Goal: Transaction & Acquisition: Purchase product/service

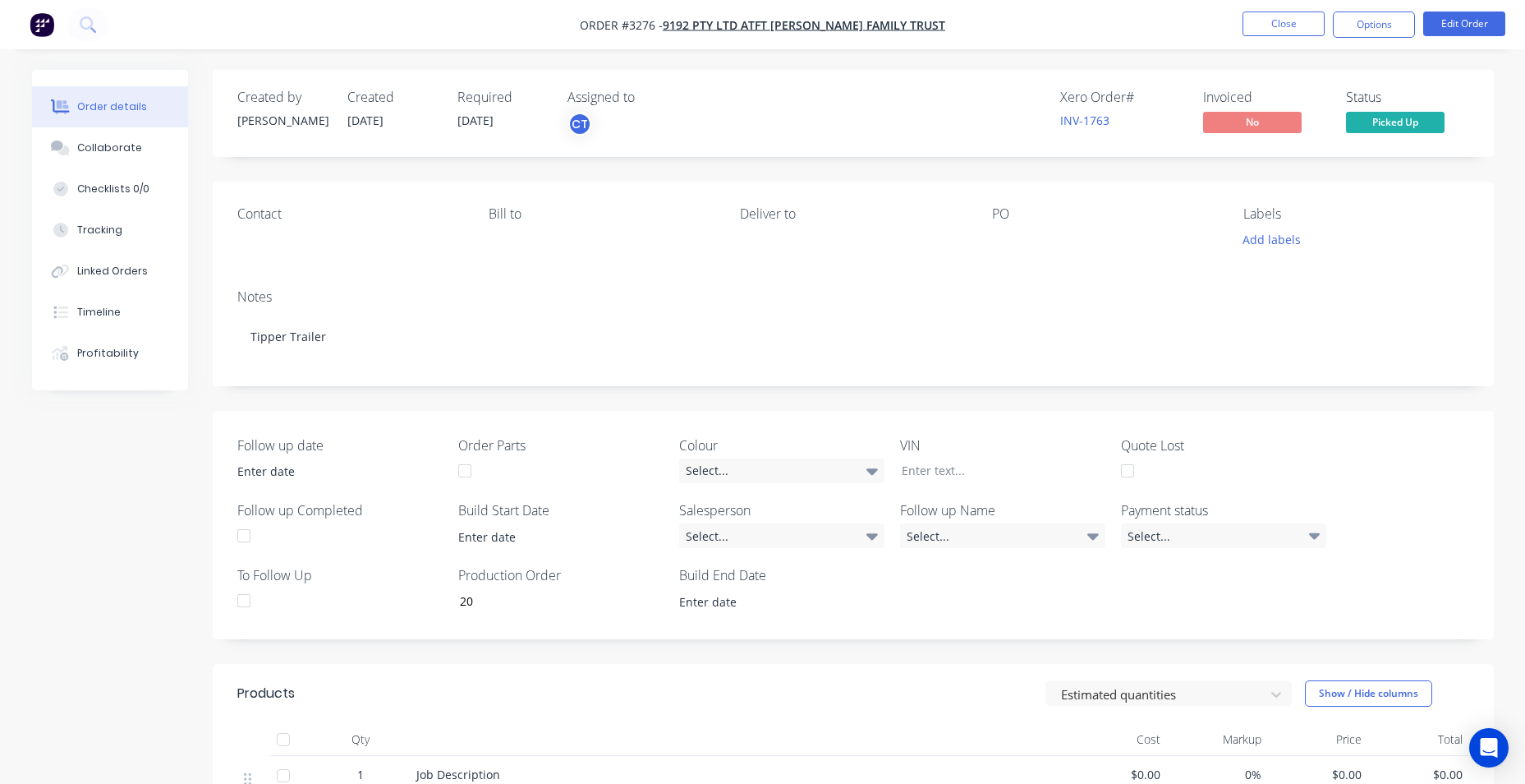
click at [46, 29] on img "button" at bounding box center [42, 25] width 25 height 25
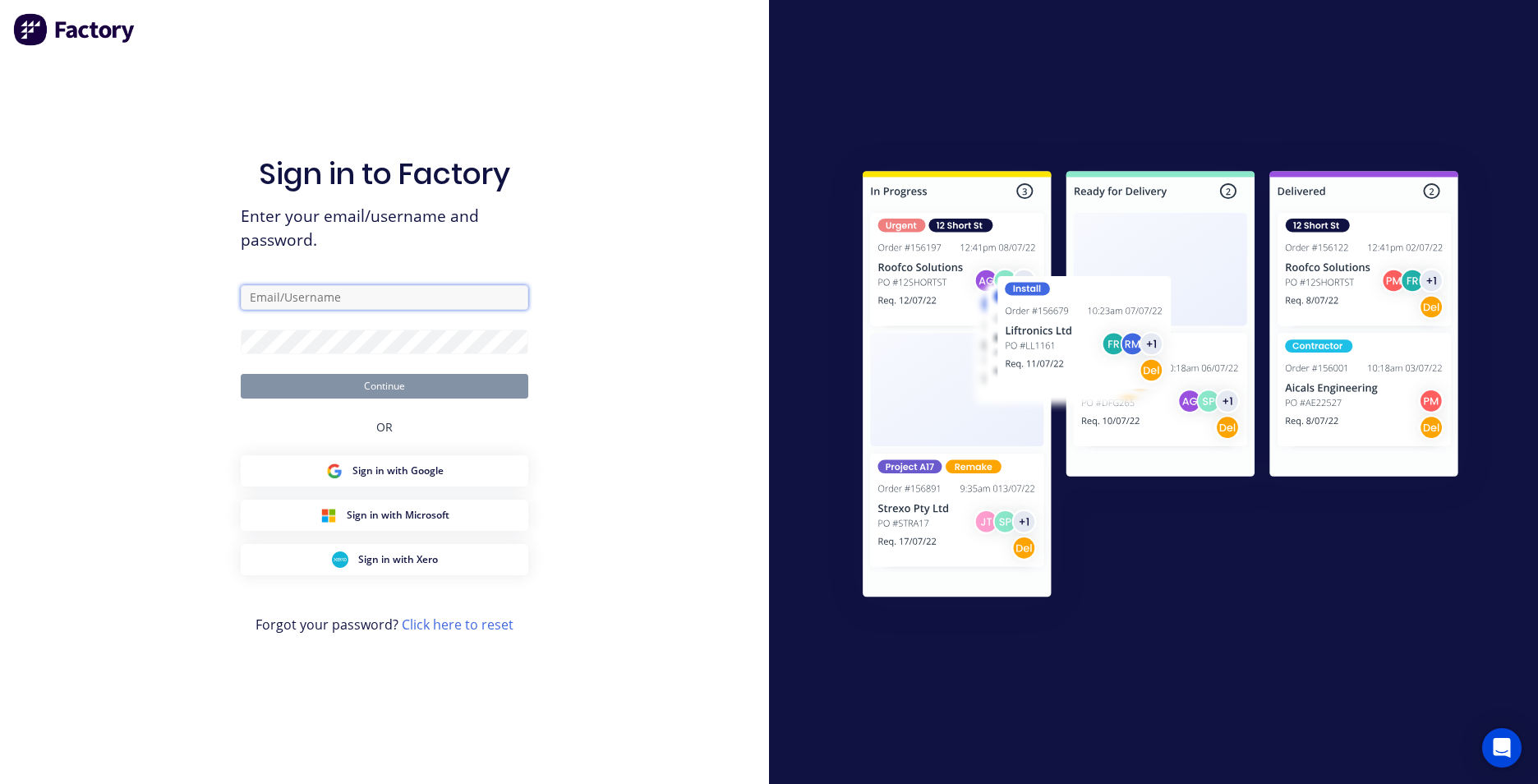
type input "[EMAIL_ADDRESS][DOMAIN_NAME]"
click at [344, 392] on button "Continue" at bounding box center [384, 386] width 288 height 25
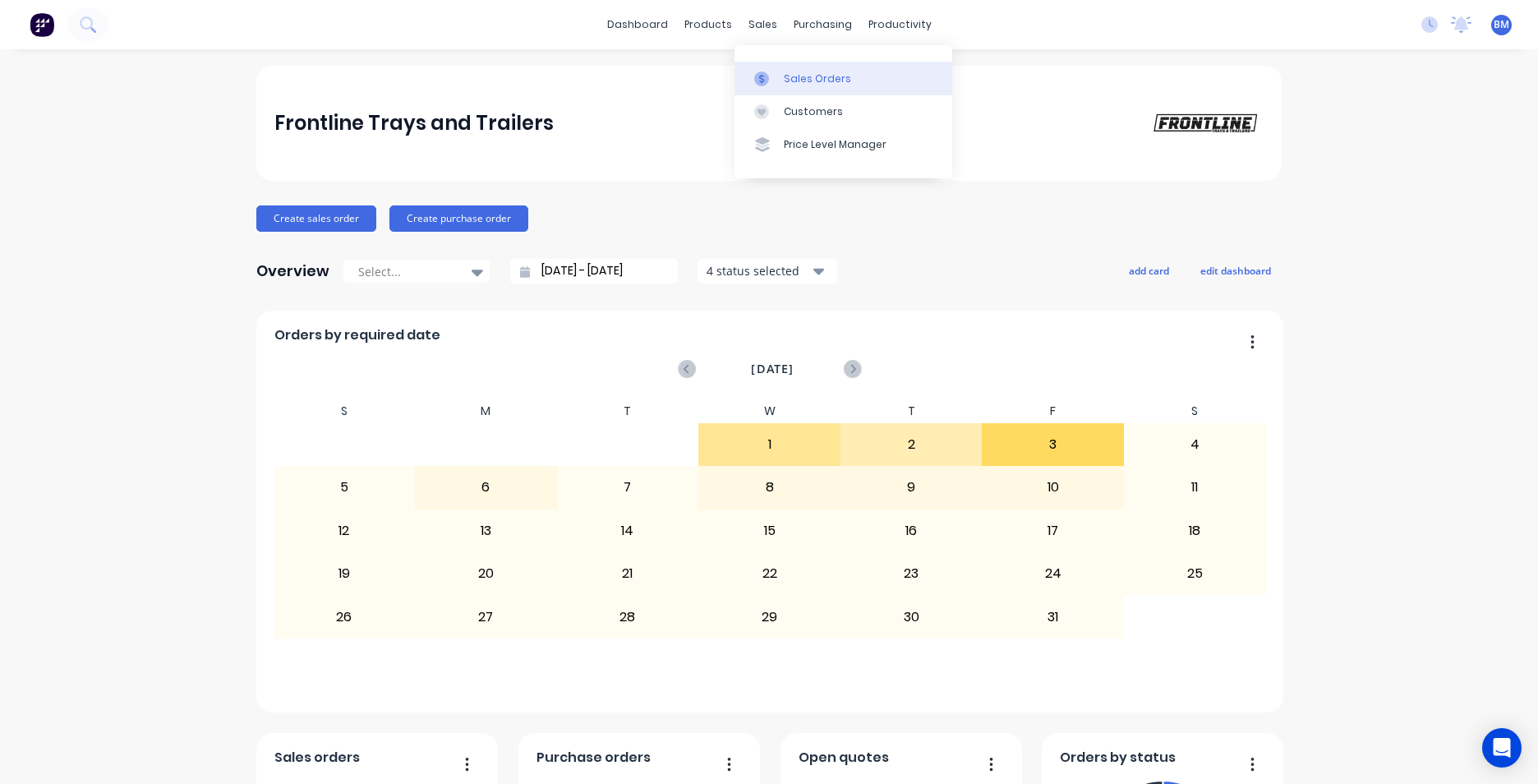
click at [774, 70] on link "Sales Orders" at bounding box center [844, 77] width 218 height 33
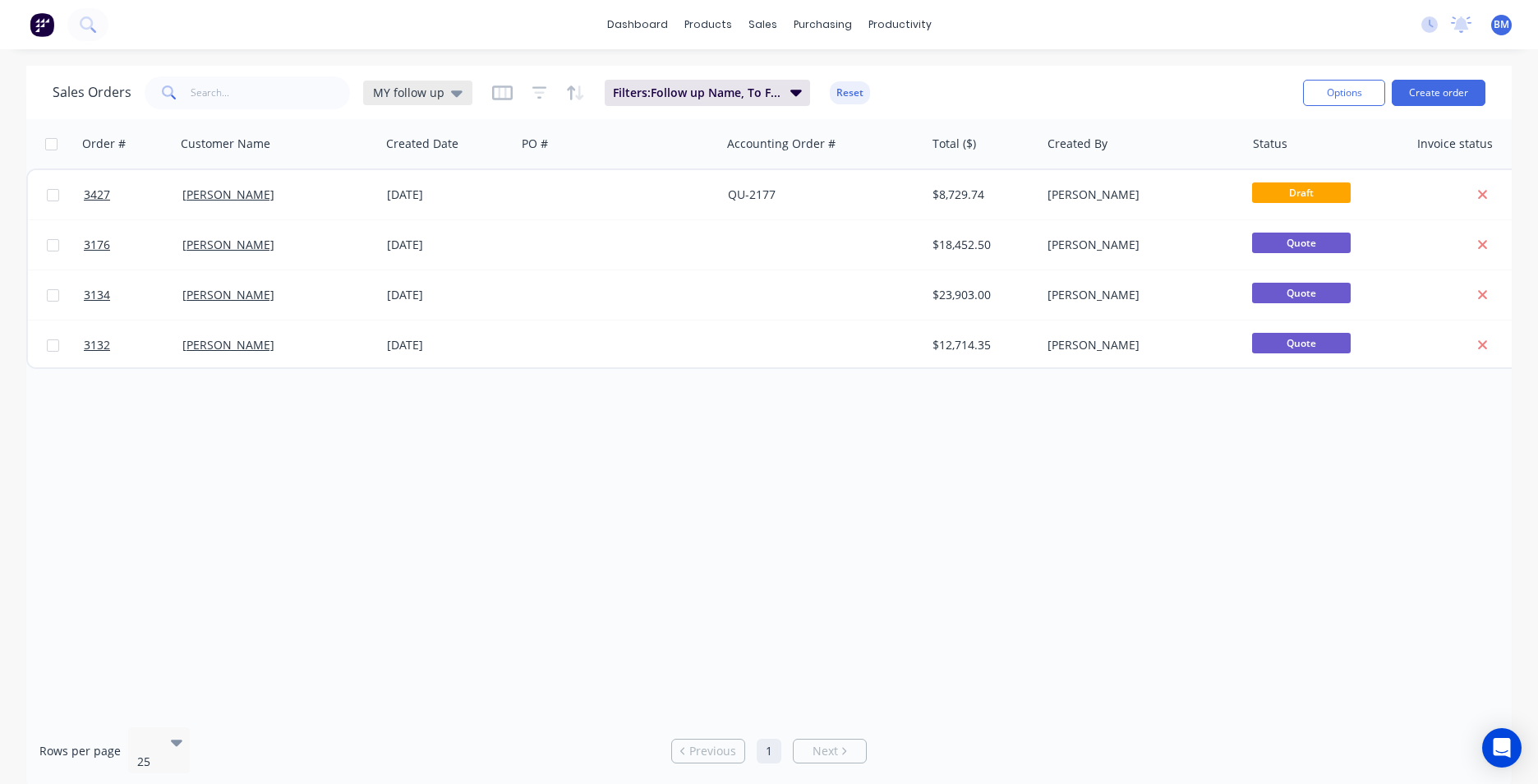
click at [439, 97] on span "MY follow up" at bounding box center [408, 93] width 72 height 17
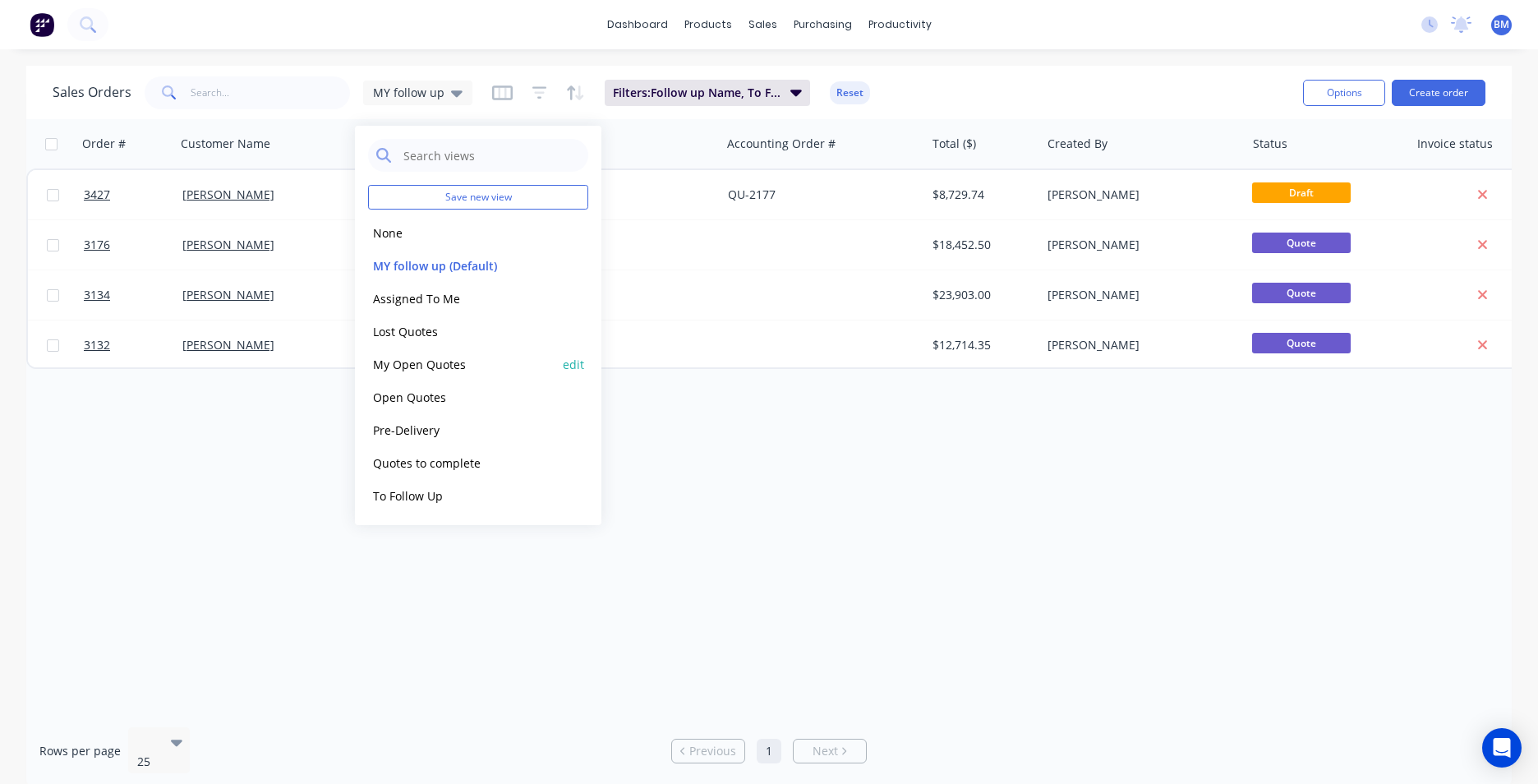
click at [428, 363] on button "My Open Quotes" at bounding box center [462, 364] width 187 height 19
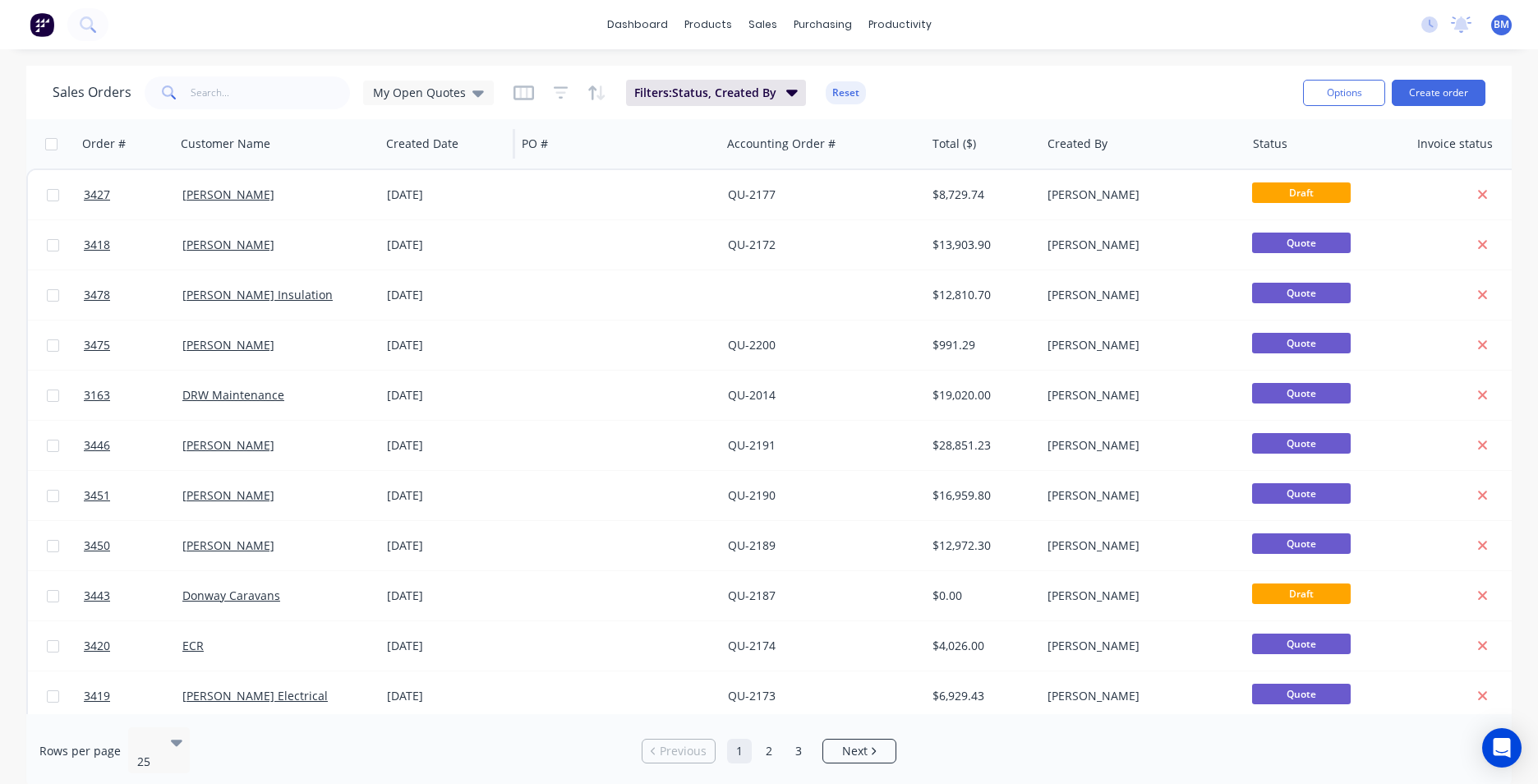
drag, startPoint x: 474, startPoint y: 96, endPoint x: 471, endPoint y: 121, distance: 25.2
click at [474, 97] on icon at bounding box center [478, 93] width 11 height 7
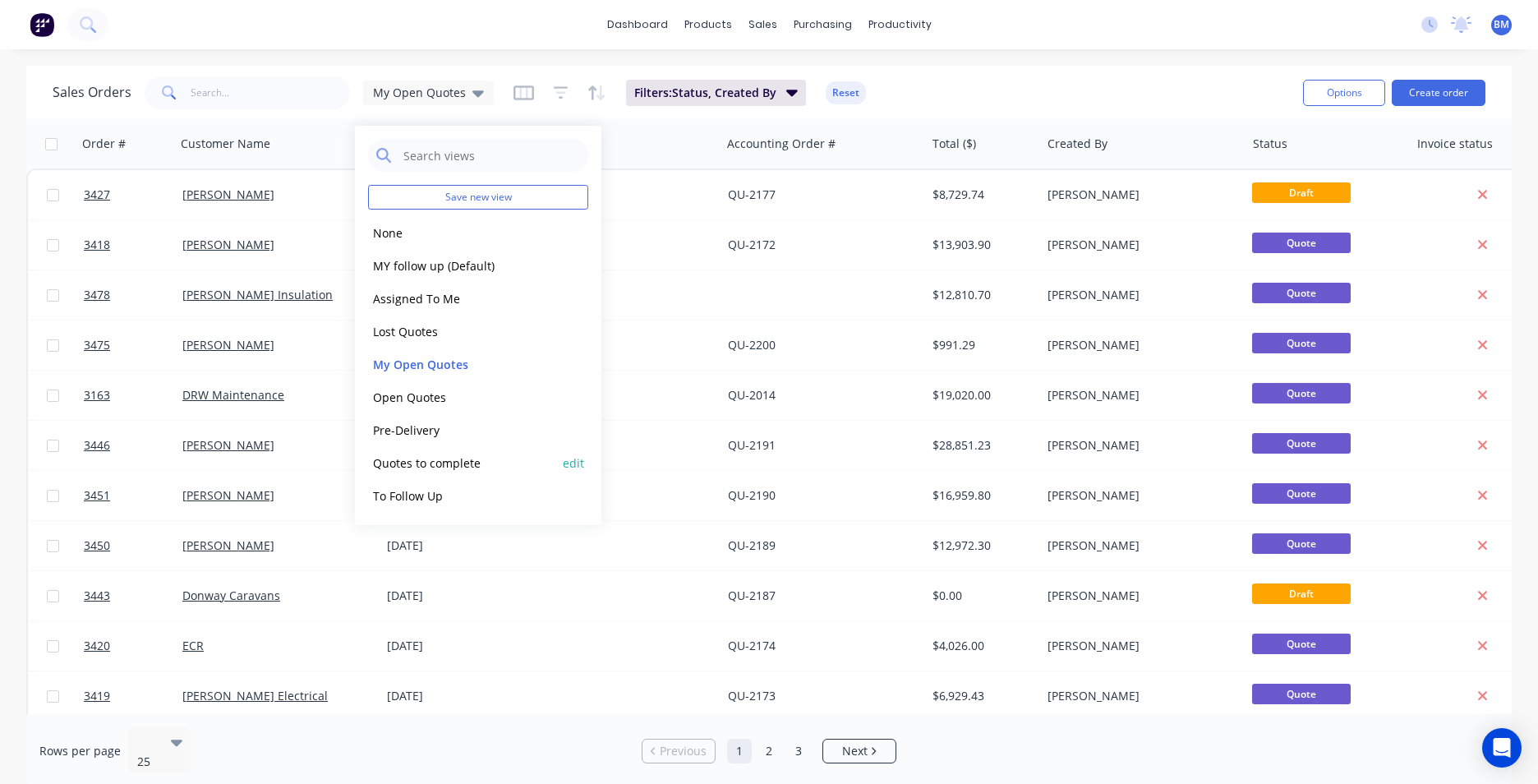
click at [443, 463] on button "Quotes to complete" at bounding box center [462, 463] width 187 height 19
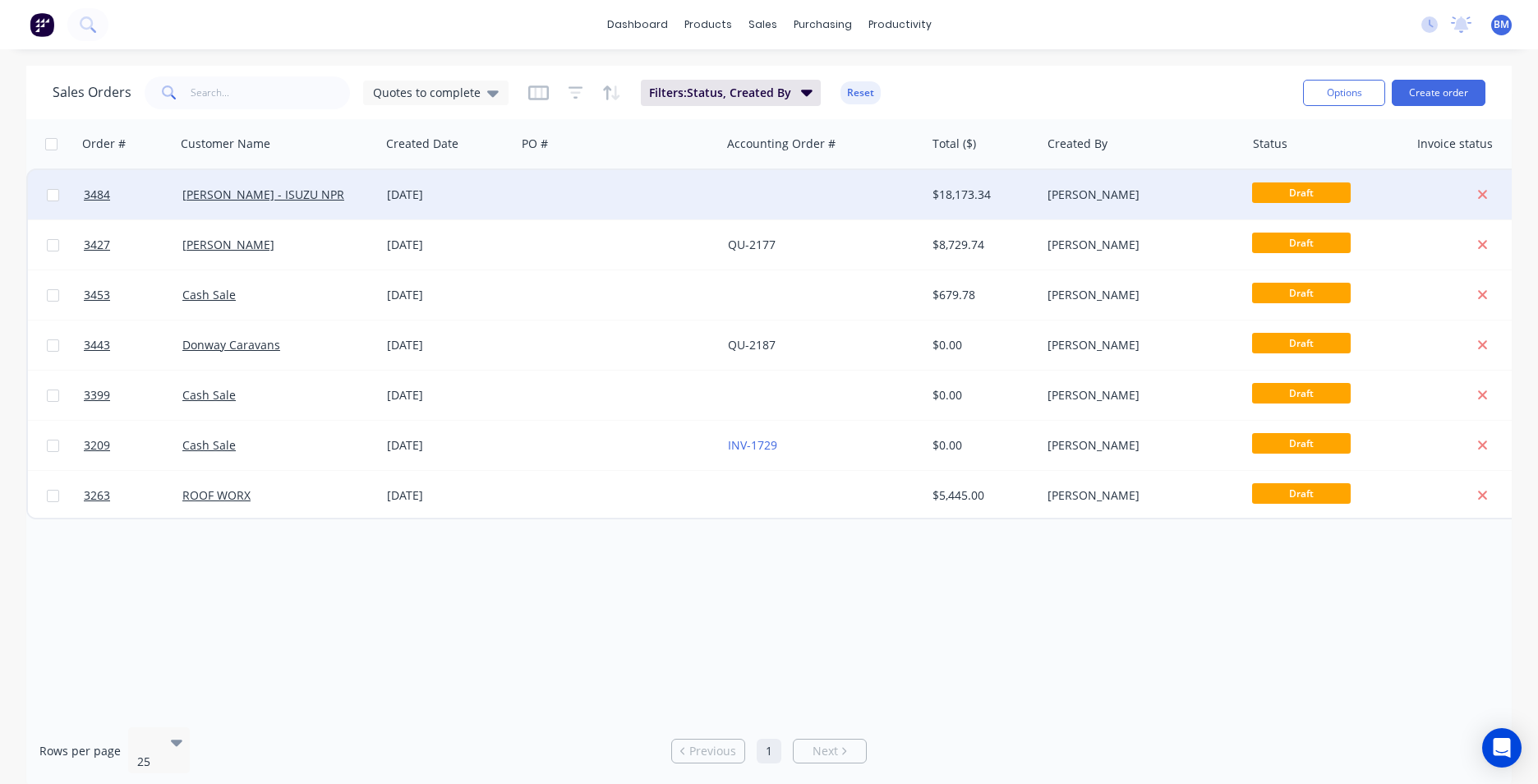
click at [312, 185] on div "[PERSON_NAME] - ISUZU NPR" at bounding box center [278, 195] width 205 height 50
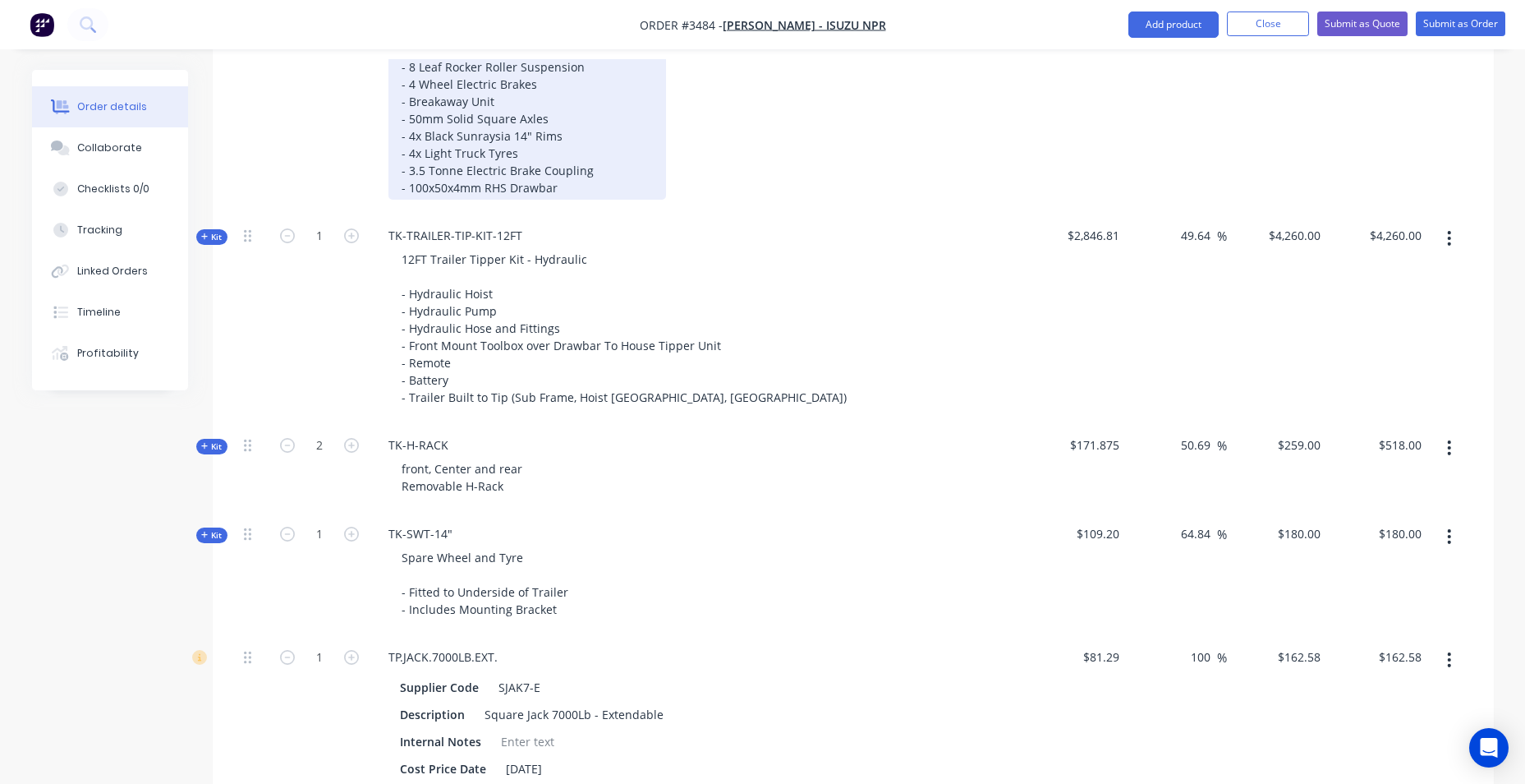
scroll to position [986, 0]
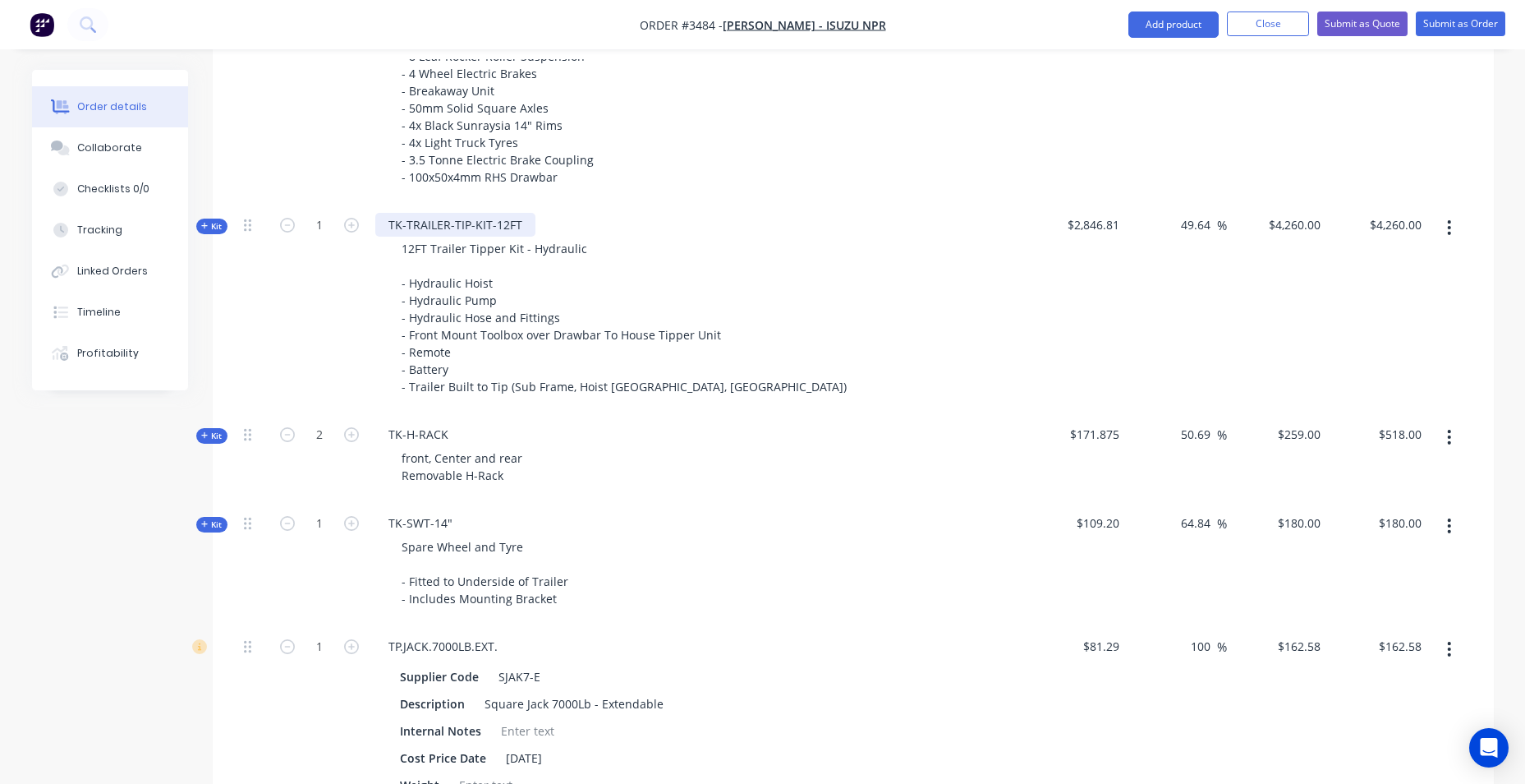
click at [504, 226] on div "TK-TRAILER-TIP-KIT-12FT" at bounding box center [456, 224] width 161 height 24
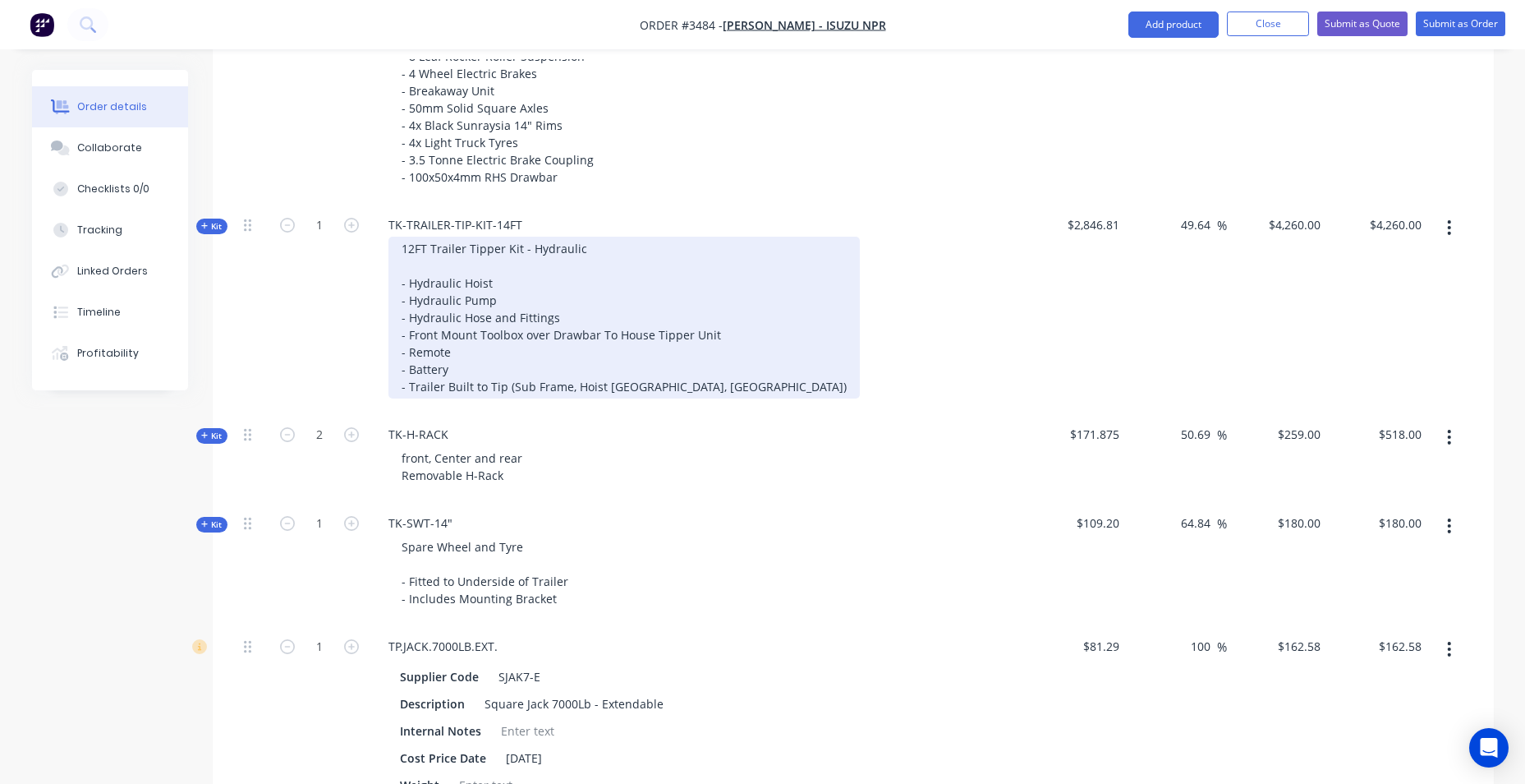
click at [413, 252] on div "12FT Trailer Tipper Kit - Hydraulic - Hydraulic Hoist - Hydraulic Pump - Hydrau…" at bounding box center [623, 316] width 471 height 162
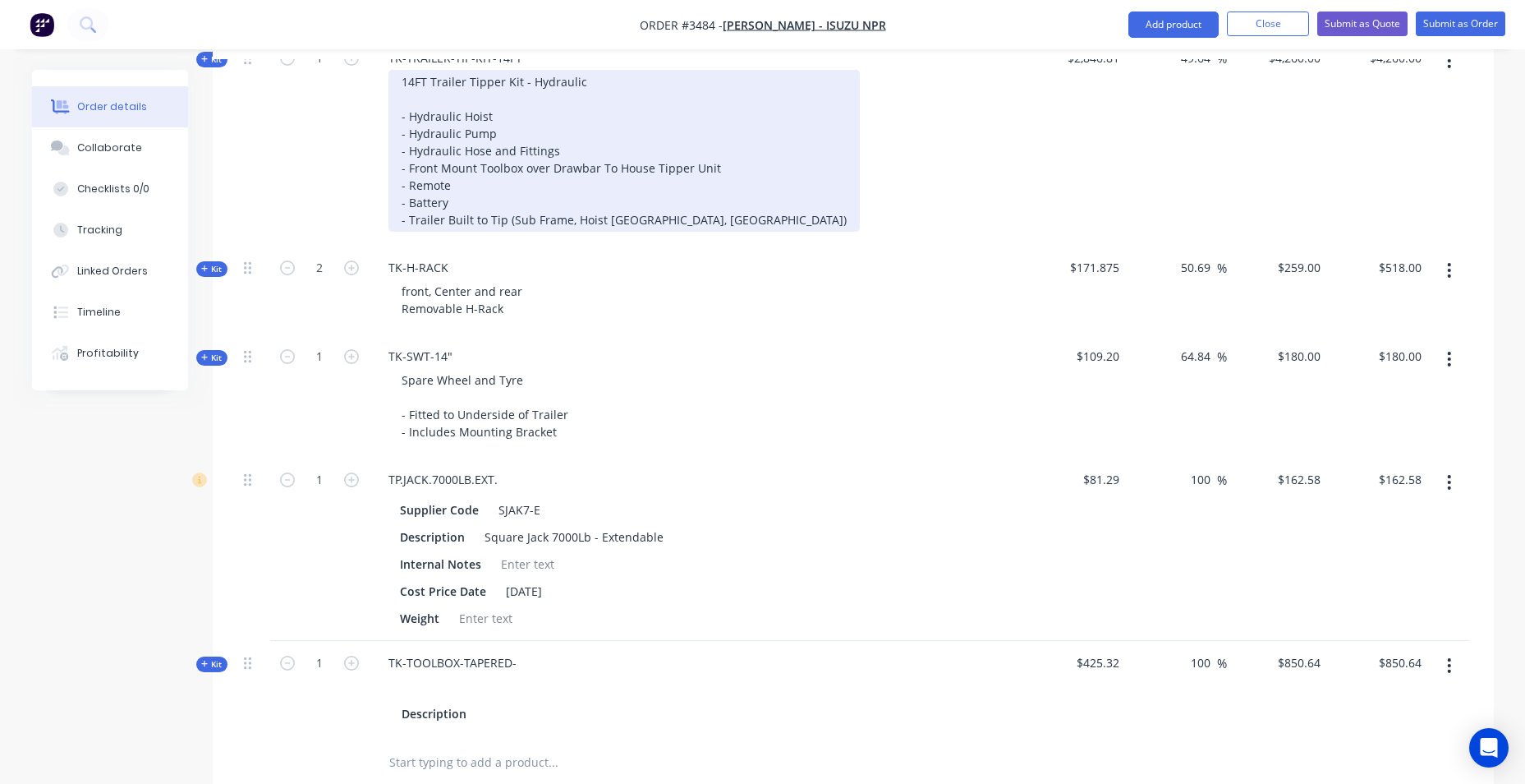
scroll to position [1232, 0]
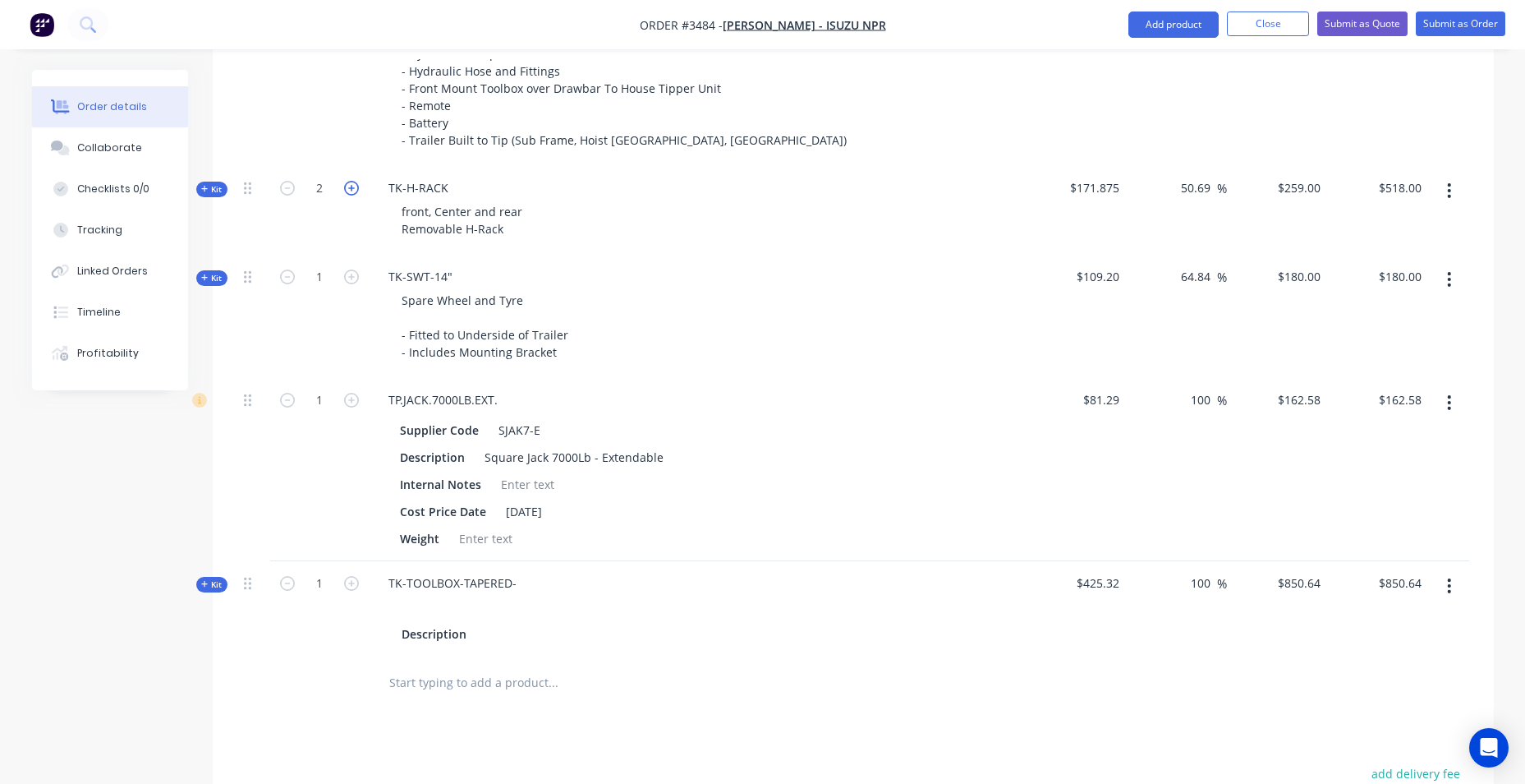
click at [347, 185] on icon "button" at bounding box center [351, 187] width 14 height 14
type input "3"
type input "$777.00"
drag, startPoint x: 1208, startPoint y: 183, endPoint x: 1144, endPoint y: 191, distance: 64.5
click at [1144, 189] on div "50.69 50.69 %" at bounding box center [1177, 210] width 101 height 89
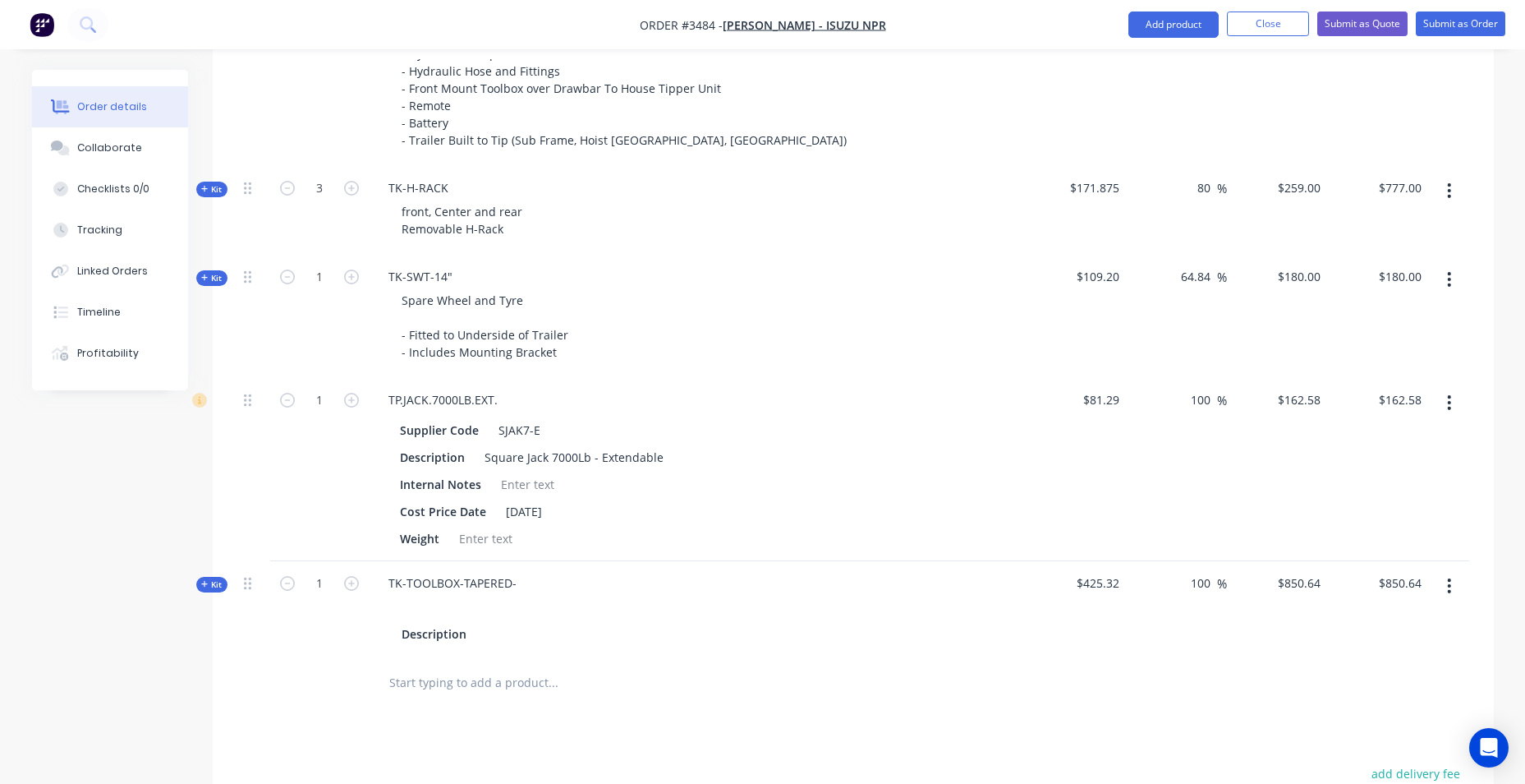
type input "80"
click at [1139, 137] on div "49.64 49.64 %" at bounding box center [1177, 60] width 101 height 209
type input "$309.375"
type input "$928.13"
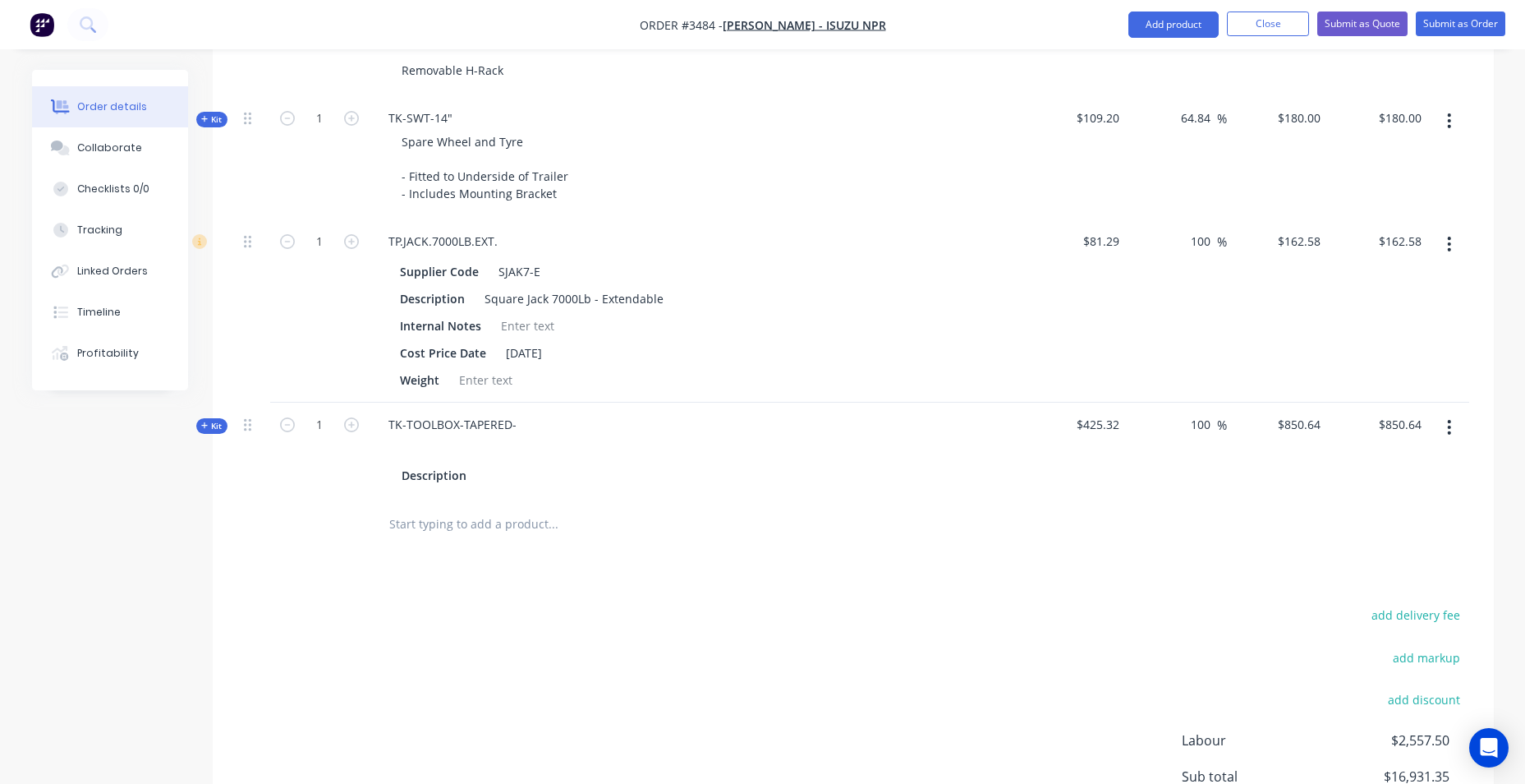
scroll to position [1396, 0]
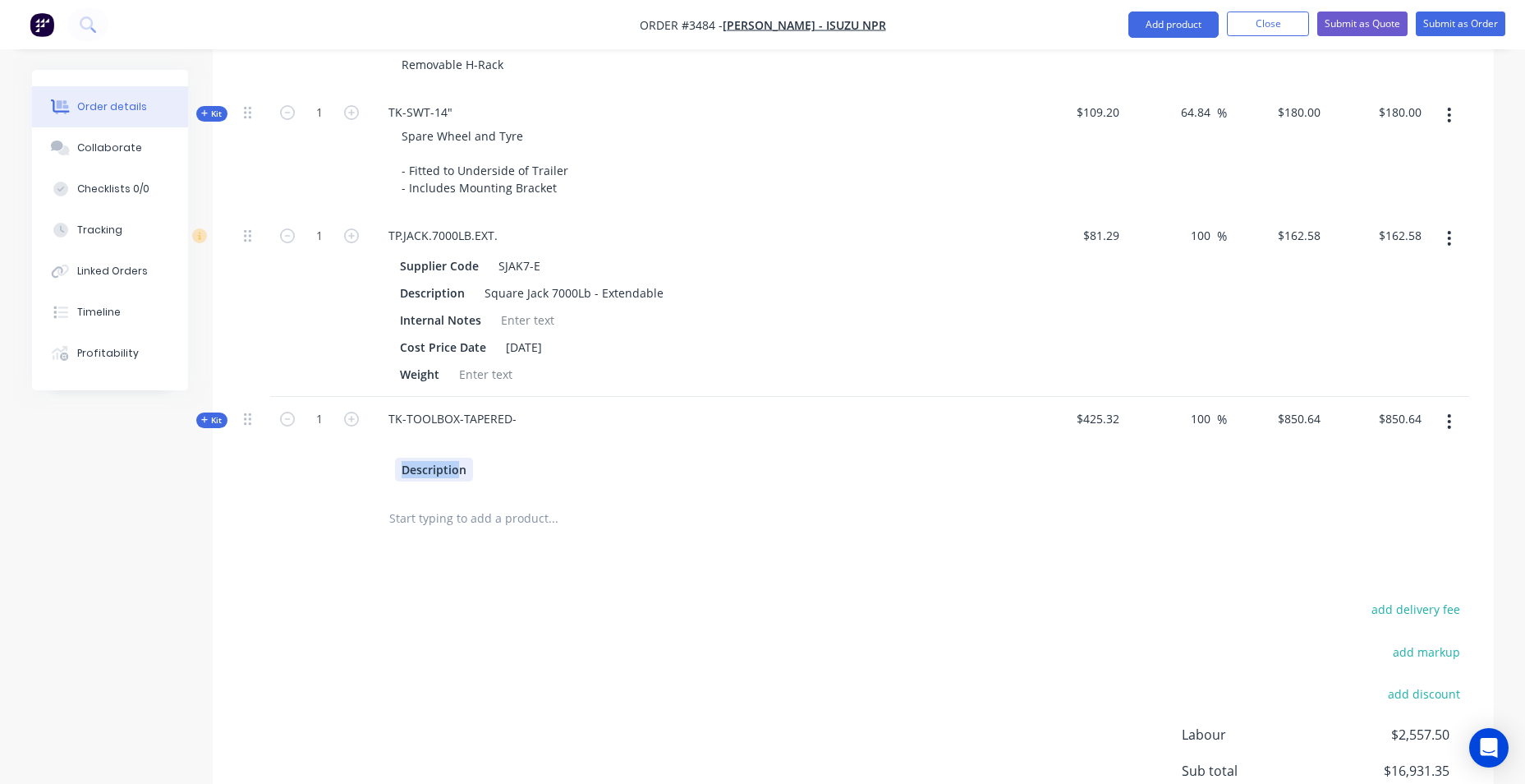
drag, startPoint x: 461, startPoint y: 470, endPoint x: 362, endPoint y: 471, distance: 99.0
click at [362, 471] on div "Kit 1 TK-TOOLBOX-TAPERED- Description $425.32 100 100 % $850.64 $850.64 $850.64…" at bounding box center [853, 445] width 1232 height 96
click at [512, 666] on div "add delivery fee add markup add discount Labour $2,557.50 Sub total $16,931.35 …" at bounding box center [853, 756] width 1232 height 317
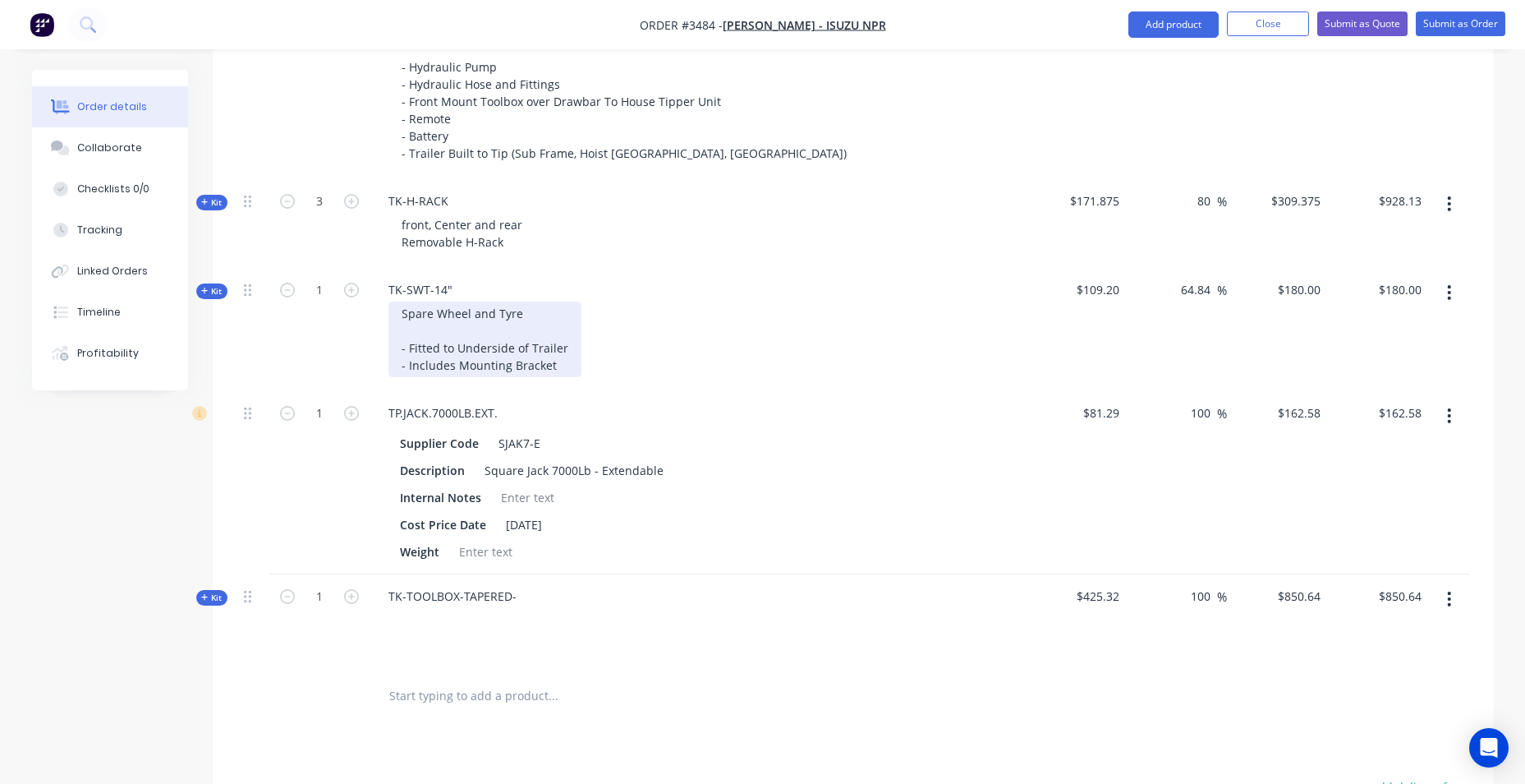
scroll to position [1232, 0]
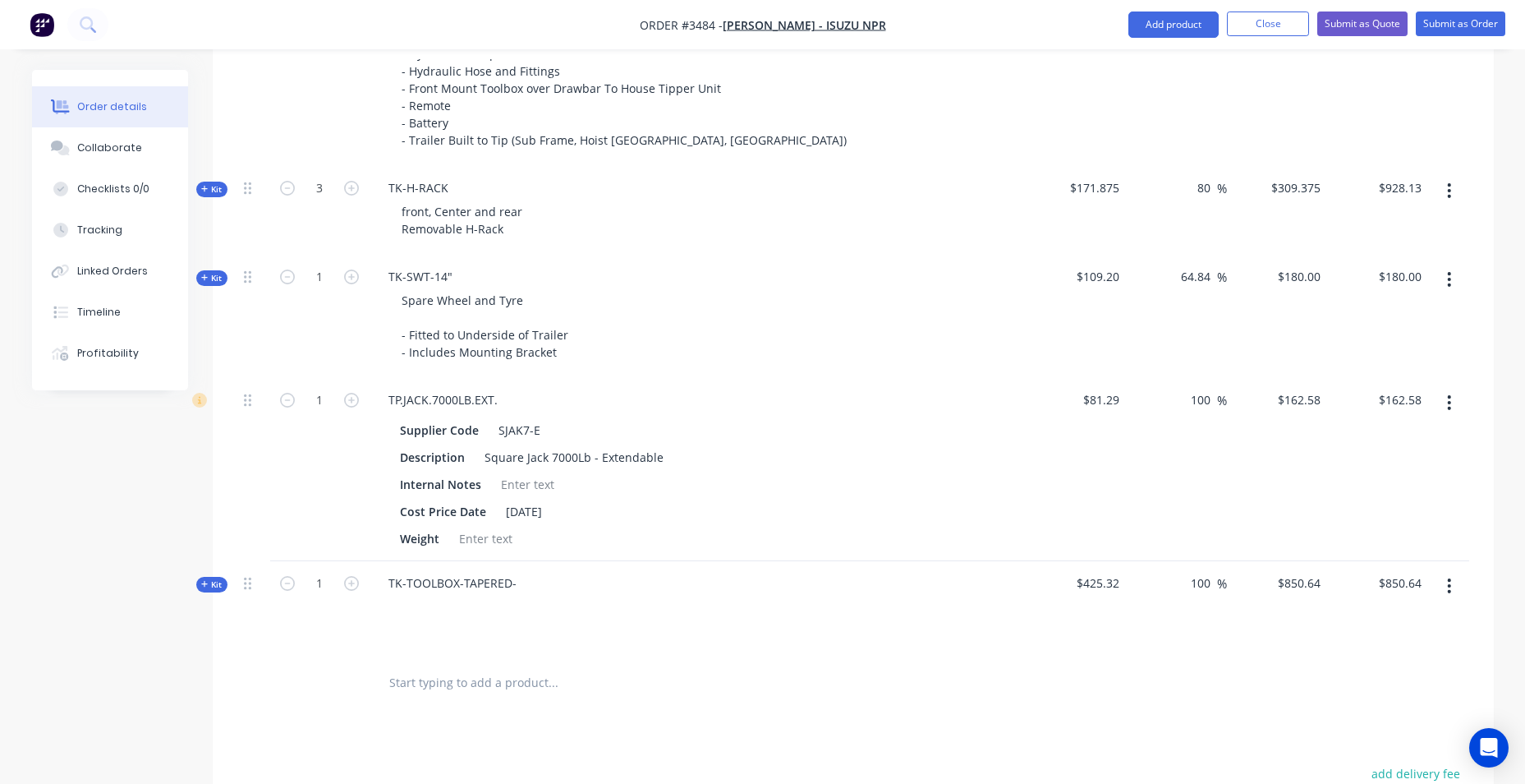
click at [408, 680] on input "text" at bounding box center [553, 683] width 329 height 33
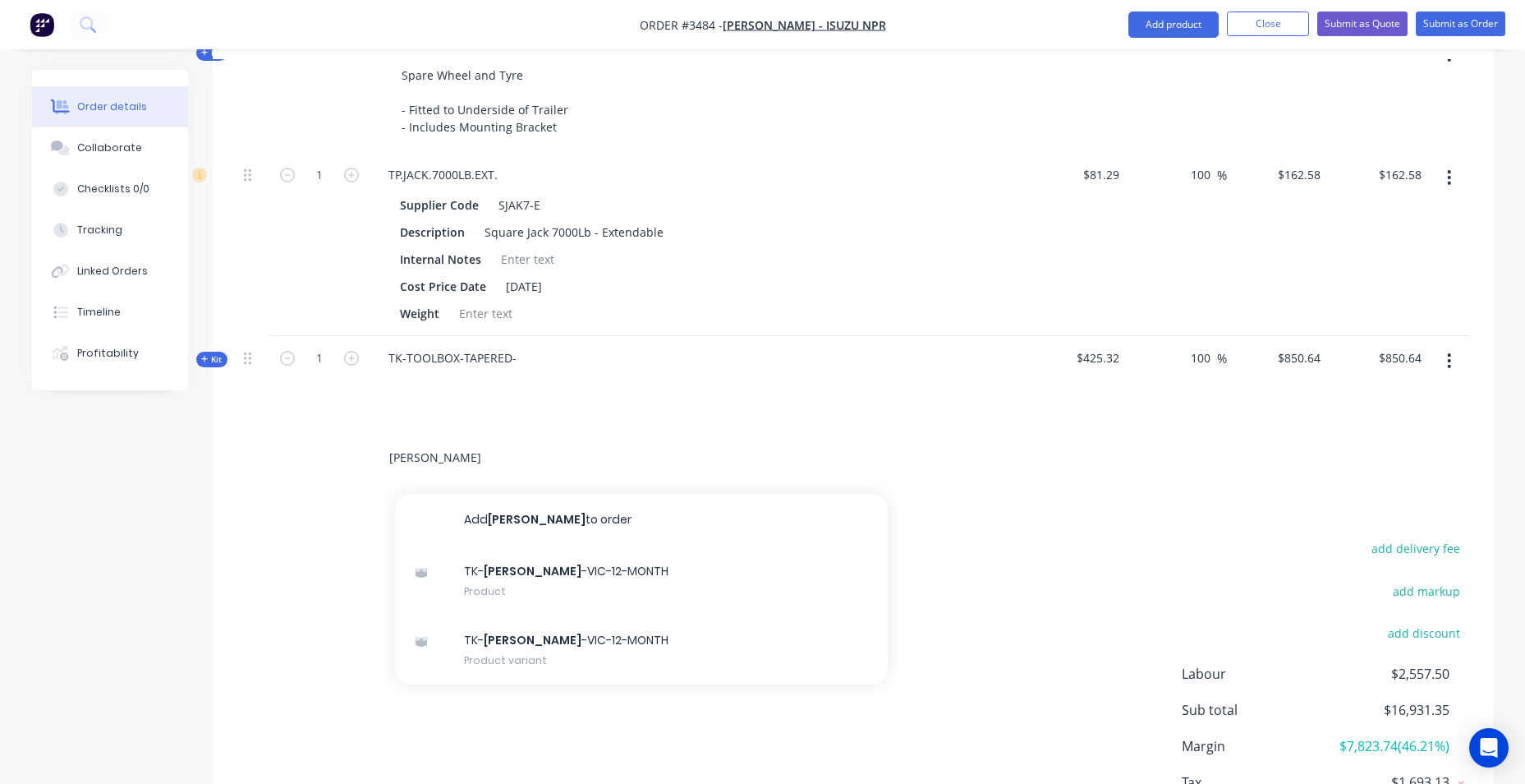
scroll to position [1478, 0]
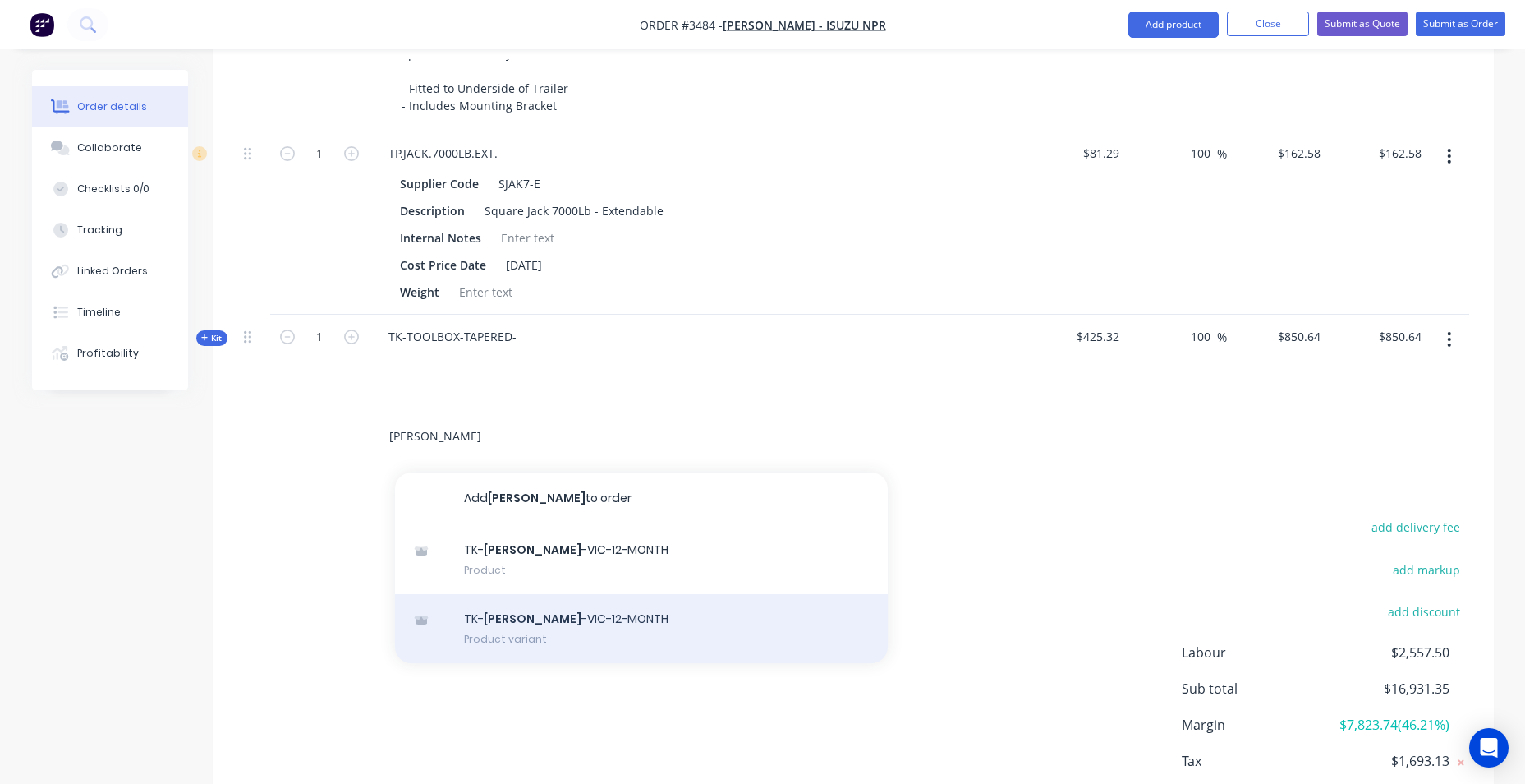
type input "[PERSON_NAME]"
click at [506, 635] on div "TK- [PERSON_NAME] -VIC-12-MONTH Product variant" at bounding box center [641, 628] width 492 height 69
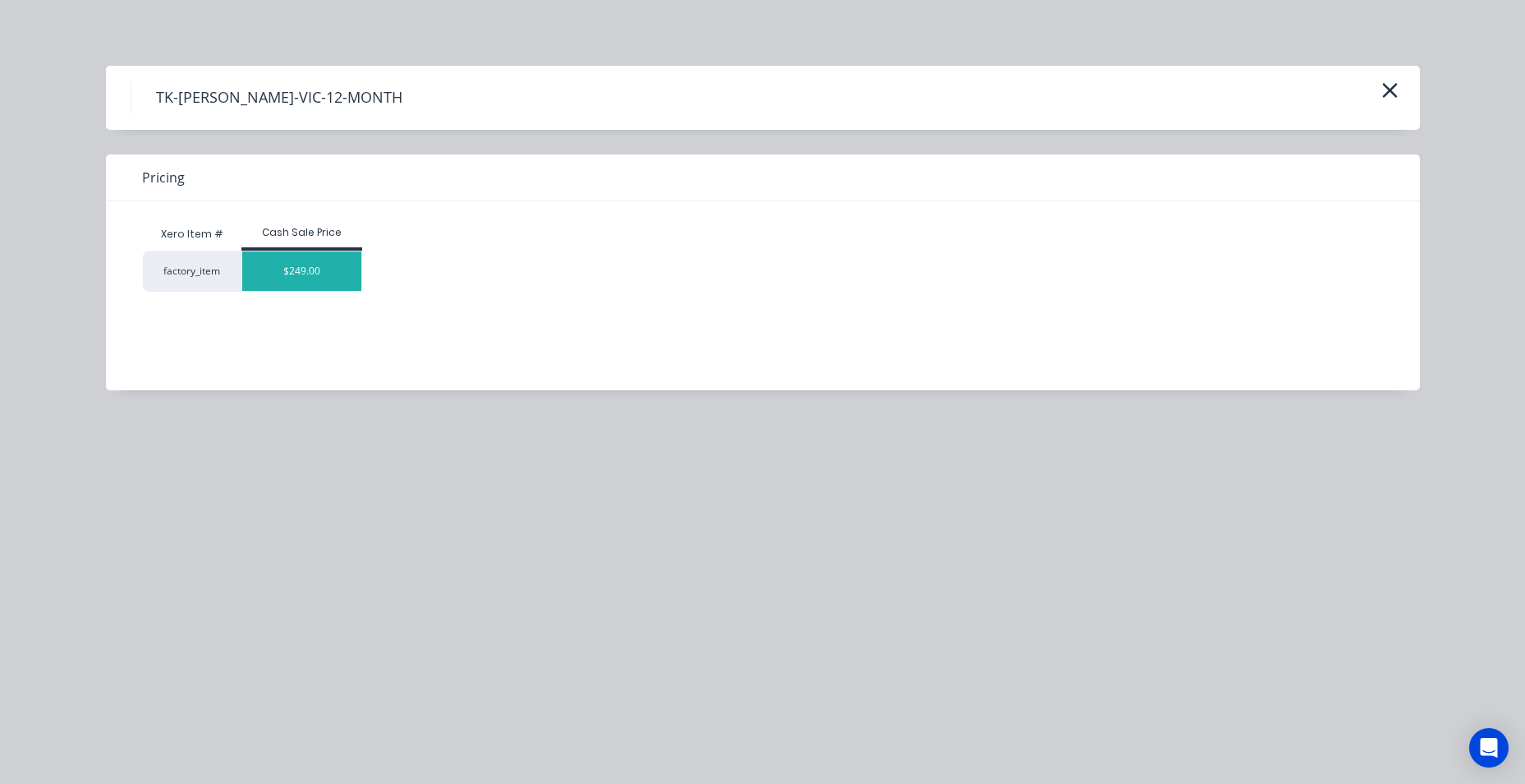
click at [301, 273] on div "$249.00" at bounding box center [301, 271] width 120 height 39
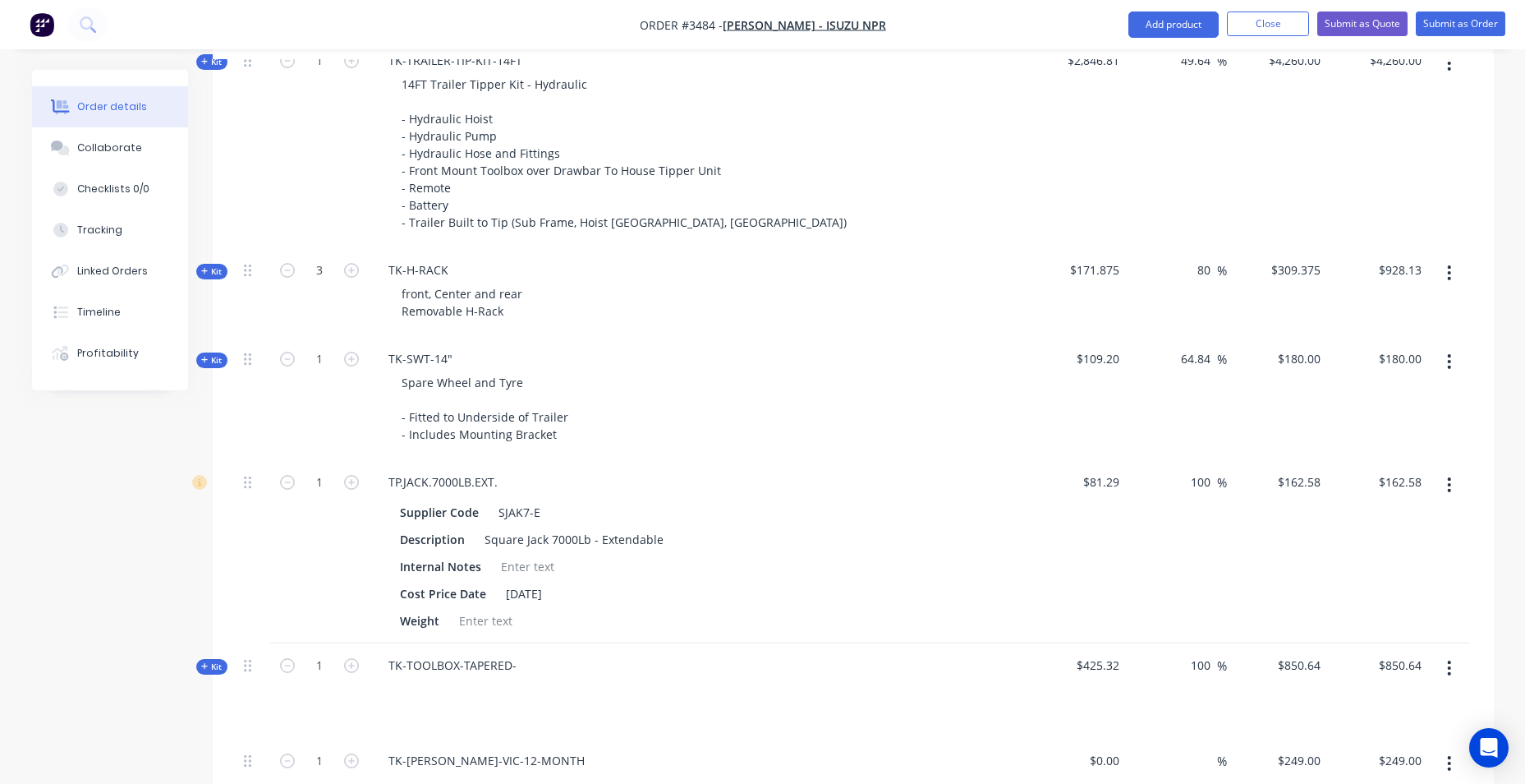
scroll to position [1560, 0]
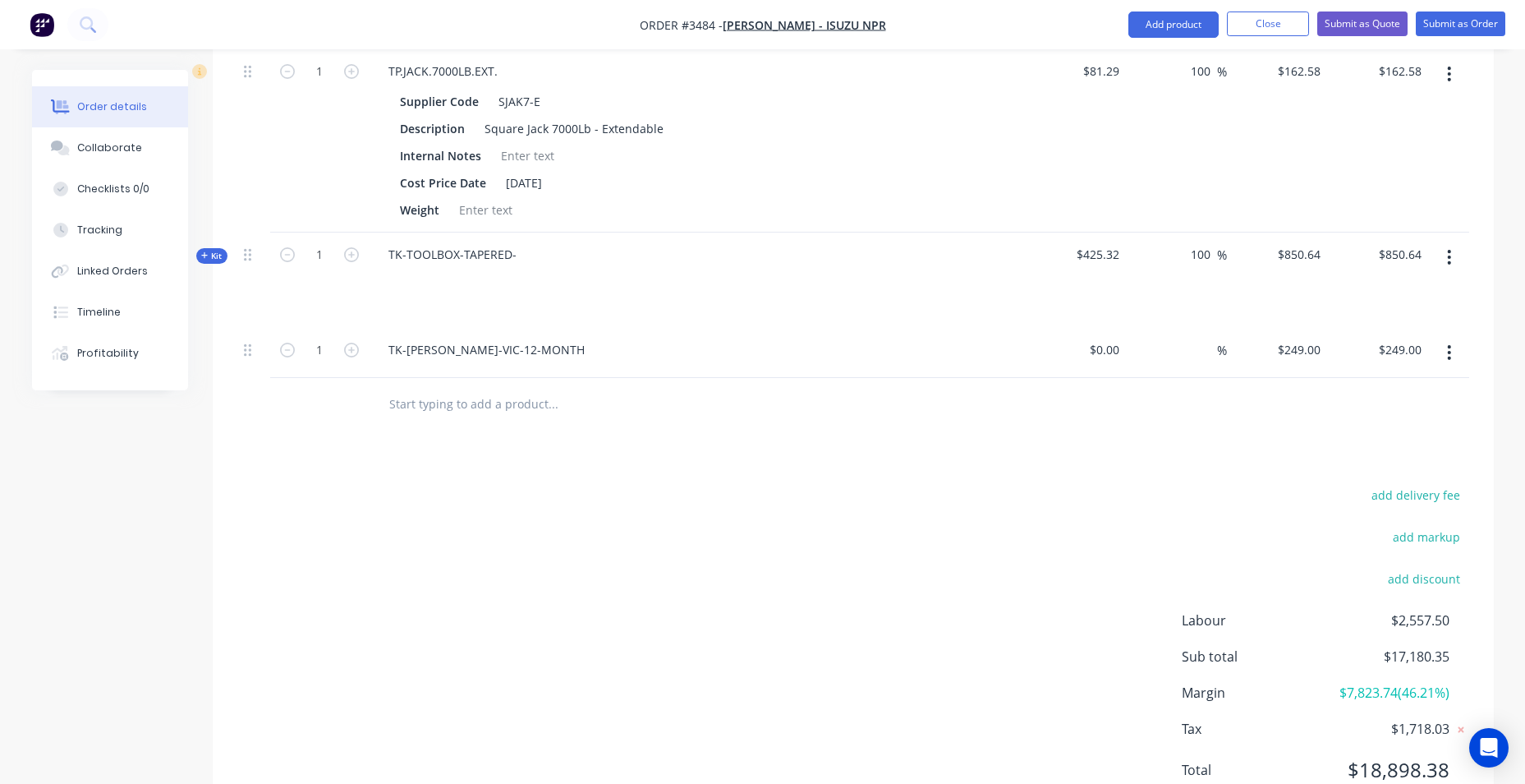
click at [446, 411] on input "text" at bounding box center [553, 403] width 329 height 33
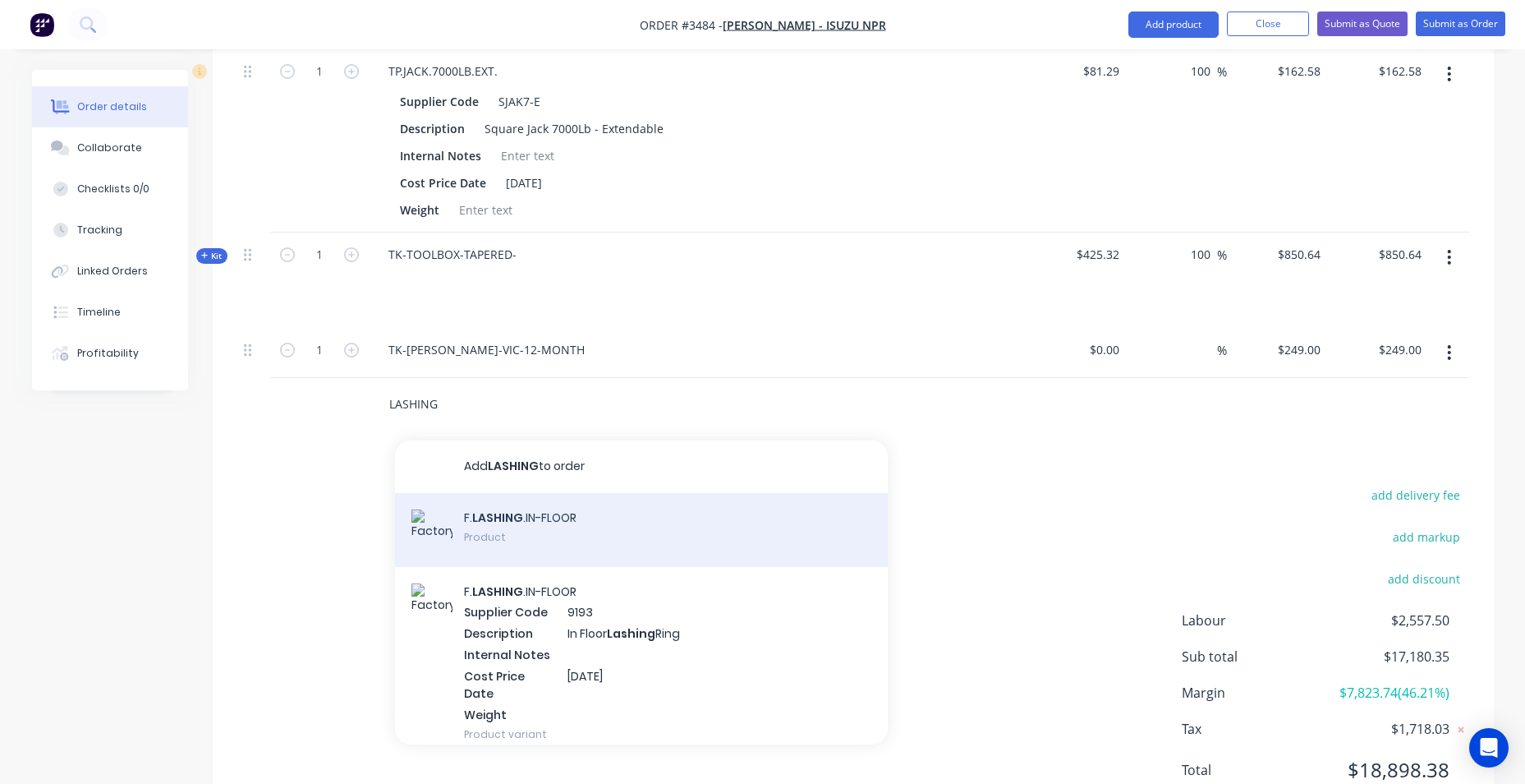
type input "LASHING"
click at [600, 534] on div "F. LASHING .IN-FLOOR Product" at bounding box center [641, 529] width 492 height 74
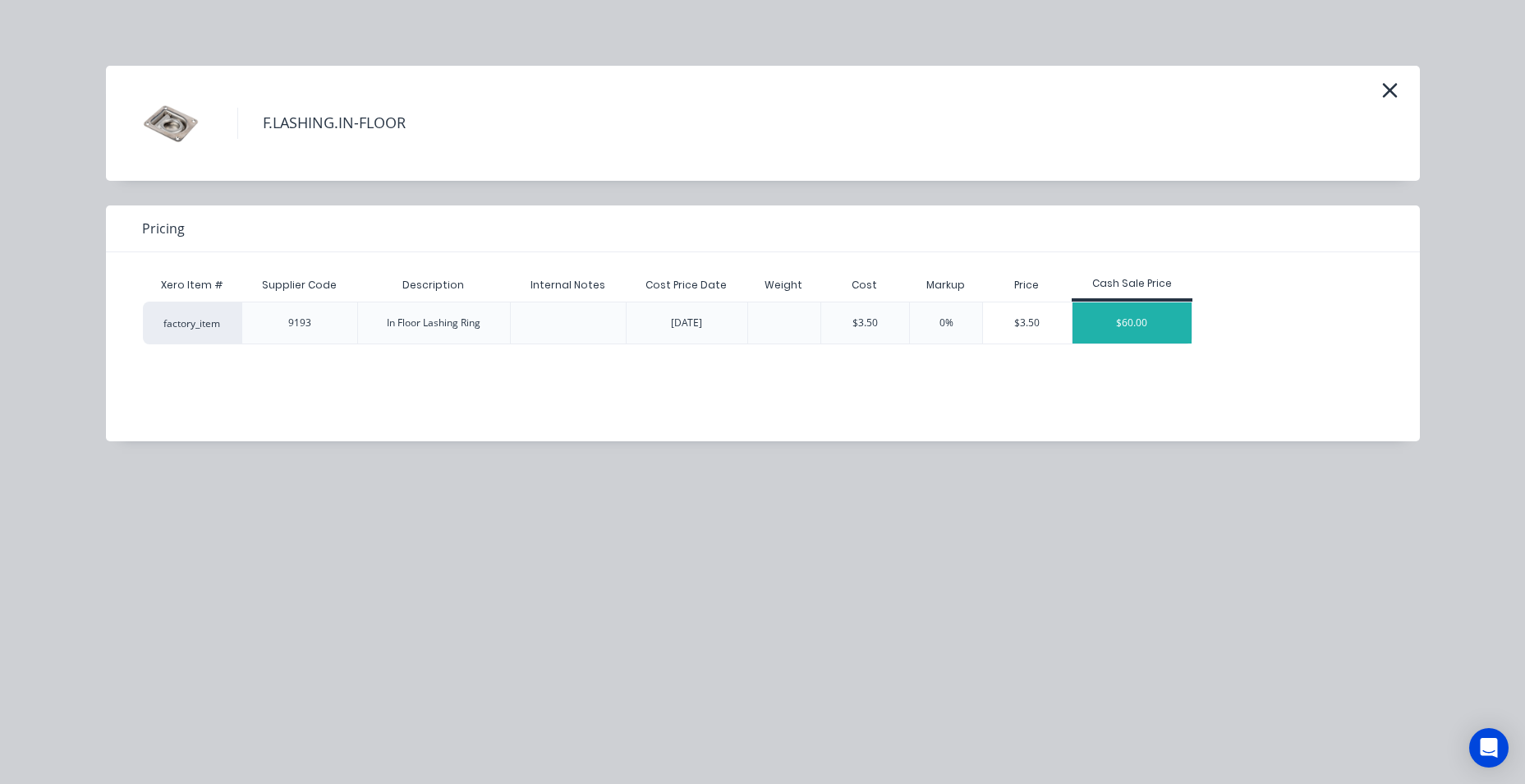
click at [1145, 310] on div "$60.00" at bounding box center [1132, 322] width 120 height 41
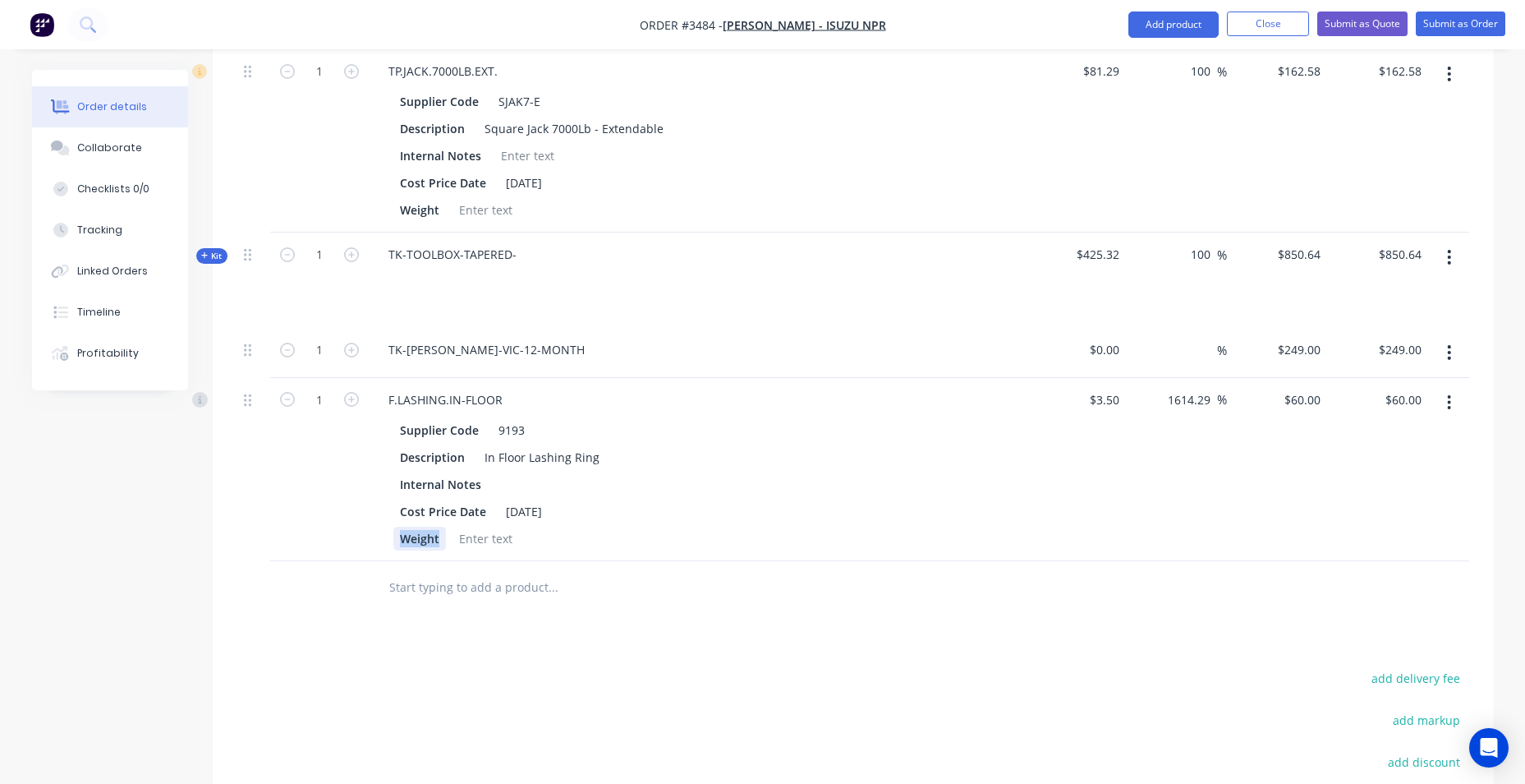
drag, startPoint x: 437, startPoint y: 539, endPoint x: 315, endPoint y: 549, distance: 122.4
click at [315, 549] on div "1 F.LASHING.IN-FLOOR Supplier Code 9193 Description In Floor Lashing Ring Inter…" at bounding box center [853, 469] width 1232 height 184
click at [352, 405] on icon "button" at bounding box center [351, 399] width 14 height 14
type input "2"
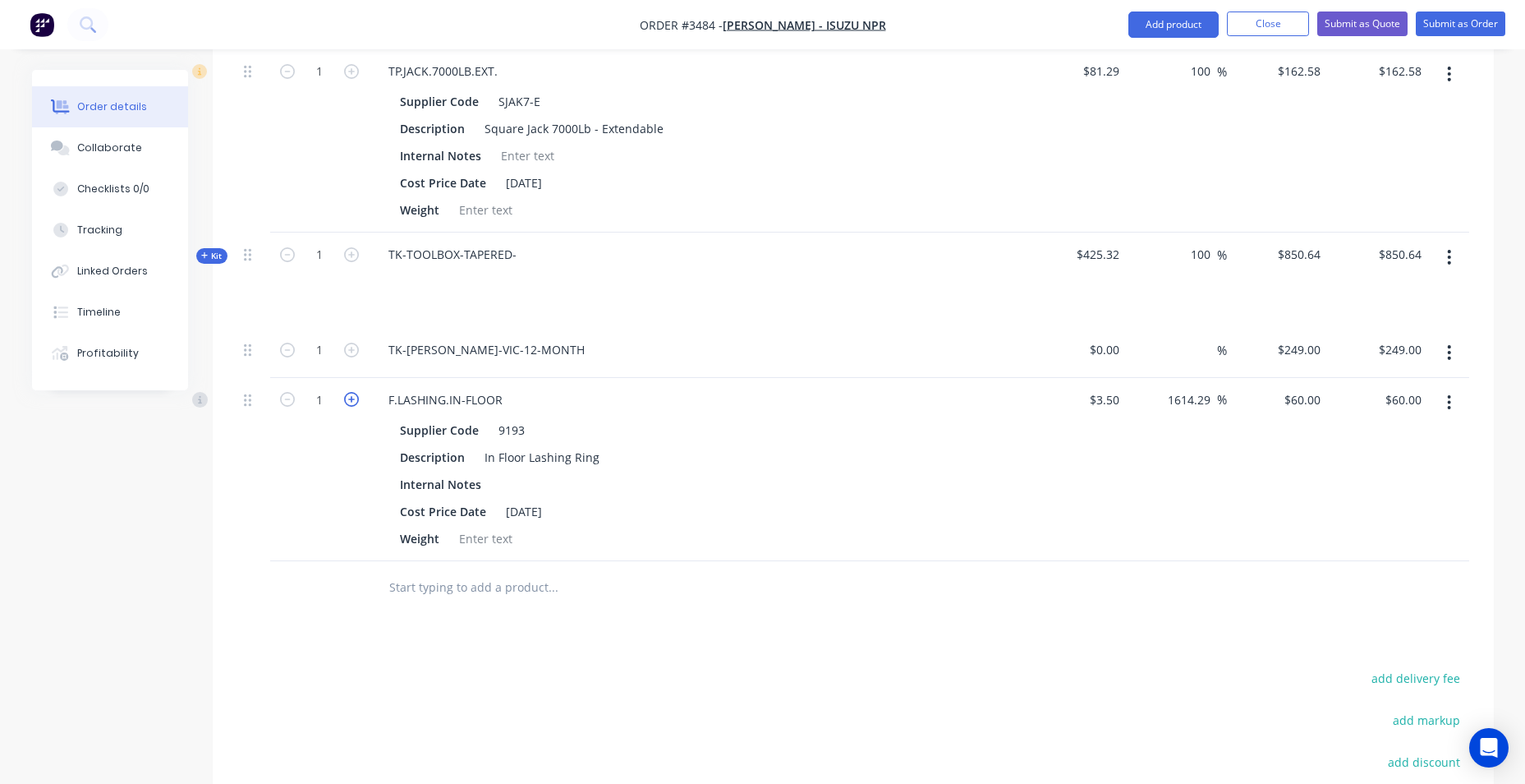
type input "$120.00"
click at [352, 405] on icon "button" at bounding box center [351, 399] width 14 height 14
type input "3"
type input "$180.00"
click at [352, 405] on icon "button" at bounding box center [351, 399] width 14 height 14
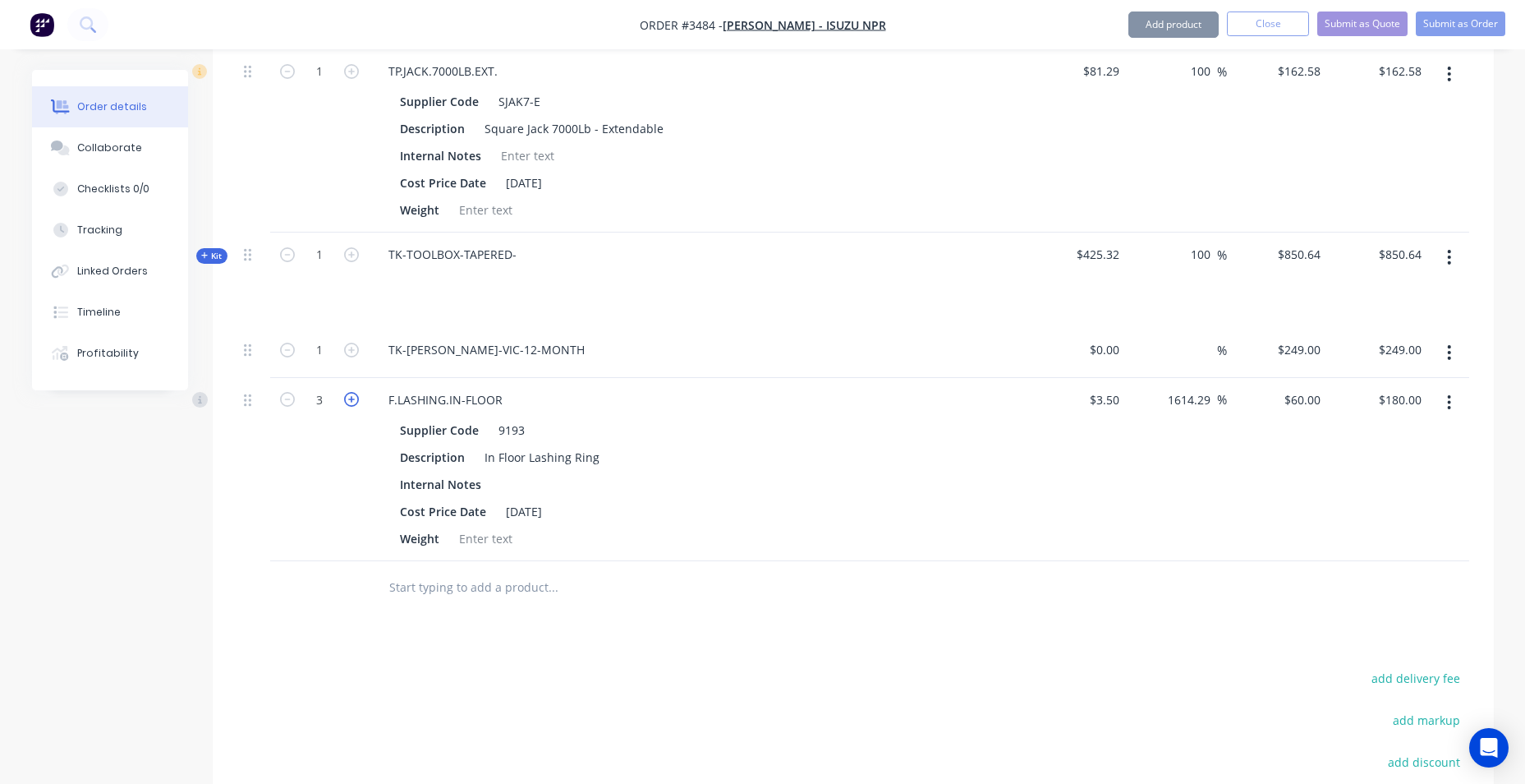
type input "4"
type input "$240.00"
click at [352, 405] on icon "button" at bounding box center [351, 399] width 14 height 14
type input "5"
type input "$300.00"
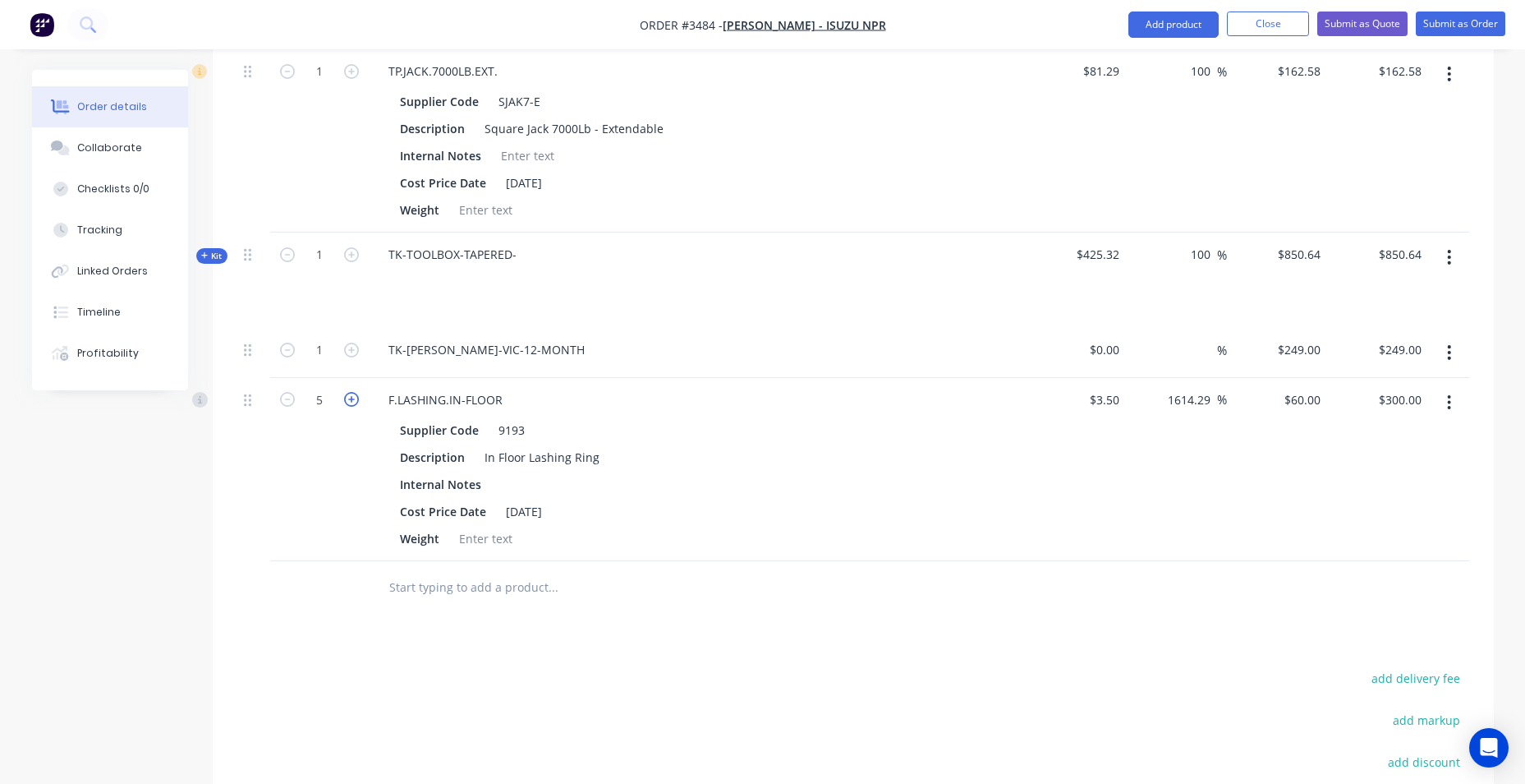
click at [352, 405] on icon "button" at bounding box center [351, 399] width 14 height 14
type input "6"
type input "$360.00"
click at [352, 405] on icon "button" at bounding box center [351, 399] width 14 height 14
type input "7"
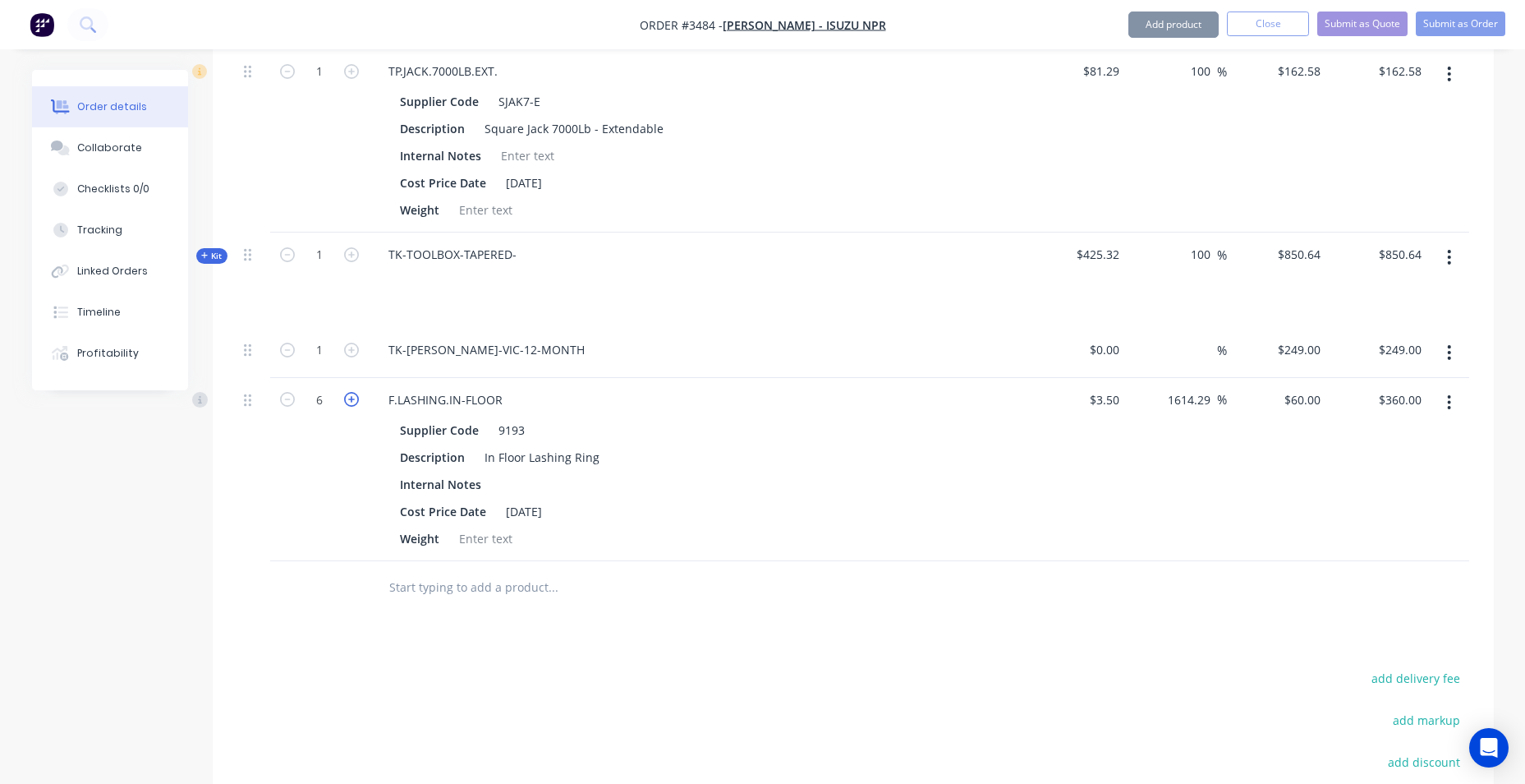
type input "$420.00"
click at [352, 405] on icon "button" at bounding box center [351, 399] width 14 height 14
type input "8"
type input "$480.00"
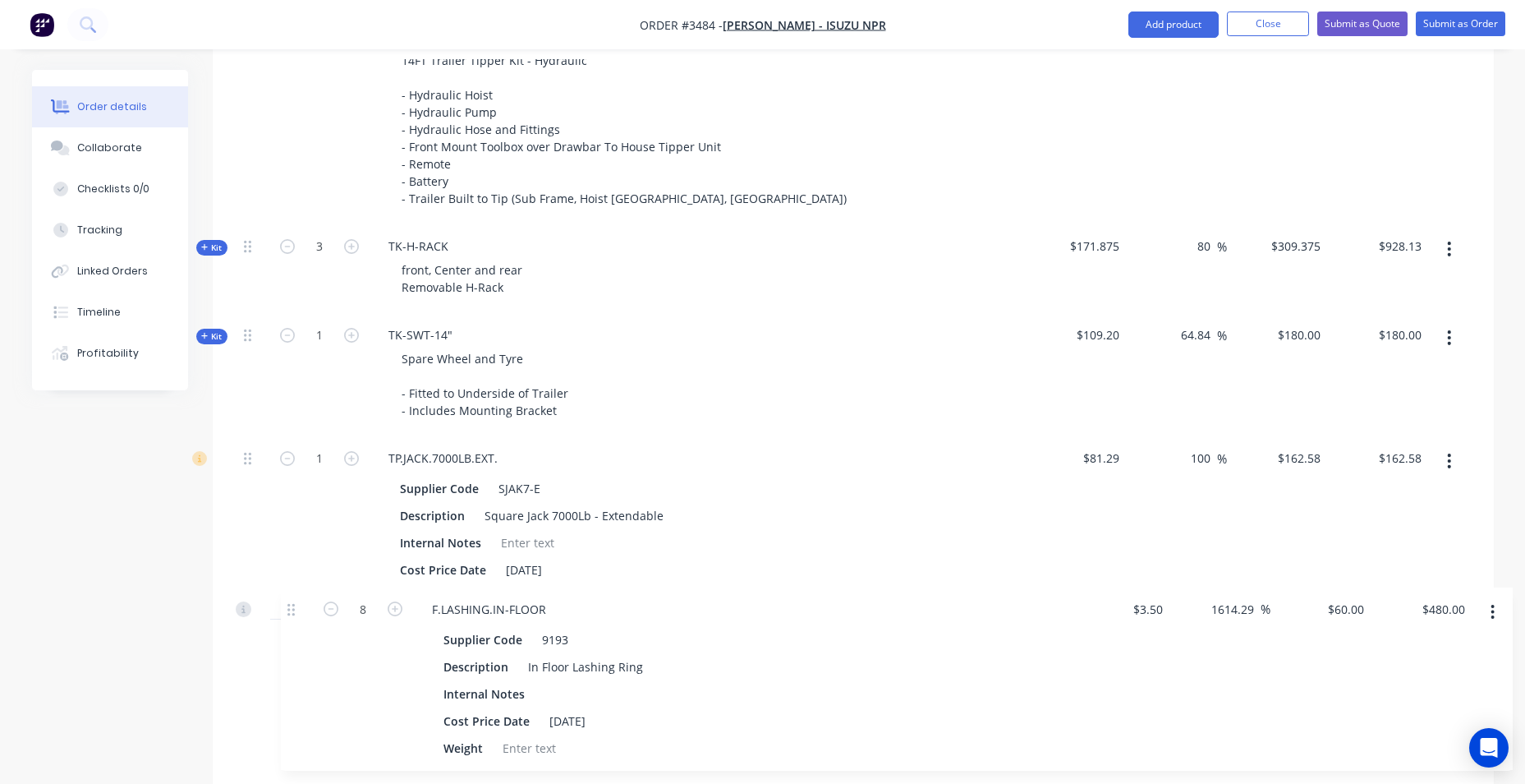
scroll to position [1174, 0]
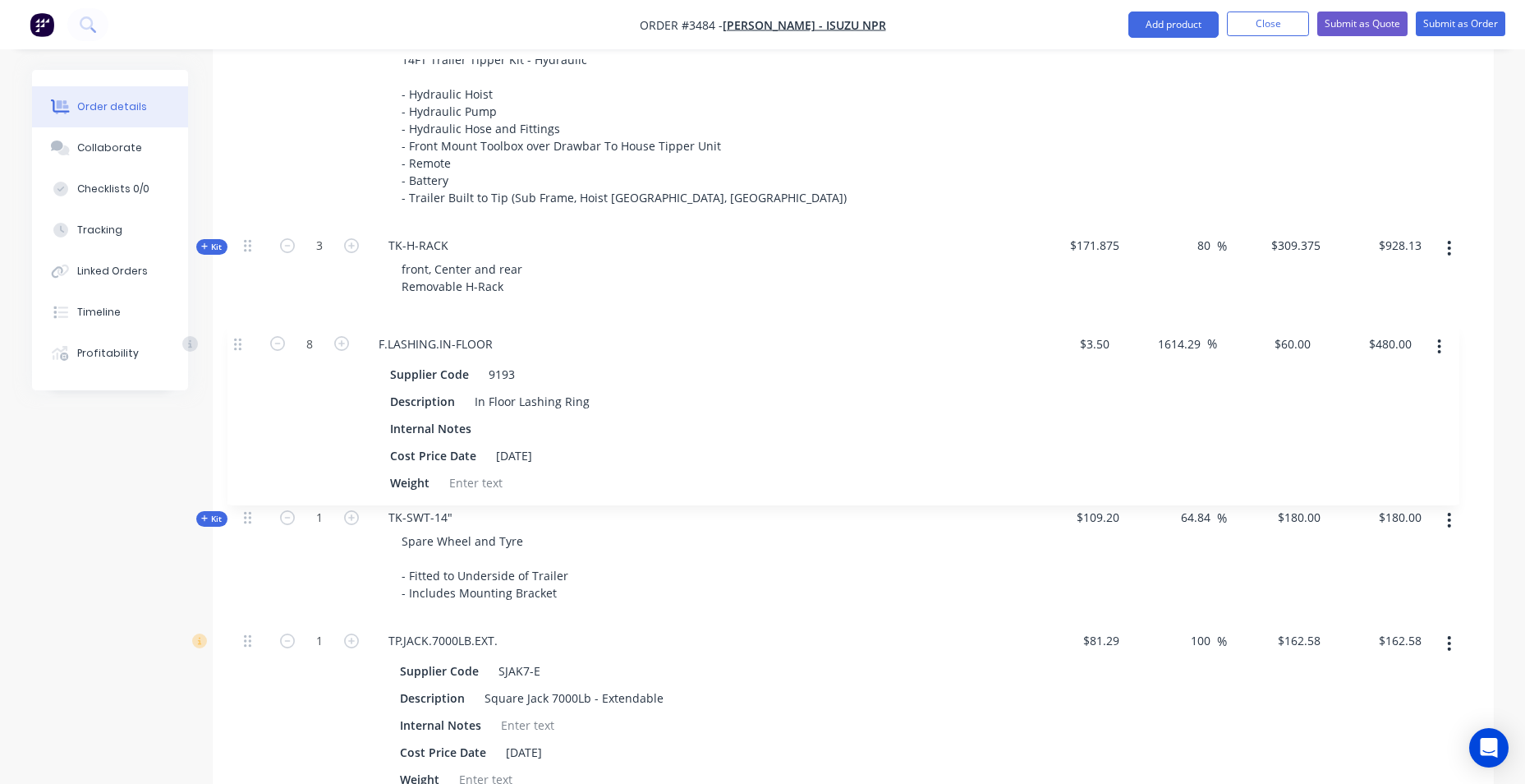
drag, startPoint x: 247, startPoint y: 399, endPoint x: 233, endPoint y: 335, distance: 65.5
click at [233, 335] on div "Qty Cost Markup Price Total Kit 1 TRAILER-FLAT-TOP-14x8 14x8 Flat Top Trailer -…" at bounding box center [853, 290] width 1281 height 1421
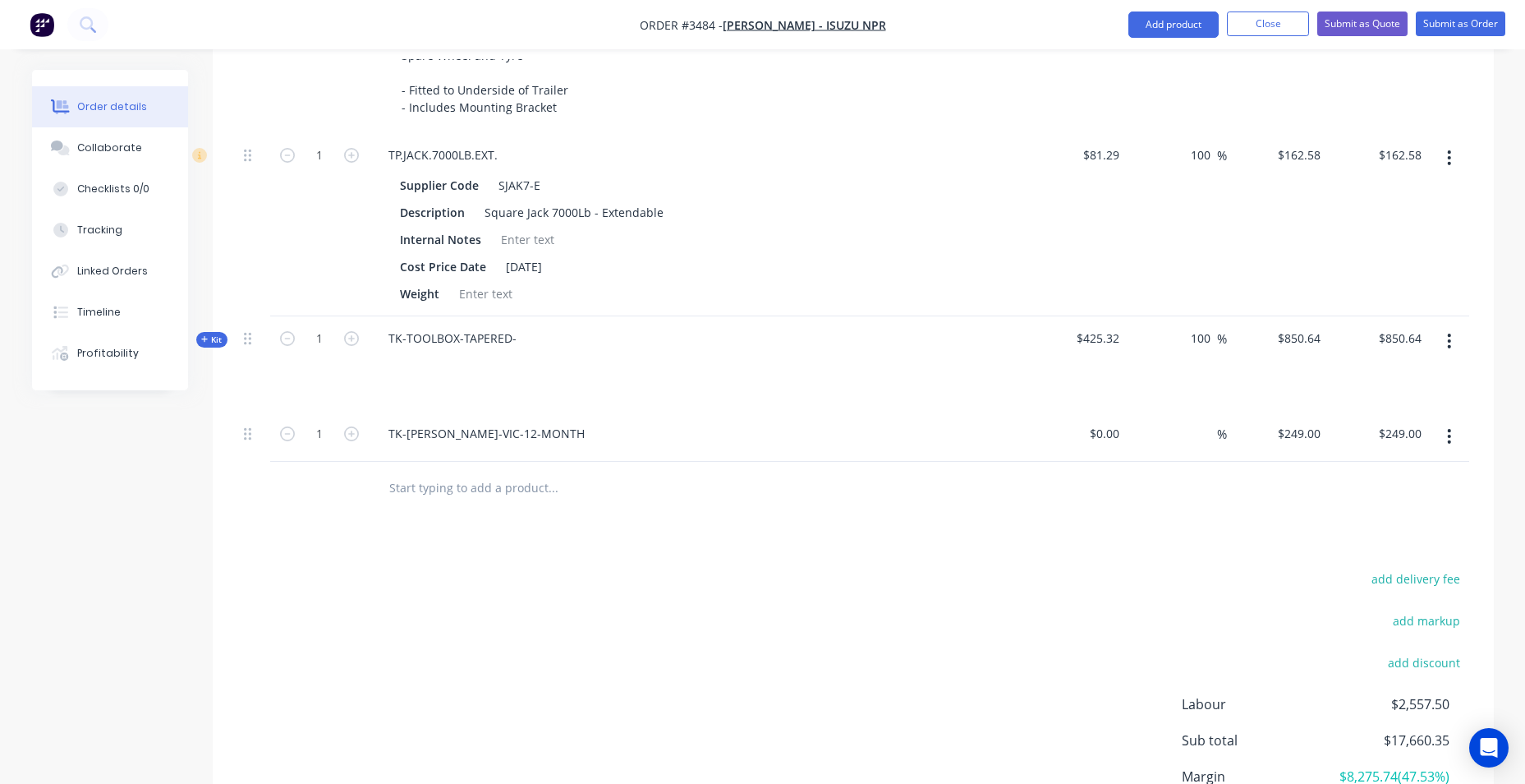
scroll to position [1667, 0]
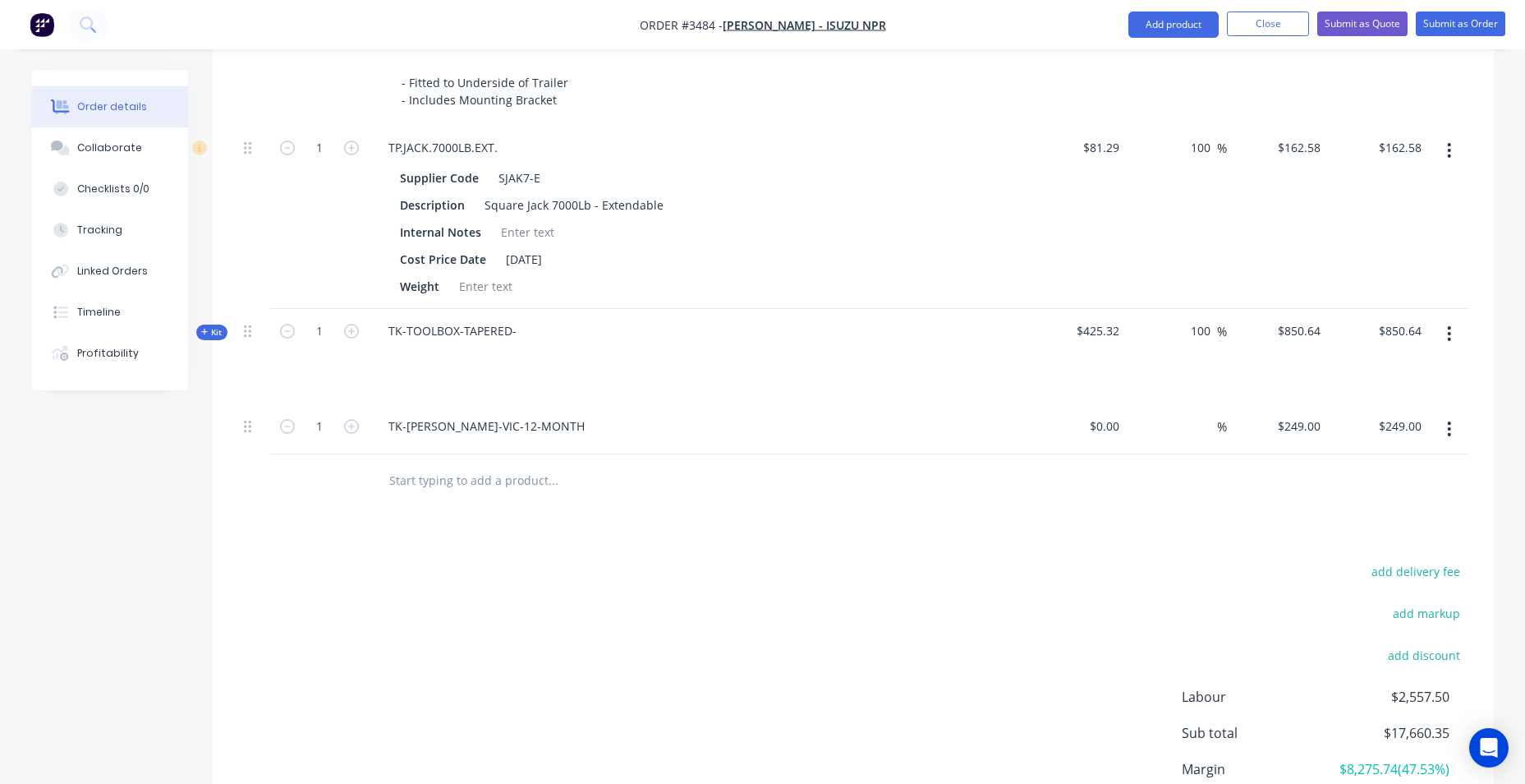
click at [721, 624] on div "add delivery fee add markup add discount Labour $2,557.50 Sub total $17,660.35 …" at bounding box center [853, 719] width 1232 height 317
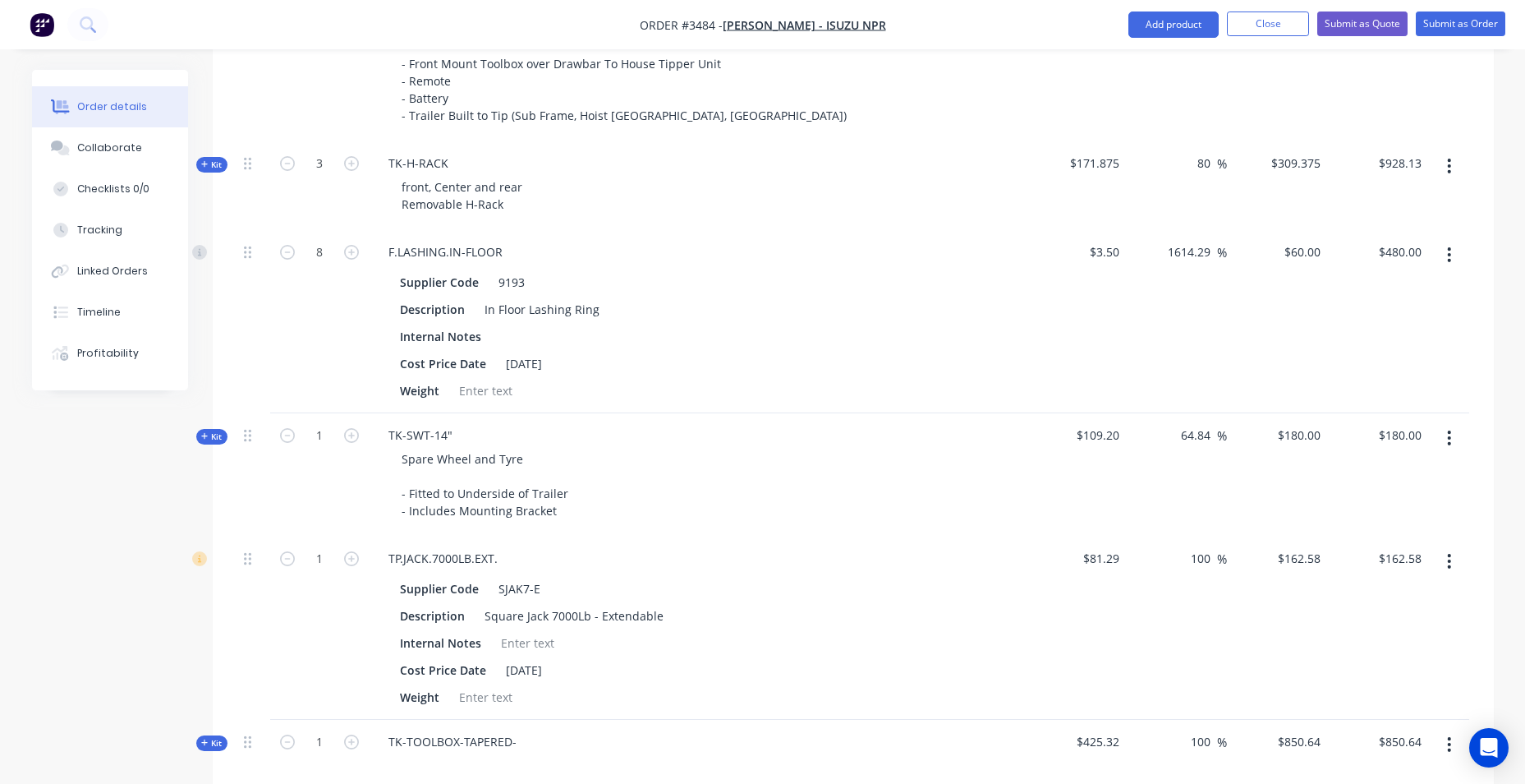
scroll to position [1503, 0]
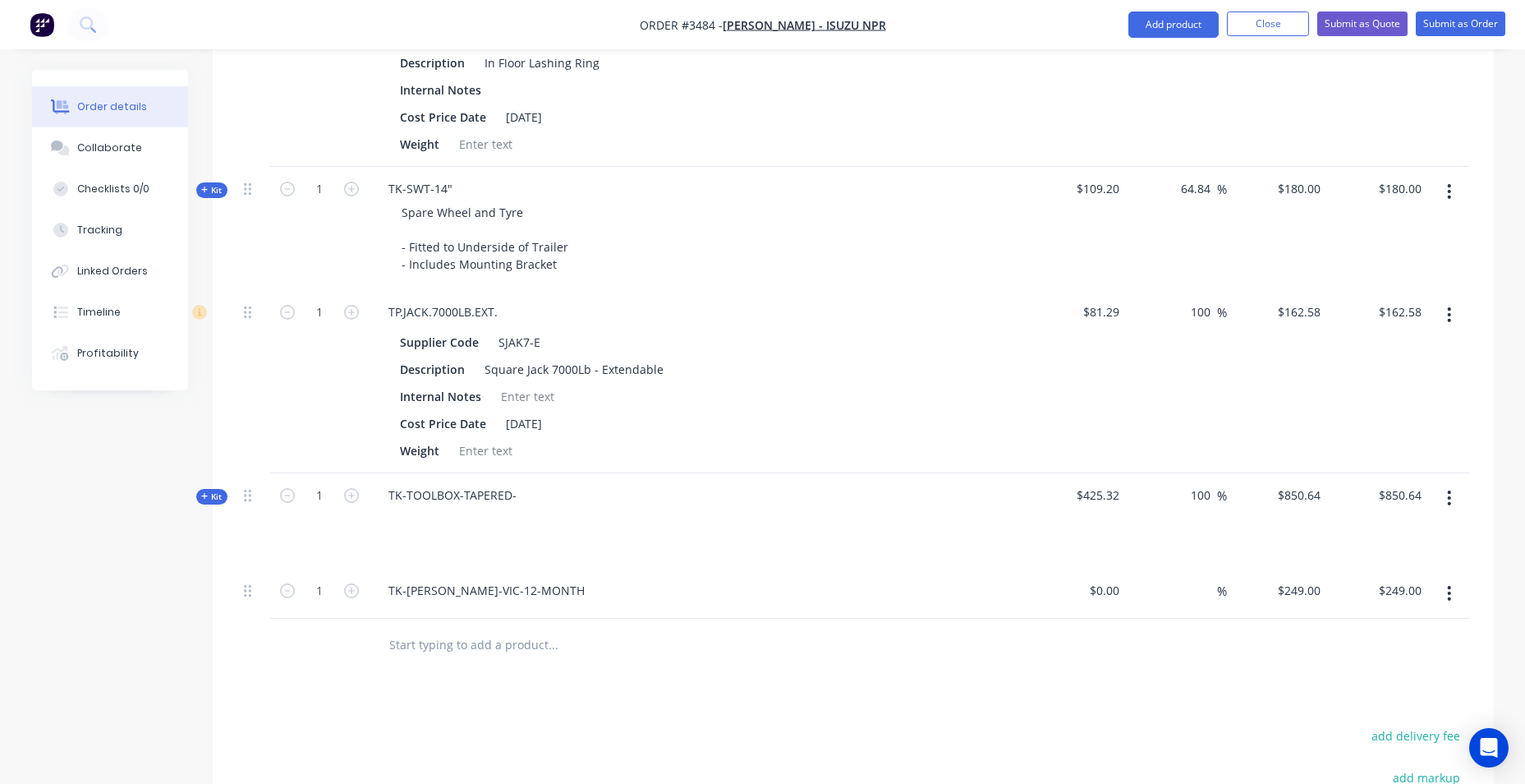
click at [451, 649] on input "text" at bounding box center [553, 644] width 329 height 33
type input "RAMP"
click at [1172, 14] on button "Add product" at bounding box center [1173, 24] width 90 height 26
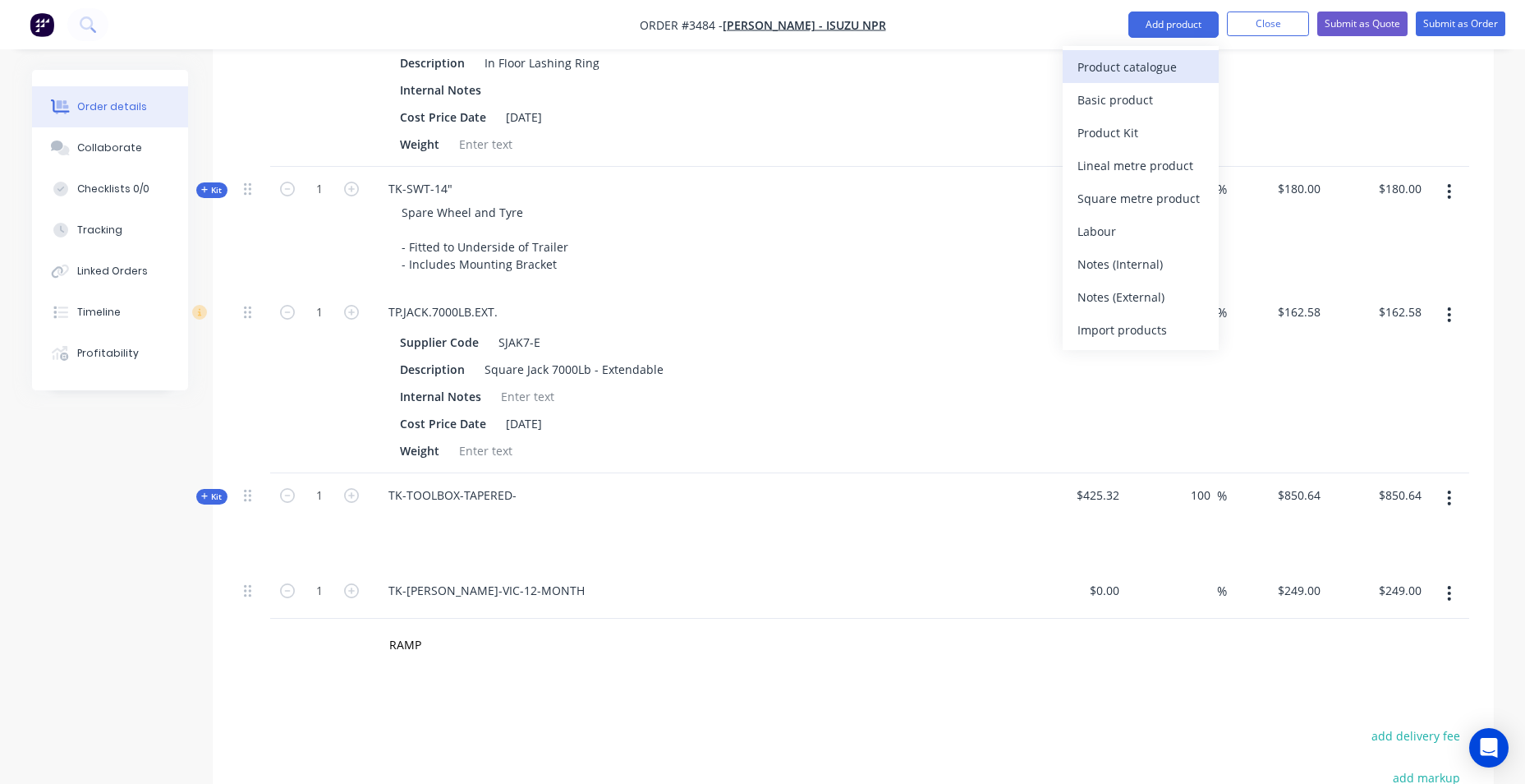
click at [1148, 67] on div "Product catalogue" at bounding box center [1141, 67] width 126 height 24
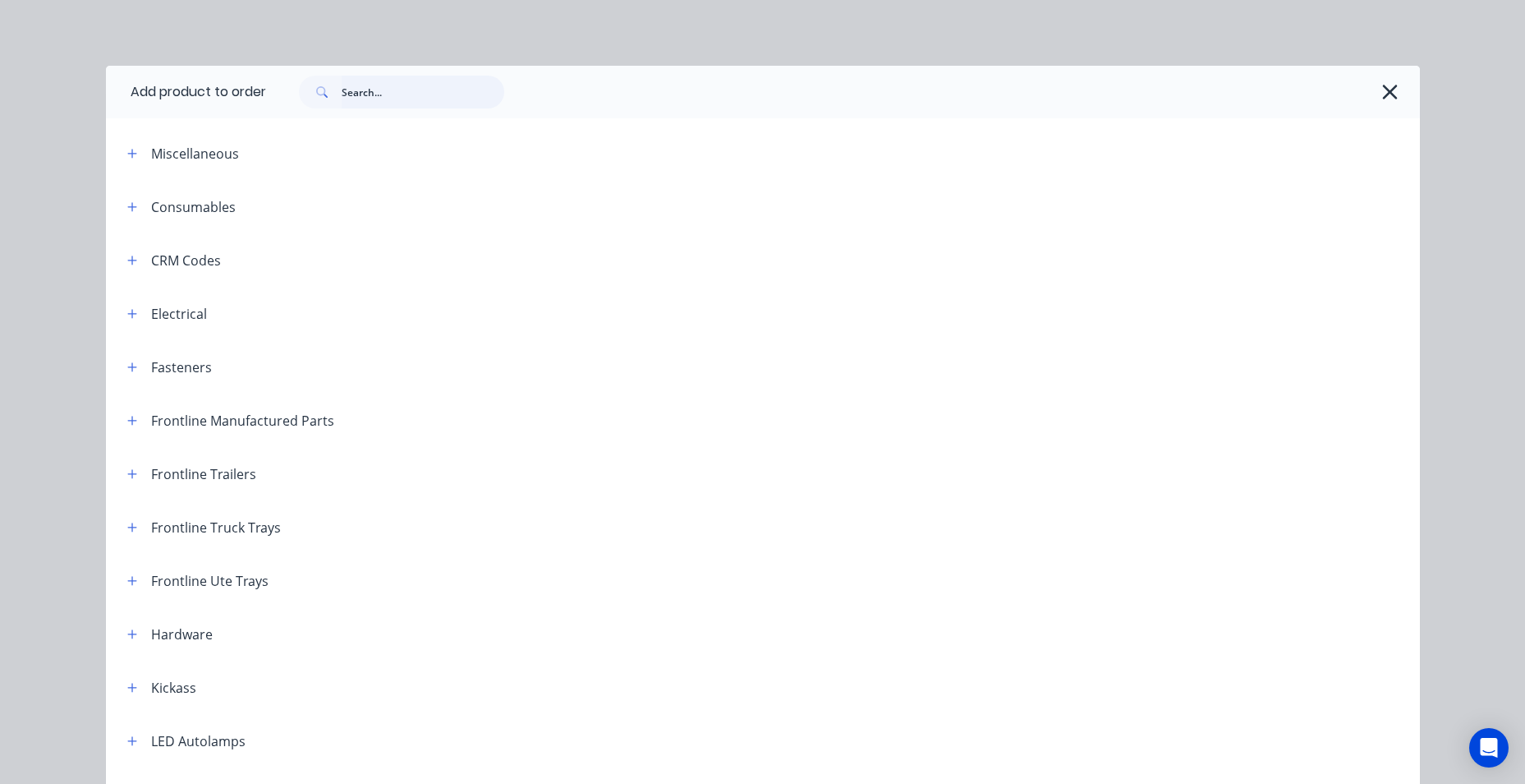
click at [377, 91] on input "text" at bounding box center [423, 92] width 163 height 33
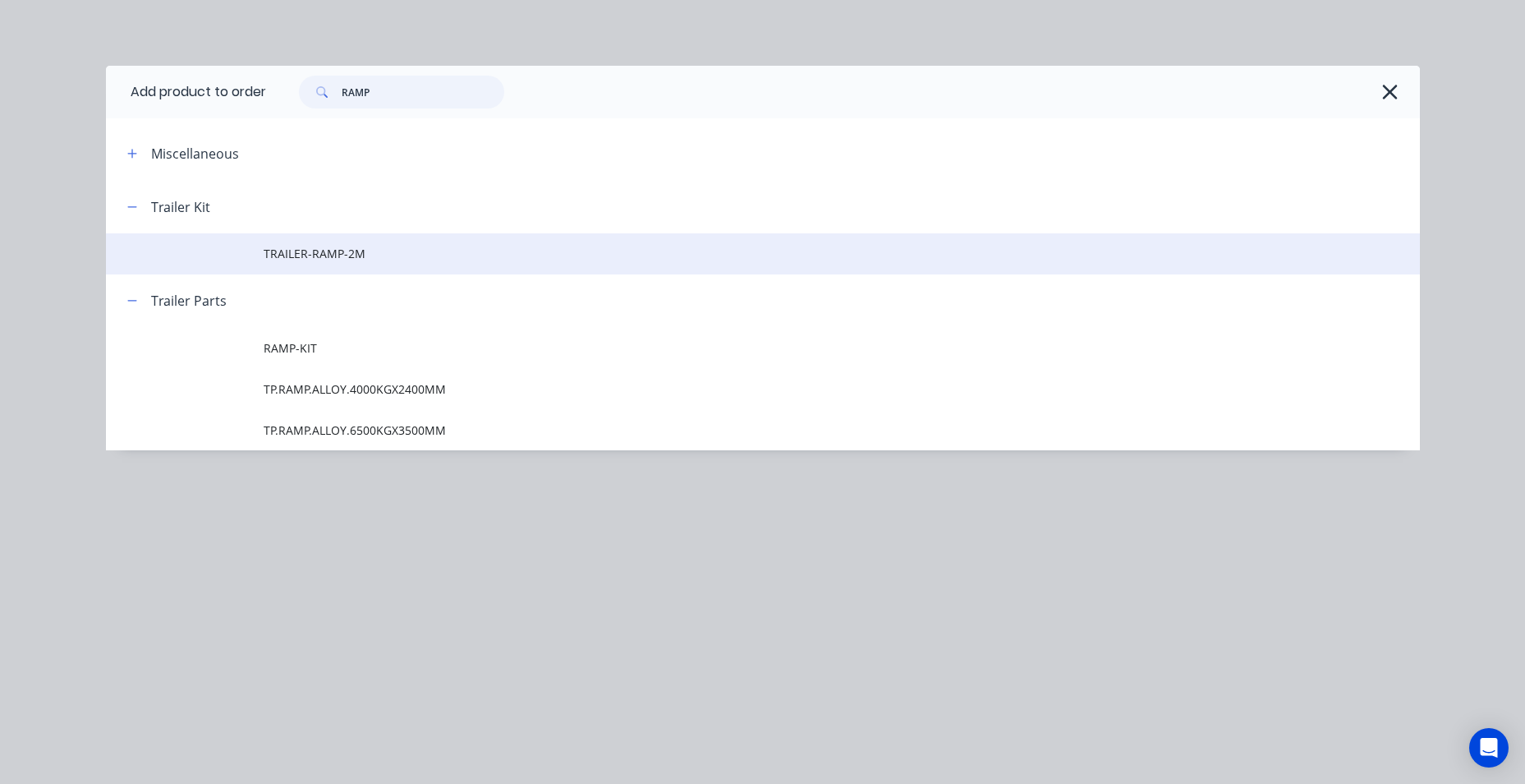
type input "RAMP"
click at [375, 250] on span "TRAILER-RAMP-2M" at bounding box center [726, 253] width 925 height 17
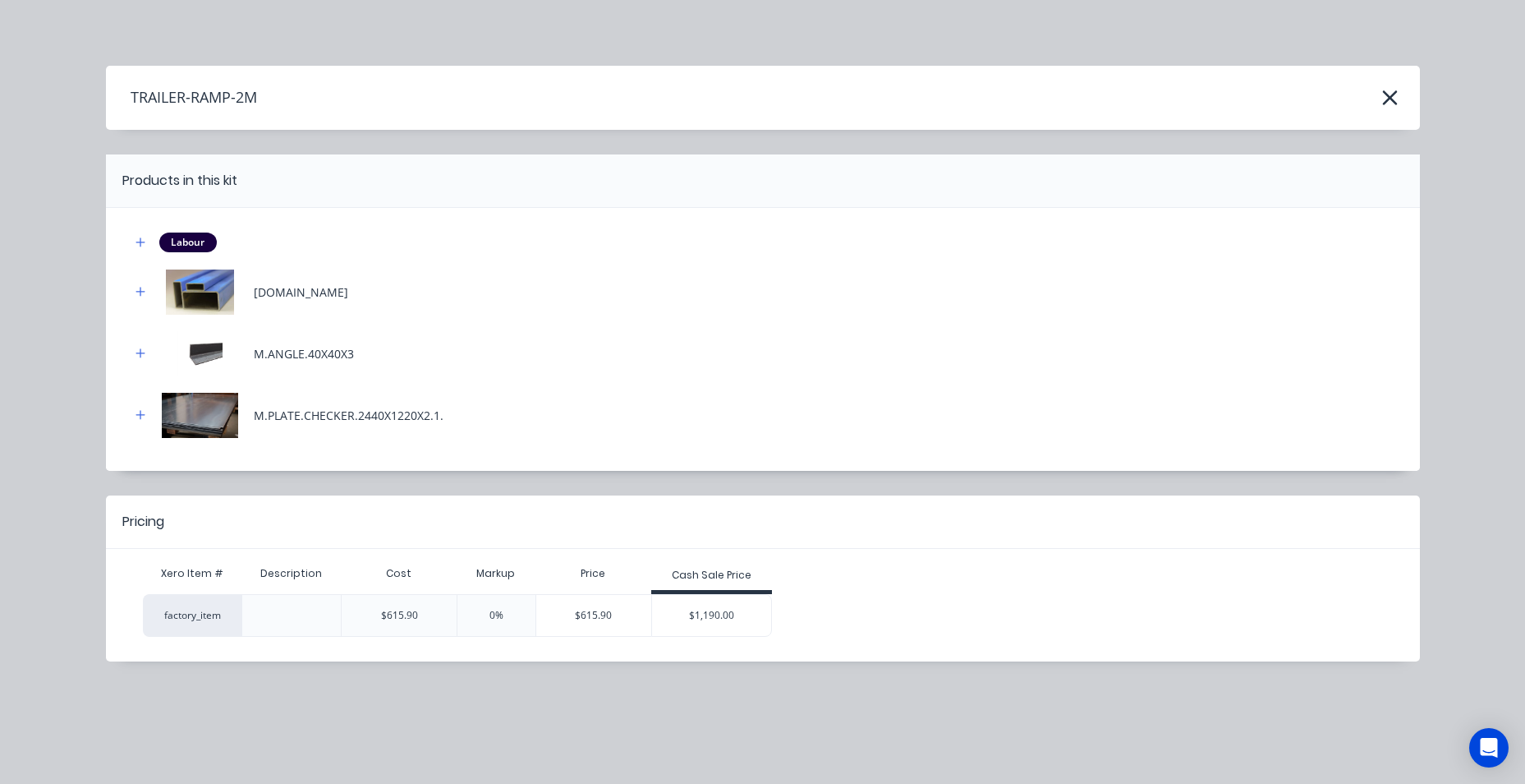
click at [686, 630] on div "$1,190.00" at bounding box center [711, 615] width 120 height 41
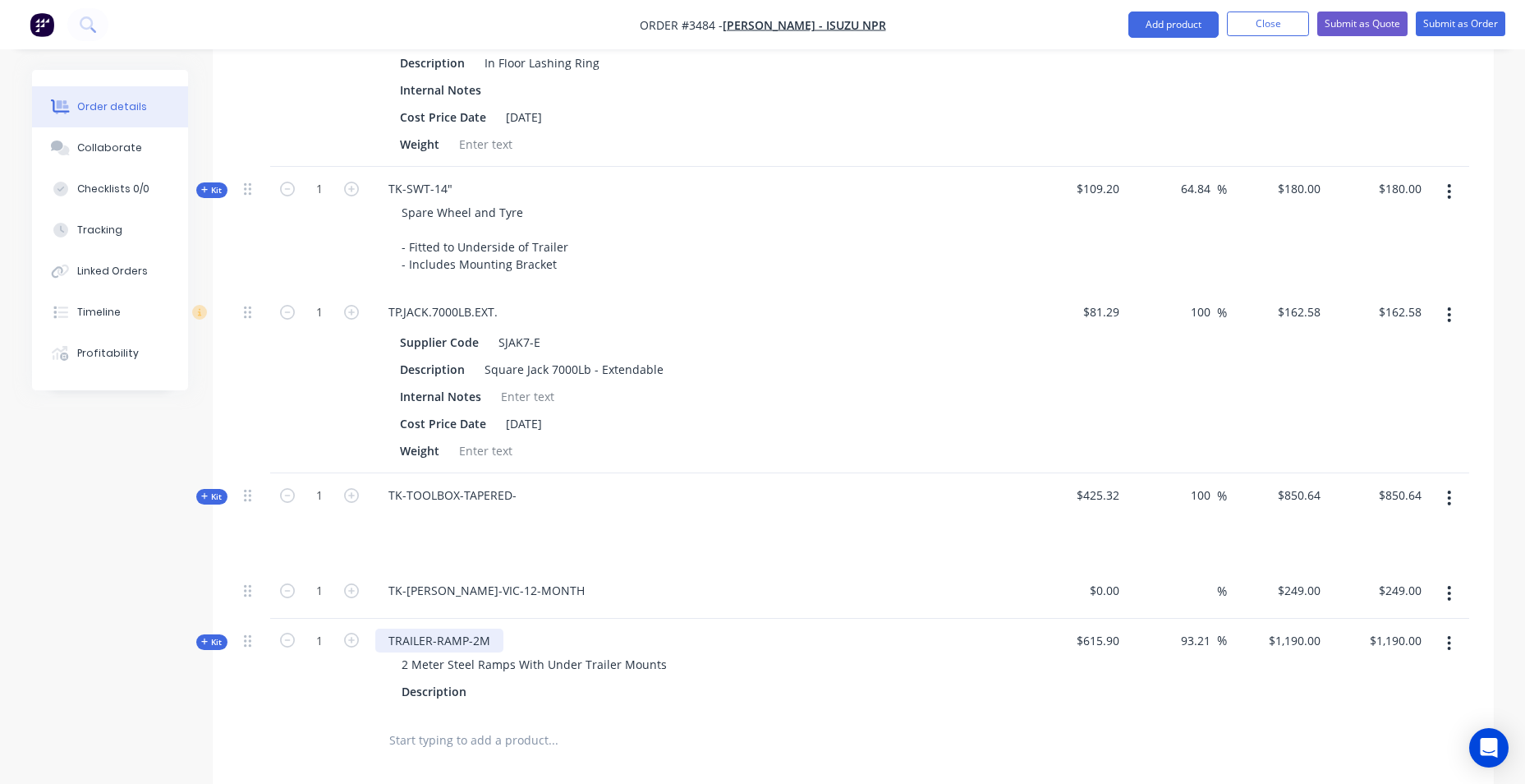
click at [465, 638] on div "TRAILER-RAMP-2M" at bounding box center [440, 640] width 128 height 24
drag, startPoint x: 464, startPoint y: 689, endPoint x: 325, endPoint y: 677, distance: 139.5
click at [325, 677] on div "Kit 1 TRAILER-RAMP HOLDER. 2 Meter Steel Ramps With Under Trailer Mounts Descri…" at bounding box center [853, 666] width 1232 height 96
drag, startPoint x: 402, startPoint y: 663, endPoint x: 833, endPoint y: 683, distance: 431.5
click at [833, 683] on div "TRAILER-RAMP HOLDER. 2 Meter Steel Ramps With Under Trailer Mounts" at bounding box center [697, 666] width 657 height 96
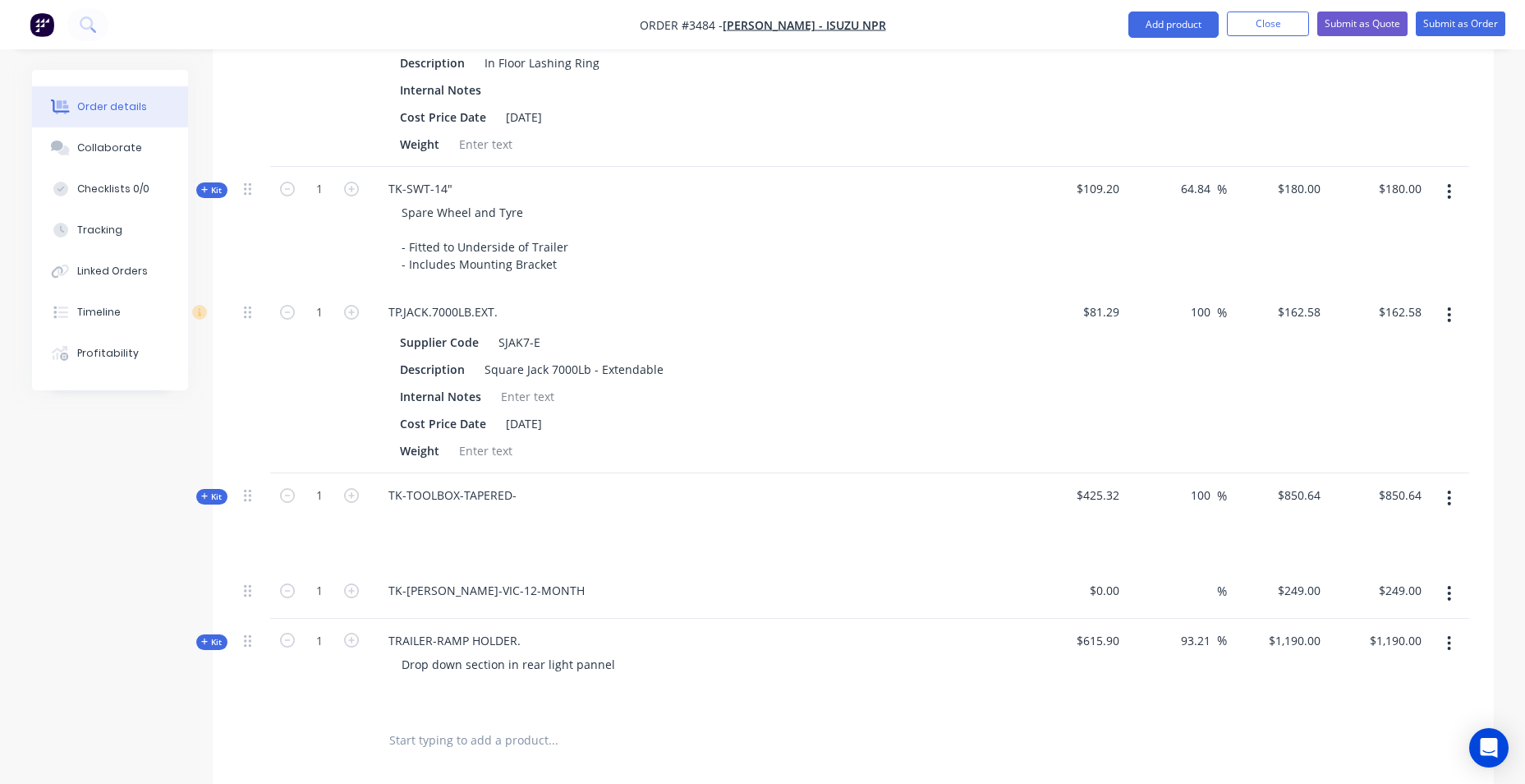
drag, startPoint x: 589, startPoint y: 668, endPoint x: 666, endPoint y: 660, distance: 77.4
click at [671, 657] on div "Drop down section in rear light pannel" at bounding box center [698, 664] width 644 height 24
drag, startPoint x: 579, startPoint y: 663, endPoint x: 561, endPoint y: 668, distance: 18.7
click at [891, 692] on div at bounding box center [697, 690] width 604 height 24
click at [401, 665] on div "Drop down section in rear light panel" at bounding box center [504, 664] width 232 height 24
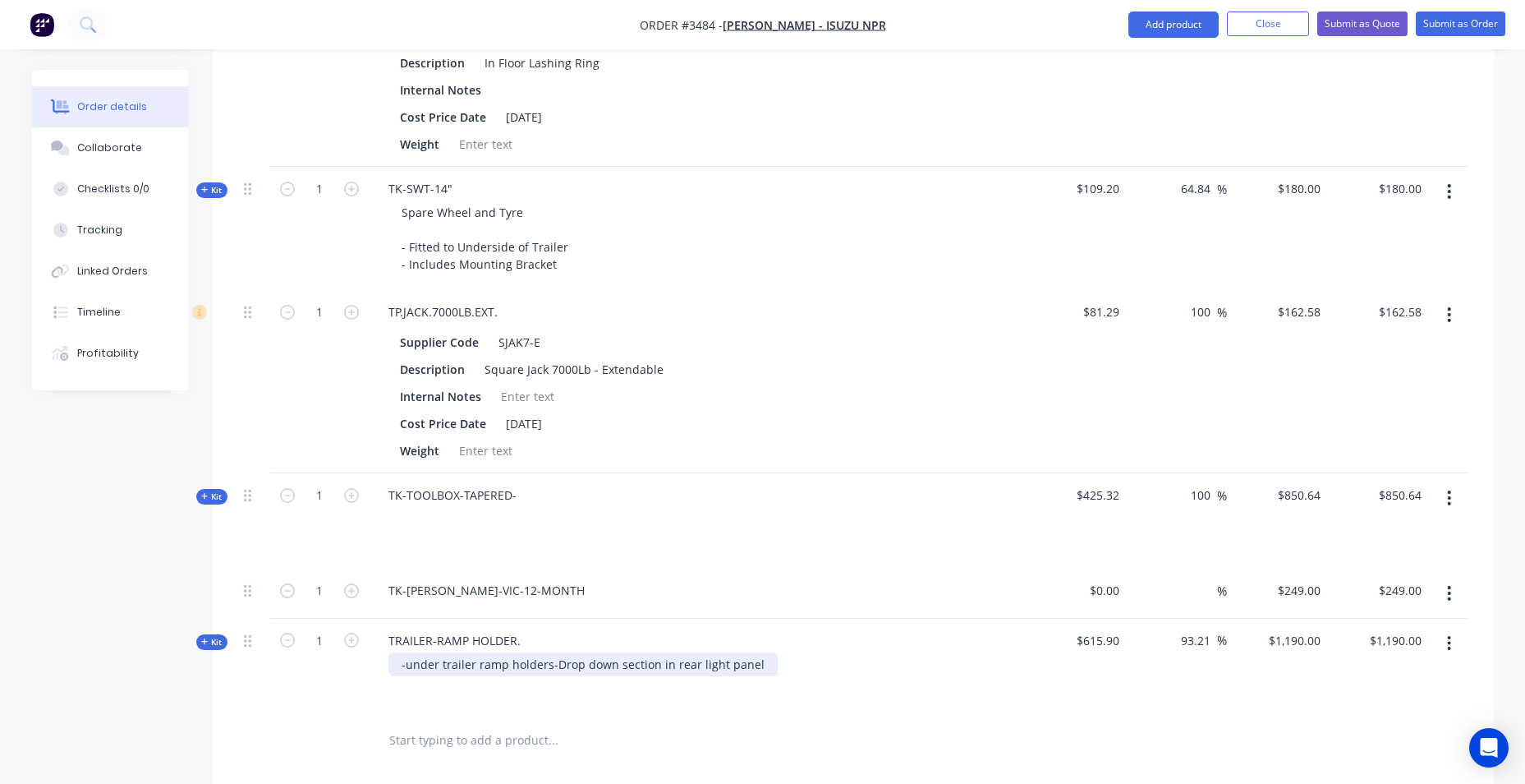
click at [412, 664] on div "-under trailer ramp holders -Drop down section in rear light panel" at bounding box center [582, 664] width 389 height 24
click at [564, 662] on div "-Under trailer ramp holders -Drop down section in rear light panel" at bounding box center [583, 664] width 390 height 24
click at [600, 676] on div "-Under trailer ramp holders. -Drop down section in rear light panel" at bounding box center [584, 664] width 393 height 24
click at [605, 676] on div "-Under trailer ramp holders. -Drop down section in rear light panel" at bounding box center [584, 664] width 393 height 24
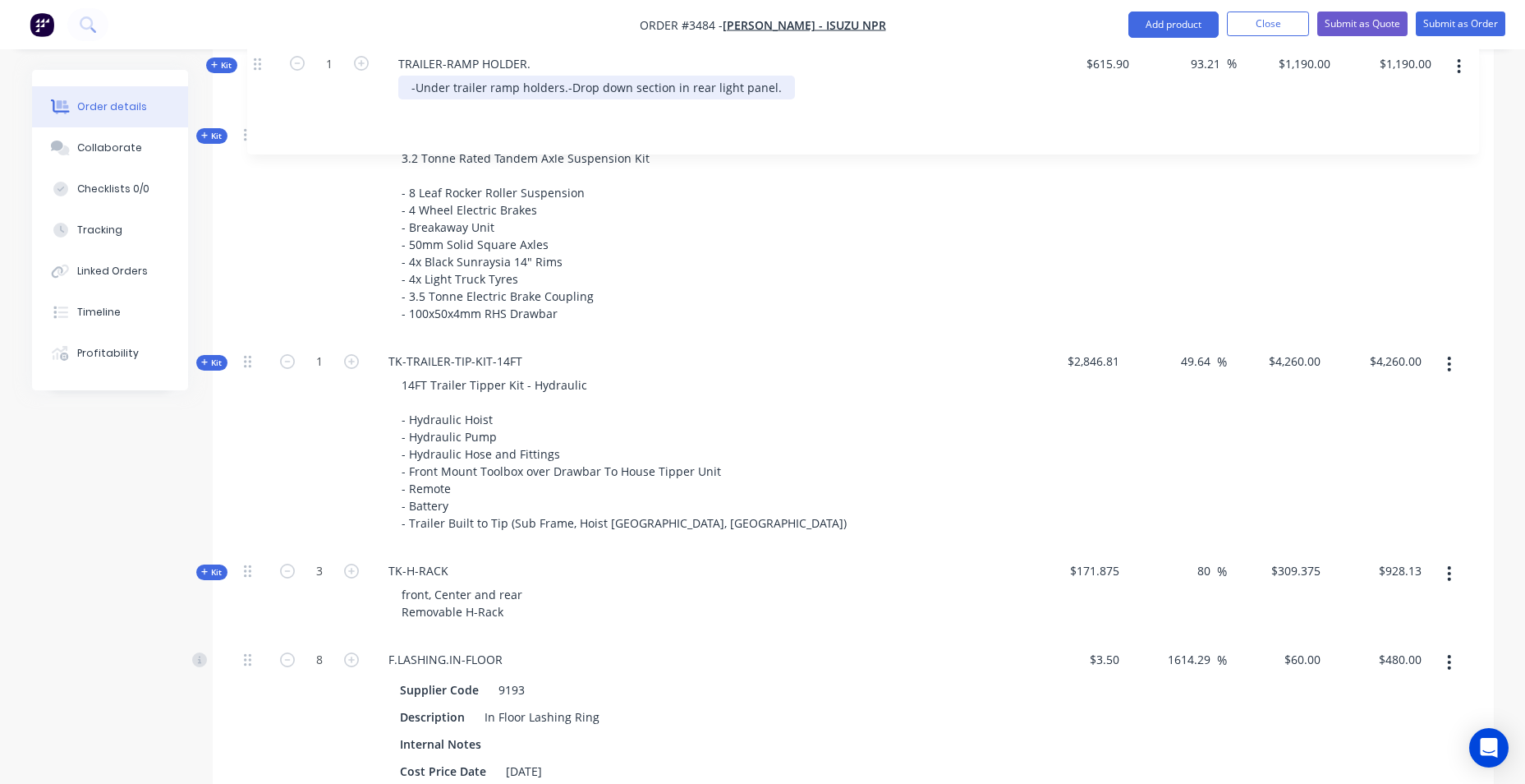
scroll to position [817, 0]
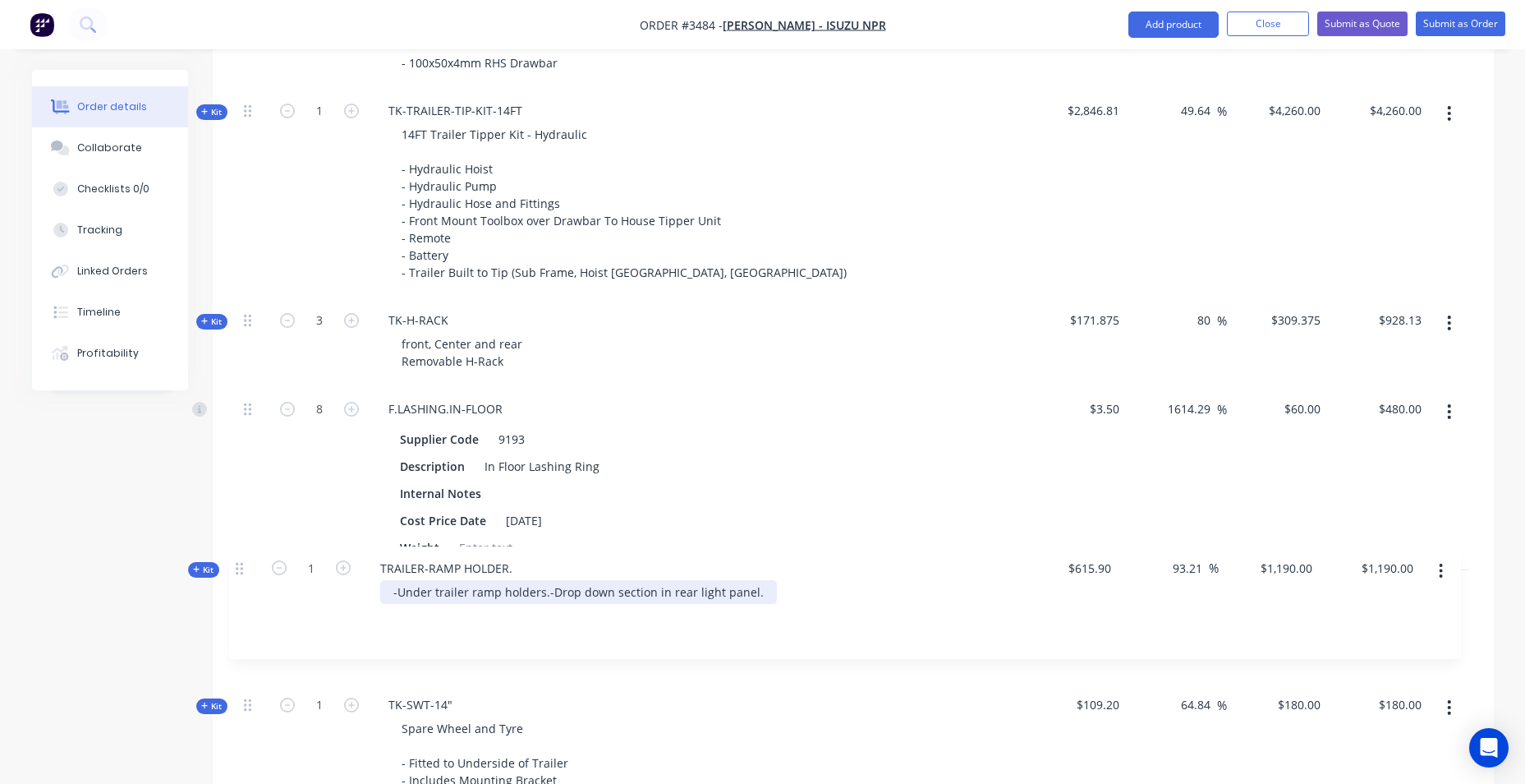
drag, startPoint x: 243, startPoint y: 645, endPoint x: 238, endPoint y: 568, distance: 77.2
click at [238, 568] on div "Kit 1 TRAILER-FLAT-TOP-14x8 14x8 Flat Top Trailer - 75mm SHS Chassis - Checker …" at bounding box center [853, 411] width 1232 height 1448
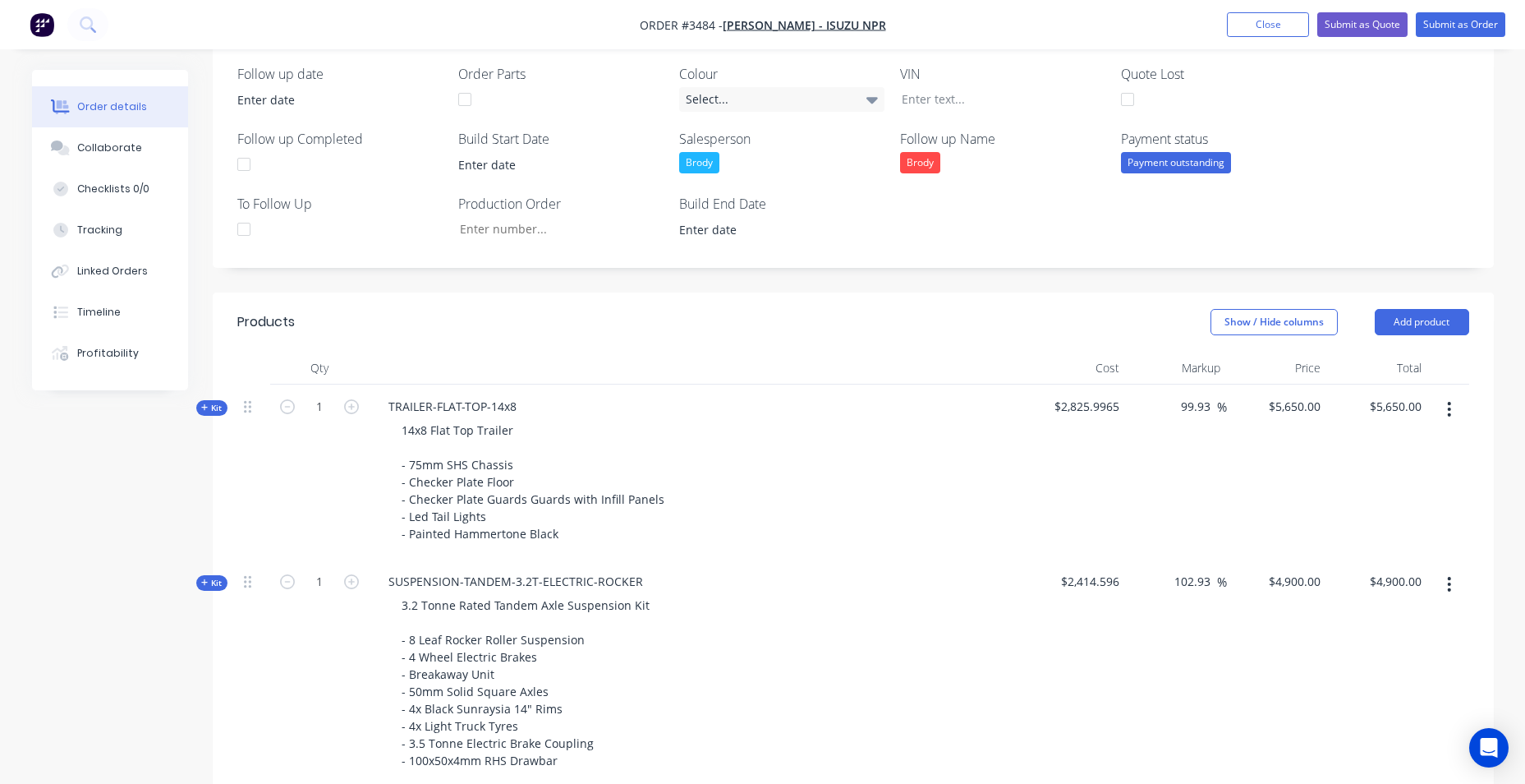
scroll to position [33, 0]
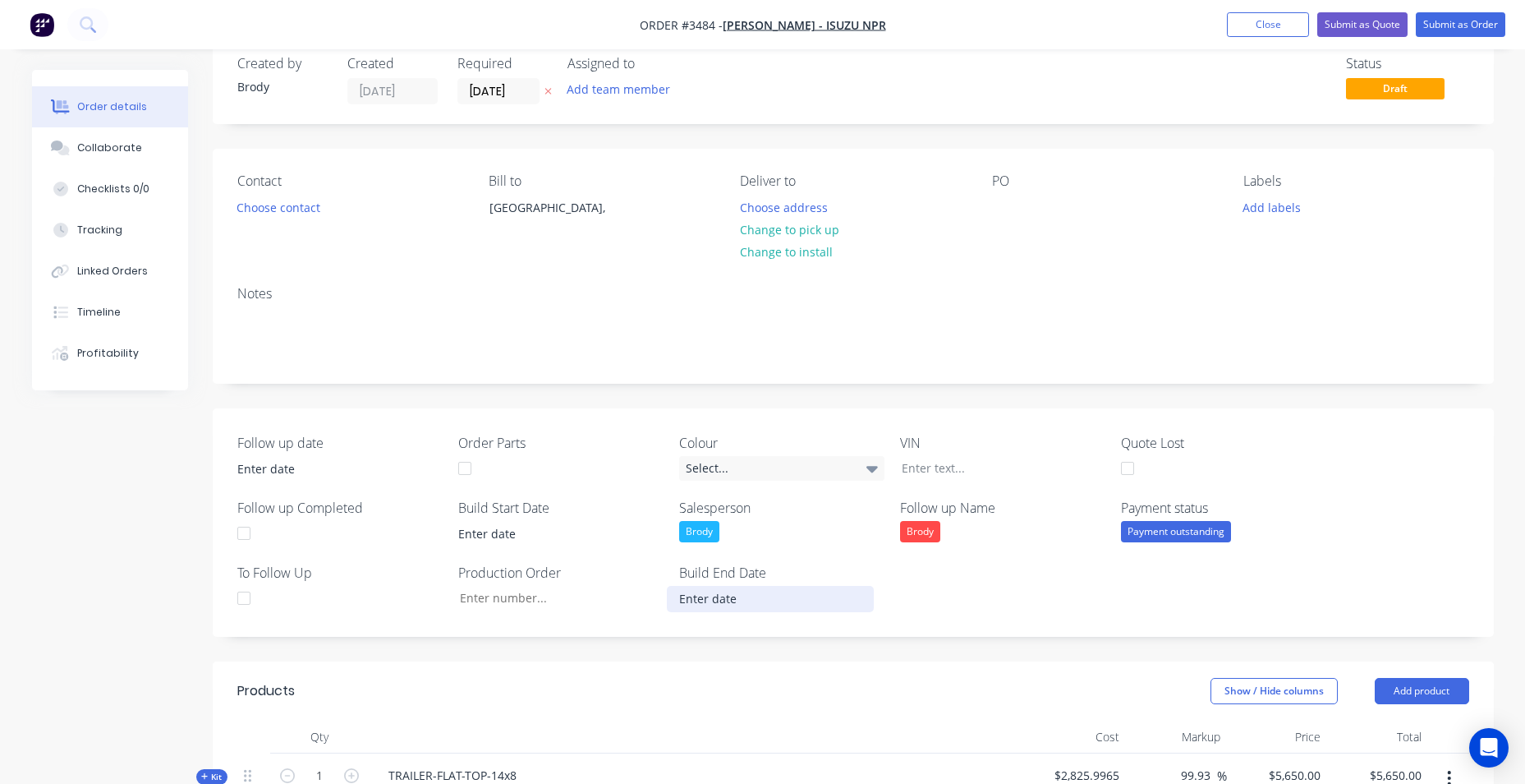
click at [716, 596] on input at bounding box center [770, 599] width 205 height 25
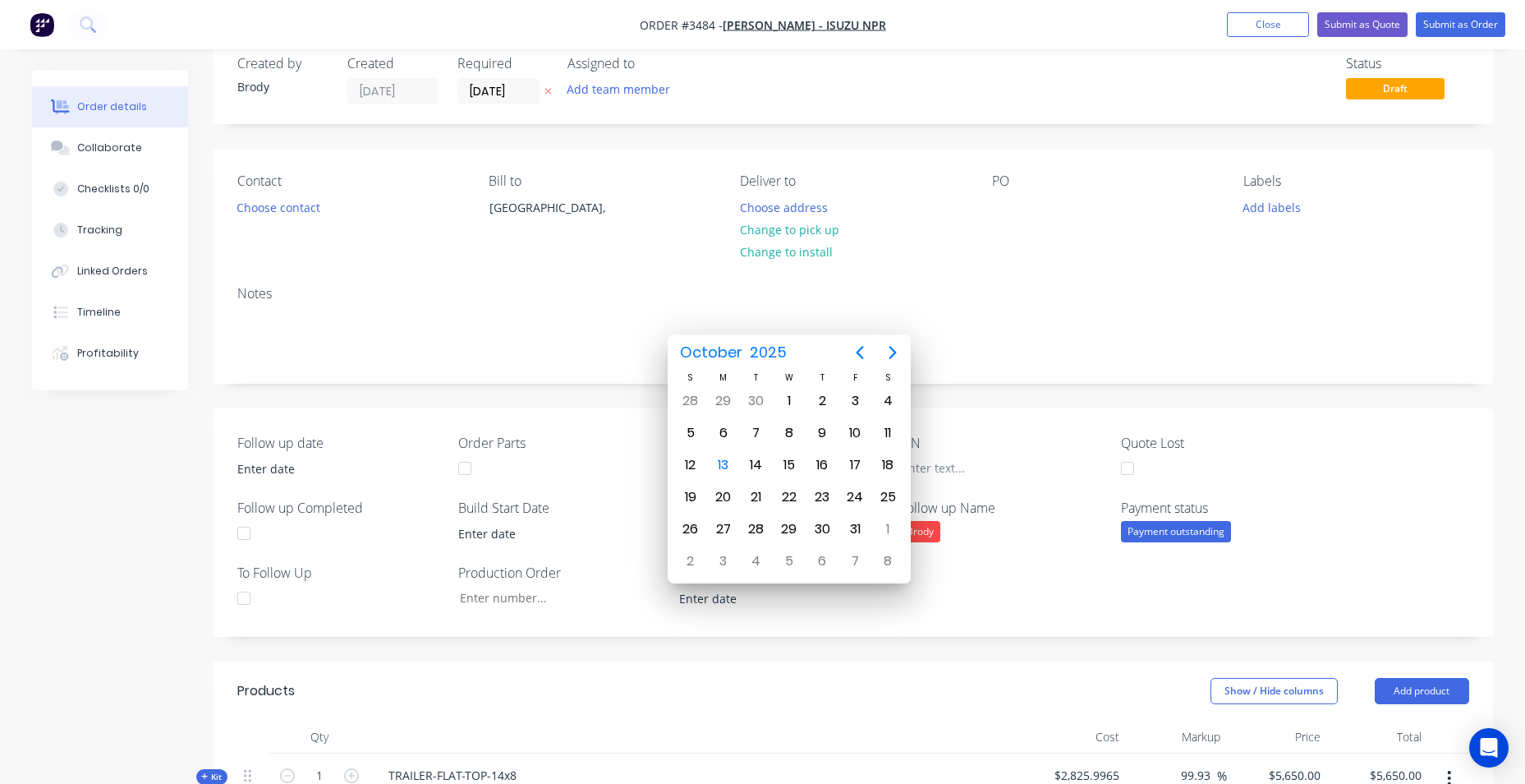
click at [1017, 608] on div "Follow up date Order Parts Colour Select... VIN Quote Lost Follow up Completed …" at bounding box center [853, 522] width 1281 height 229
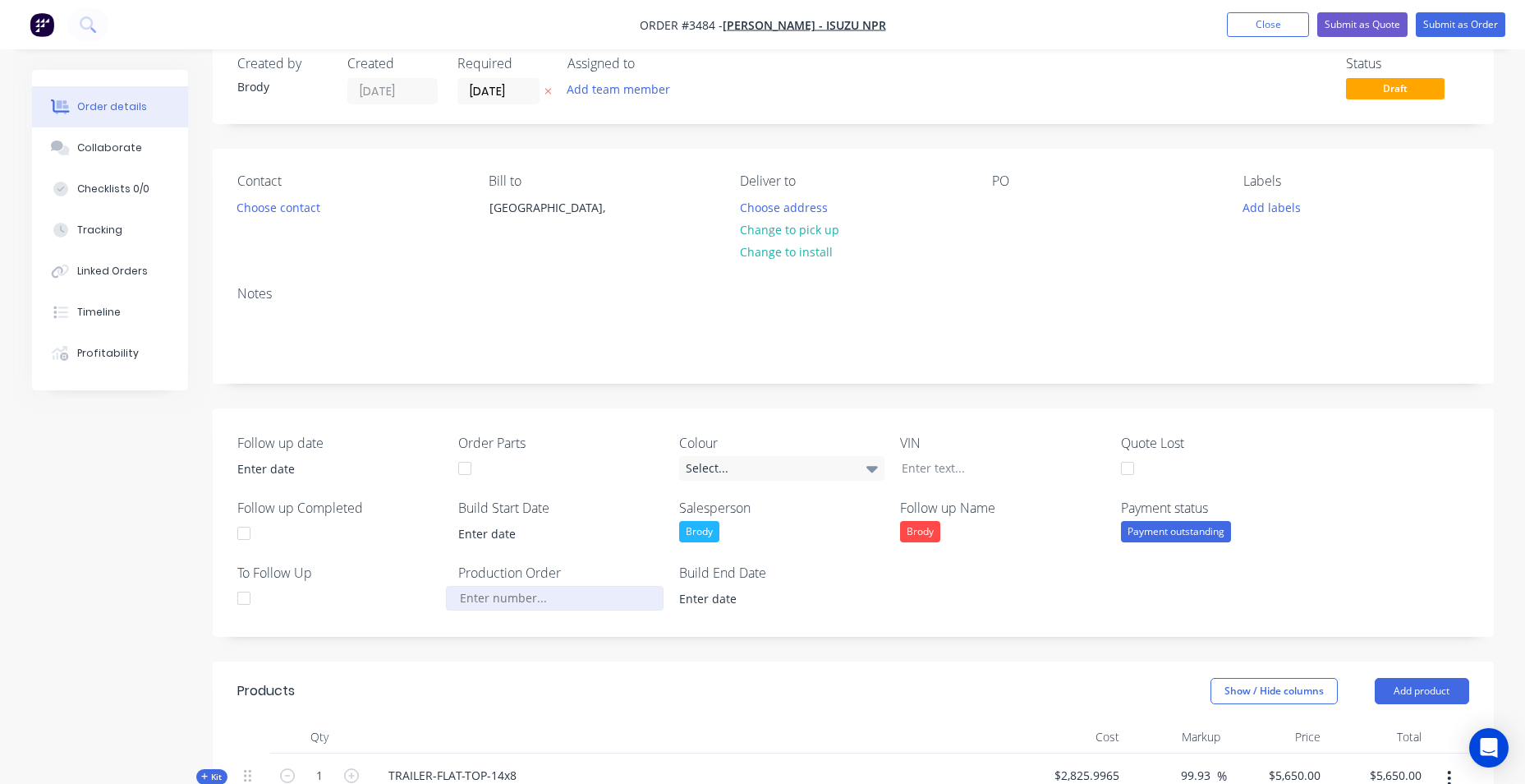
click at [539, 597] on input "Follow up date" at bounding box center [554, 599] width 217 height 25
type input "3"
click at [1017, 201] on div at bounding box center [1005, 207] width 26 height 24
click at [1344, 19] on button "Submit as Quote" at bounding box center [1362, 25] width 90 height 25
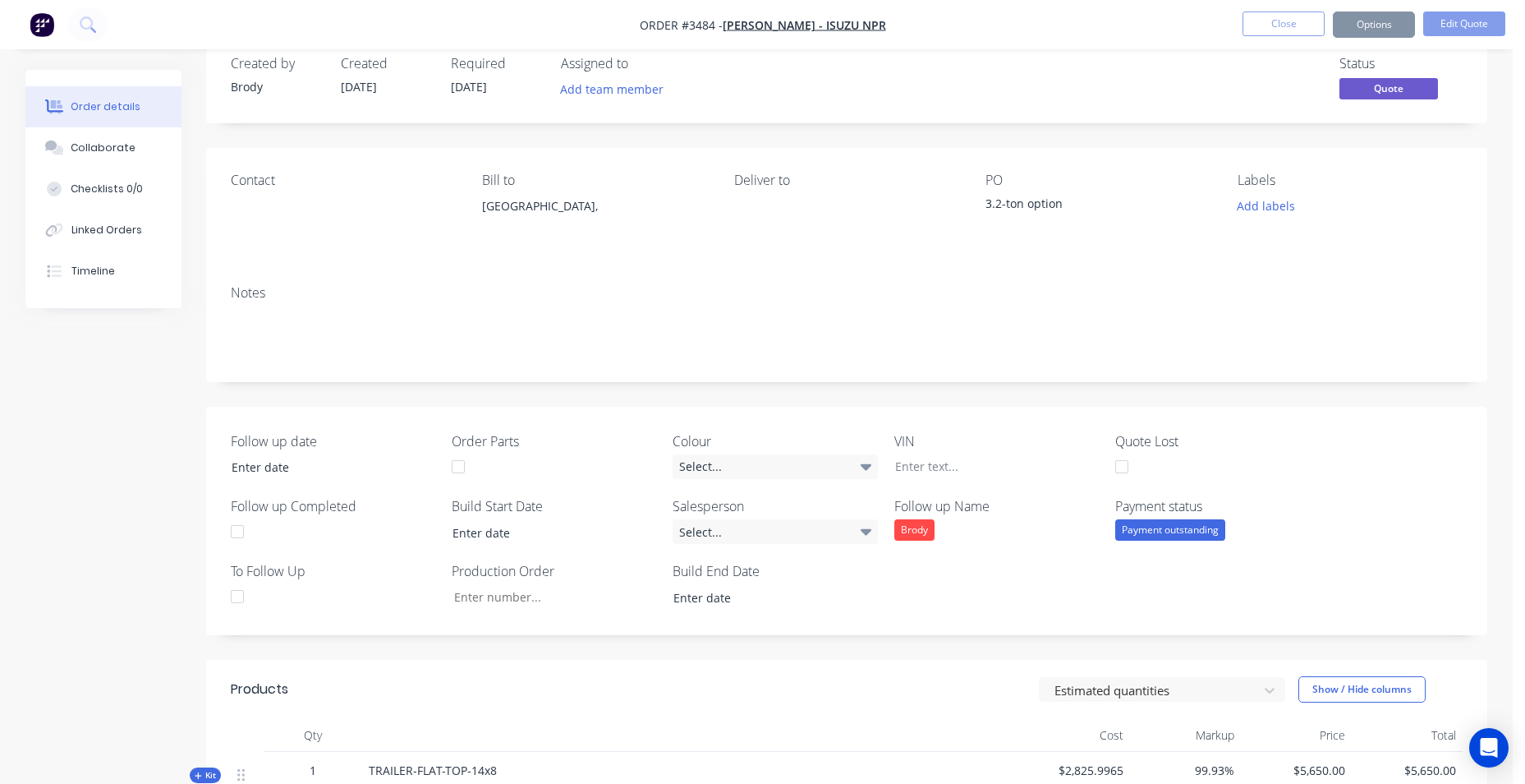
scroll to position [0, 0]
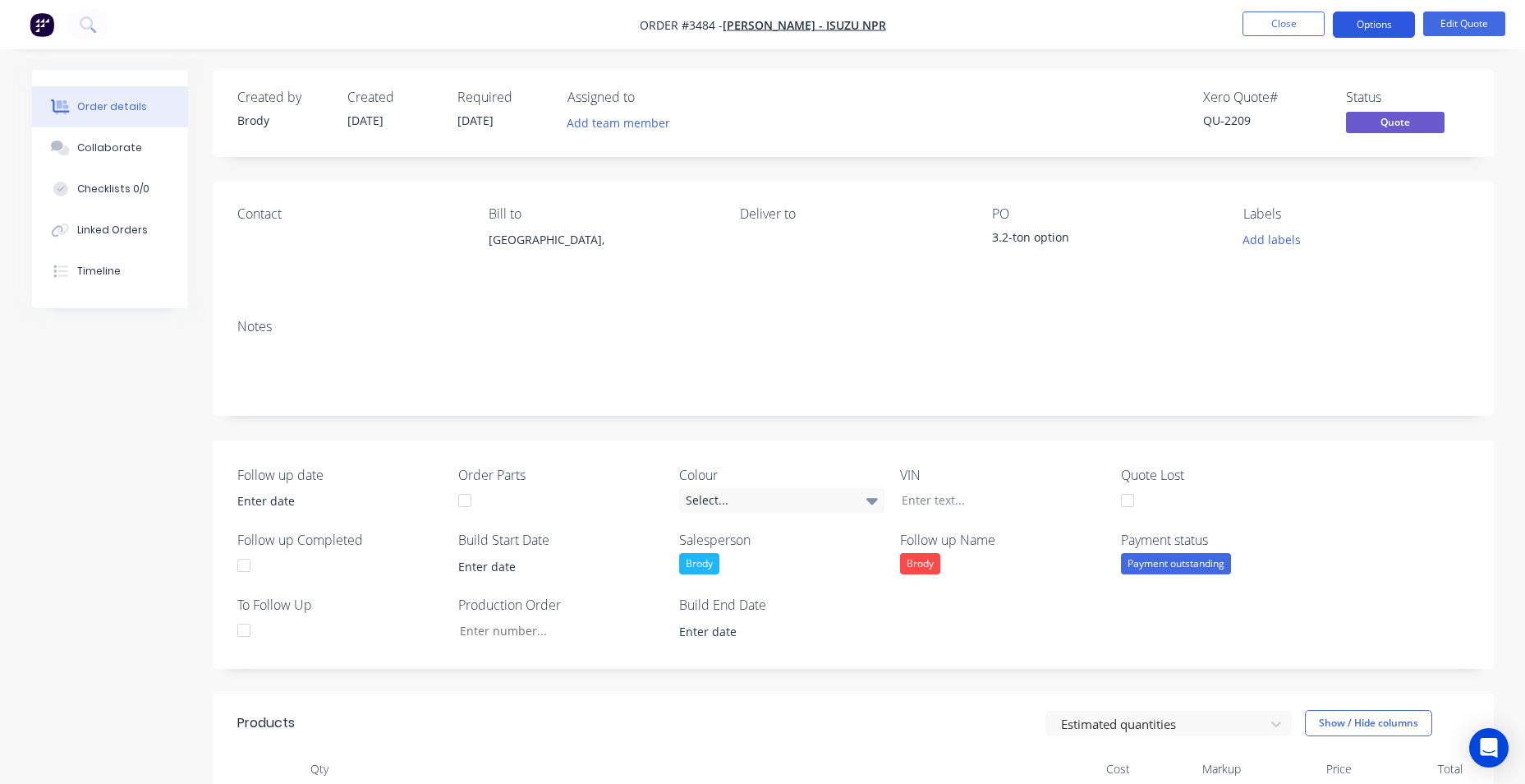
click at [1373, 29] on button "Options" at bounding box center [1374, 24] width 82 height 26
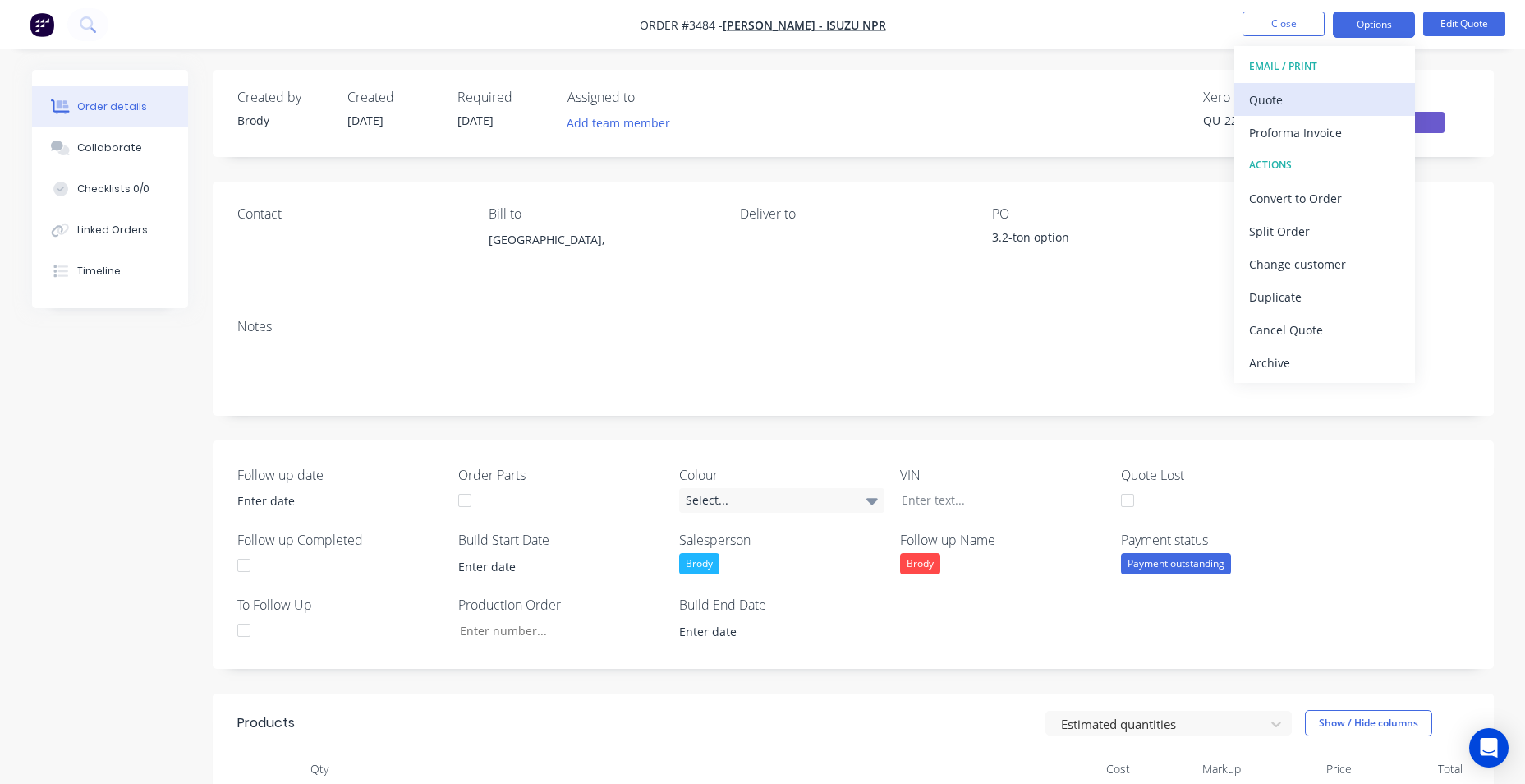
click at [1318, 94] on div "Quote" at bounding box center [1325, 99] width 151 height 24
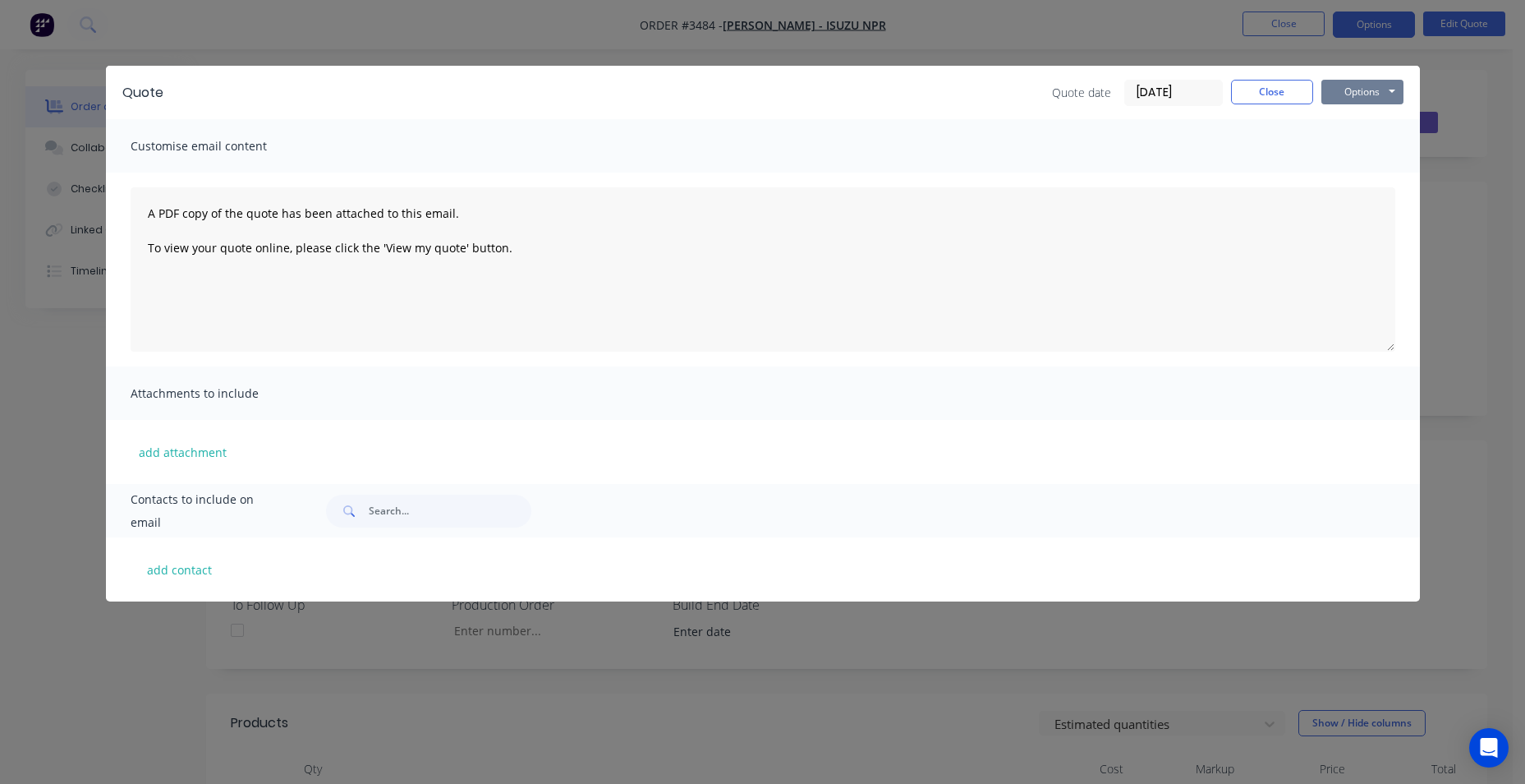
click at [1379, 97] on button "Options" at bounding box center [1362, 92] width 82 height 25
click at [1368, 177] on button "Email" at bounding box center [1374, 175] width 105 height 27
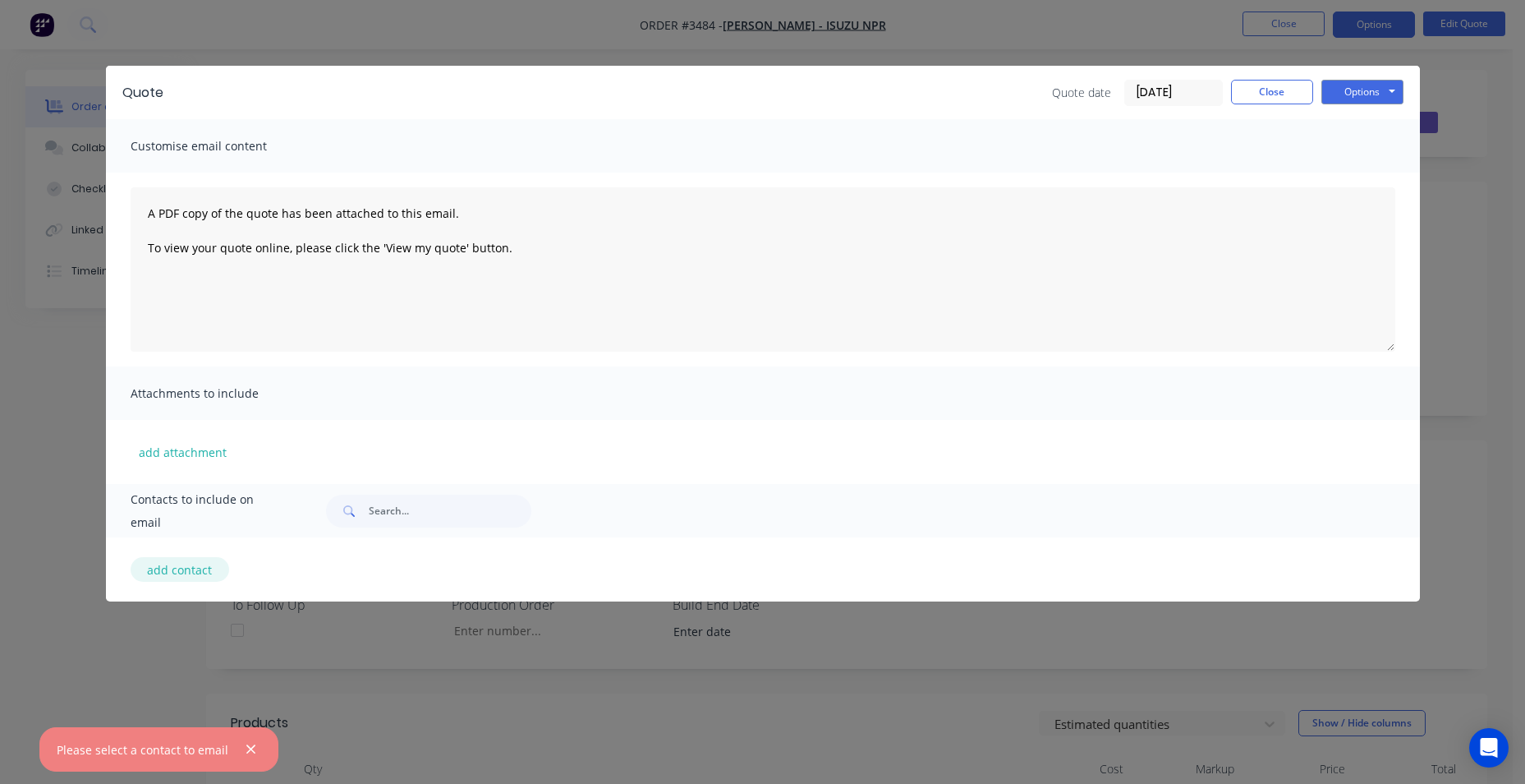
click at [192, 572] on button "add contact" at bounding box center [180, 569] width 98 height 25
select select "AU"
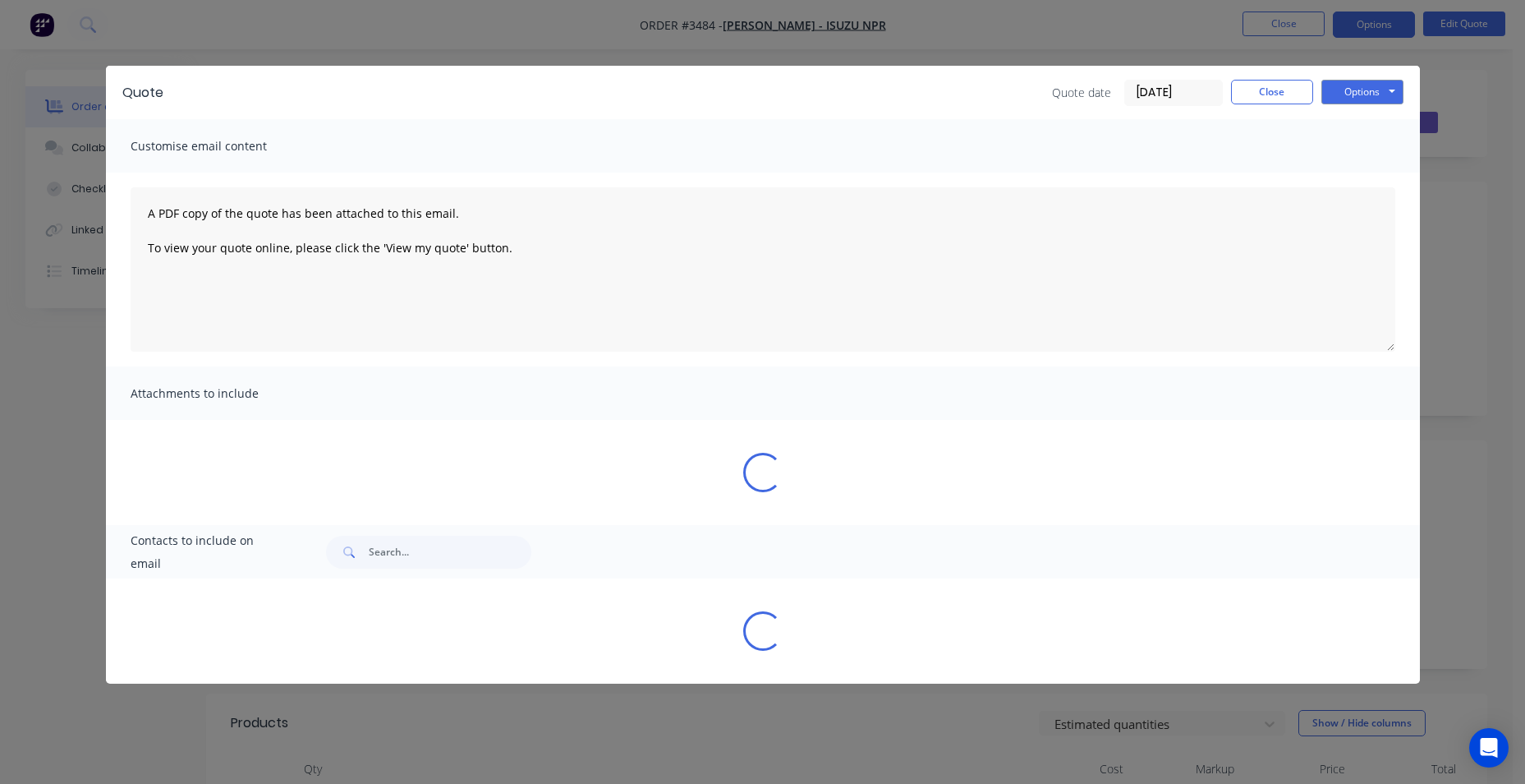
select select "AU"
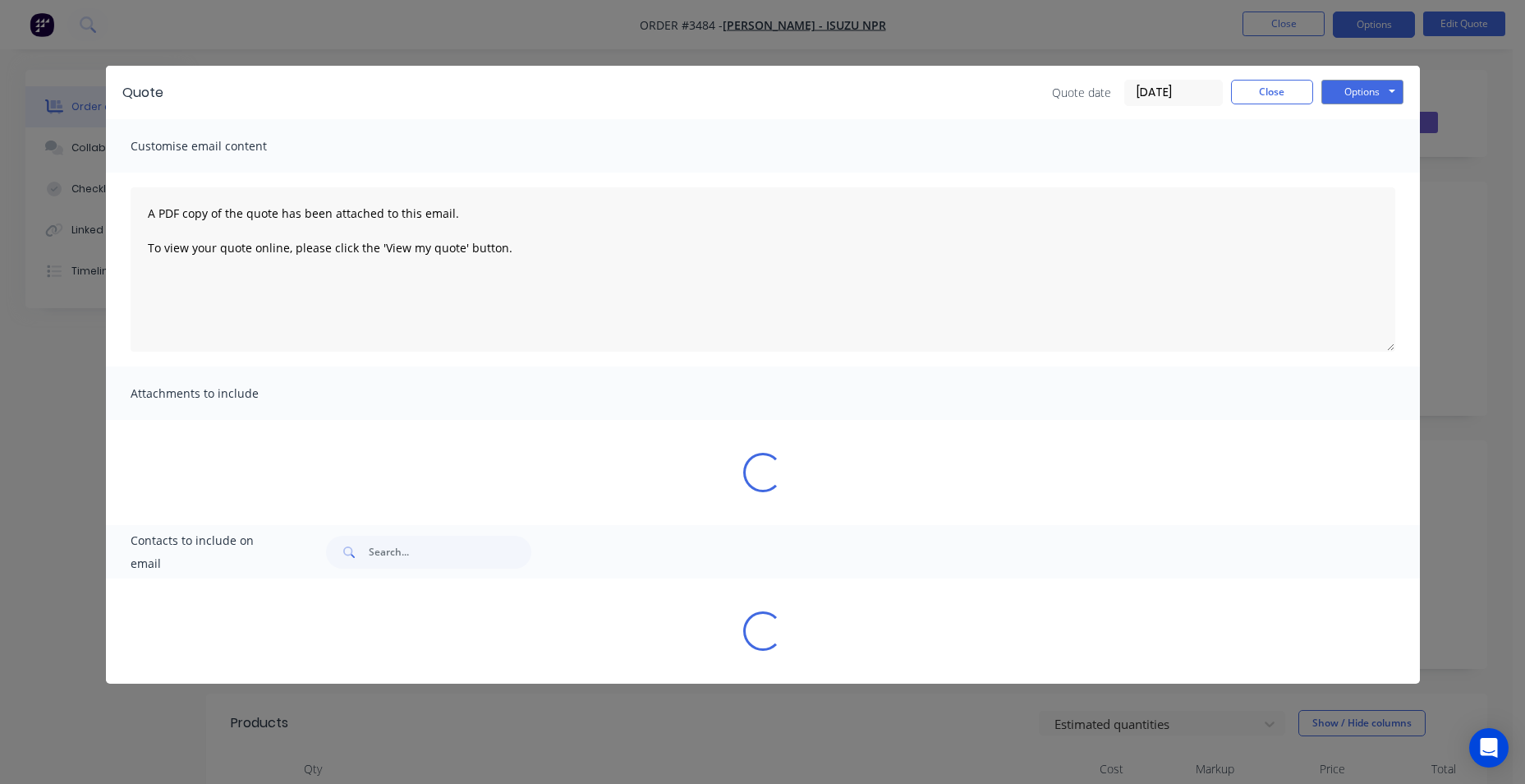
select select "AU"
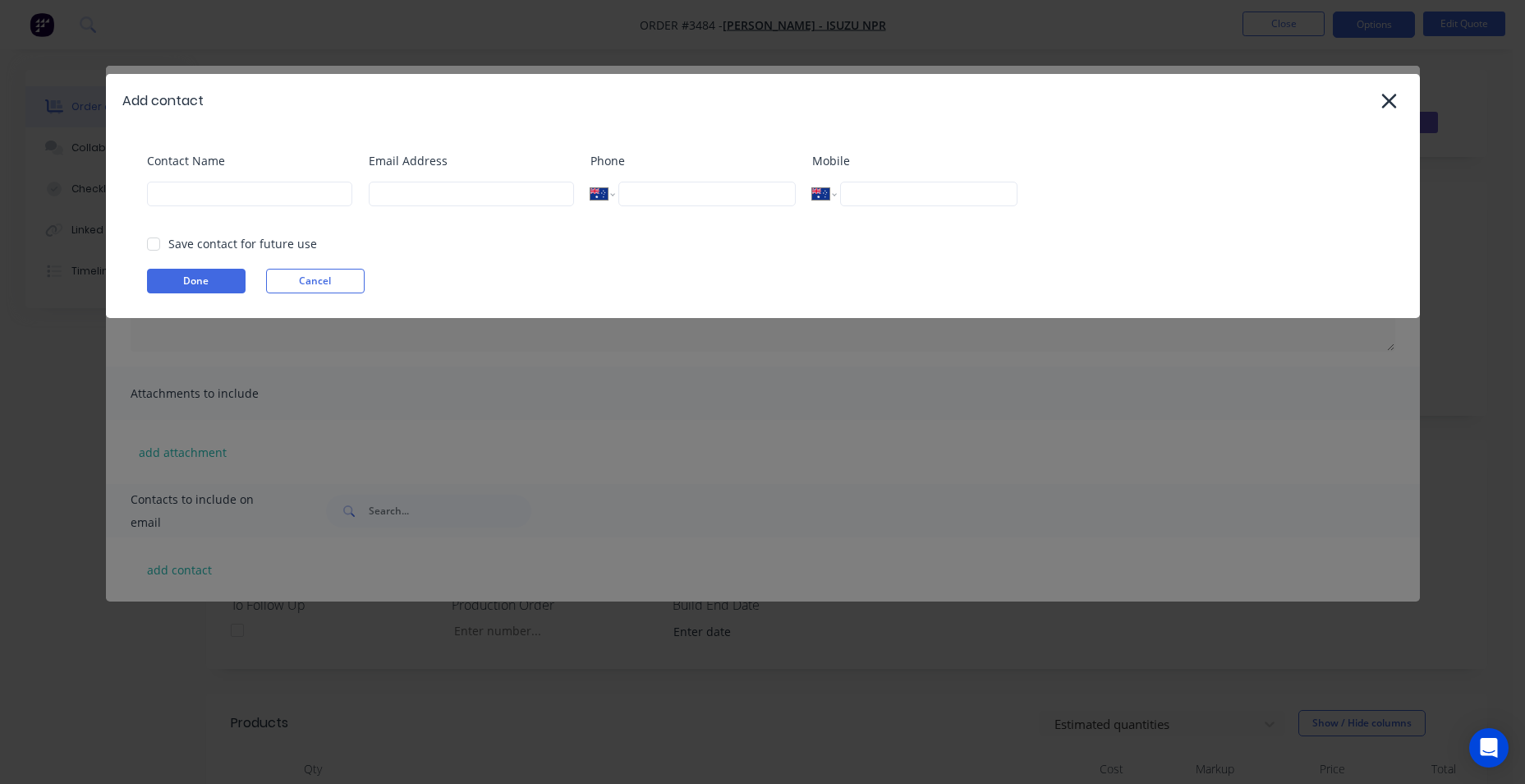
select select "AU"
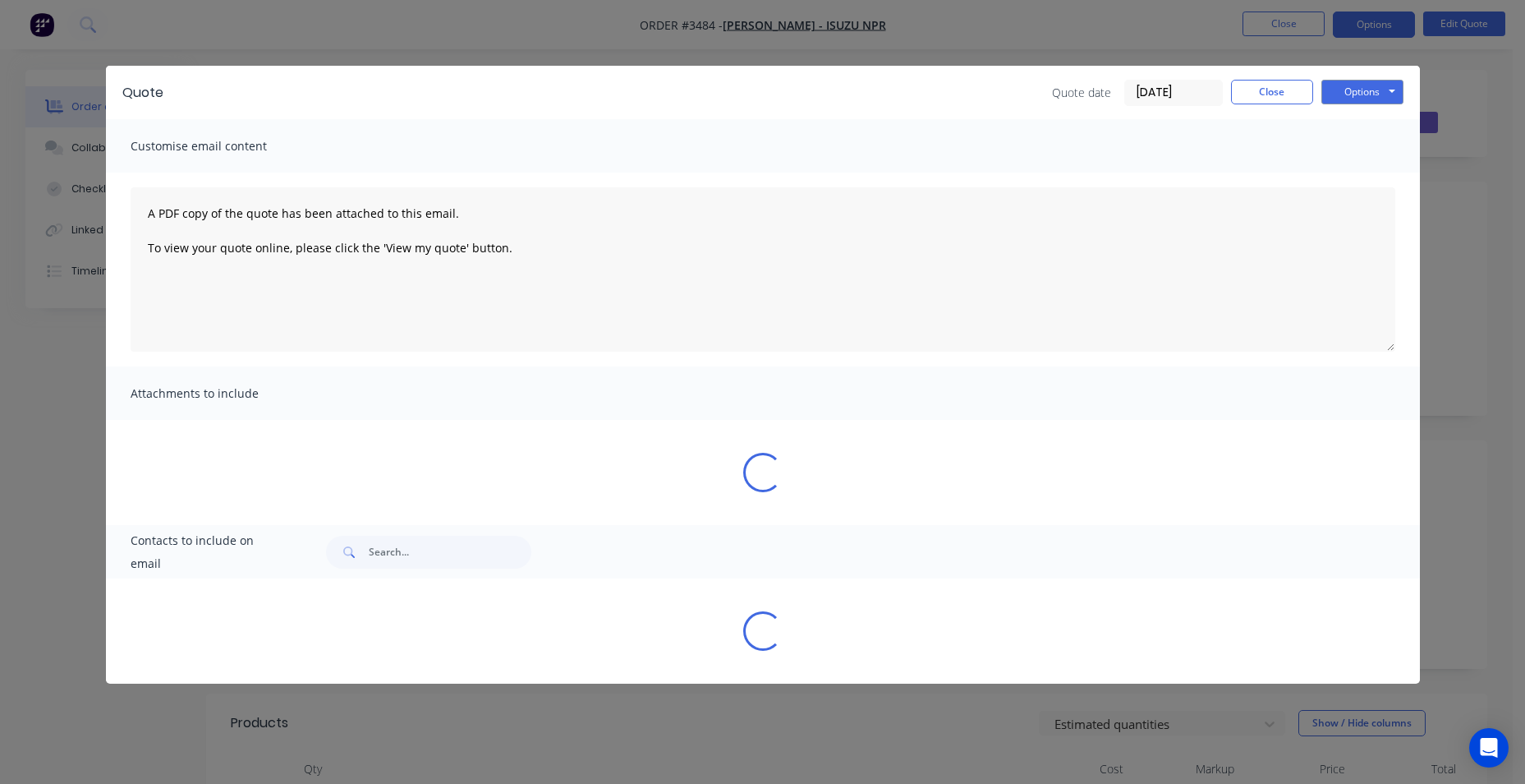
select select "AU"
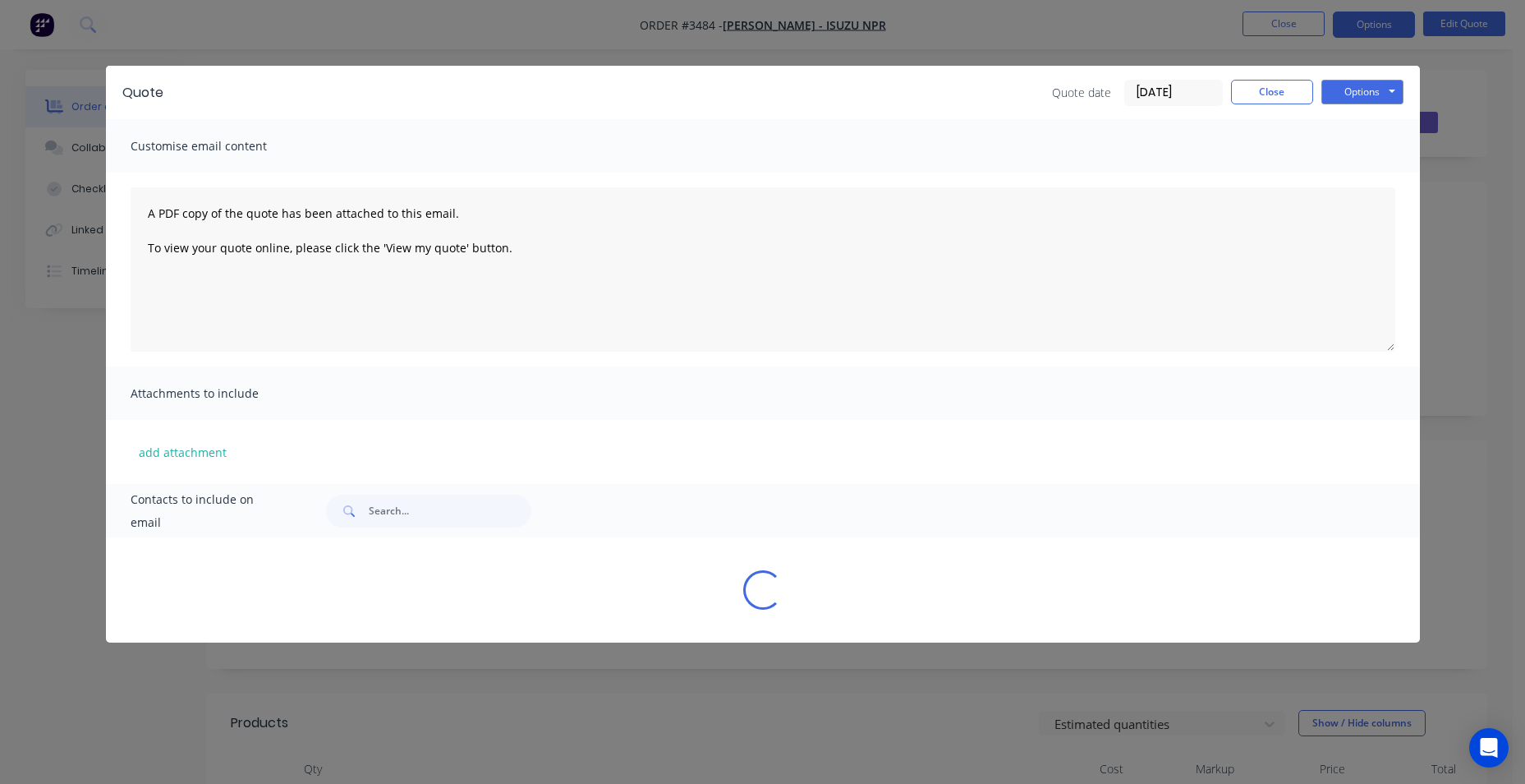
select select "AU"
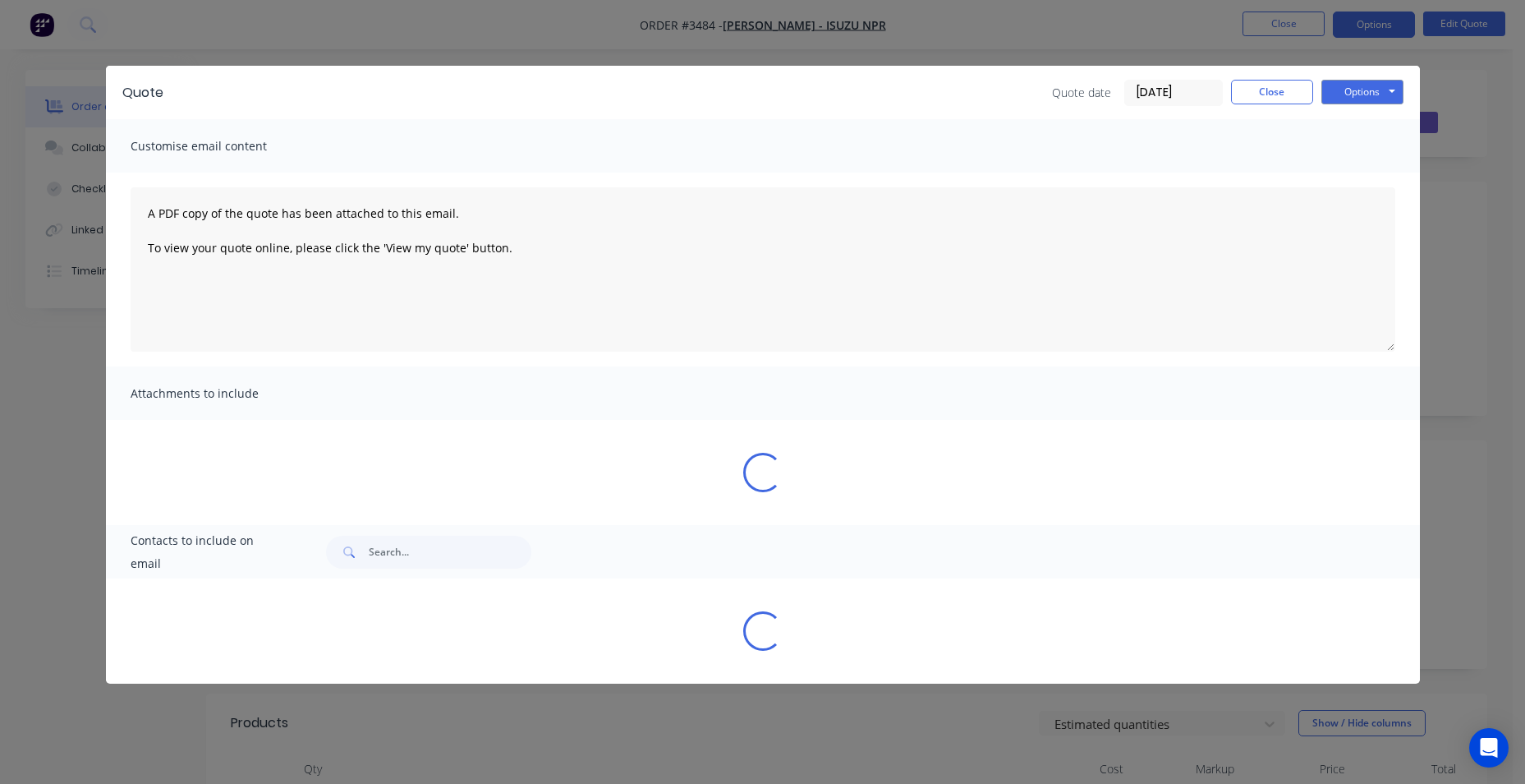
select select "AU"
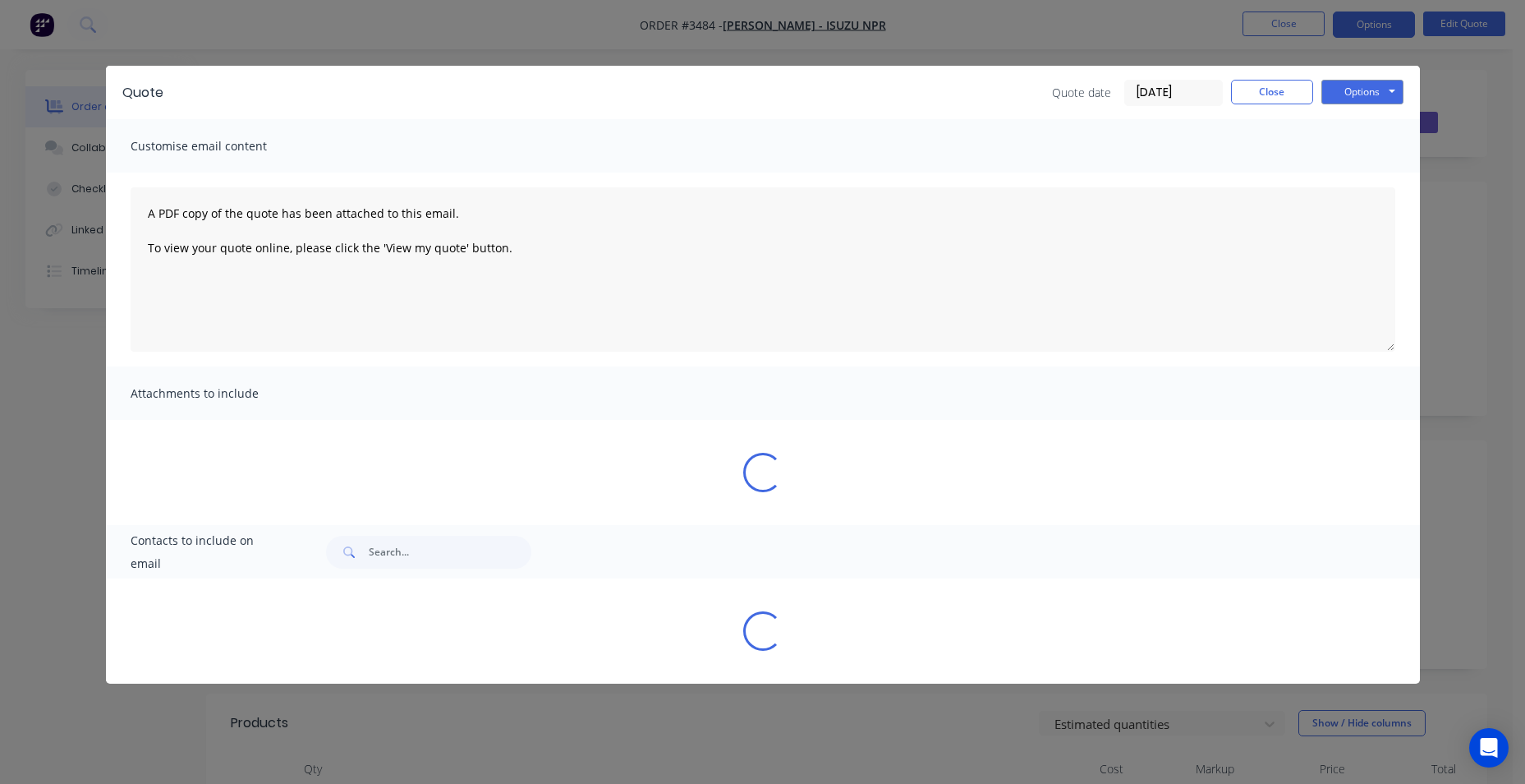
select select "AU"
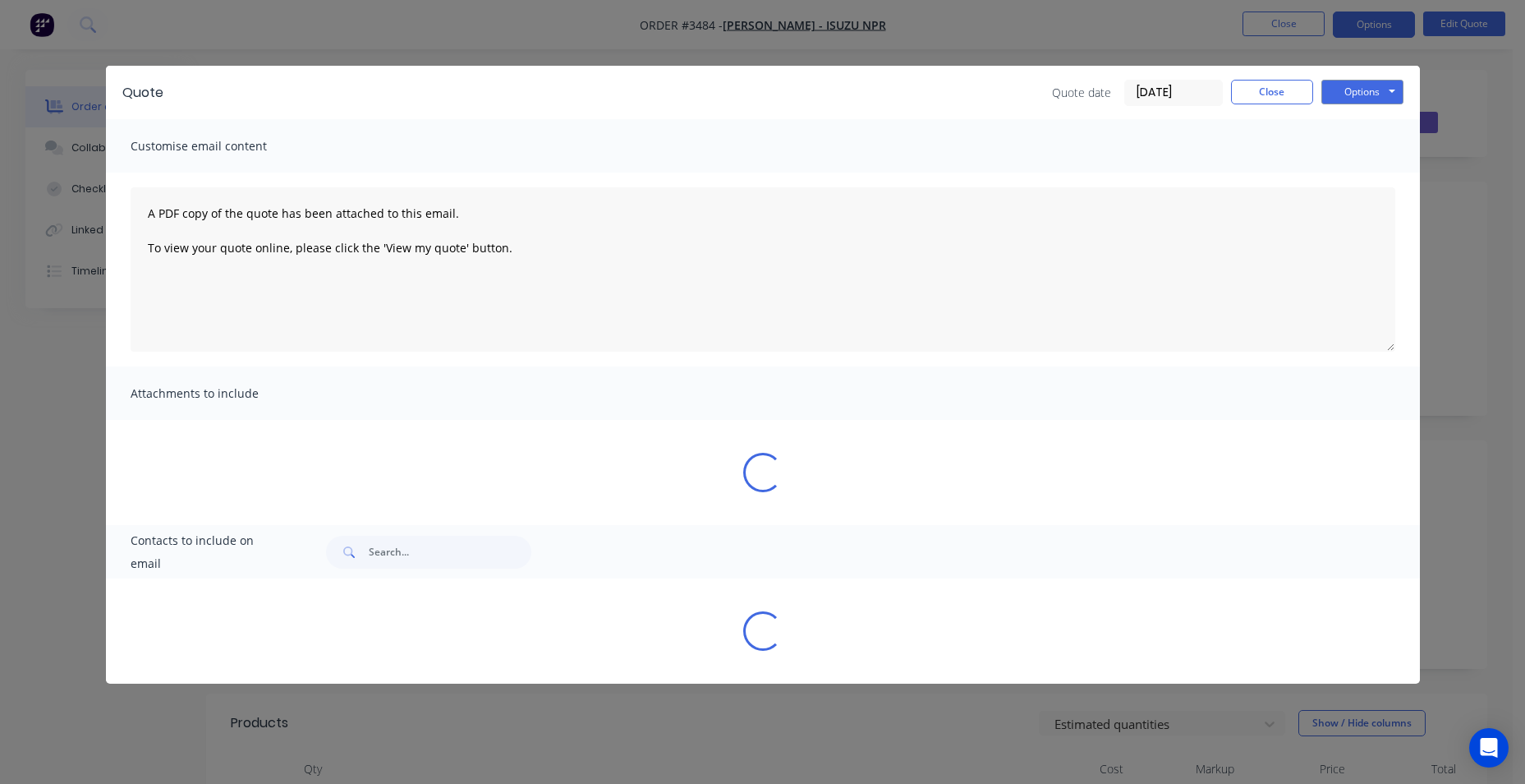
select select "AU"
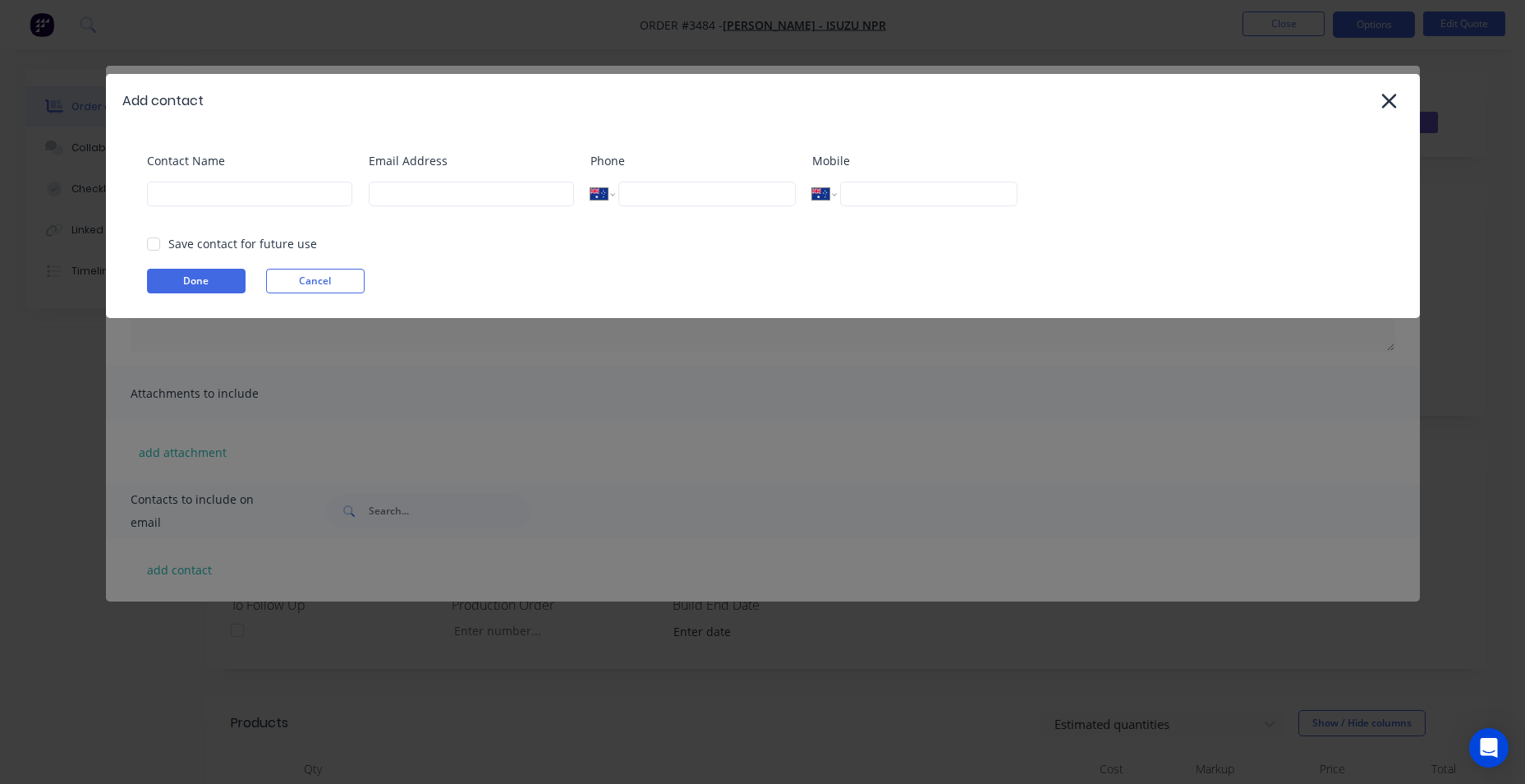
select select "AU"
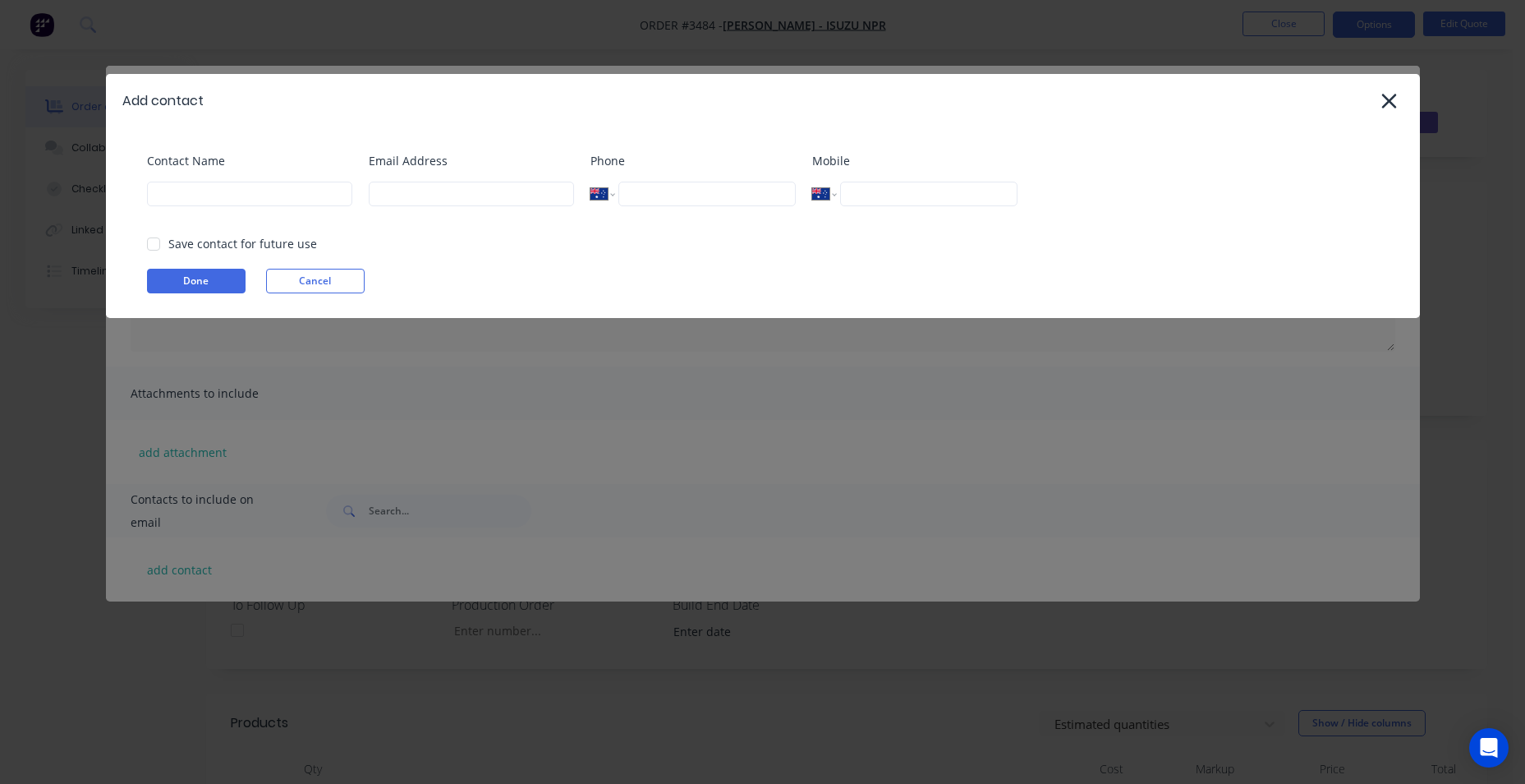
select select "AU"
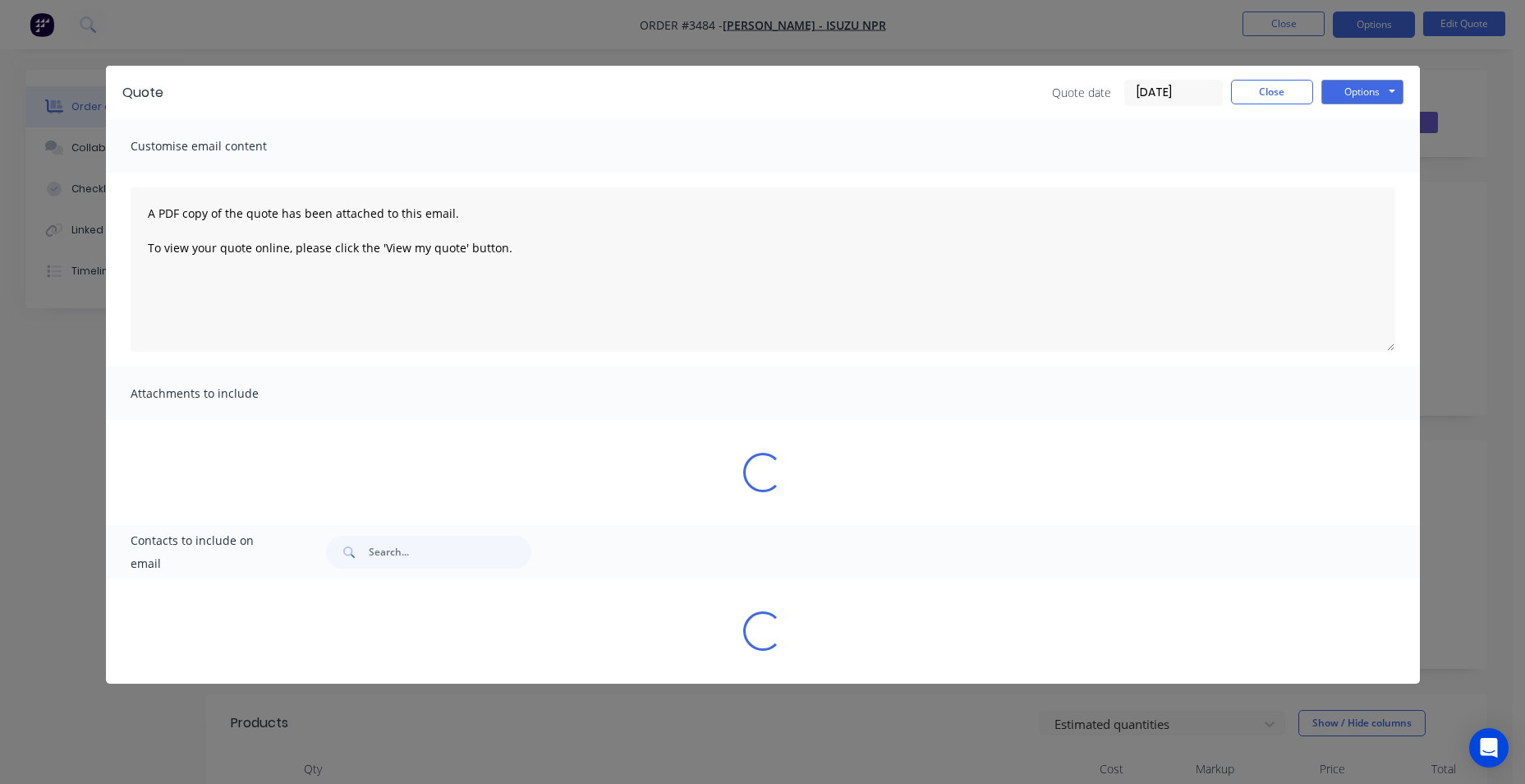
select select "AU"
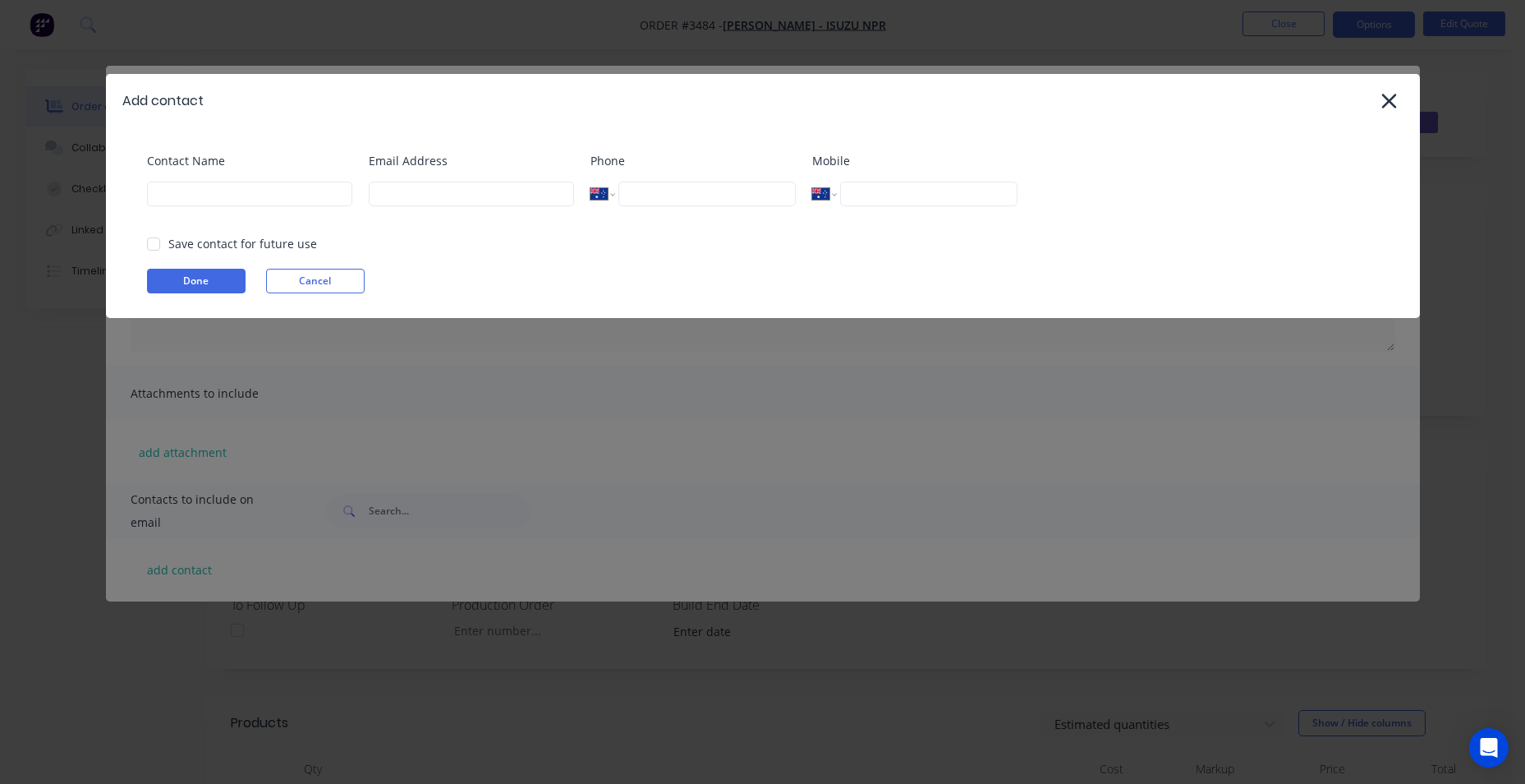
select select "AU"
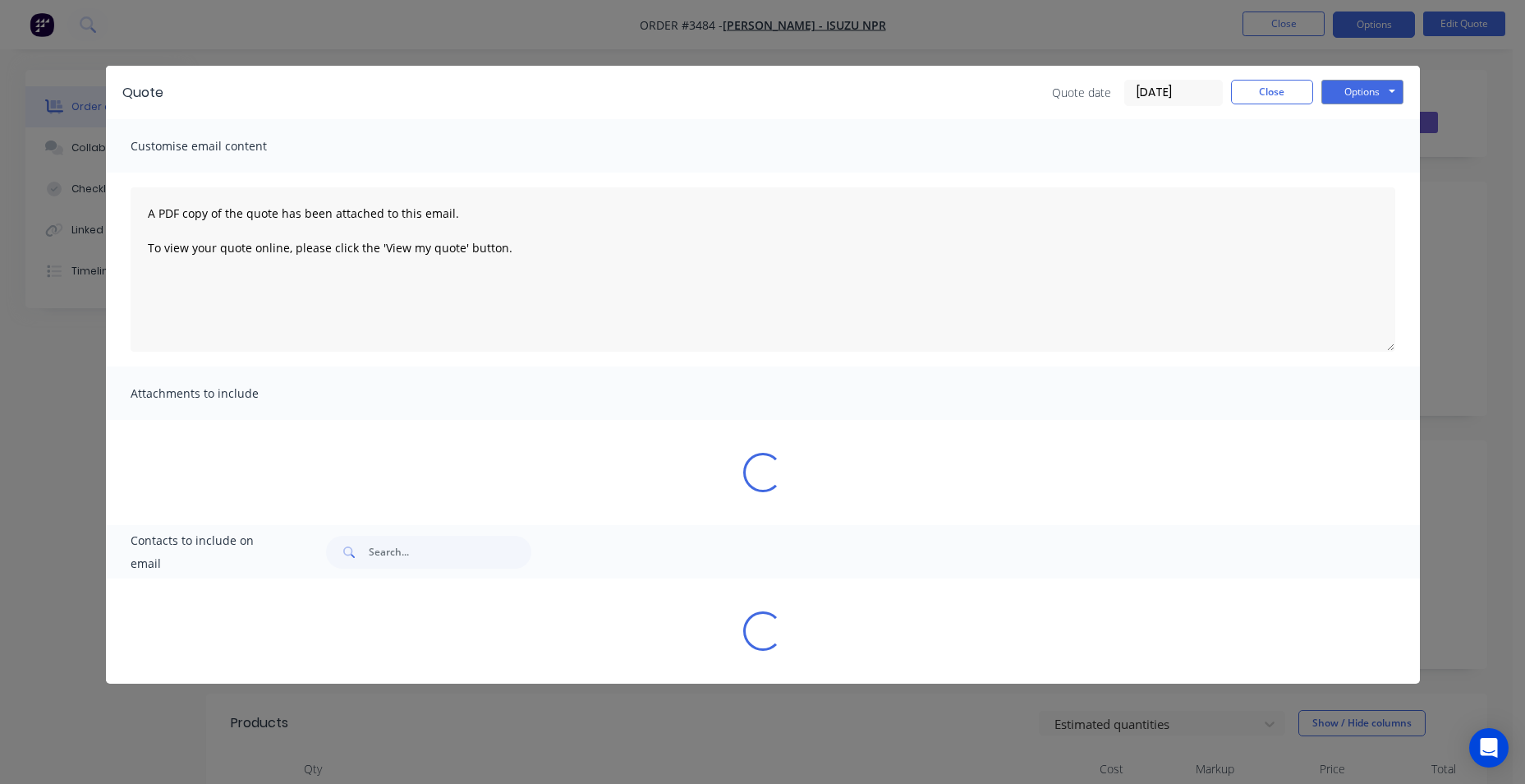
select select "AU"
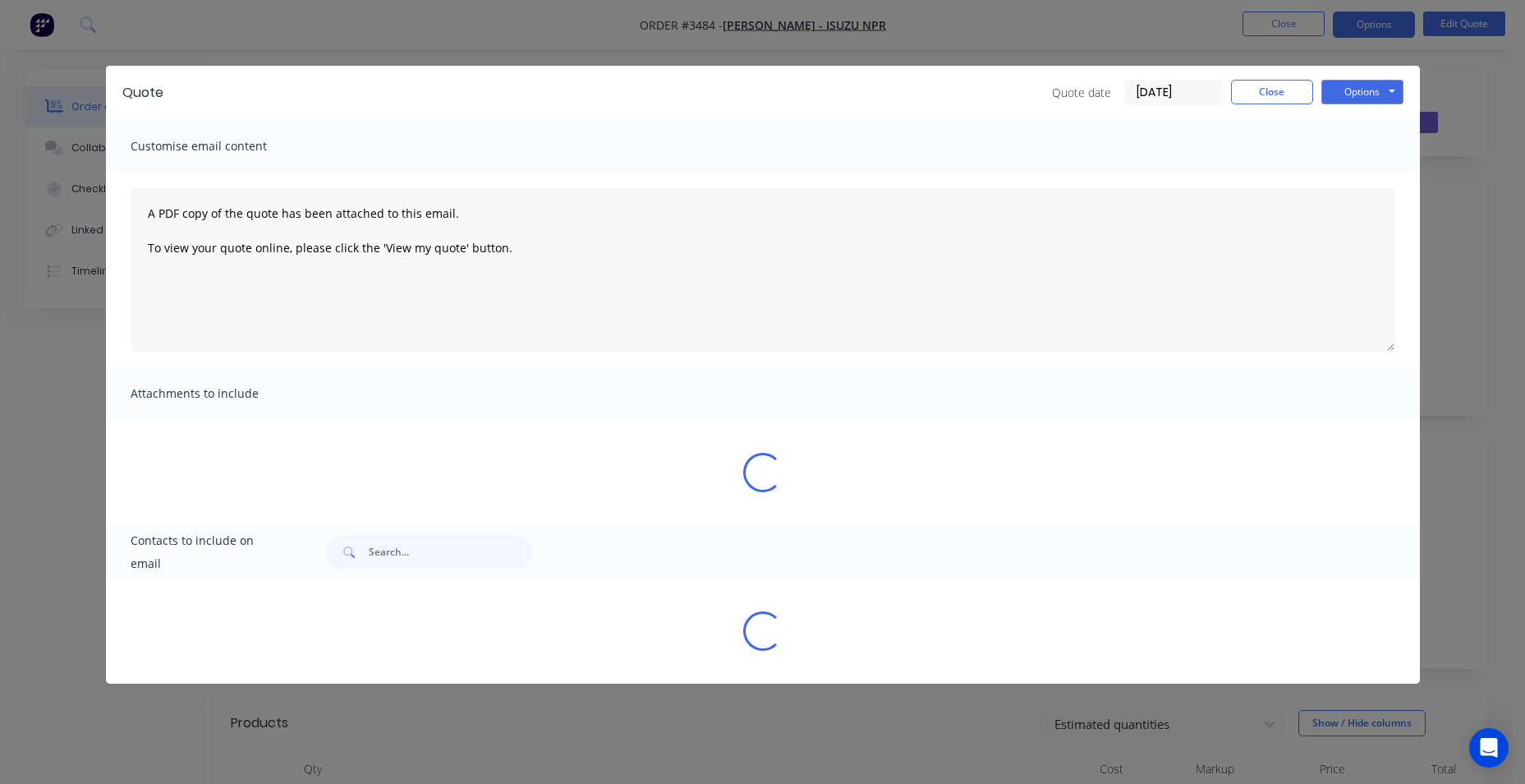
select select "AU"
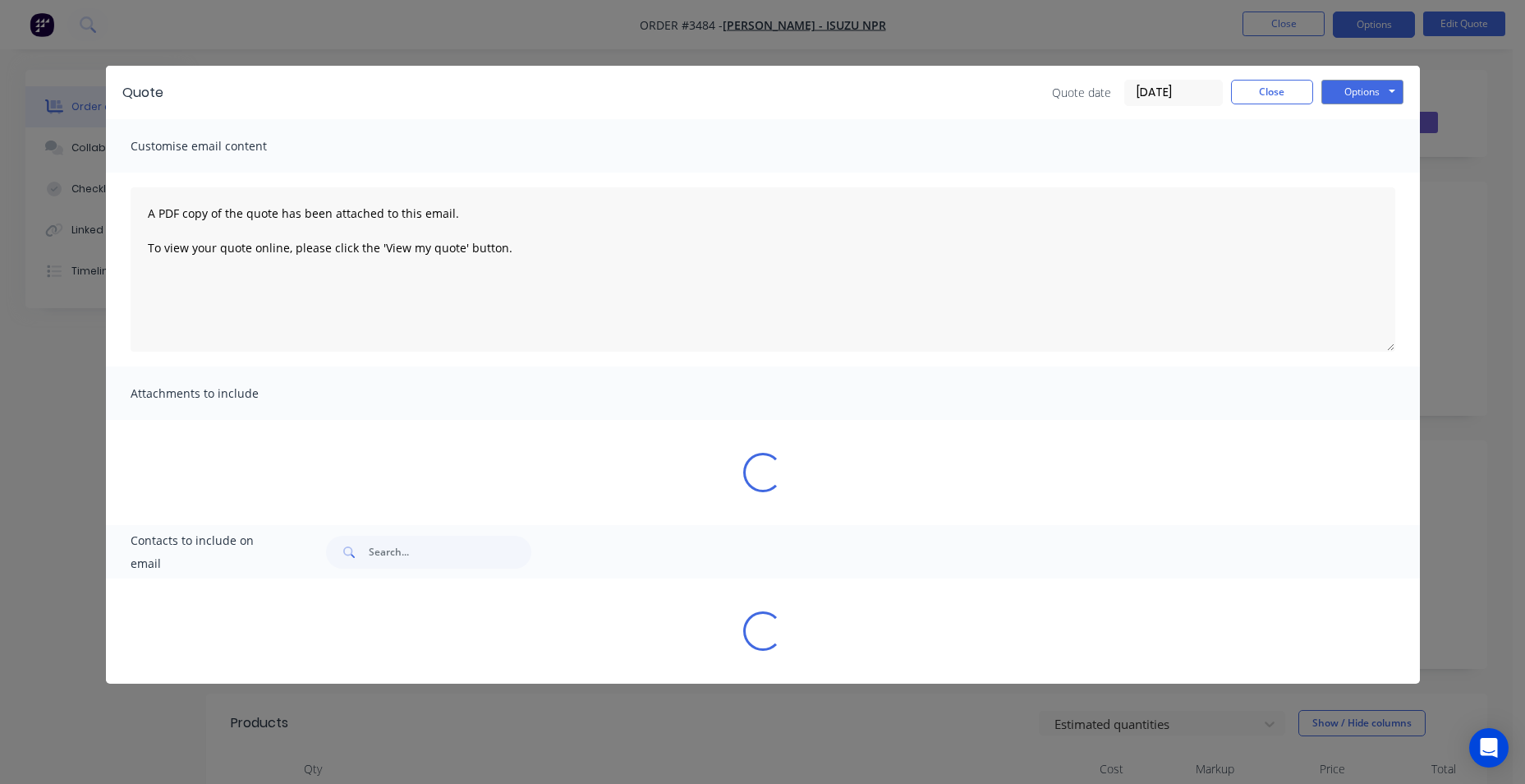
select select "AU"
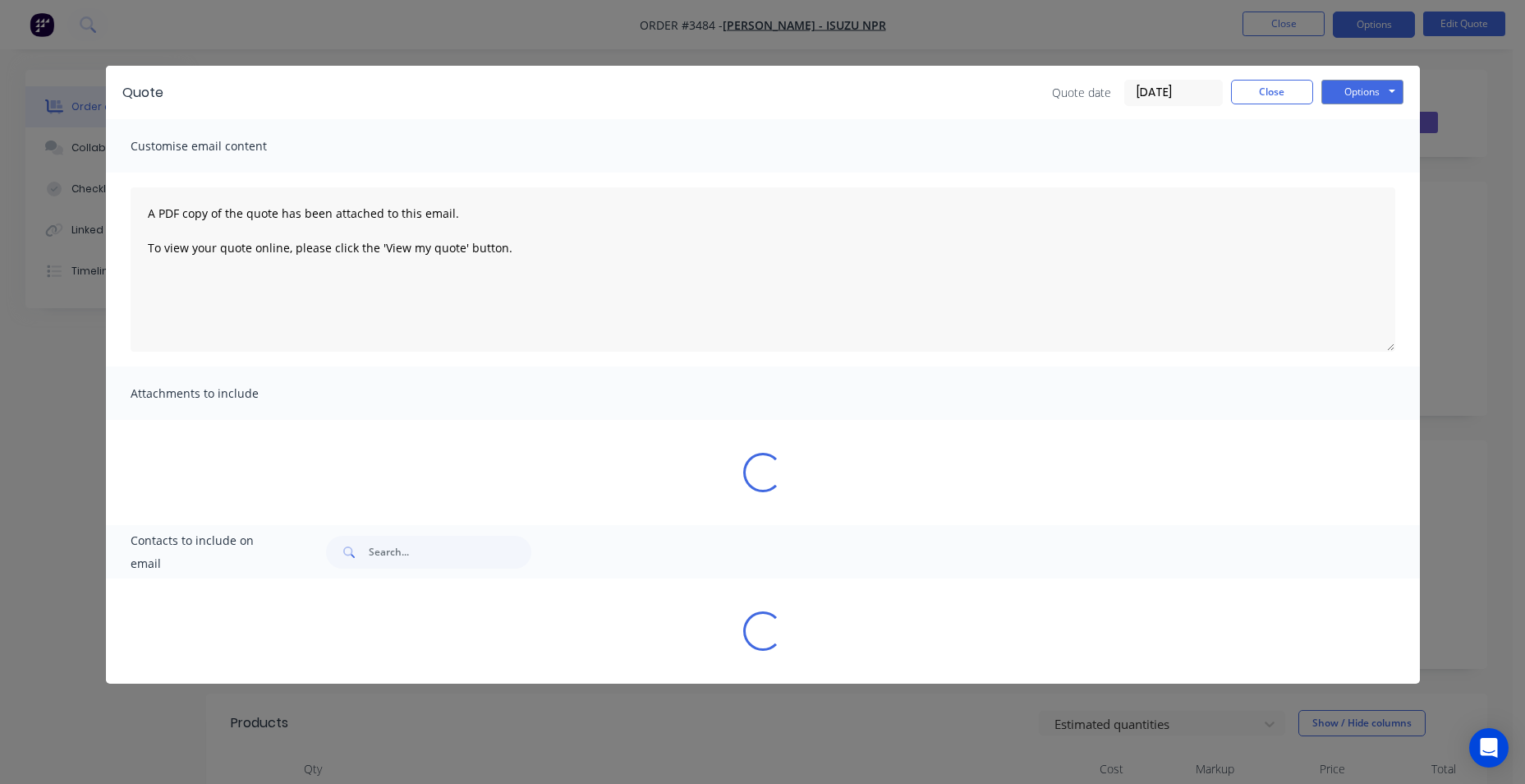
select select "AU"
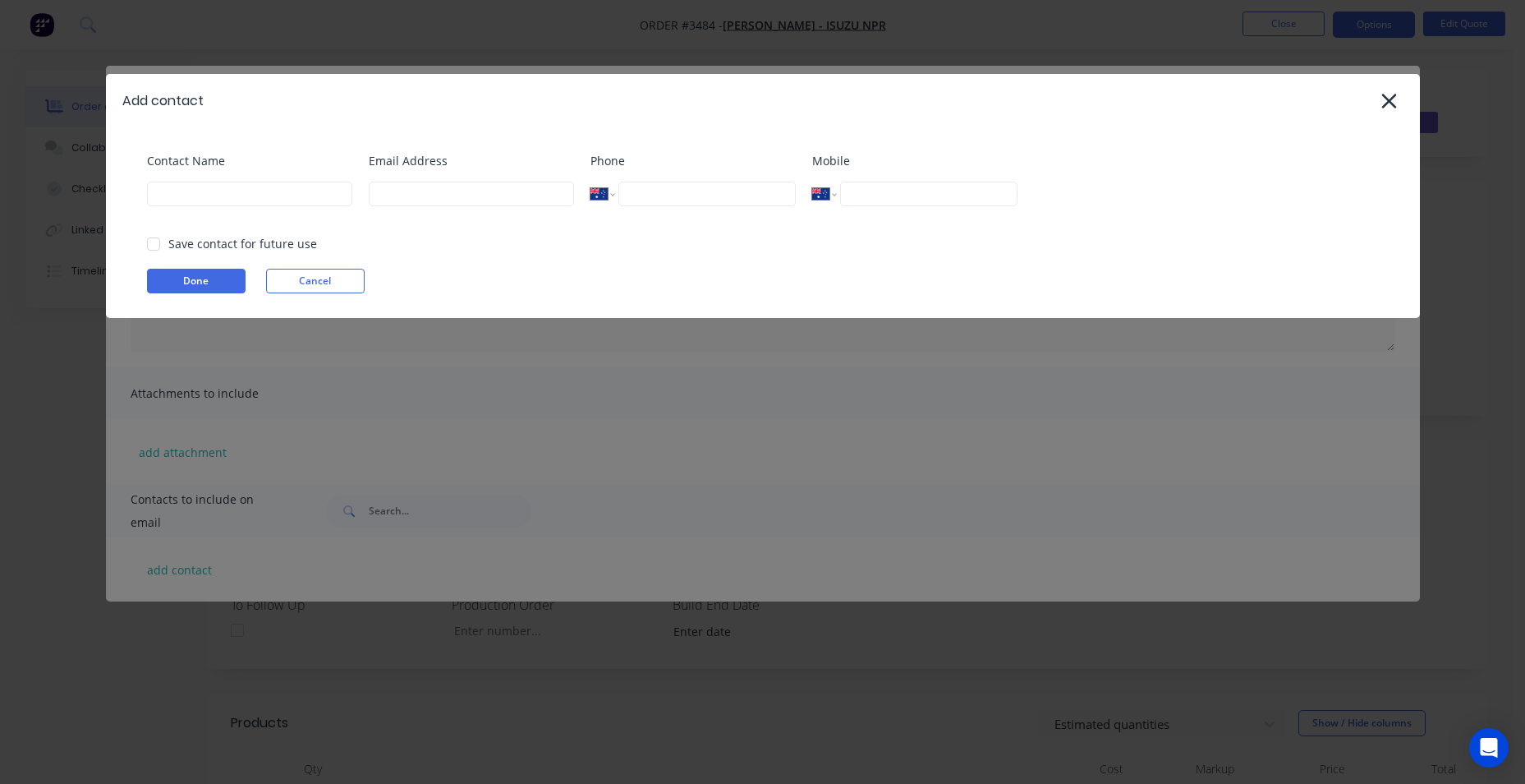
select select "AU"
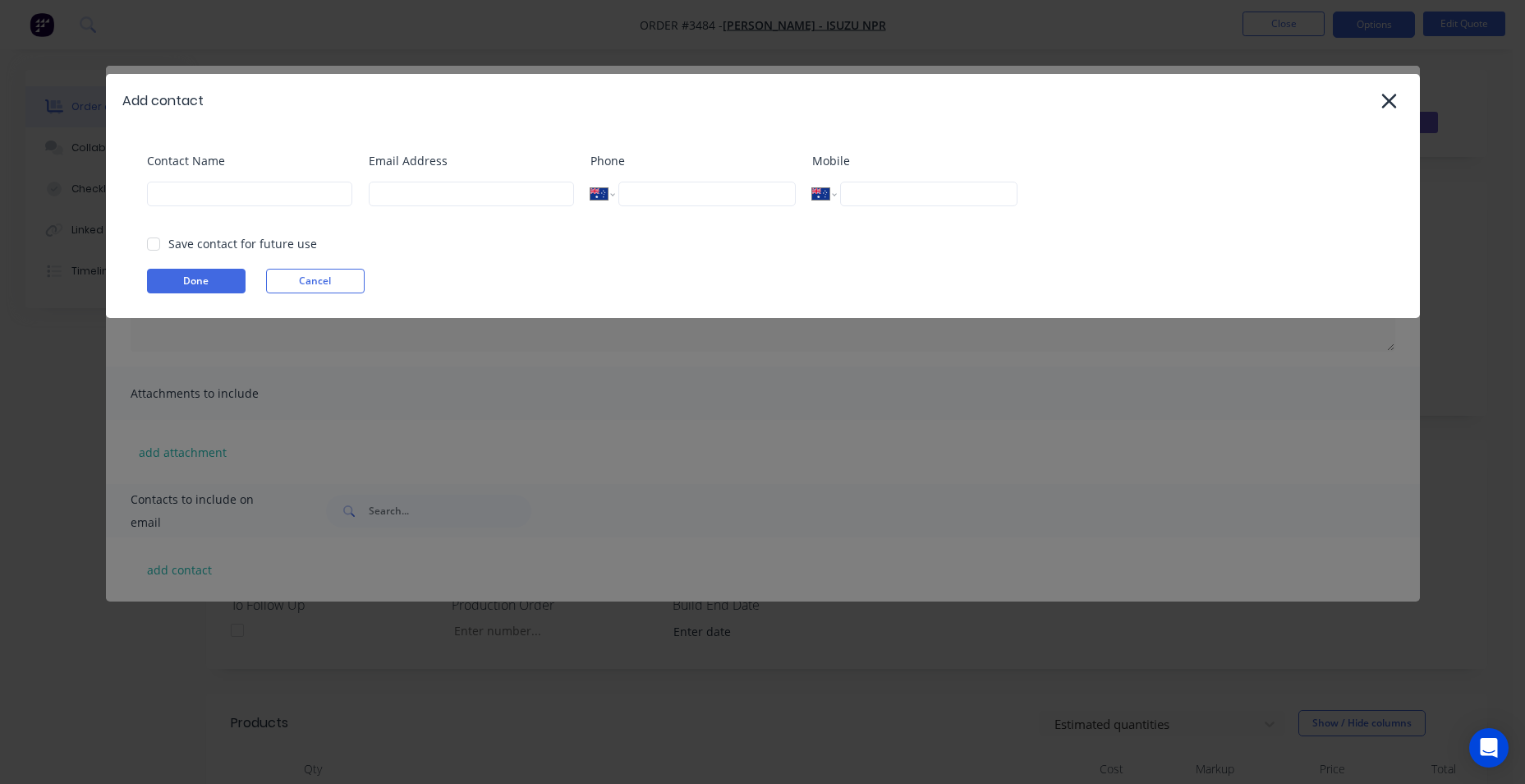
select select "AU"
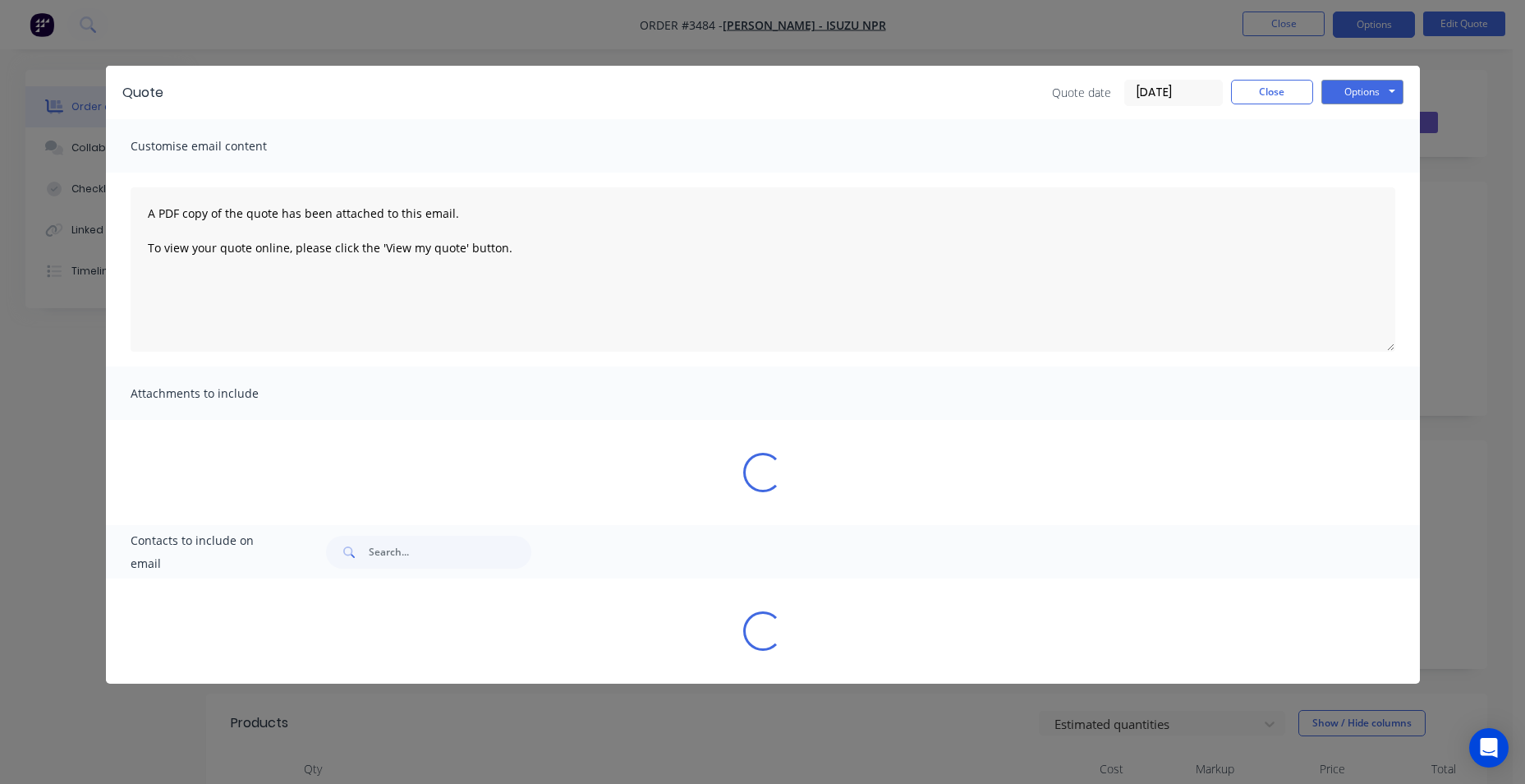
select select "AU"
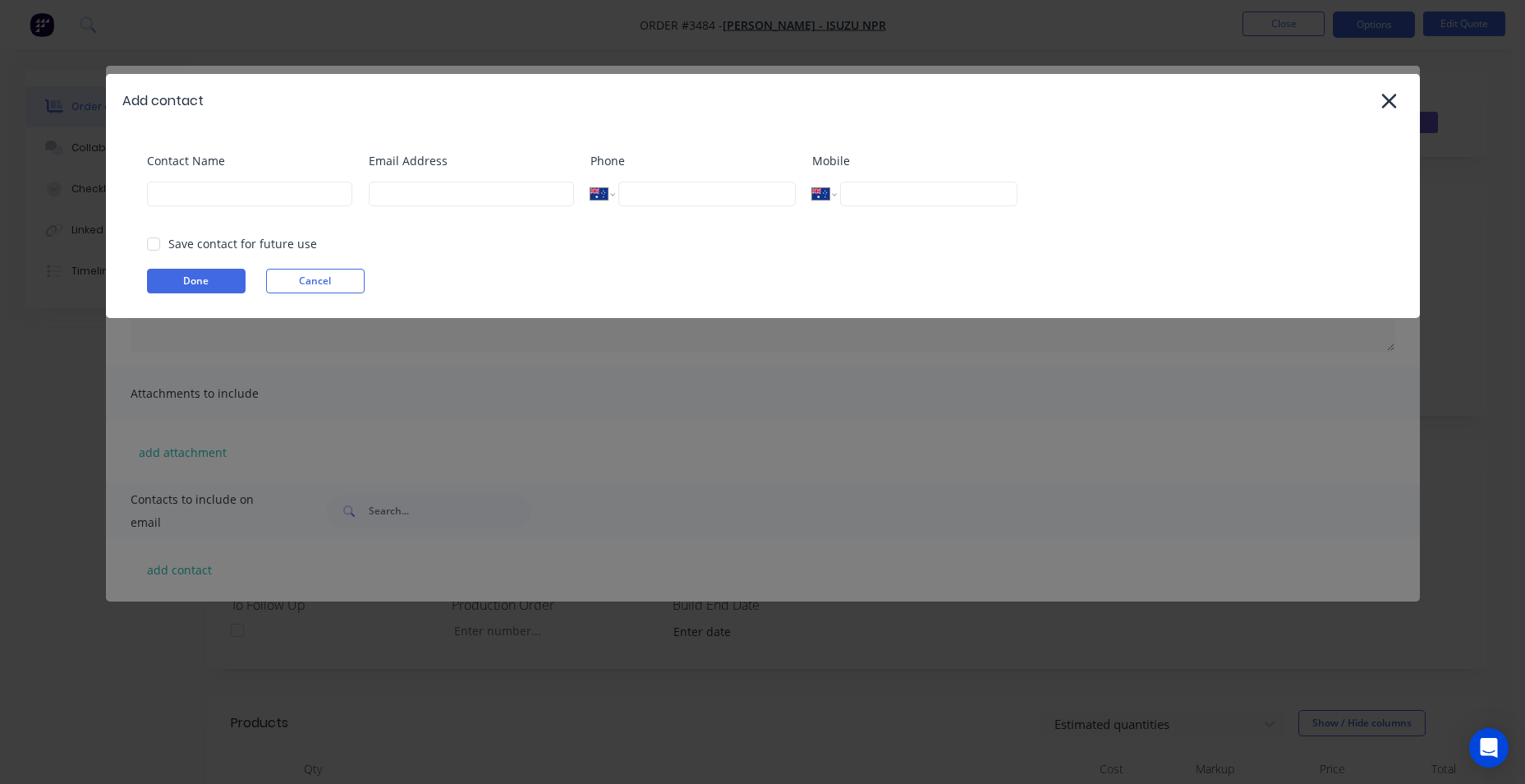
select select "AU"
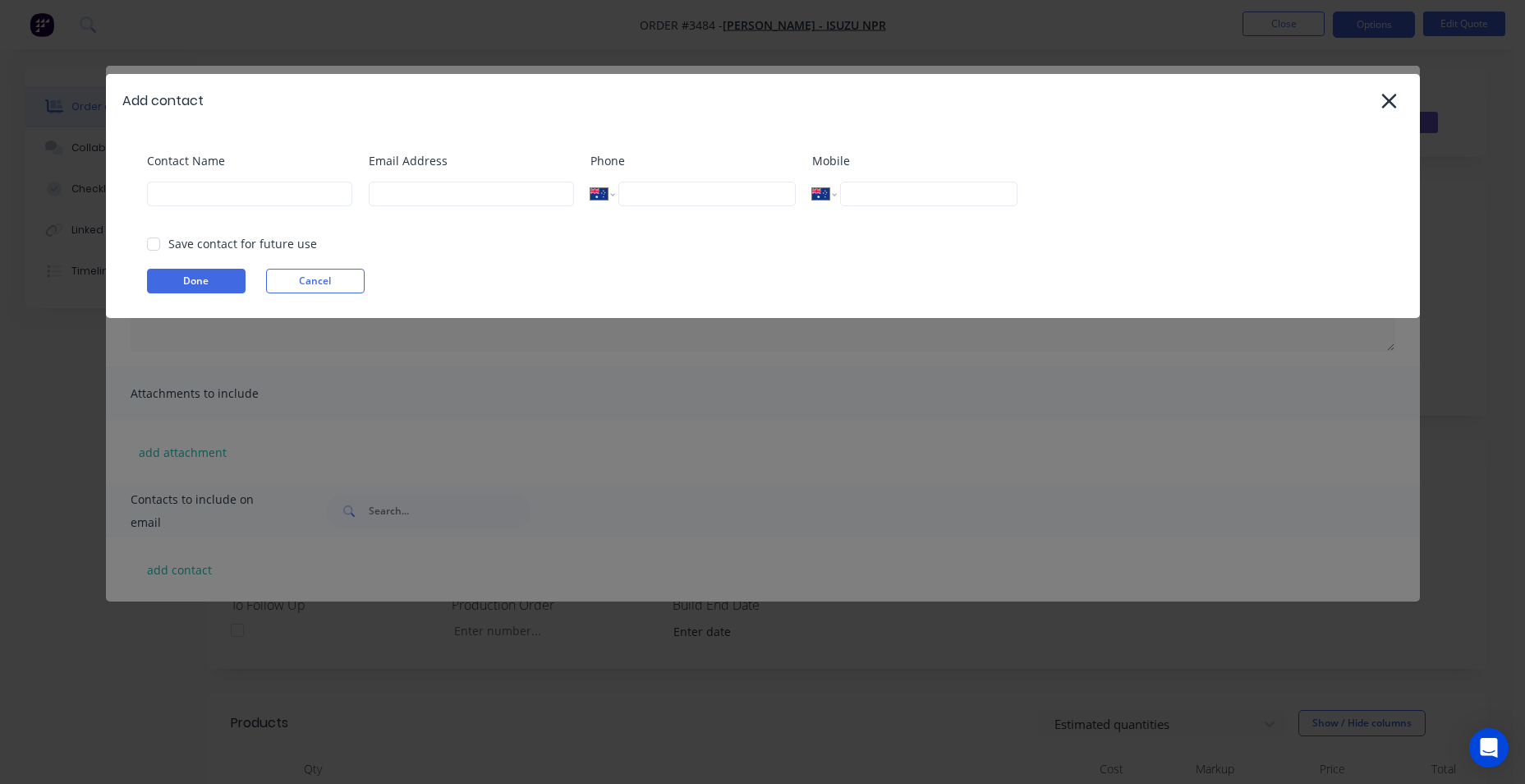
select select "AU"
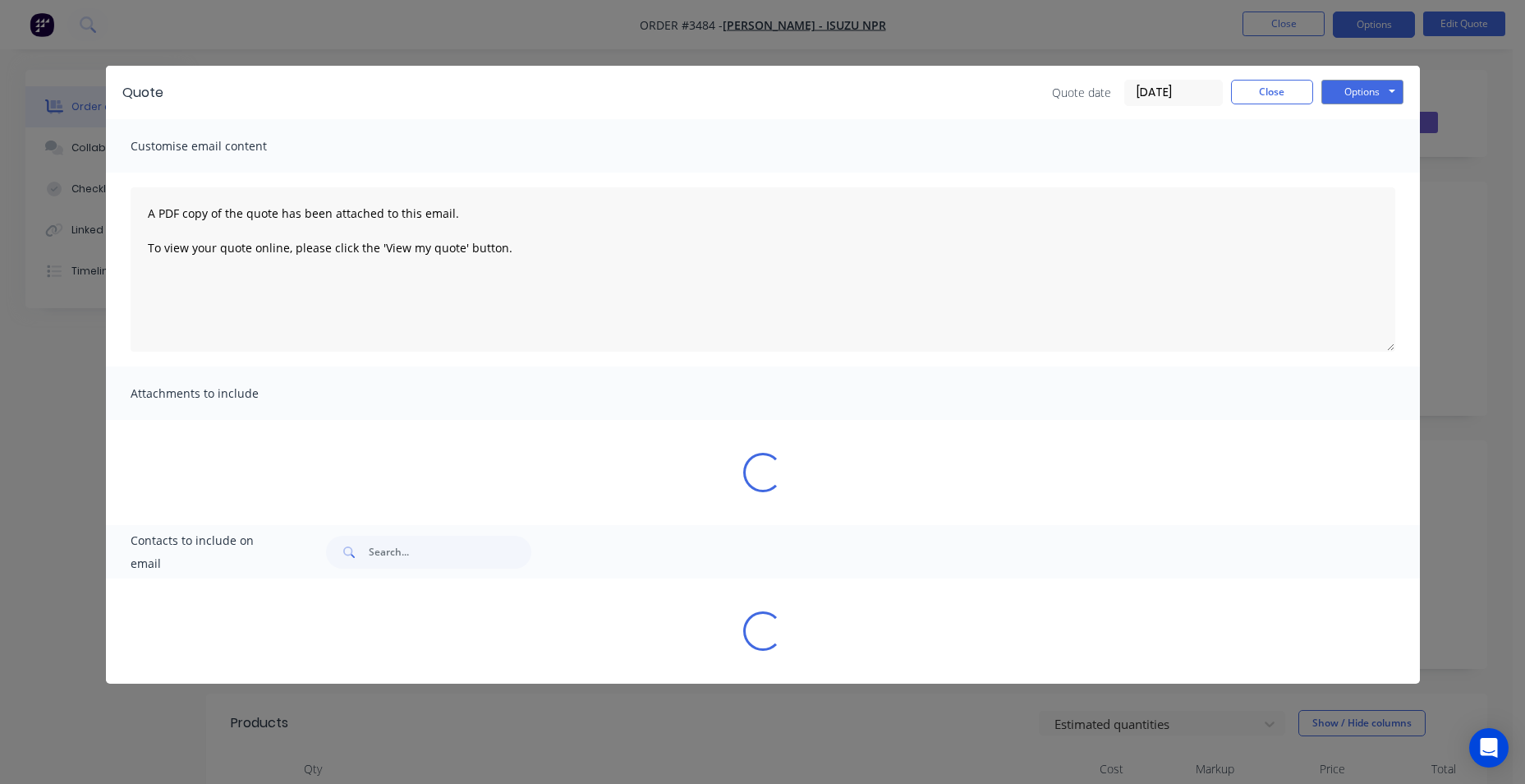
select select "AU"
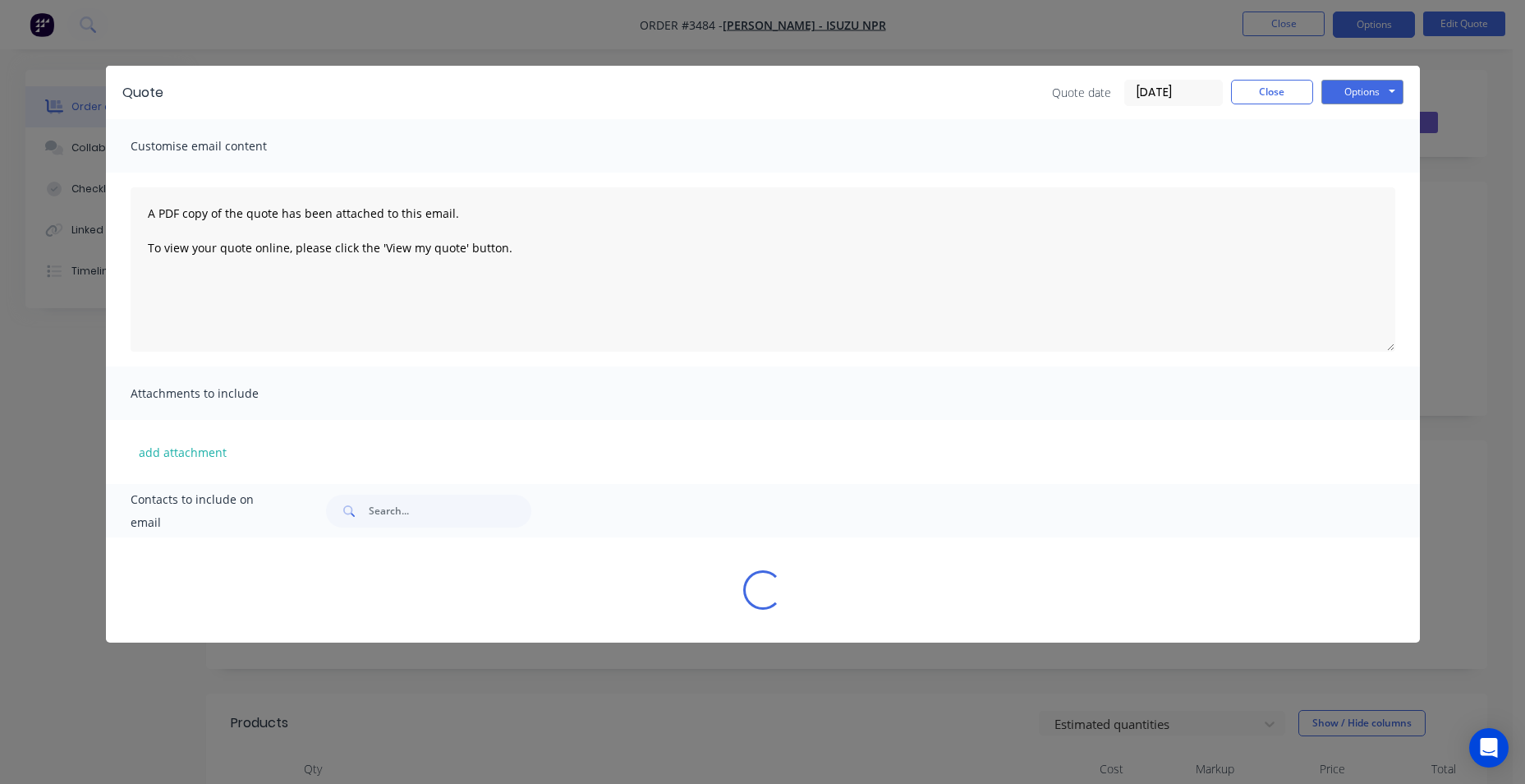
select select "AU"
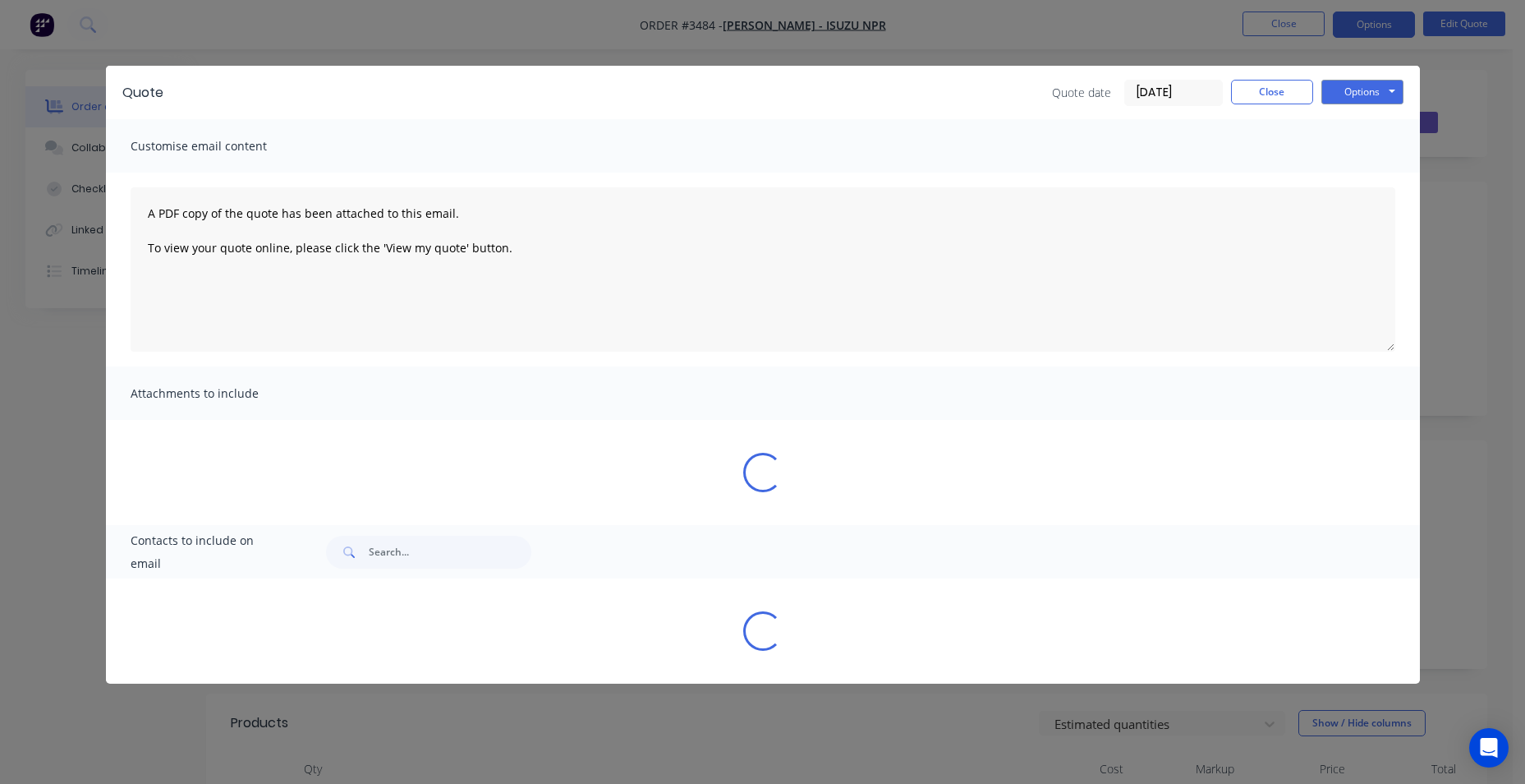
select select "AU"
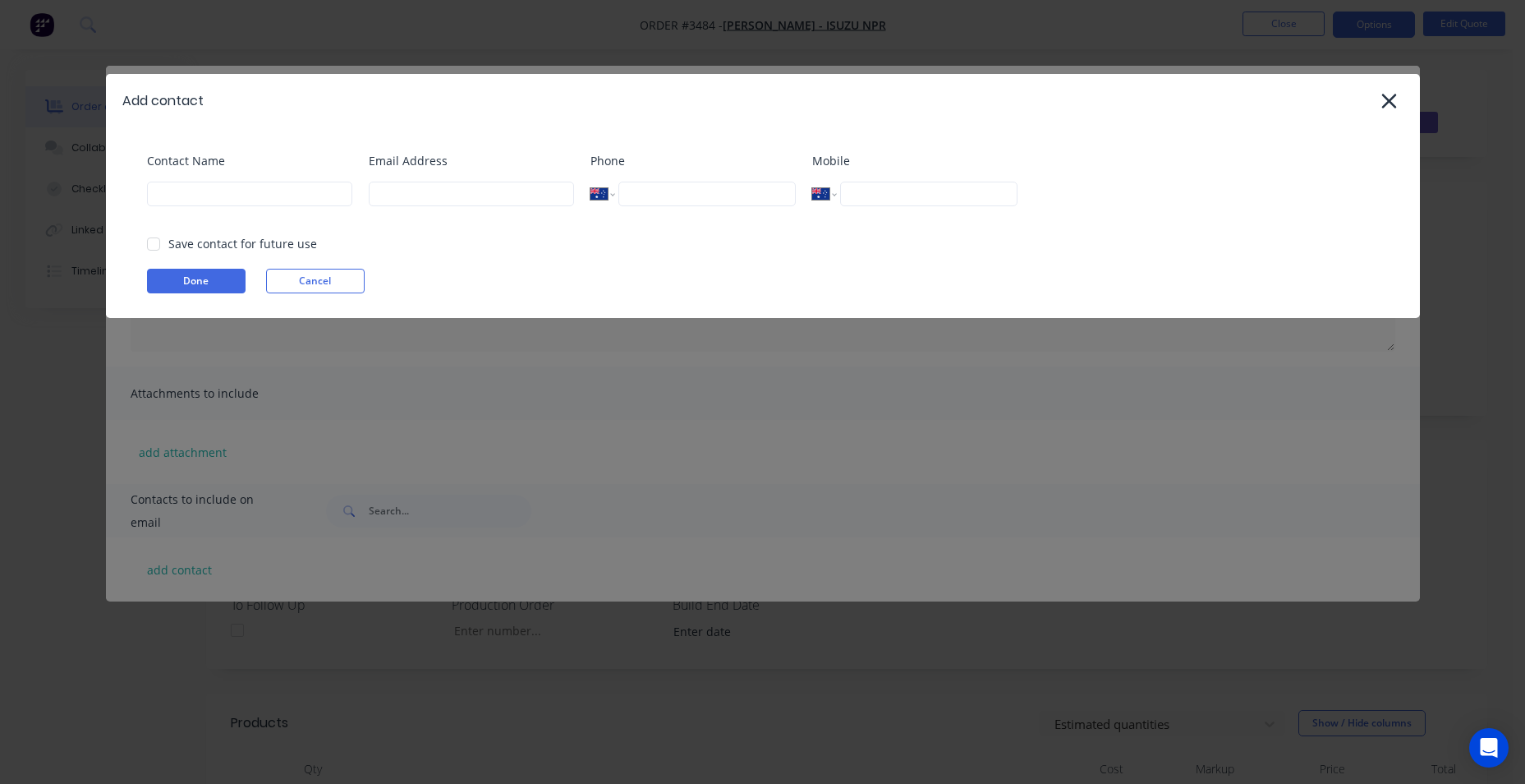
select select "AU"
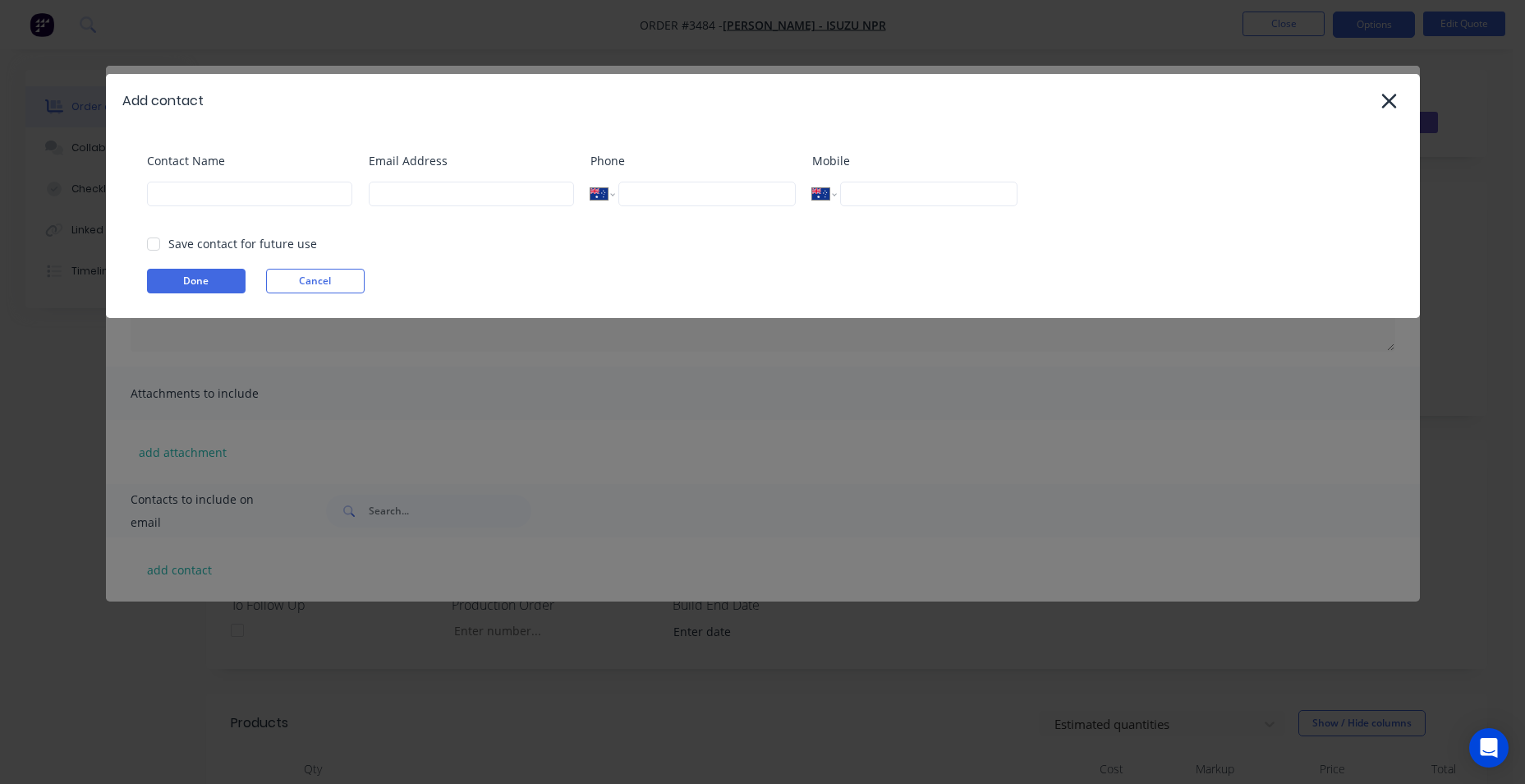
select select "AU"
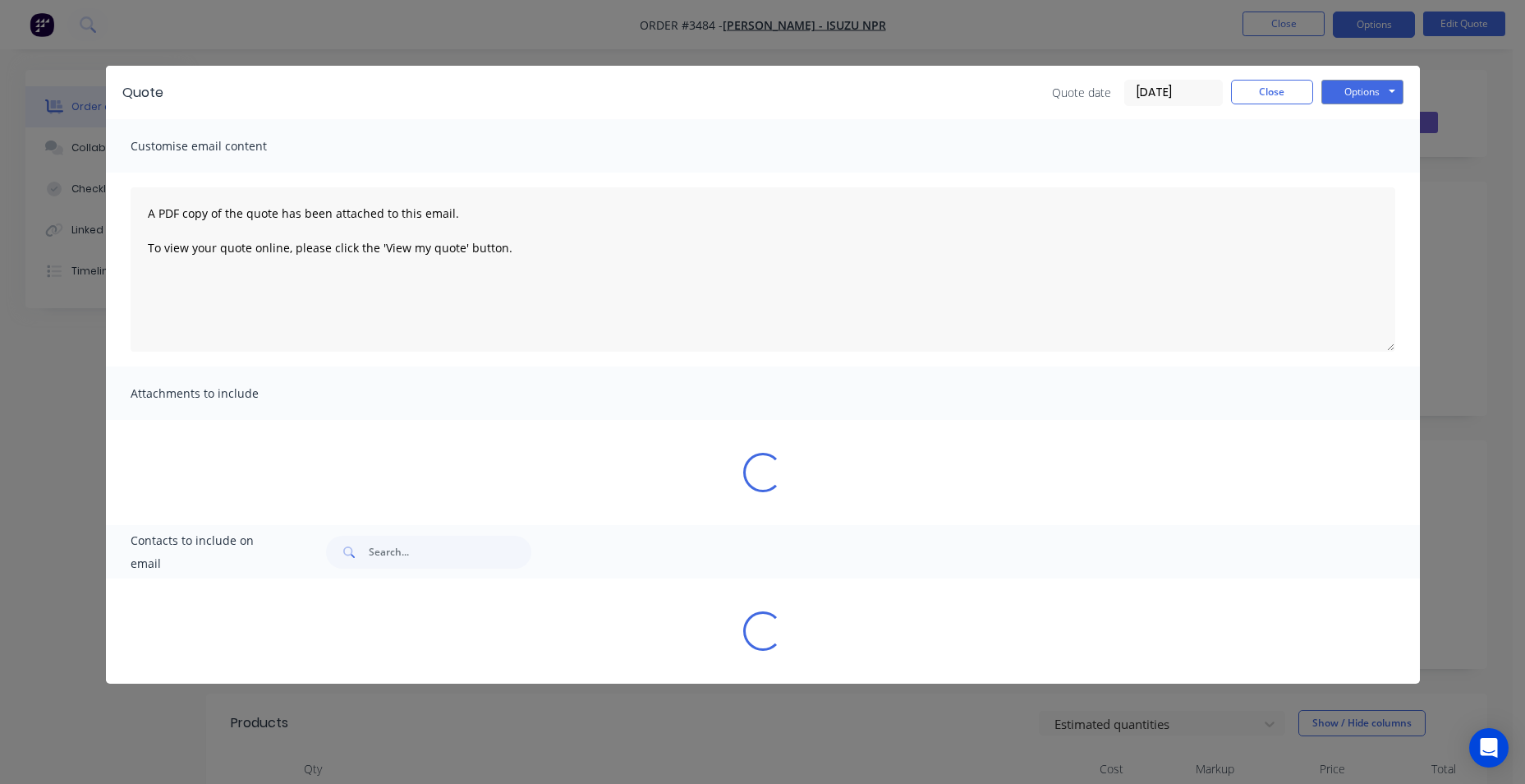
select select "AU"
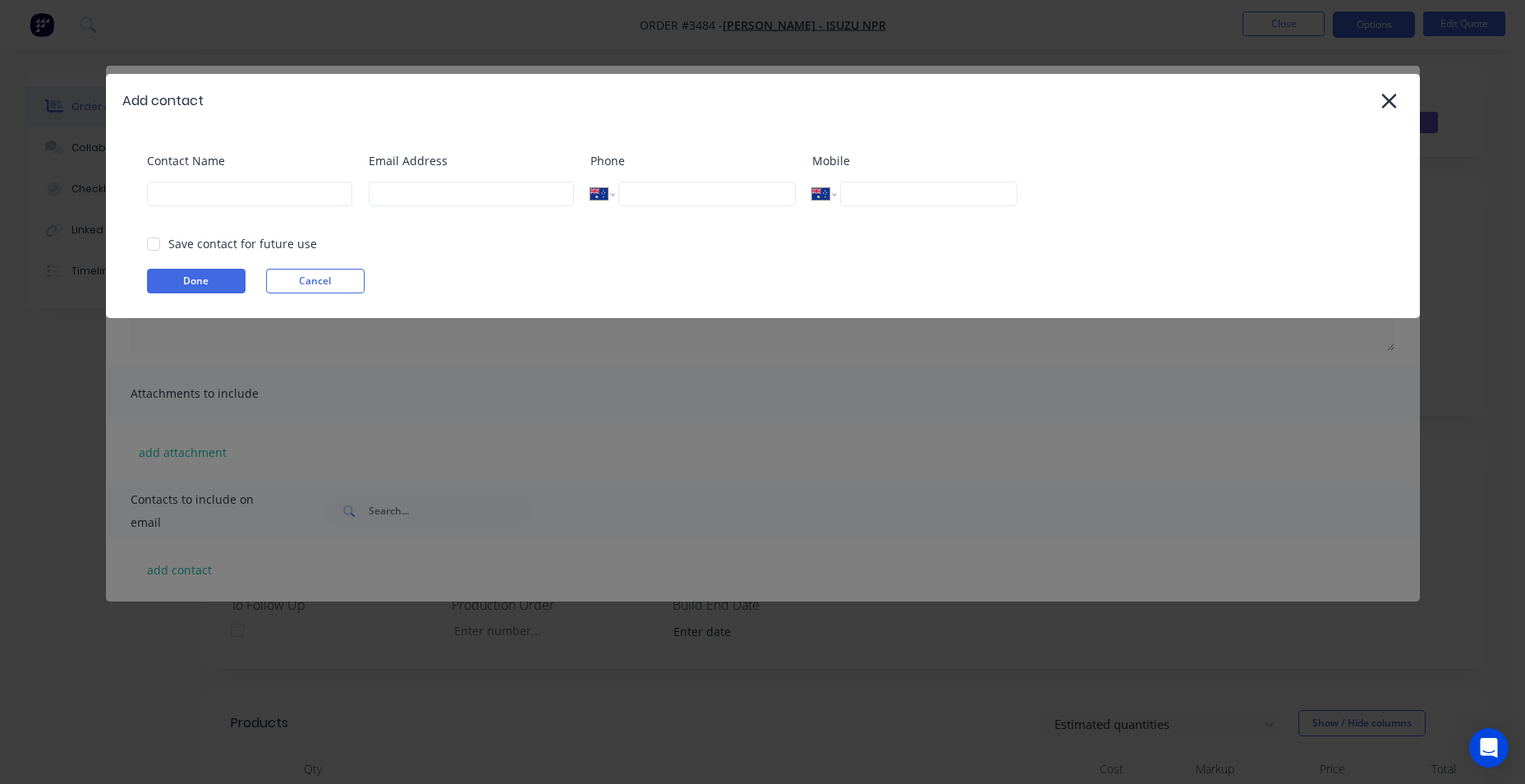
select select "AU"
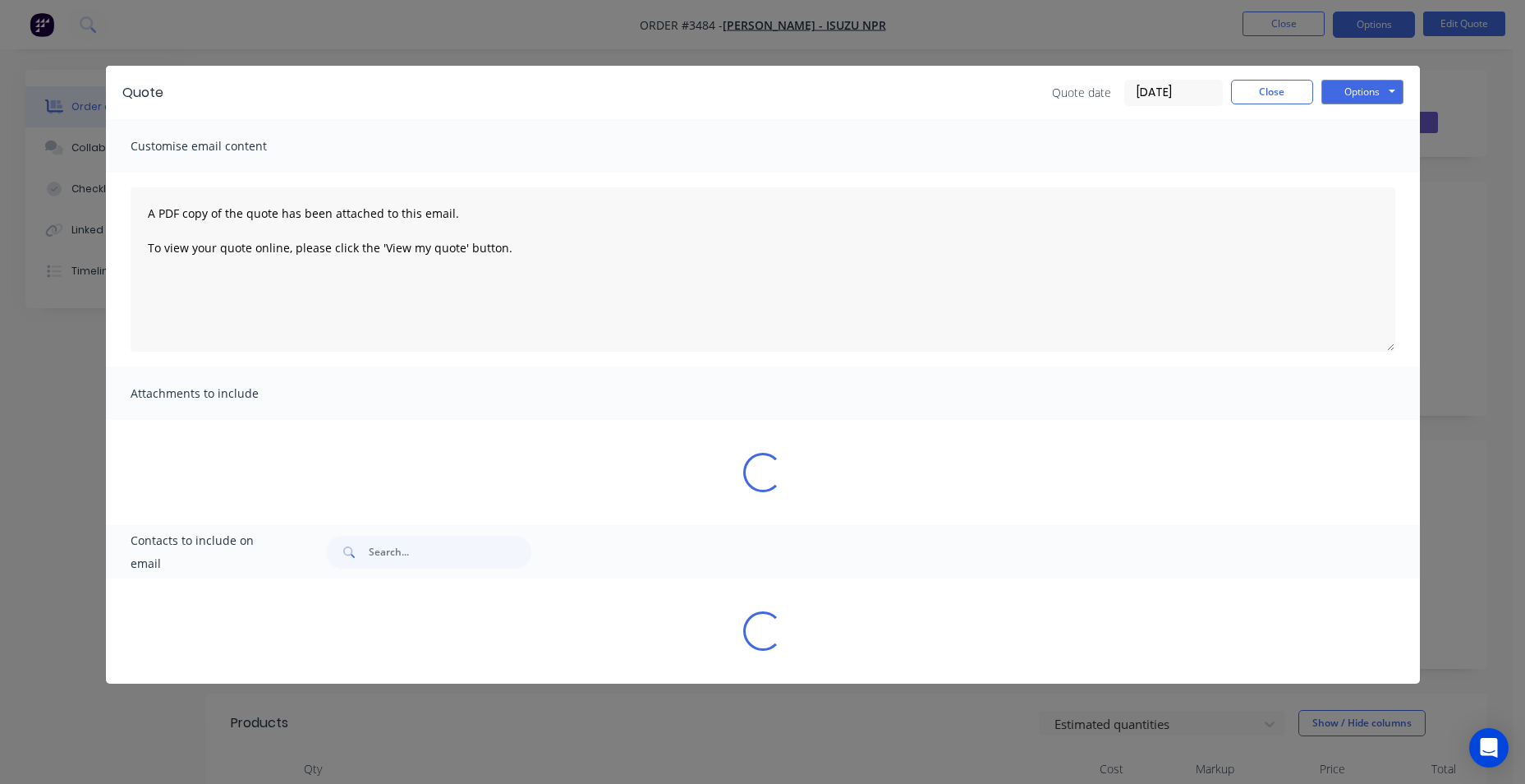
select select "AU"
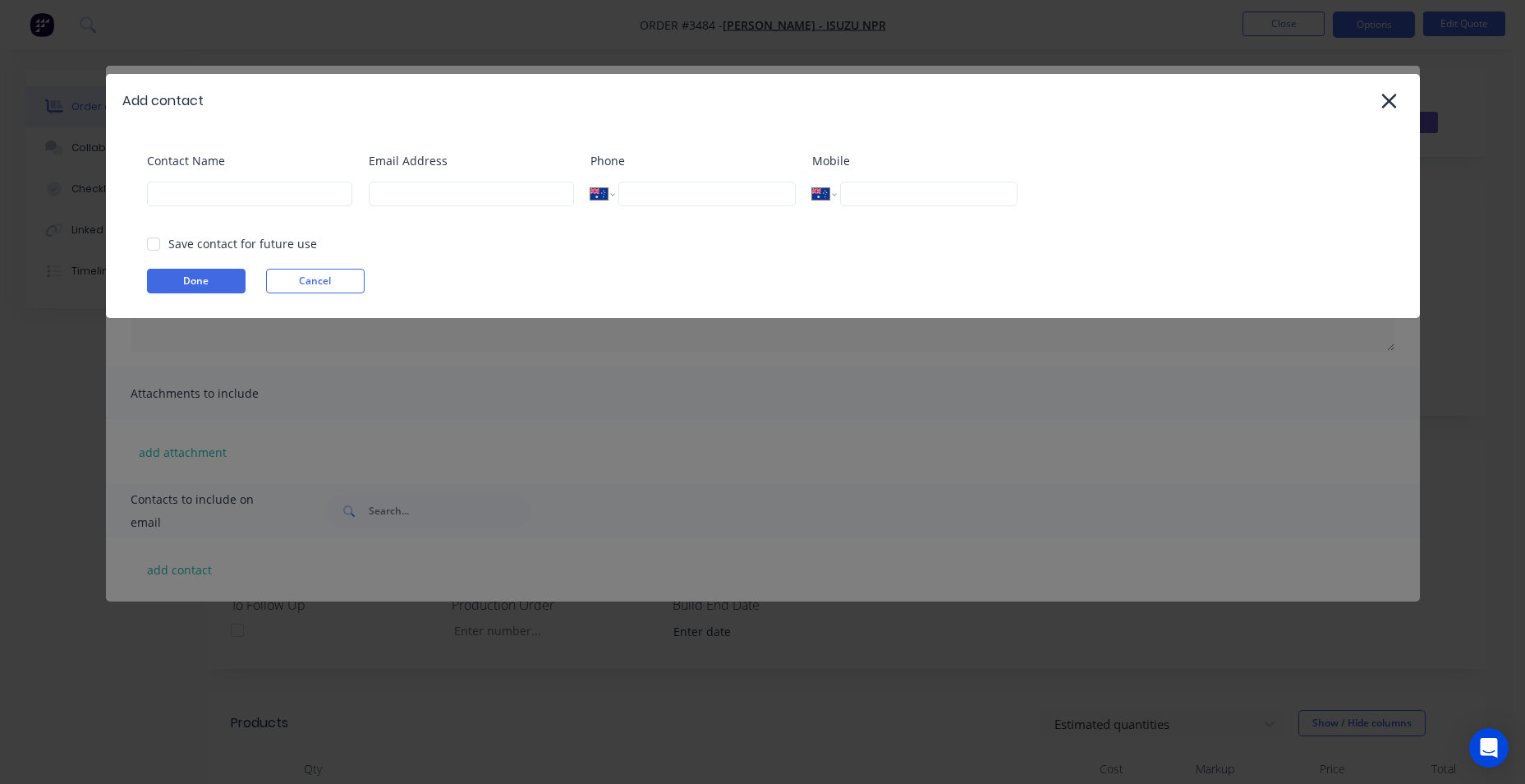
select select "AU"
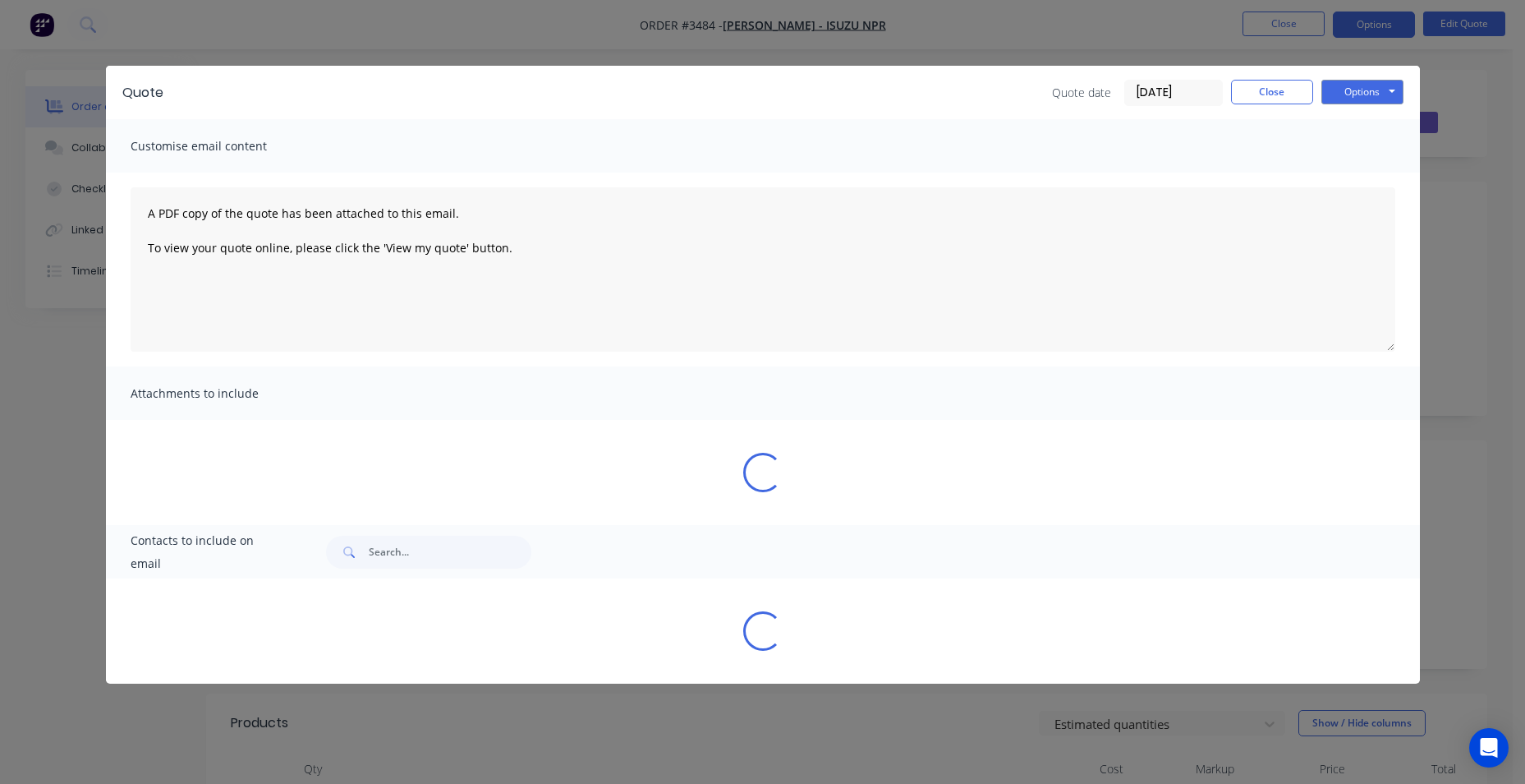
select select "AU"
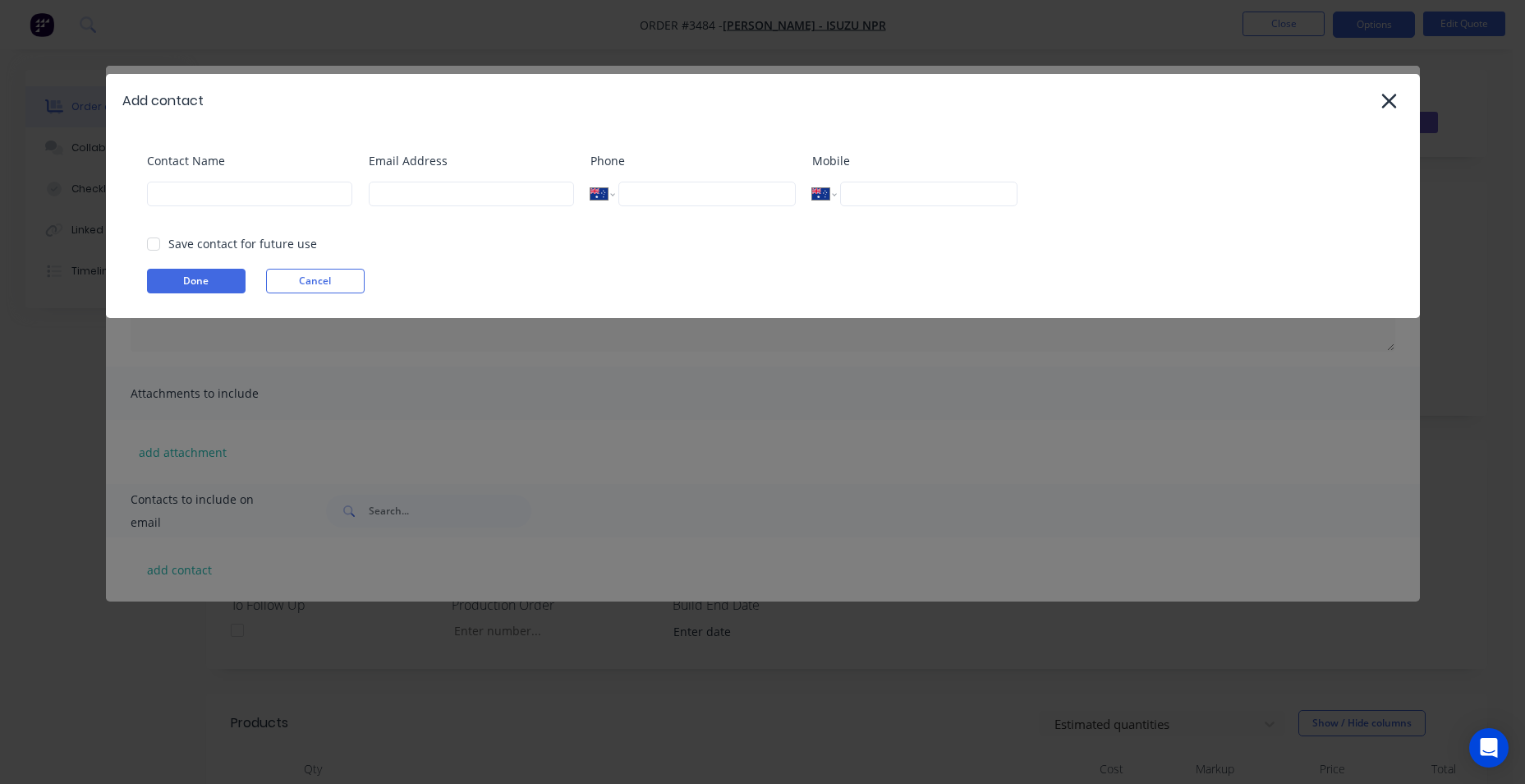
select select "AU"
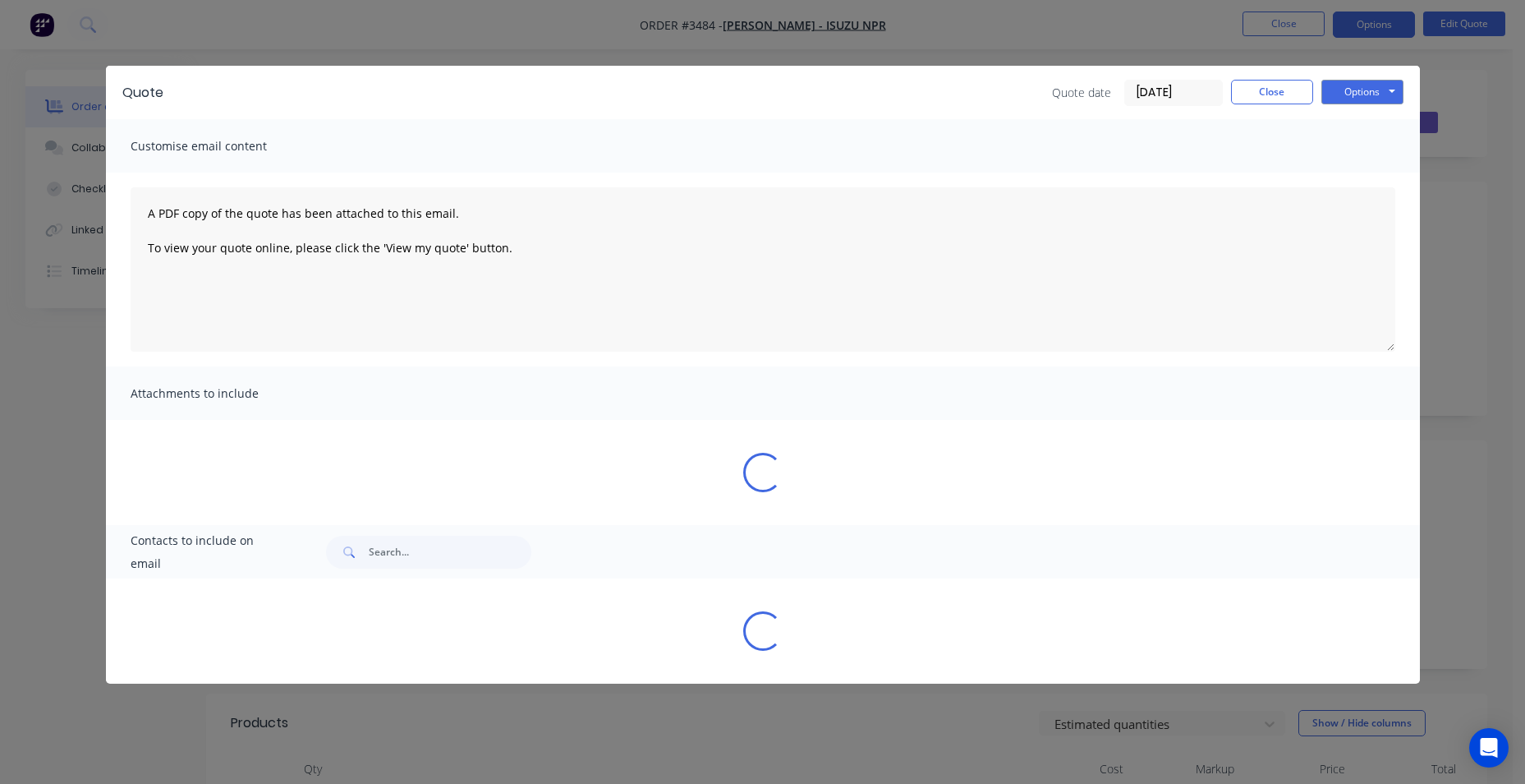
select select "AU"
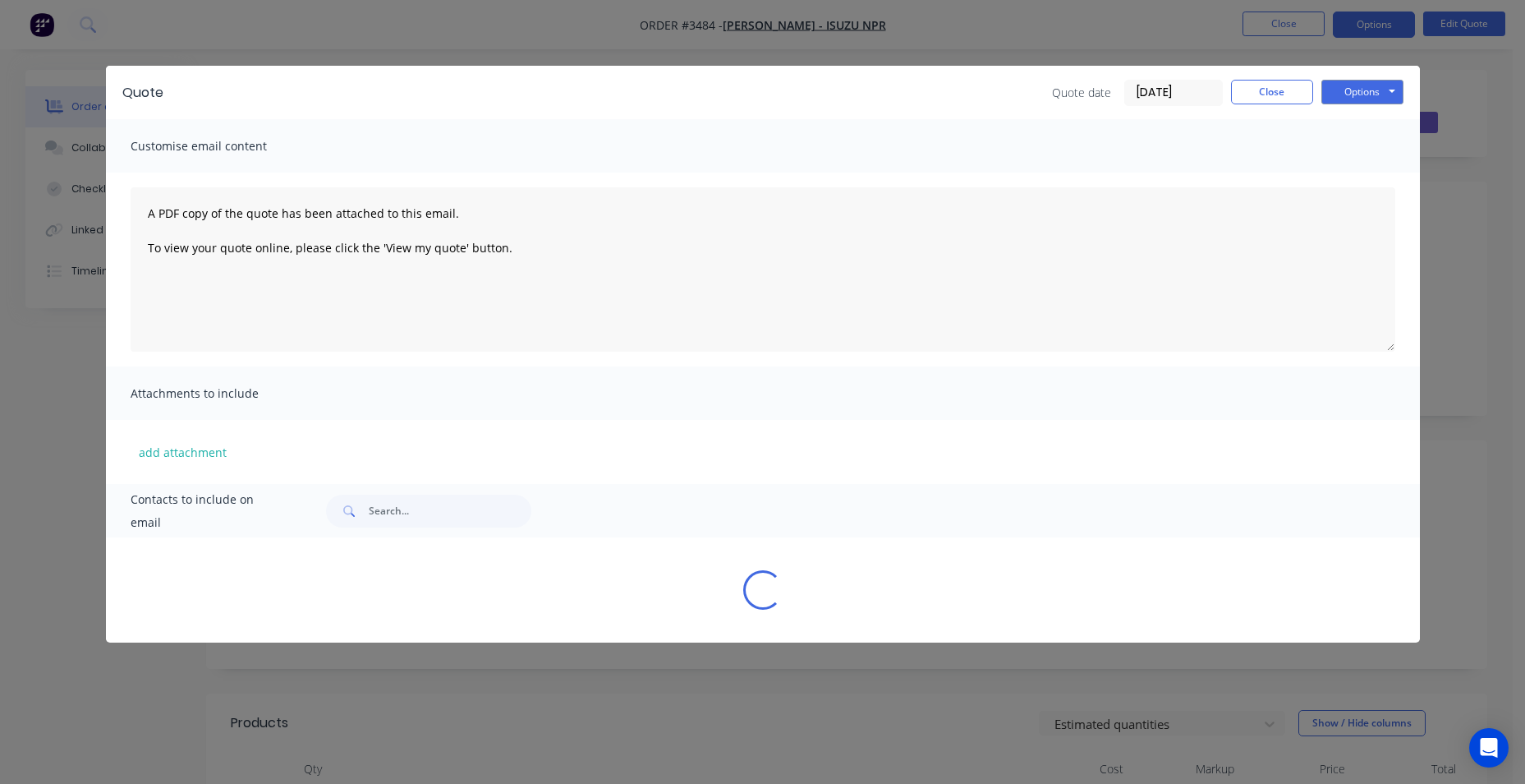
select select "AU"
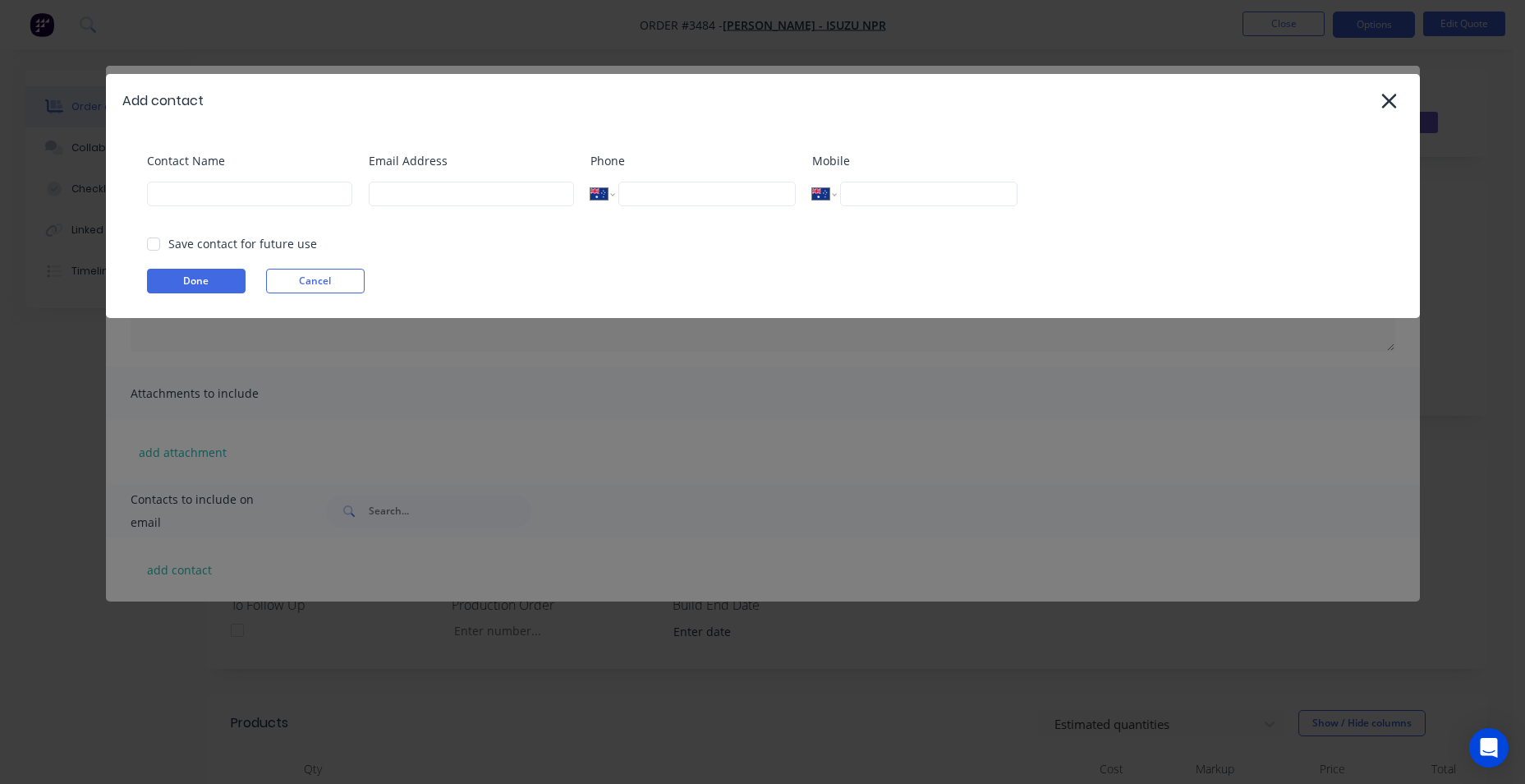
select select "AU"
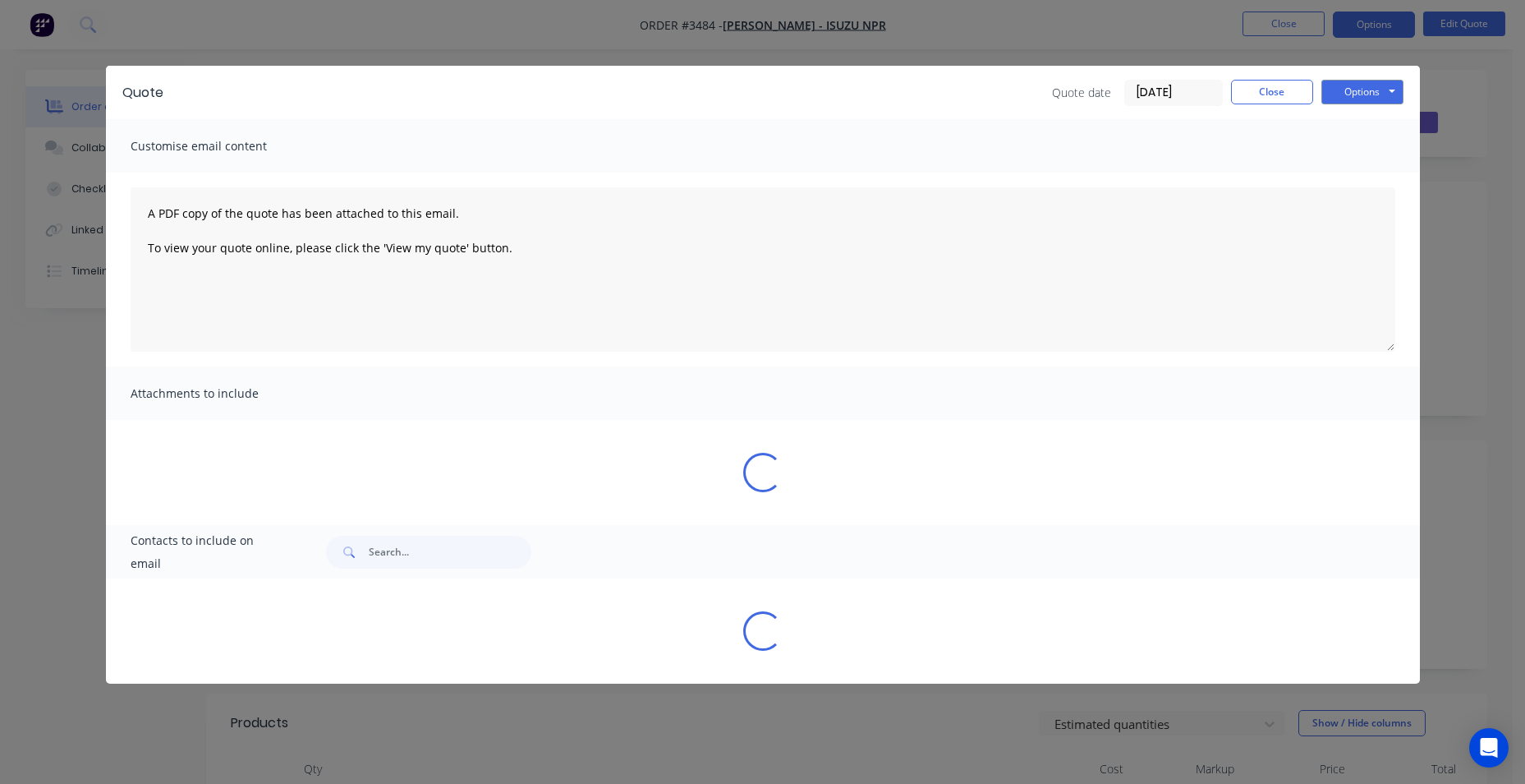
select select "AU"
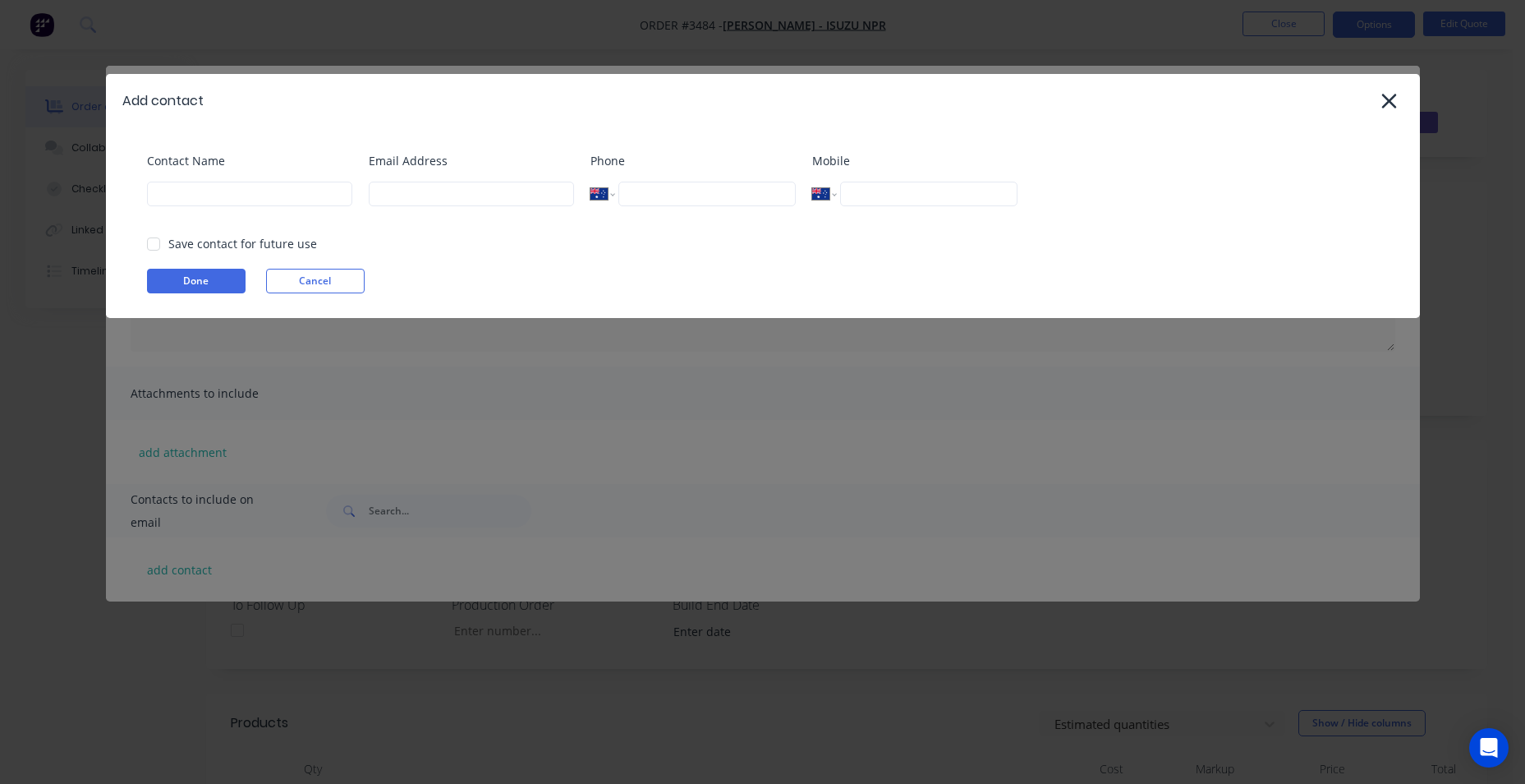
select select "AU"
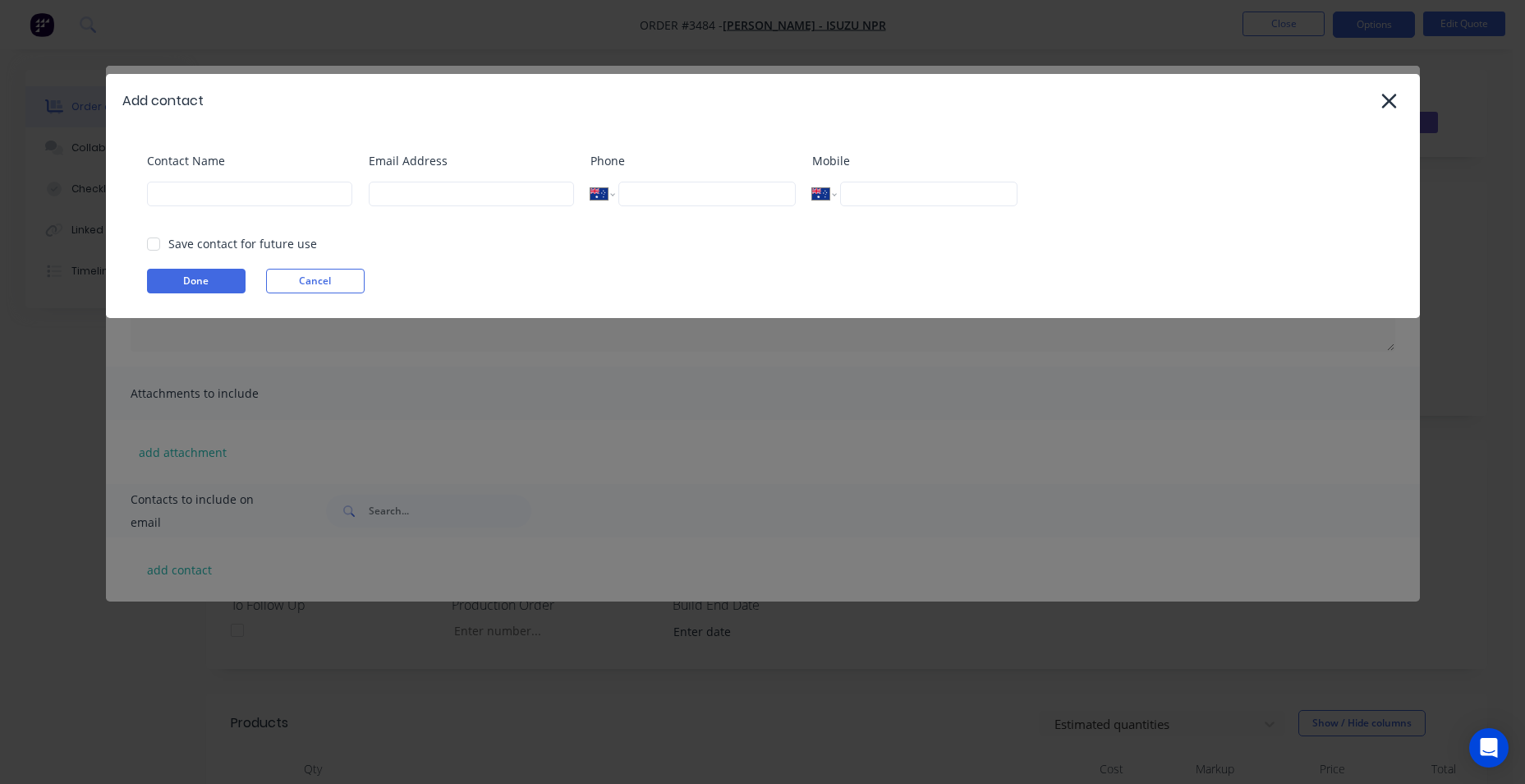
select select "AU"
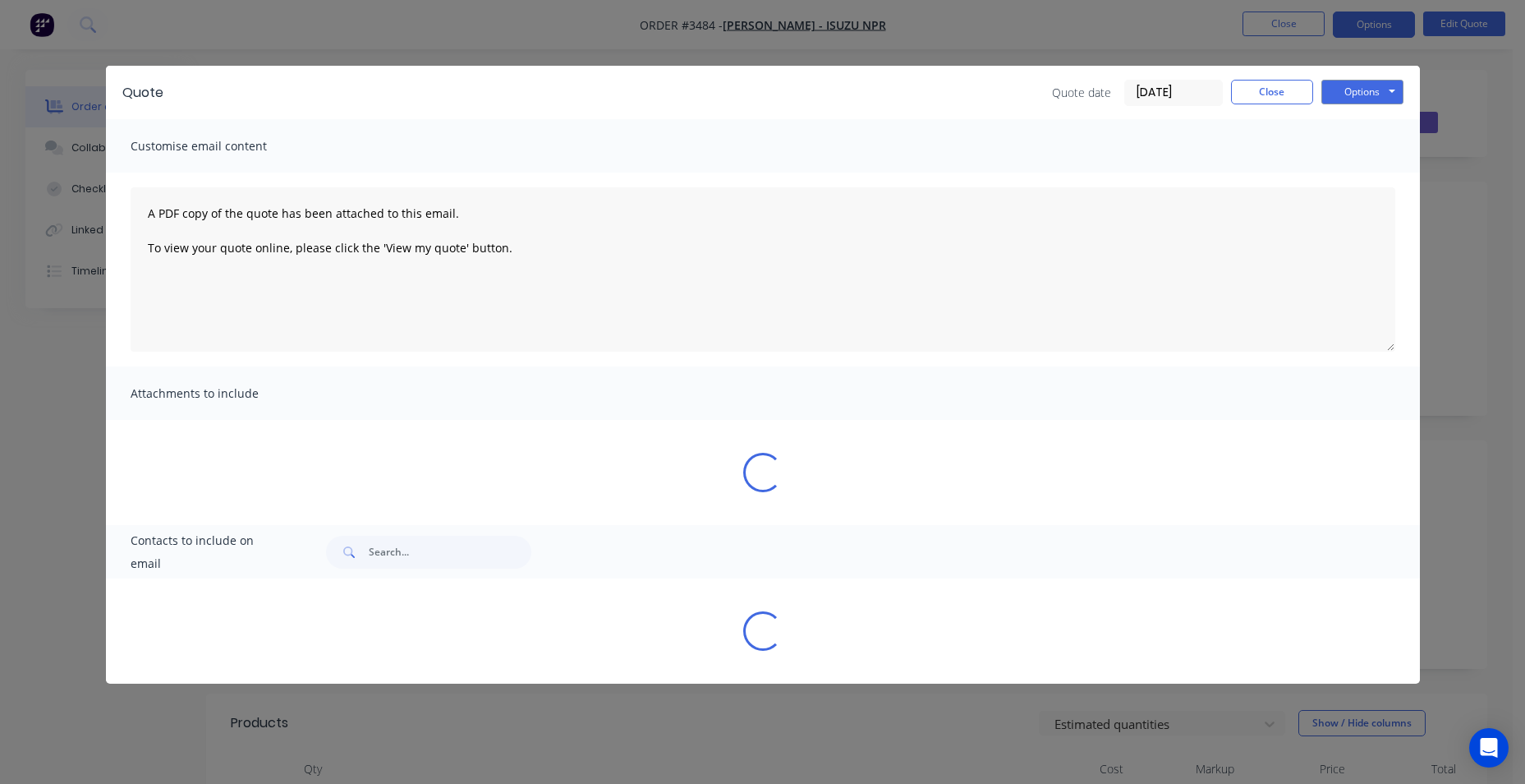
select select "AU"
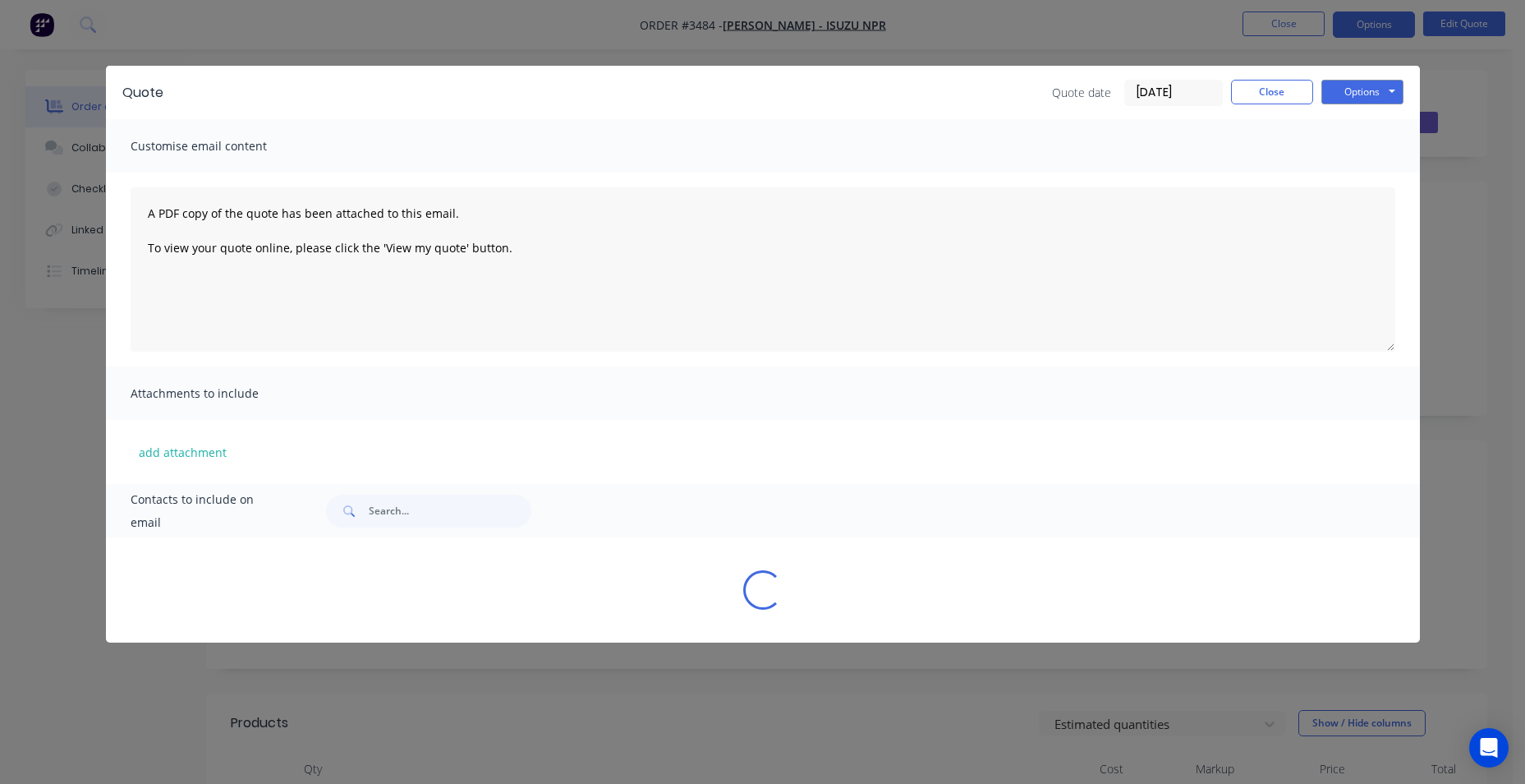
select select "AU"
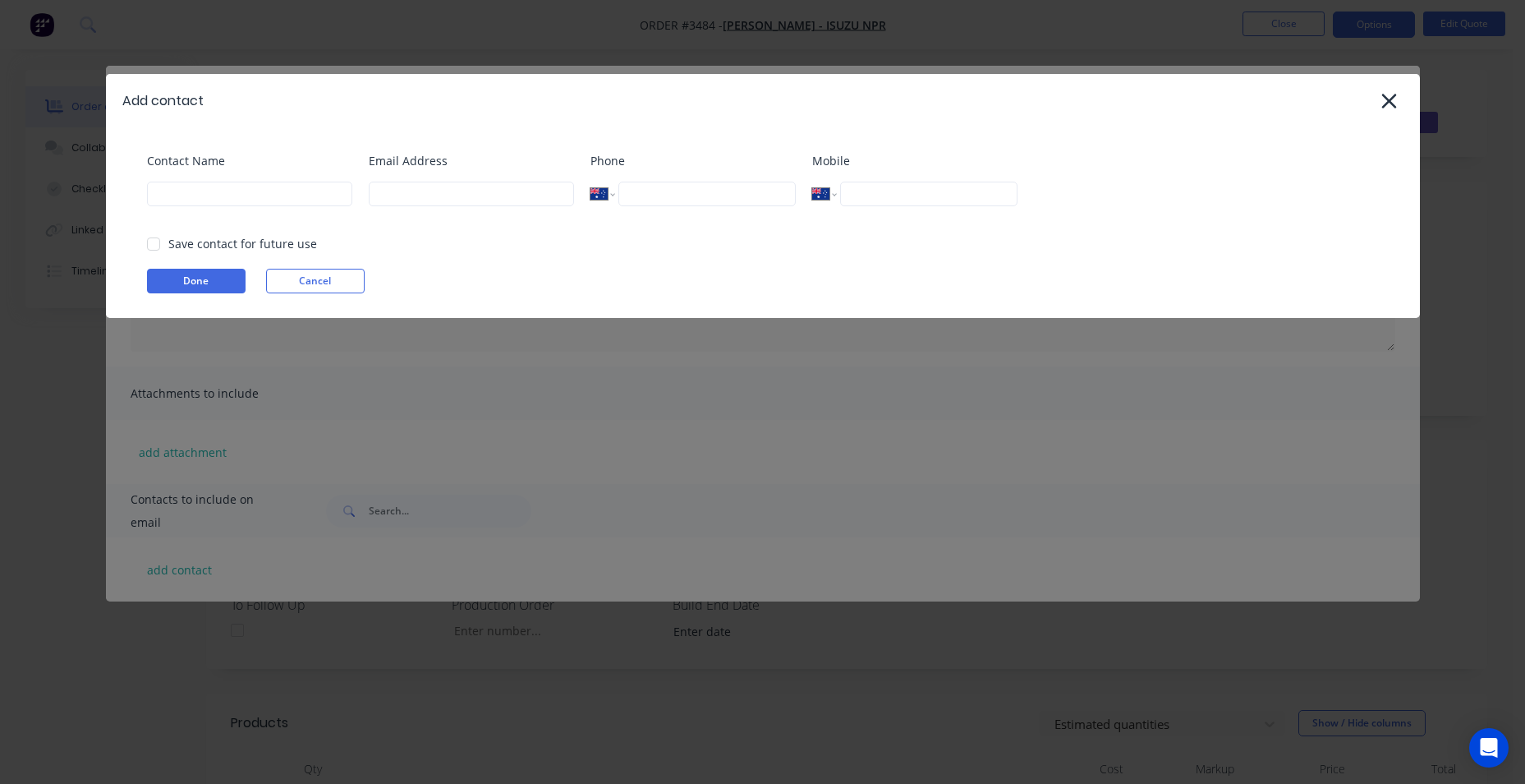
select select "AU"
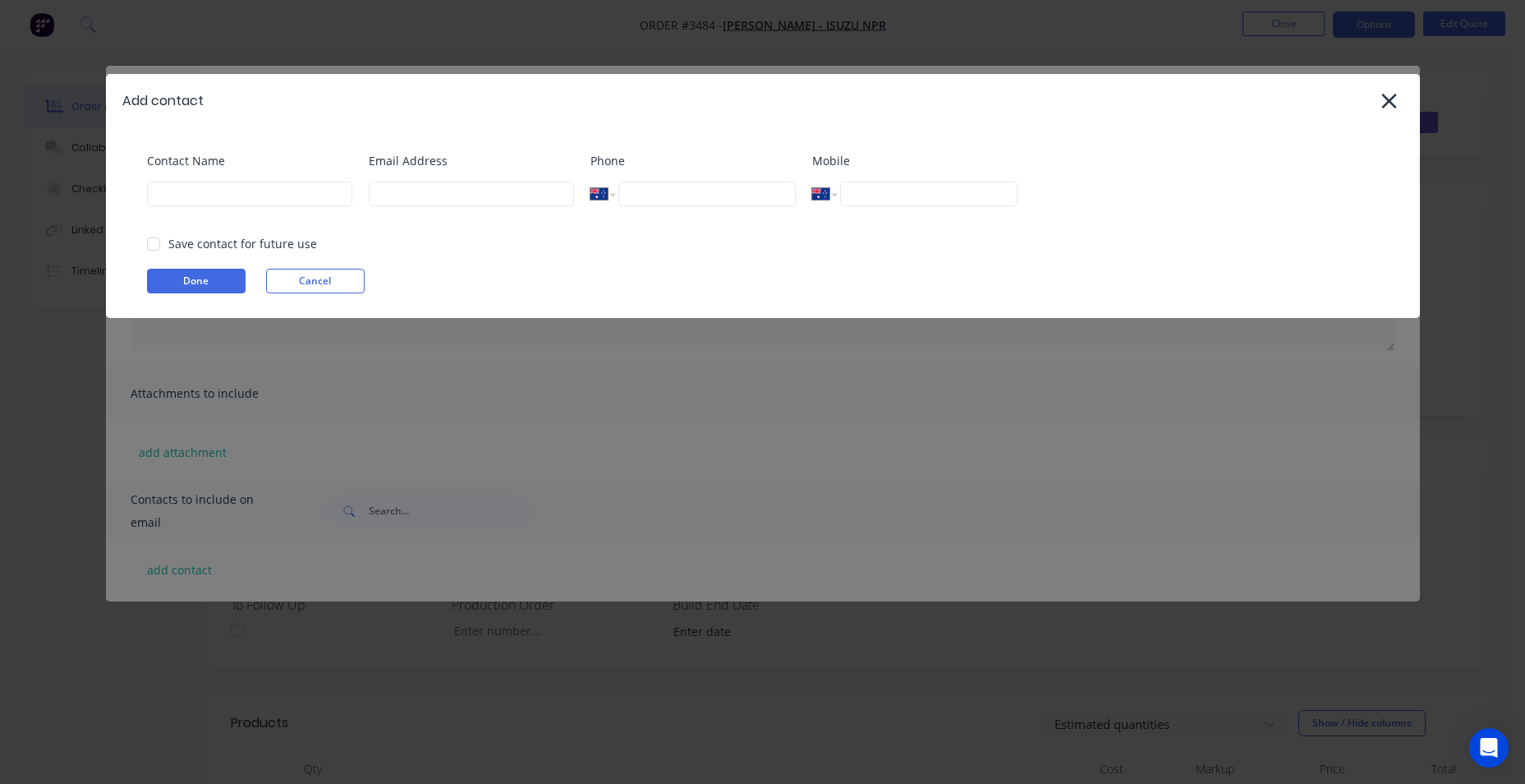
select select "AU"
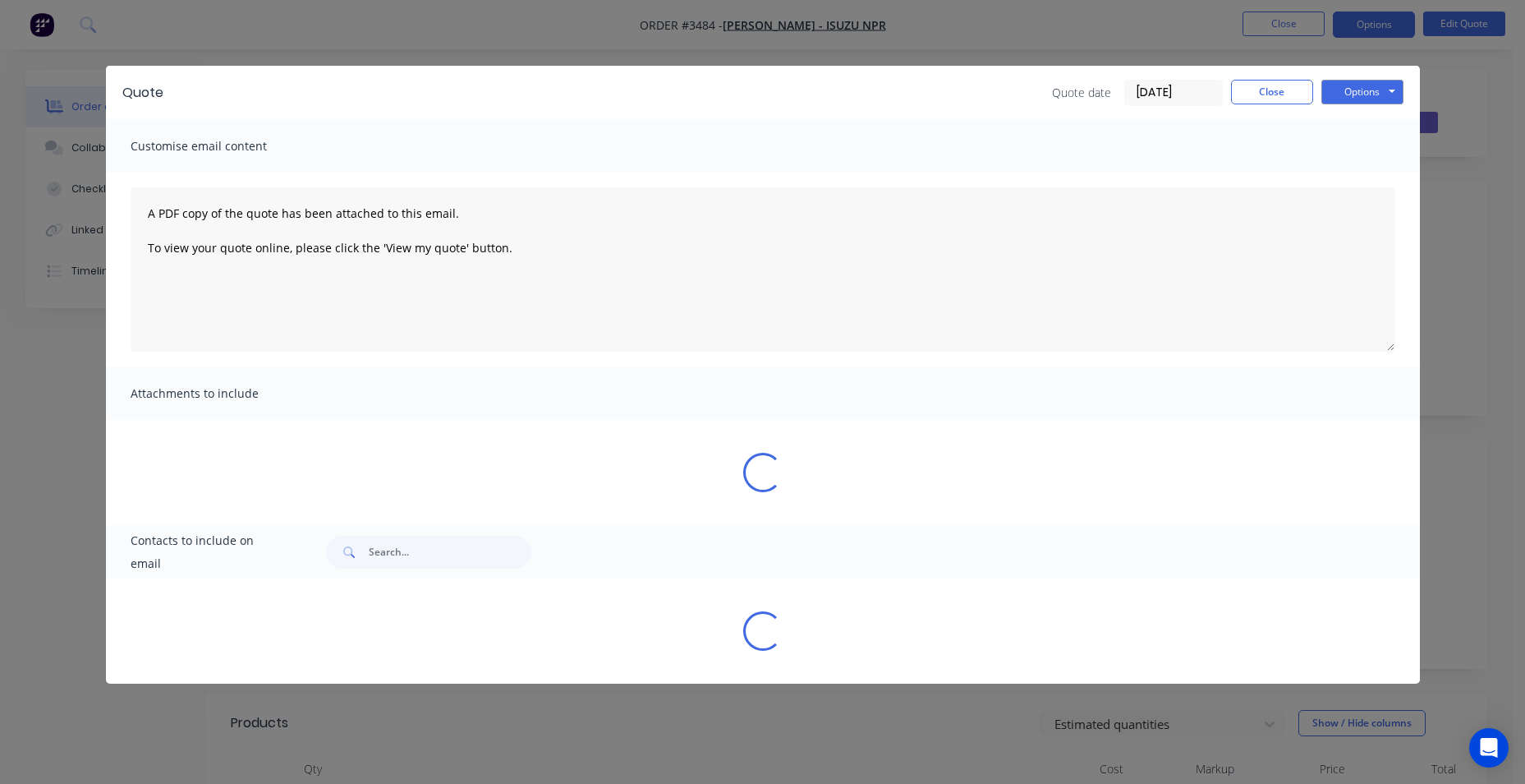
select select "AU"
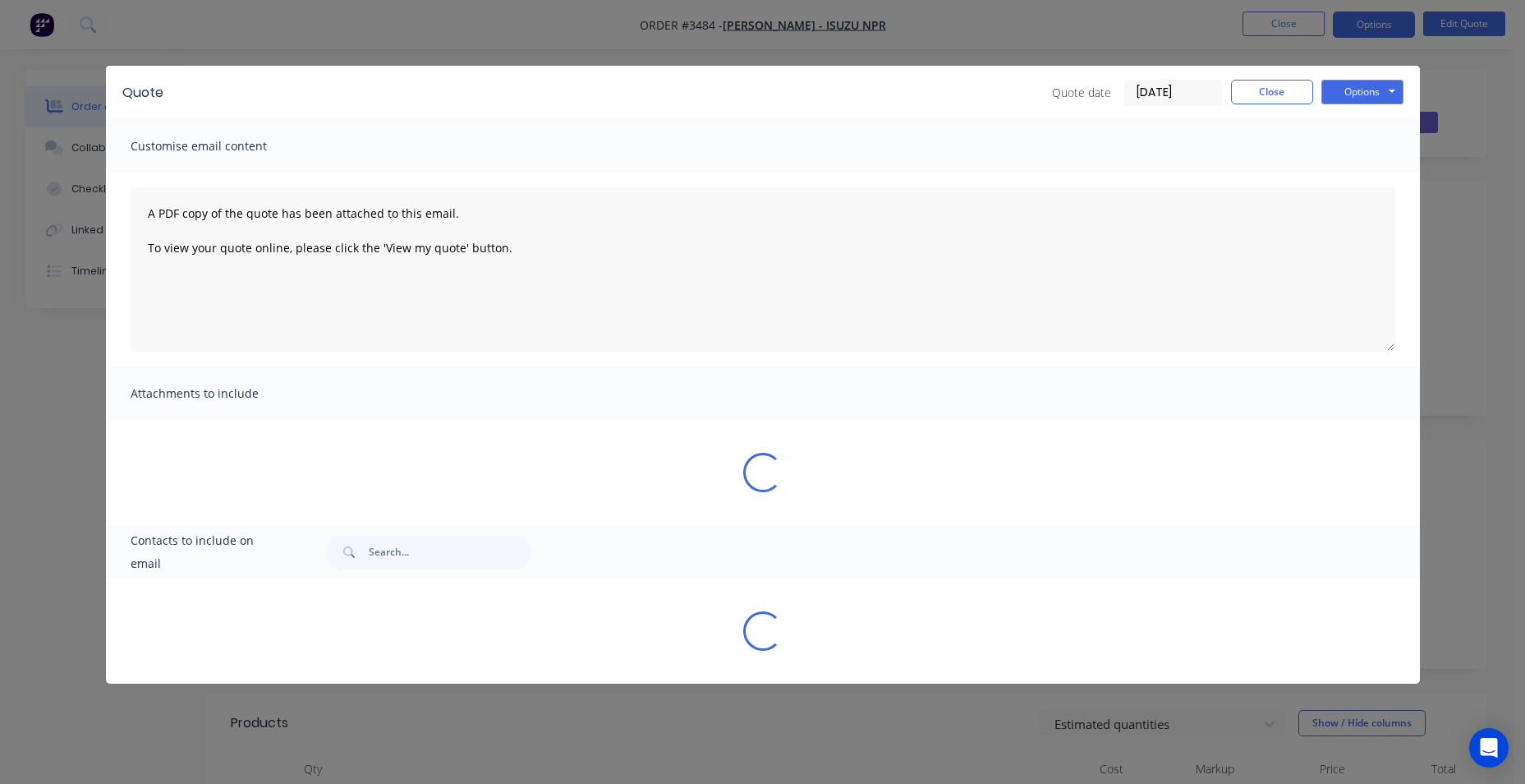
select select "AU"
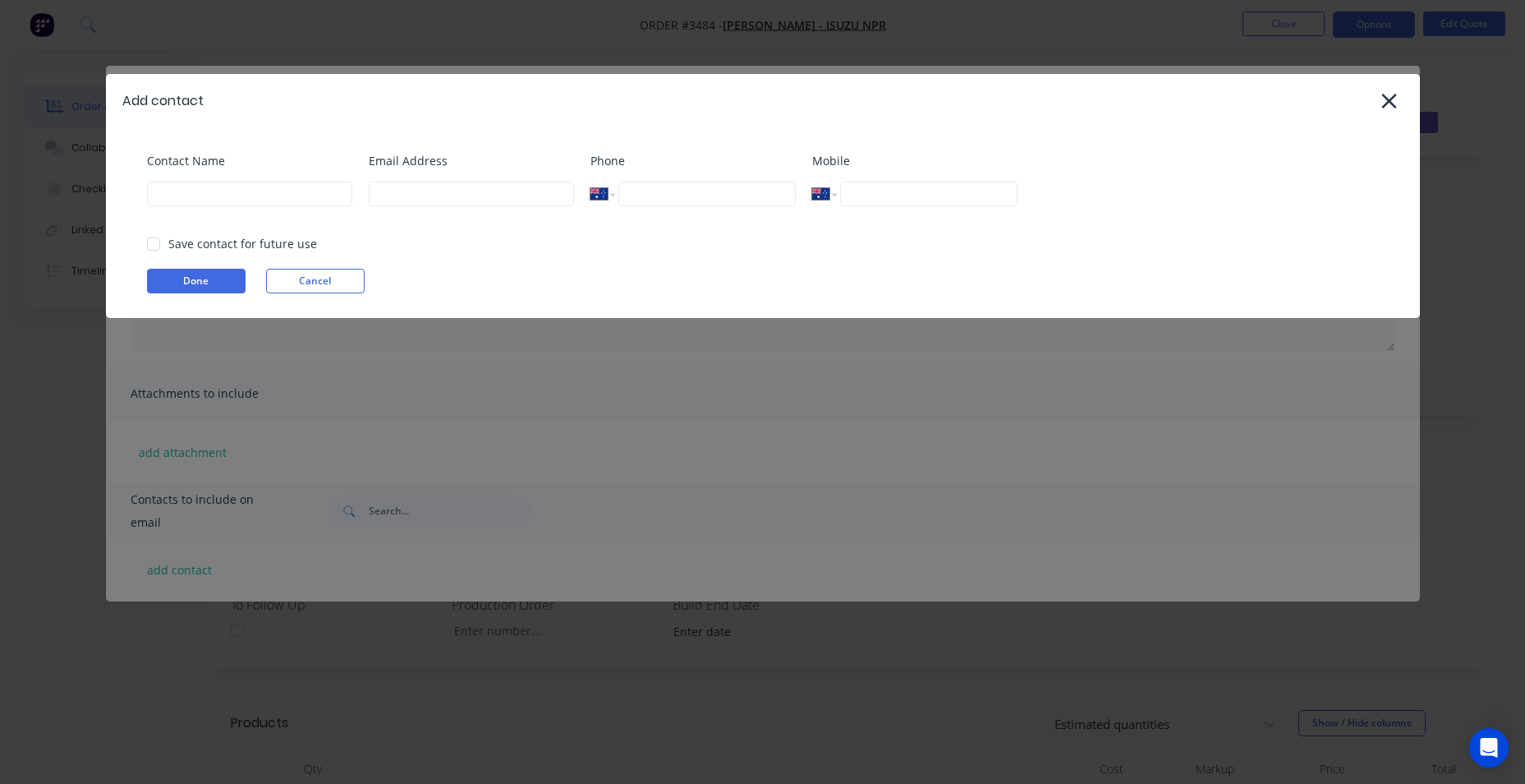
select select "AU"
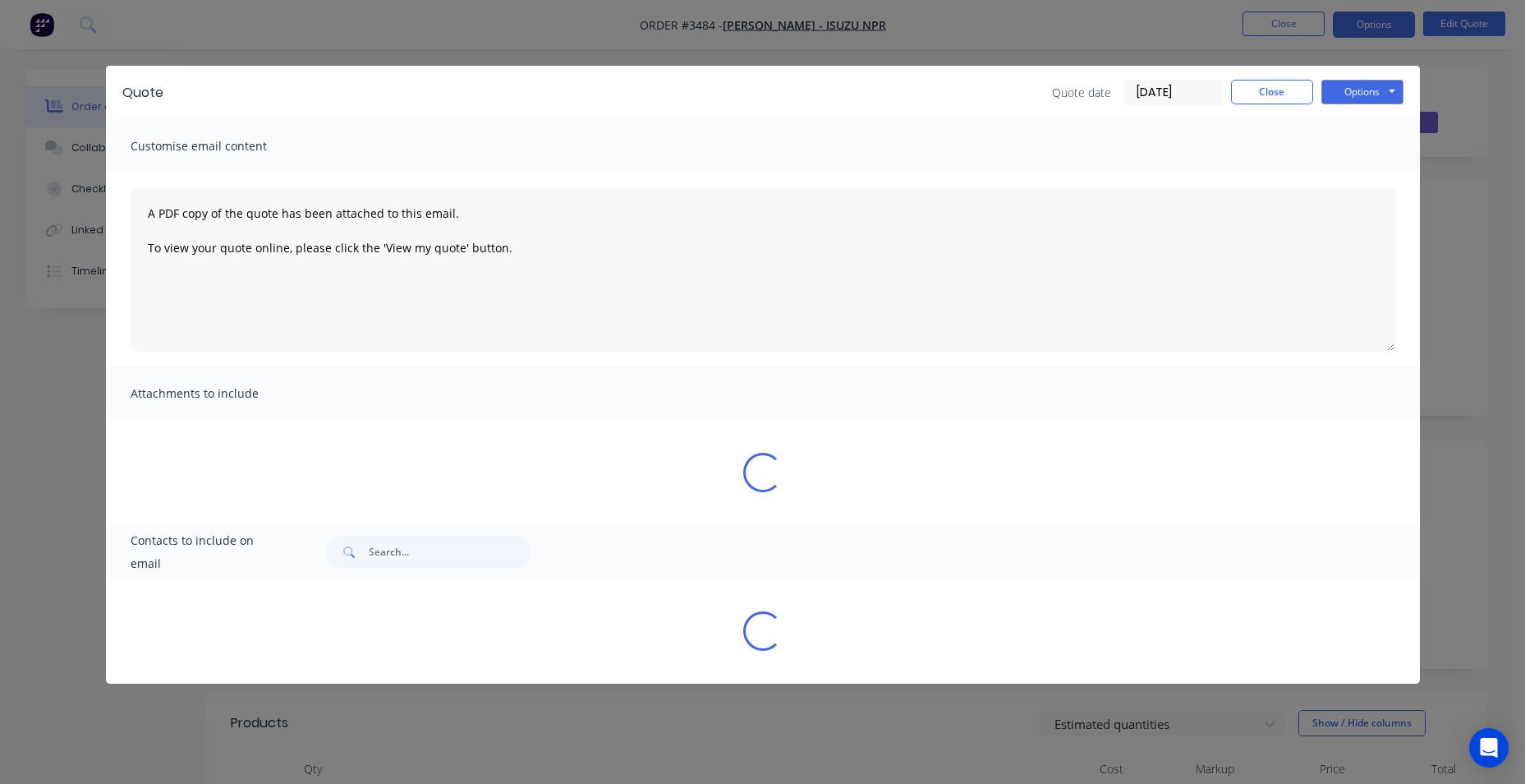
select select "AU"
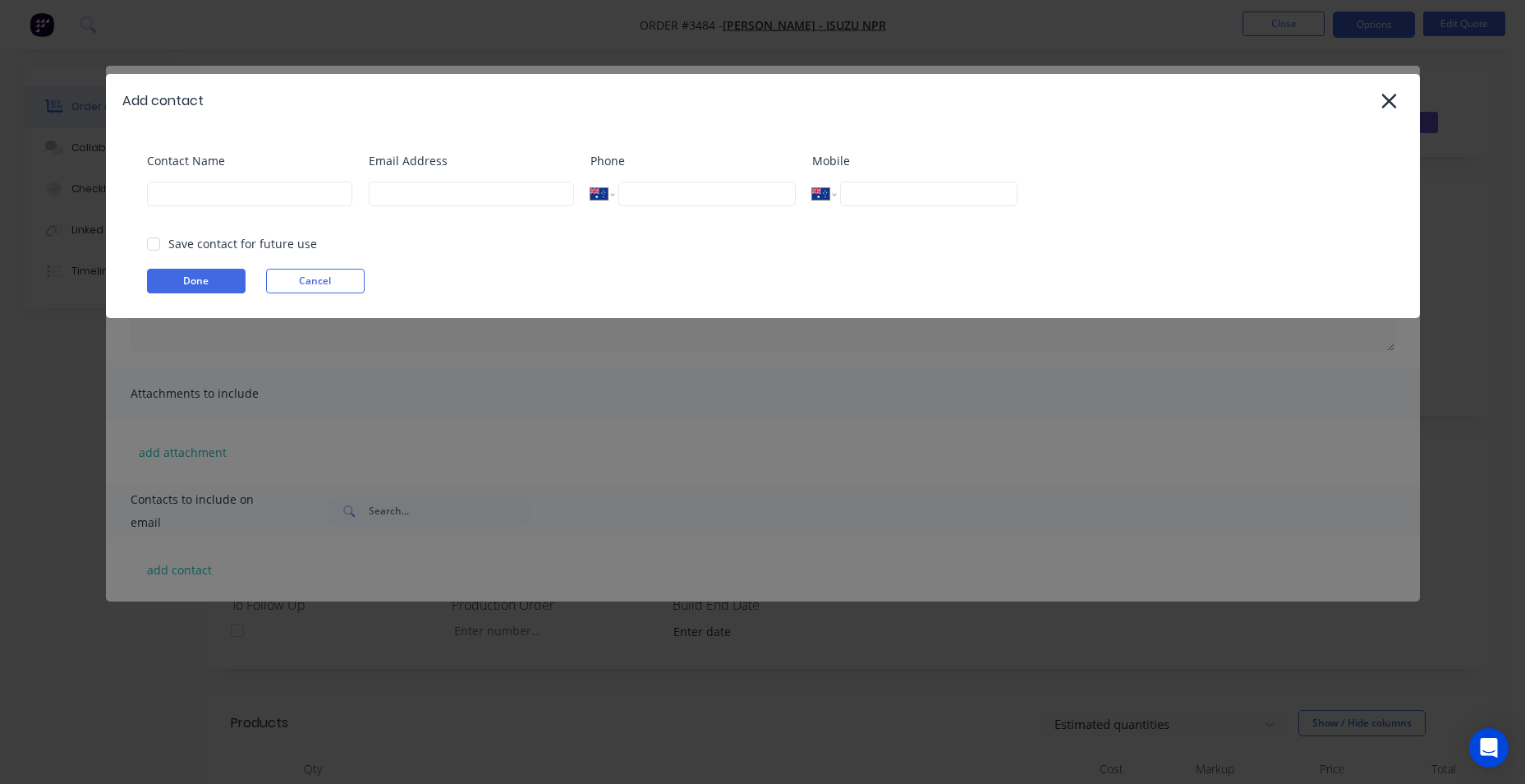
select select "AU"
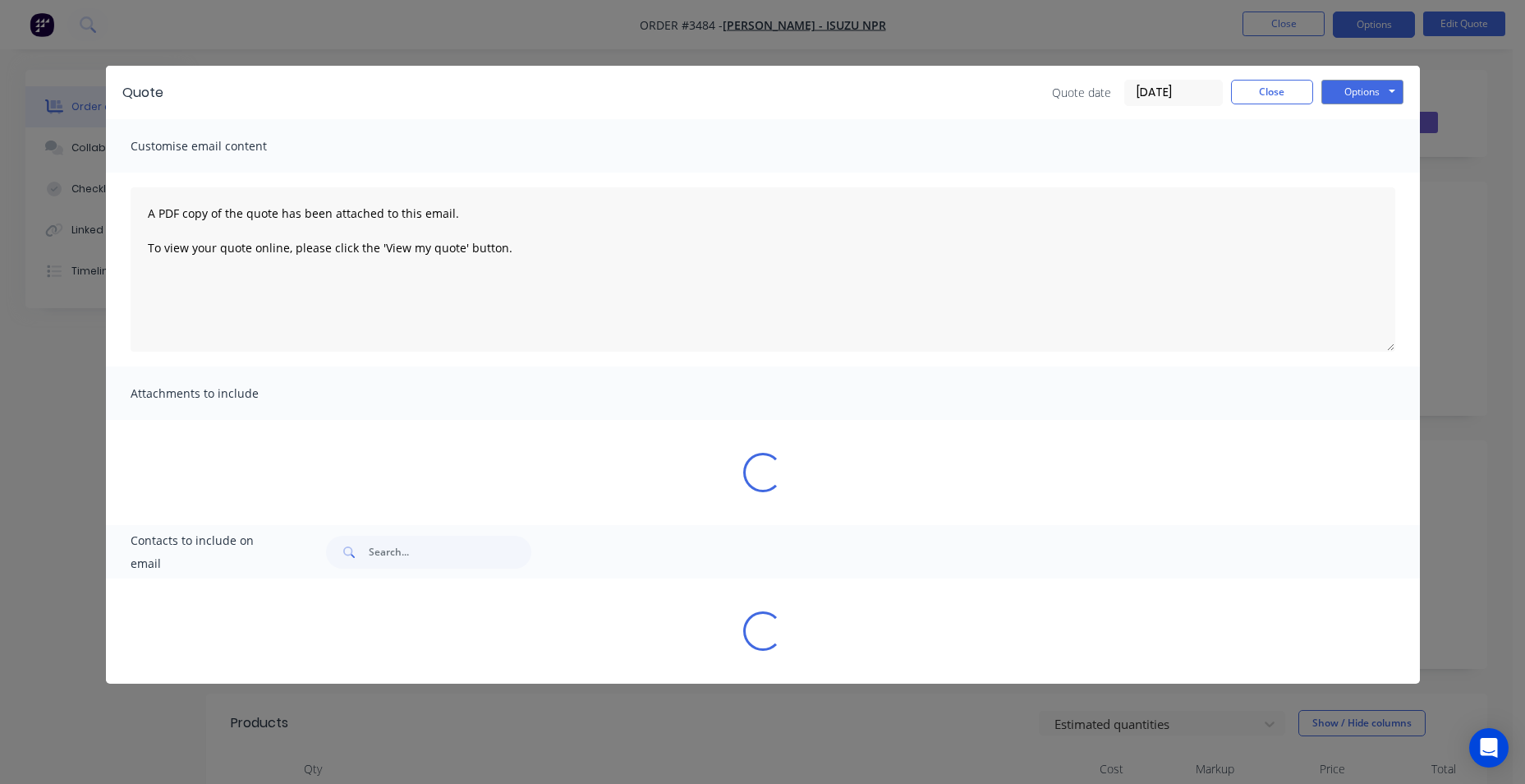
select select "AU"
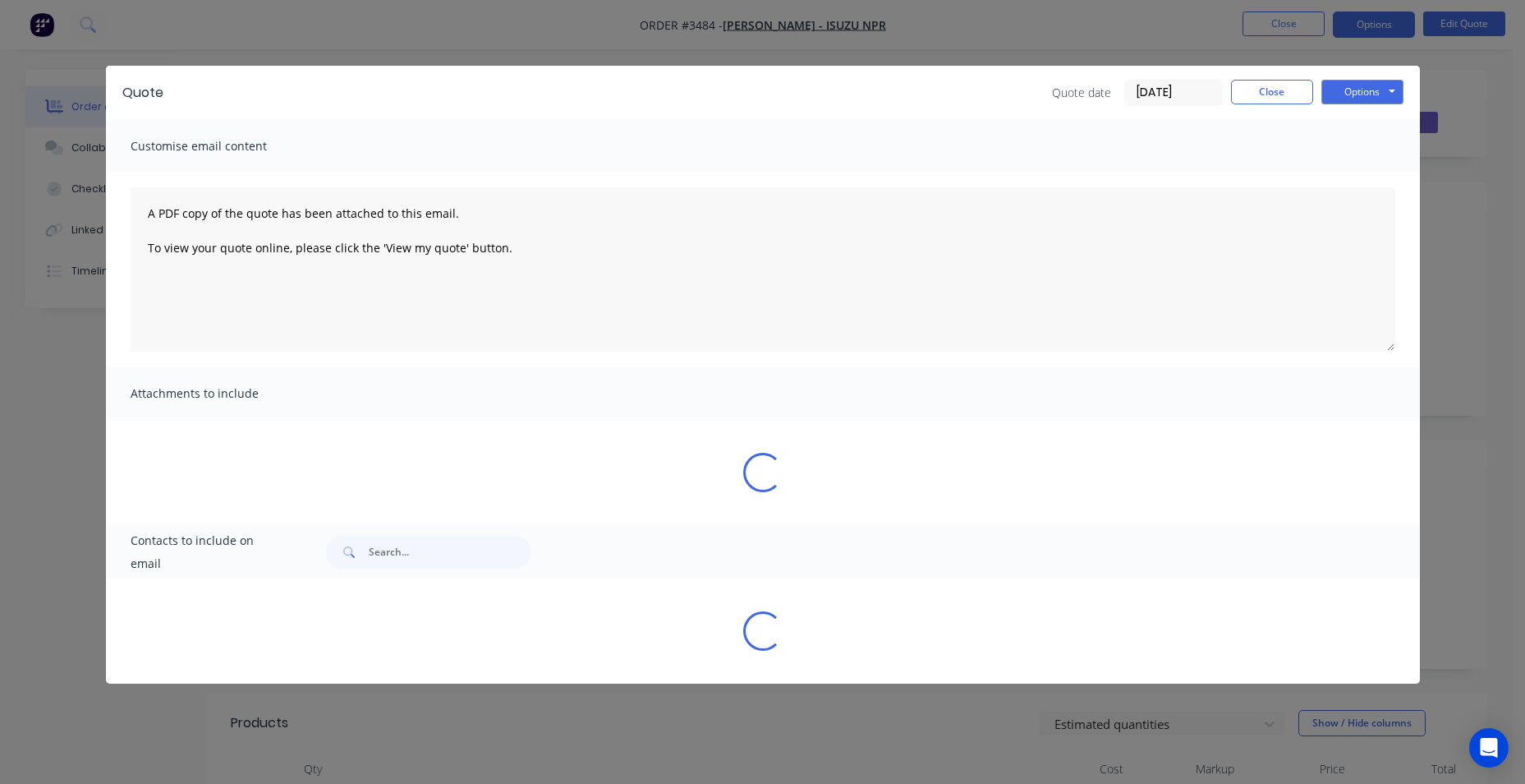
select select "AU"
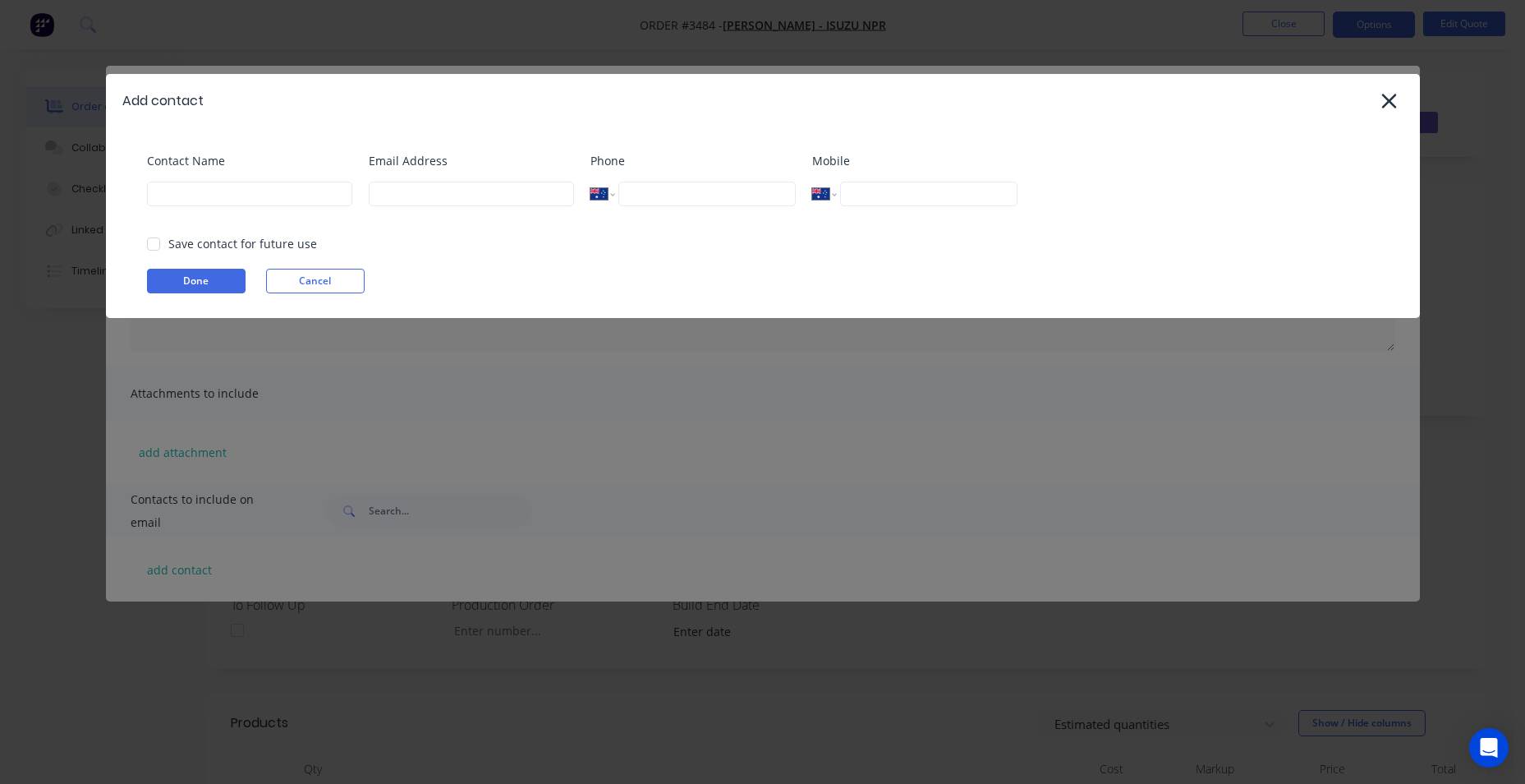
click at [288, 45] on div "Add contact Contact Name Email Address Phone International [GEOGRAPHIC_DATA] [G…" at bounding box center [762, 392] width 1525 height 784
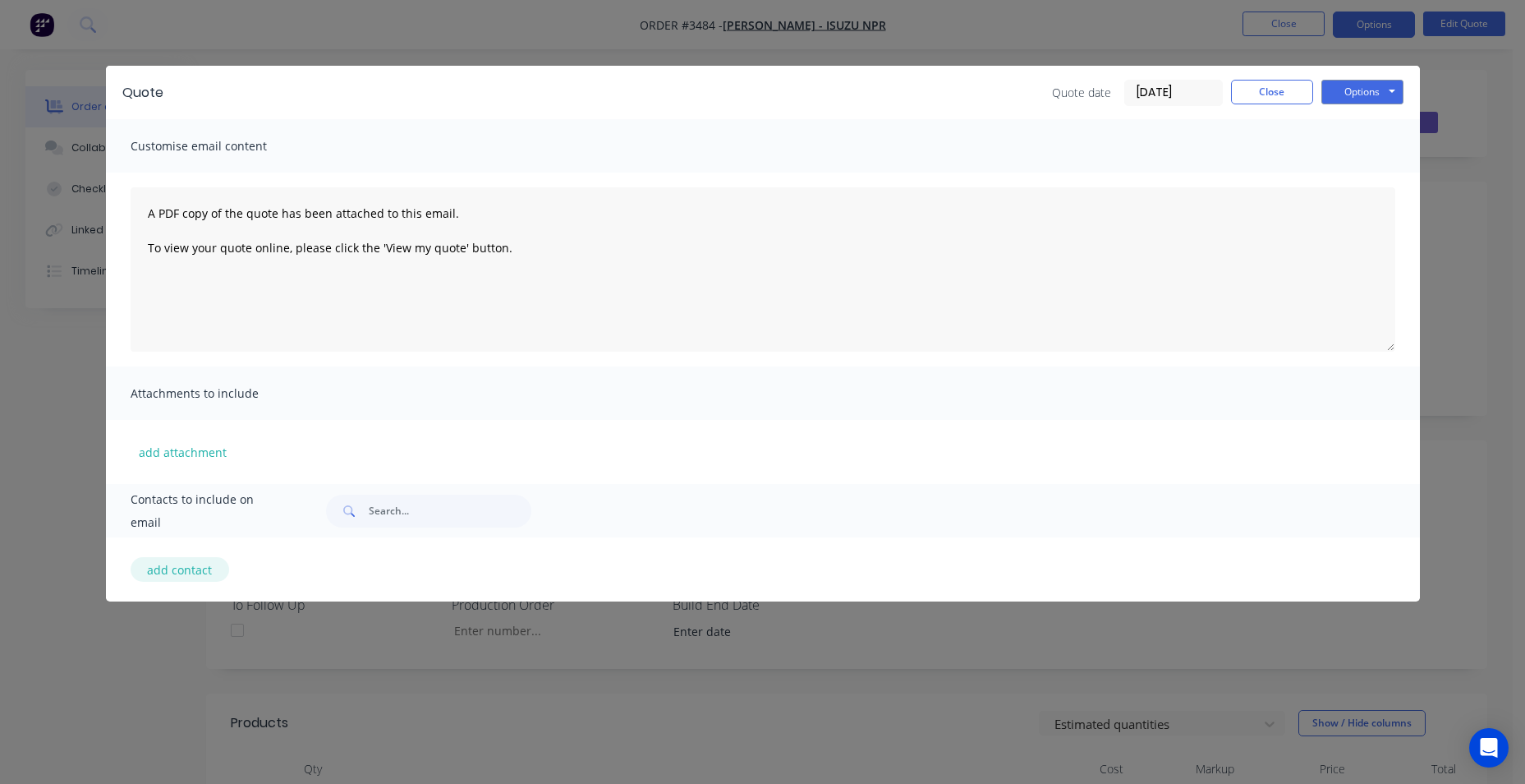
click at [197, 573] on button "add contact" at bounding box center [180, 569] width 98 height 25
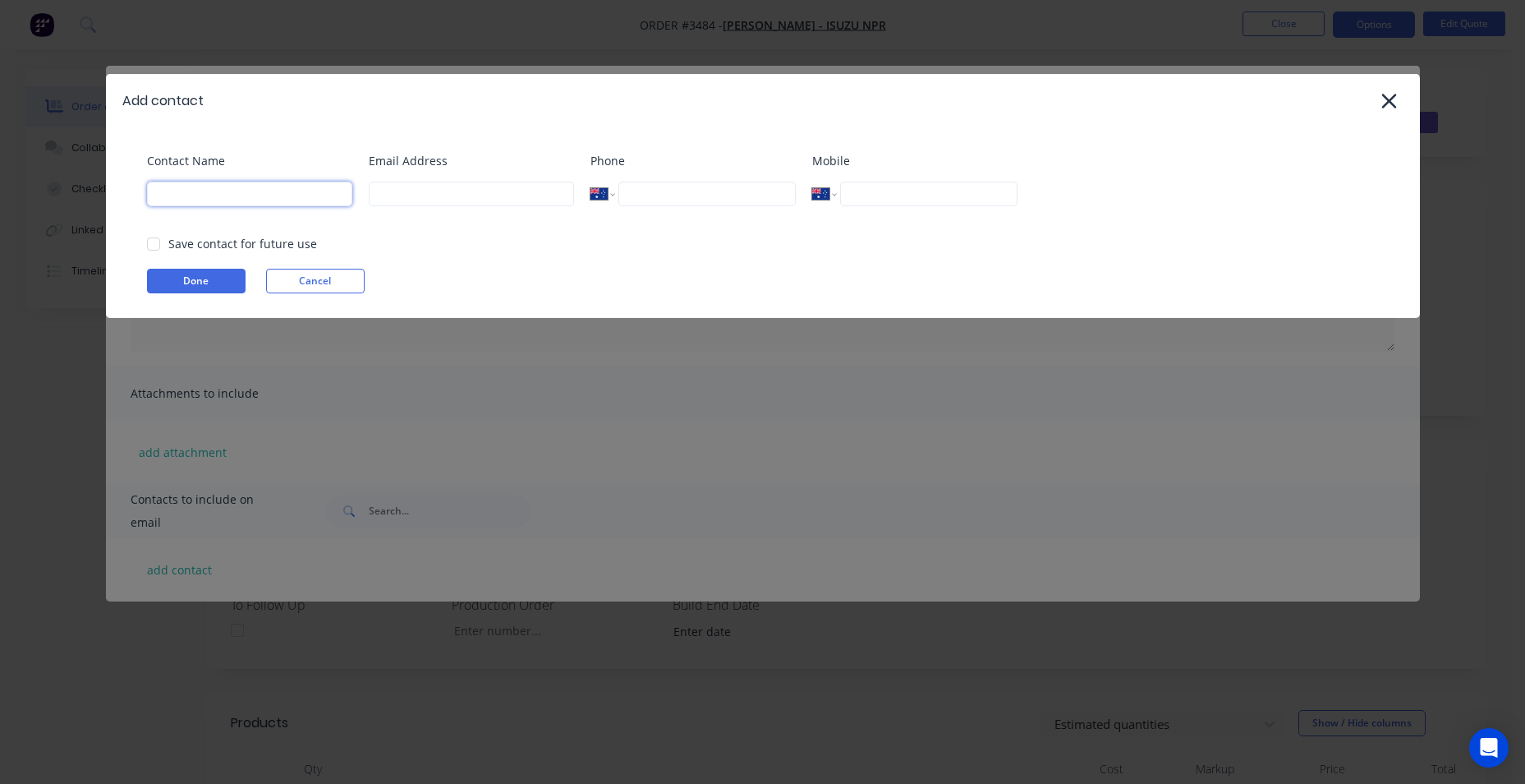
click at [225, 200] on input at bounding box center [250, 194] width 206 height 25
click at [259, 198] on input at bounding box center [250, 194] width 206 height 25
click at [400, 188] on input at bounding box center [471, 194] width 206 height 25
click at [1394, 94] on icon at bounding box center [1389, 101] width 17 height 23
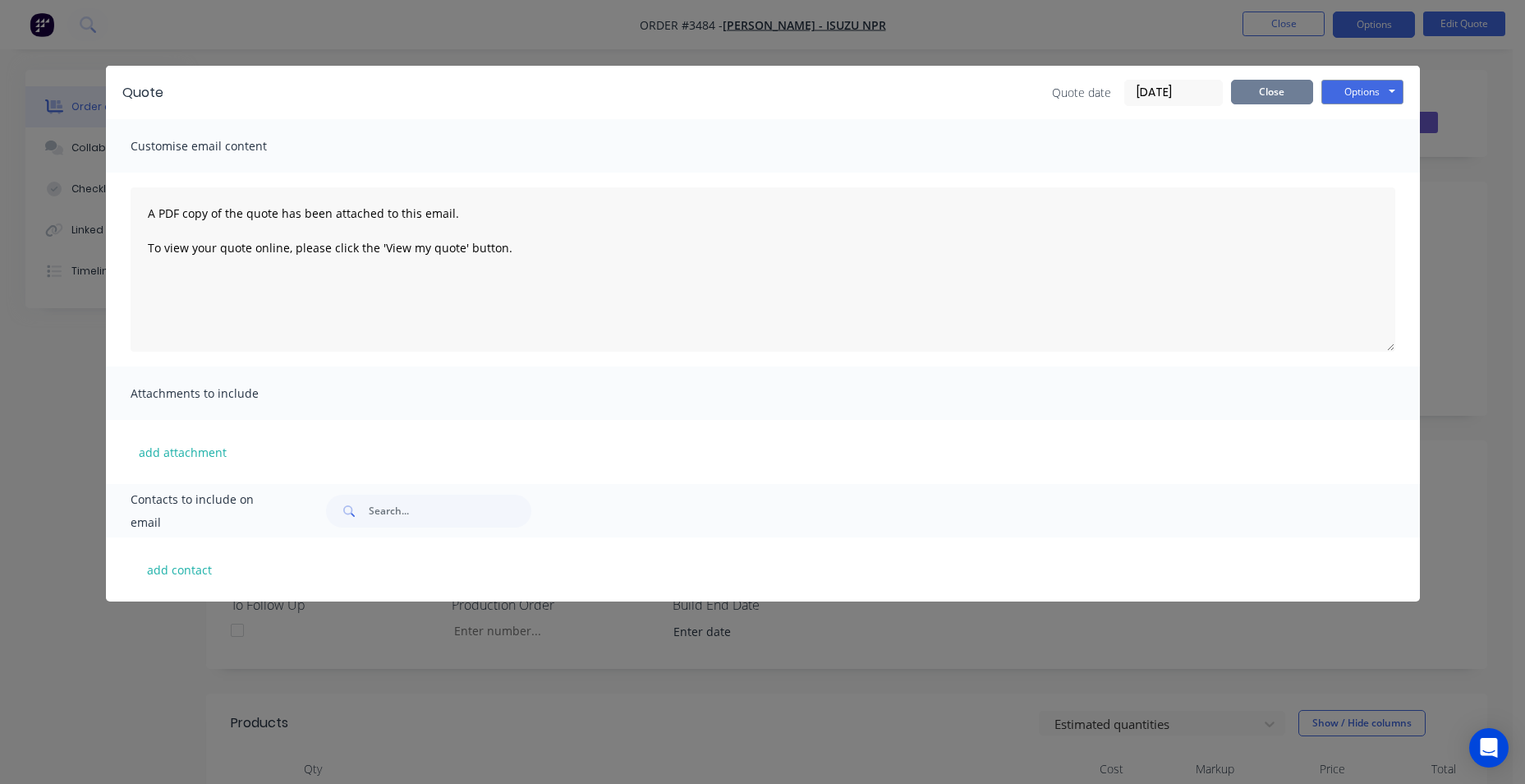
click at [1306, 100] on button "Close" at bounding box center [1273, 92] width 82 height 25
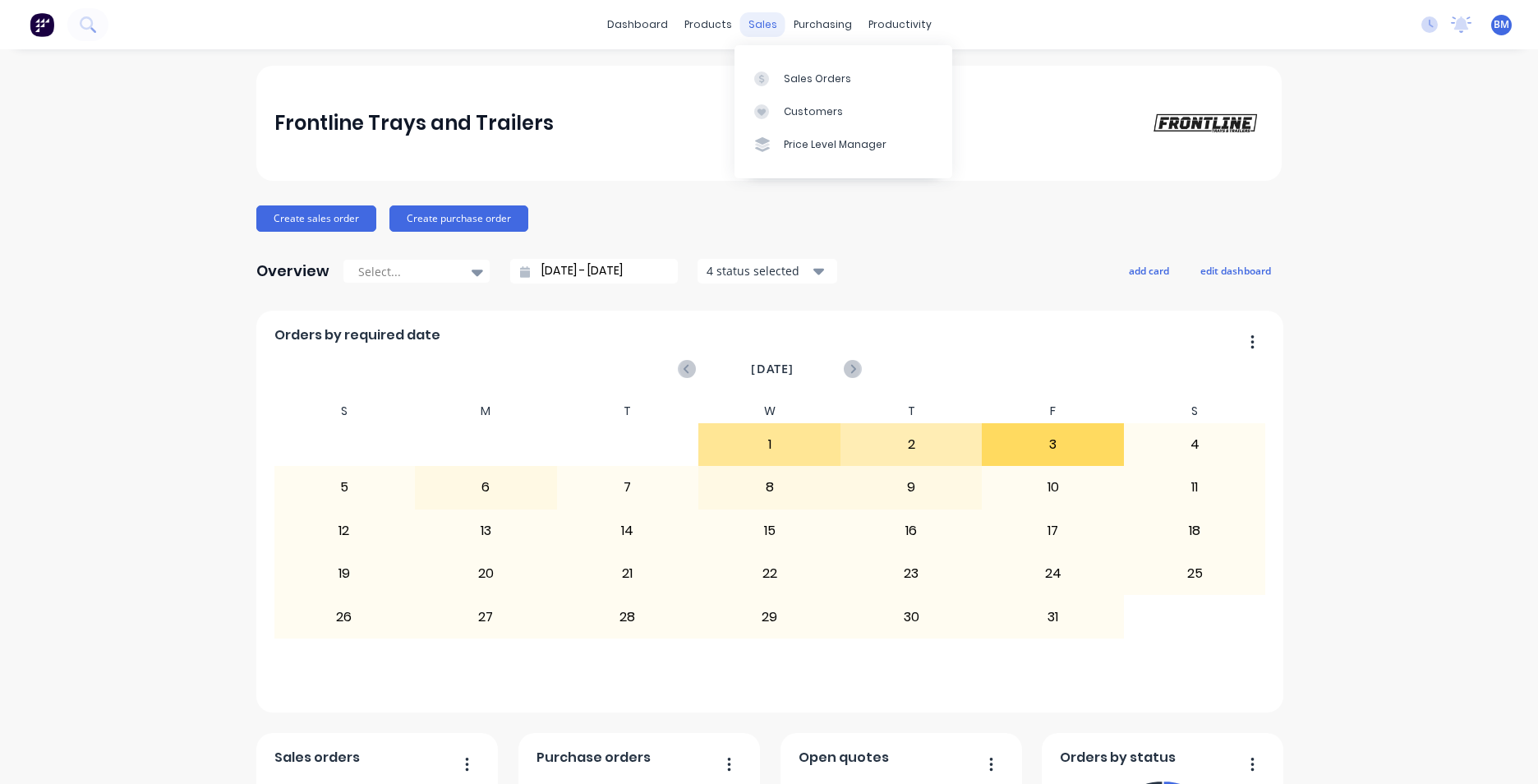
click at [758, 26] on div "sales" at bounding box center [762, 25] width 45 height 25
click at [789, 104] on div "Customers" at bounding box center [814, 111] width 59 height 14
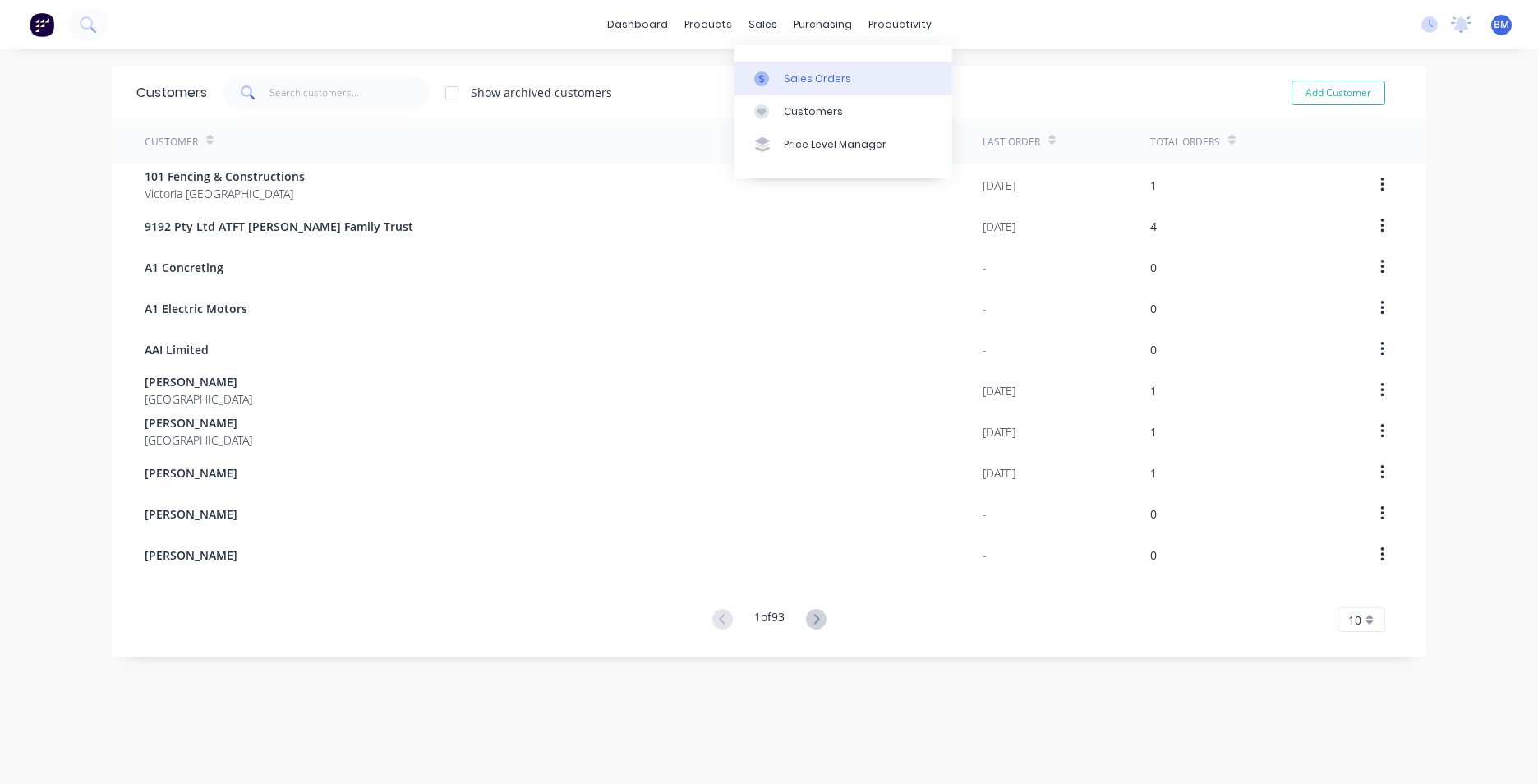
click at [802, 82] on div "Sales Orders" at bounding box center [818, 78] width 67 height 14
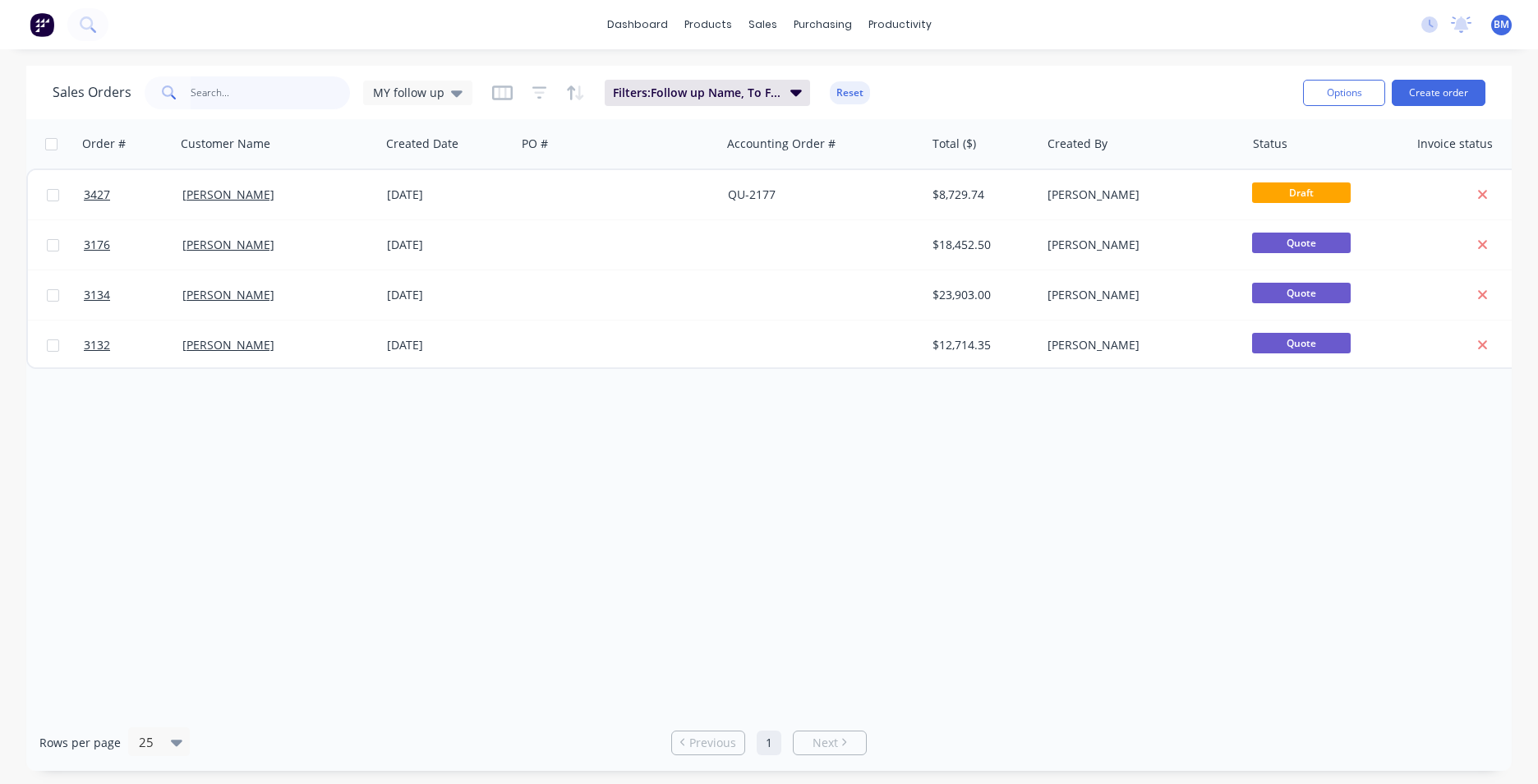
click at [321, 98] on input "text" at bounding box center [271, 93] width 161 height 33
click at [369, 97] on div "MY follow up" at bounding box center [418, 93] width 109 height 25
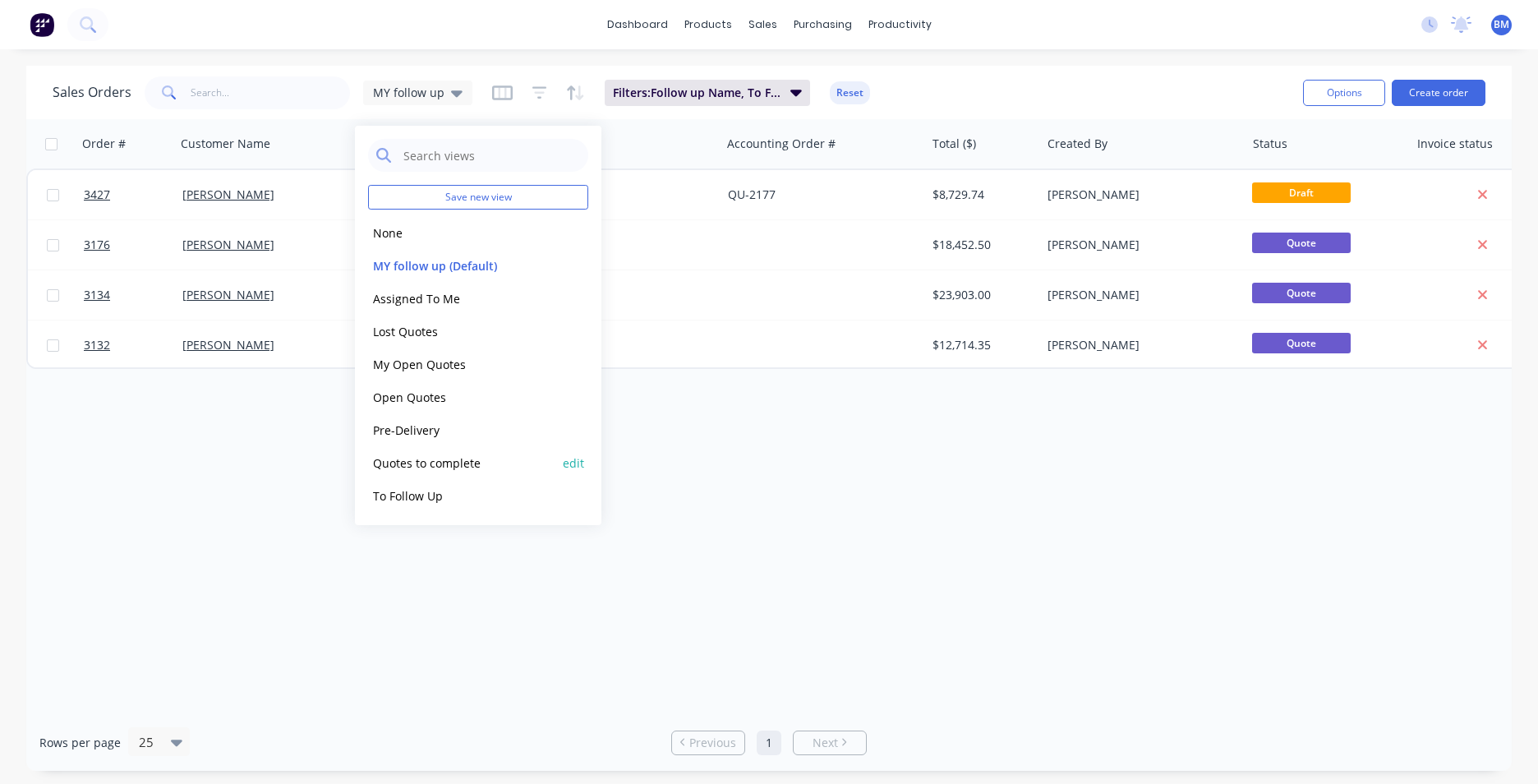
click at [406, 463] on button "Quotes to complete" at bounding box center [462, 463] width 187 height 19
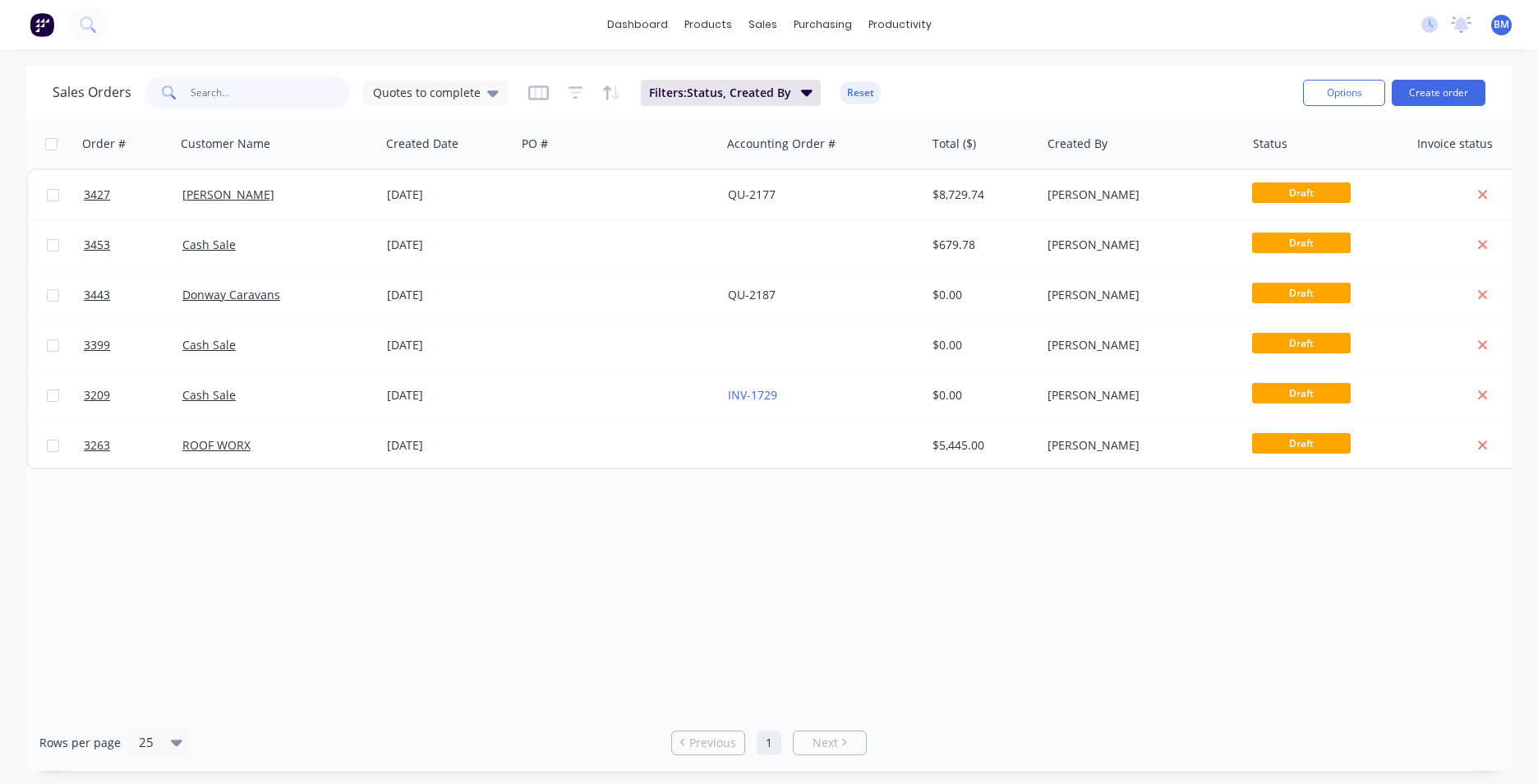
click at [266, 100] on input "text" at bounding box center [271, 93] width 161 height 33
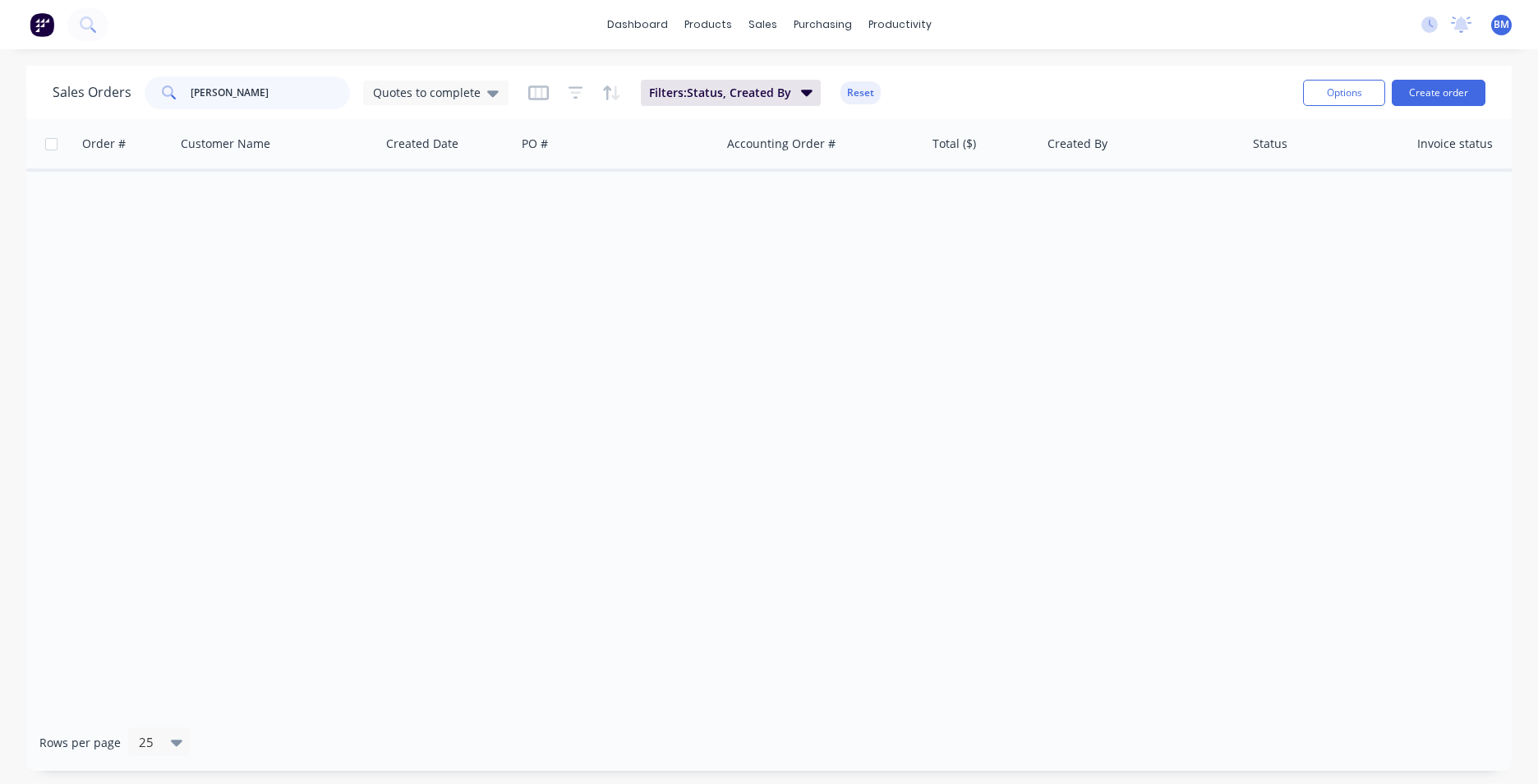
type input "STEVE"
click at [552, 329] on div "Order # Customer Name Created Date PO # Accounting Order # Total ($) Created By…" at bounding box center [768, 417] width 1485 height 595
click at [494, 92] on icon at bounding box center [493, 93] width 11 height 7
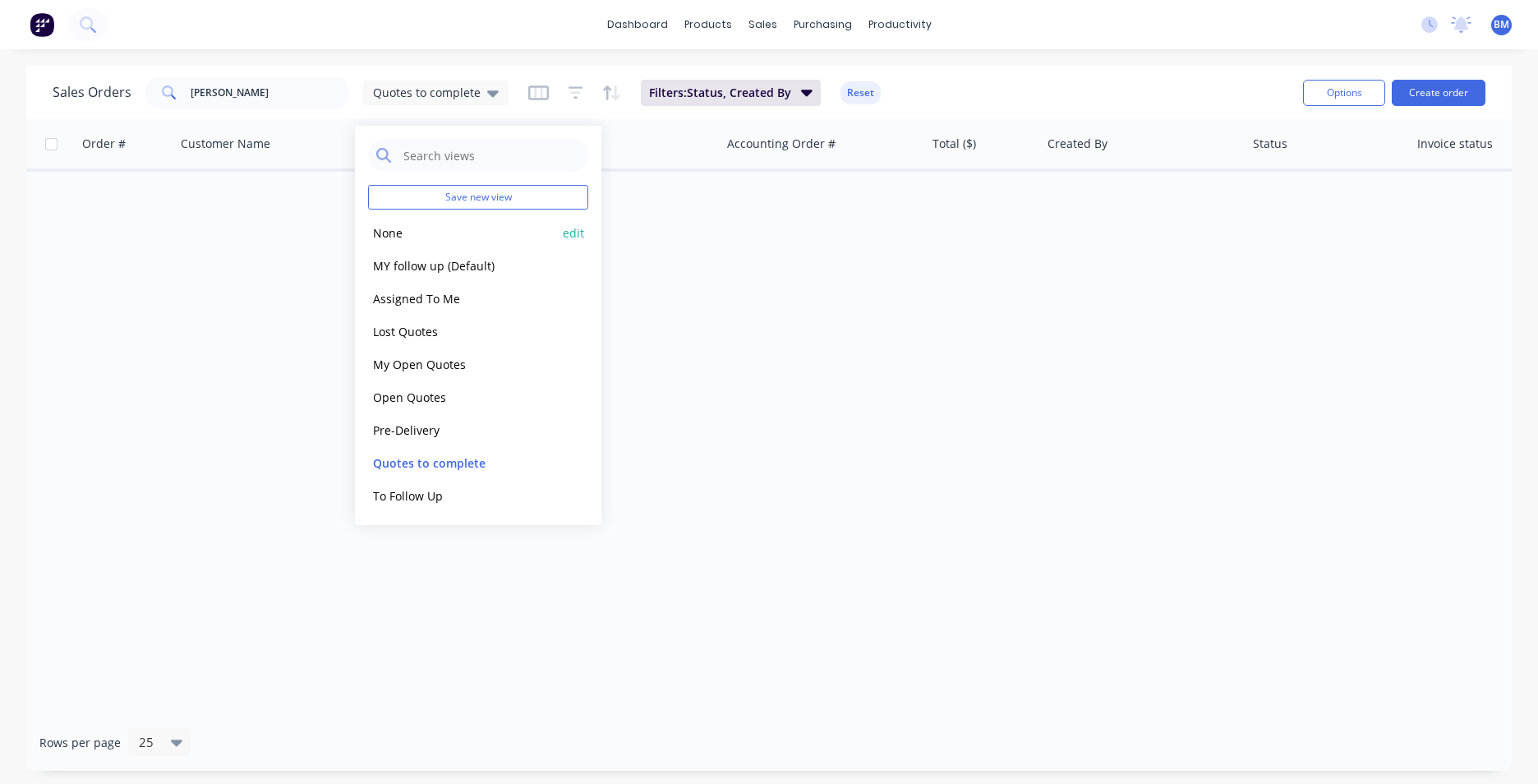
click at [419, 237] on button "None" at bounding box center [462, 233] width 187 height 19
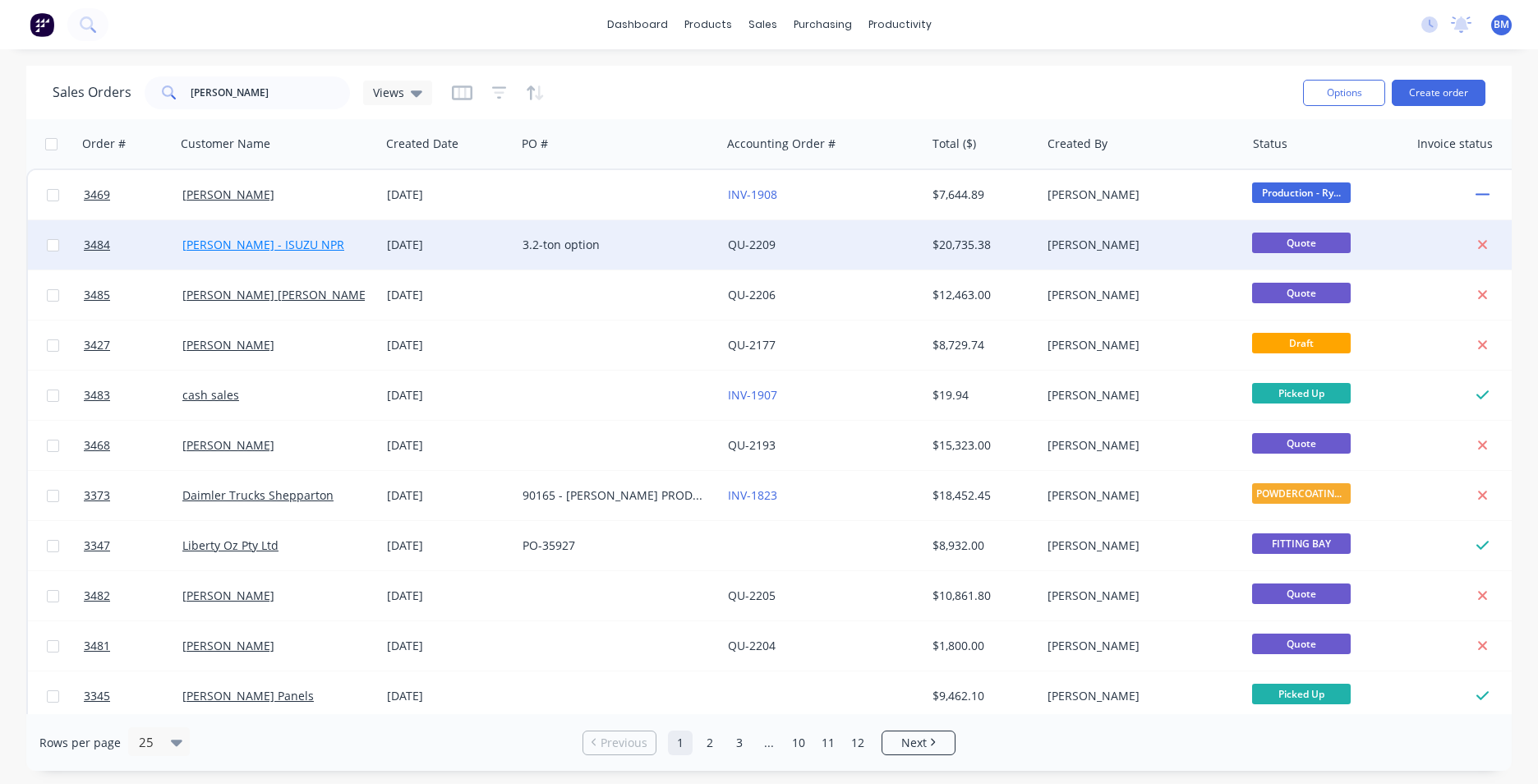
click at [275, 248] on link "[PERSON_NAME] - ISUZU NPR" at bounding box center [263, 244] width 162 height 15
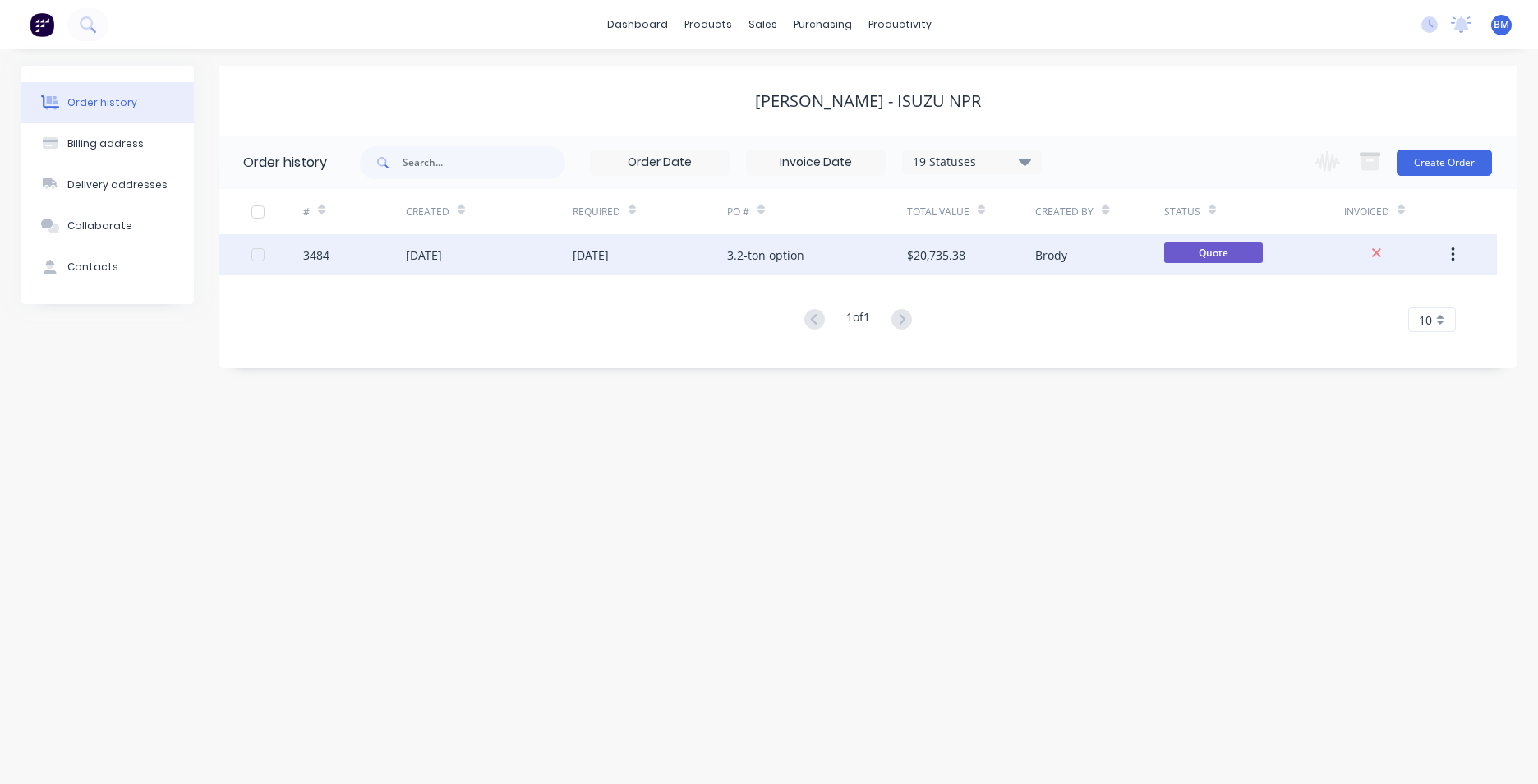
click at [501, 259] on div "[DATE]" at bounding box center [489, 254] width 166 height 41
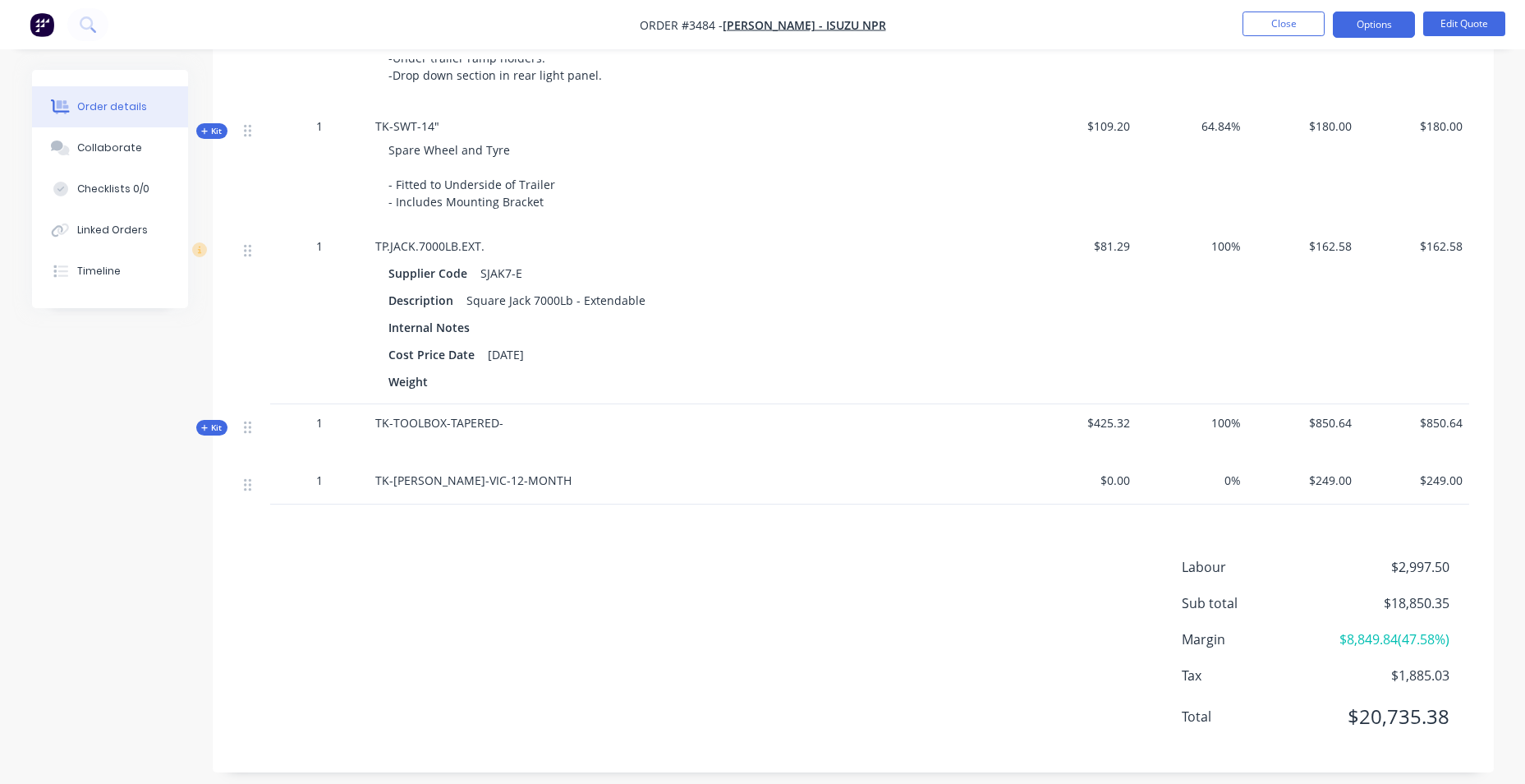
scroll to position [1643, 0]
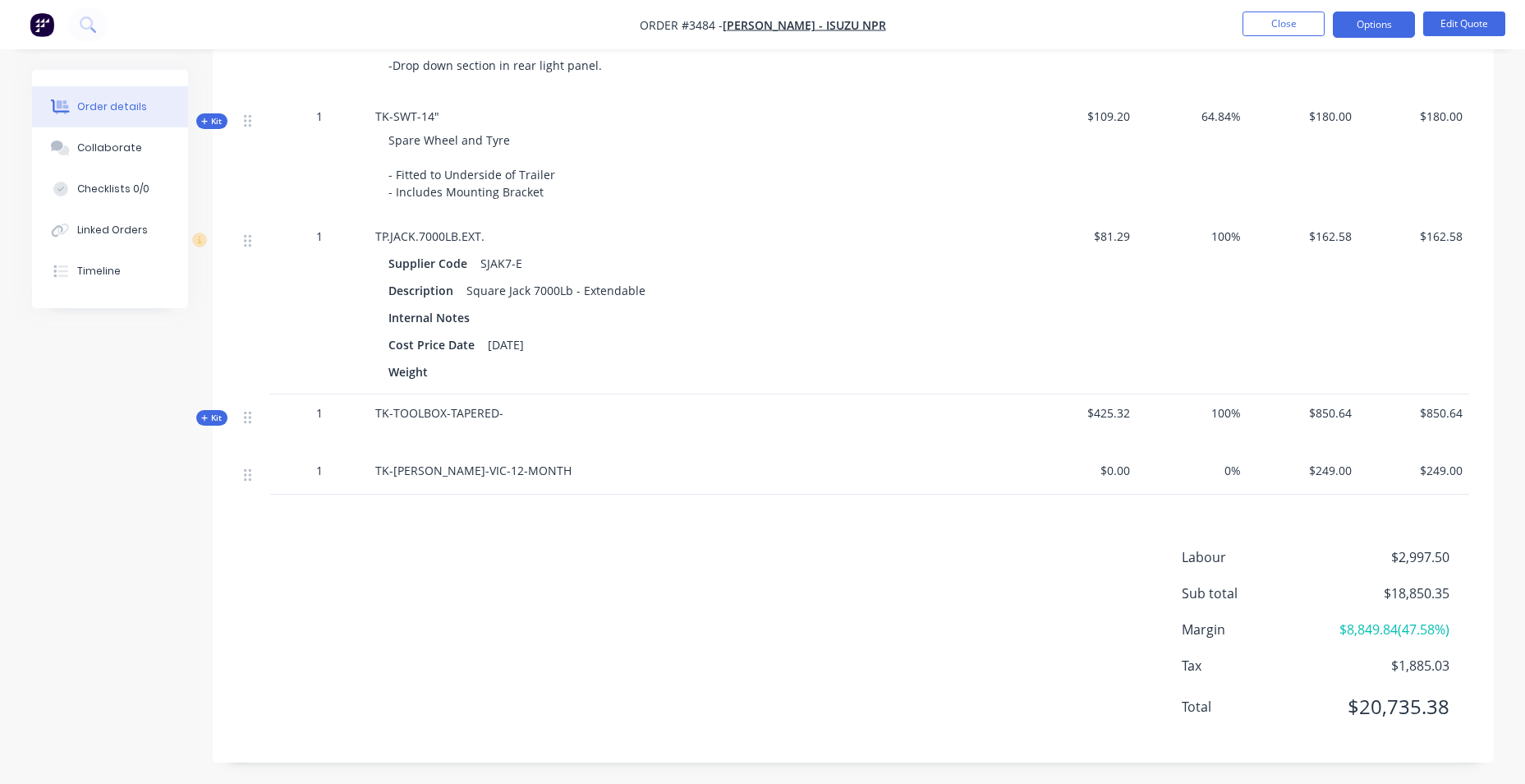
click at [1383, 30] on button "Options" at bounding box center [1374, 24] width 82 height 26
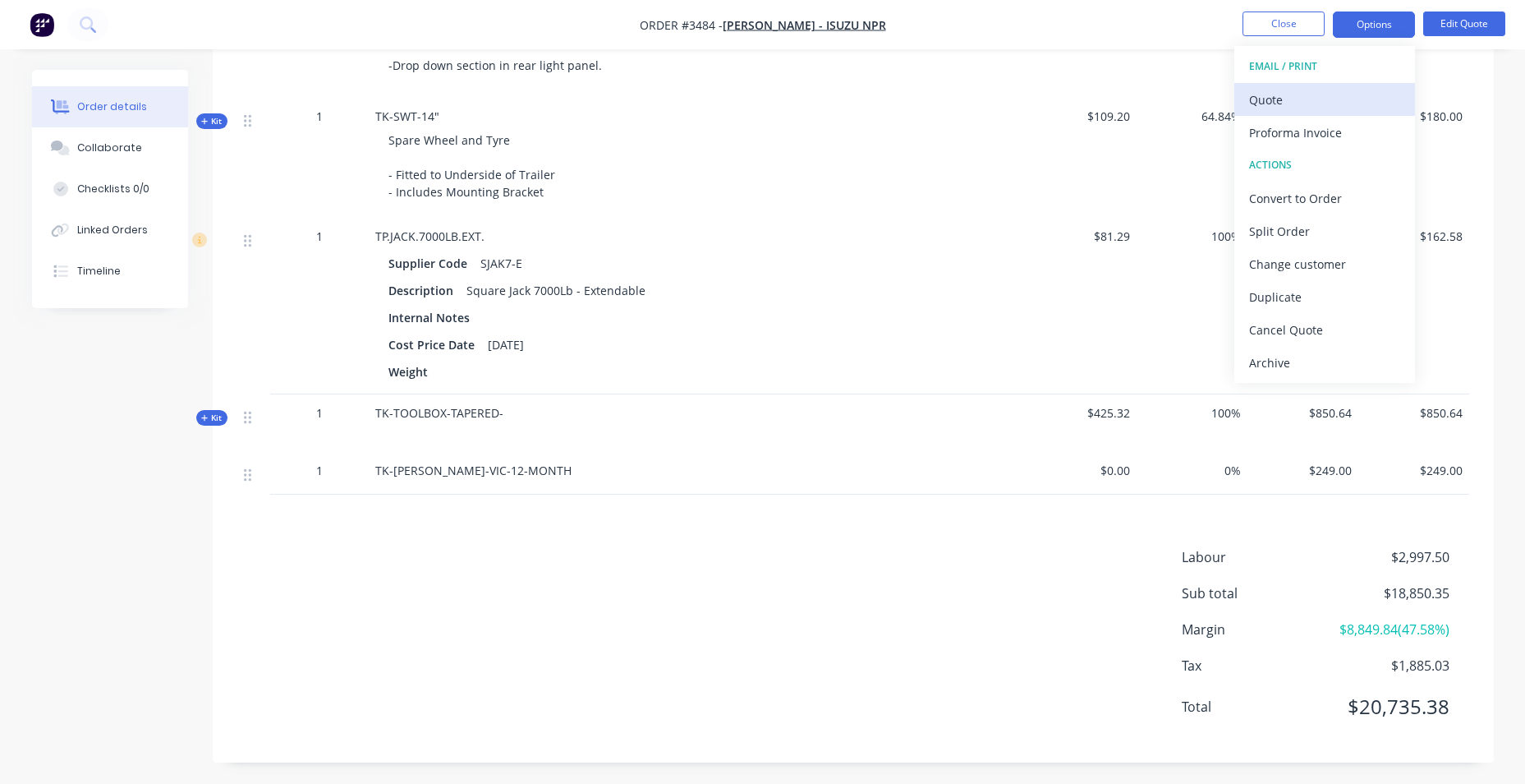
click at [1345, 107] on div "Quote" at bounding box center [1325, 99] width 151 height 24
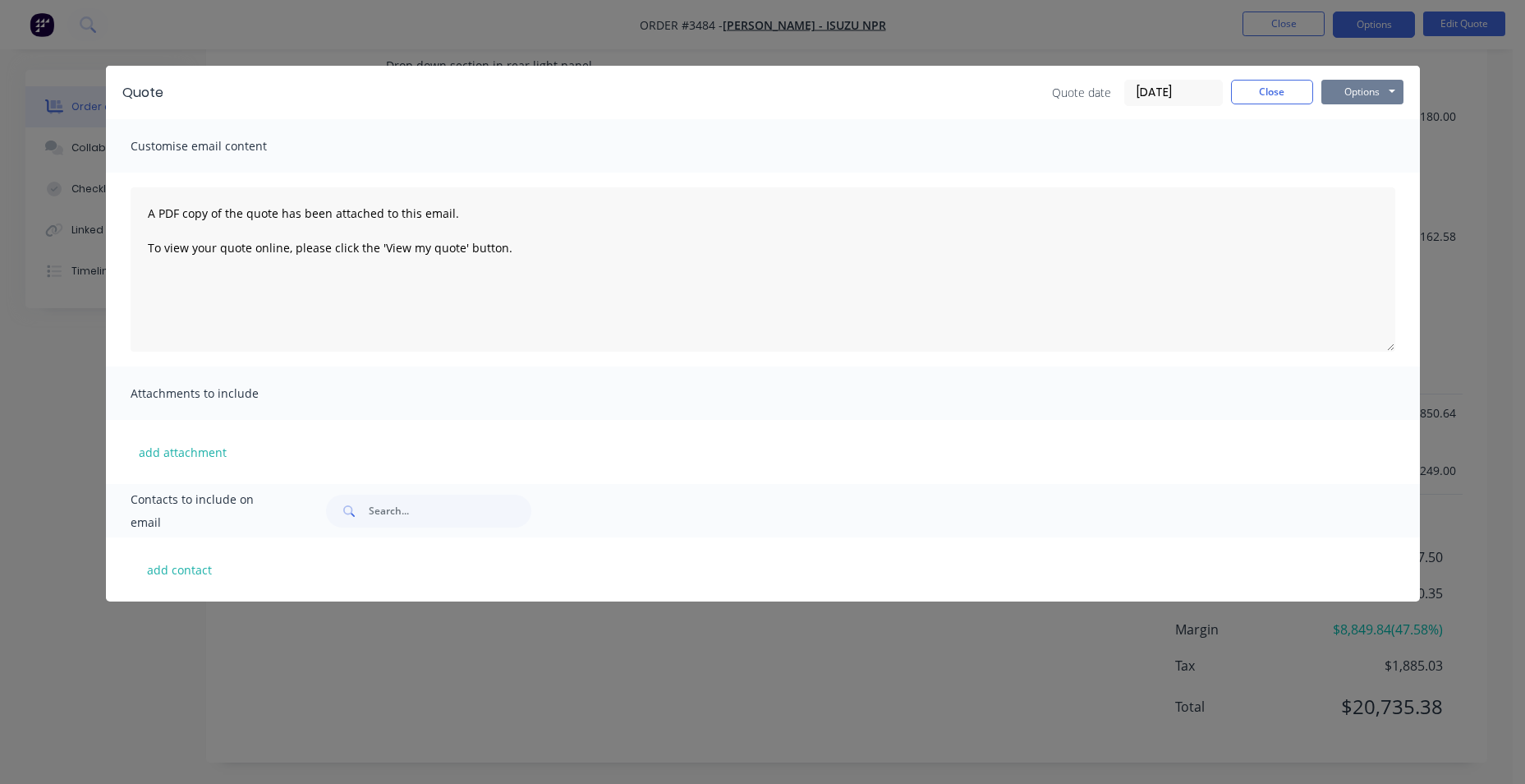
click at [1345, 86] on button "Options" at bounding box center [1362, 92] width 82 height 25
click at [1256, 95] on button "Close" at bounding box center [1273, 92] width 82 height 25
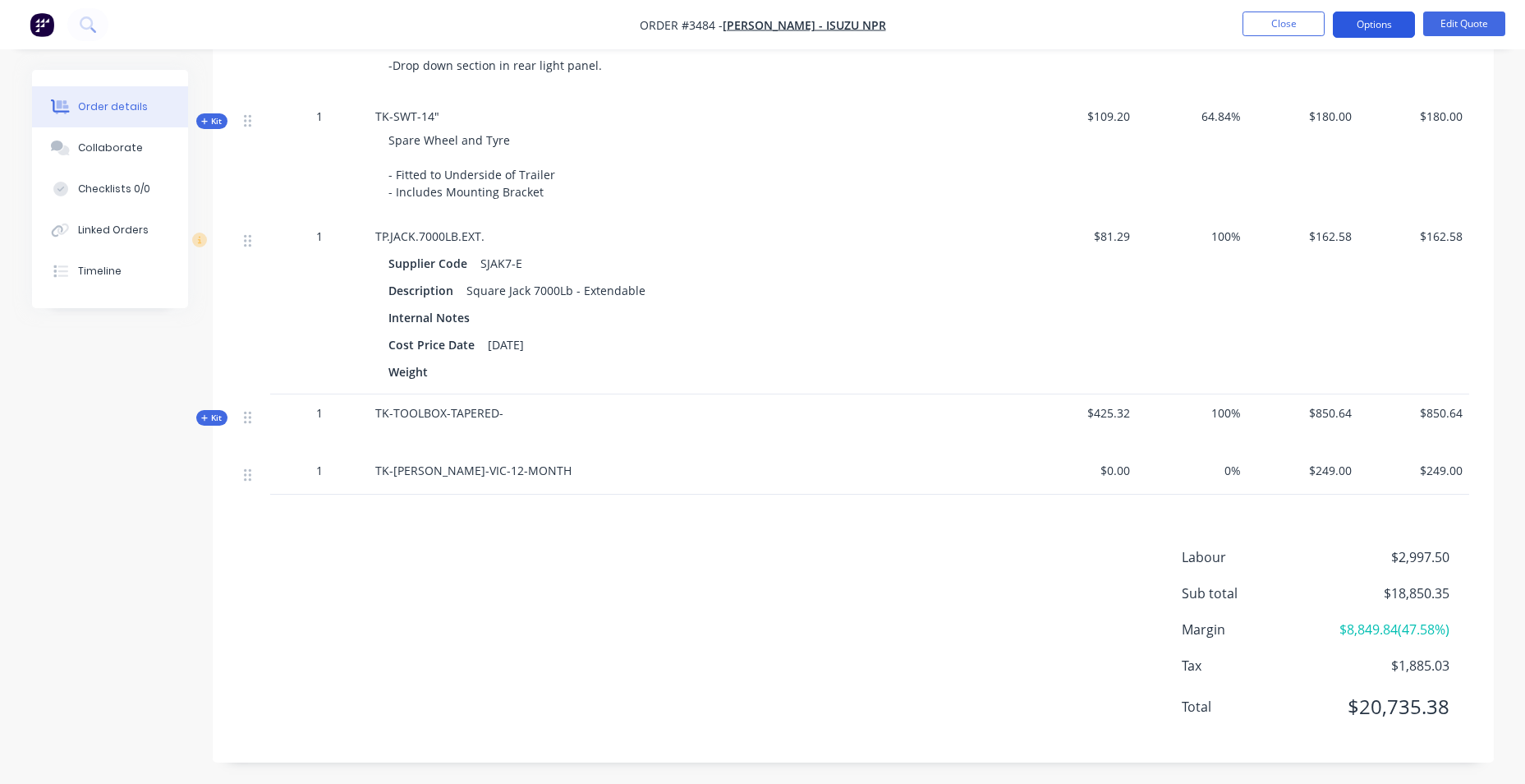
click at [1378, 10] on nav "Order #3484 - STEVE - ISUZU NPR Close Options Edit Quote" at bounding box center [762, 25] width 1525 height 50
click at [1366, 29] on button "Options" at bounding box center [1374, 24] width 82 height 26
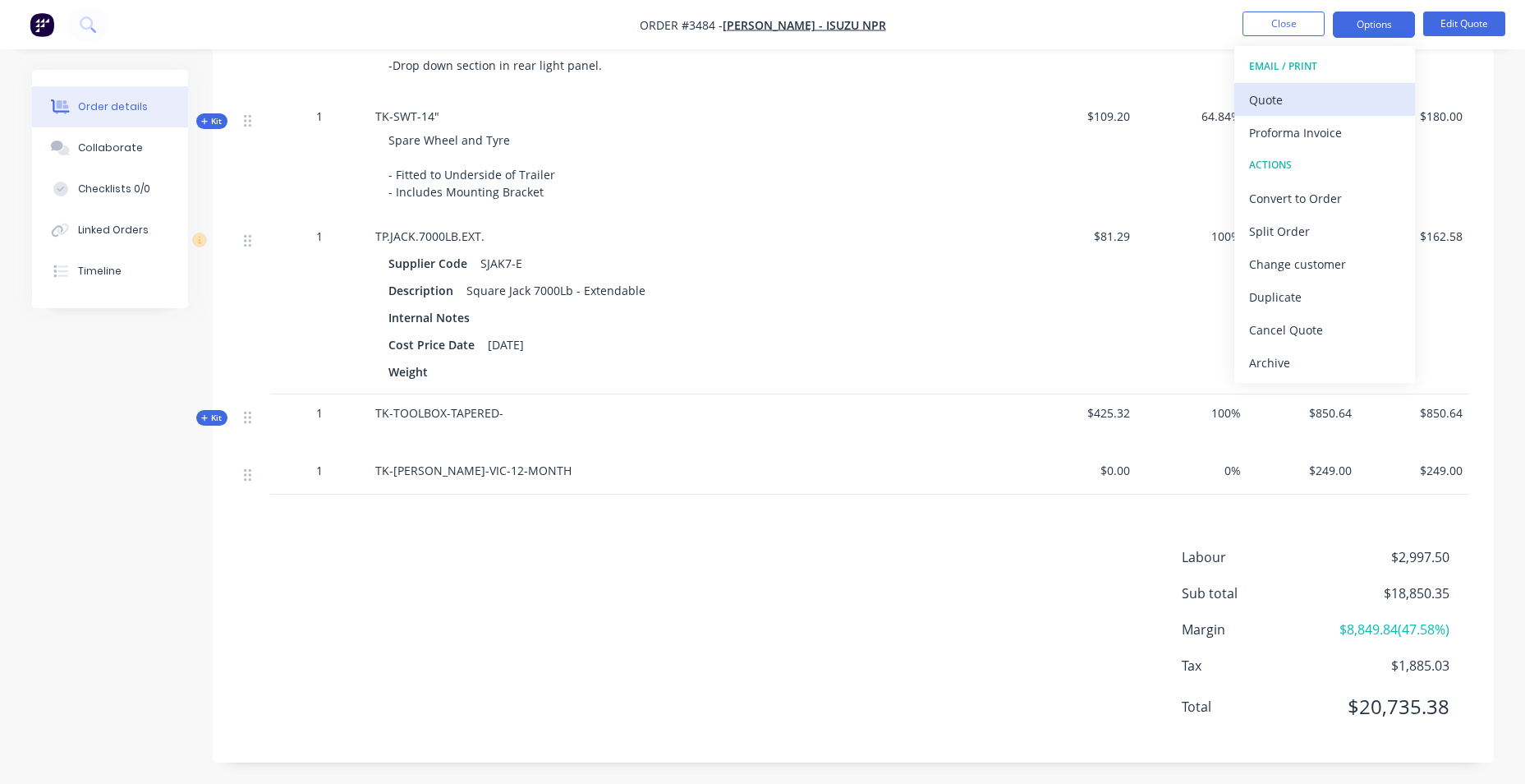
click at [1323, 107] on div "Quote" at bounding box center [1325, 99] width 151 height 24
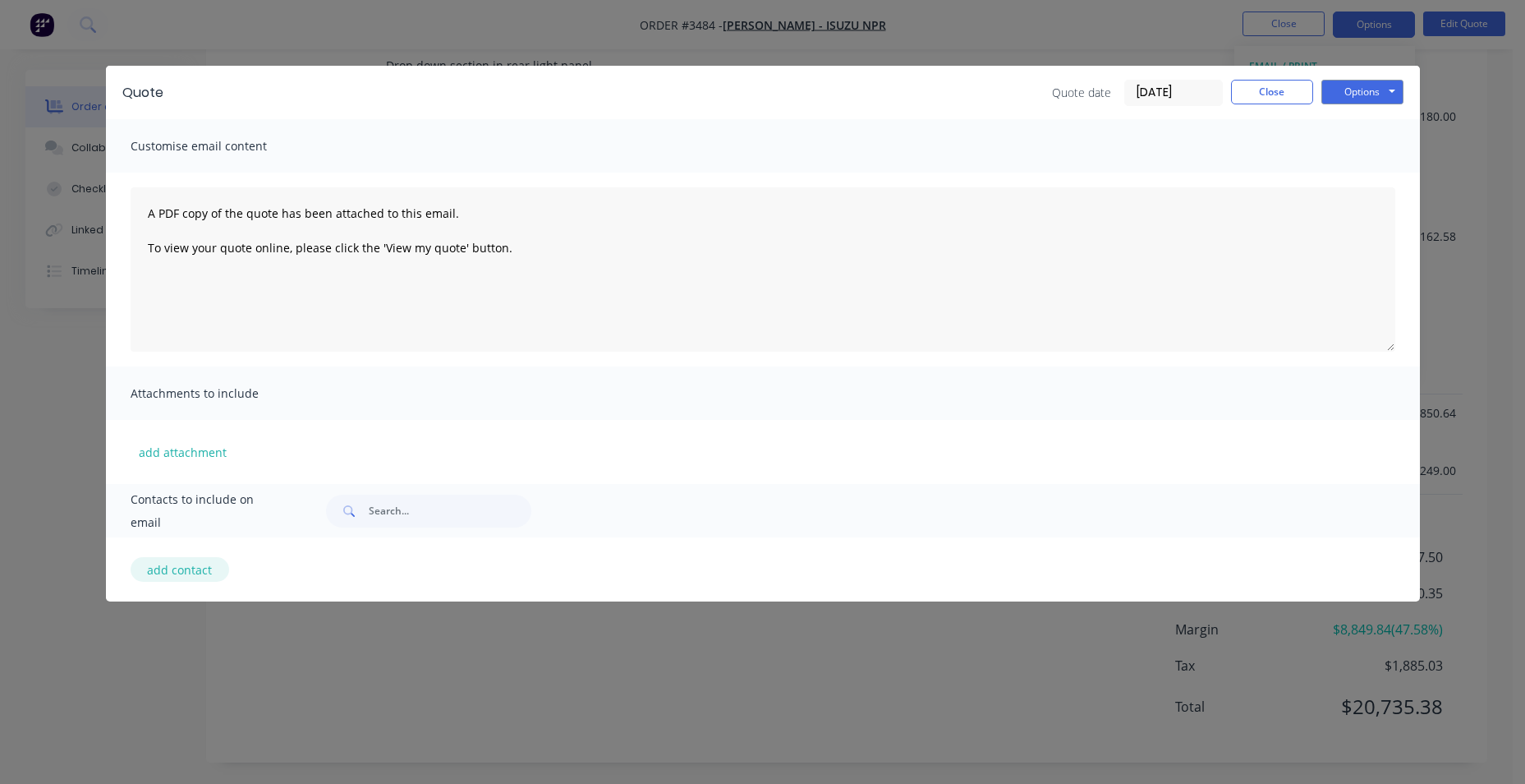
click at [153, 577] on button "add contact" at bounding box center [180, 569] width 98 height 25
select select "AU"
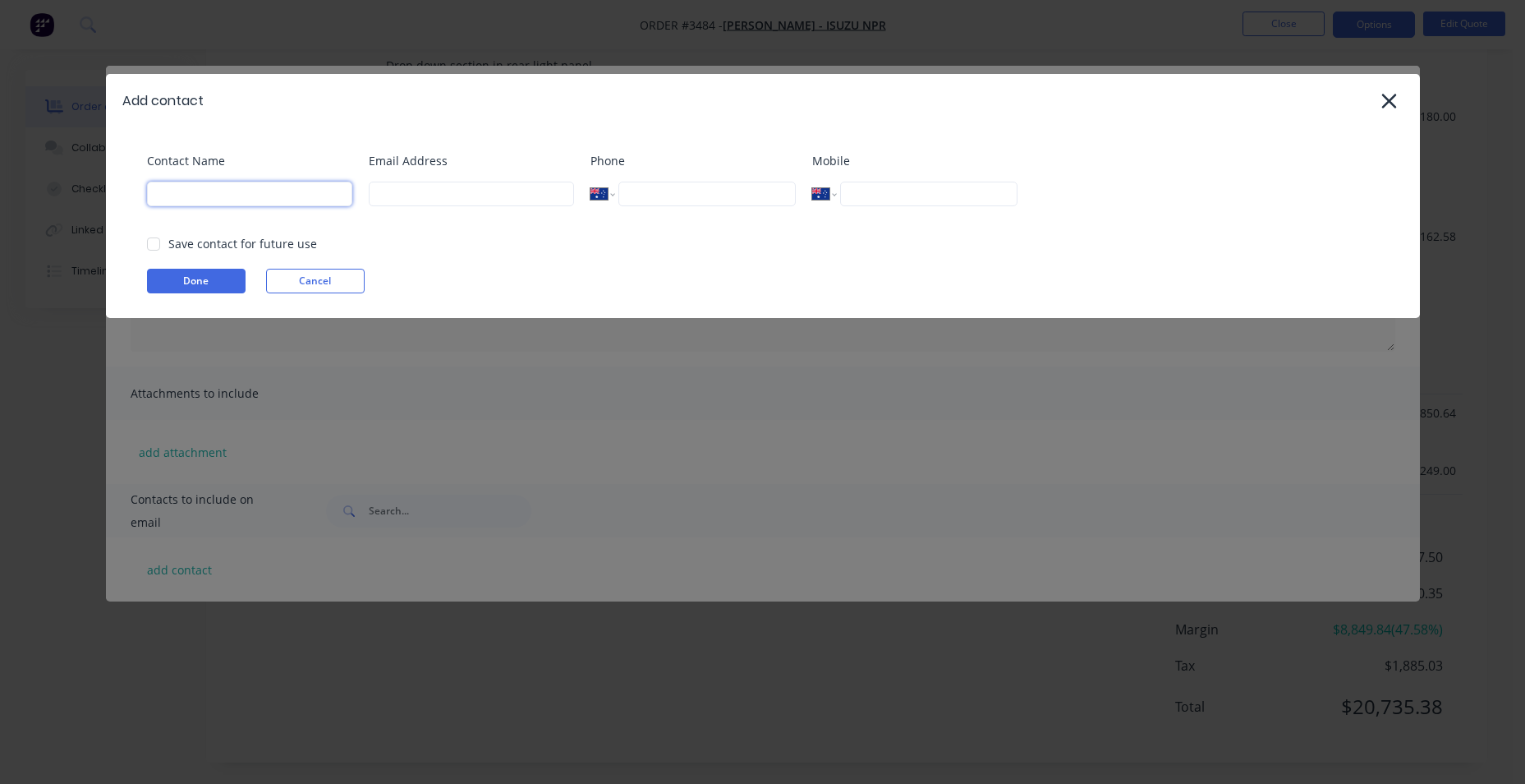
click at [209, 197] on input at bounding box center [250, 194] width 206 height 25
drag, startPoint x: 256, startPoint y: 193, endPoint x: 188, endPoint y: 203, distance: 68.7
click at [188, 203] on input "[PERSON_NAME] - ISUZU NPR" at bounding box center [250, 194] width 206 height 25
drag, startPoint x: 303, startPoint y: 198, endPoint x: 293, endPoint y: 190, distance: 12.8
click at [293, 190] on input "STEVE COLLESS" at bounding box center [250, 194] width 206 height 25
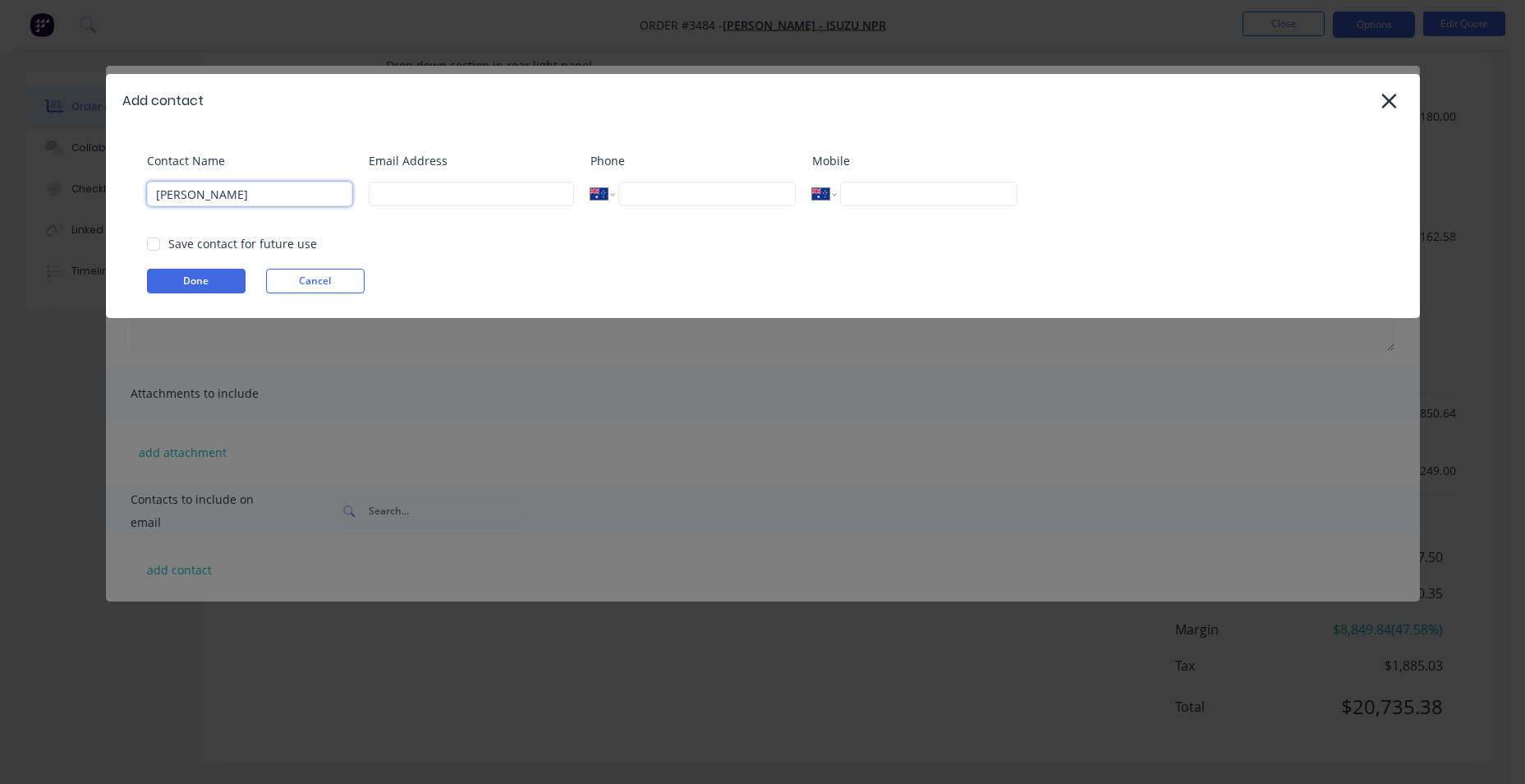
type input "STEVE COLLESS"
click at [400, 189] on input at bounding box center [471, 194] width 206 height 25
type input "SCOLLESS01@GMAIL.COM.AU"
click at [903, 204] on input "tel" at bounding box center [928, 194] width 177 height 25
click at [860, 194] on input "tel" at bounding box center [928, 194] width 177 height 25
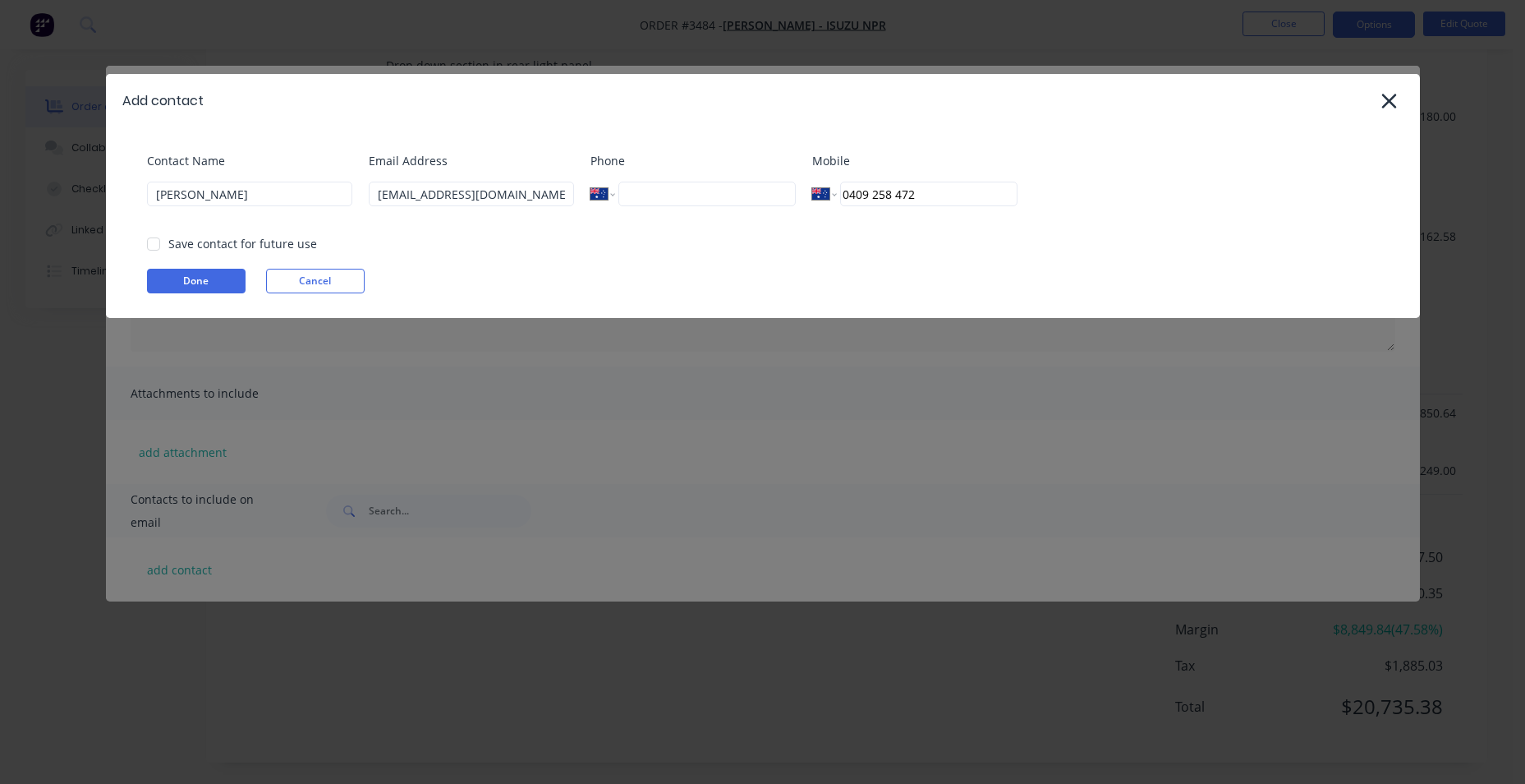
click at [152, 248] on div at bounding box center [153, 244] width 33 height 33
type input "0409 258 472"
click at [179, 283] on button "Done" at bounding box center [196, 281] width 98 height 25
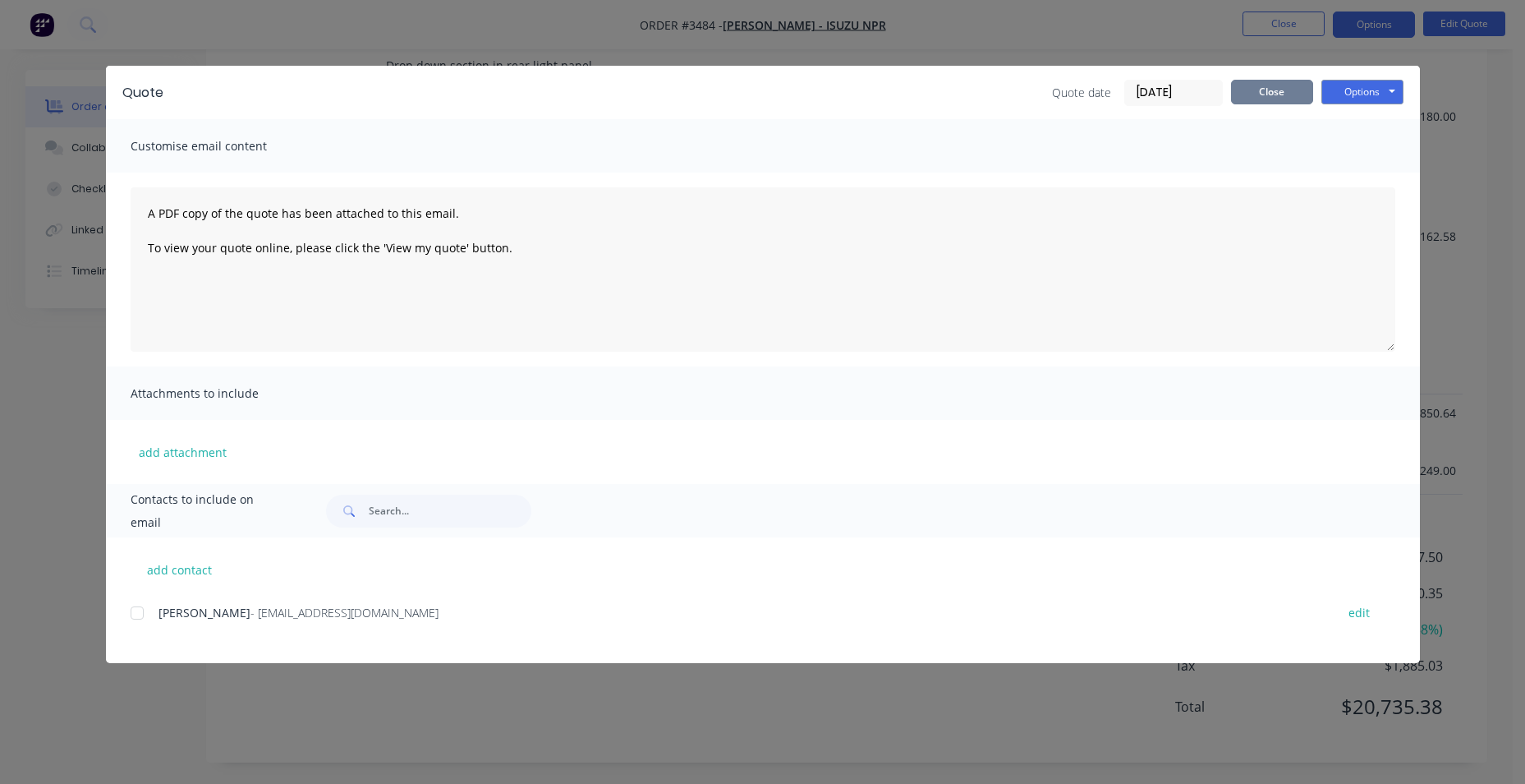
click at [1272, 84] on button "Close" at bounding box center [1273, 92] width 82 height 25
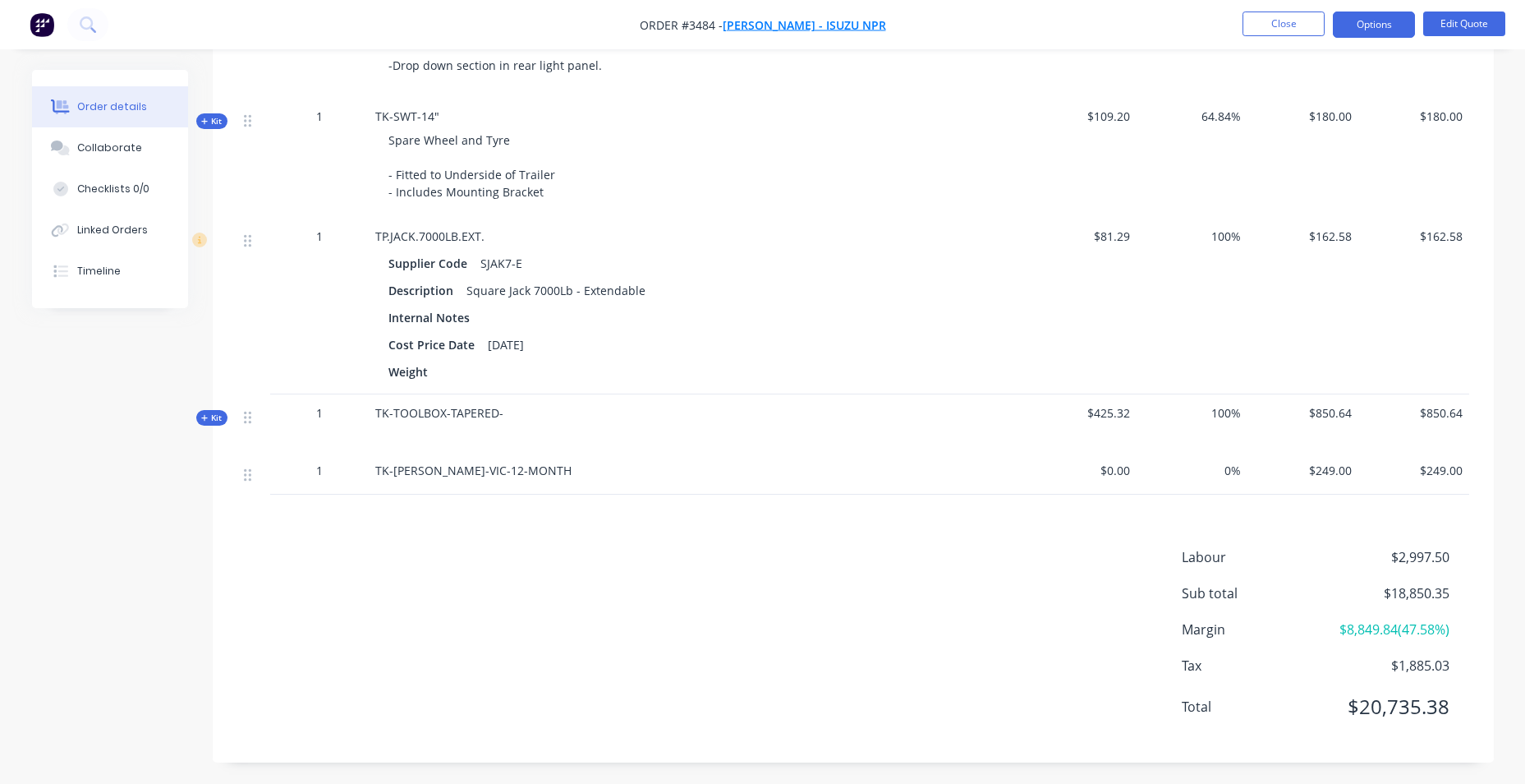
click at [829, 32] on span "[PERSON_NAME] - ISUZU NPR" at bounding box center [804, 25] width 163 height 15
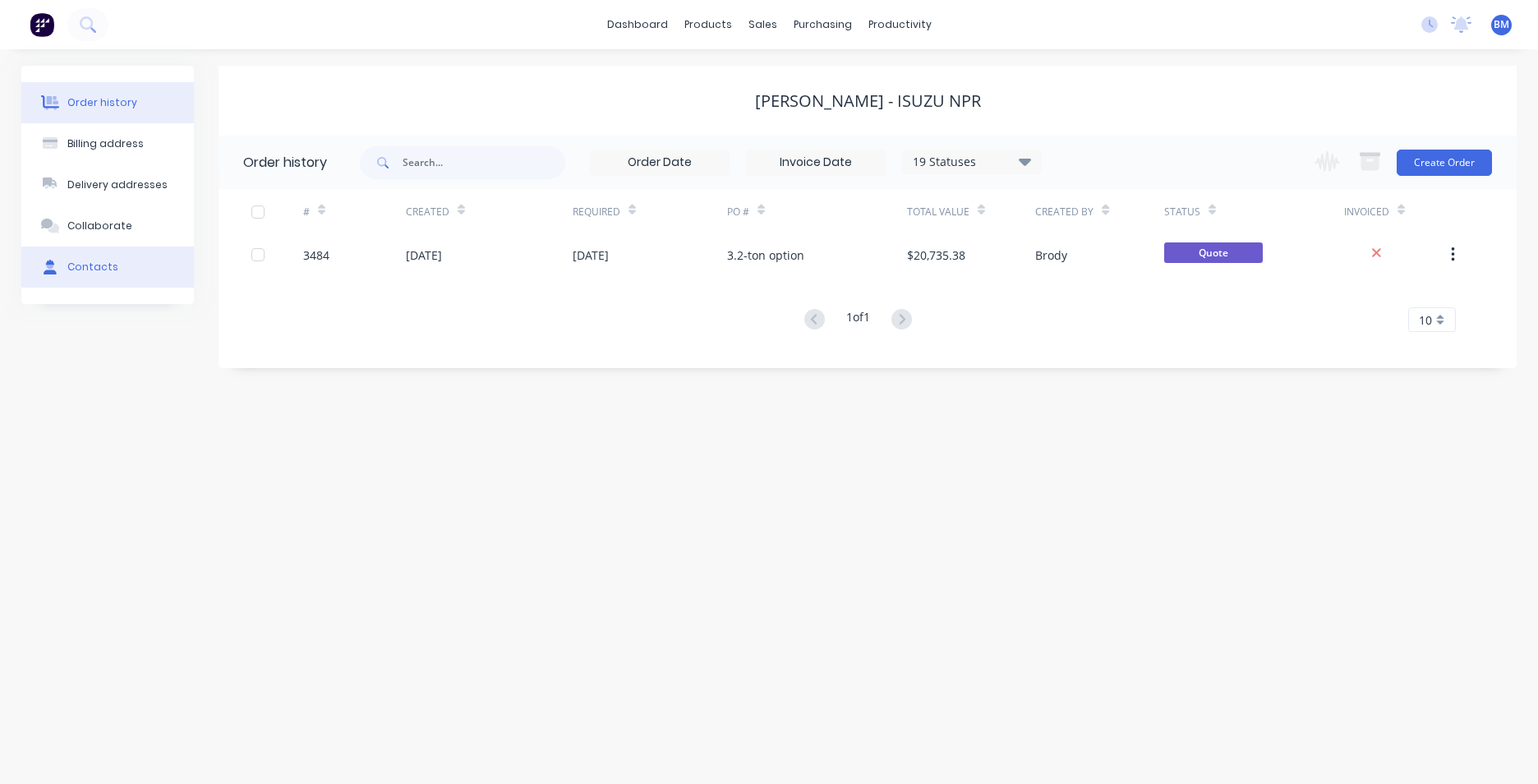
click at [117, 268] on button "Contacts" at bounding box center [107, 267] width 172 height 41
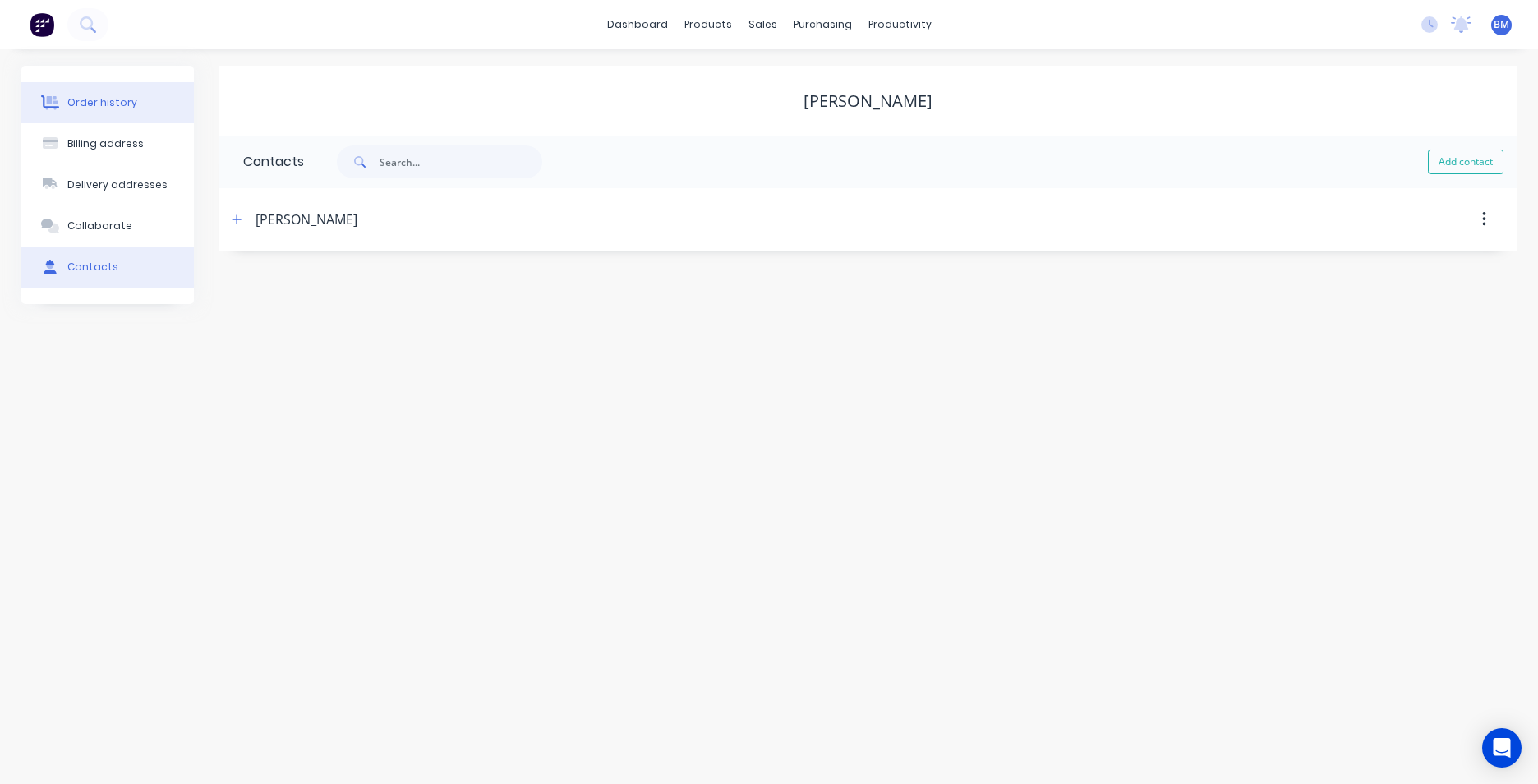
click at [83, 110] on button "Order history" at bounding box center [107, 102] width 172 height 41
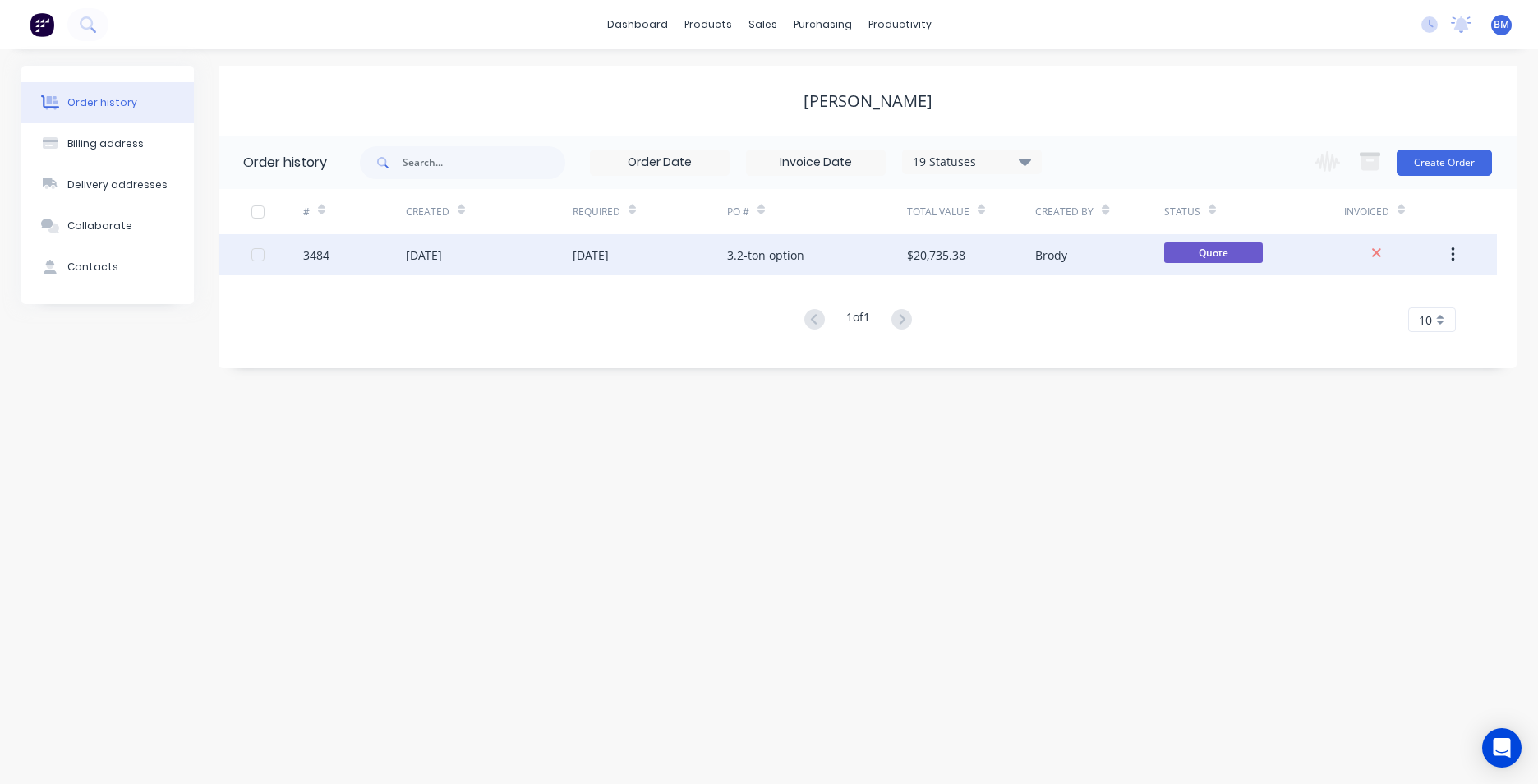
click at [533, 257] on div "[DATE]" at bounding box center [489, 254] width 166 height 41
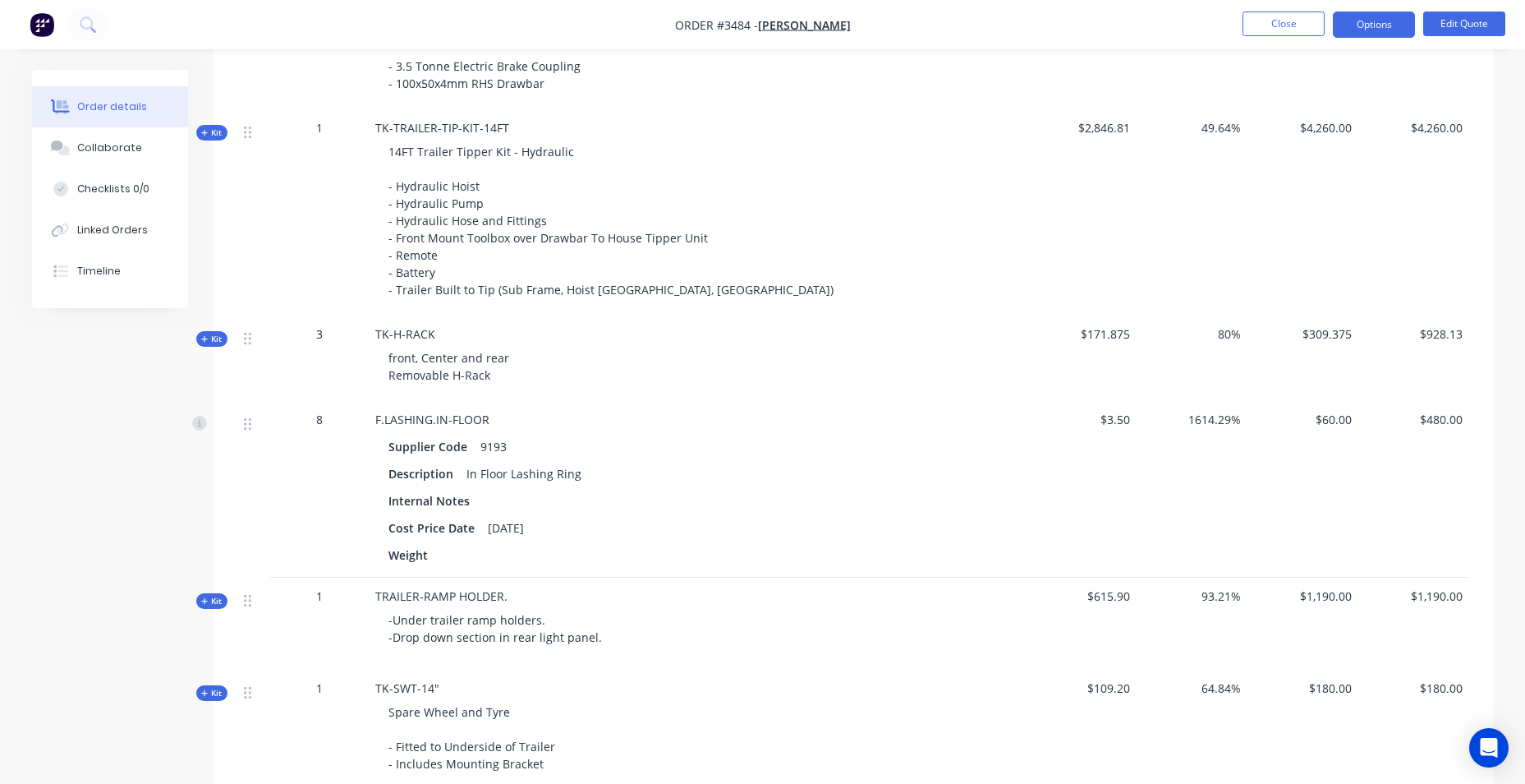
scroll to position [661, 0]
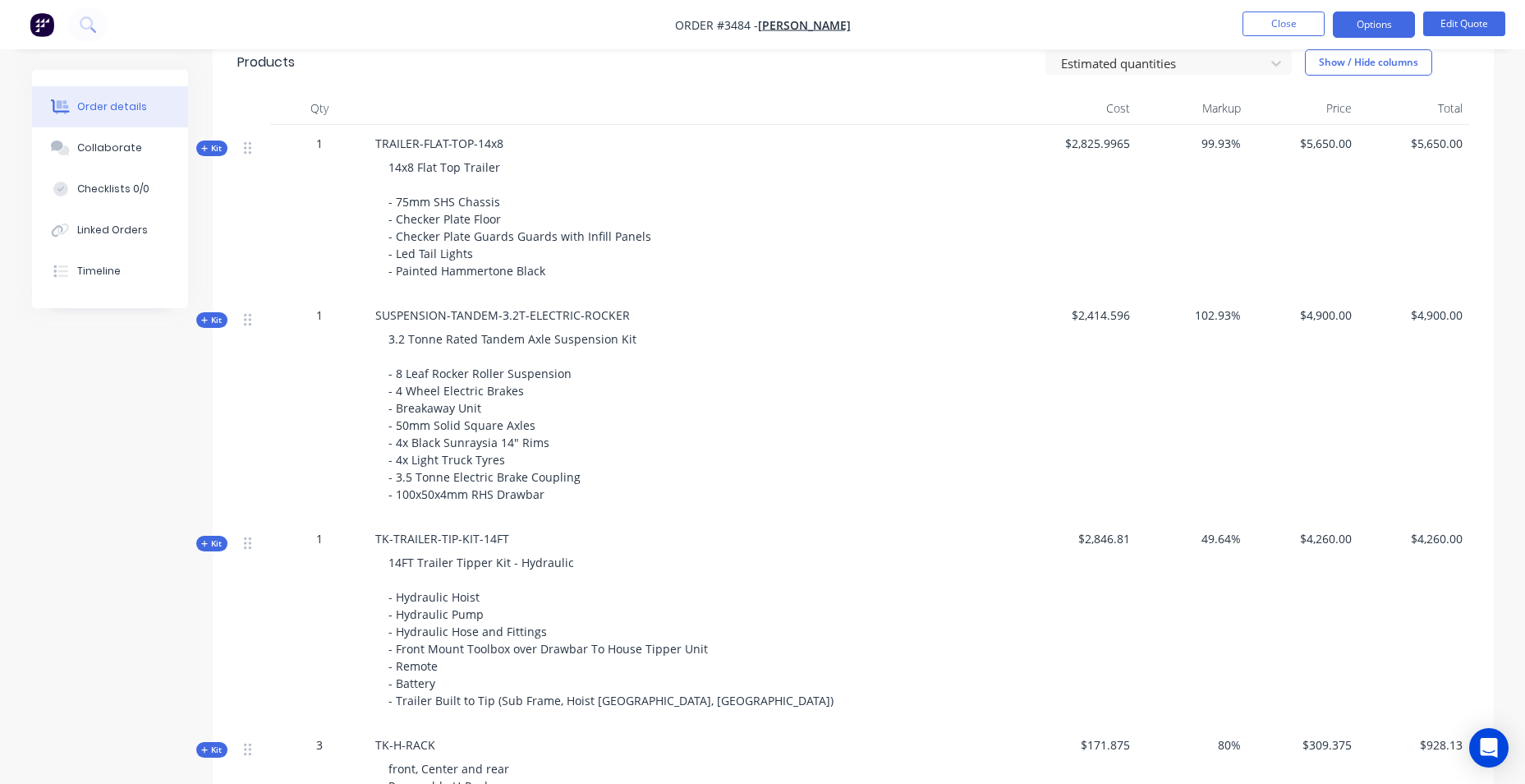
click at [201, 147] on icon "button" at bounding box center [205, 148] width 8 height 9
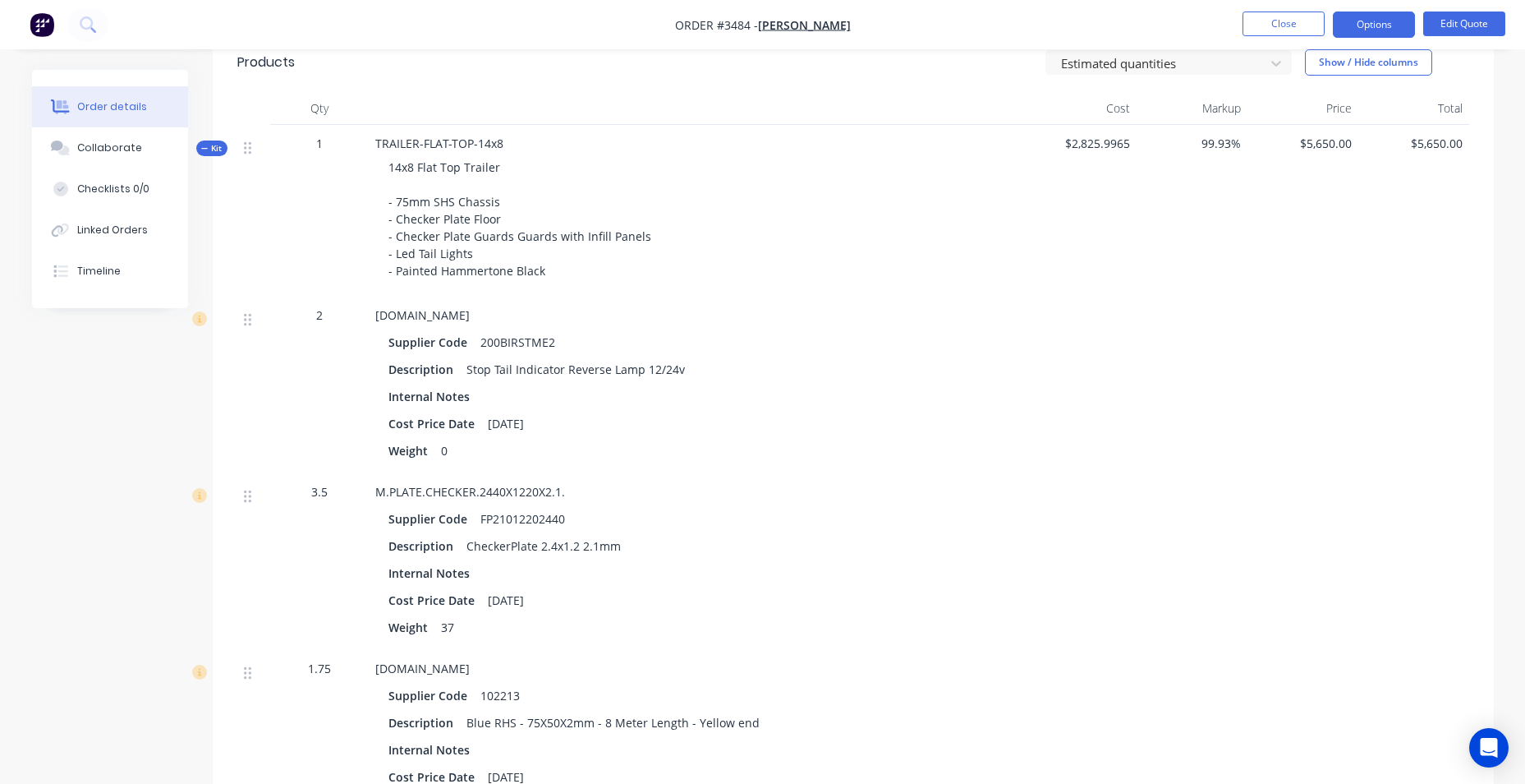
click at [200, 147] on button "Kit" at bounding box center [211, 148] width 32 height 15
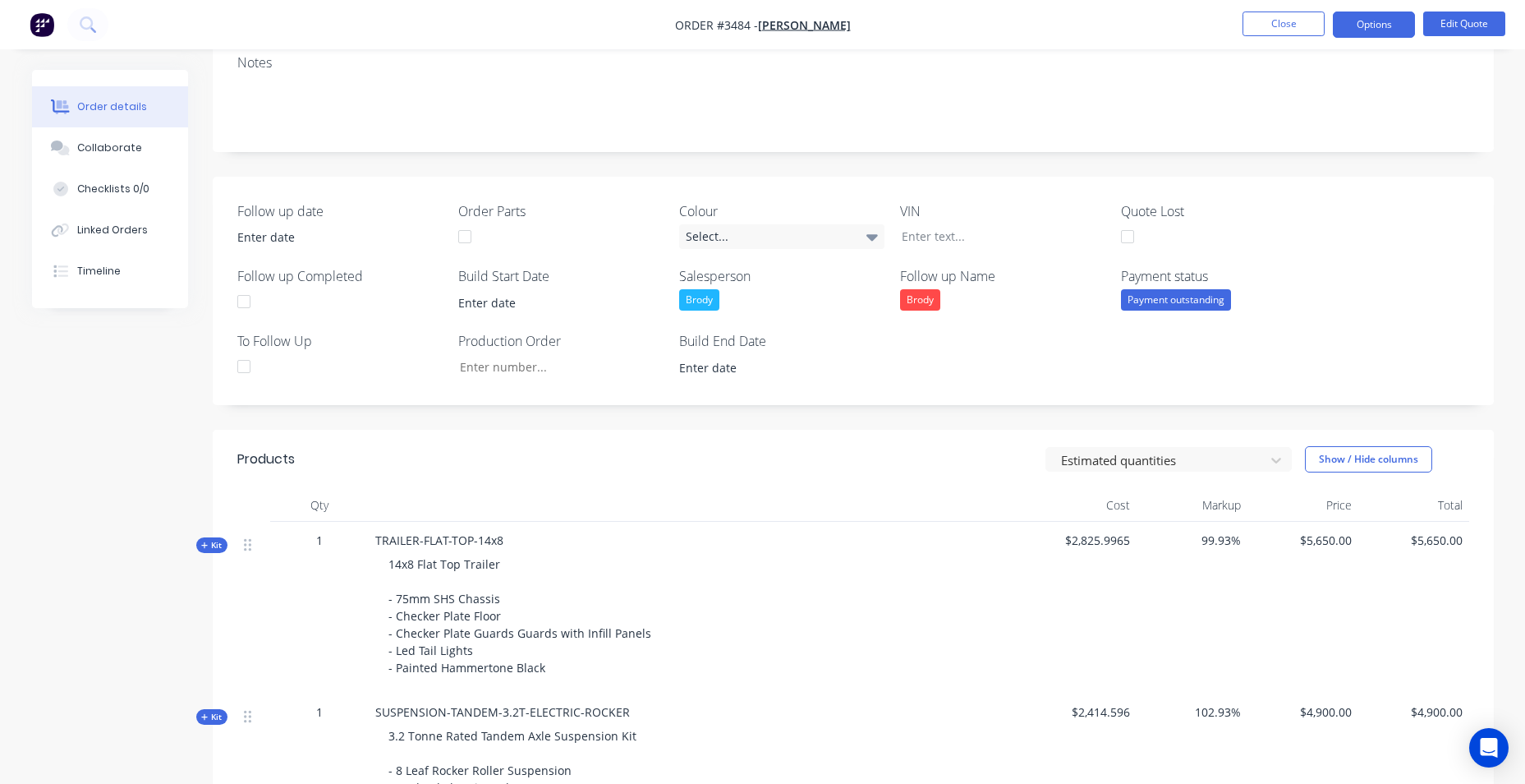
scroll to position [250, 0]
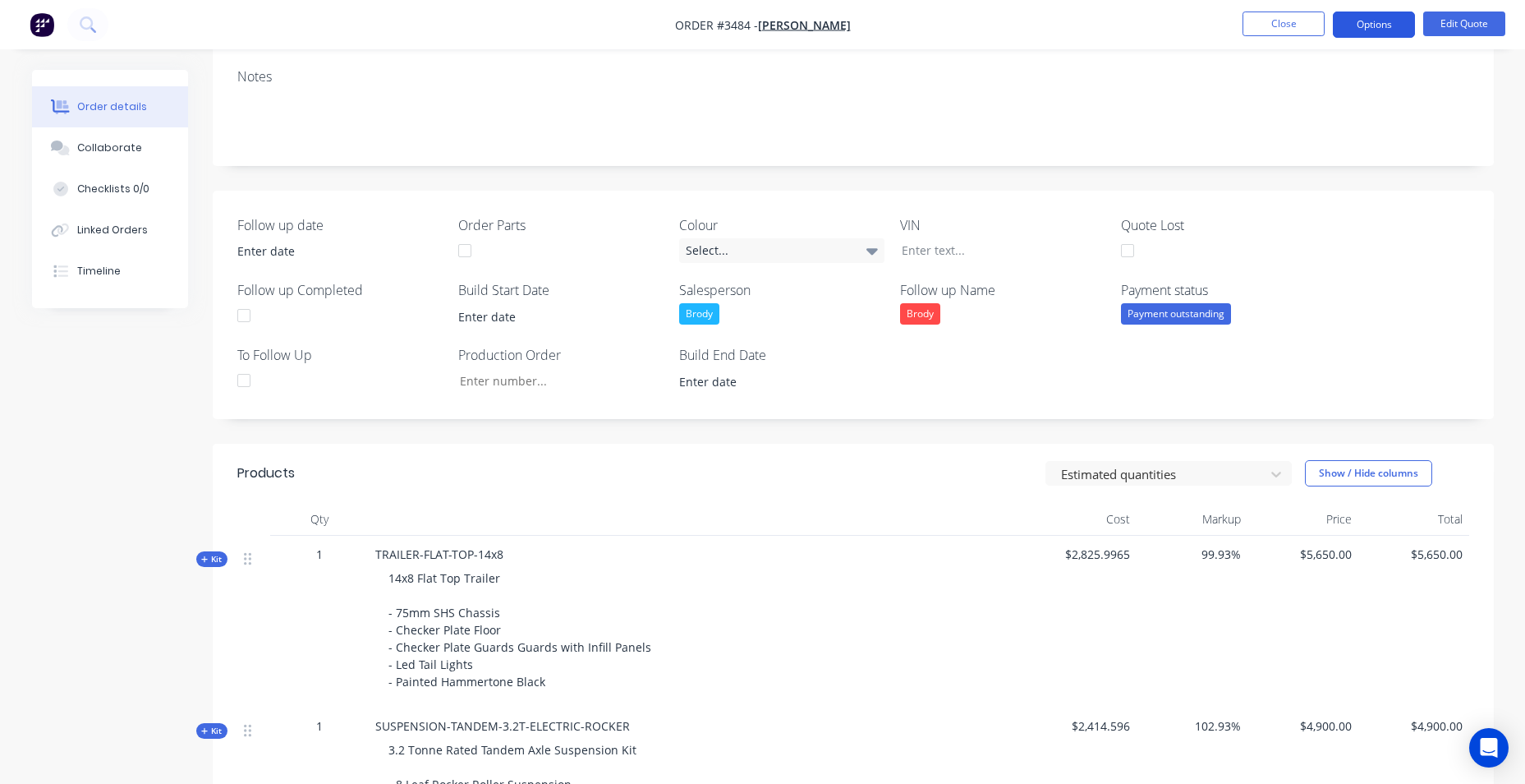
click at [1349, 26] on button "Options" at bounding box center [1374, 24] width 82 height 26
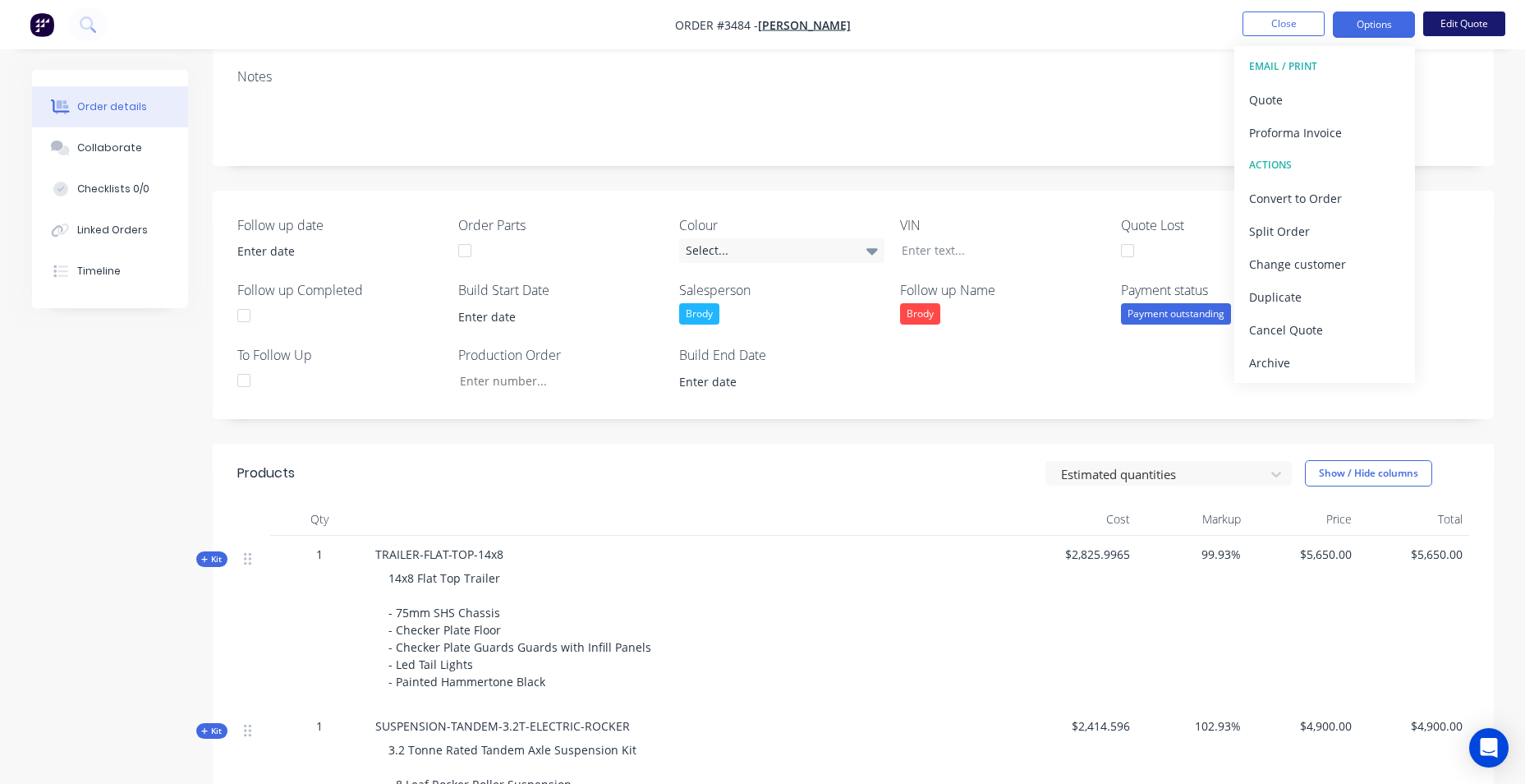
click at [1483, 17] on button "Edit Quote" at bounding box center [1465, 24] width 82 height 25
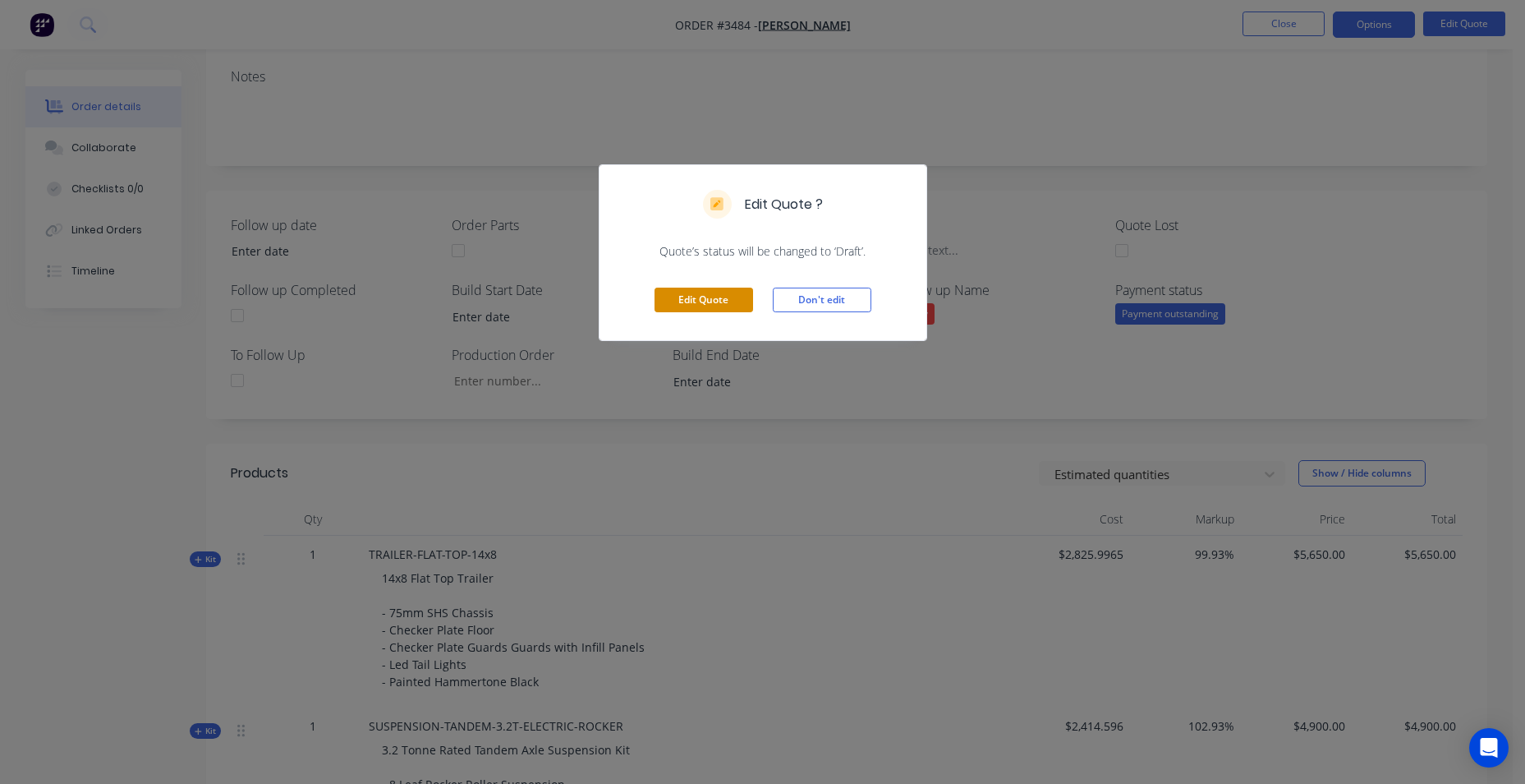
click at [730, 300] on button "Edit Quote" at bounding box center [704, 300] width 98 height 25
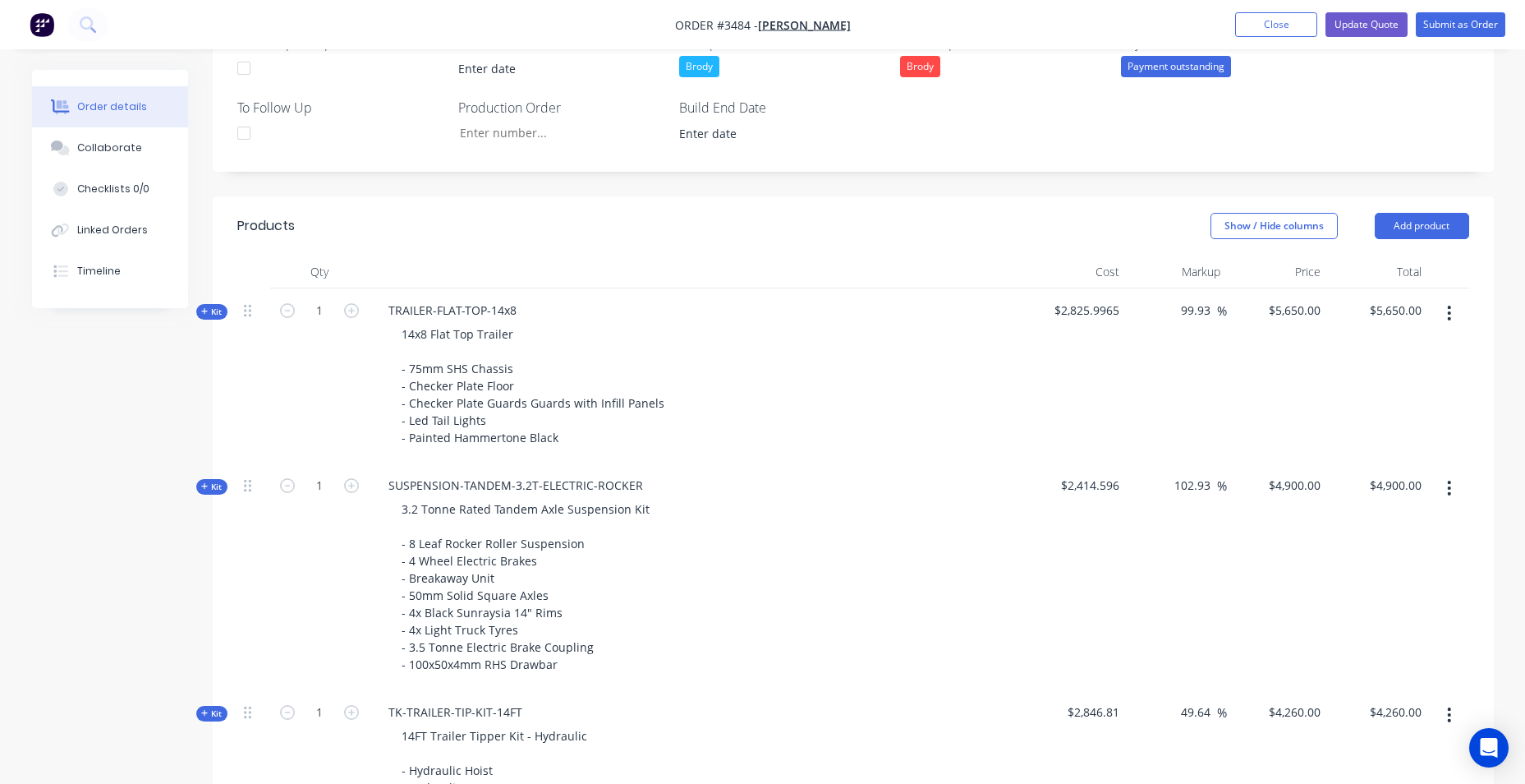
scroll to position [575, 0]
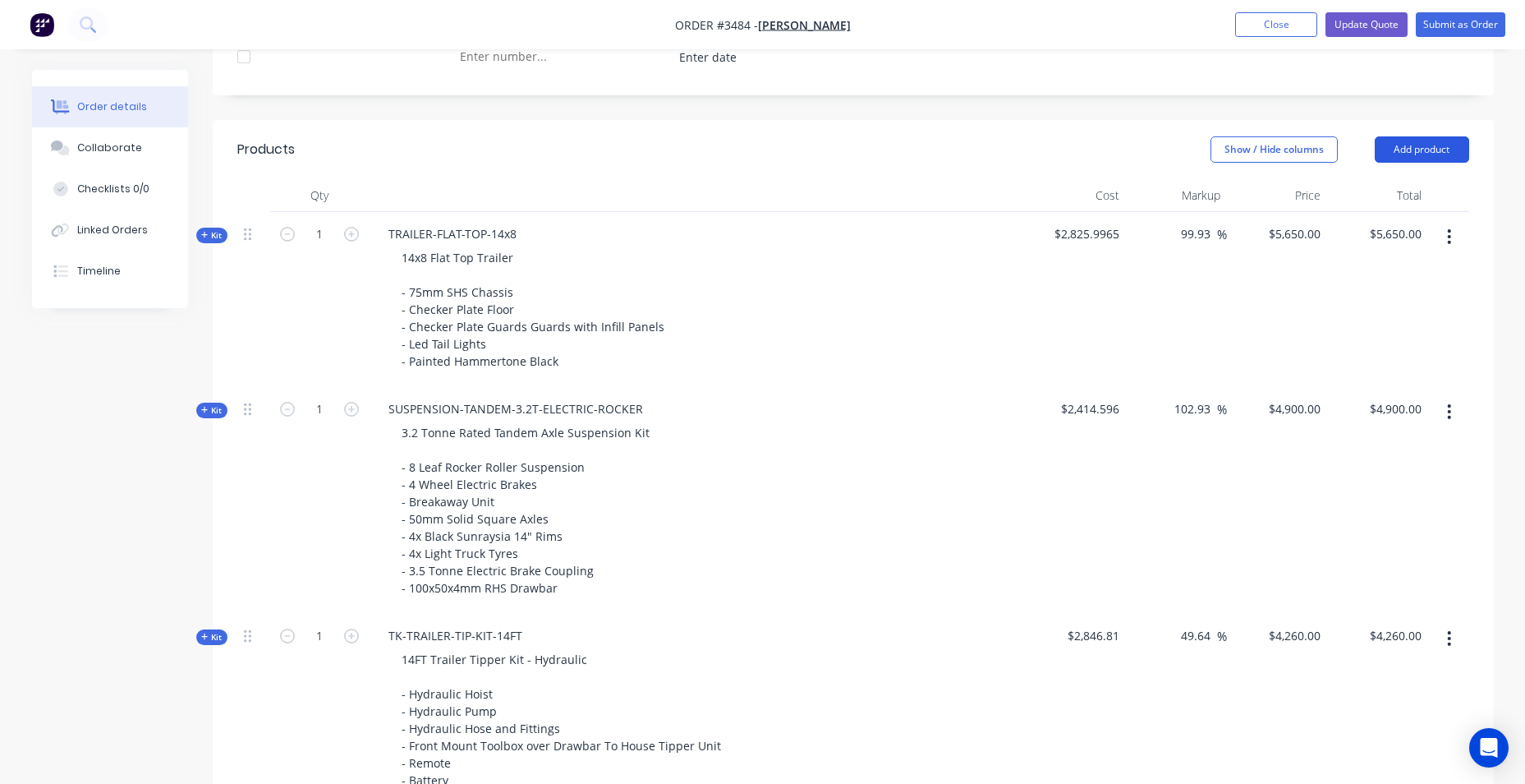
click at [1405, 142] on button "Add product" at bounding box center [1422, 149] width 95 height 26
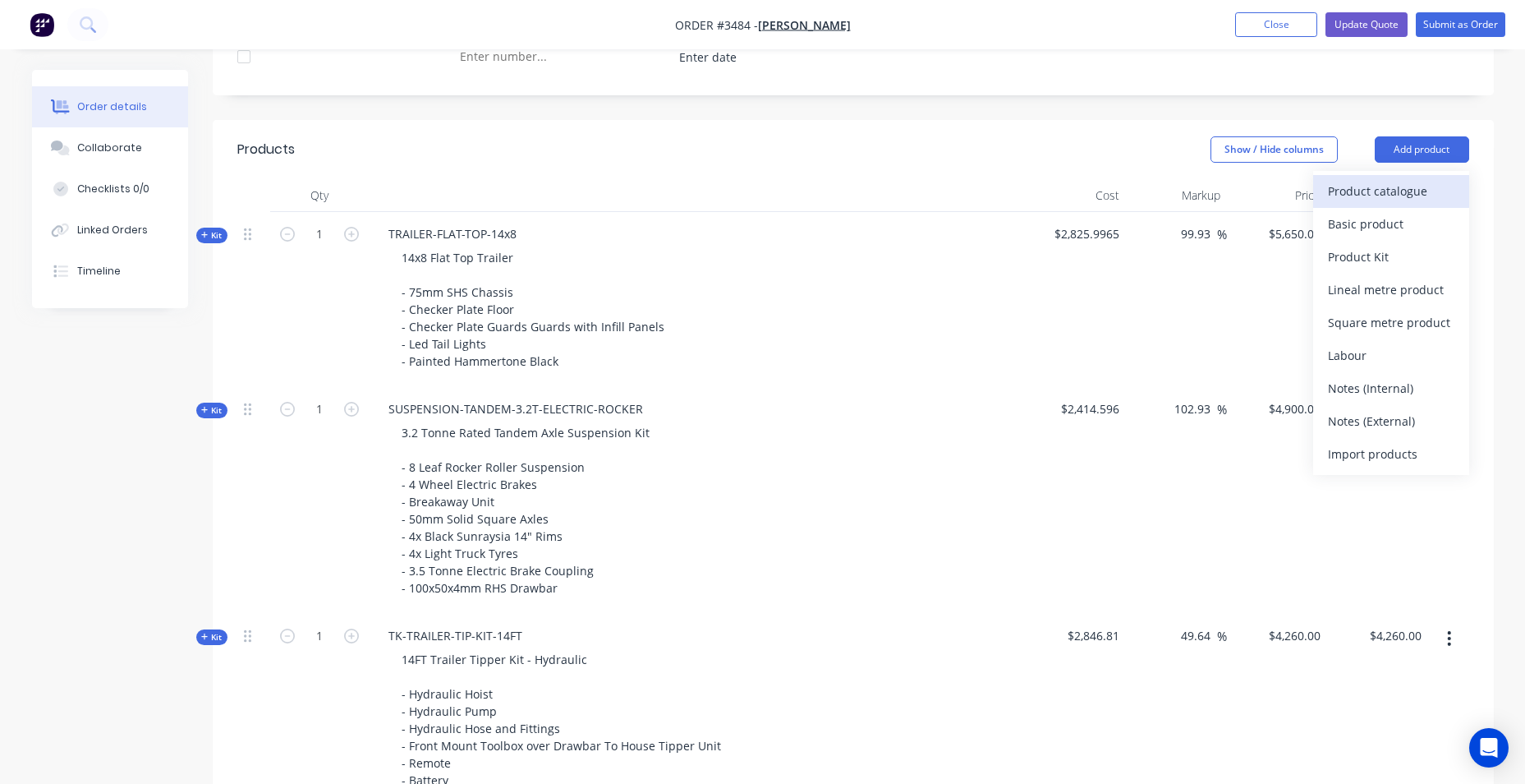
click at [1404, 188] on div "Product catalogue" at bounding box center [1391, 190] width 126 height 24
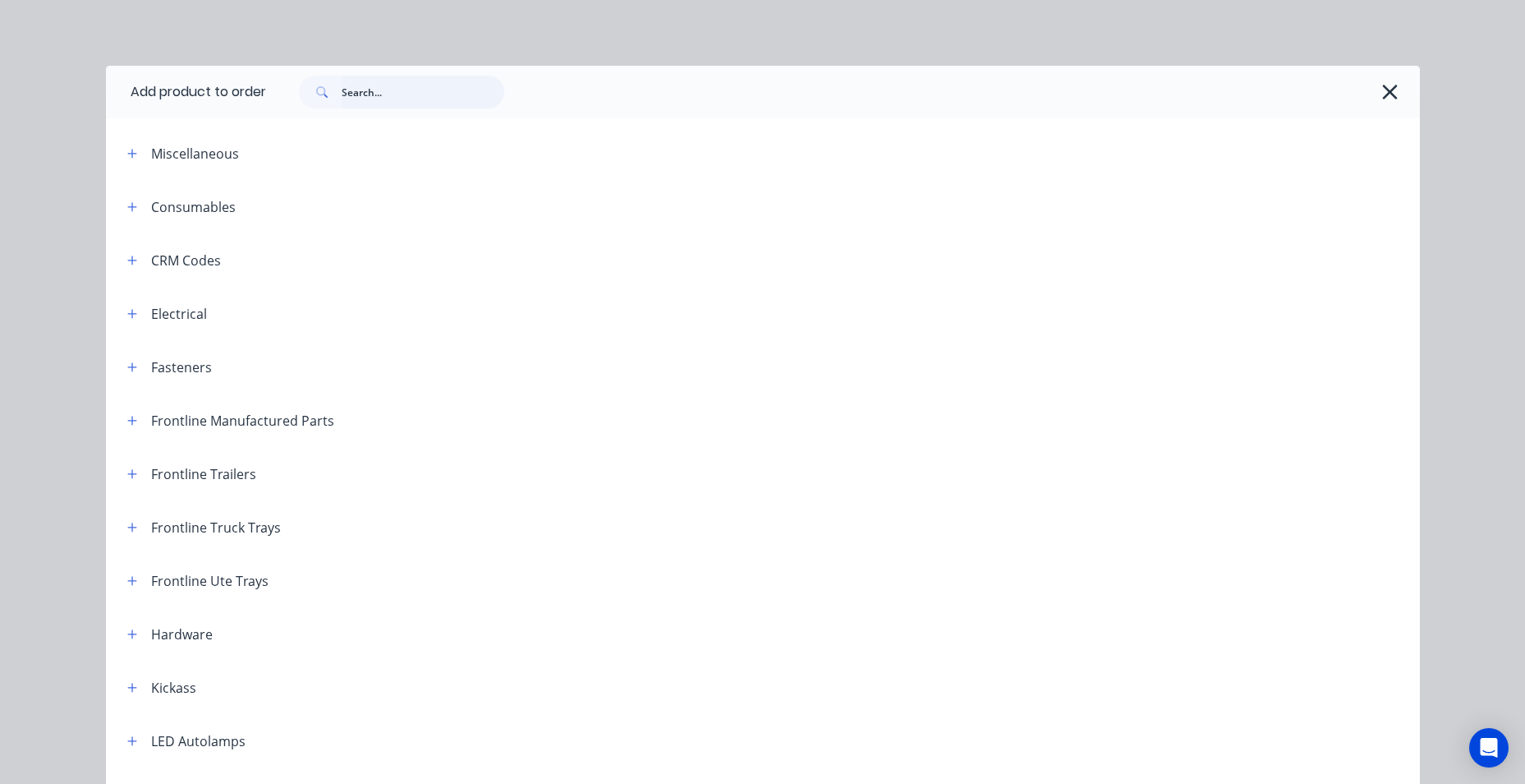
click at [467, 101] on input "text" at bounding box center [423, 92] width 163 height 33
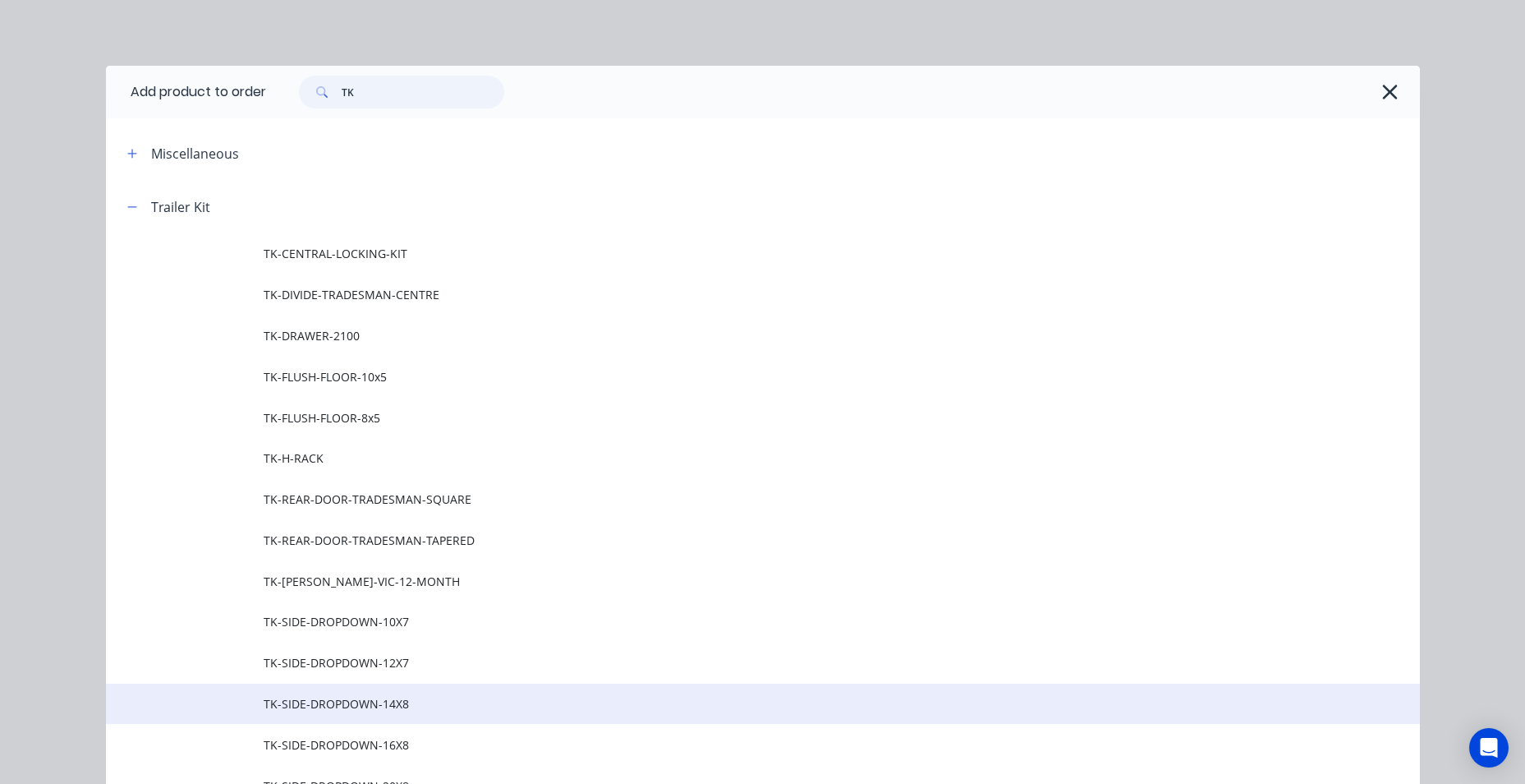
type input "TK"
click at [484, 691] on td "TK-SIDE-DROPDOWN-14X8" at bounding box center [842, 704] width 1157 height 41
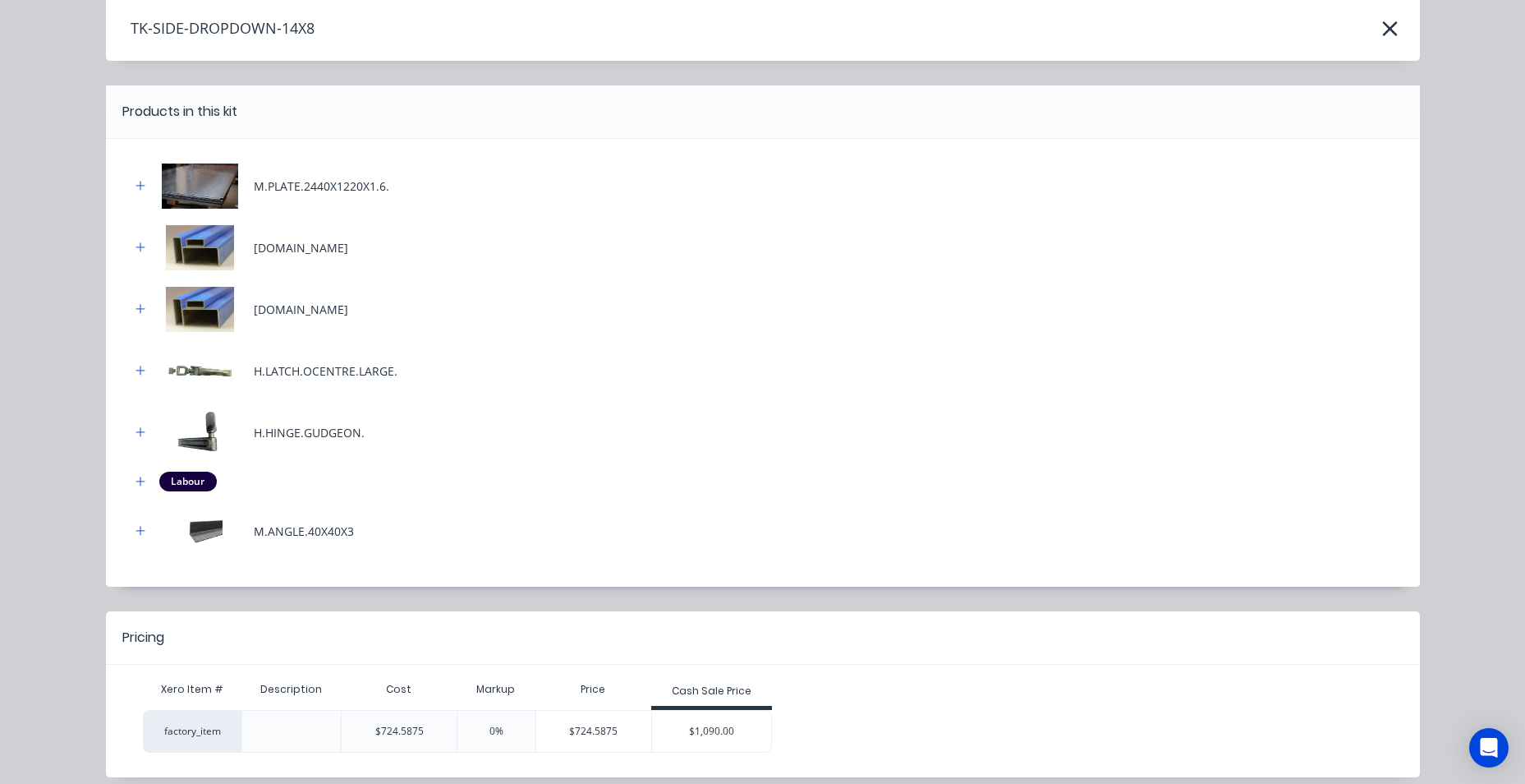
scroll to position [135, 0]
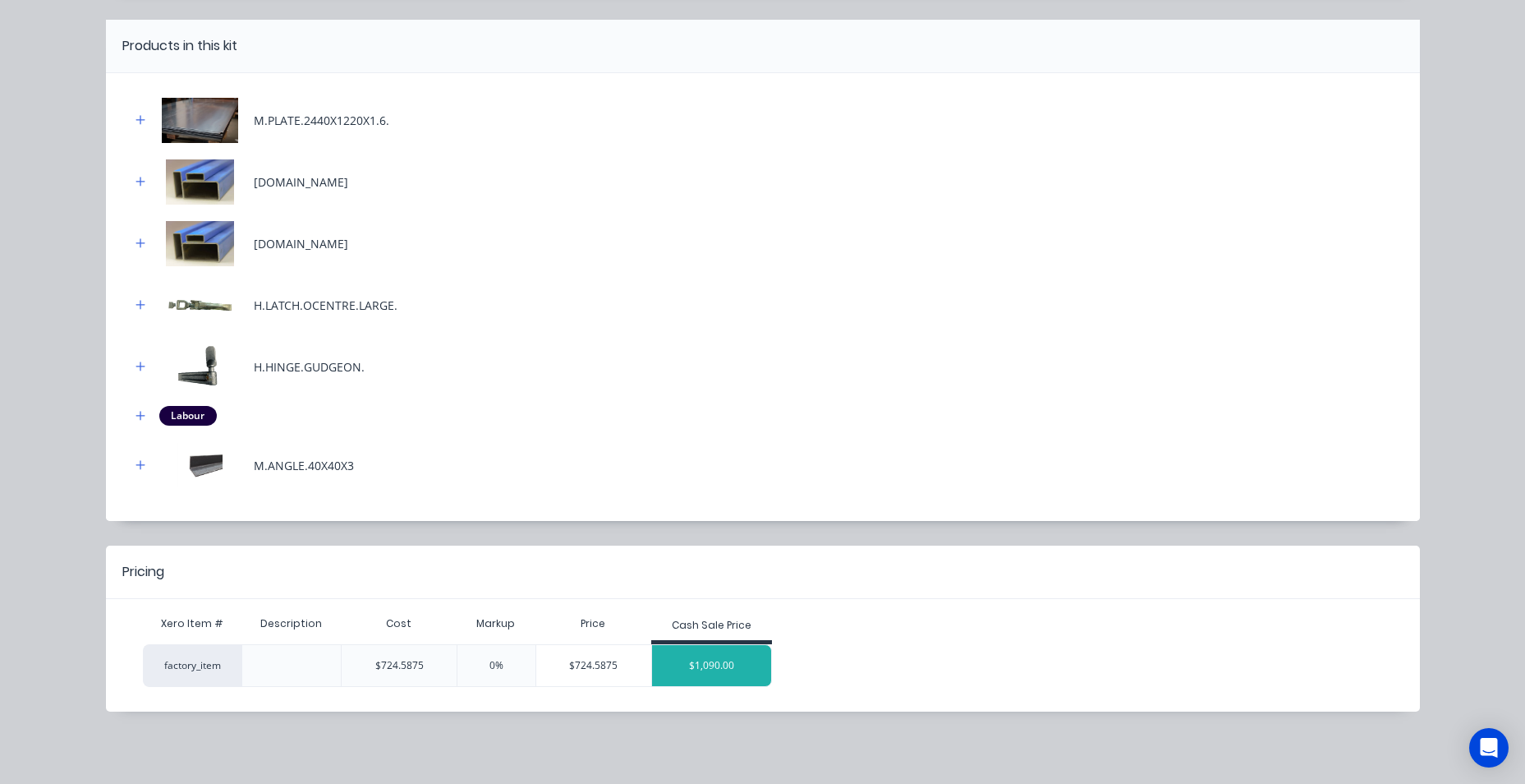
click at [699, 673] on div "$1,090.00" at bounding box center [711, 664] width 120 height 41
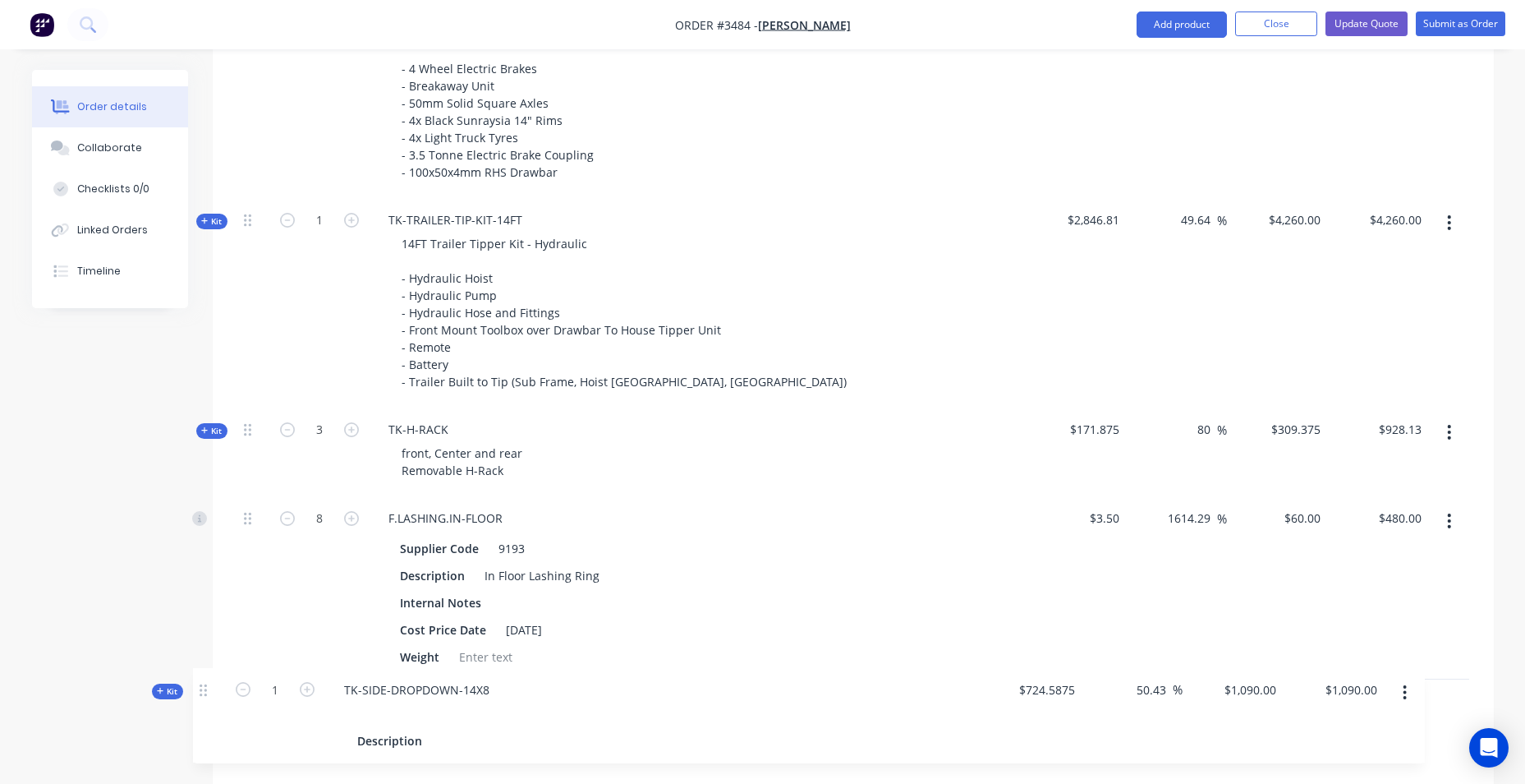
scroll to position [1091, 0]
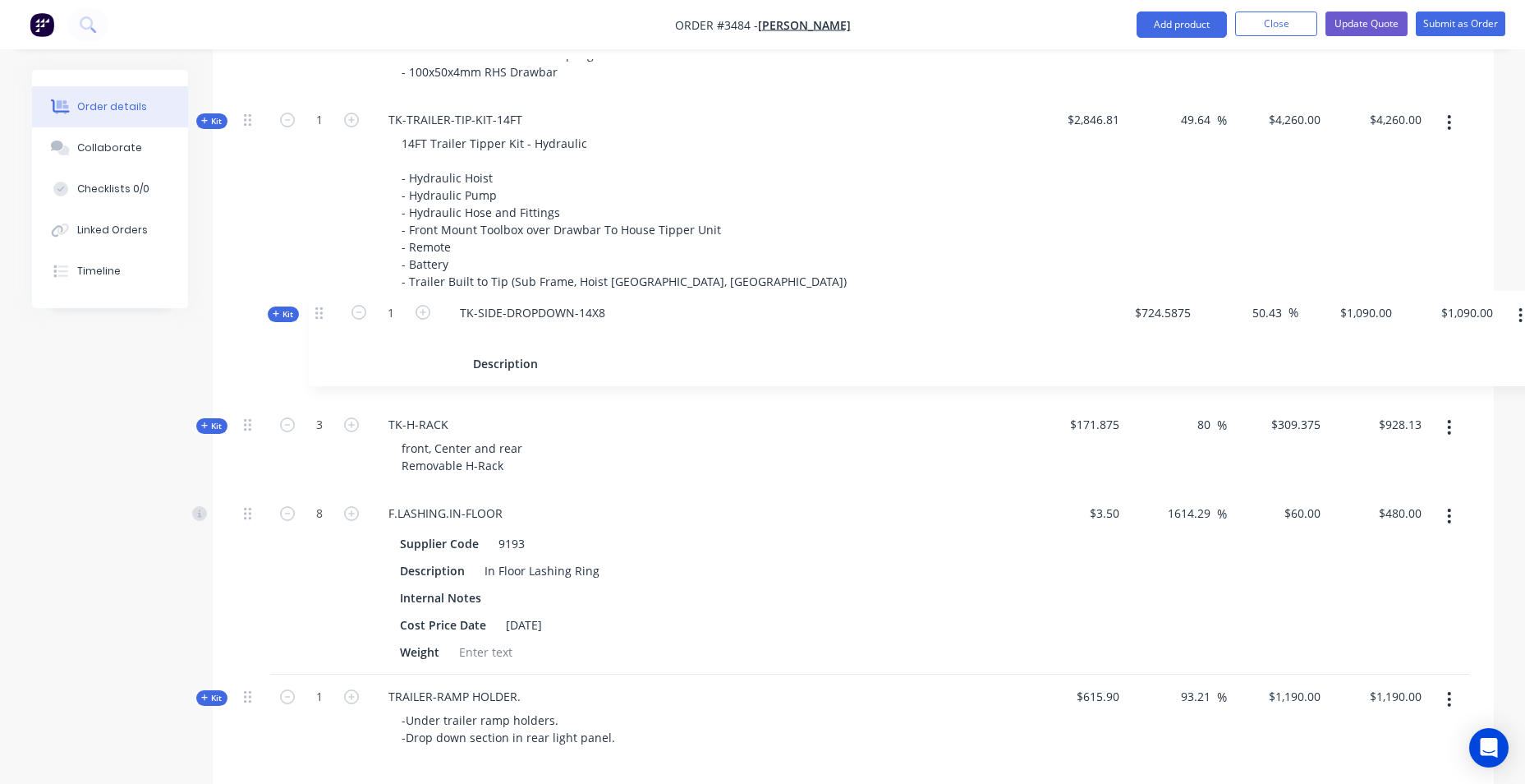
drag, startPoint x: 248, startPoint y: 370, endPoint x: 315, endPoint y: 305, distance: 93.3
click at [315, 305] on div "Kit 1 TRAILER-FLAT-TOP-14x8 14x8 Flat Top Trailer - 75mm SHS Chassis - Checker …" at bounding box center [853, 467] width 1232 height 1542
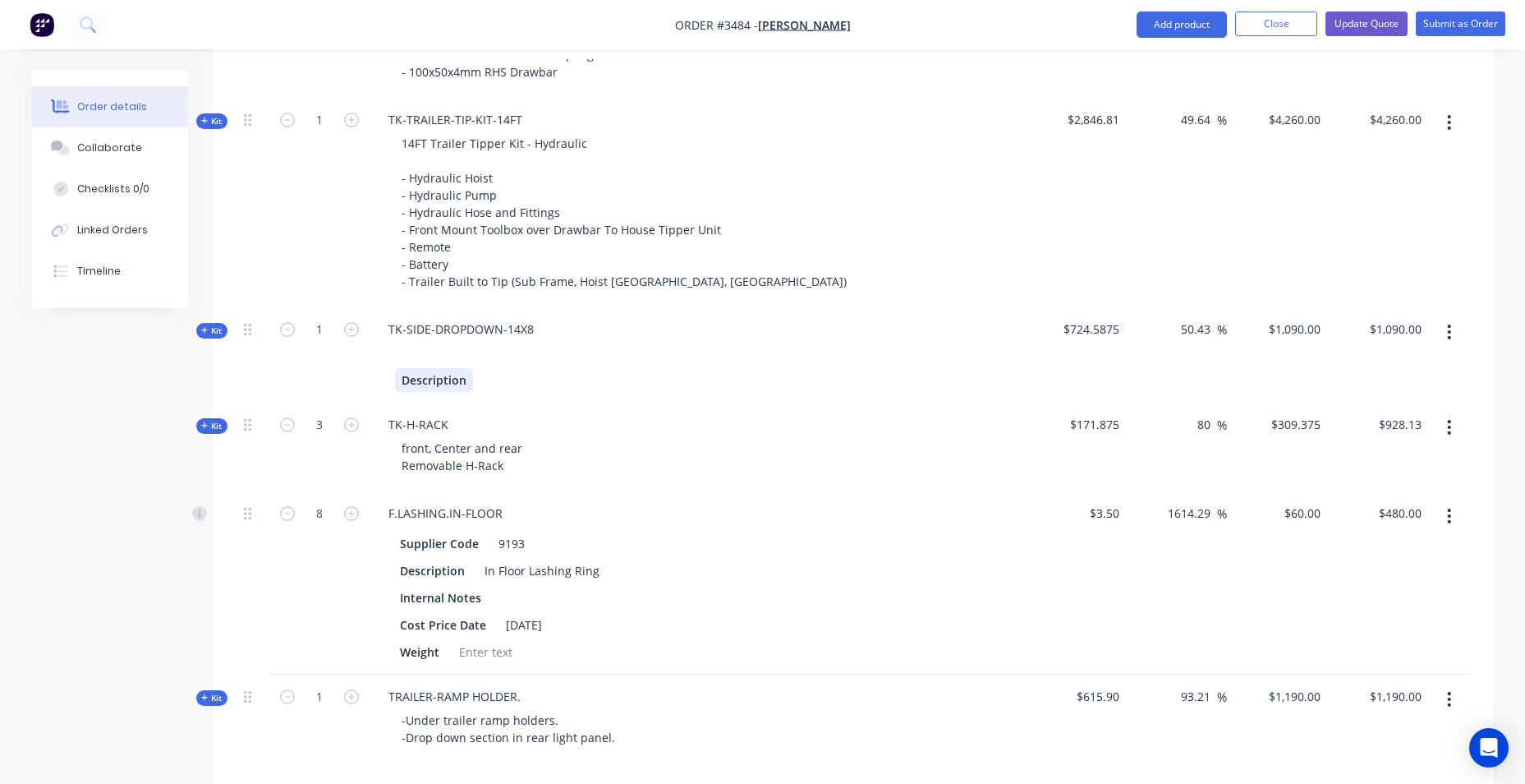
click at [474, 377] on div "Description" at bounding box center [697, 380] width 604 height 24
drag, startPoint x: 464, startPoint y: 384, endPoint x: 360, endPoint y: 393, distance: 104.4
click at [360, 392] on div "Kit 1 TK-SIDE-DROPDOWN-14X8 Description $724.5875 50.43 50.43 % $1,090.00 $1,09…" at bounding box center [853, 355] width 1232 height 96
click at [444, 338] on div "TK-SIDE-DROPDOWN-14X8" at bounding box center [462, 329] width 172 height 24
click at [405, 354] on div at bounding box center [401, 353] width 26 height 24
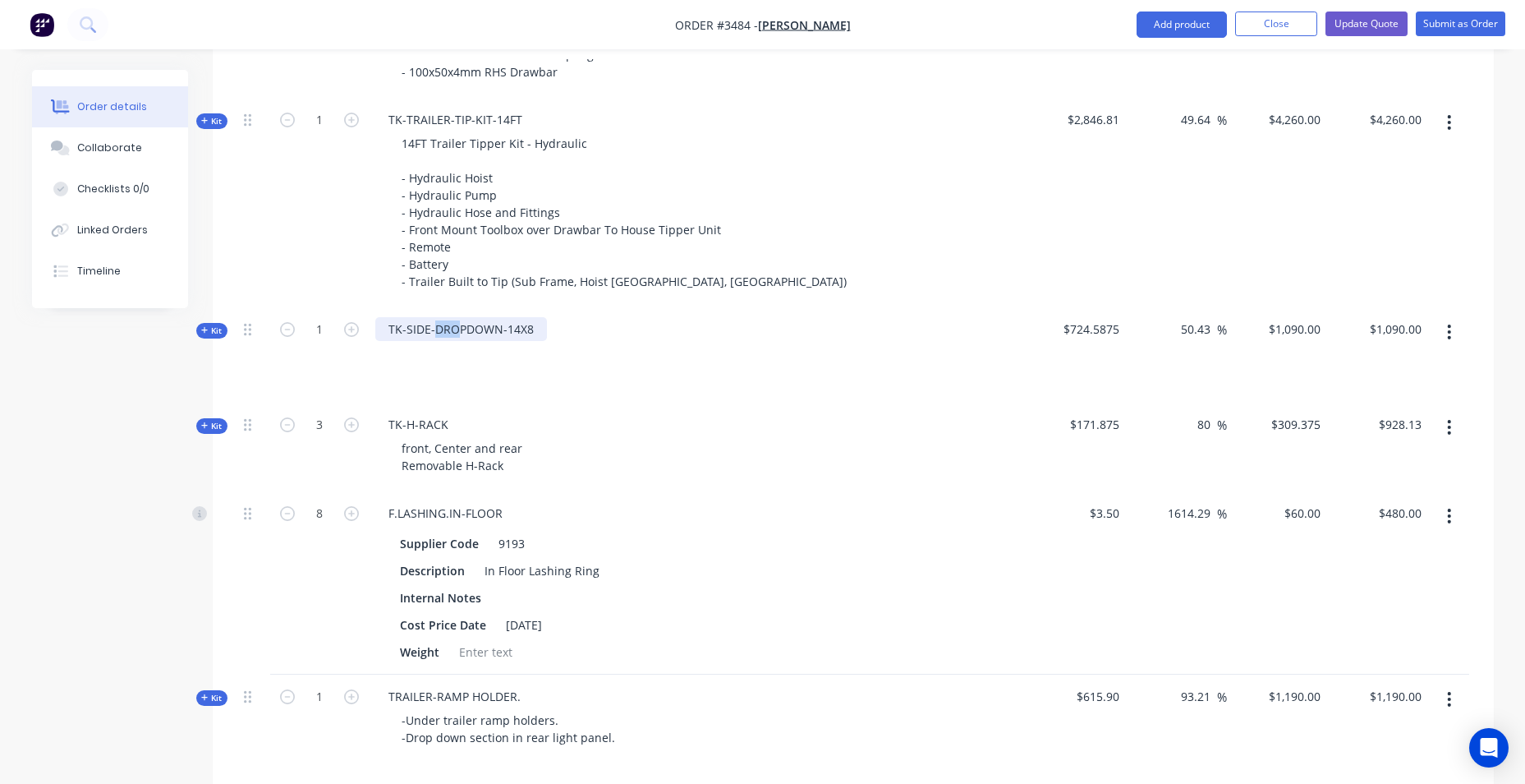
click at [461, 323] on div "TK-SIDE-DROPDOWN-14X8" at bounding box center [462, 329] width 172 height 24
click at [495, 350] on div at bounding box center [698, 353] width 644 height 24
drag, startPoint x: 450, startPoint y: 354, endPoint x: 424, endPoint y: 373, distance: 32.2
click at [446, 359] on div at bounding box center [698, 353] width 644 height 24
click at [403, 351] on div at bounding box center [401, 353] width 26 height 24
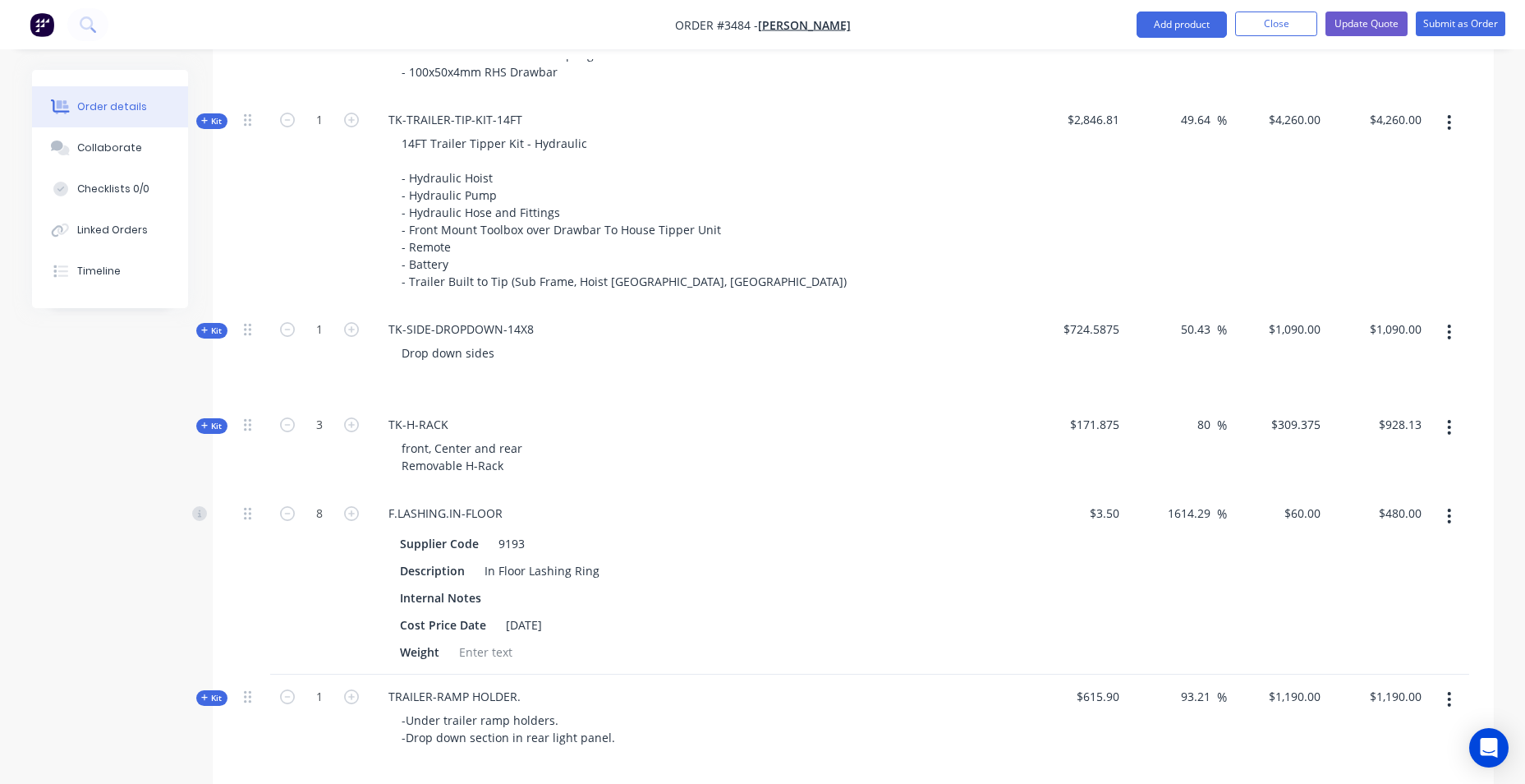
click at [304, 294] on div "1" at bounding box center [319, 202] width 98 height 209
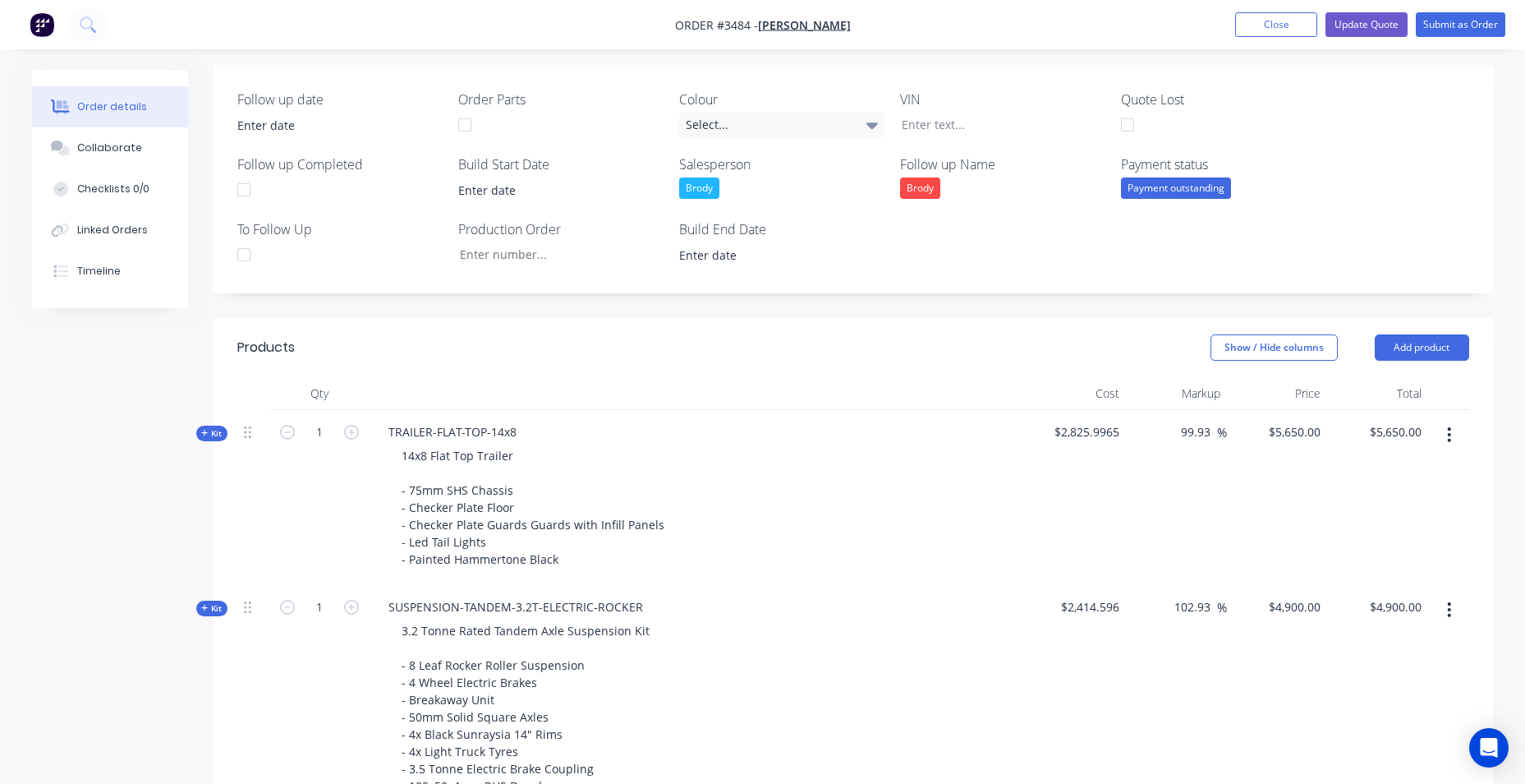
scroll to position [352, 0]
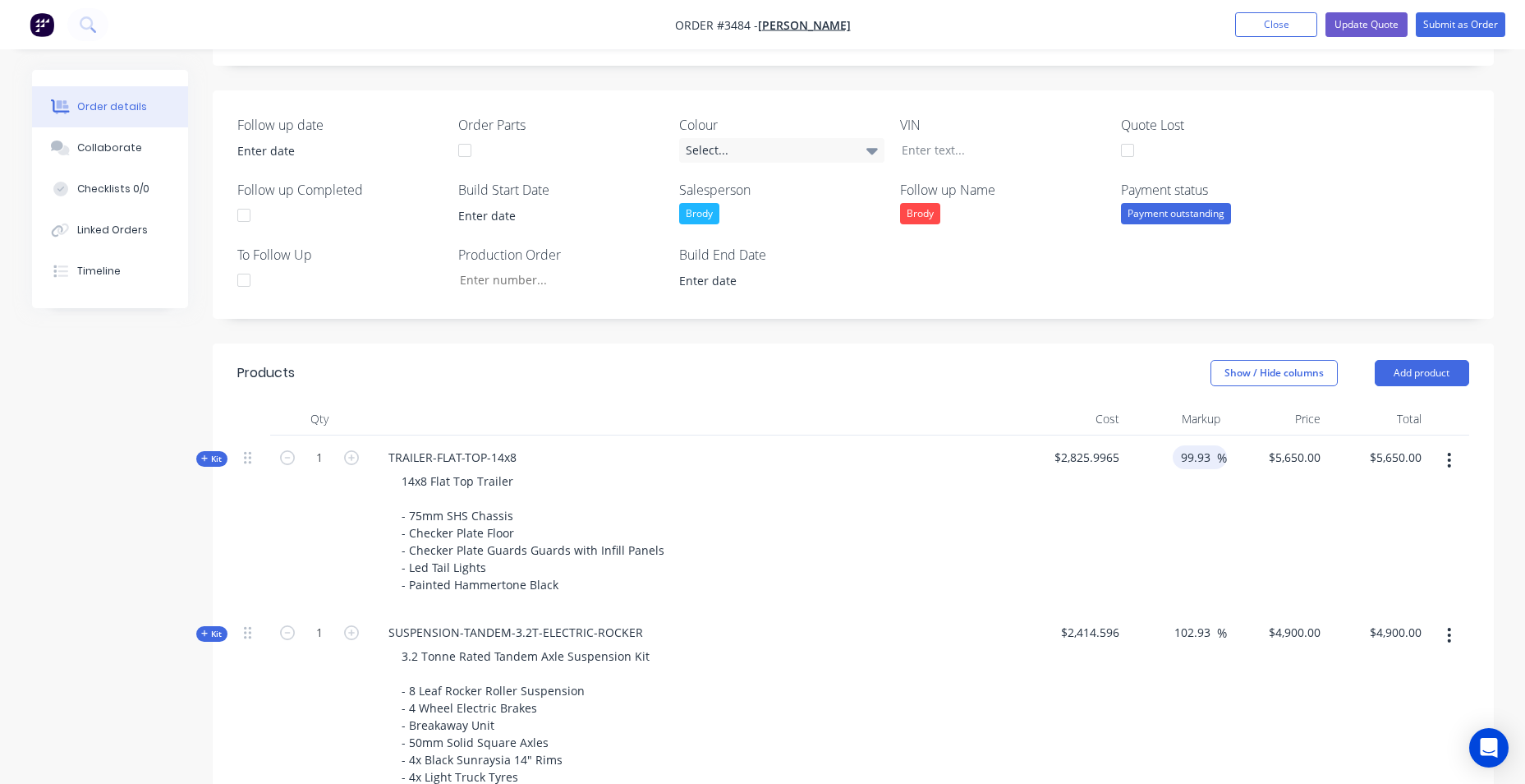
click at [1175, 459] on div "99.93 99.93 %" at bounding box center [1200, 457] width 54 height 24
drag, startPoint x: 1183, startPoint y: 456, endPoint x: 1226, endPoint y: 456, distance: 43.0
click at [1226, 456] on div "99.93 99.93 %" at bounding box center [1200, 457] width 54 height 24
type input "100"
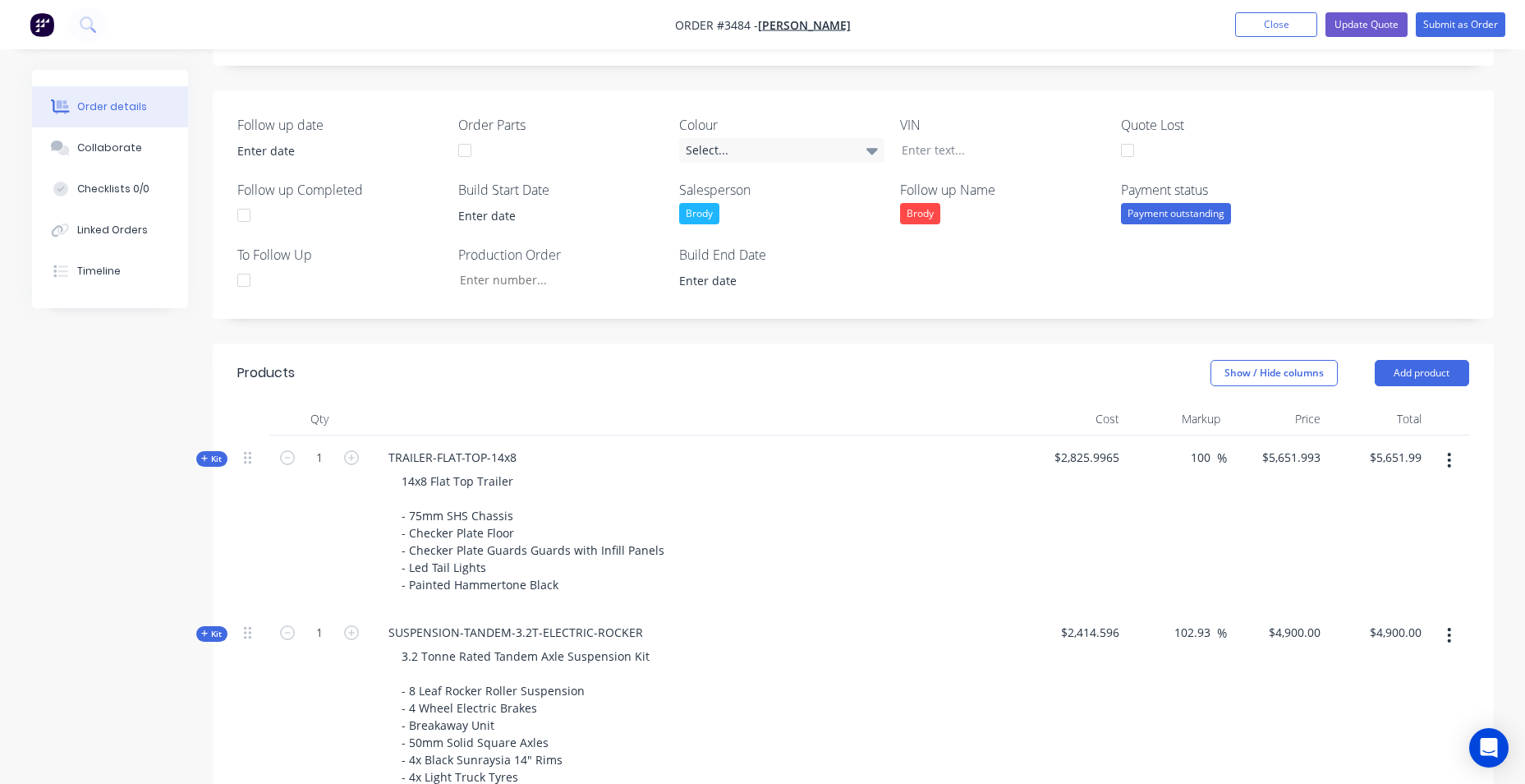
type input "$5,651.993"
type input "$5,651.99"
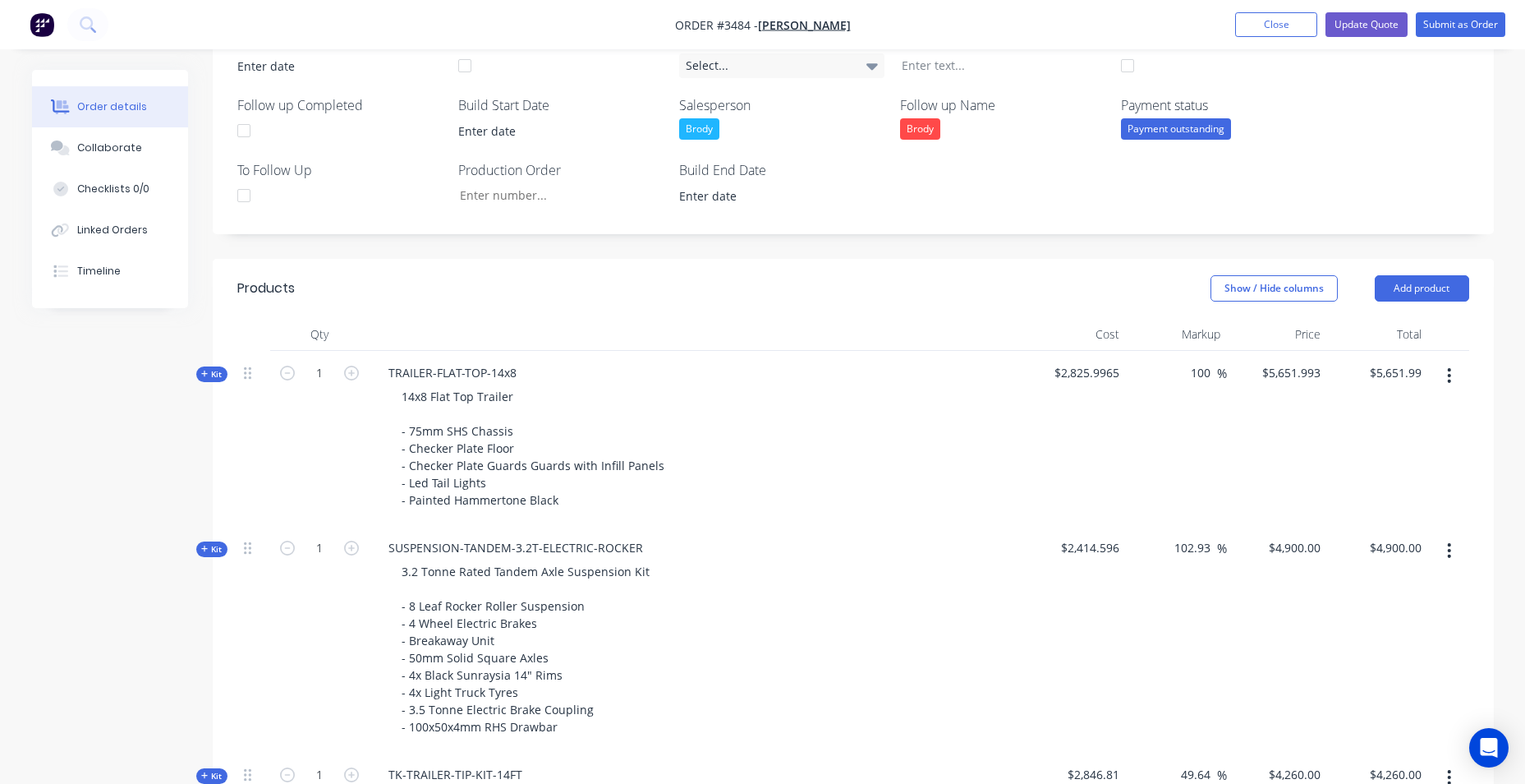
scroll to position [515, 0]
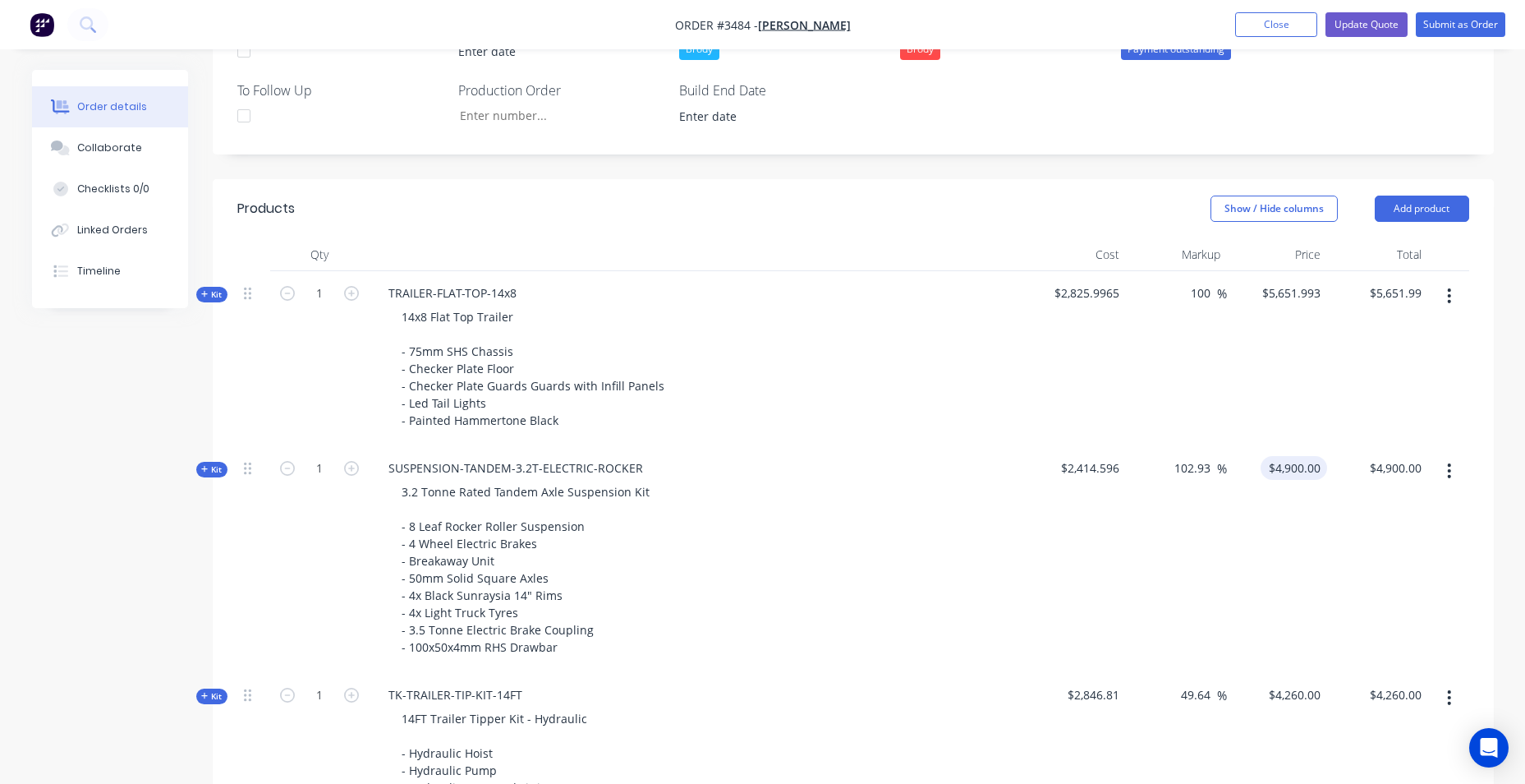
drag, startPoint x: 1176, startPoint y: 468, endPoint x: 1273, endPoint y: 468, distance: 97.0
click at [1273, 468] on div "Kit 1 SUSPENSION-TANDEM-3.2T-ELECTRIC-ROCKER 3.2 Tonne Rated Tandem Axle Suspen…" at bounding box center [853, 558] width 1232 height 227
type input "100"
click at [1283, 405] on div "$5,651.993 $5,651.993" at bounding box center [1277, 358] width 101 height 175
type input "$4,829.192"
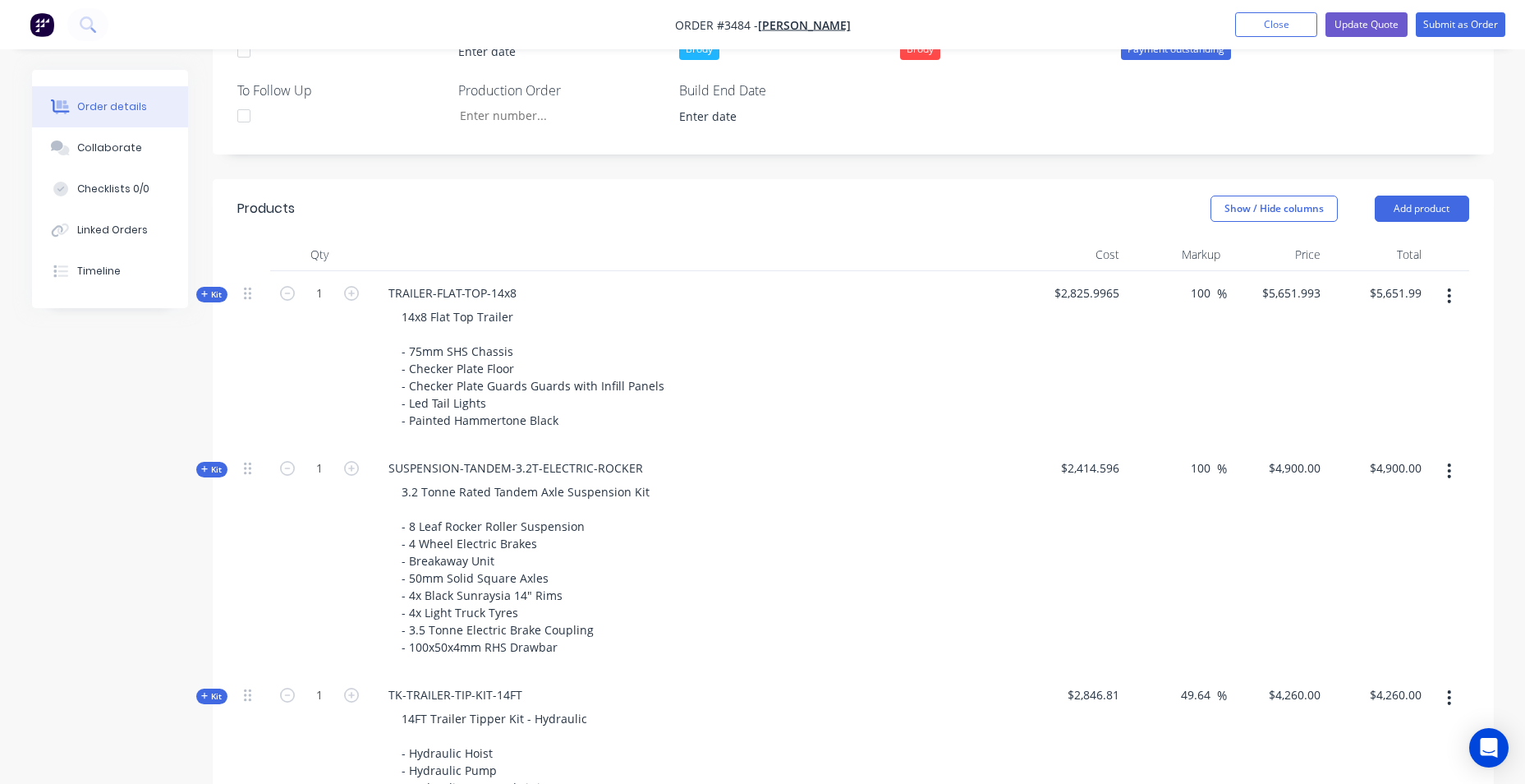
type input "$4,829.19"
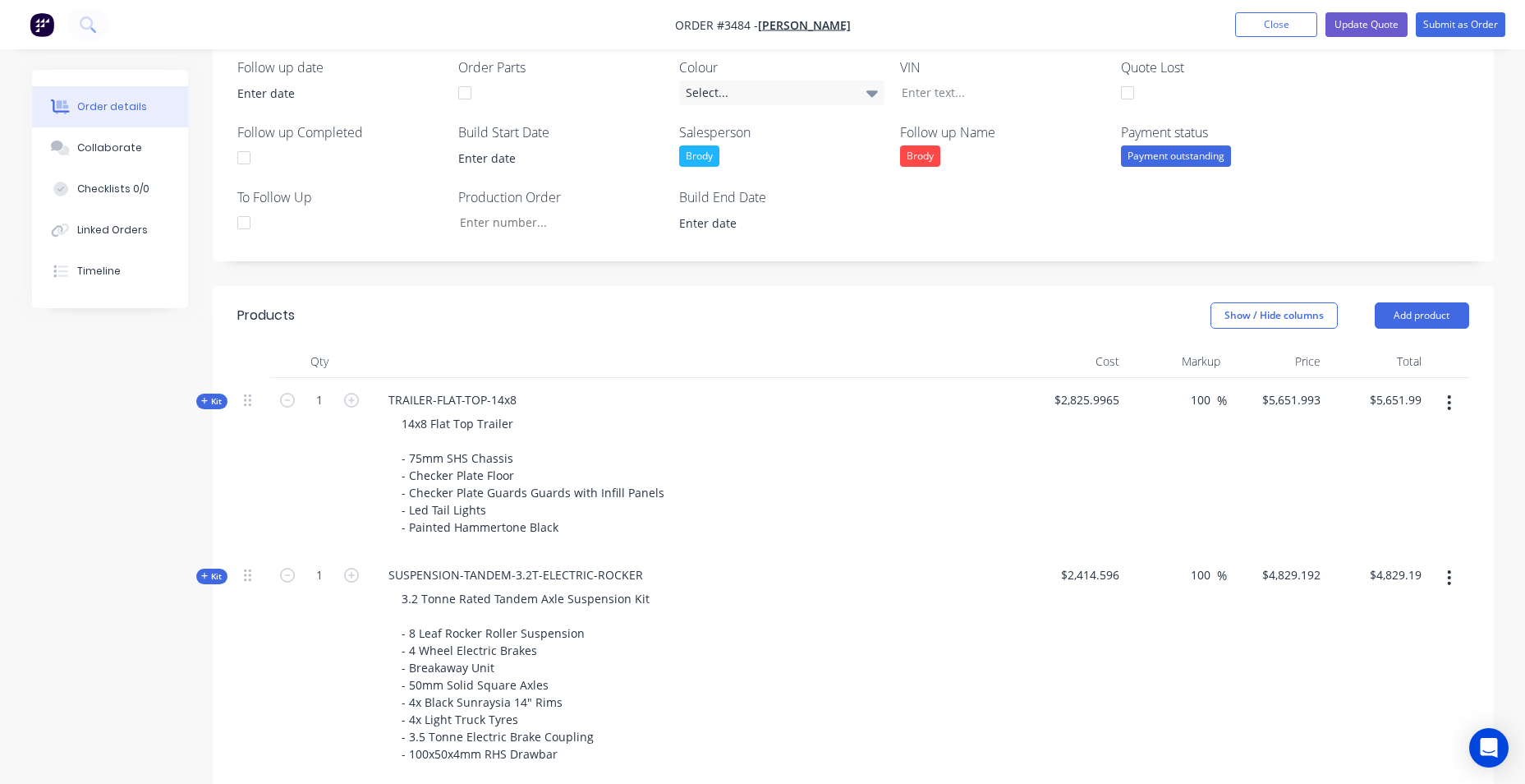
scroll to position [704, 0]
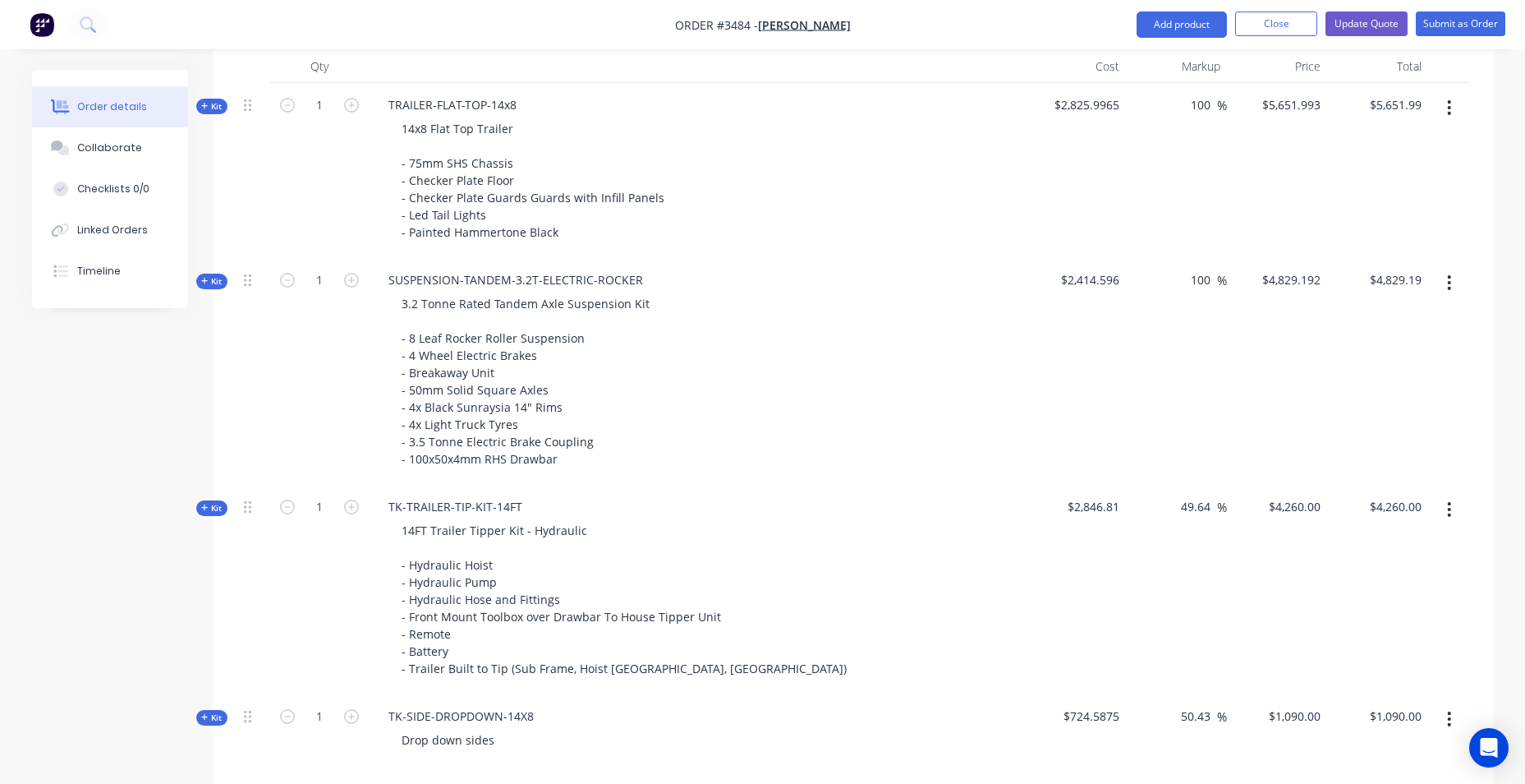
drag, startPoint x: 1209, startPoint y: 504, endPoint x: 1137, endPoint y: 510, distance: 72.2
click at [1135, 510] on div "49.64 49.64 %" at bounding box center [1177, 589] width 101 height 209
type input "50"
click at [1005, 332] on div "3.2 Tonne Rated Tandem Axle Suspension Kit - 8 Leaf Rocker Roller Suspension - …" at bounding box center [698, 381] width 644 height 179
type input "$4,270.215"
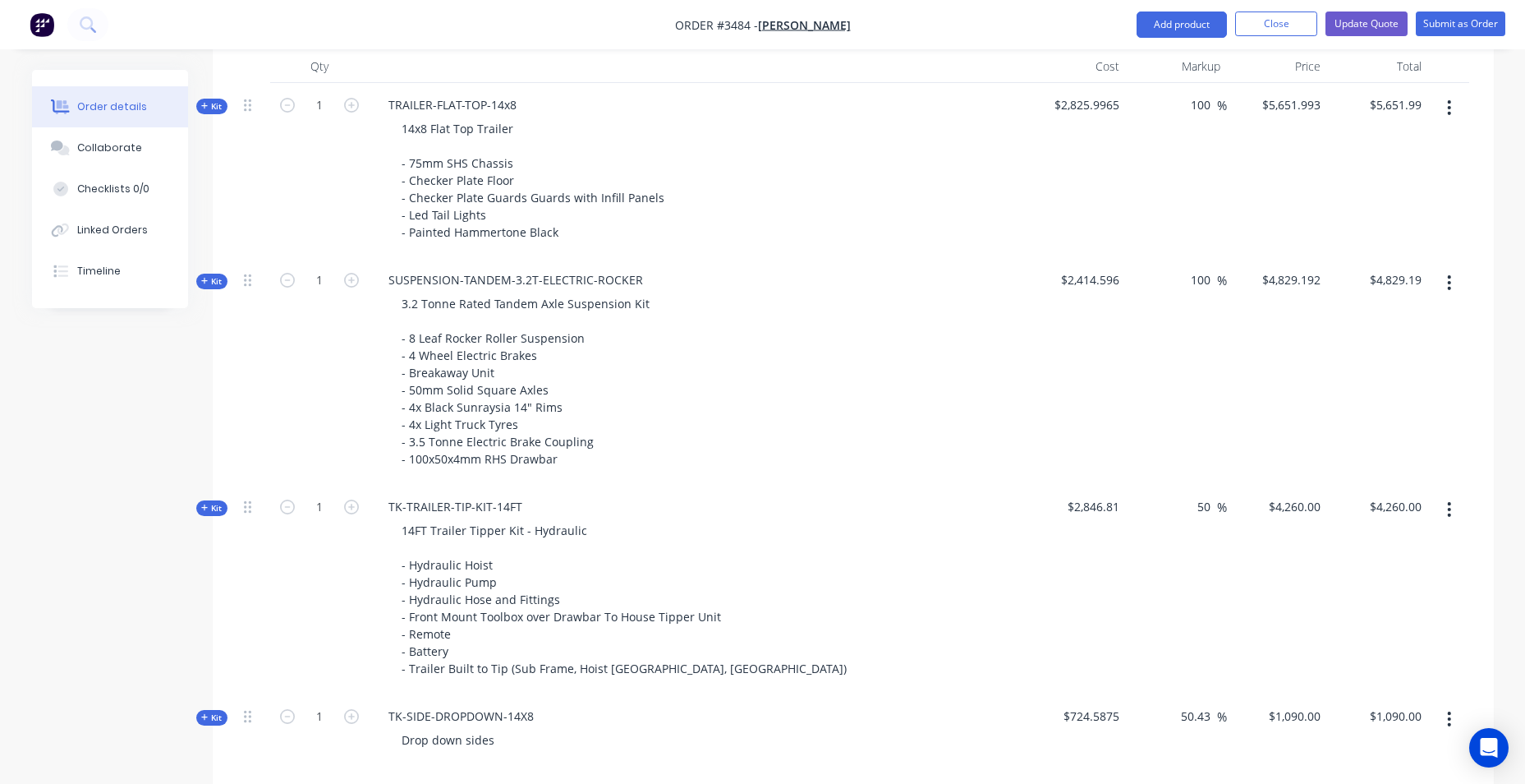
type input "$4,270.22"
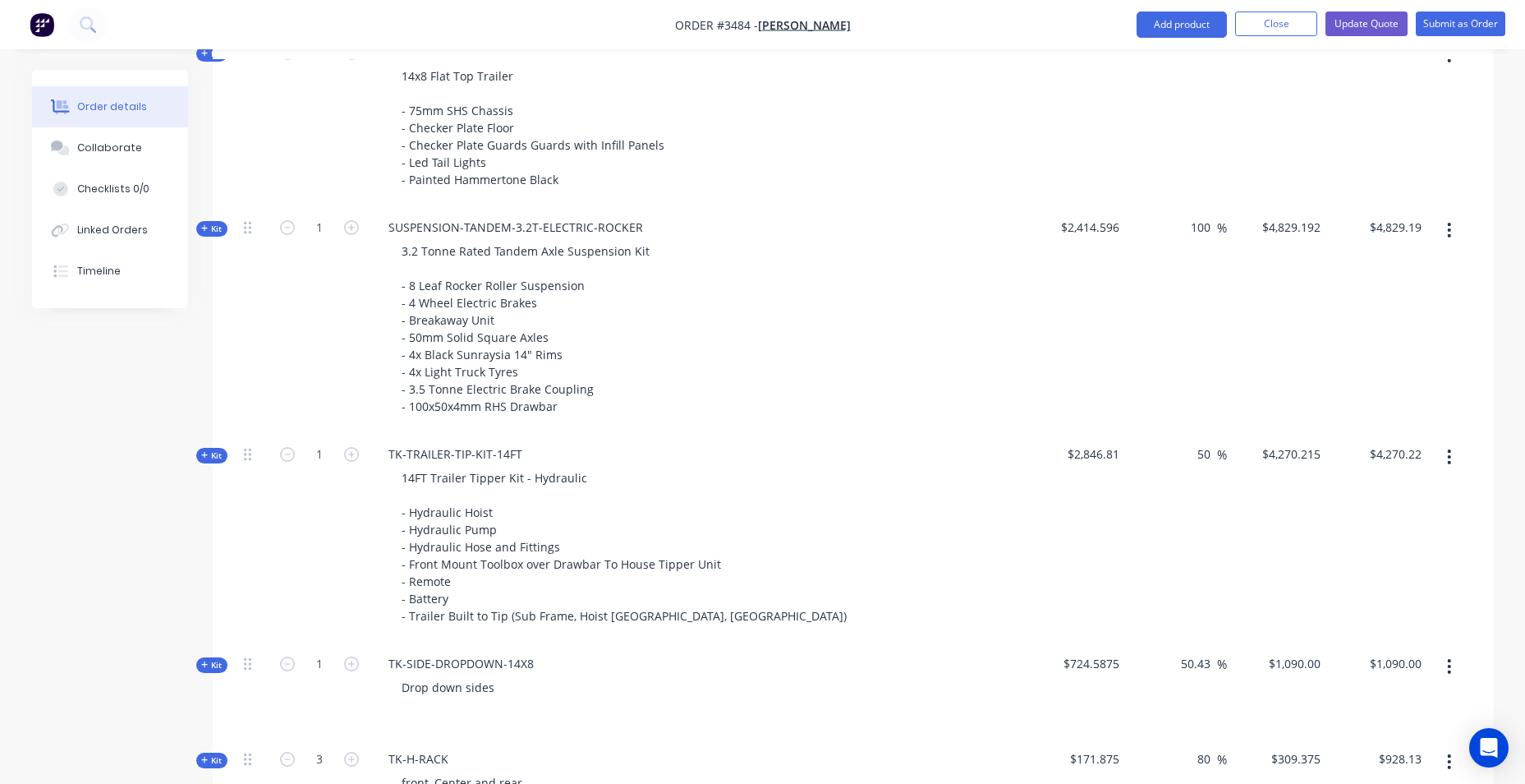
scroll to position [786, 0]
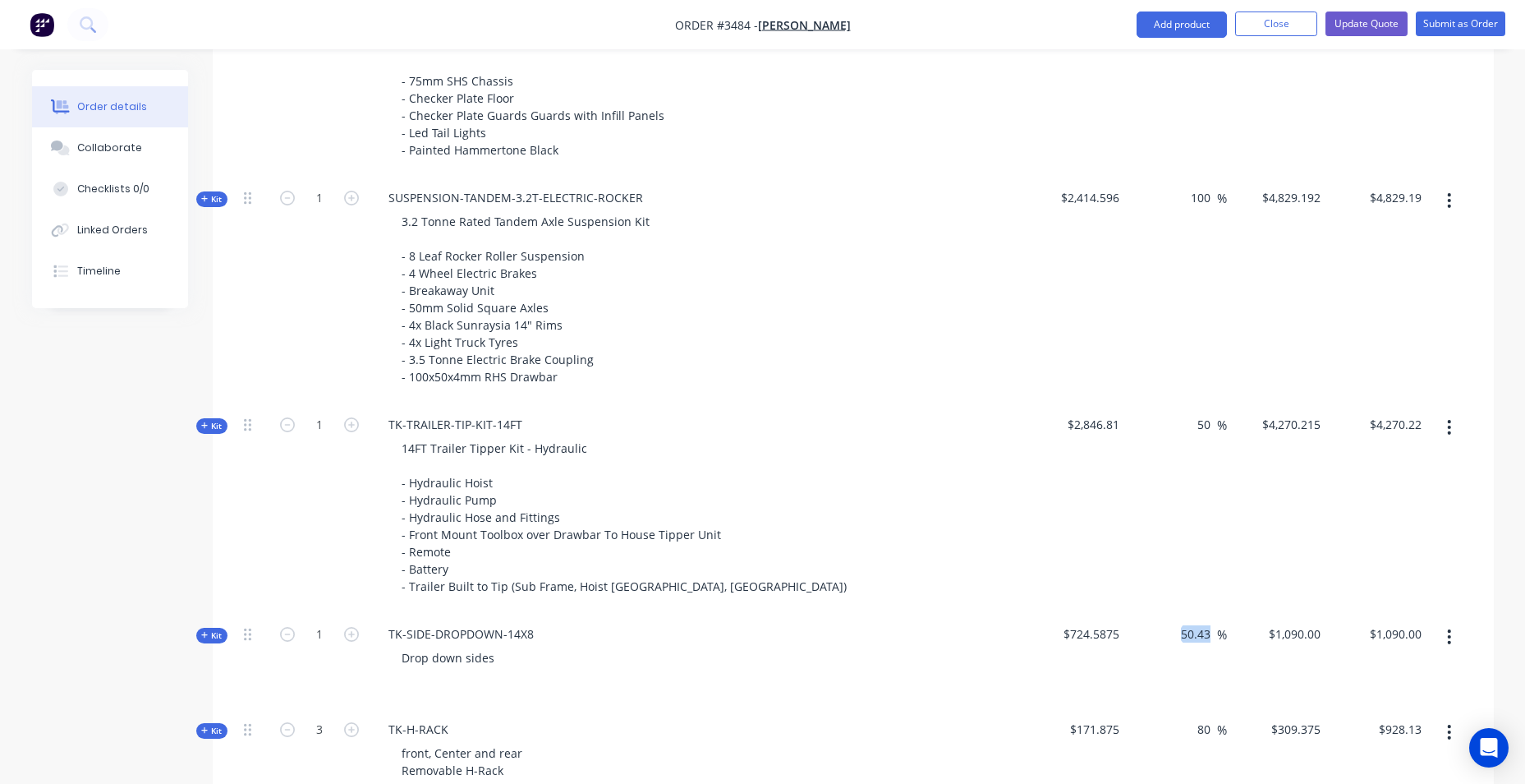
drag, startPoint x: 1217, startPoint y: 636, endPoint x: 1121, endPoint y: 635, distance: 96.0
click at [1121, 635] on div "Kit 1 TK-SIDE-DROPDOWN-14X8 Drop down sides $724.5875 50.43 50.43 % $1,090.00 $…" at bounding box center [853, 660] width 1232 height 96
click at [1207, 642] on input "50.43" at bounding box center [1199, 633] width 38 height 24
drag, startPoint x: 1211, startPoint y: 636, endPoint x: 1151, endPoint y: 638, distance: 60.0
click at [1151, 638] on div "50.43 50.43 %" at bounding box center [1177, 660] width 101 height 96
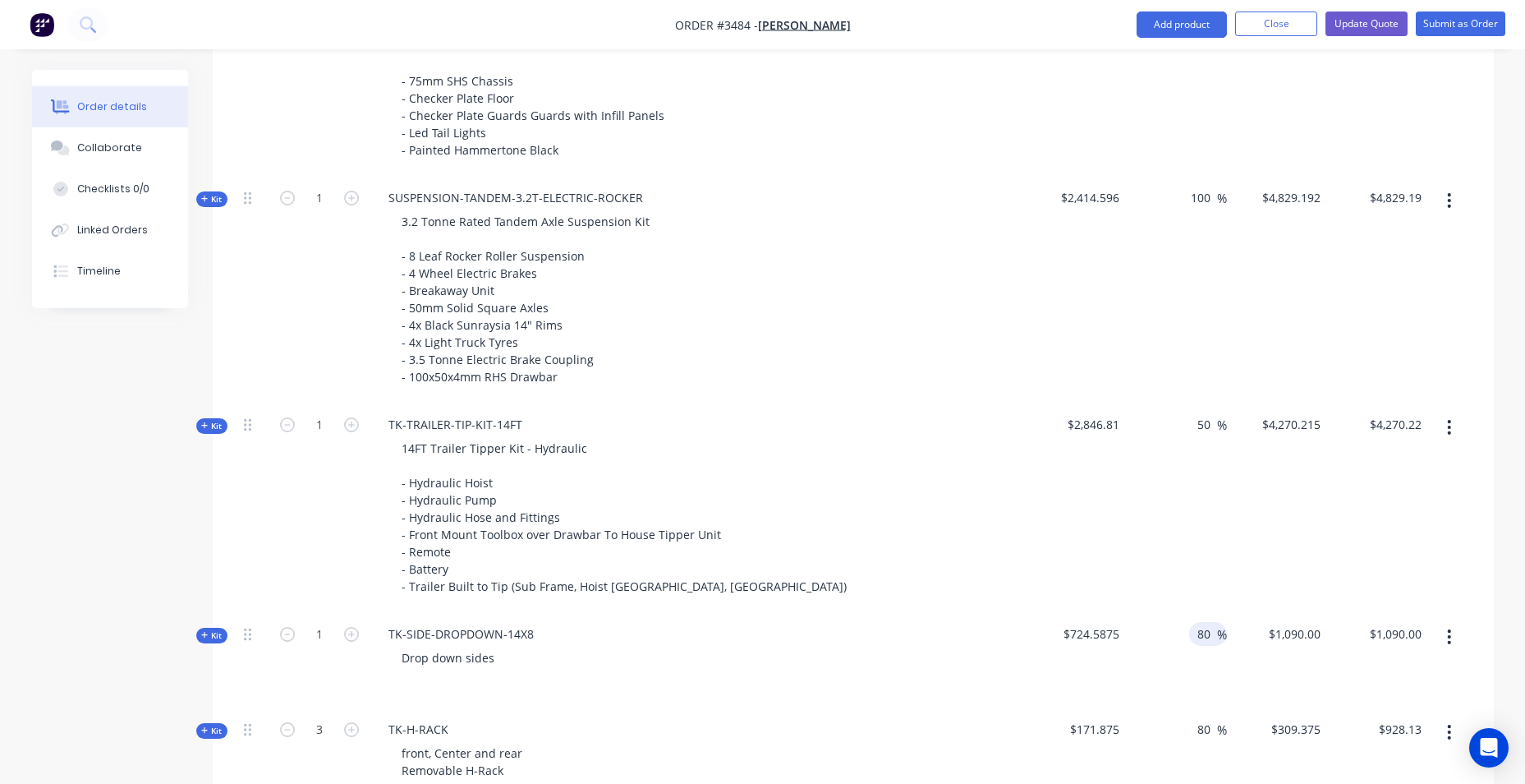
type input "80"
type input "$1,304.2575"
type input "$1,304.26"
click at [935, 499] on div "14FT Trailer Tipper Kit - Hydraulic - Hydraulic Hoist - Hydraulic Pump - Hydrau…" at bounding box center [698, 516] width 644 height 162
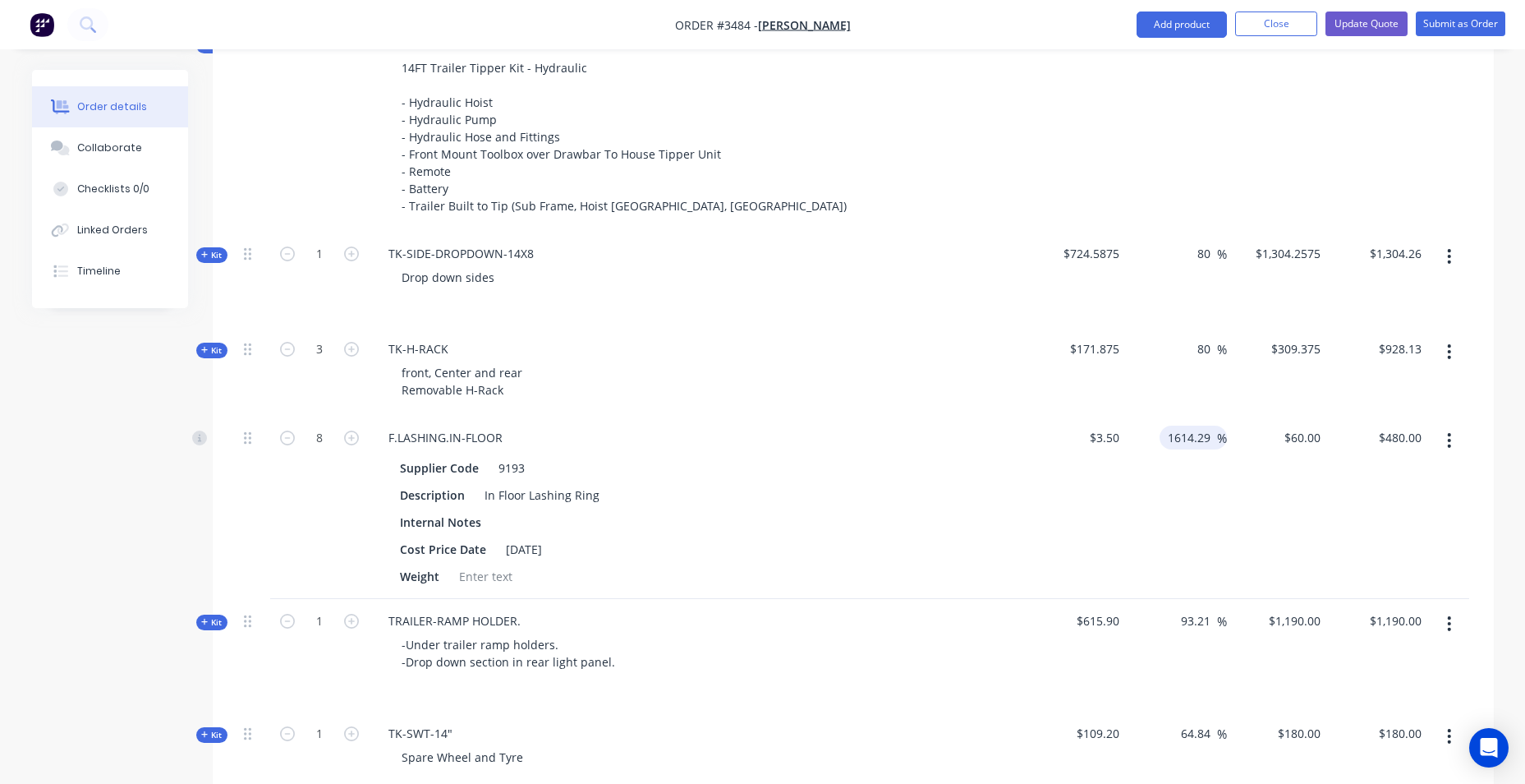
scroll to position [1279, 0]
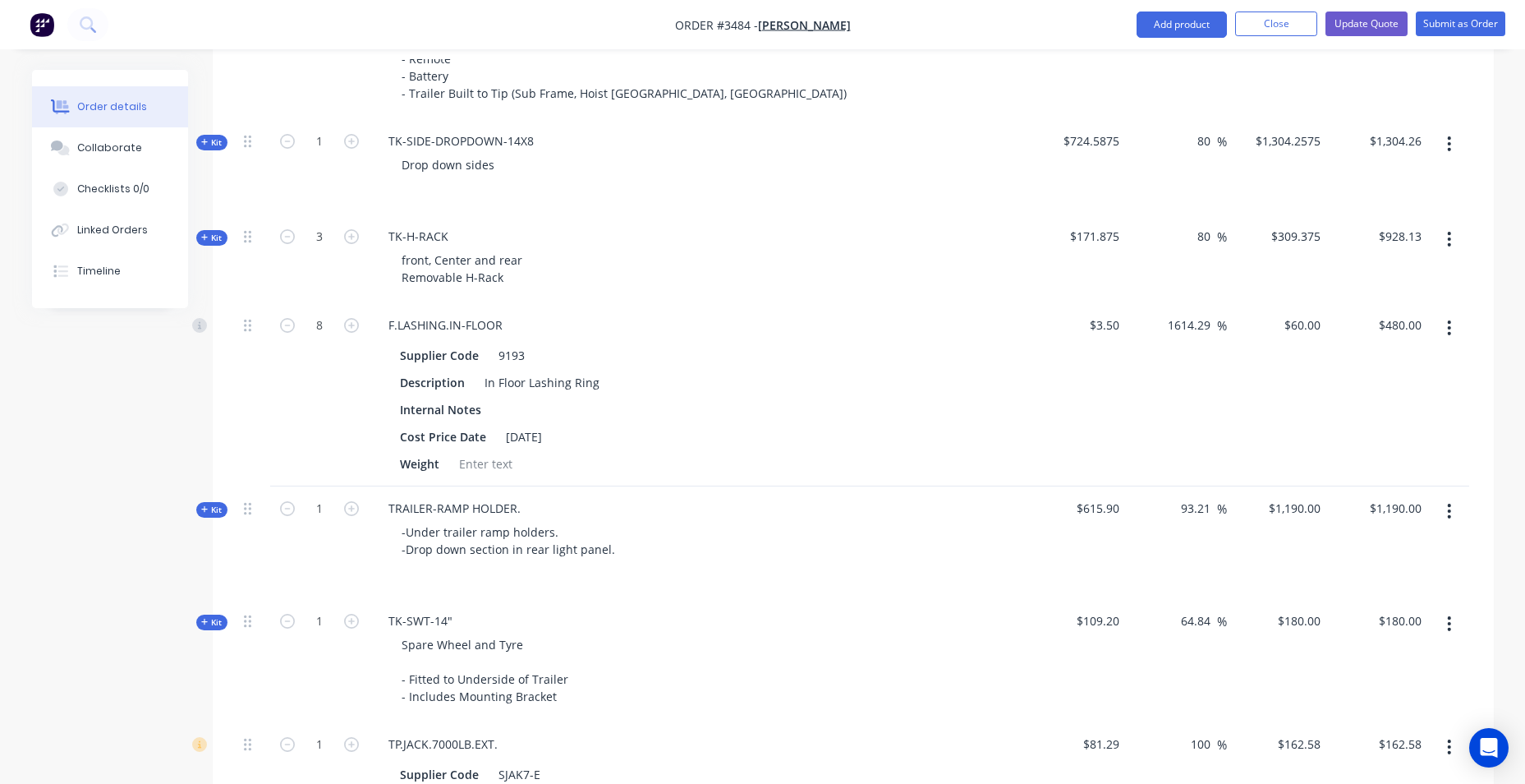
drag, startPoint x: 1215, startPoint y: 511, endPoint x: 1101, endPoint y: 501, distance: 114.4
click at [1101, 501] on div "Kit 1 TRAILER-RAMP HOLDER. -Under trailer ramp holders. -Drop down section in r…" at bounding box center [853, 543] width 1232 height 113
type input "100"
type input "$1,231.80"
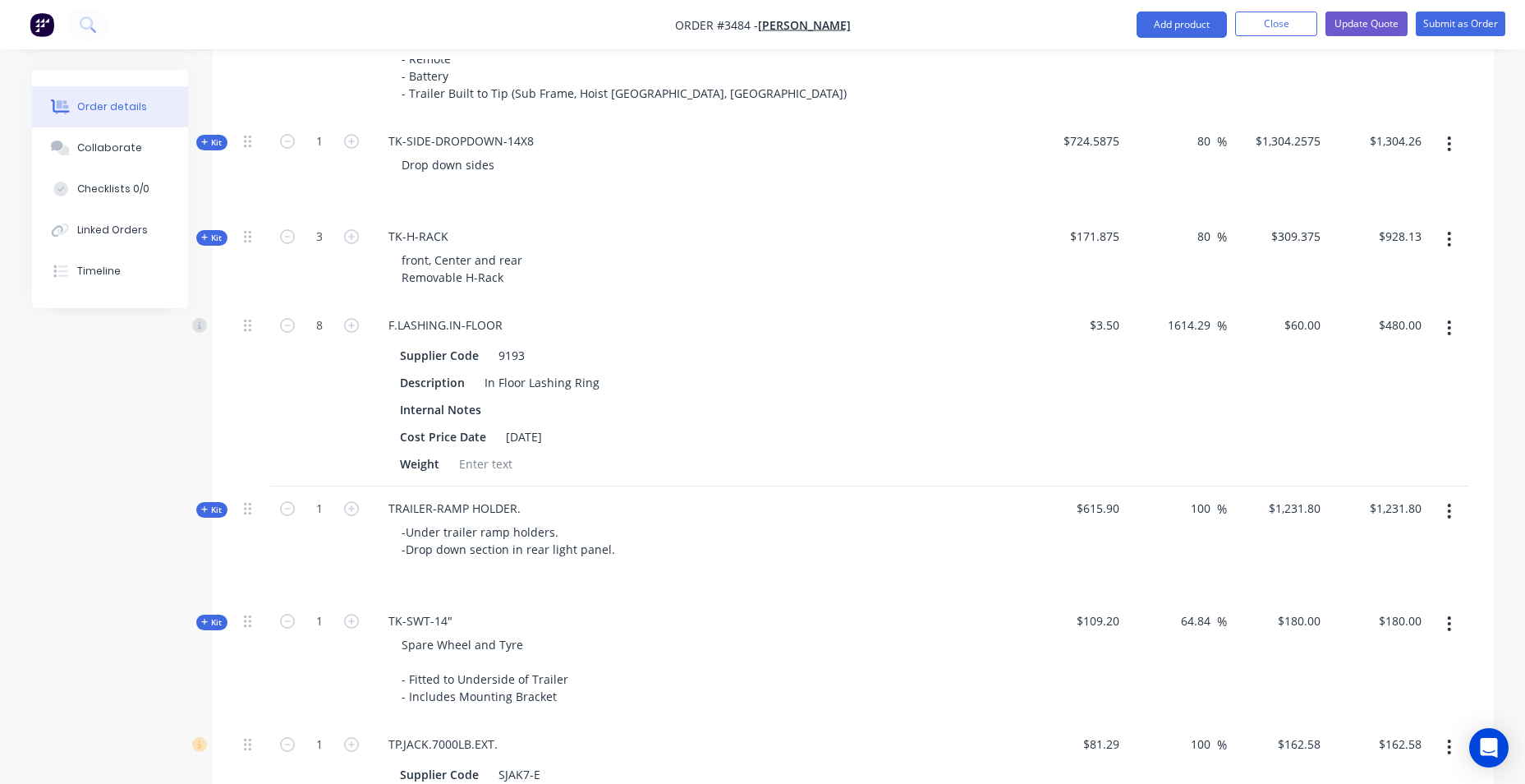
click at [1104, 392] on div "$3.50 $3.50" at bounding box center [1077, 395] width 101 height 184
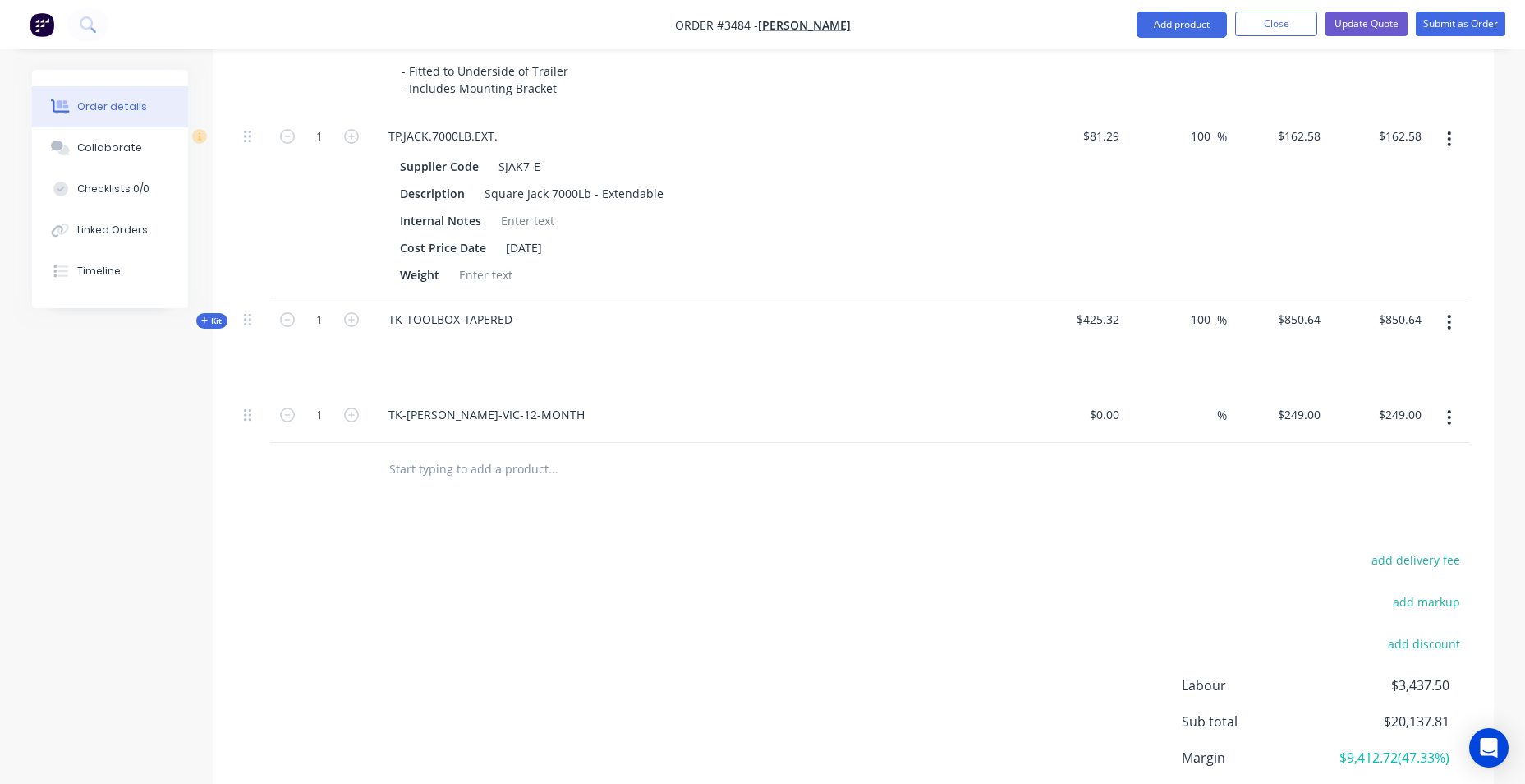
scroll to position [2018, 0]
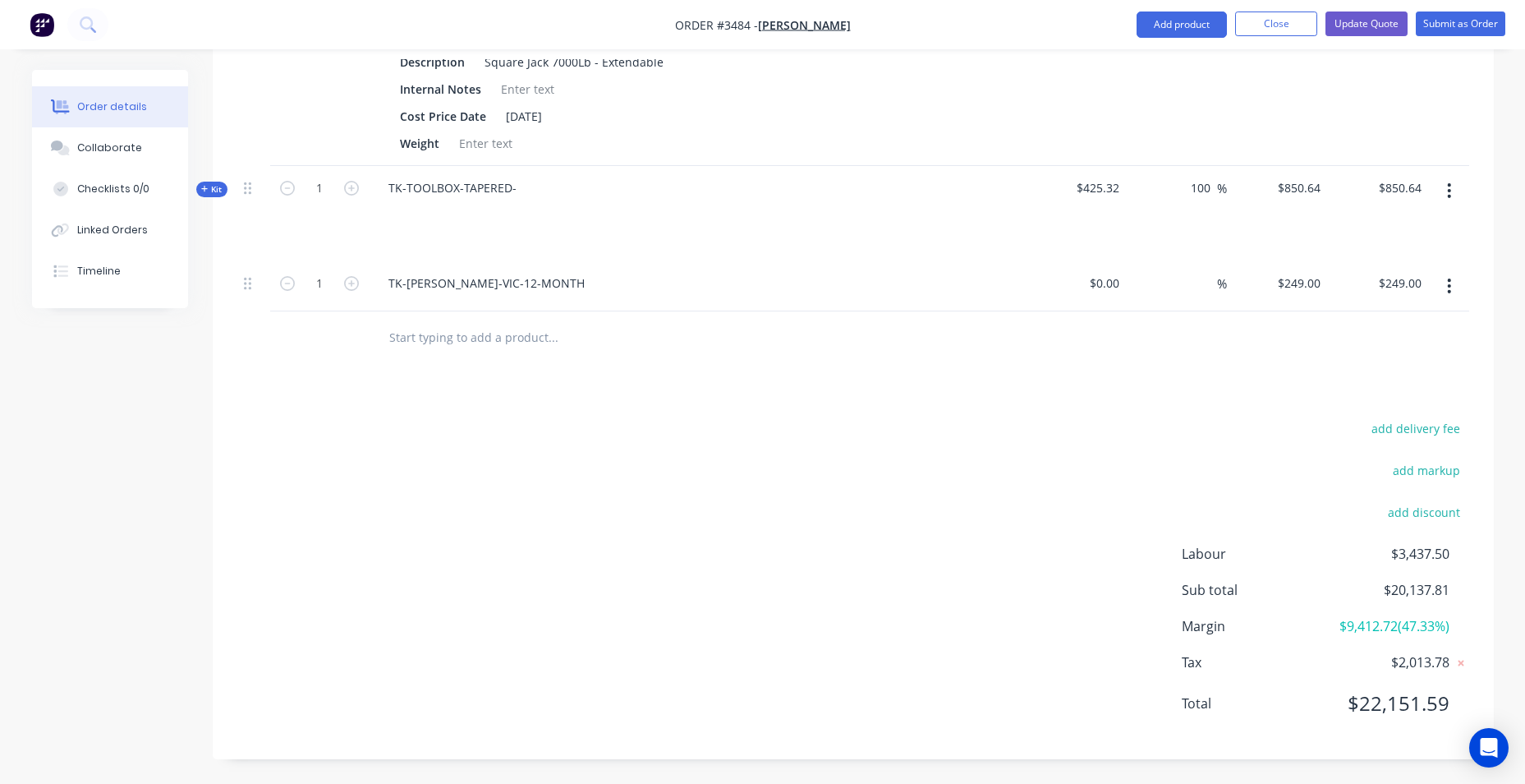
drag, startPoint x: 1175, startPoint y: 587, endPoint x: 871, endPoint y: 534, distance: 308.6
click at [871, 537] on div "add delivery fee add markup add discount Labour $3,437.50 Sub total $20,137.81 …" at bounding box center [853, 576] width 1232 height 317
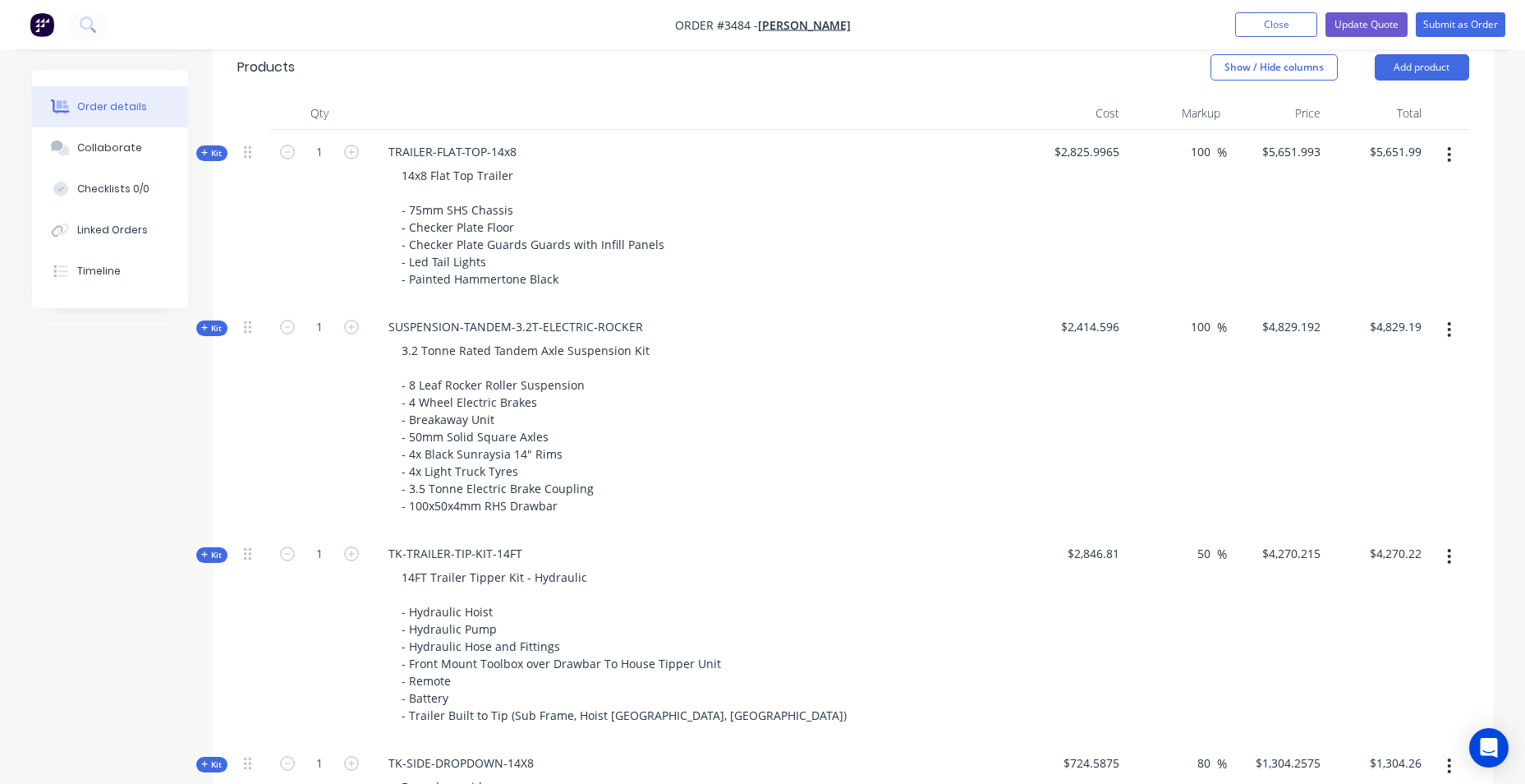
scroll to position [376, 0]
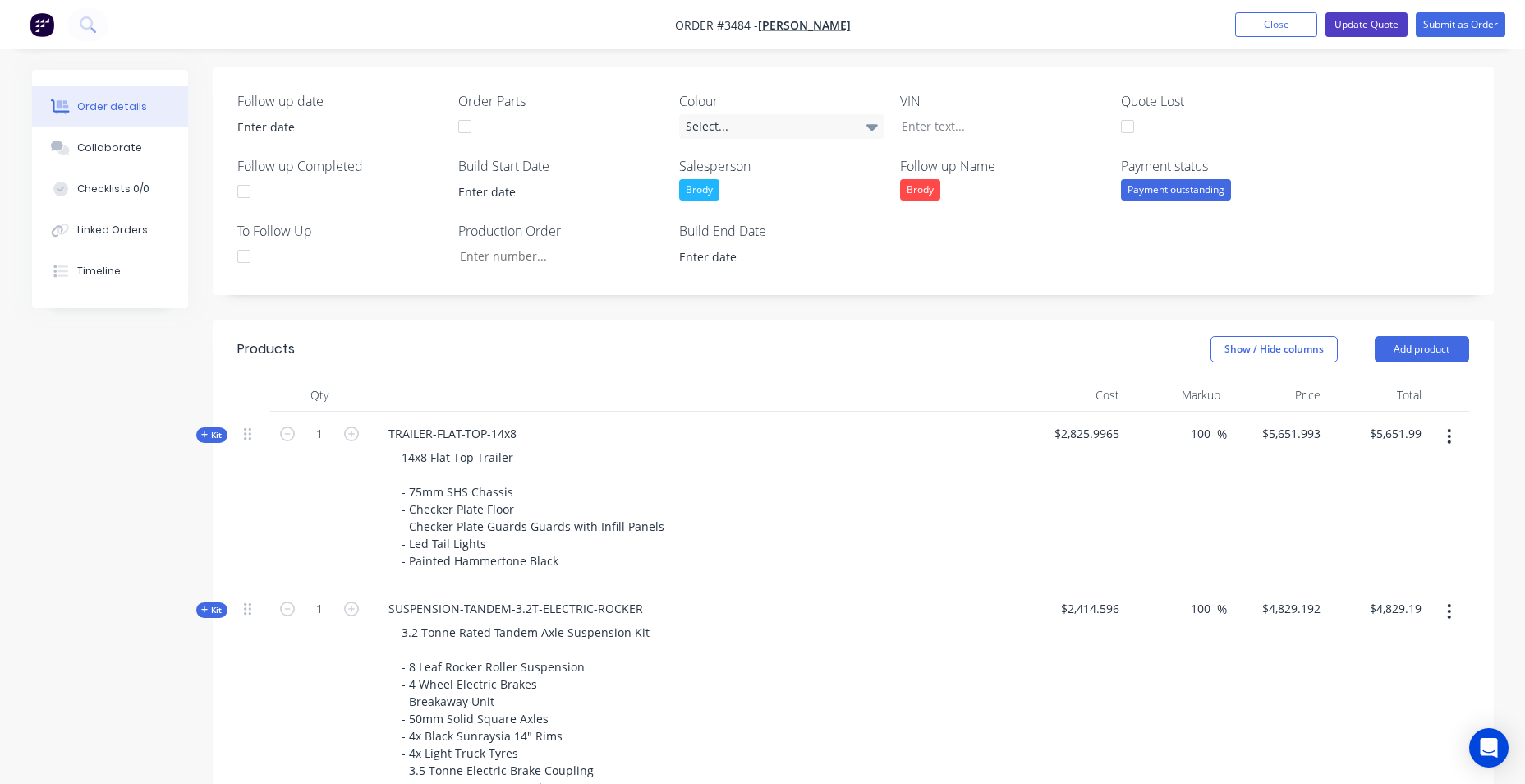
click at [1383, 18] on button "Update Quote" at bounding box center [1367, 25] width 82 height 25
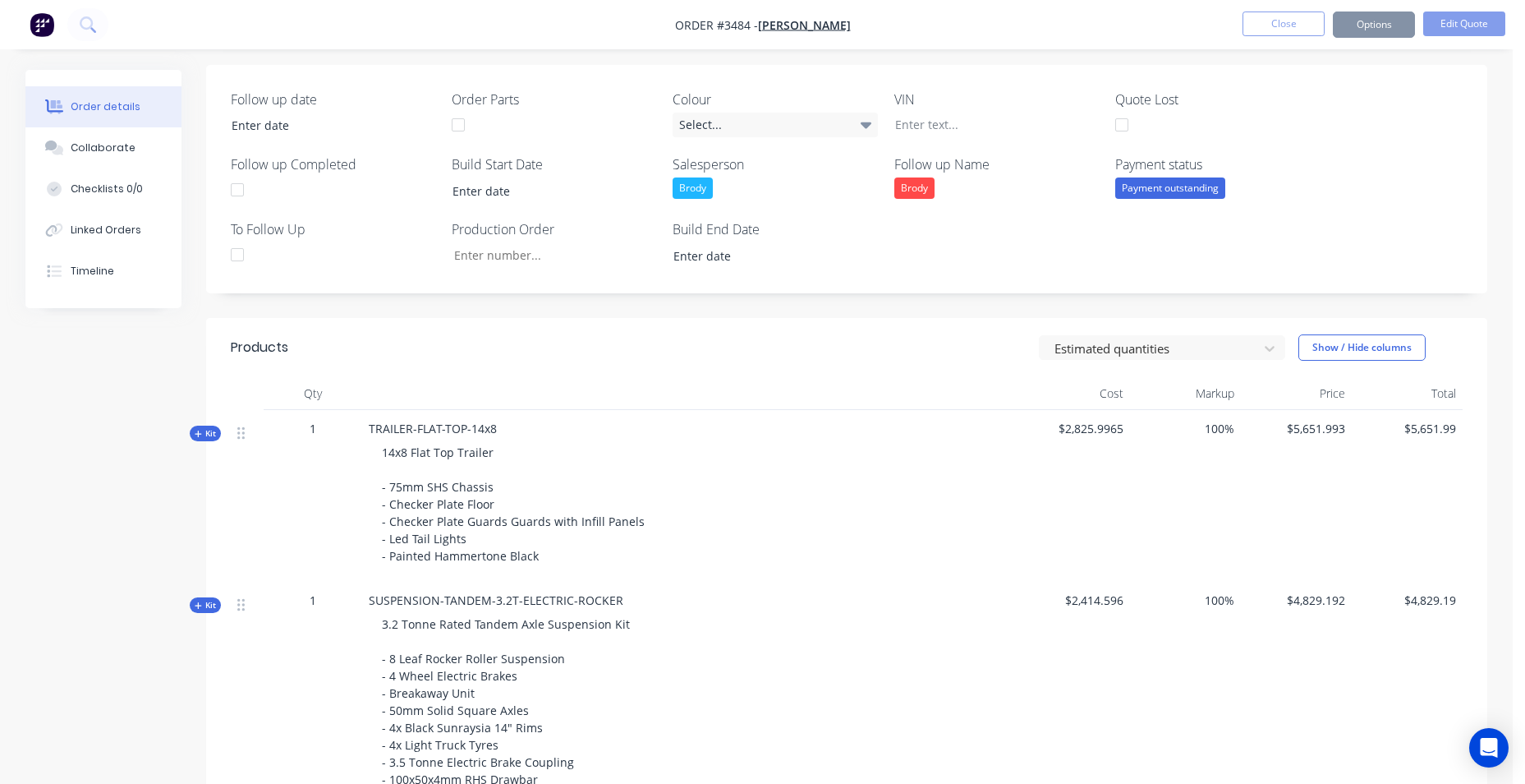
scroll to position [0, 0]
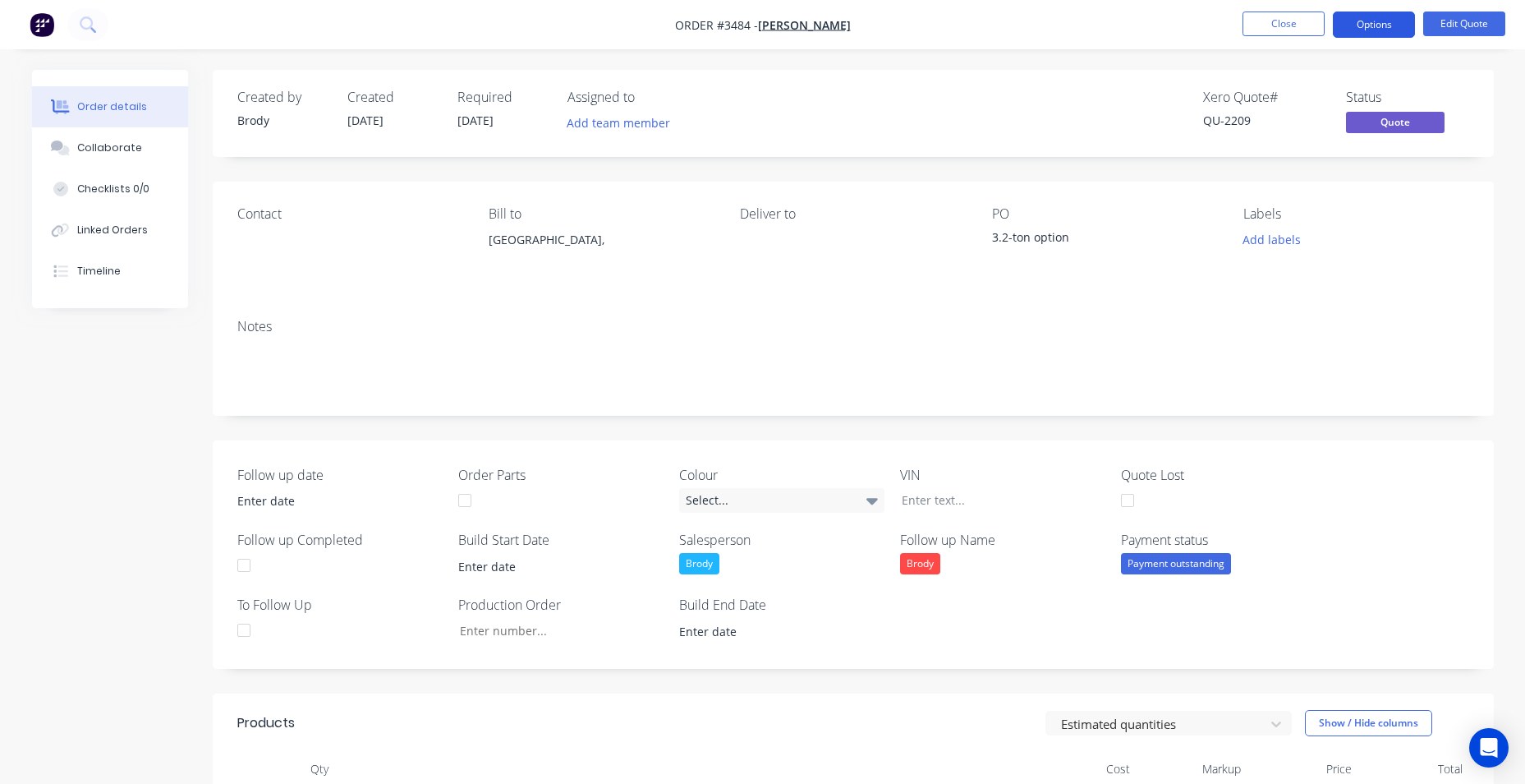
click at [1349, 26] on button "Options" at bounding box center [1374, 24] width 82 height 26
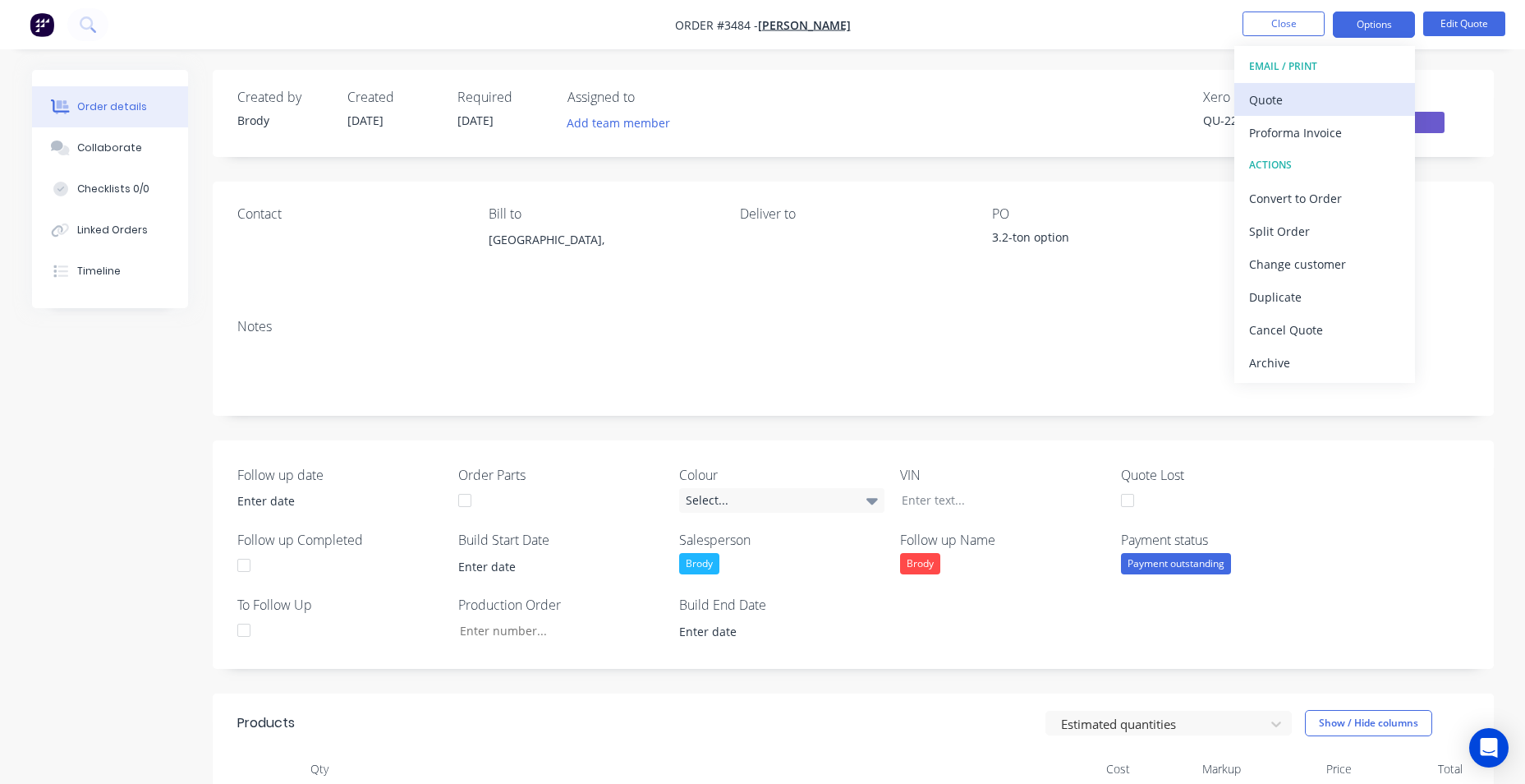
click at [1327, 107] on div "Quote" at bounding box center [1325, 99] width 151 height 24
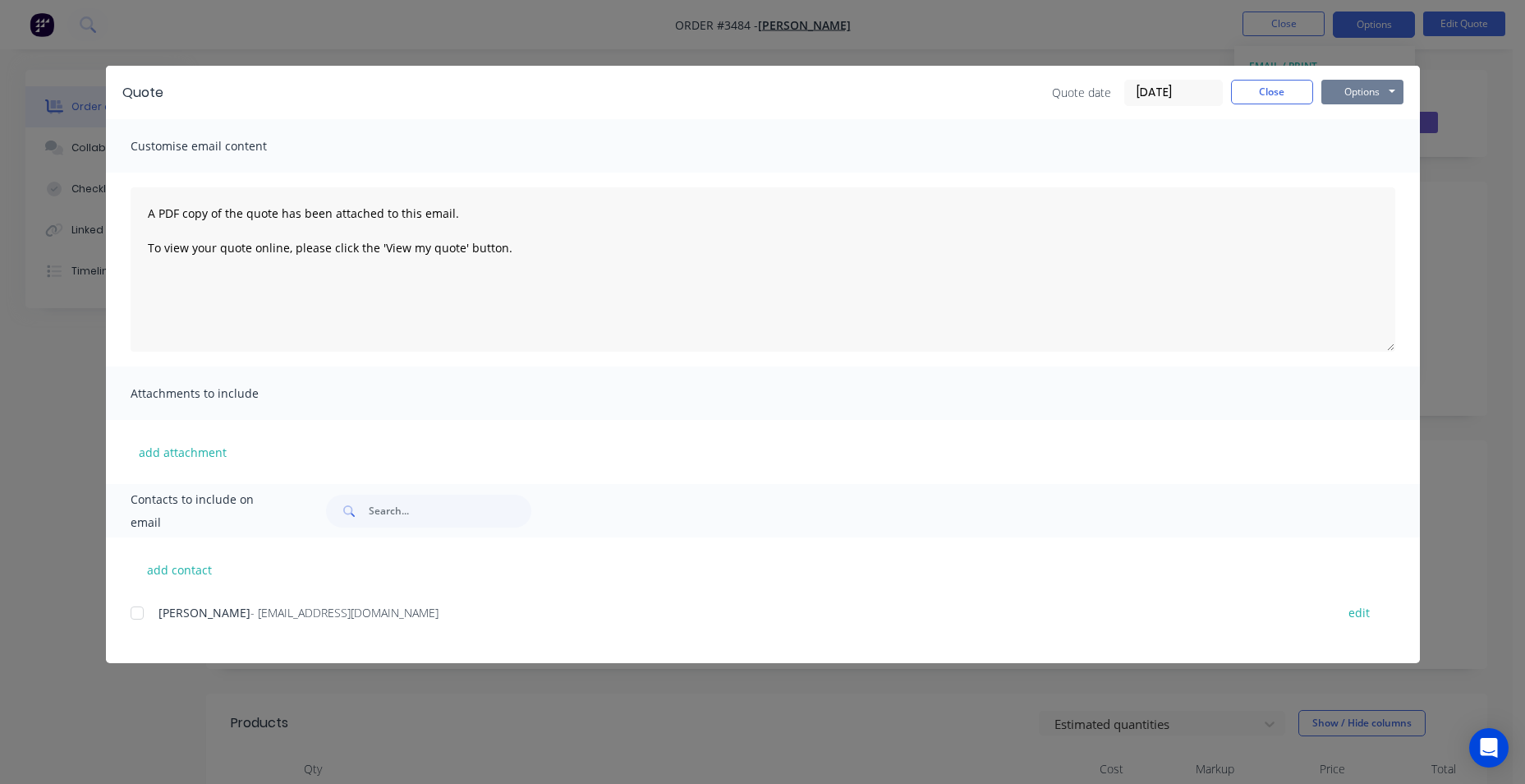
click at [1335, 94] on button "Options" at bounding box center [1362, 92] width 82 height 25
drag, startPoint x: 139, startPoint y: 619, endPoint x: 212, endPoint y: 592, distance: 77.8
click at [139, 618] on div at bounding box center [137, 613] width 33 height 33
click at [1358, 103] on button "Options" at bounding box center [1362, 92] width 82 height 25
click at [1362, 171] on button "Email" at bounding box center [1374, 175] width 105 height 27
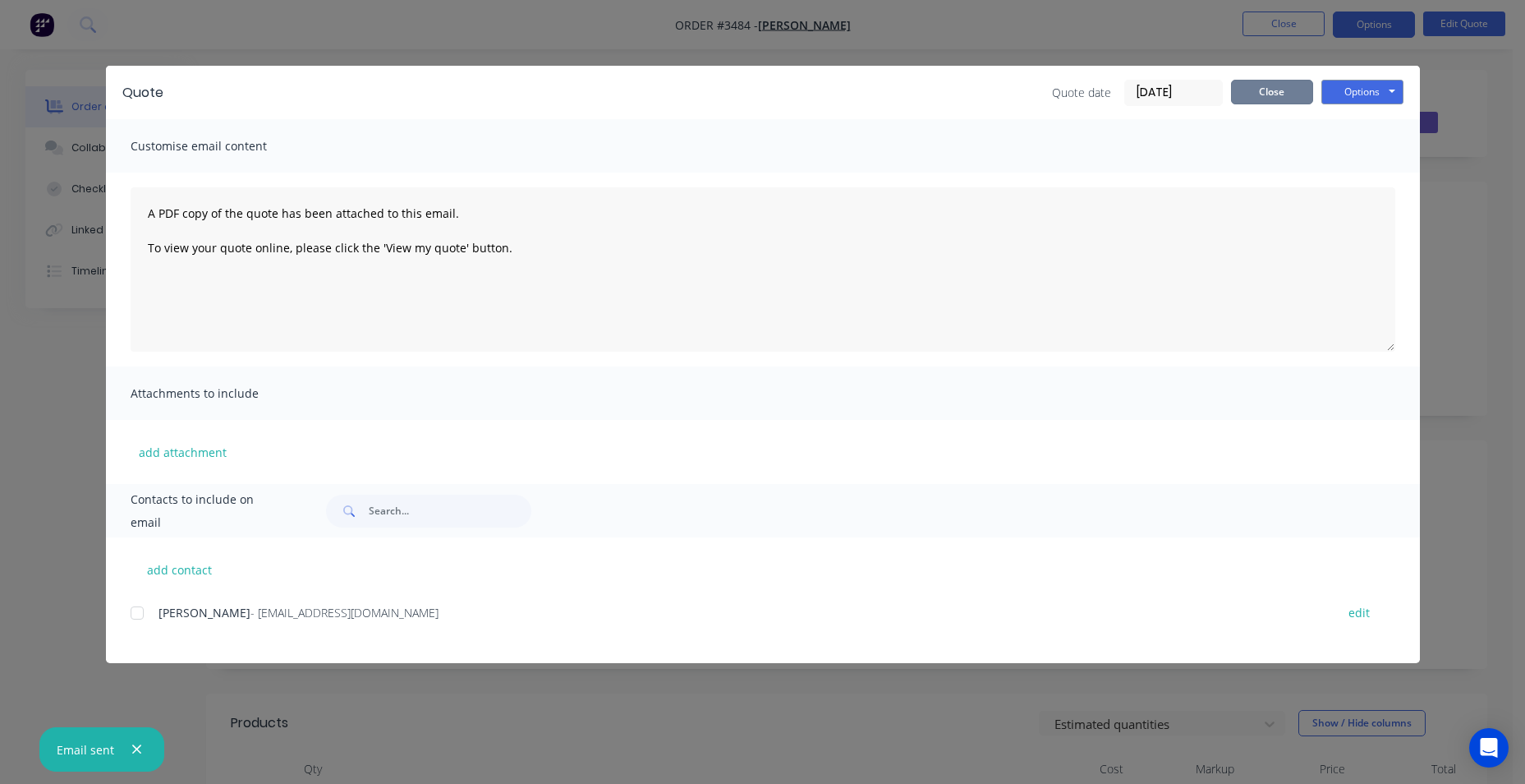
click at [1289, 88] on button "Close" at bounding box center [1273, 92] width 82 height 25
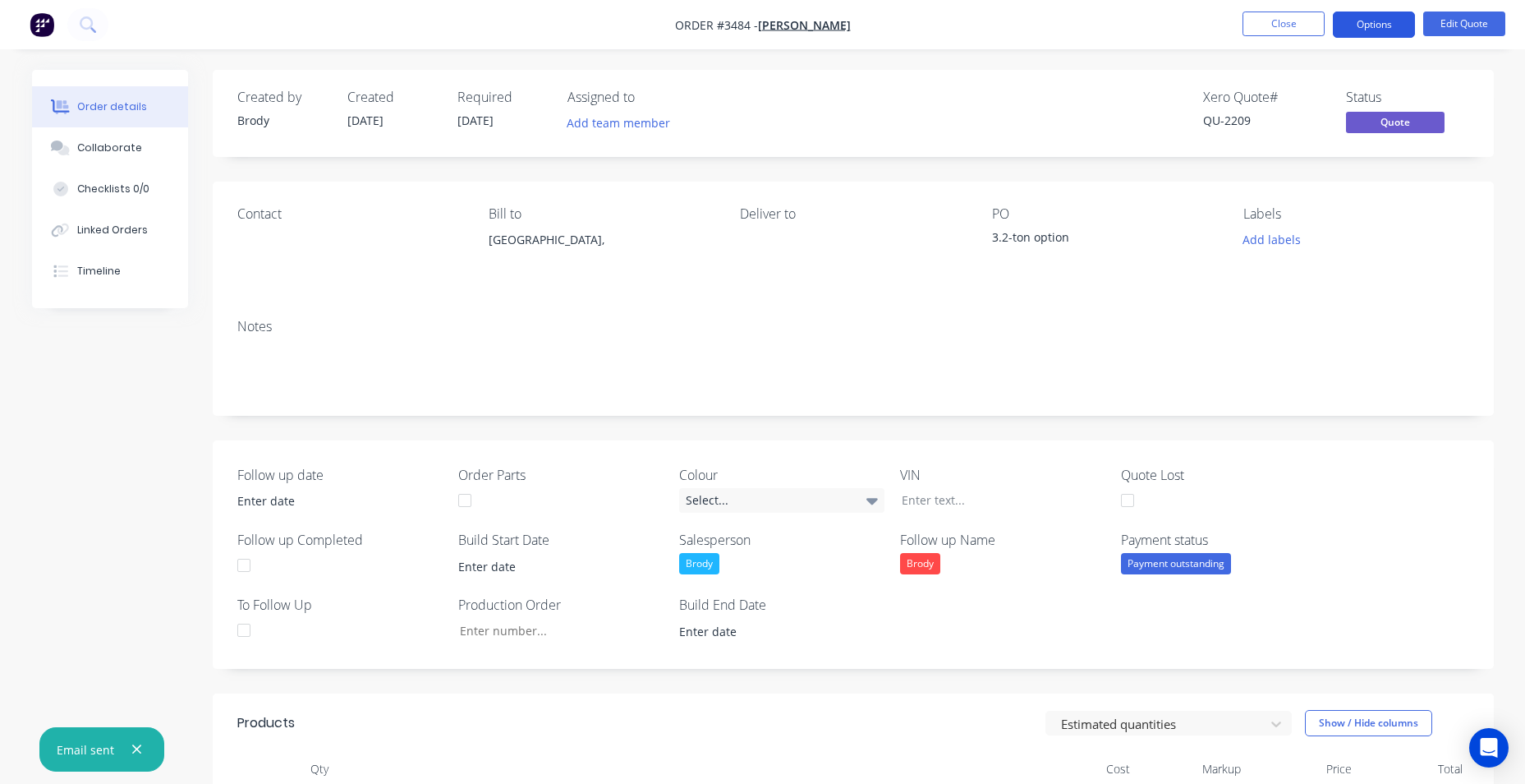
click at [1384, 26] on button "Options" at bounding box center [1374, 24] width 82 height 26
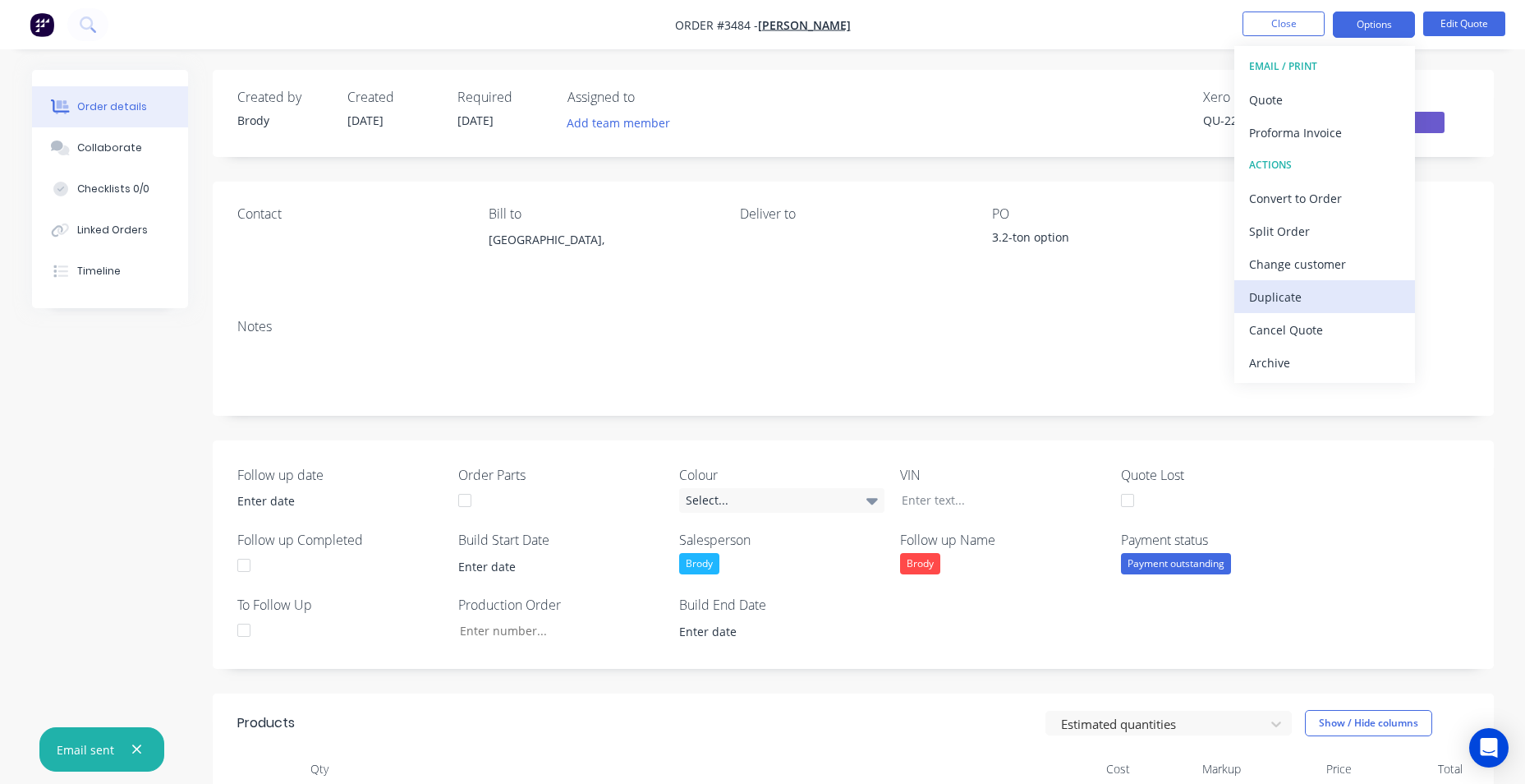
click at [1279, 304] on div "Duplicate" at bounding box center [1325, 296] width 151 height 24
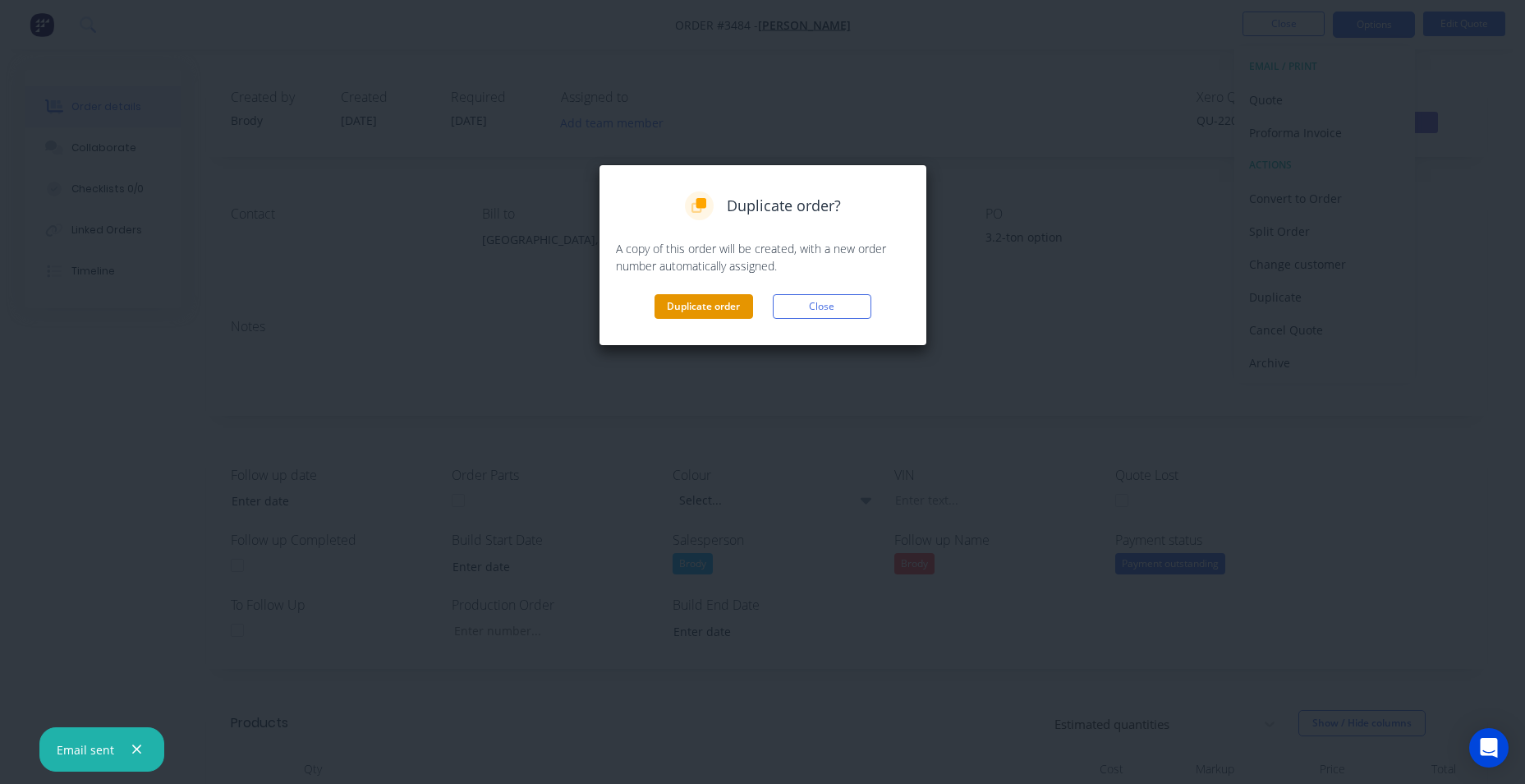
click at [732, 311] on button "Duplicate order" at bounding box center [704, 307] width 98 height 25
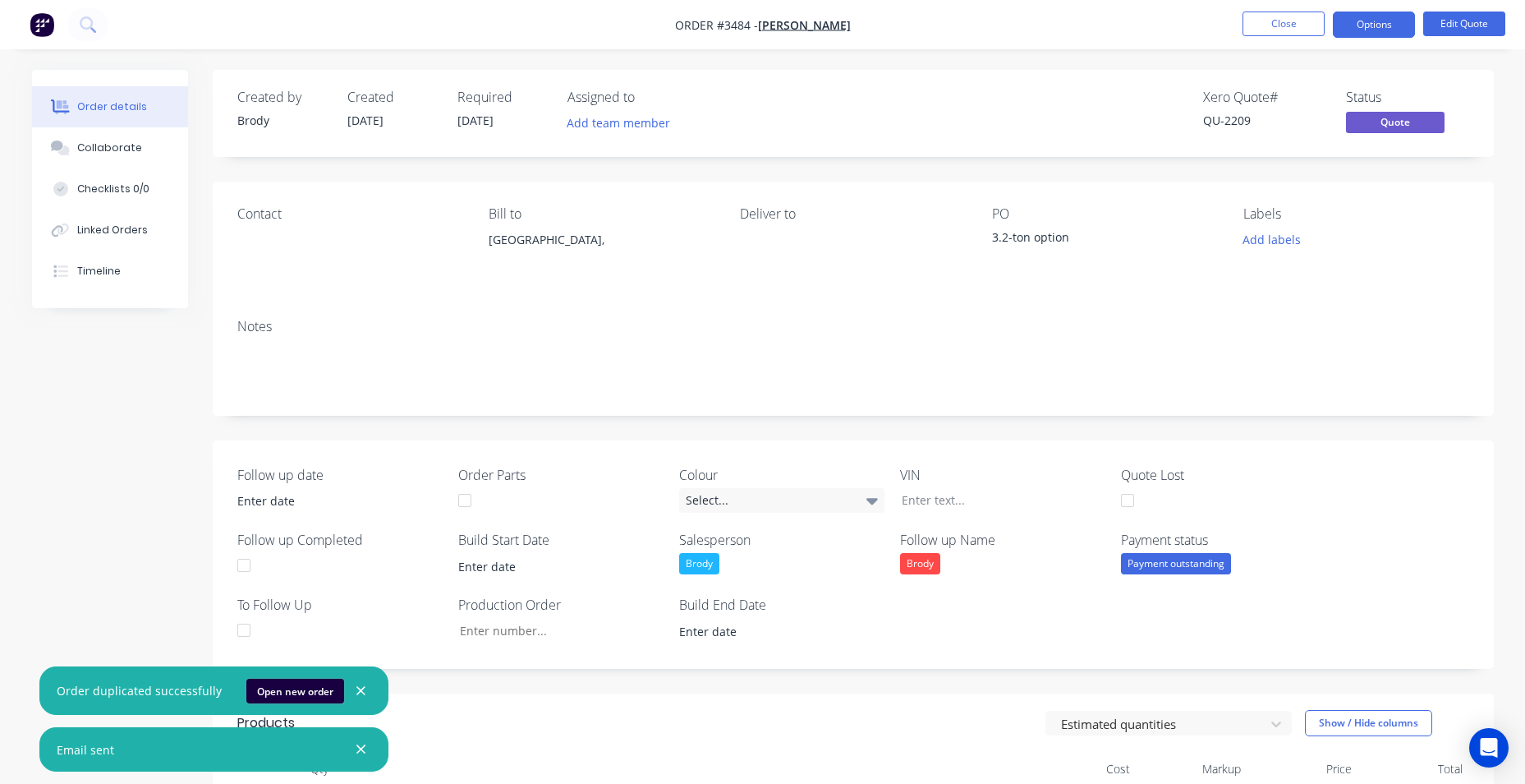
click at [293, 692] on button "Open new order" at bounding box center [295, 691] width 98 height 25
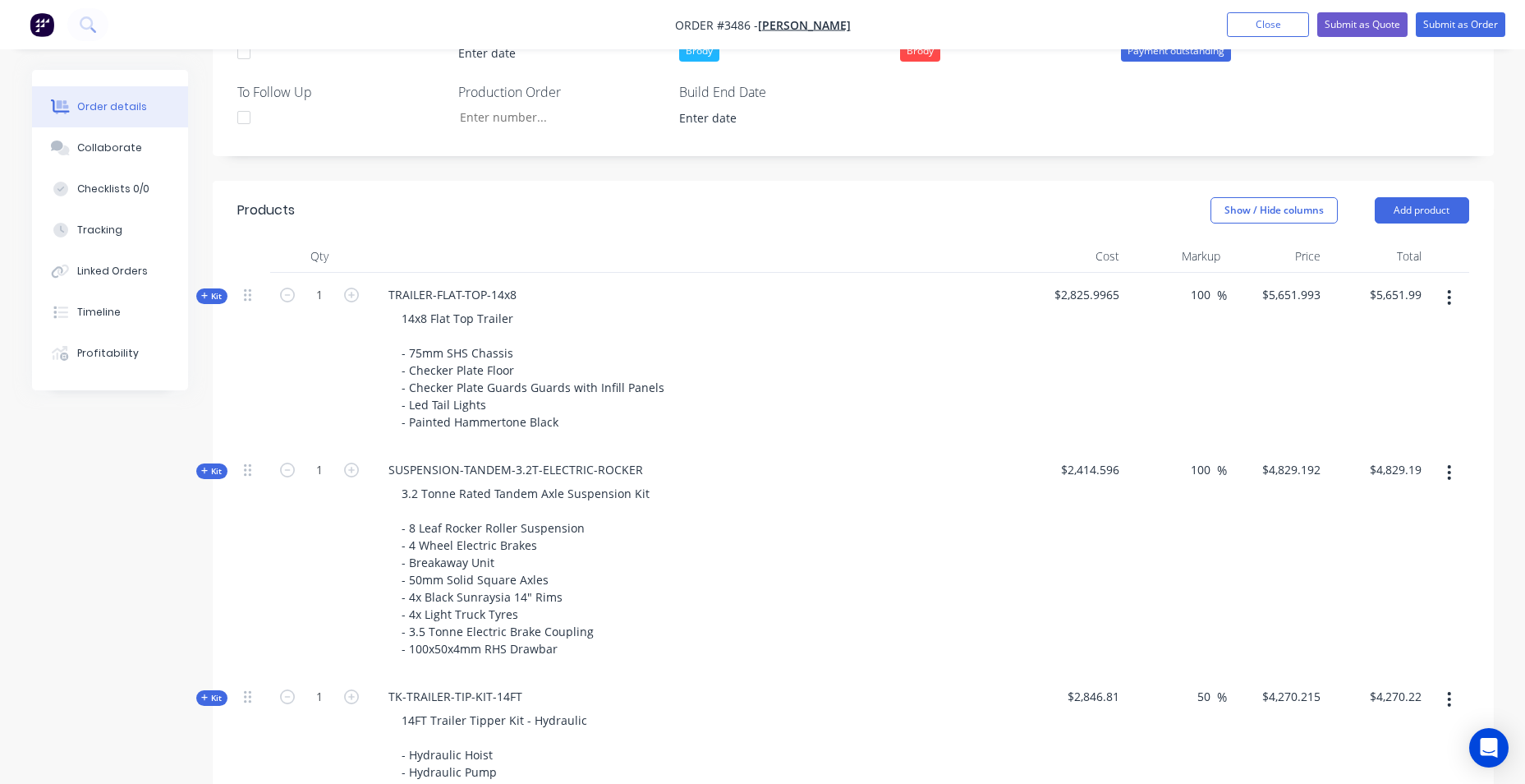
scroll to position [657, 0]
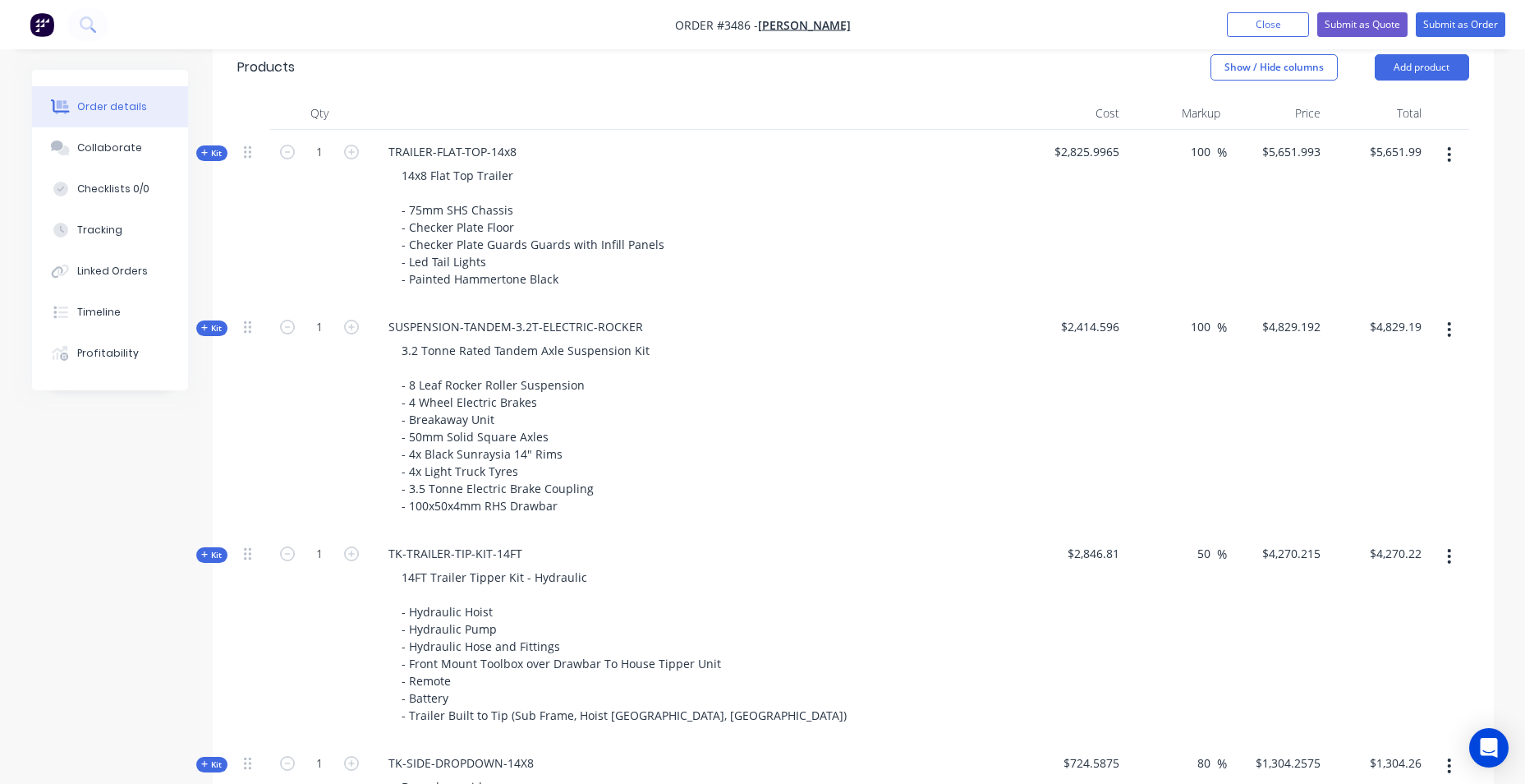
click at [1449, 330] on icon "button" at bounding box center [1449, 329] width 4 height 18
click at [1367, 502] on div "Delete" at bounding box center [1391, 504] width 126 height 24
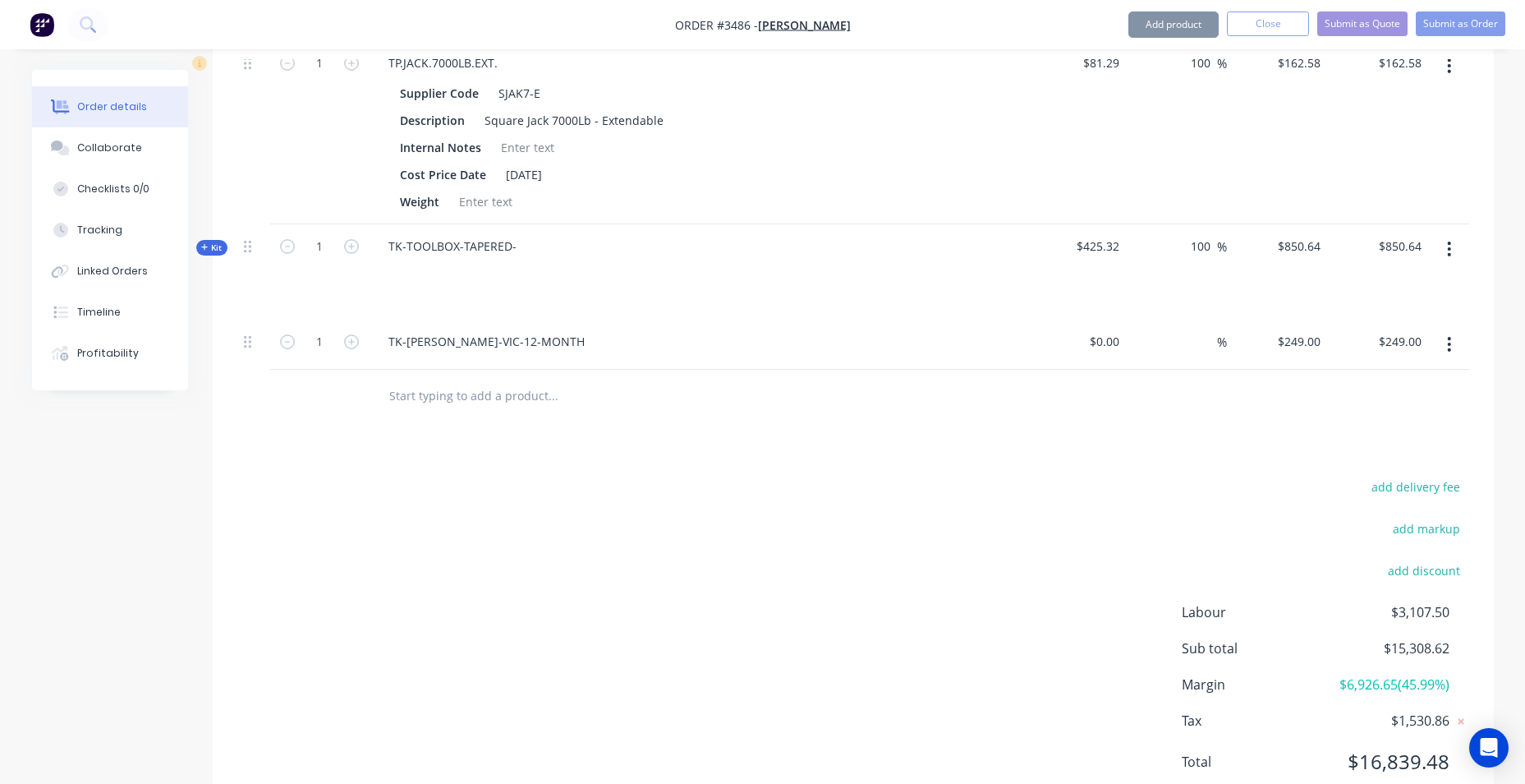
scroll to position [1792, 0]
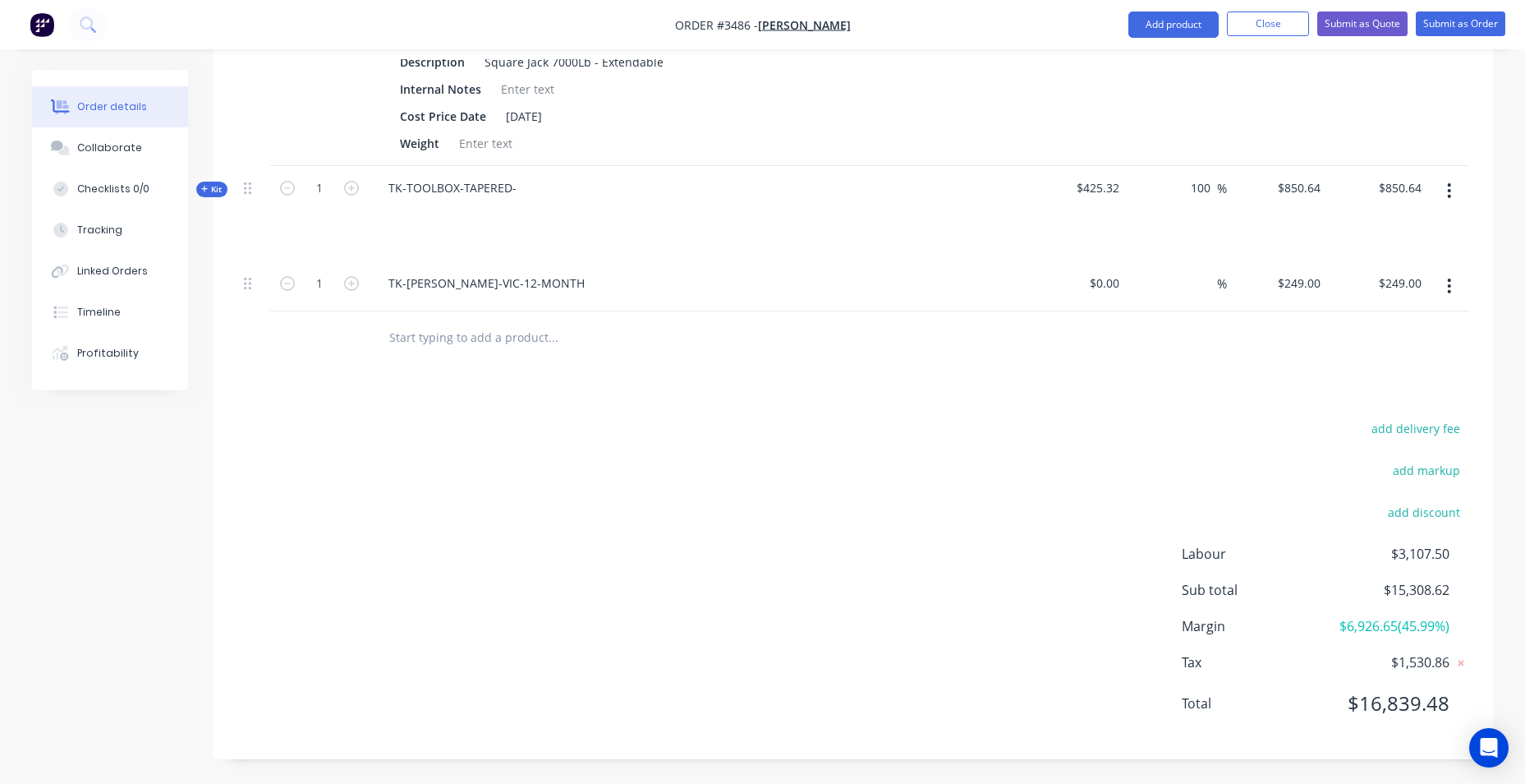
click at [518, 342] on input "text" at bounding box center [553, 338] width 329 height 33
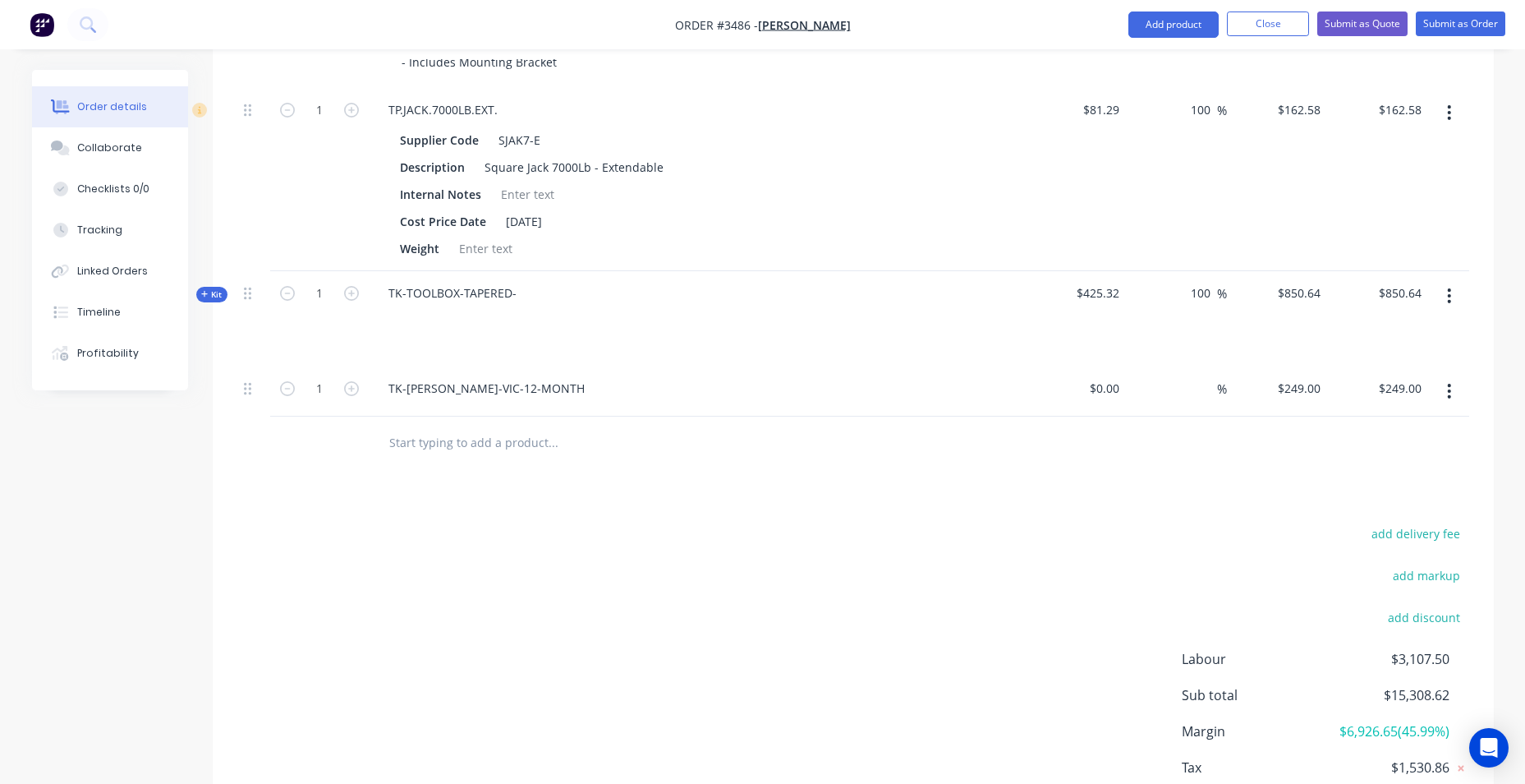
scroll to position [1216, 0]
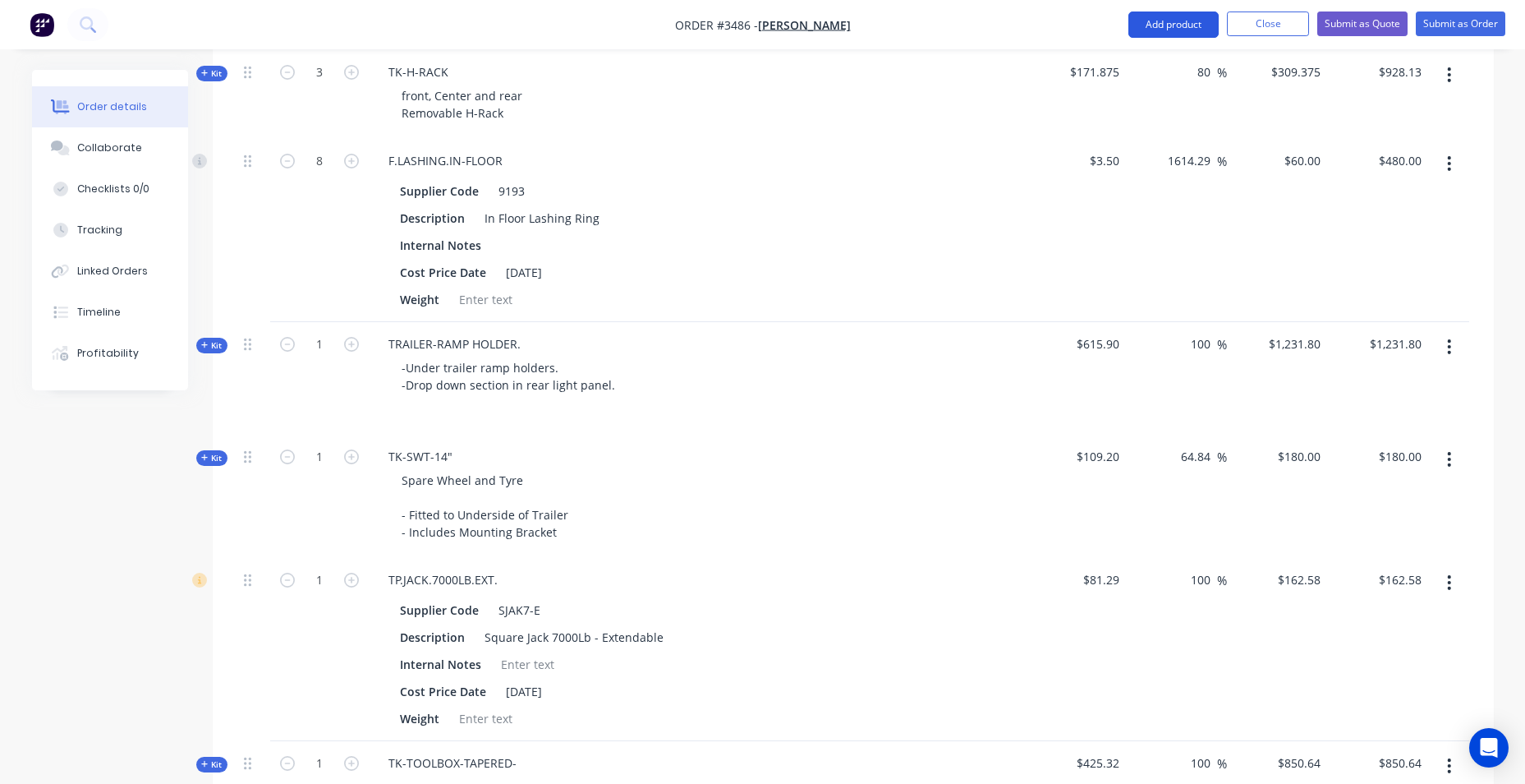
click at [1140, 20] on button "Add product" at bounding box center [1173, 24] width 90 height 26
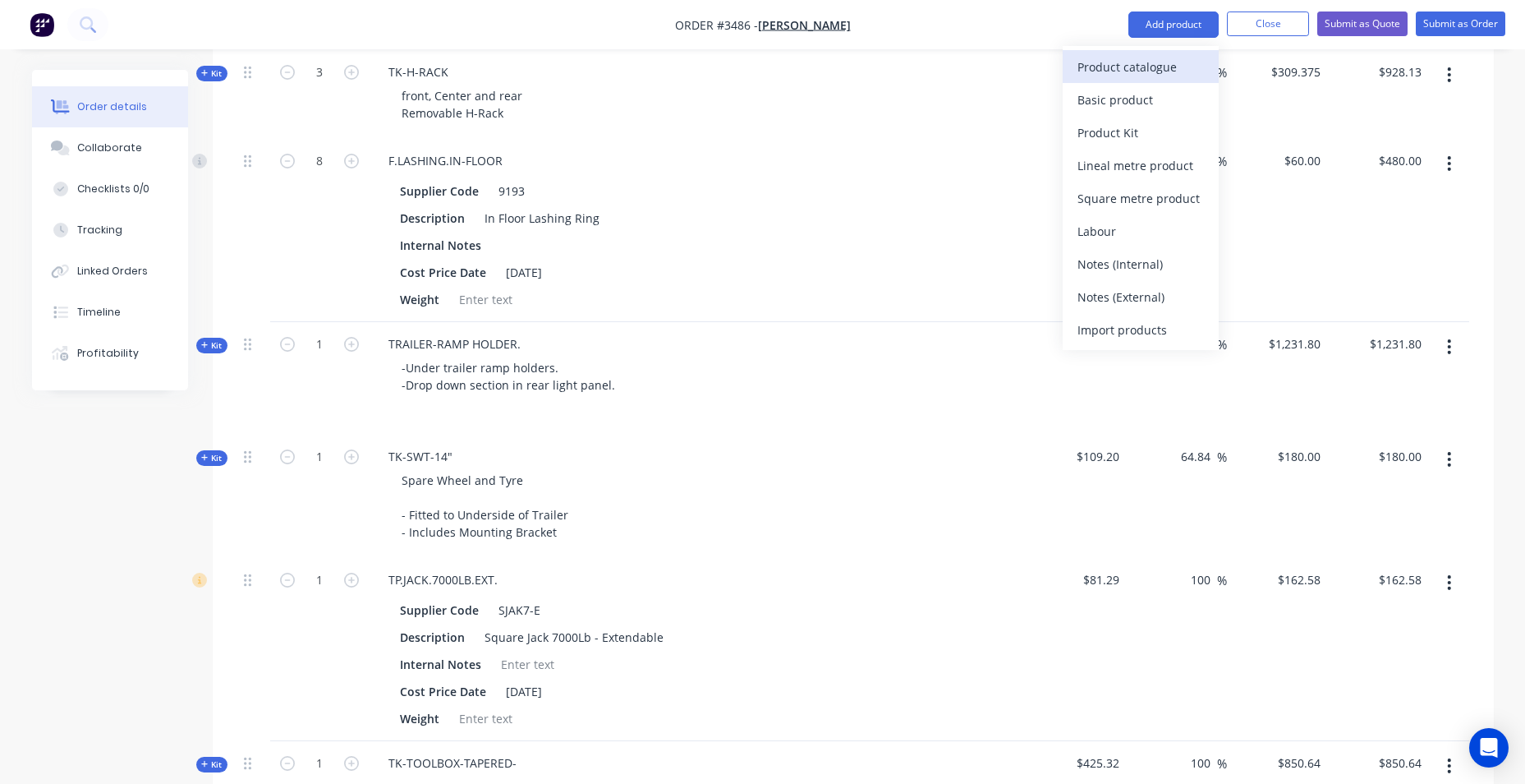
click at [1167, 68] on div "Product catalogue" at bounding box center [1141, 67] width 126 height 24
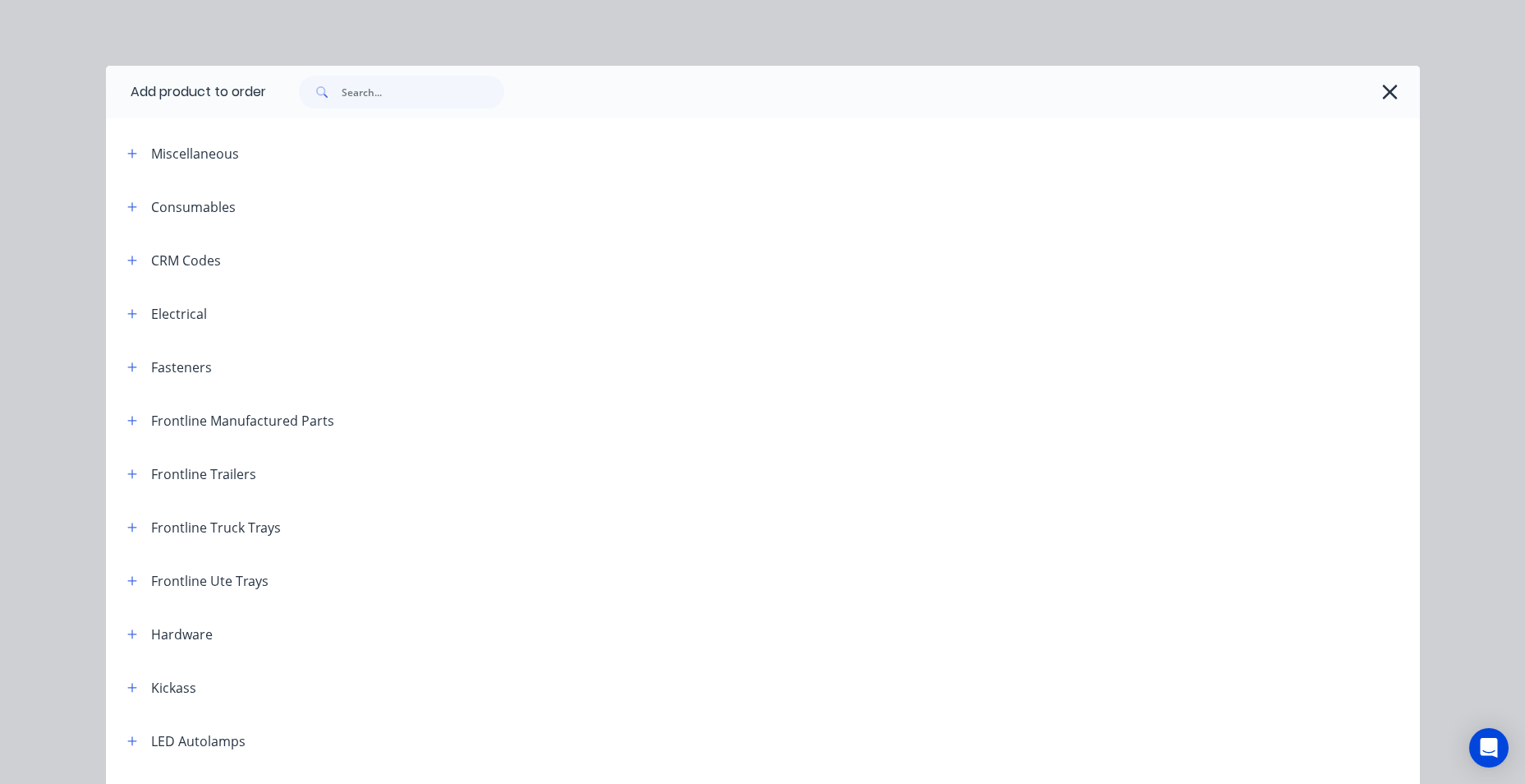
scroll to position [696, 0]
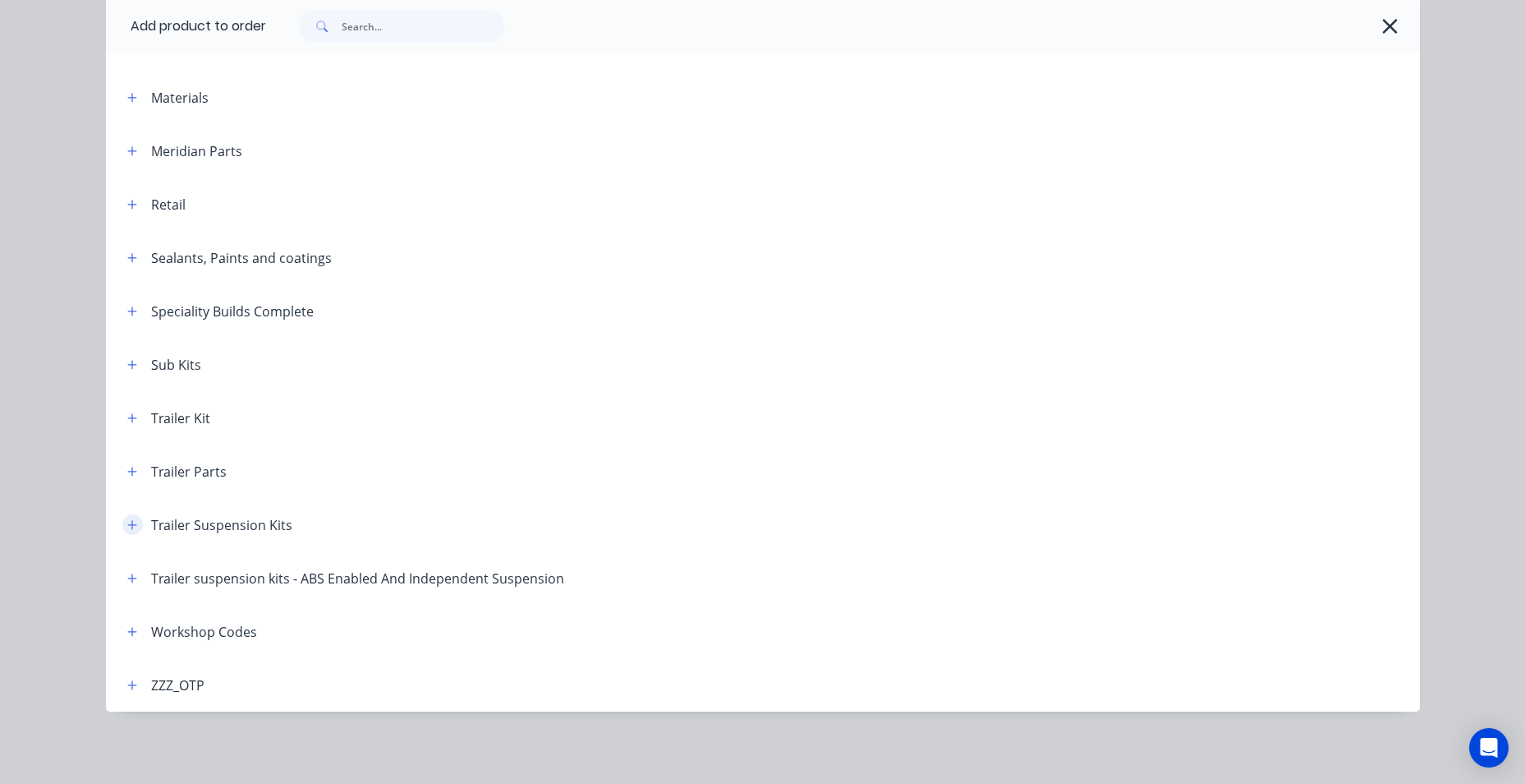
click at [129, 526] on icon "button" at bounding box center [132, 525] width 10 height 11
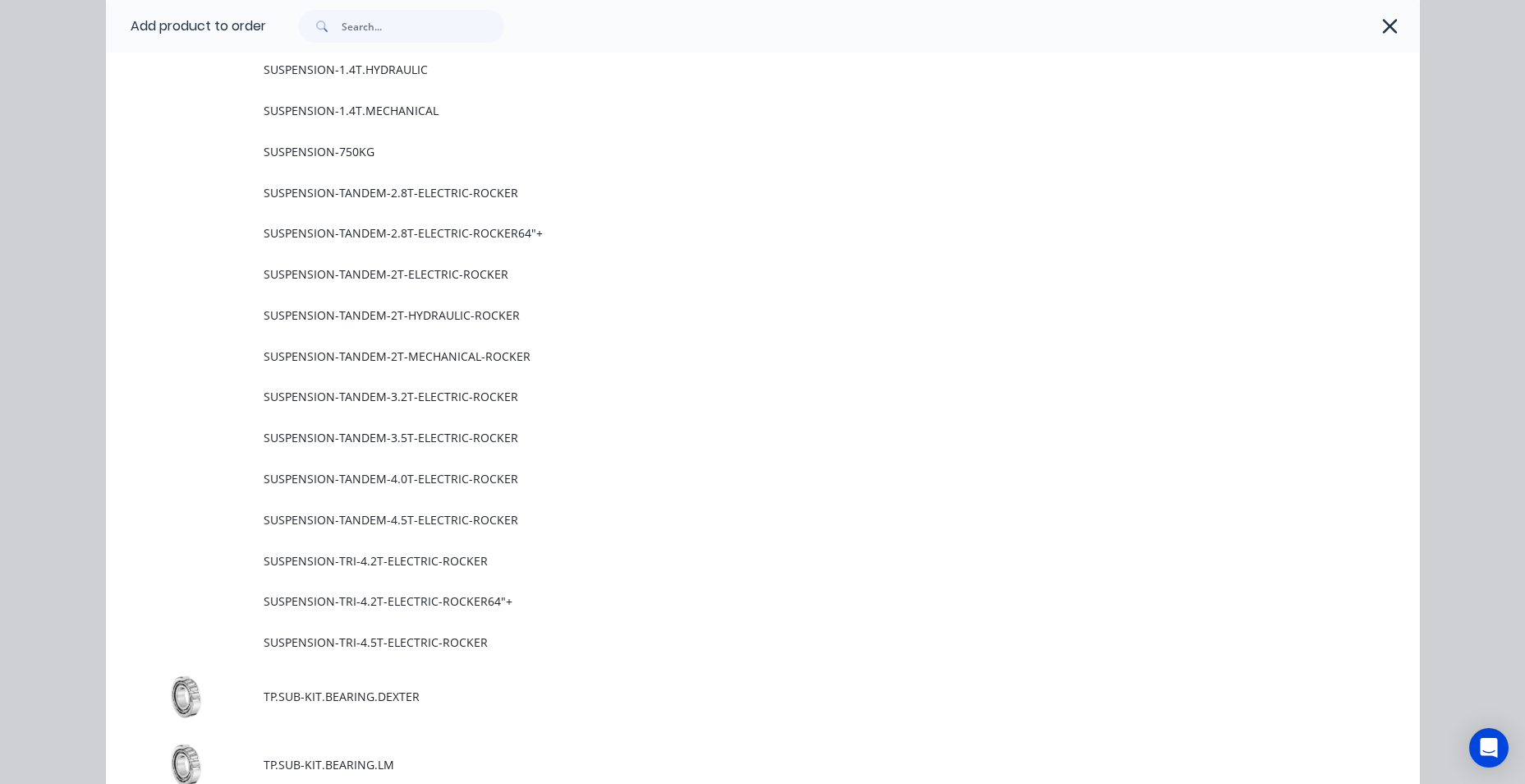
scroll to position [1272, 0]
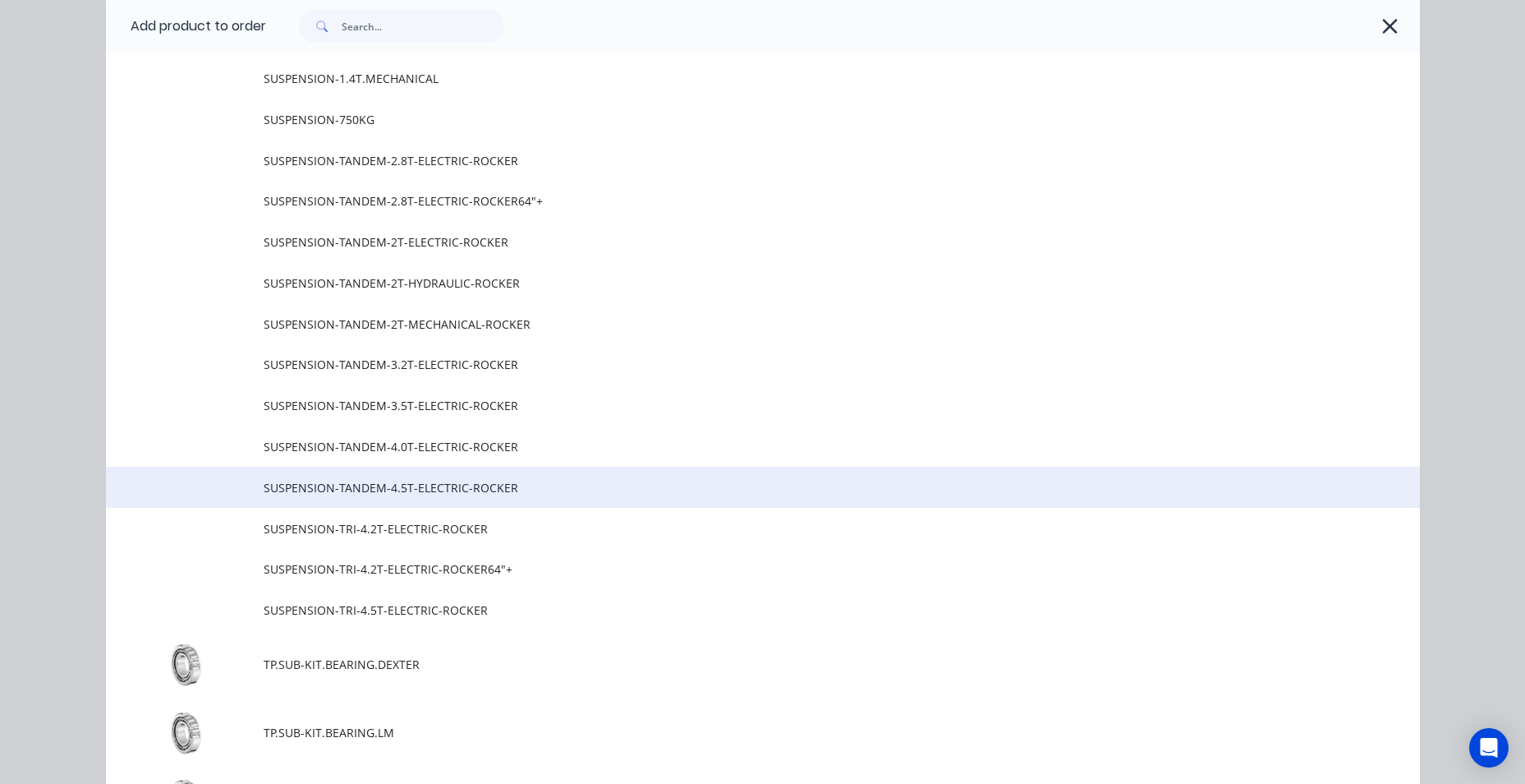
click at [494, 493] on span "SUSPENSION-TANDEM-4.5T-ELECTRIC-ROCKER" at bounding box center [726, 488] width 925 height 17
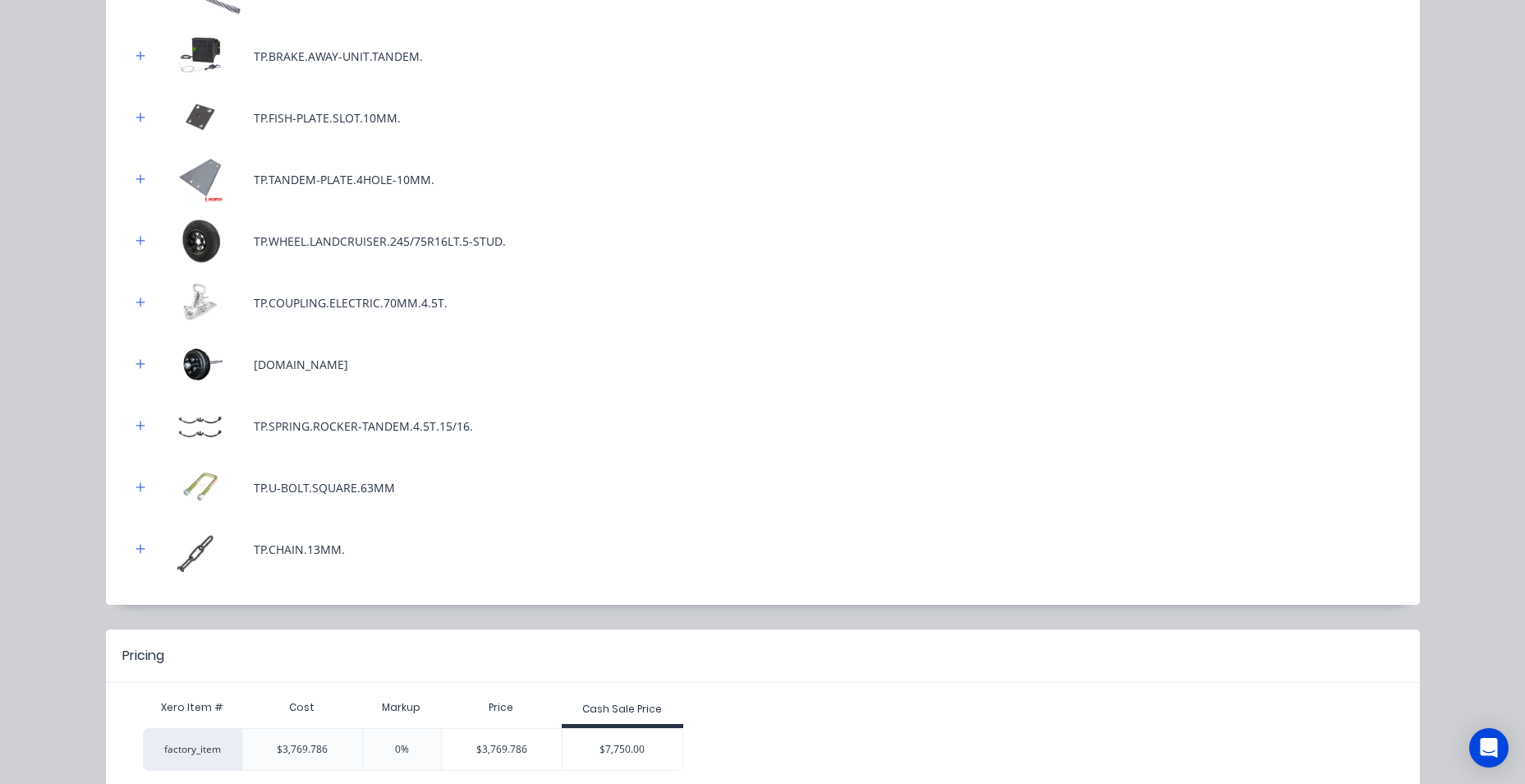
scroll to position [689, 0]
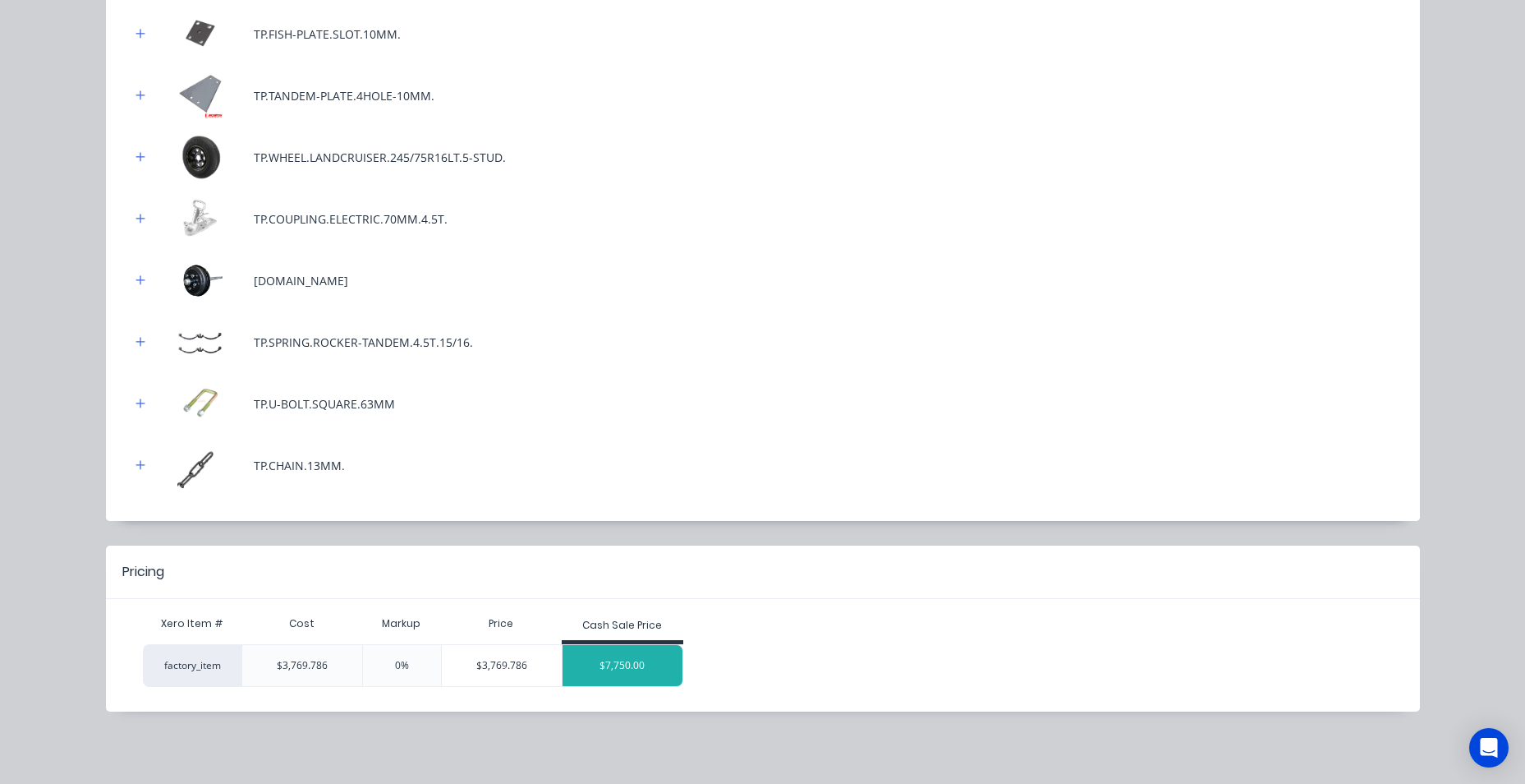
click at [614, 667] on div "$7,750.00" at bounding box center [621, 664] width 120 height 41
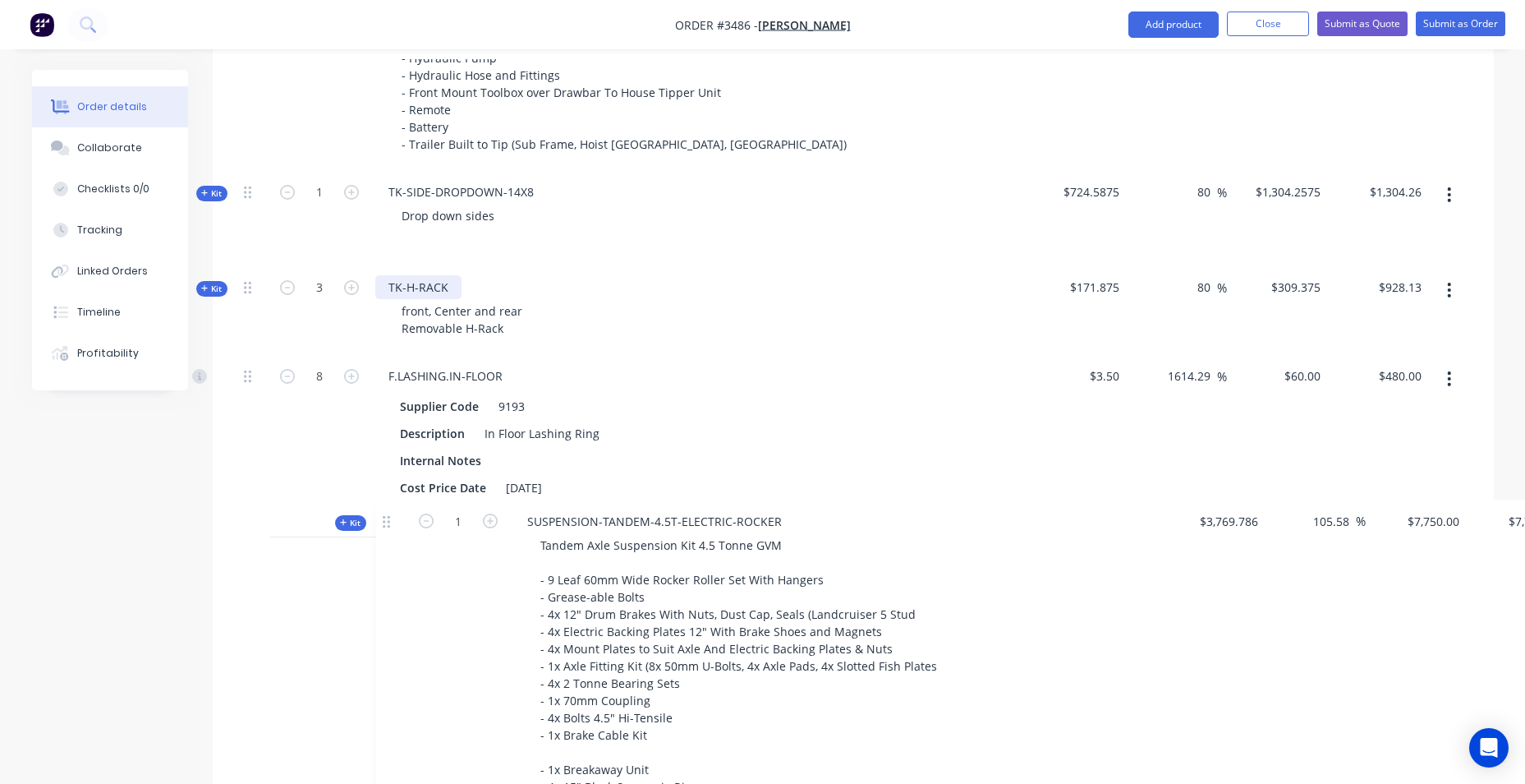
scroll to position [1014, 0]
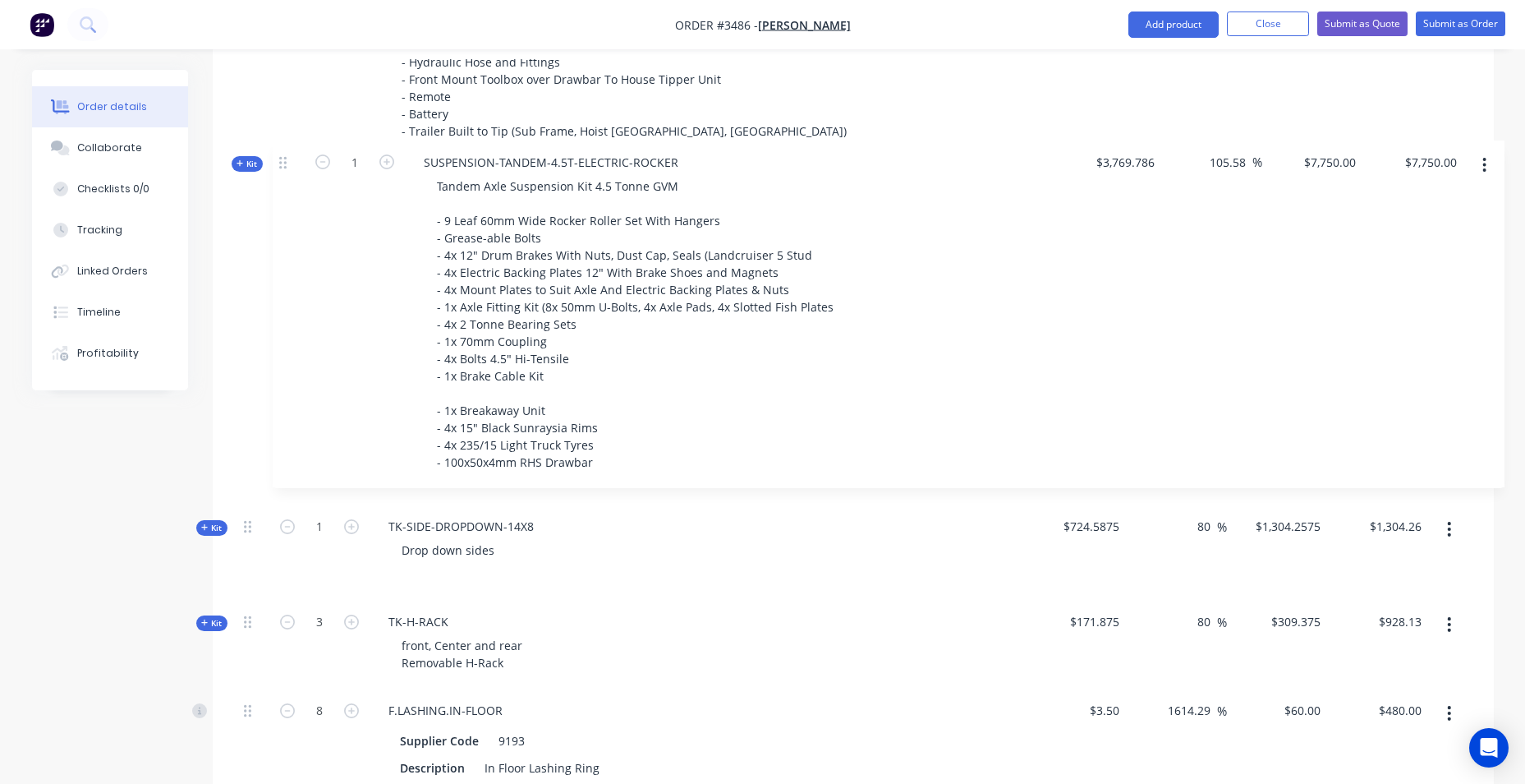
drag, startPoint x: 251, startPoint y: 505, endPoint x: 287, endPoint y: 166, distance: 340.9
click at [287, 166] on div "Kit 1 TRAILER-FLAT-TOP-14x8 14x8 Flat Top Trailer - 75mm SHS Chassis - Checker …" at bounding box center [853, 604] width 1232 height 1664
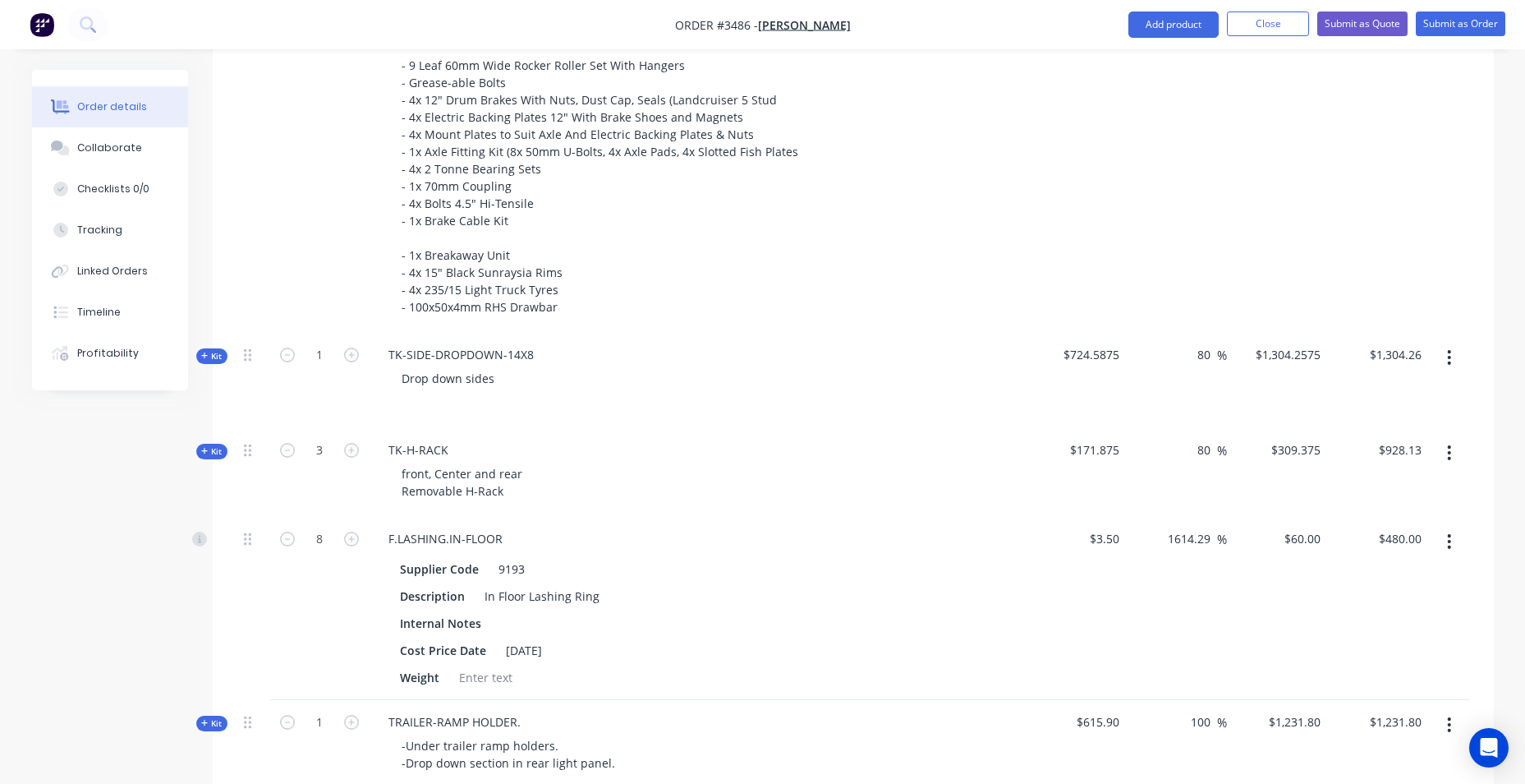
scroll to position [1009, 0]
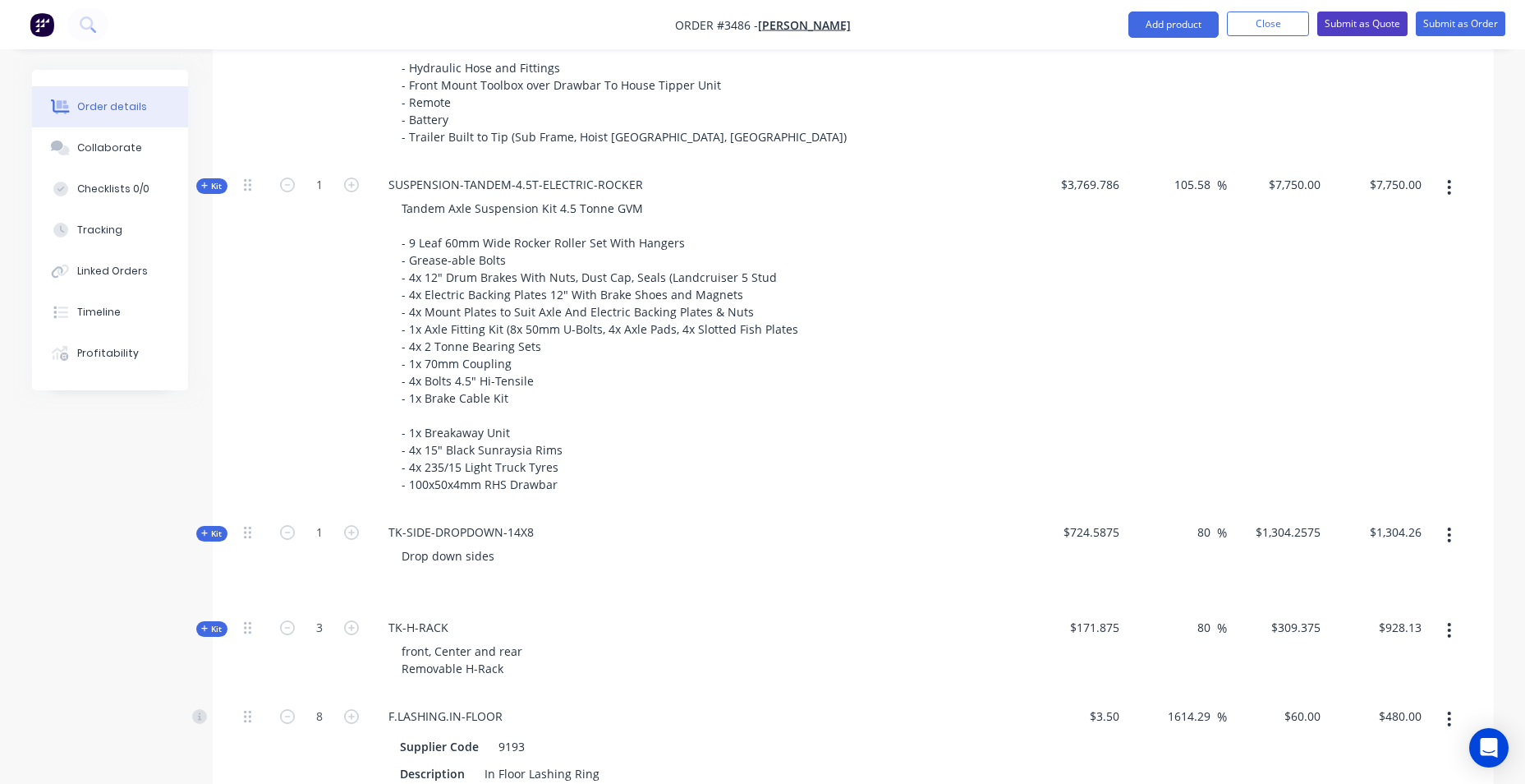
click at [1382, 32] on button "Submit as Quote" at bounding box center [1362, 24] width 90 height 25
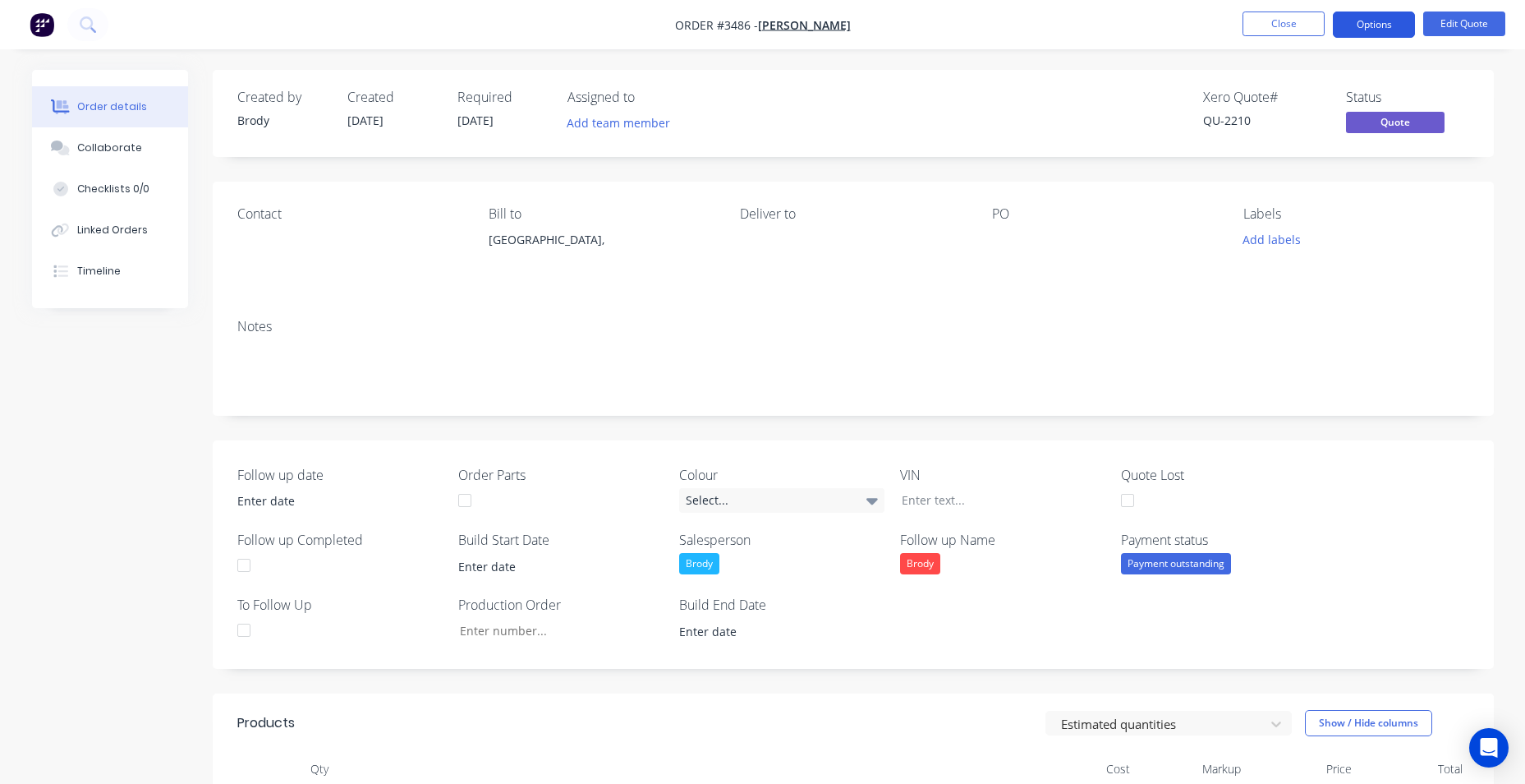
click at [1384, 24] on button "Options" at bounding box center [1374, 24] width 82 height 26
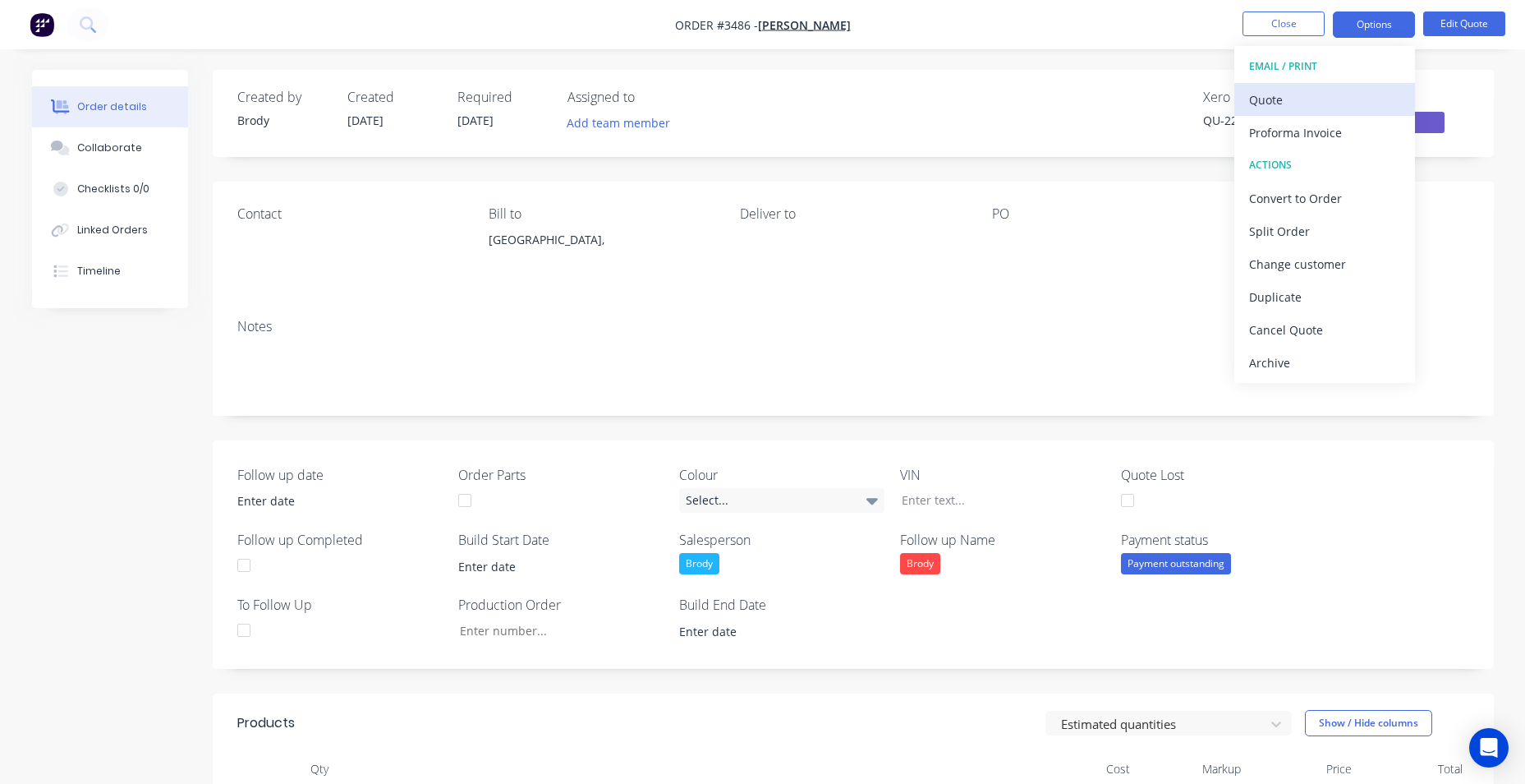
click at [1293, 103] on div "Quote" at bounding box center [1325, 99] width 151 height 24
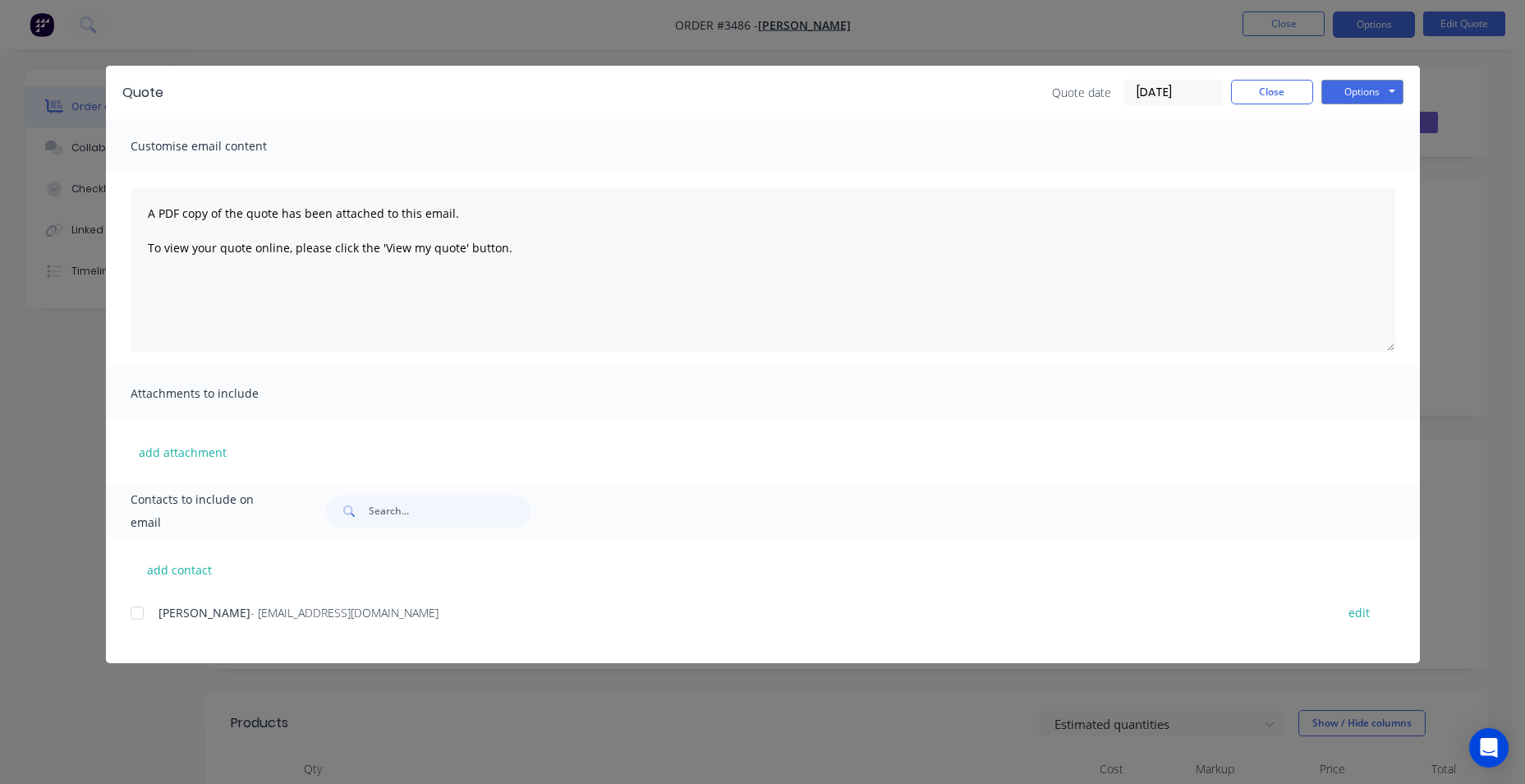
click at [152, 615] on div at bounding box center [137, 613] width 33 height 33
click at [1384, 84] on button "Options" at bounding box center [1362, 92] width 82 height 25
click at [1338, 172] on button "Email" at bounding box center [1374, 175] width 105 height 27
click at [129, 616] on div "add contact STEVE COLLESS - SCOLLESS01@GMAIL.COM.AU edit" at bounding box center [763, 599] width 1315 height 125
click at [131, 612] on div at bounding box center [137, 613] width 33 height 33
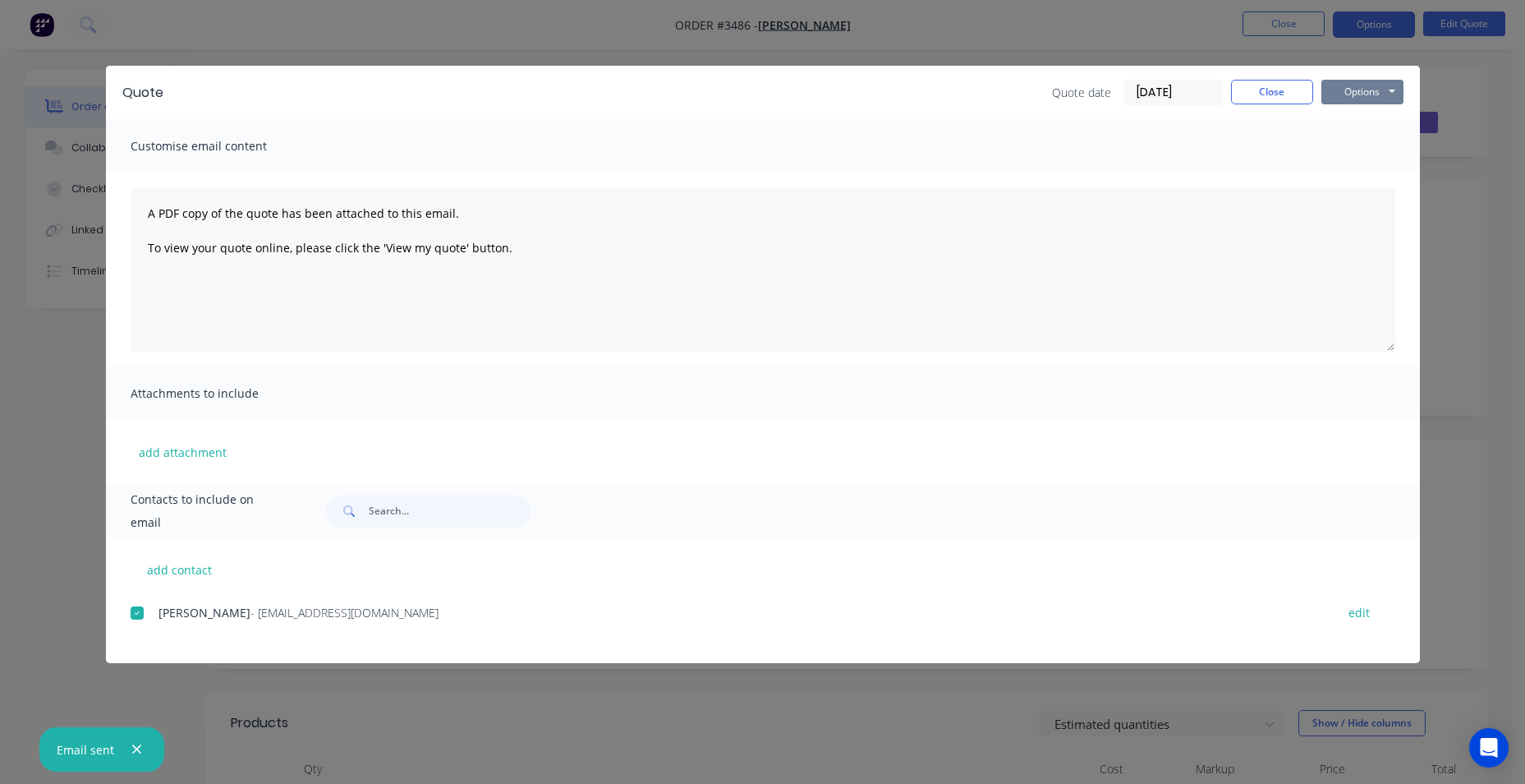
click at [1374, 95] on button "Options" at bounding box center [1362, 92] width 82 height 25
click at [1385, 180] on button "Email" at bounding box center [1374, 175] width 105 height 27
click at [1298, 90] on button "Close" at bounding box center [1273, 92] width 82 height 25
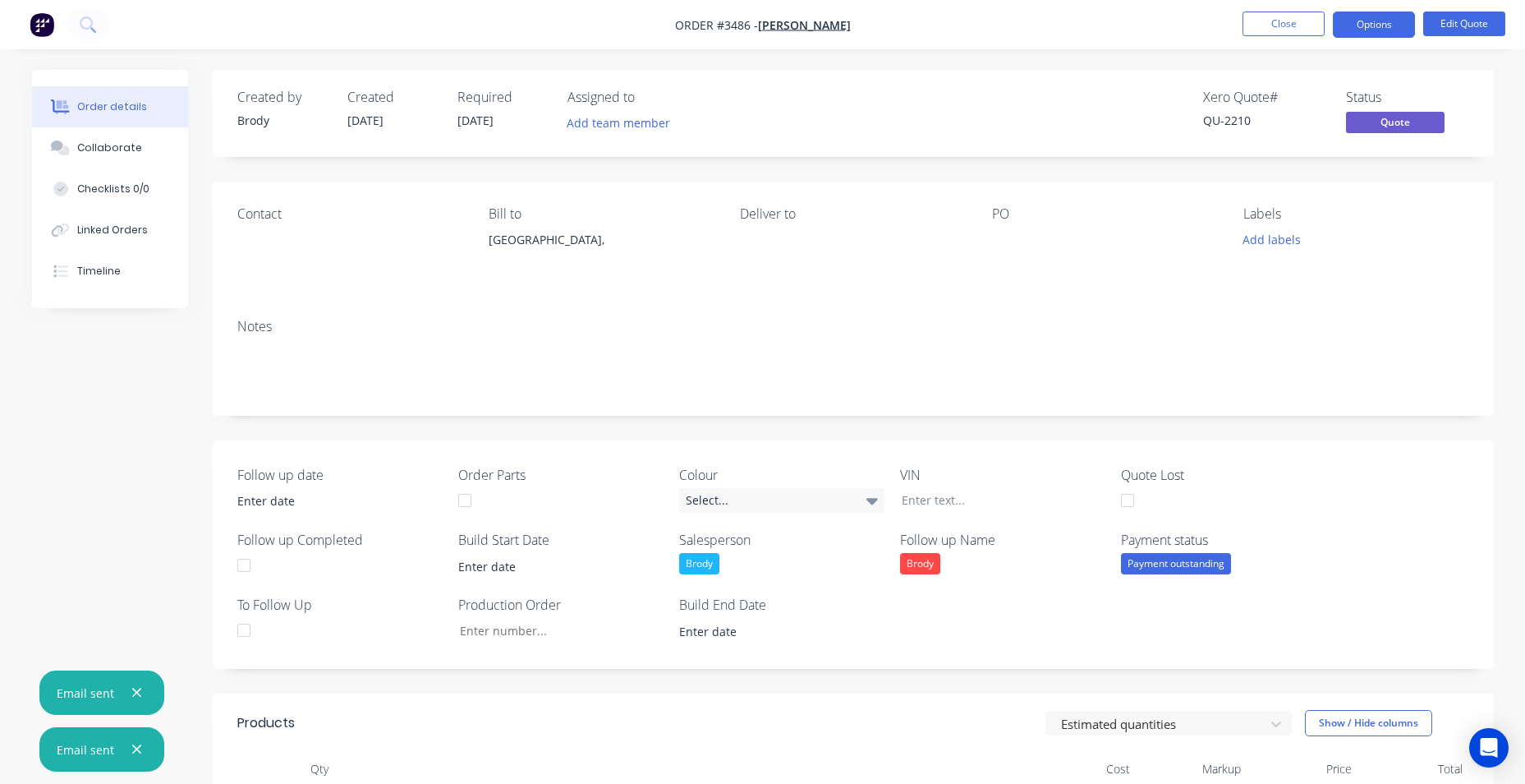
click at [54, 35] on img "button" at bounding box center [42, 25] width 25 height 25
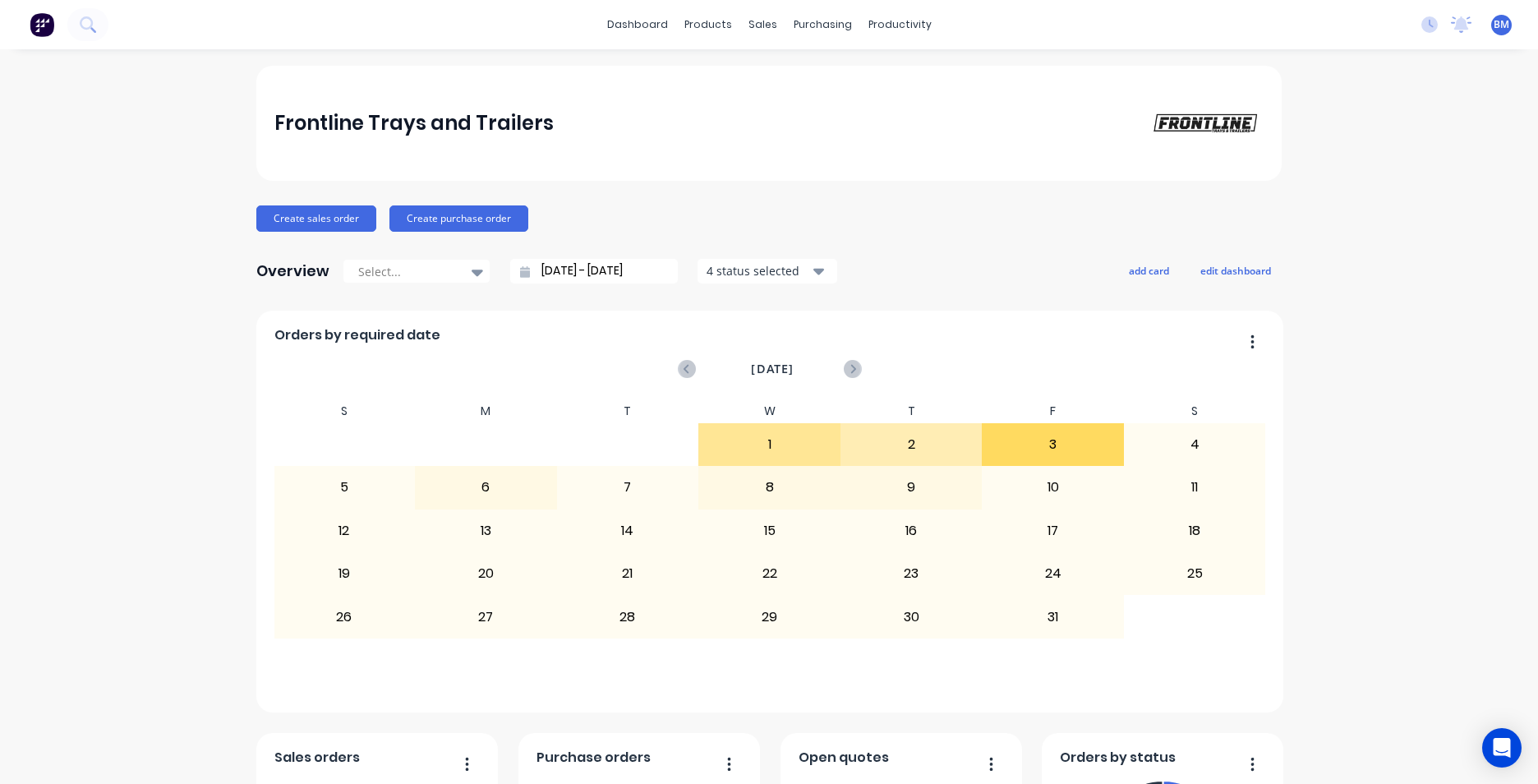
click at [48, 26] on img at bounding box center [42, 25] width 25 height 25
click at [777, 72] on div at bounding box center [767, 78] width 25 height 14
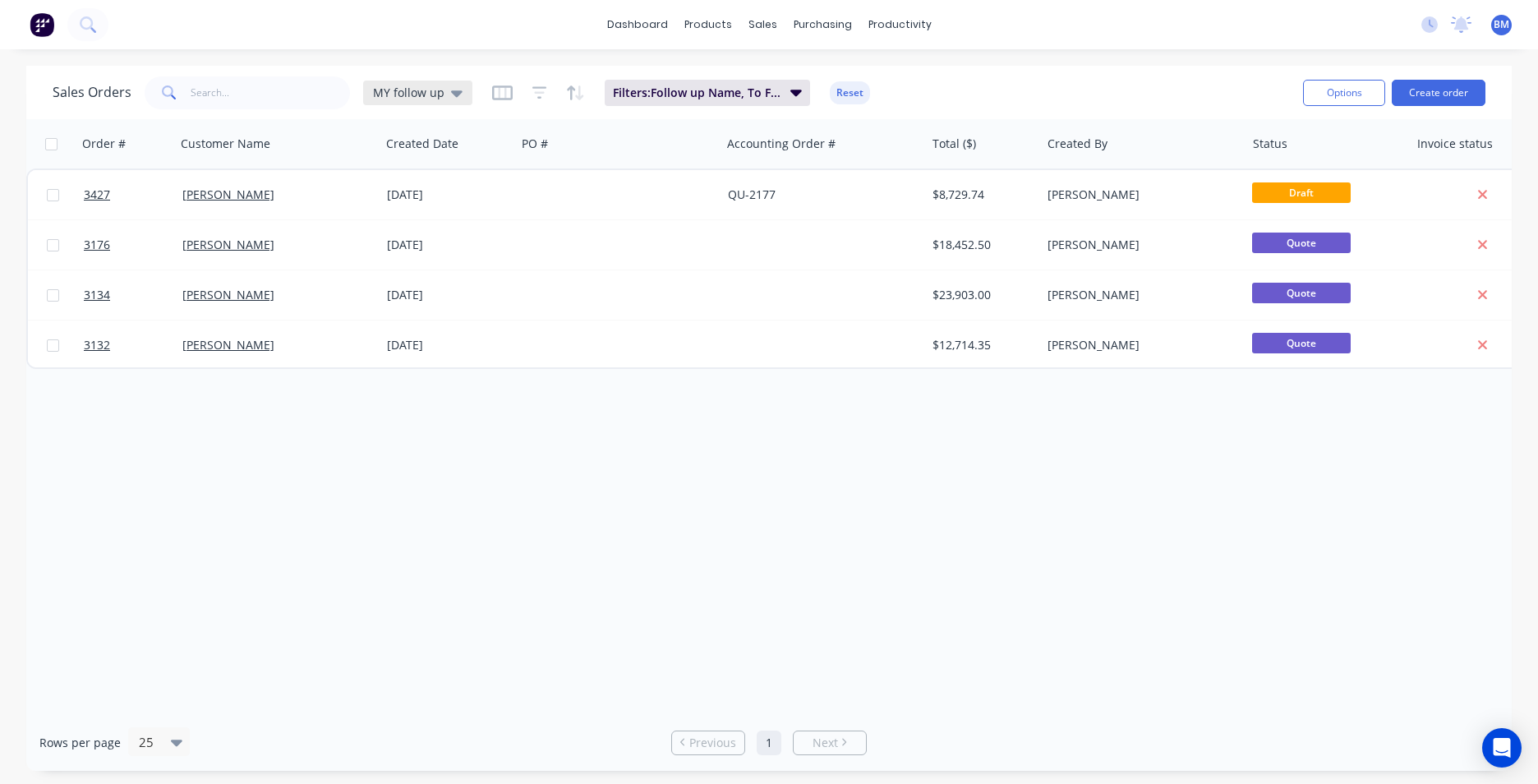
click at [451, 85] on icon at bounding box center [457, 93] width 11 height 18
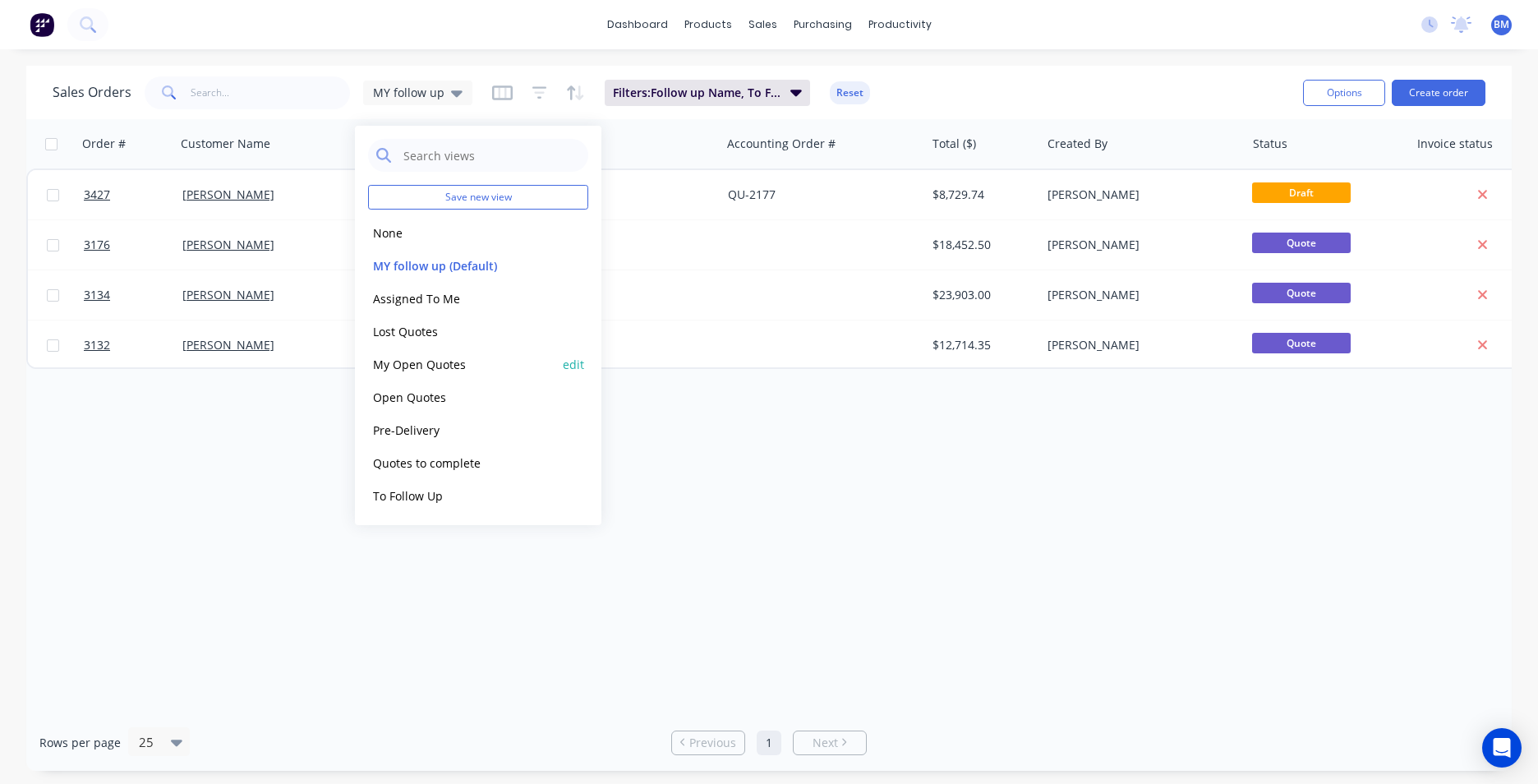
click at [426, 367] on button "My Open Quotes" at bounding box center [462, 364] width 187 height 19
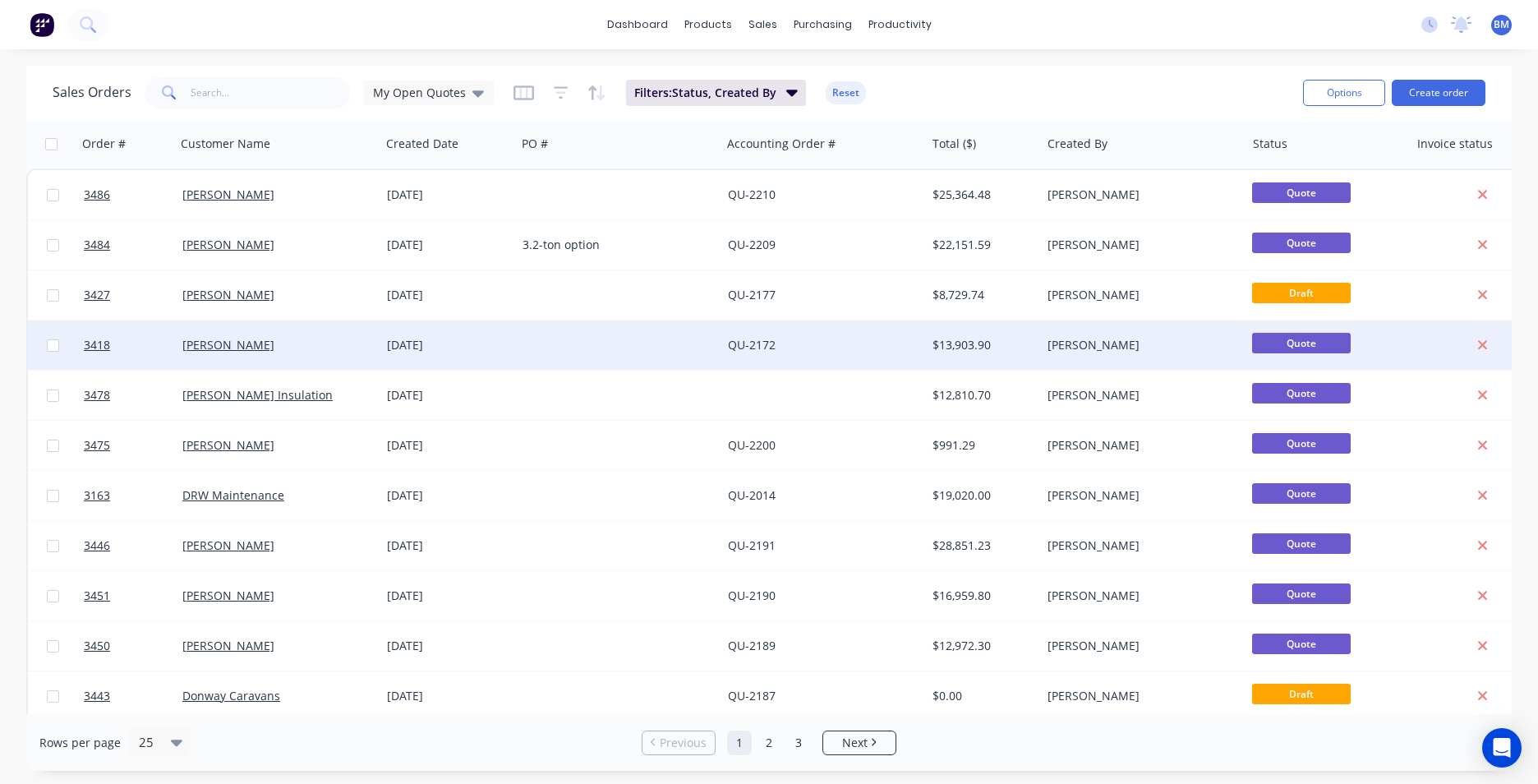
click at [300, 350] on div "[PERSON_NAME]" at bounding box center [274, 344] width 183 height 16
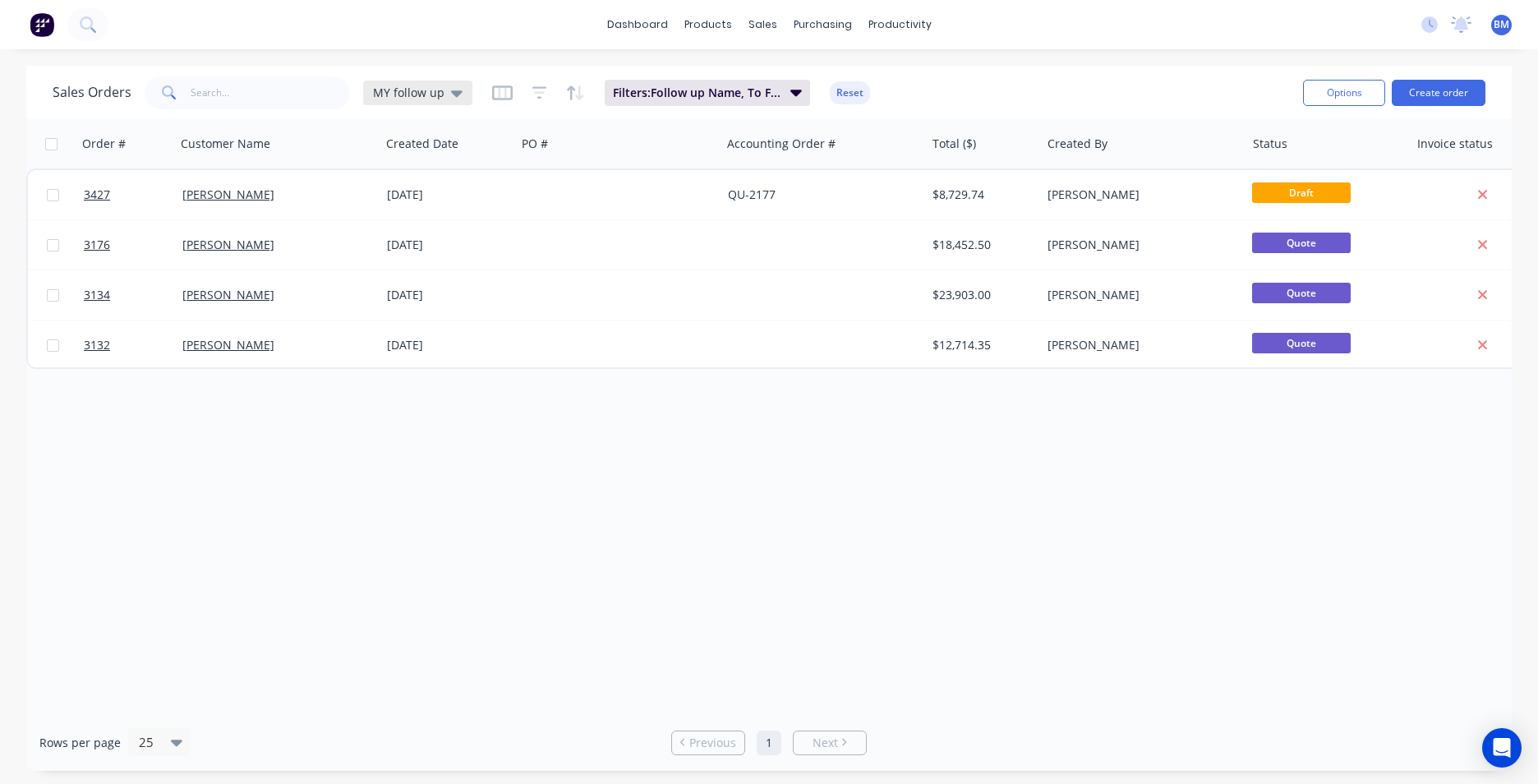
click at [458, 98] on icon at bounding box center [457, 93] width 11 height 18
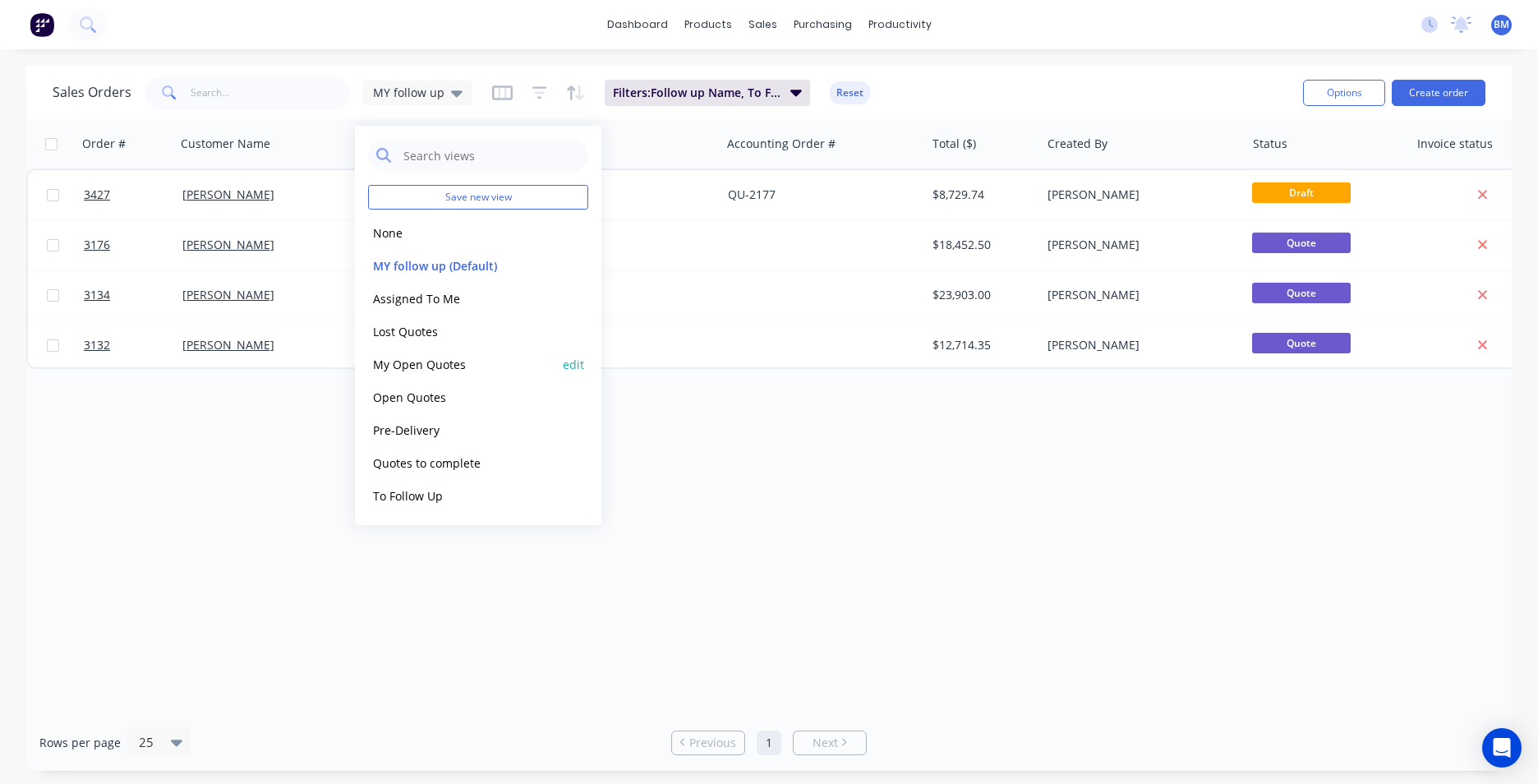
click at [473, 368] on button "My Open Quotes" at bounding box center [462, 364] width 187 height 19
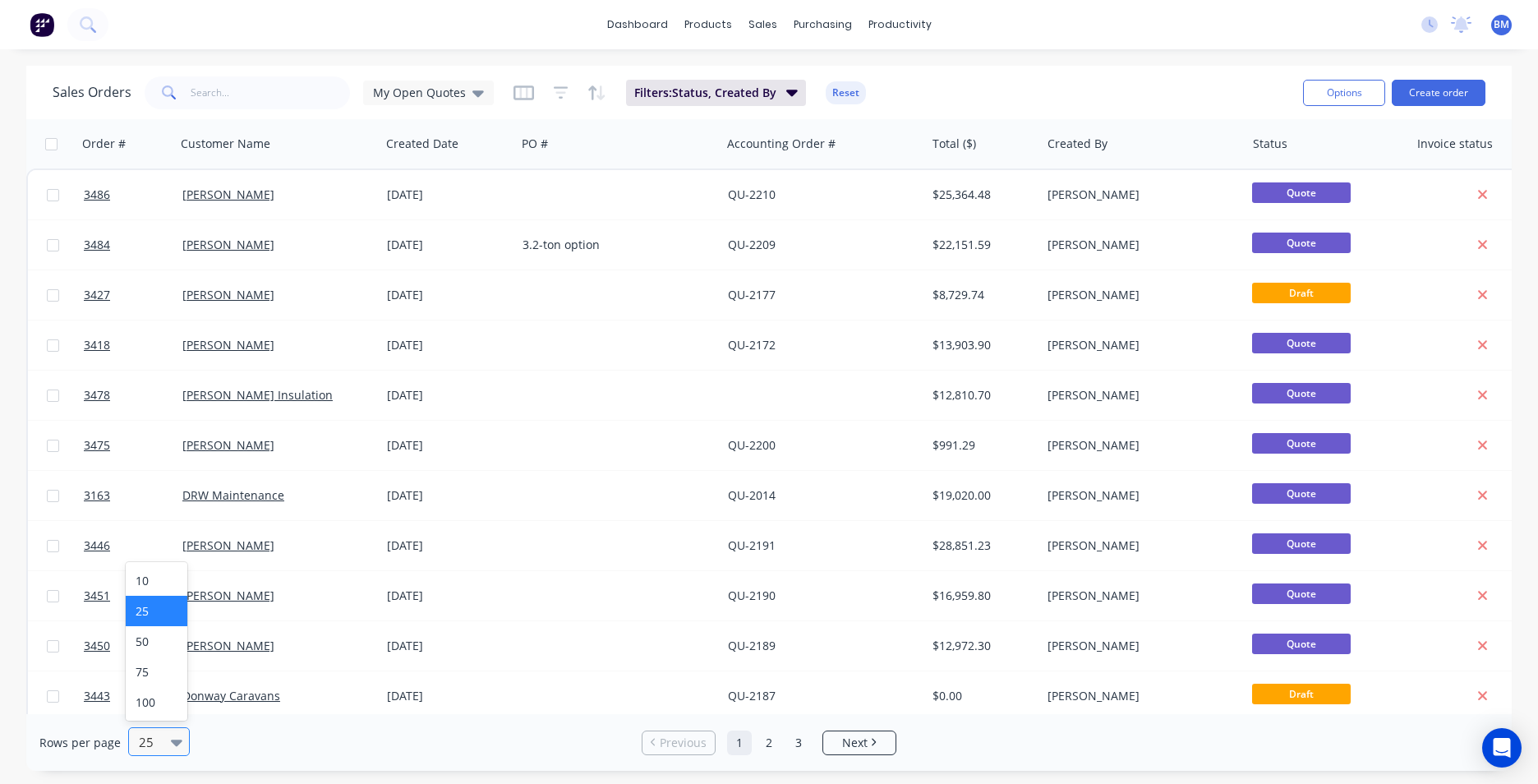
click at [180, 735] on div at bounding box center [180, 741] width 18 height 18
click at [148, 700] on div "100" at bounding box center [156, 702] width 61 height 31
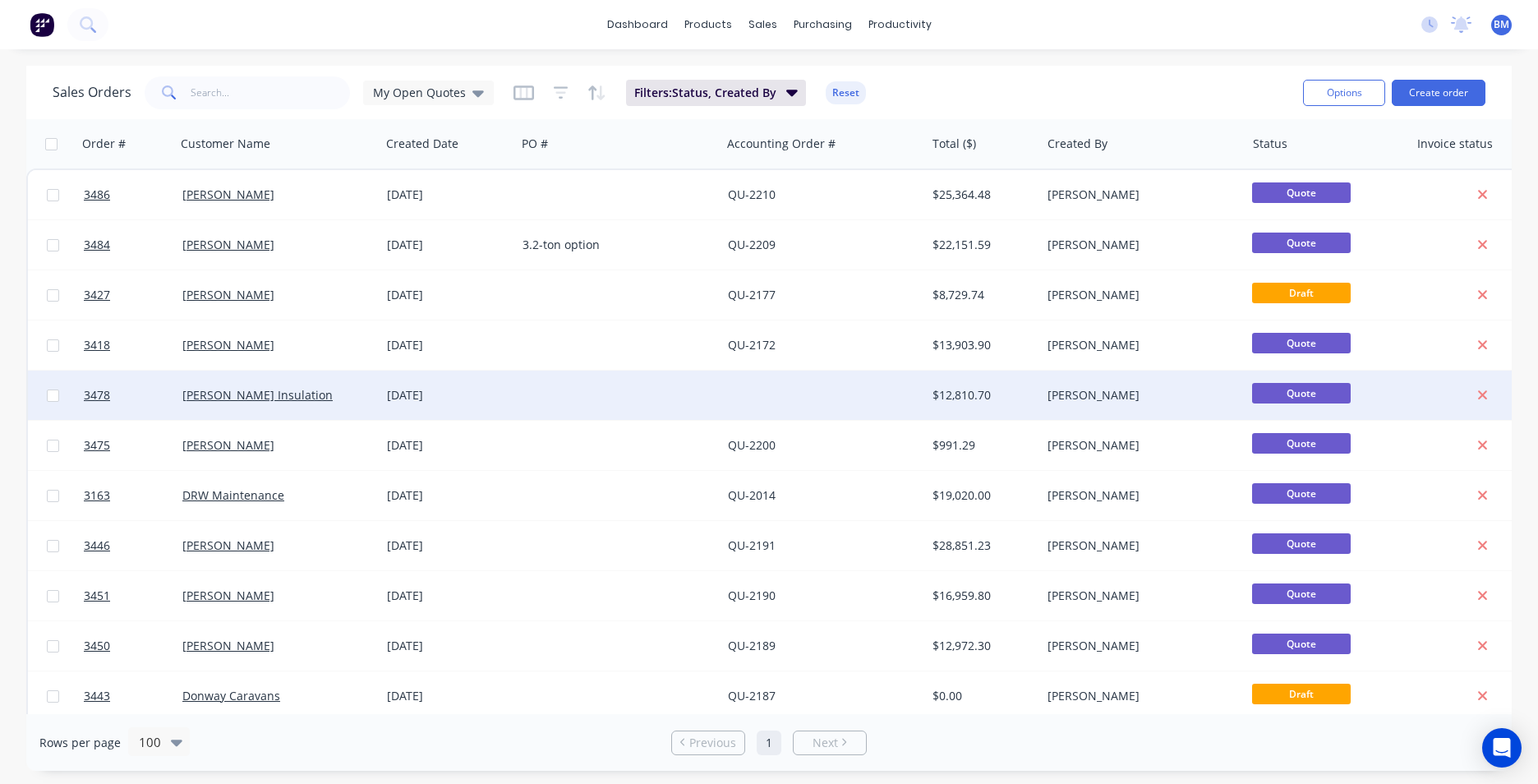
click at [338, 402] on div "[PERSON_NAME] Insulation" at bounding box center [274, 395] width 183 height 16
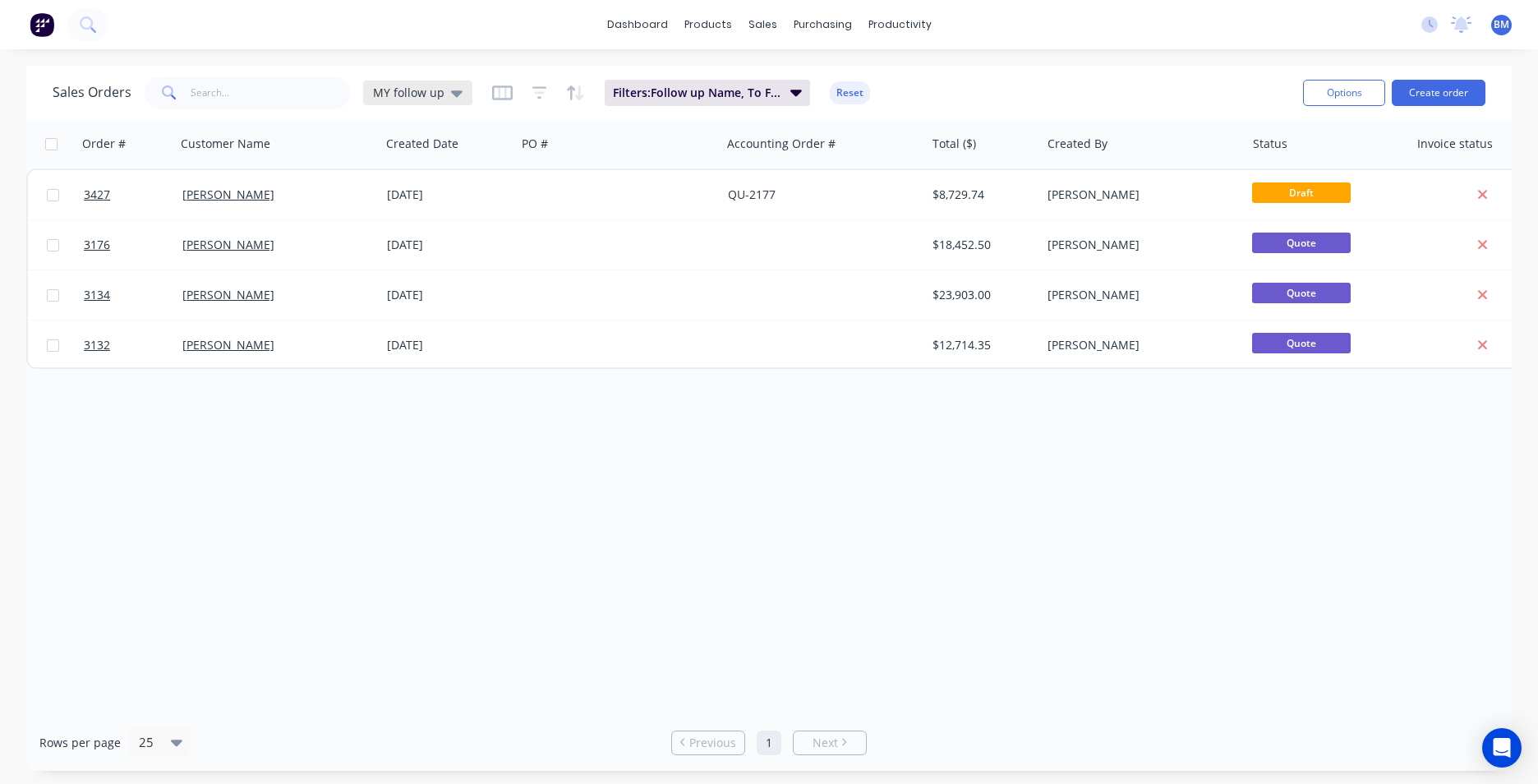
click at [440, 94] on span "MY follow up" at bounding box center [408, 93] width 72 height 17
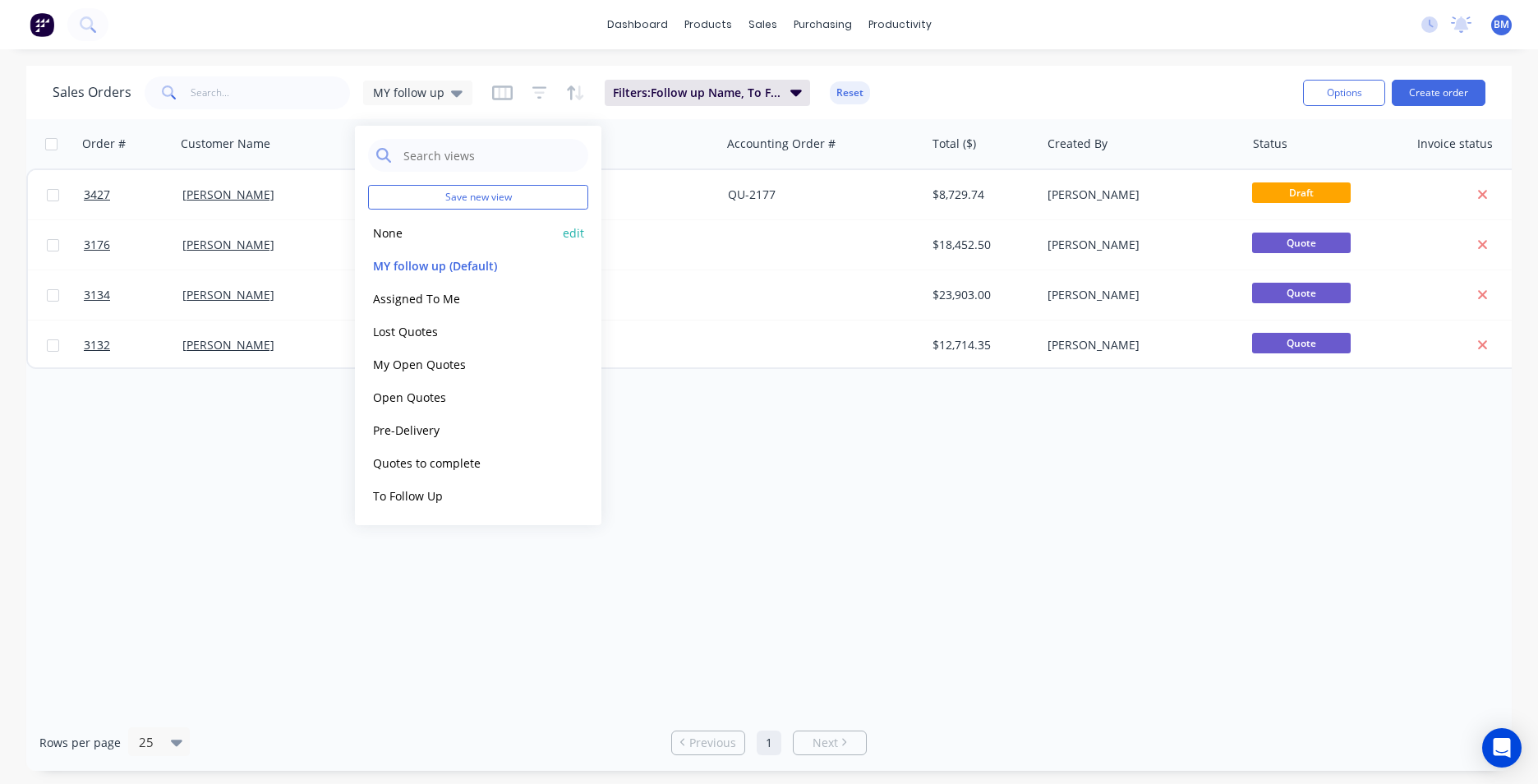
click at [424, 242] on div "None edit" at bounding box center [478, 232] width 220 height 33
click at [385, 225] on button "None" at bounding box center [462, 233] width 187 height 19
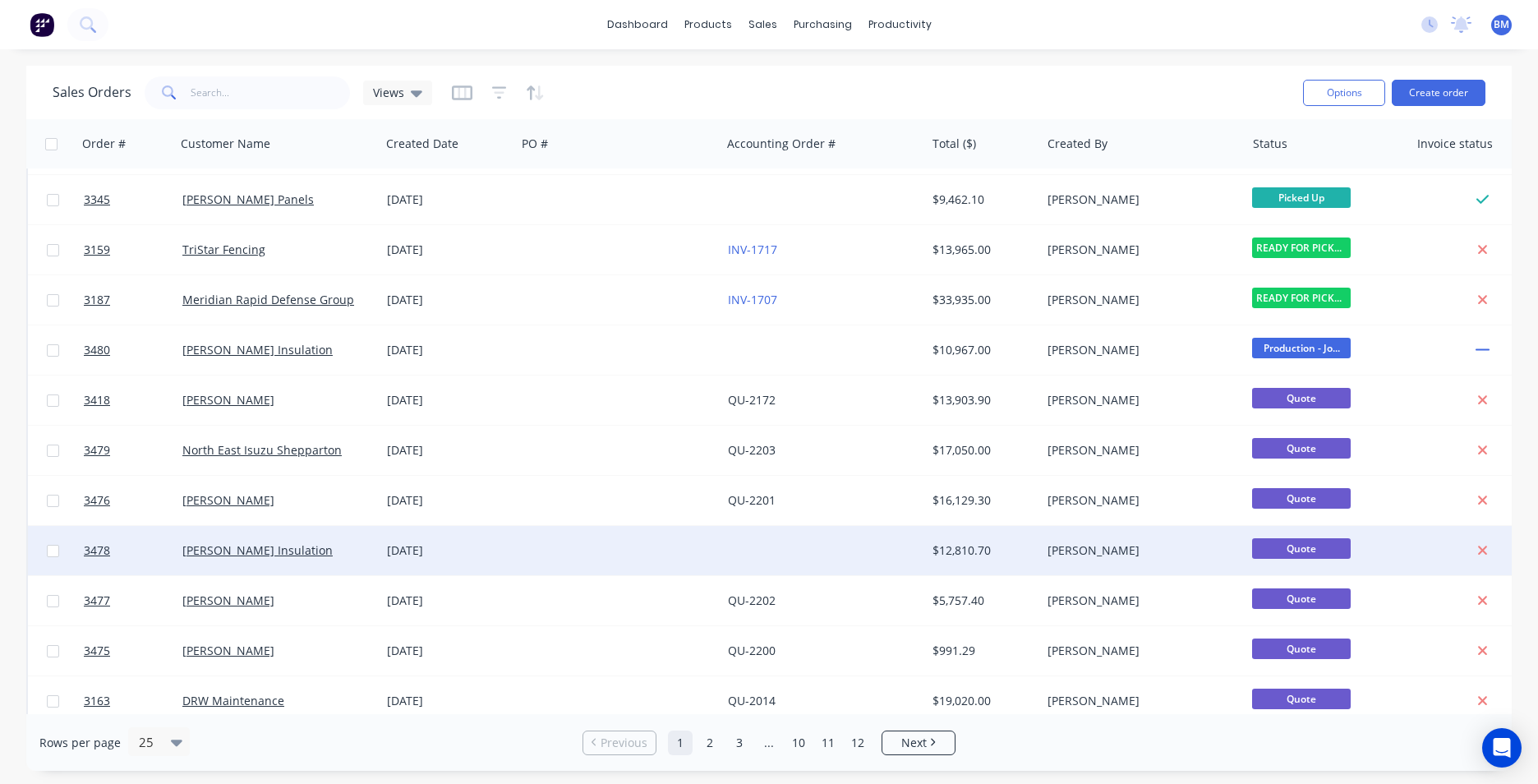
scroll to position [575, 0]
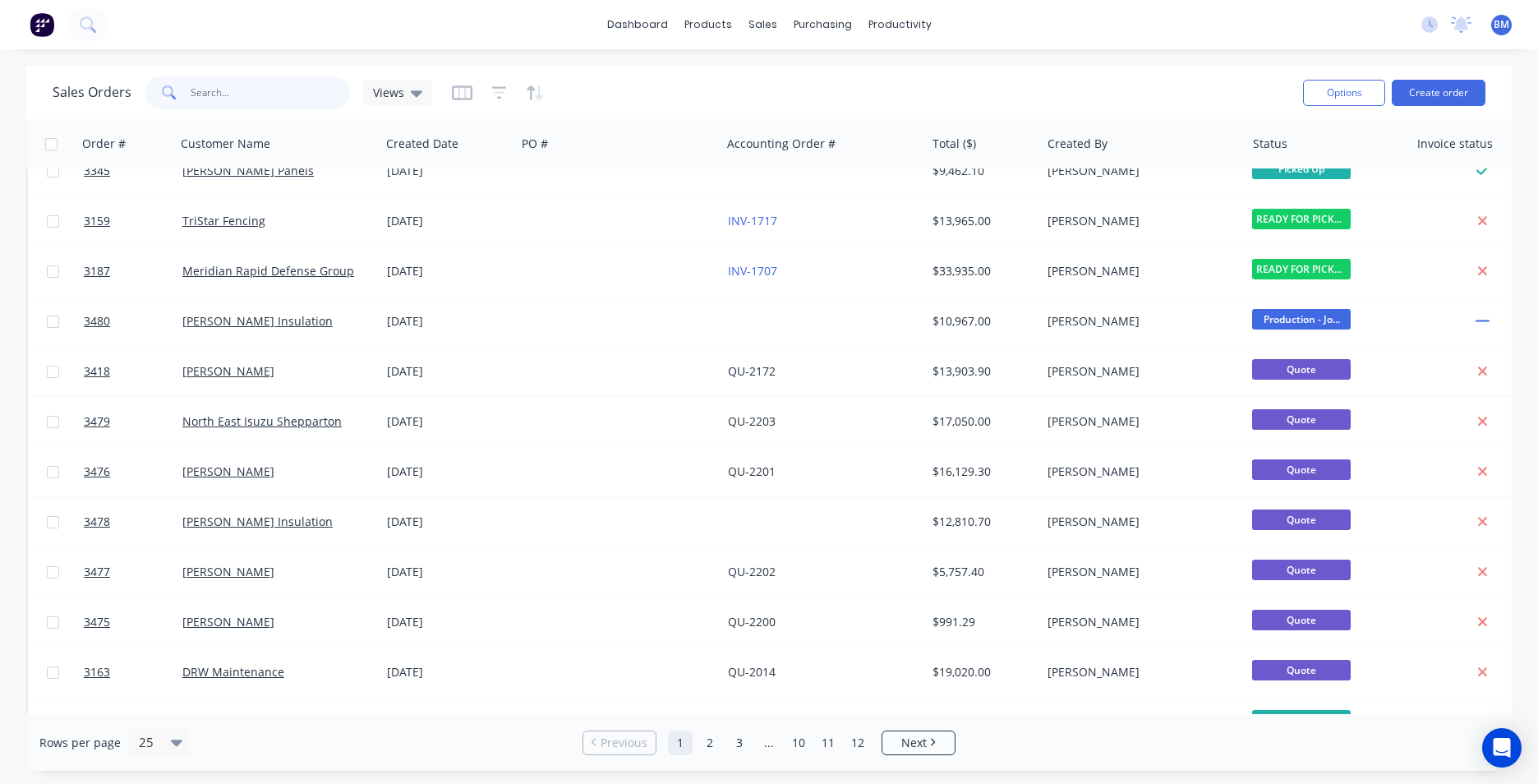
click at [254, 101] on input "text" at bounding box center [271, 93] width 161 height 33
click at [387, 88] on span "Views" at bounding box center [388, 93] width 32 height 17
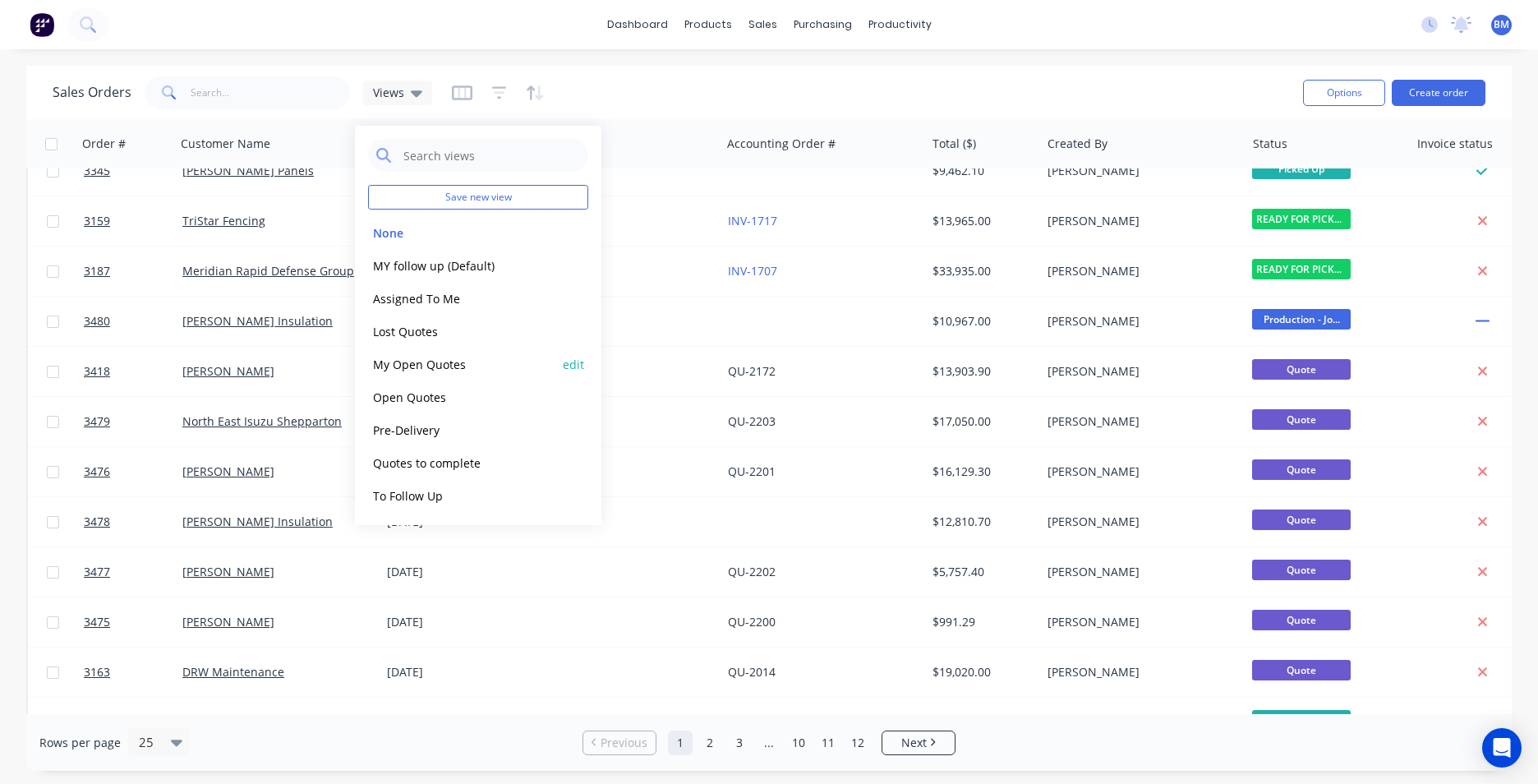
click at [472, 364] on button "My Open Quotes" at bounding box center [462, 364] width 187 height 19
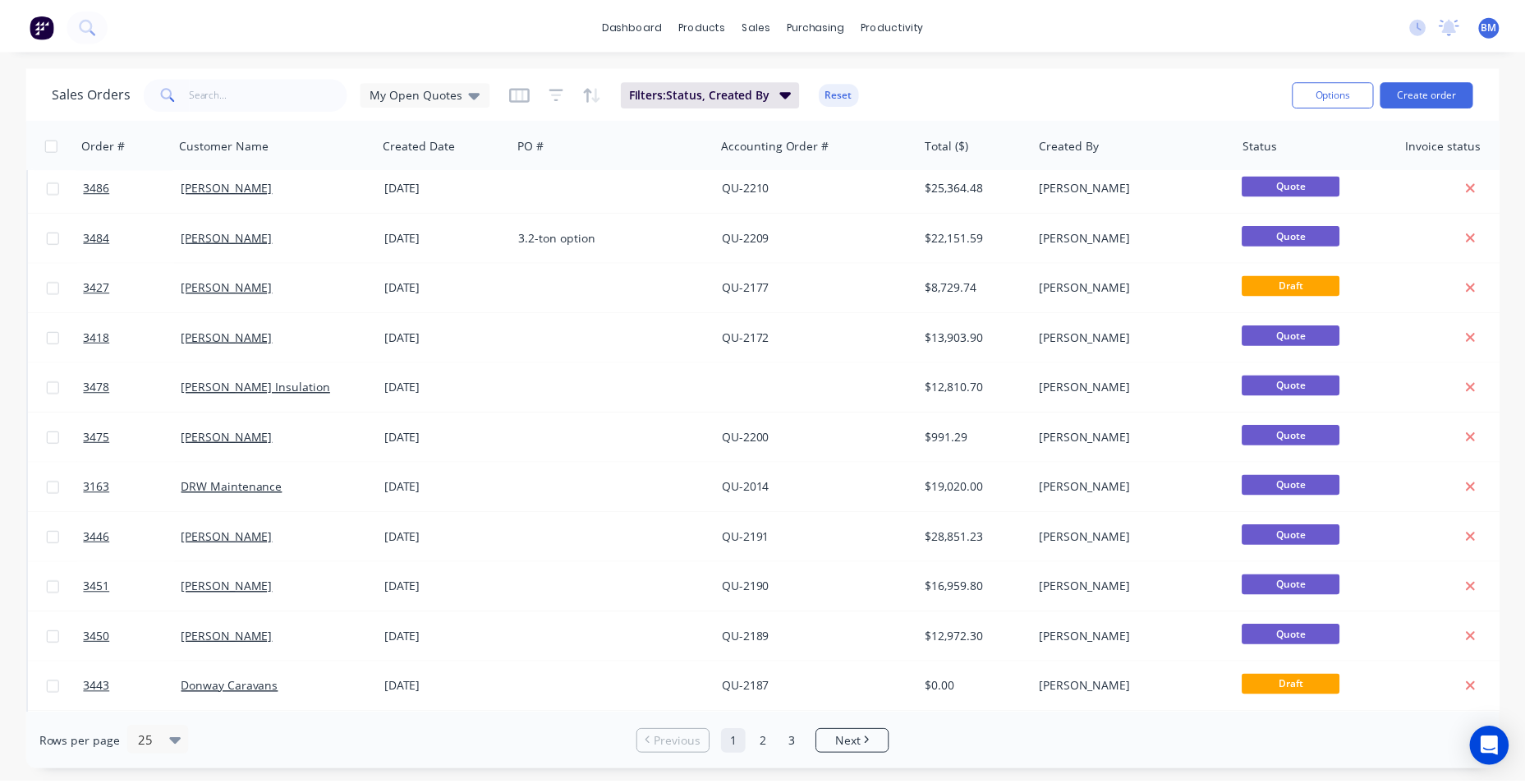
scroll to position [0, 0]
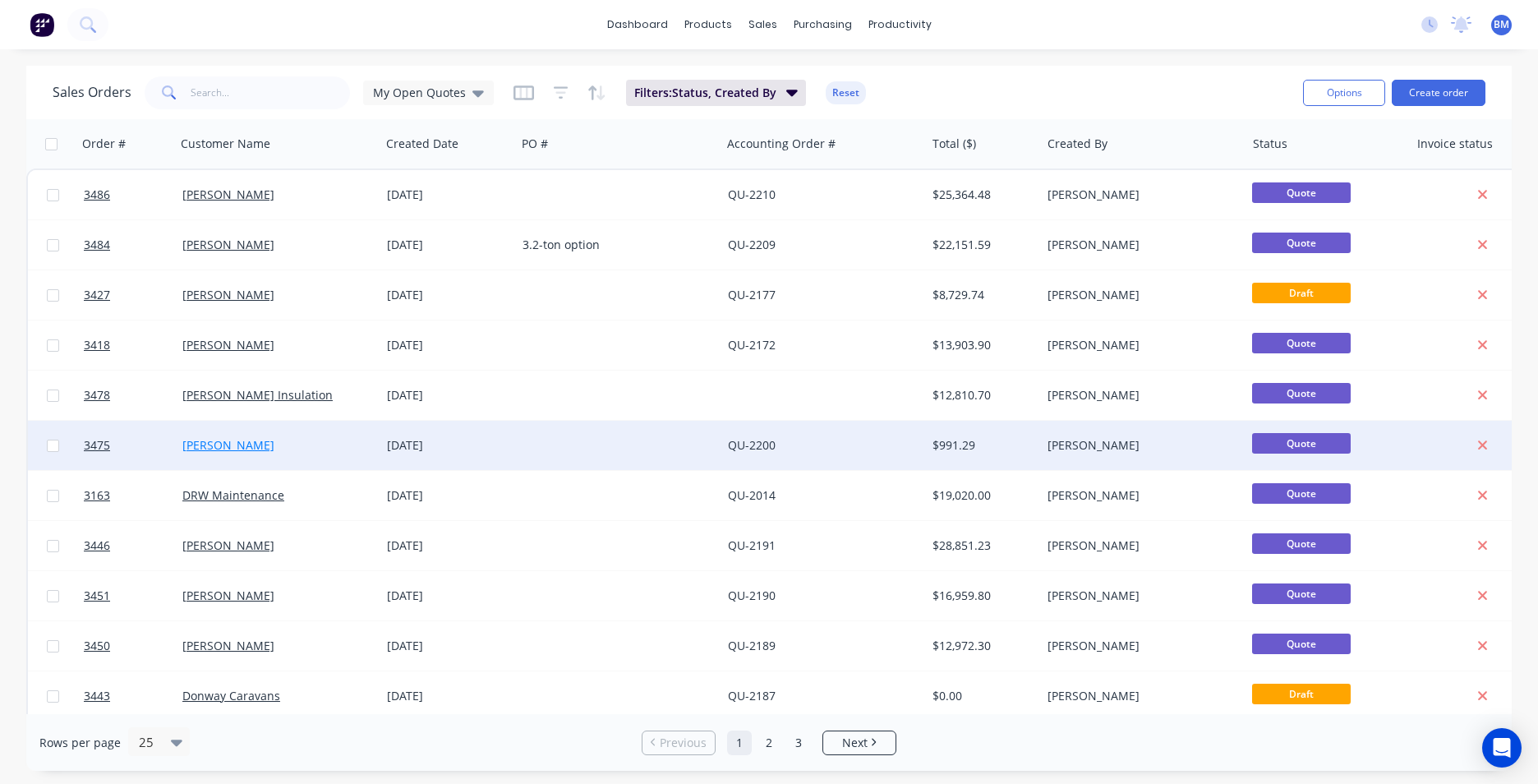
click at [205, 447] on link "[PERSON_NAME]" at bounding box center [229, 445] width 92 height 15
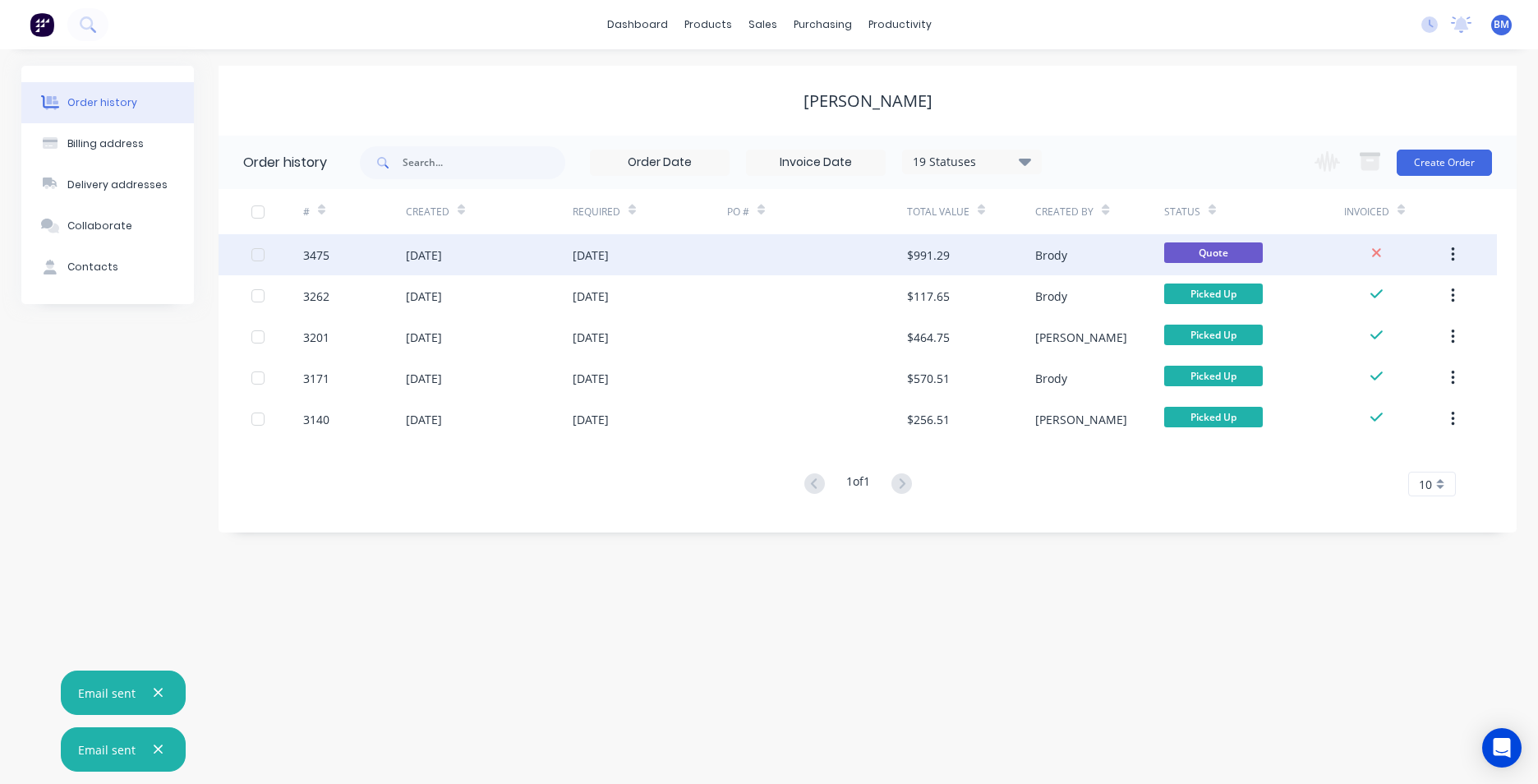
click at [1448, 261] on button "button" at bounding box center [1453, 254] width 38 height 30
click at [1426, 294] on div "Archive" at bounding box center [1395, 297] width 126 height 24
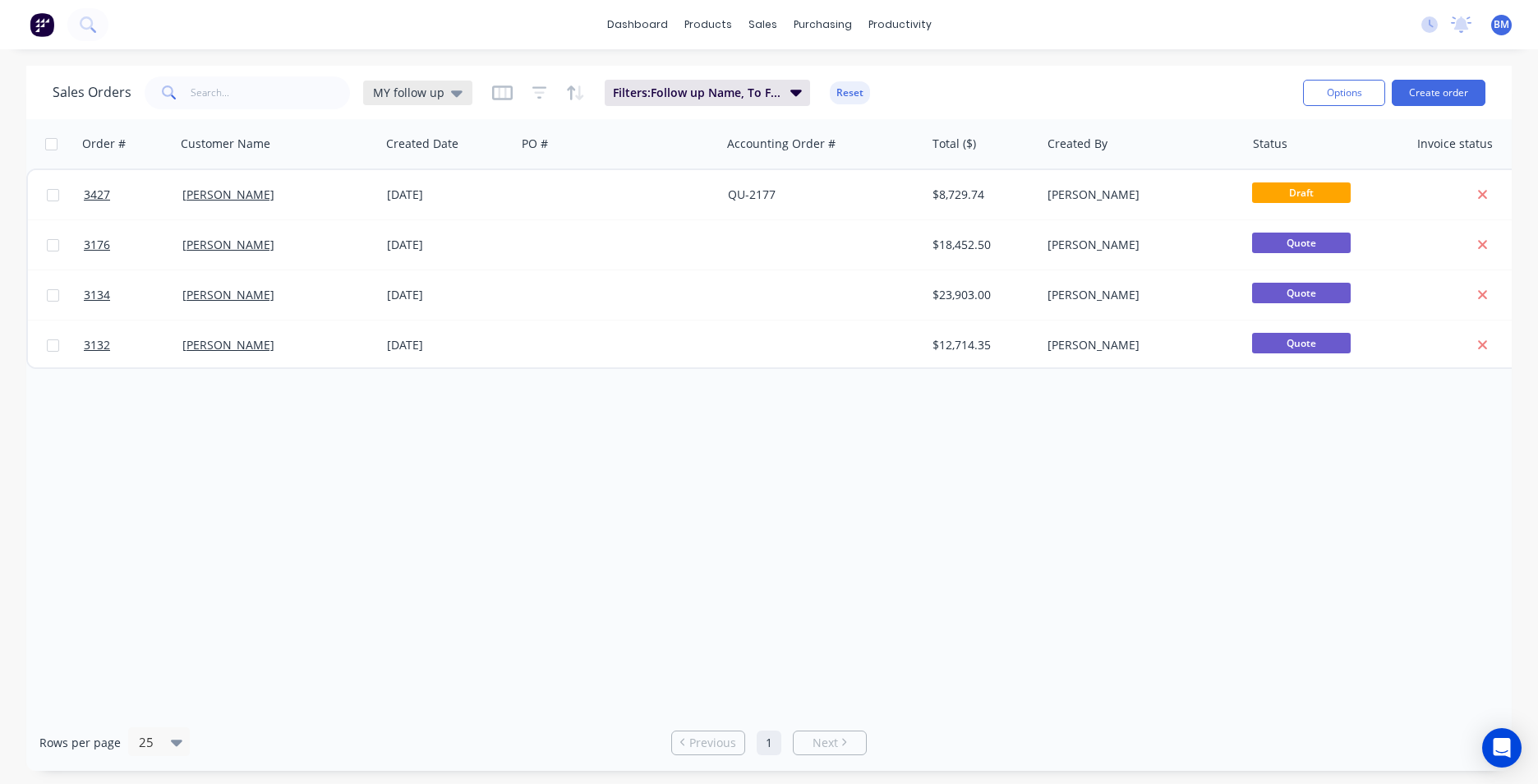
click at [428, 101] on div "MY follow up" at bounding box center [418, 93] width 109 height 25
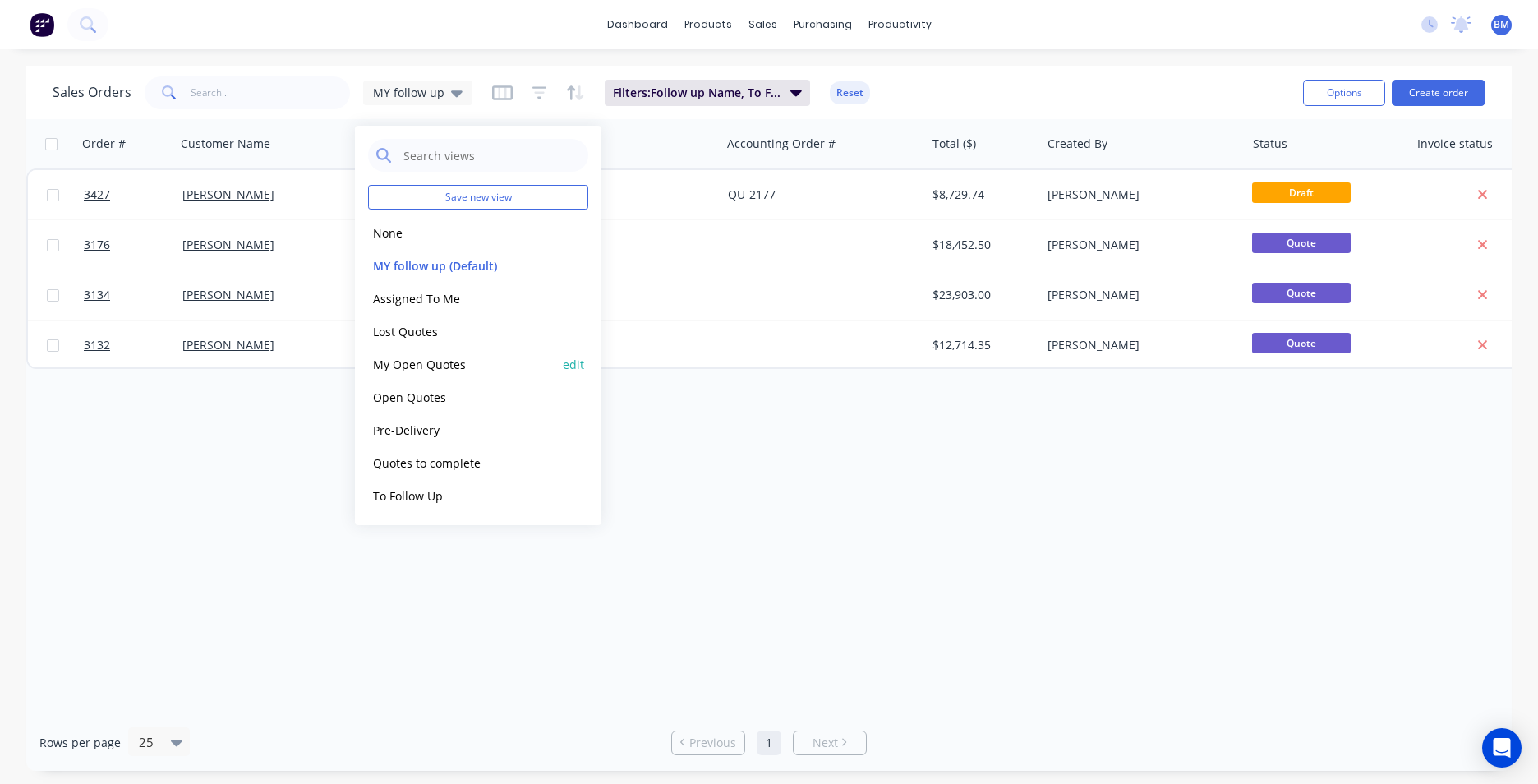
click at [434, 361] on button "My Open Quotes" at bounding box center [462, 364] width 187 height 19
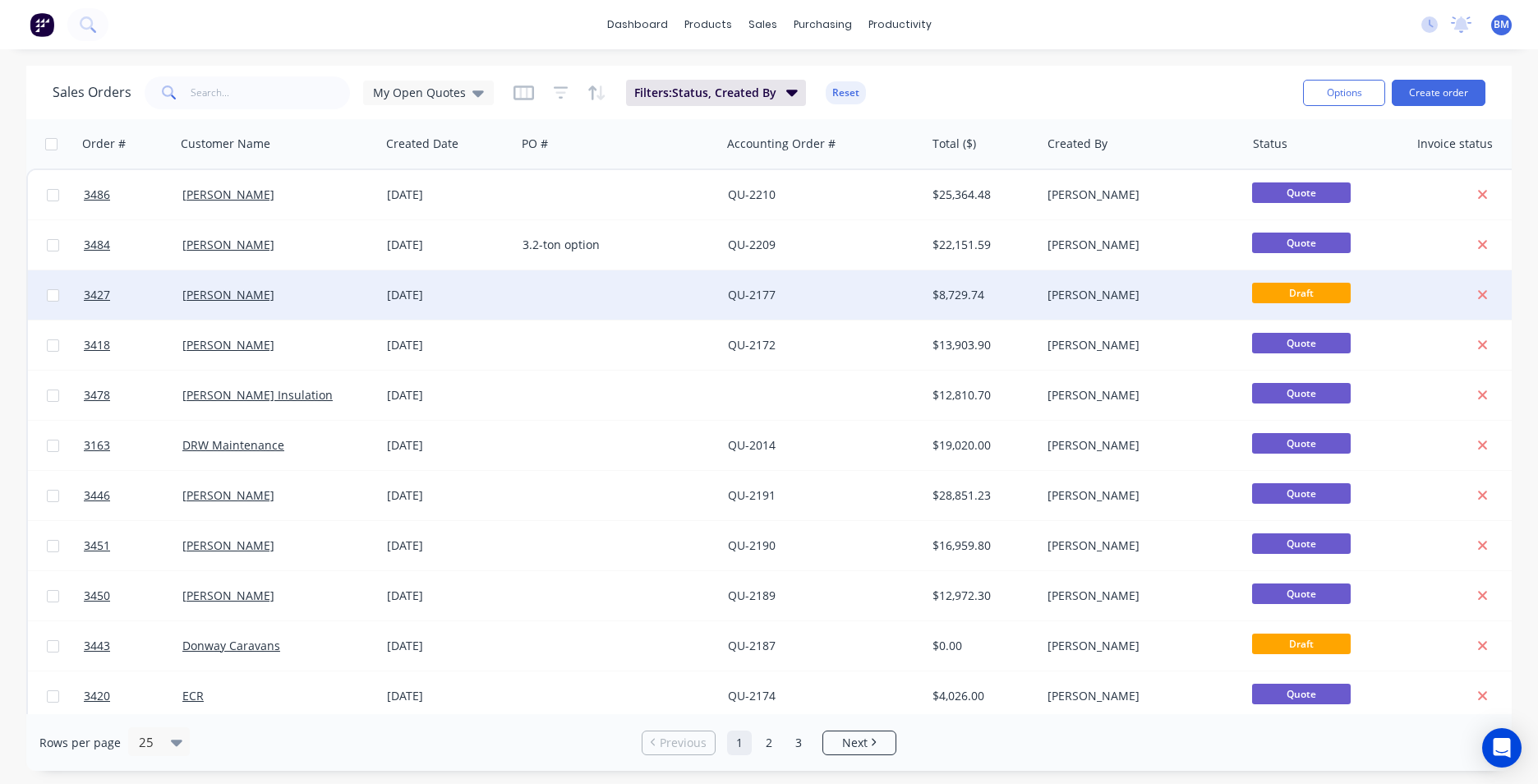
click at [284, 294] on div "[PERSON_NAME]" at bounding box center [274, 294] width 183 height 16
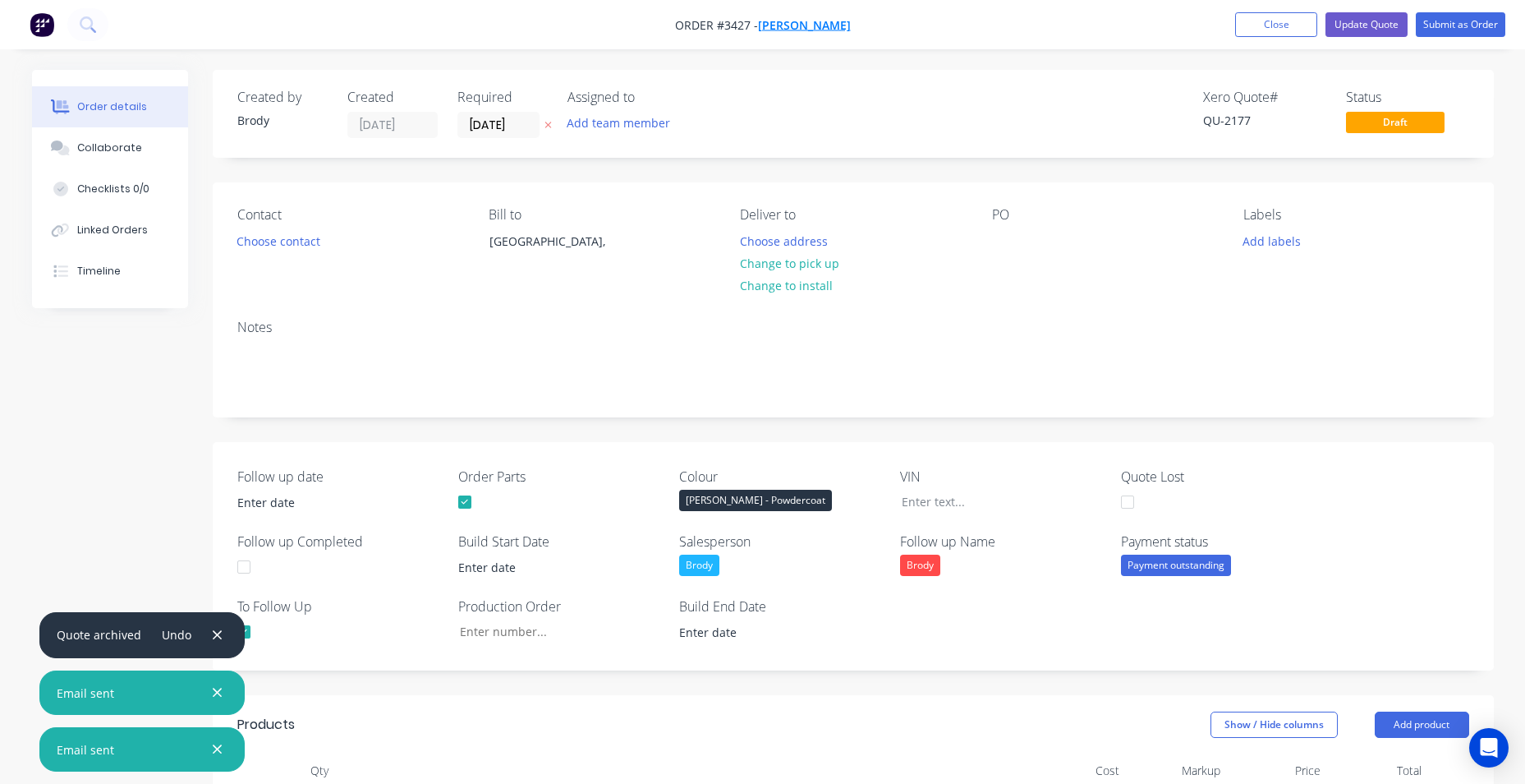
click at [792, 27] on span "[PERSON_NAME]" at bounding box center [804, 25] width 93 height 15
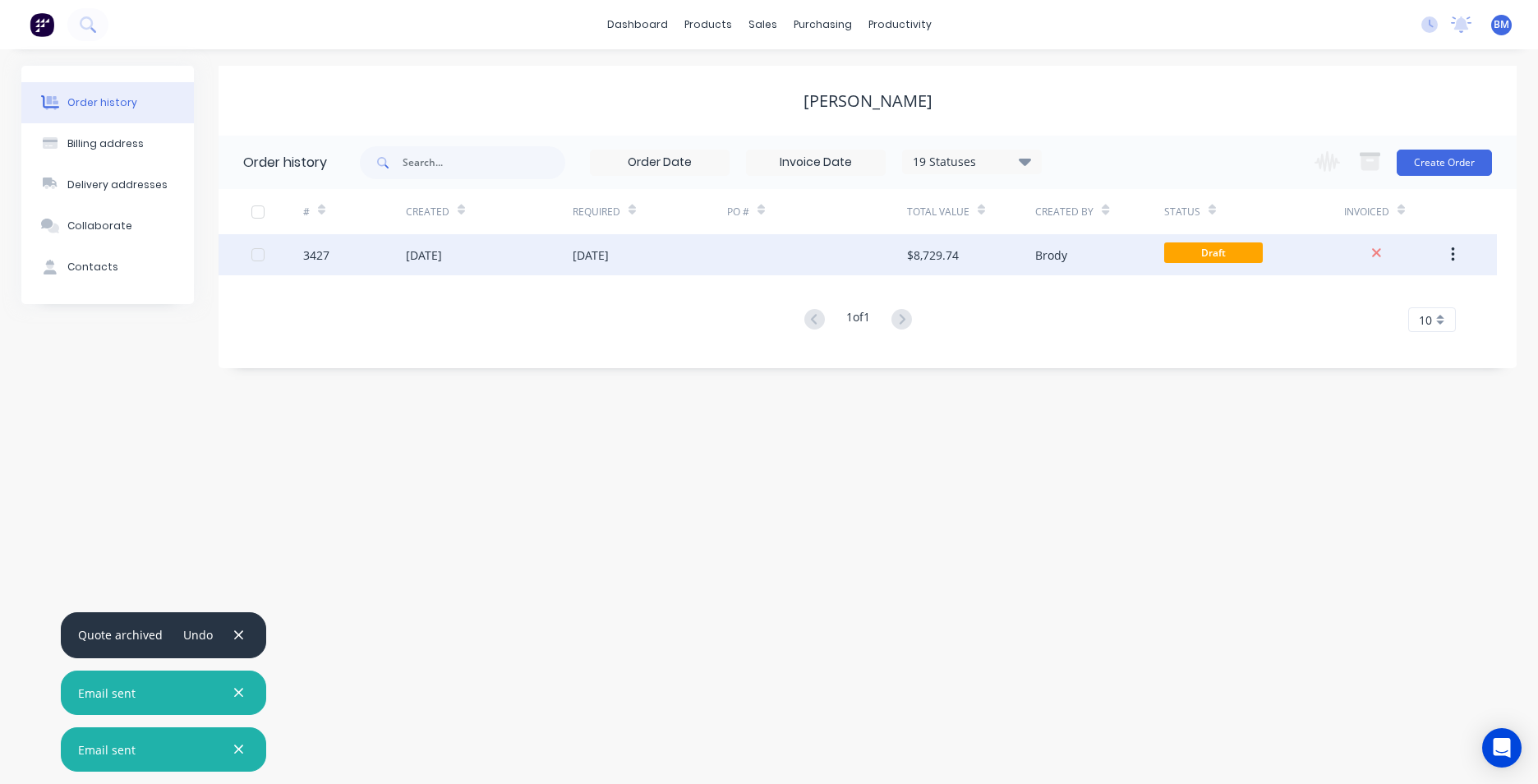
click at [515, 252] on div "[DATE]" at bounding box center [489, 254] width 166 height 41
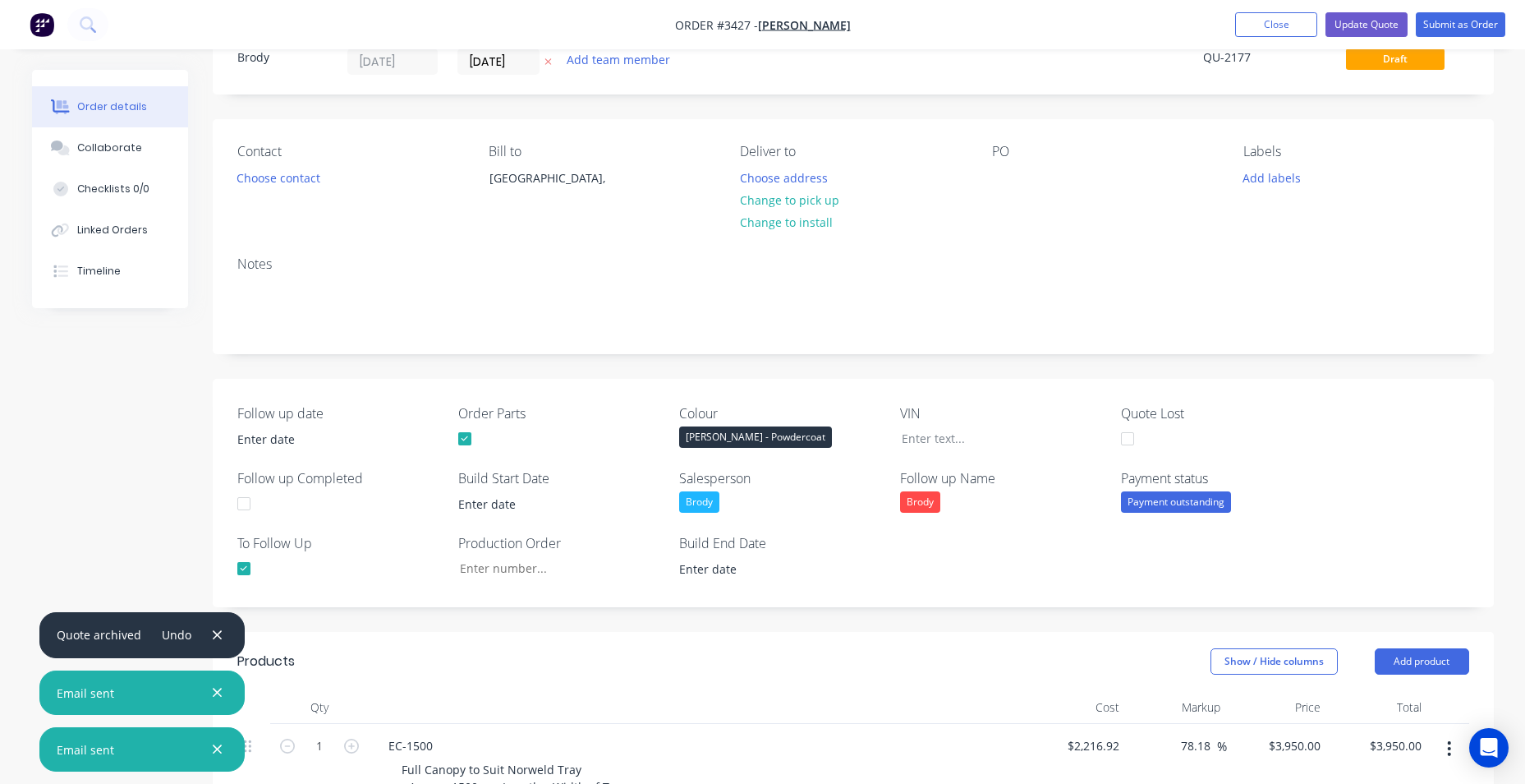
scroll to position [164, 0]
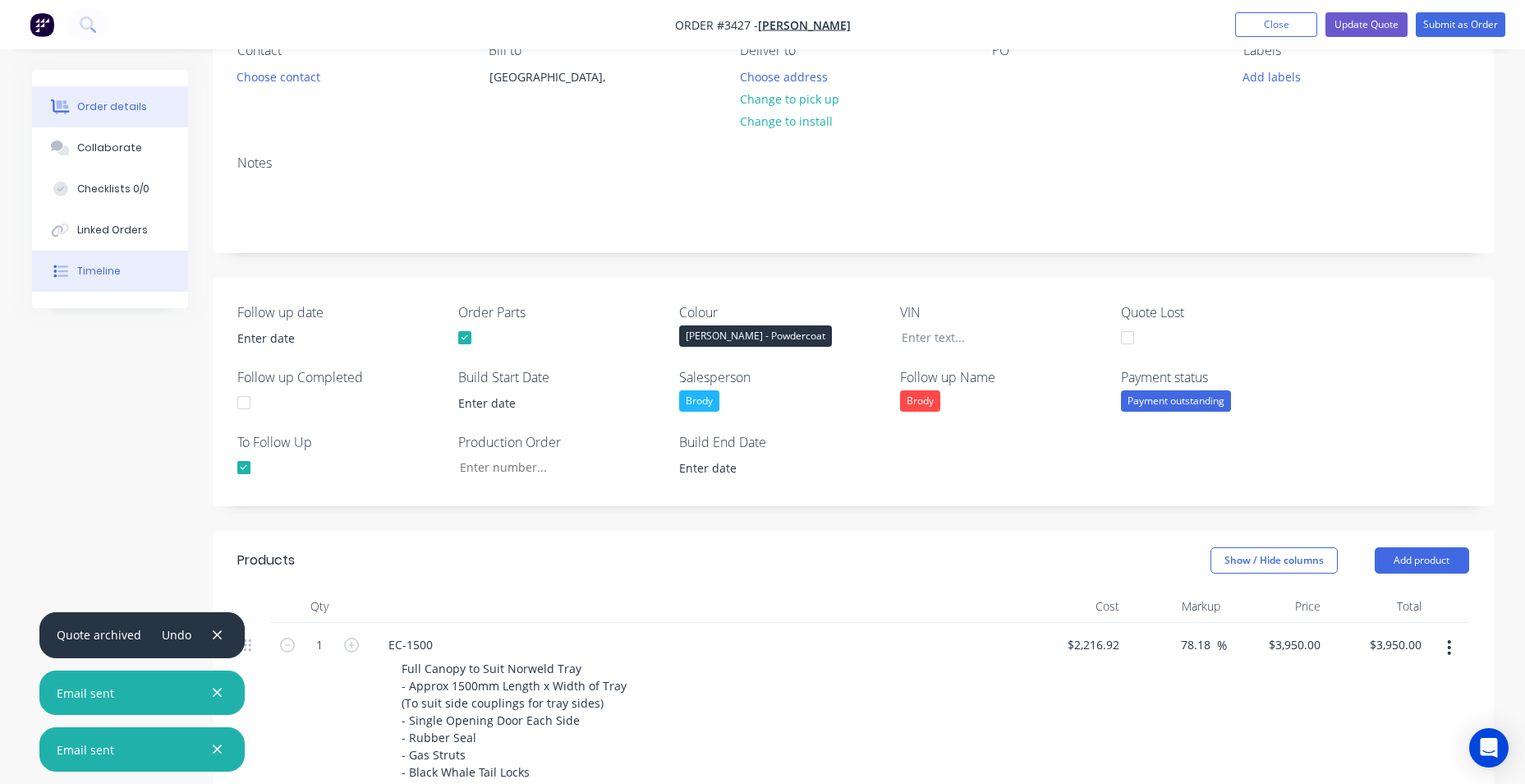
click at [95, 267] on div "Timeline" at bounding box center [99, 271] width 44 height 14
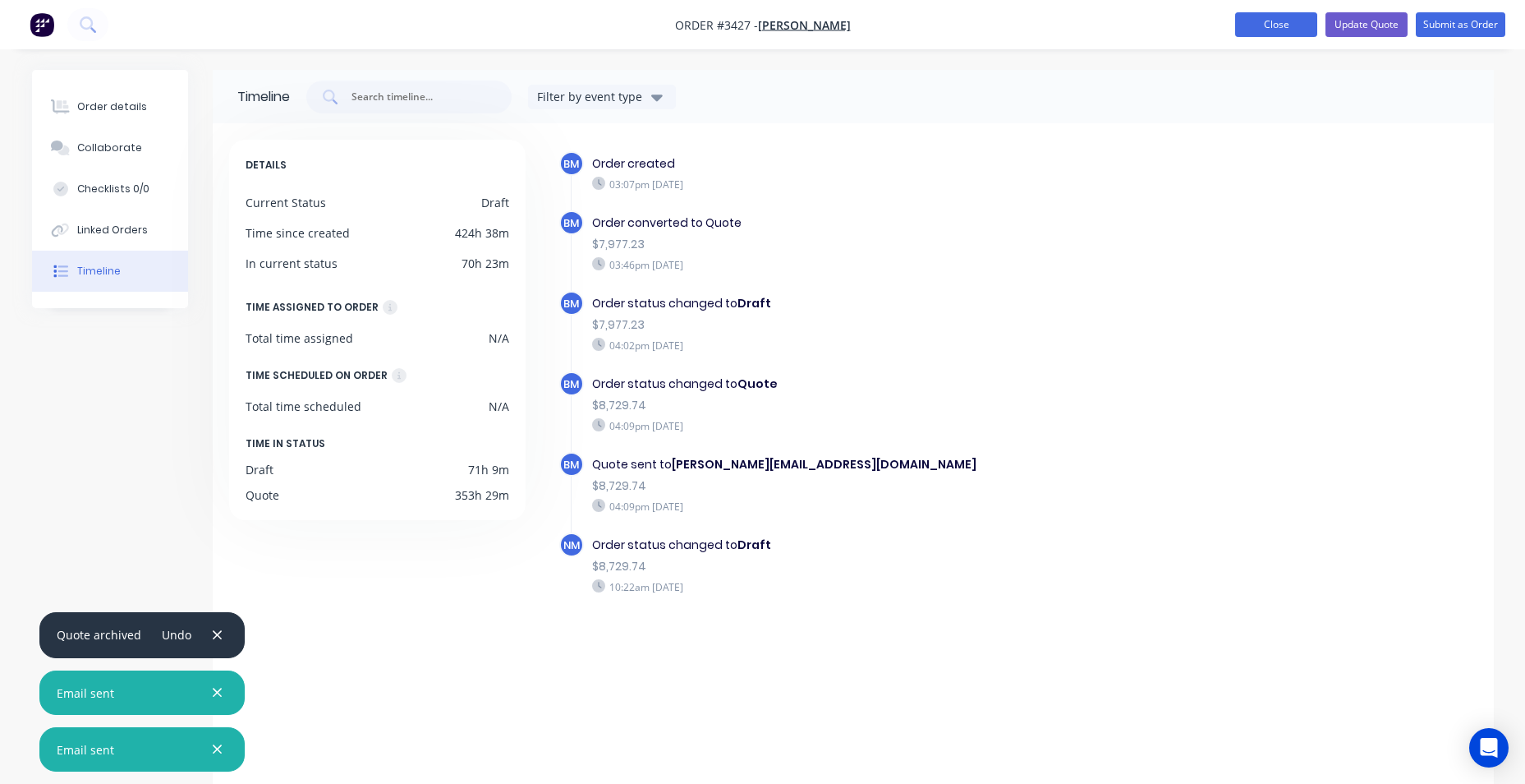
click at [1253, 33] on button "Close" at bounding box center [1276, 25] width 82 height 25
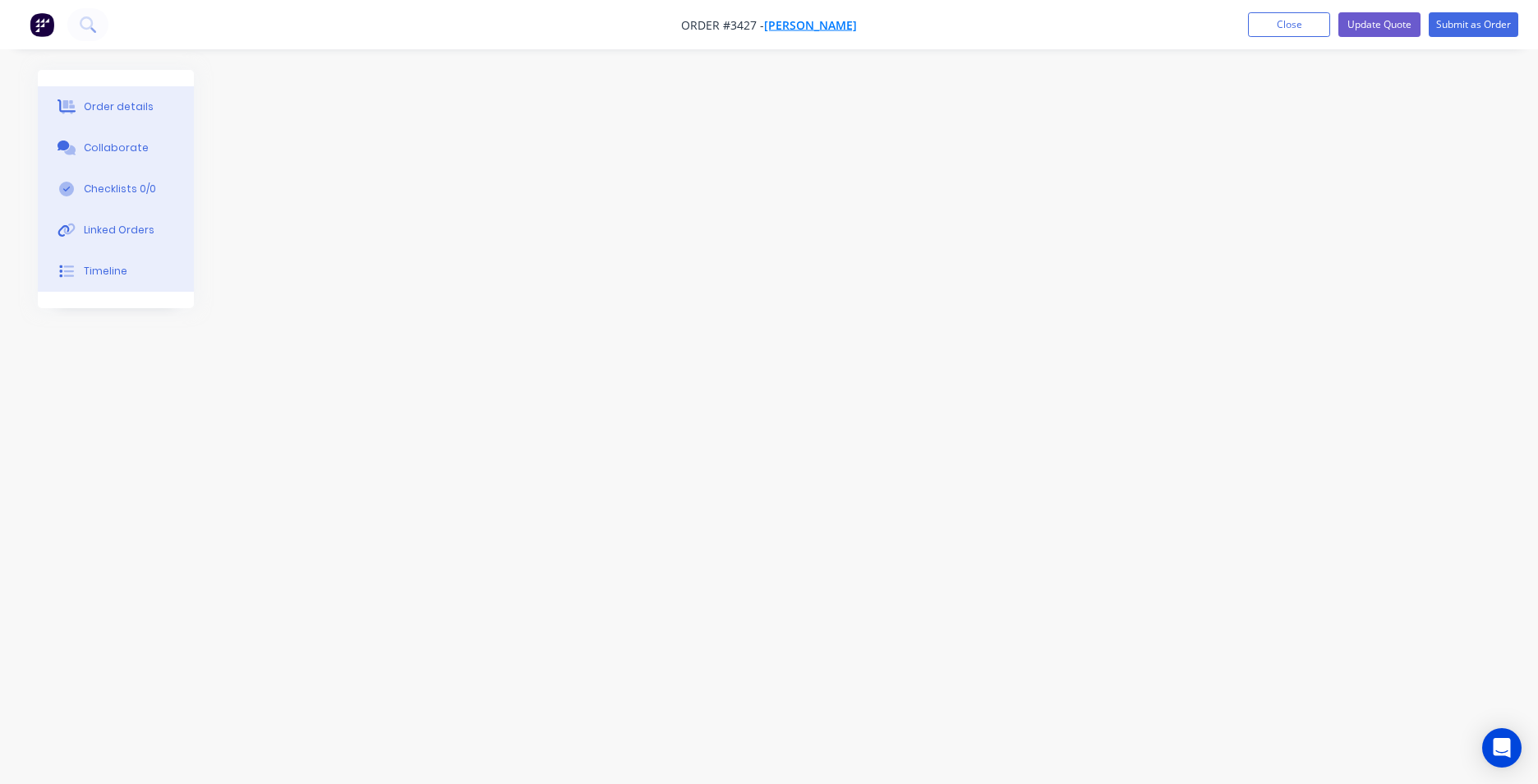
click at [837, 26] on span "[PERSON_NAME]" at bounding box center [810, 25] width 93 height 15
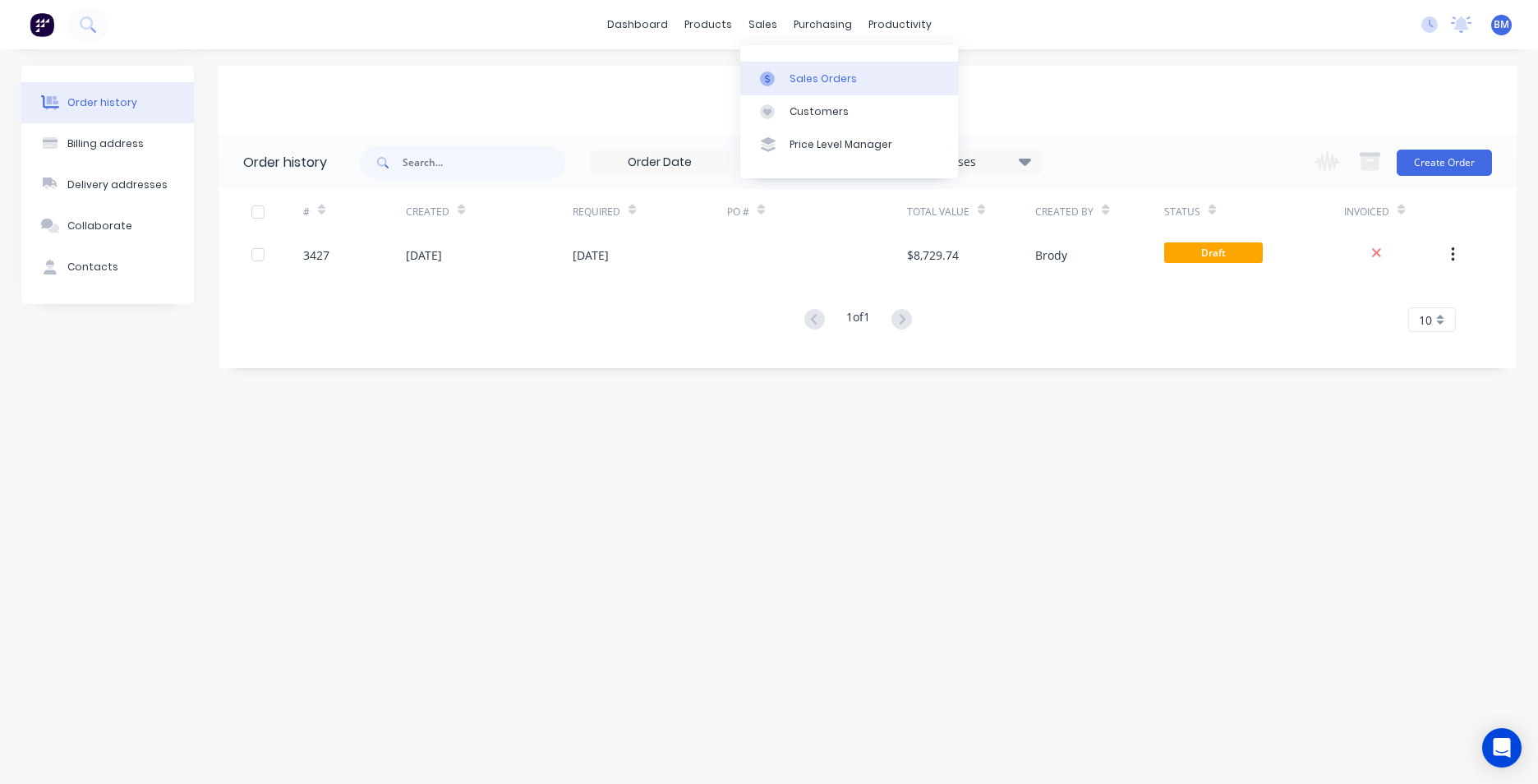
click at [797, 77] on div "Sales Orders" at bounding box center [824, 78] width 67 height 14
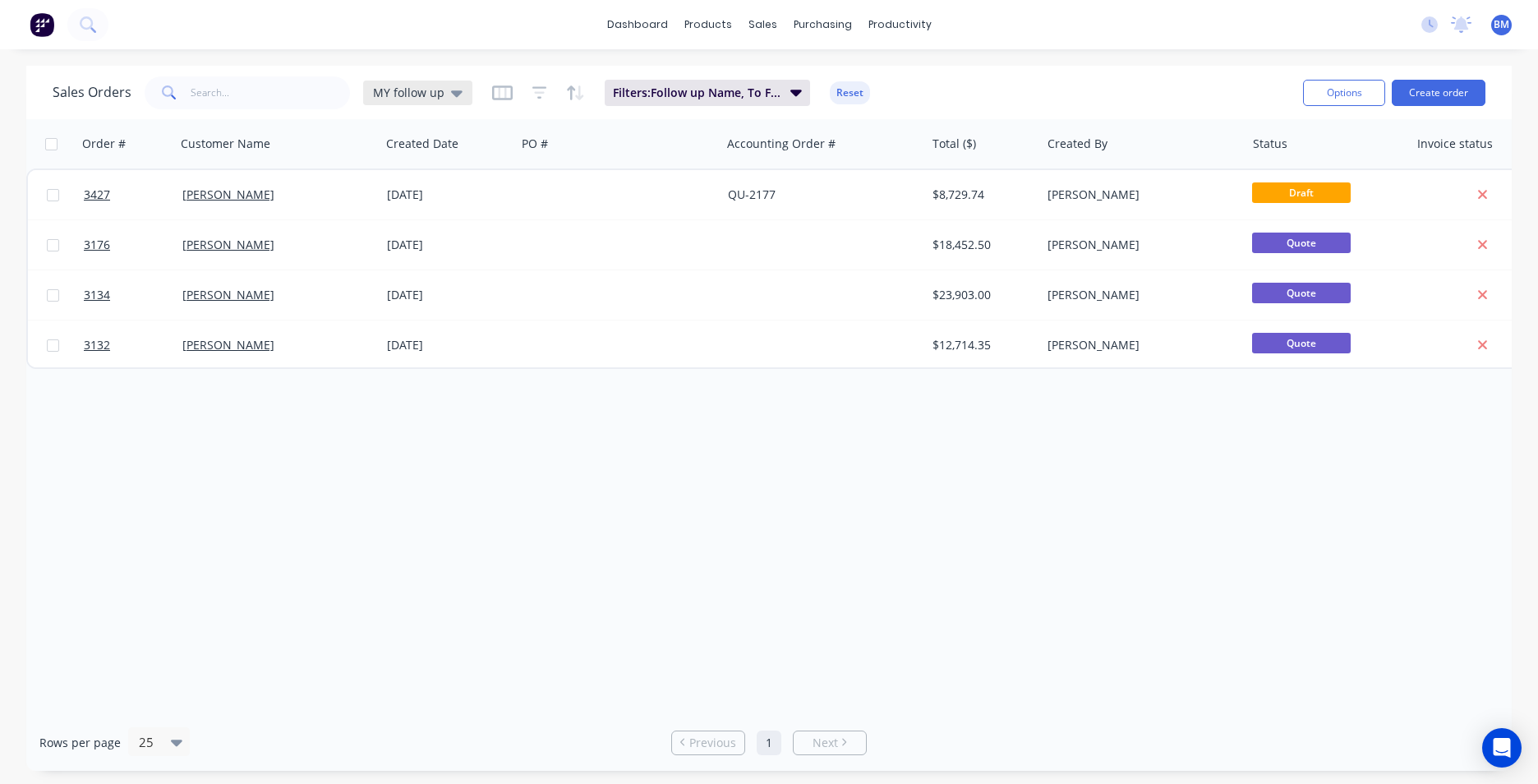
click at [451, 85] on icon at bounding box center [457, 93] width 11 height 18
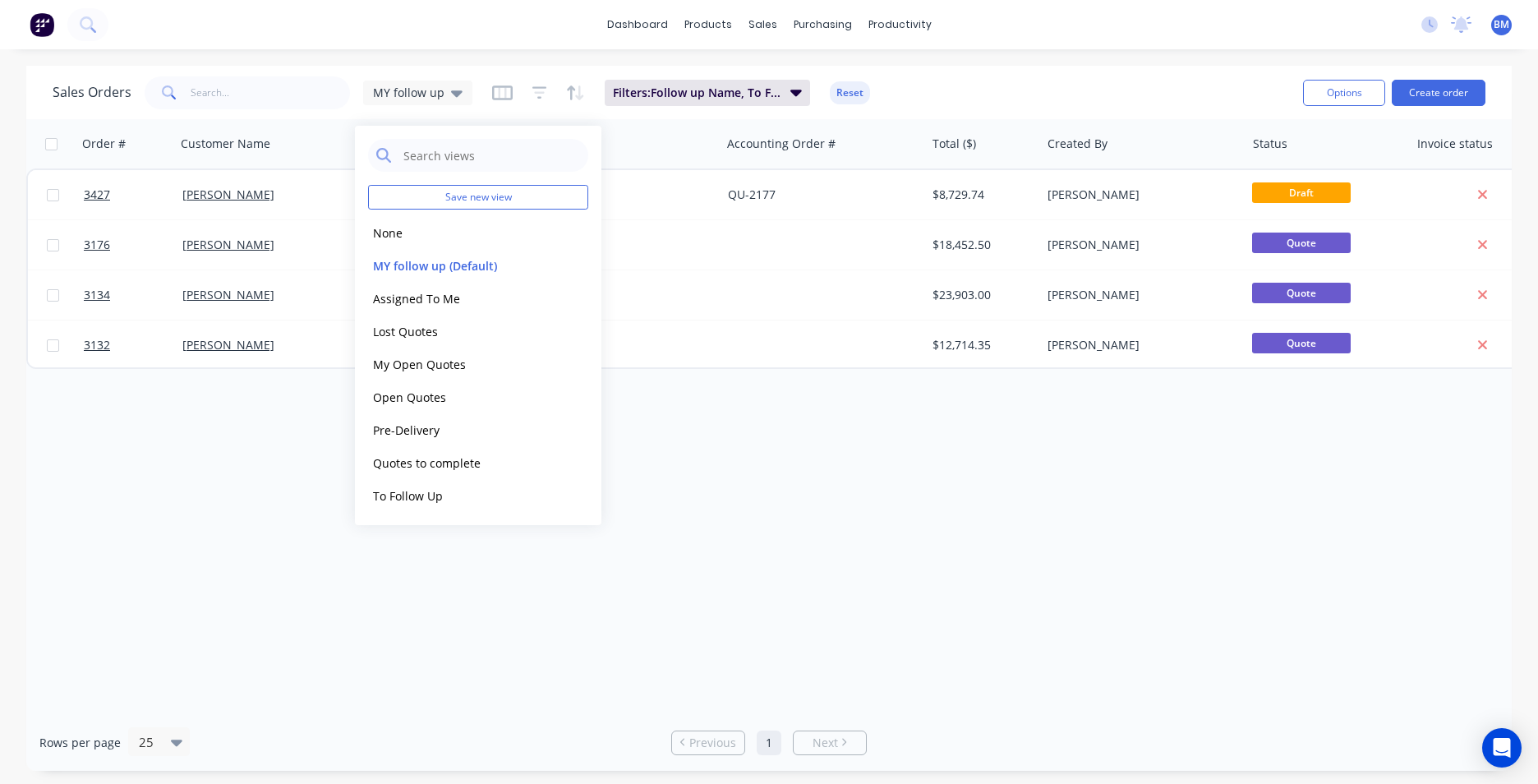
click at [118, 534] on div "Order # Customer Name Created Date PO # Accounting Order # Total ($) Created By…" at bounding box center [768, 417] width 1485 height 595
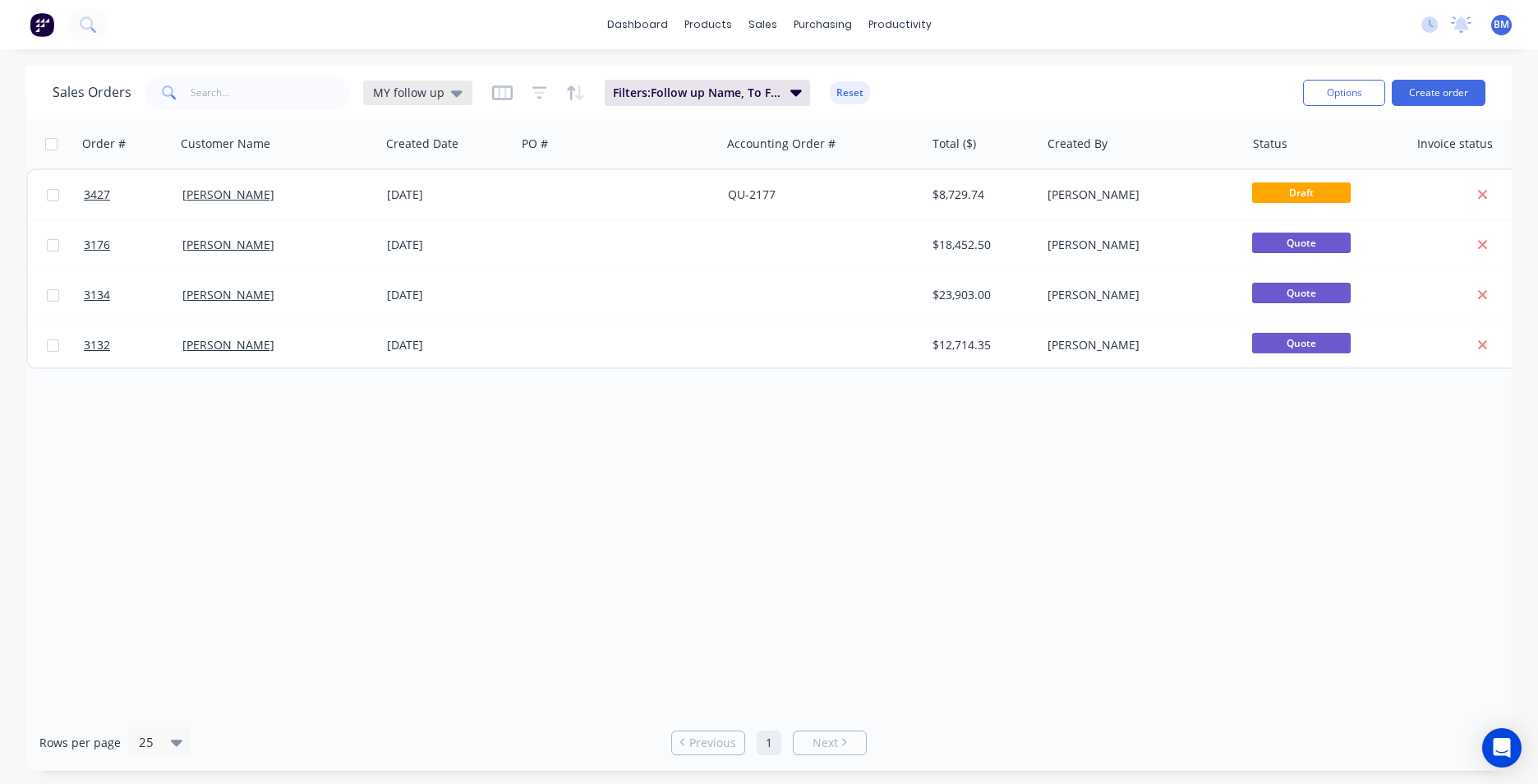
click at [453, 103] on div "MY follow up" at bounding box center [418, 93] width 109 height 25
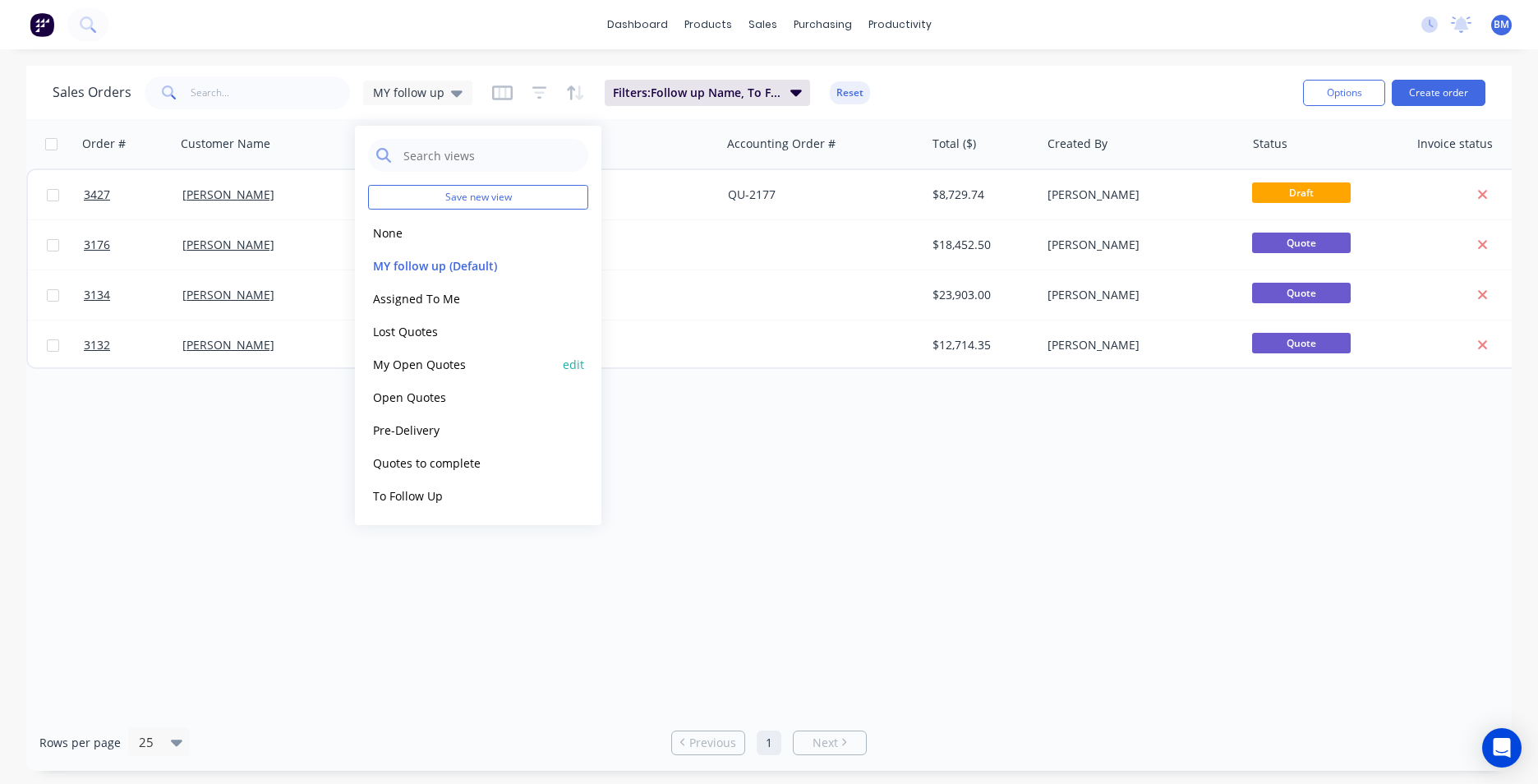
click at [428, 373] on button "My Open Quotes" at bounding box center [462, 364] width 187 height 19
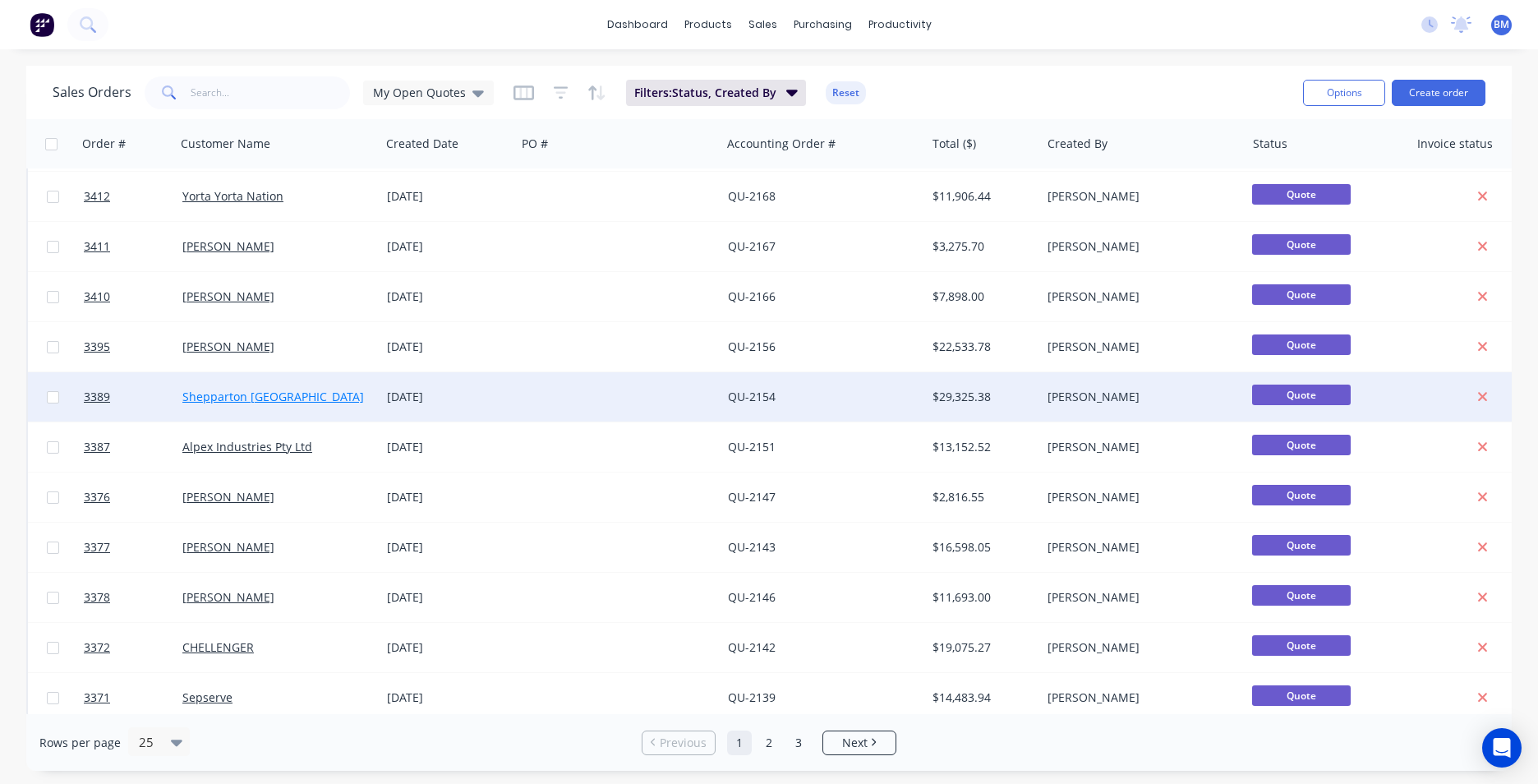
scroll to position [715, 0]
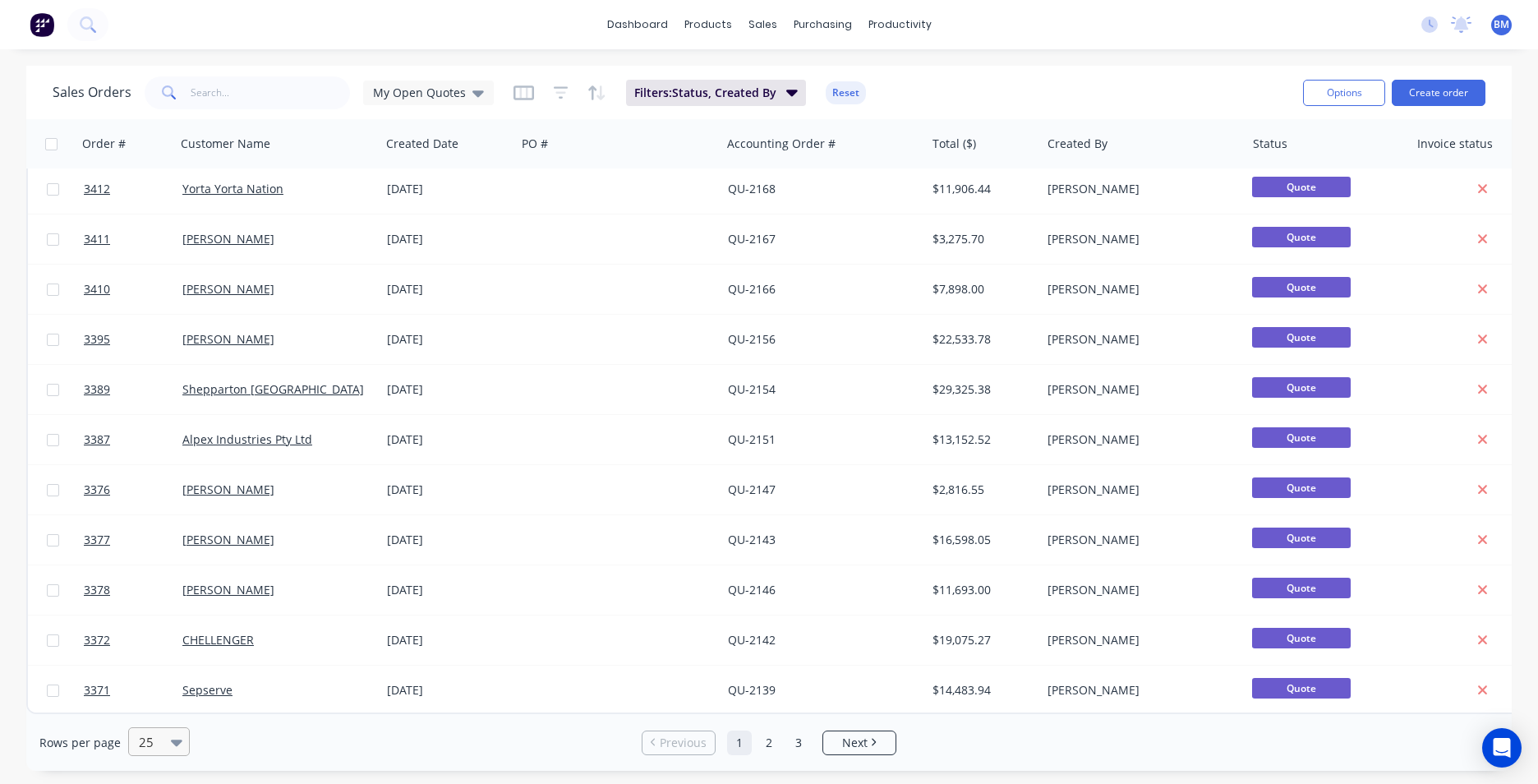
click at [174, 739] on icon at bounding box center [177, 742] width 11 height 7
click at [138, 702] on div "100" at bounding box center [156, 702] width 61 height 31
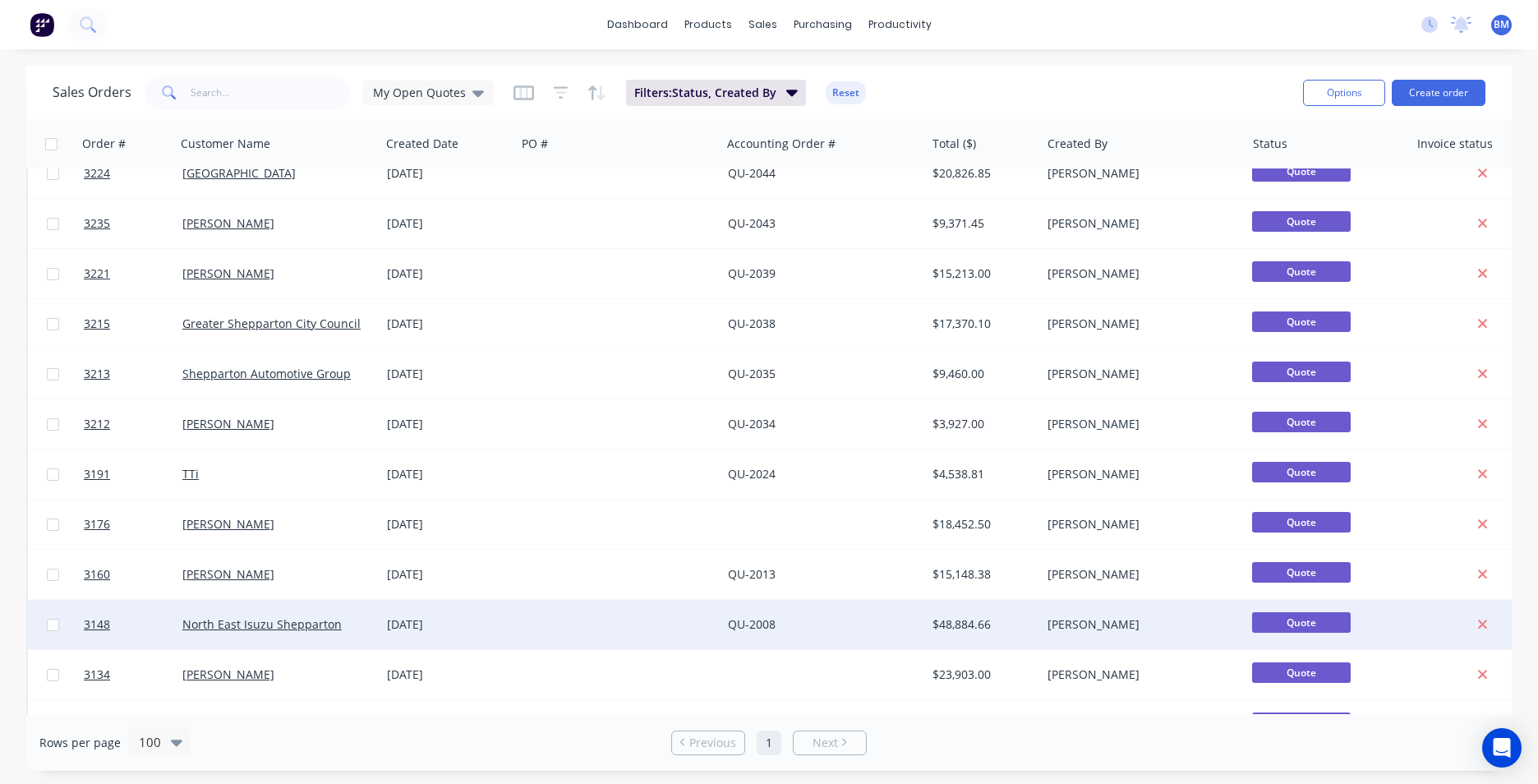
scroll to position [2970, 0]
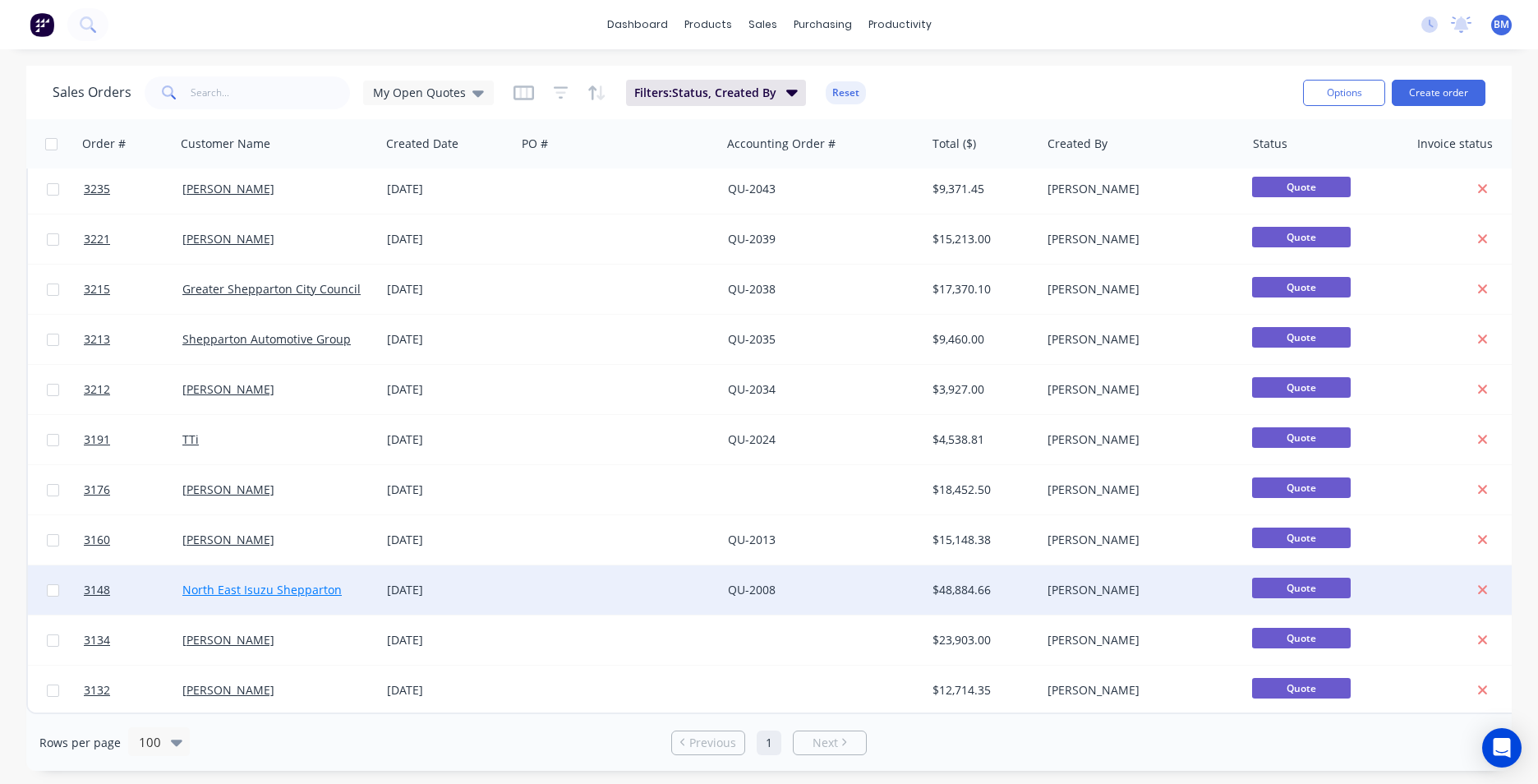
click at [236, 586] on link "North East Isuzu Shepparton" at bounding box center [262, 589] width 160 height 15
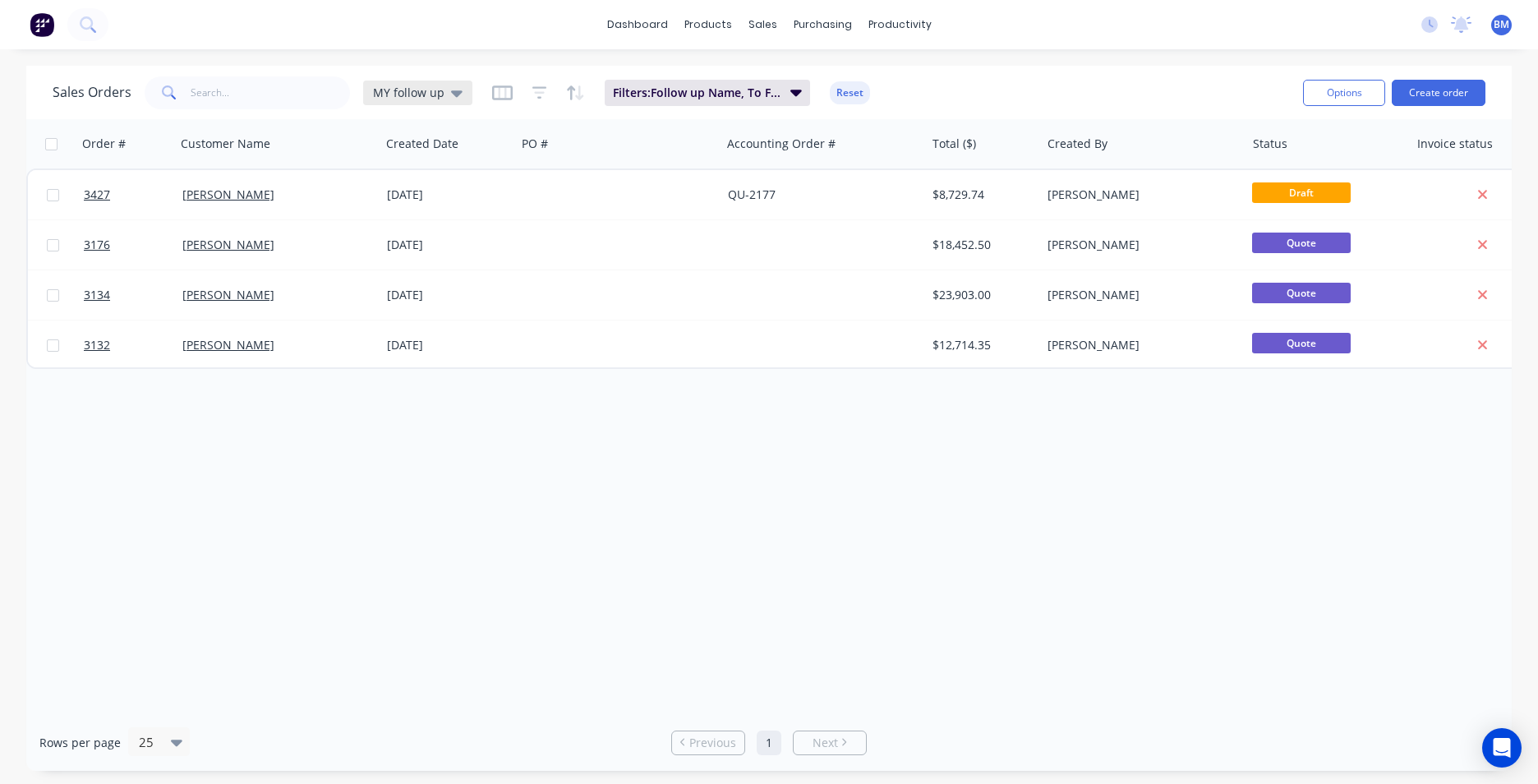
click at [459, 98] on div "MY follow up" at bounding box center [418, 93] width 109 height 25
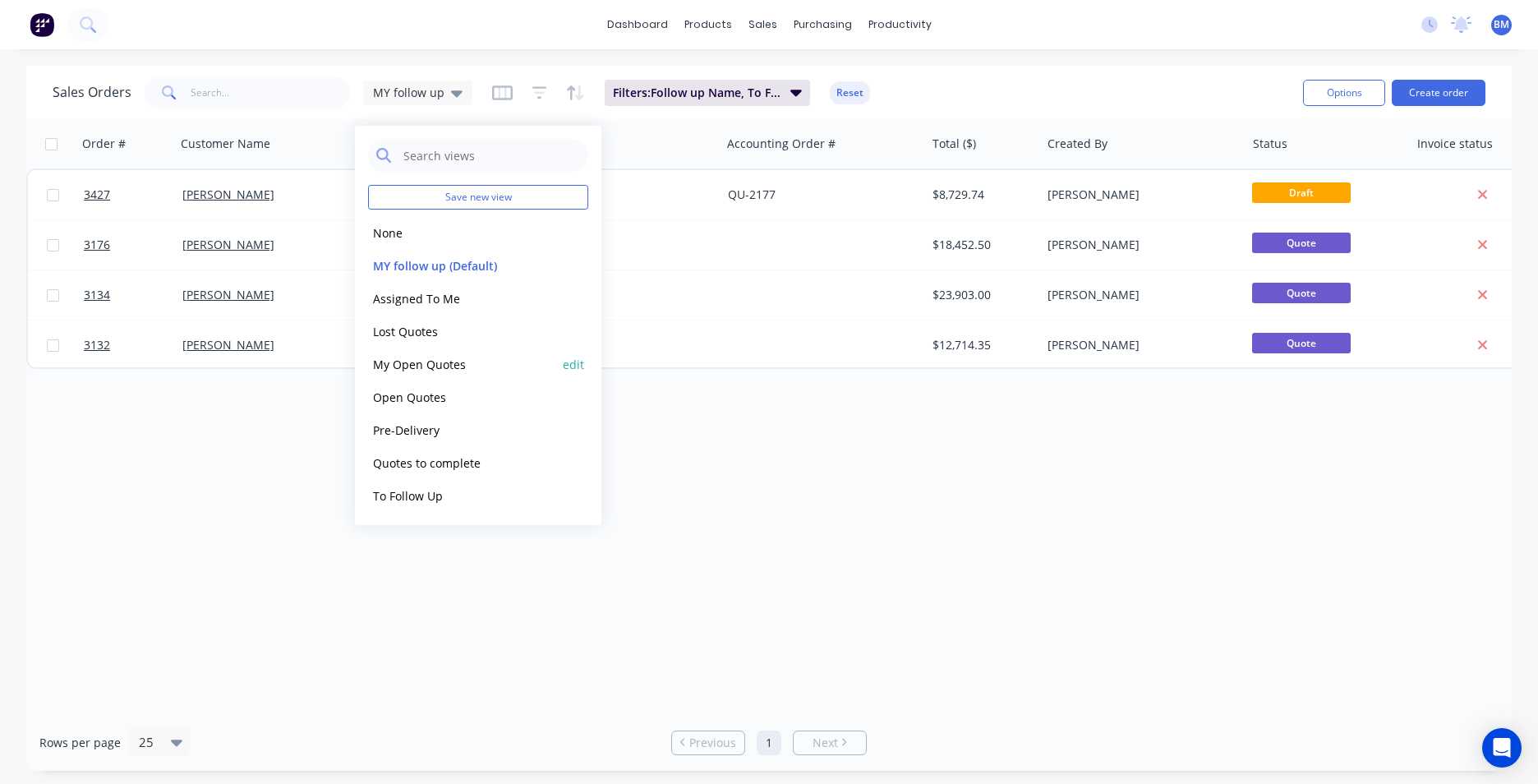
click at [463, 368] on button "My Open Quotes" at bounding box center [462, 364] width 187 height 19
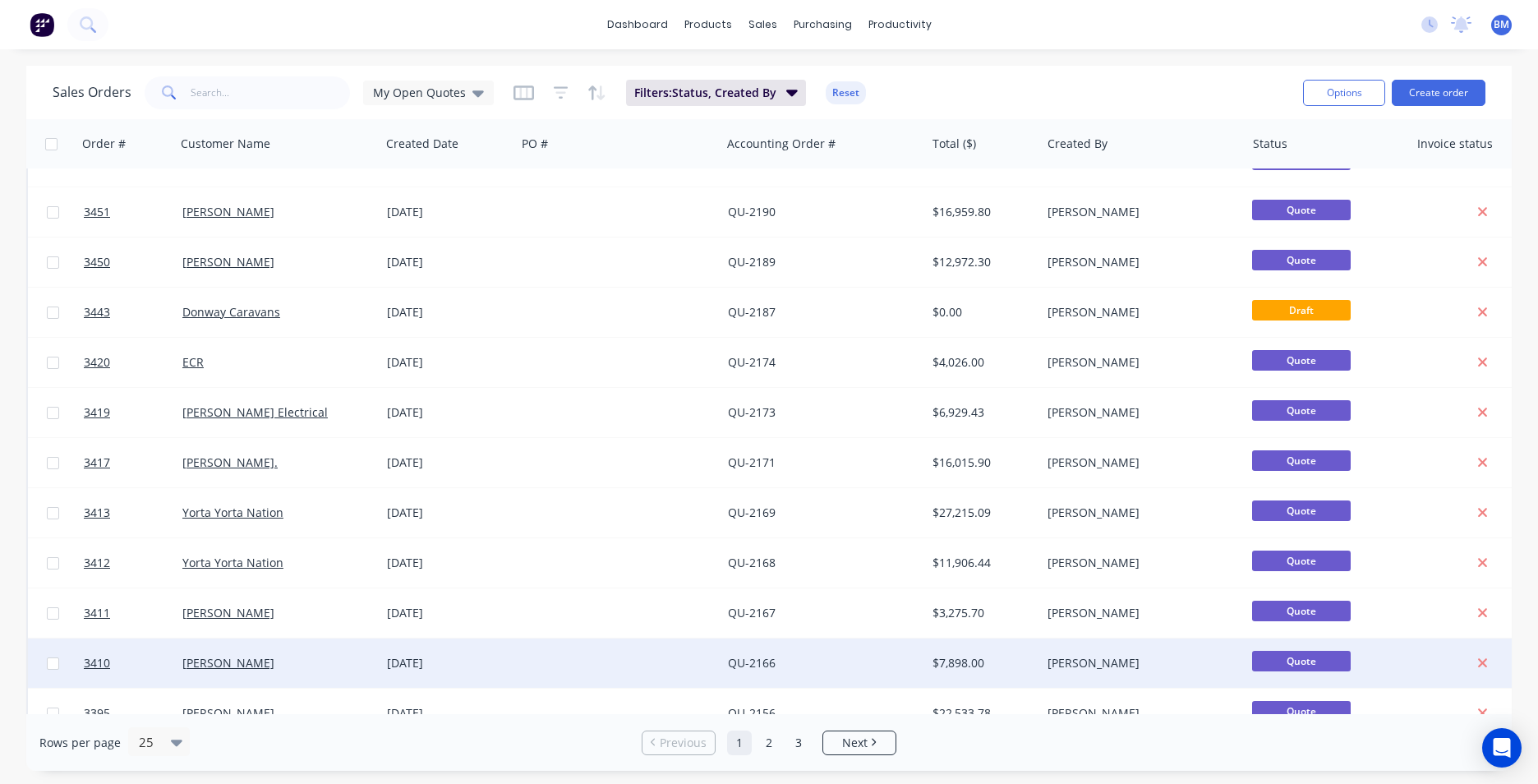
scroll to position [492, 0]
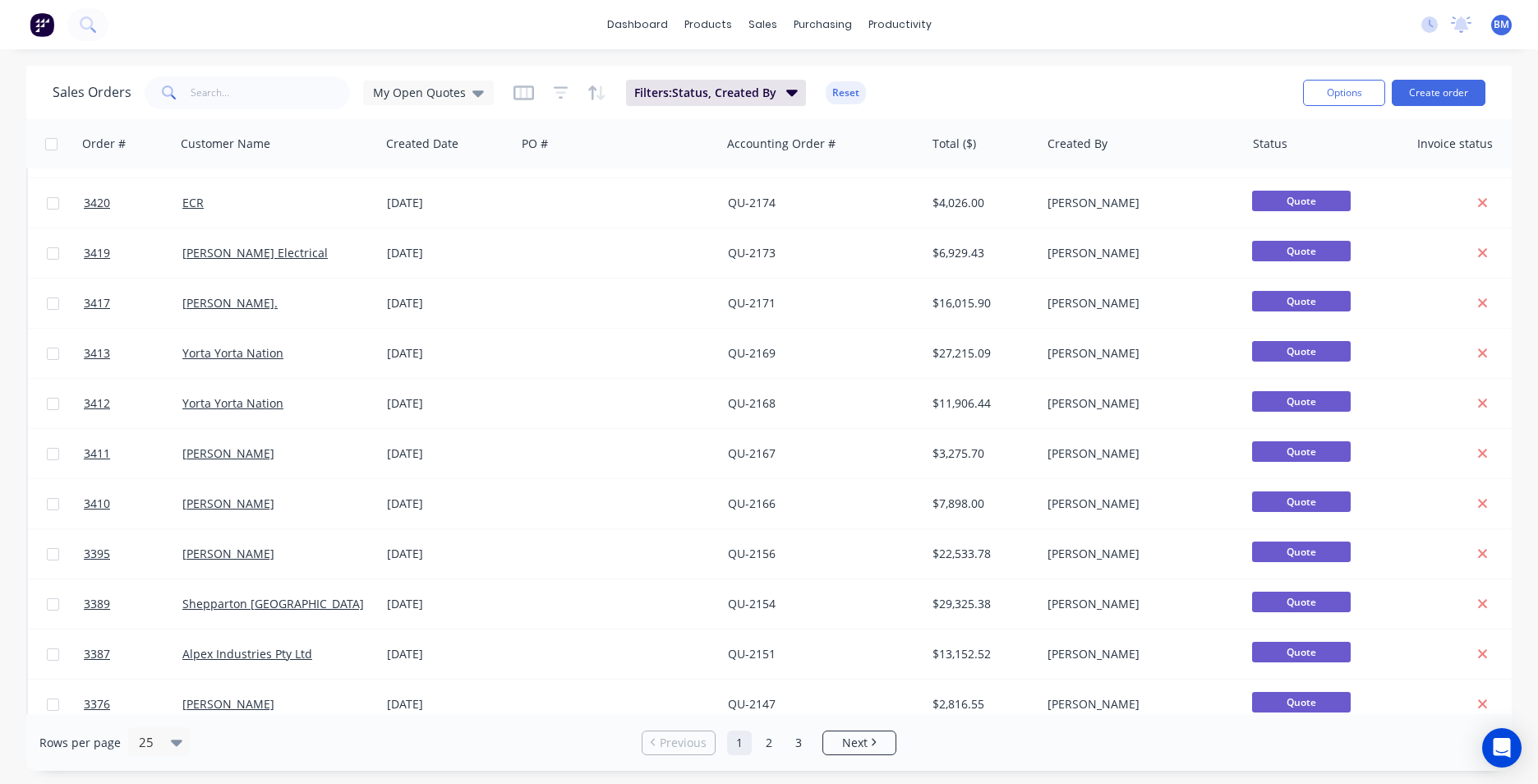
drag, startPoint x: 179, startPoint y: 737, endPoint x: 169, endPoint y: 760, distance: 25.1
click at [179, 738] on icon at bounding box center [177, 741] width 11 height 18
click at [183, 702] on div "100" at bounding box center [156, 702] width 61 height 31
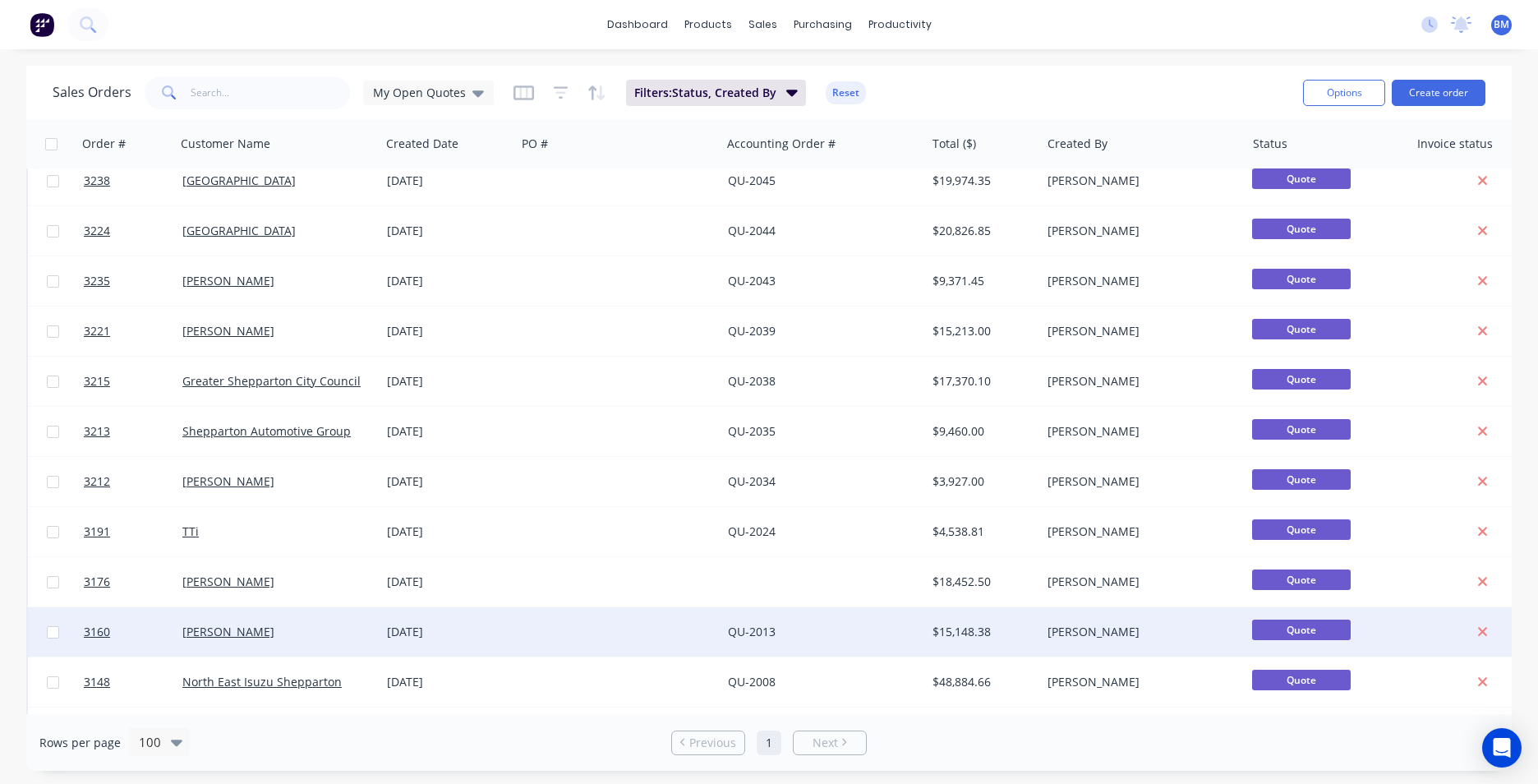
scroll to position [2970, 0]
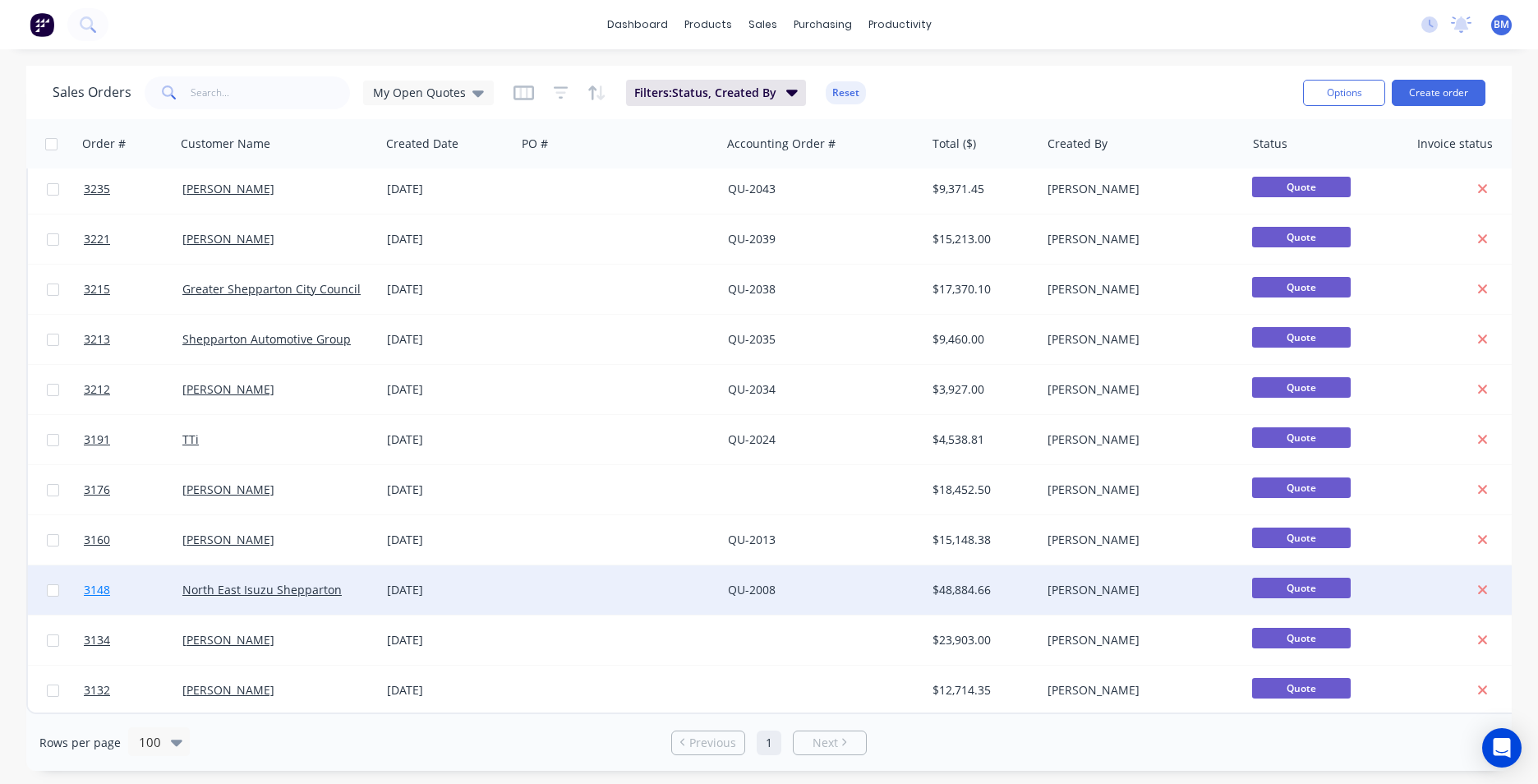
click at [98, 581] on span "3148" at bounding box center [97, 589] width 26 height 16
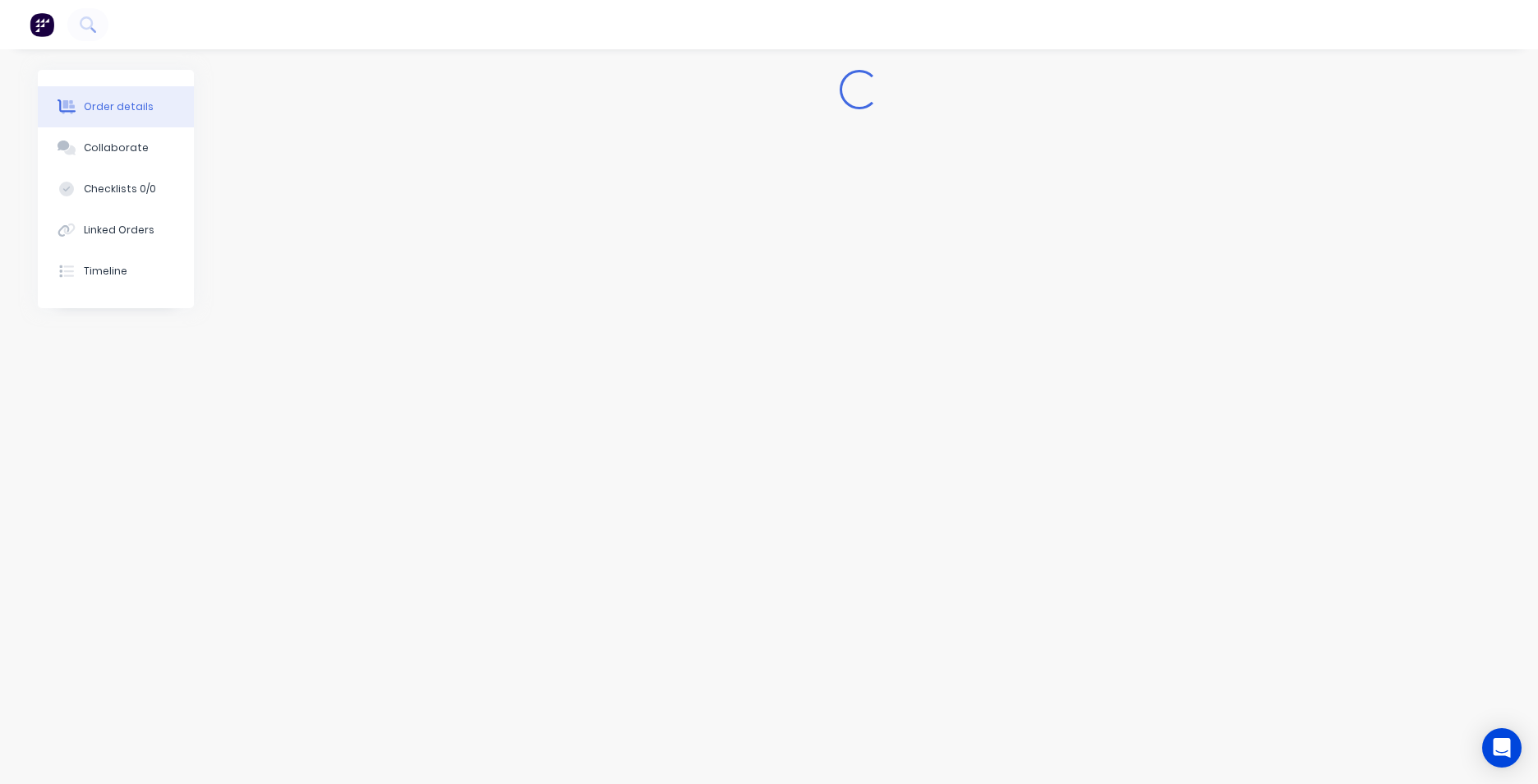
click at [36, 21] on img "button" at bounding box center [42, 25] width 25 height 25
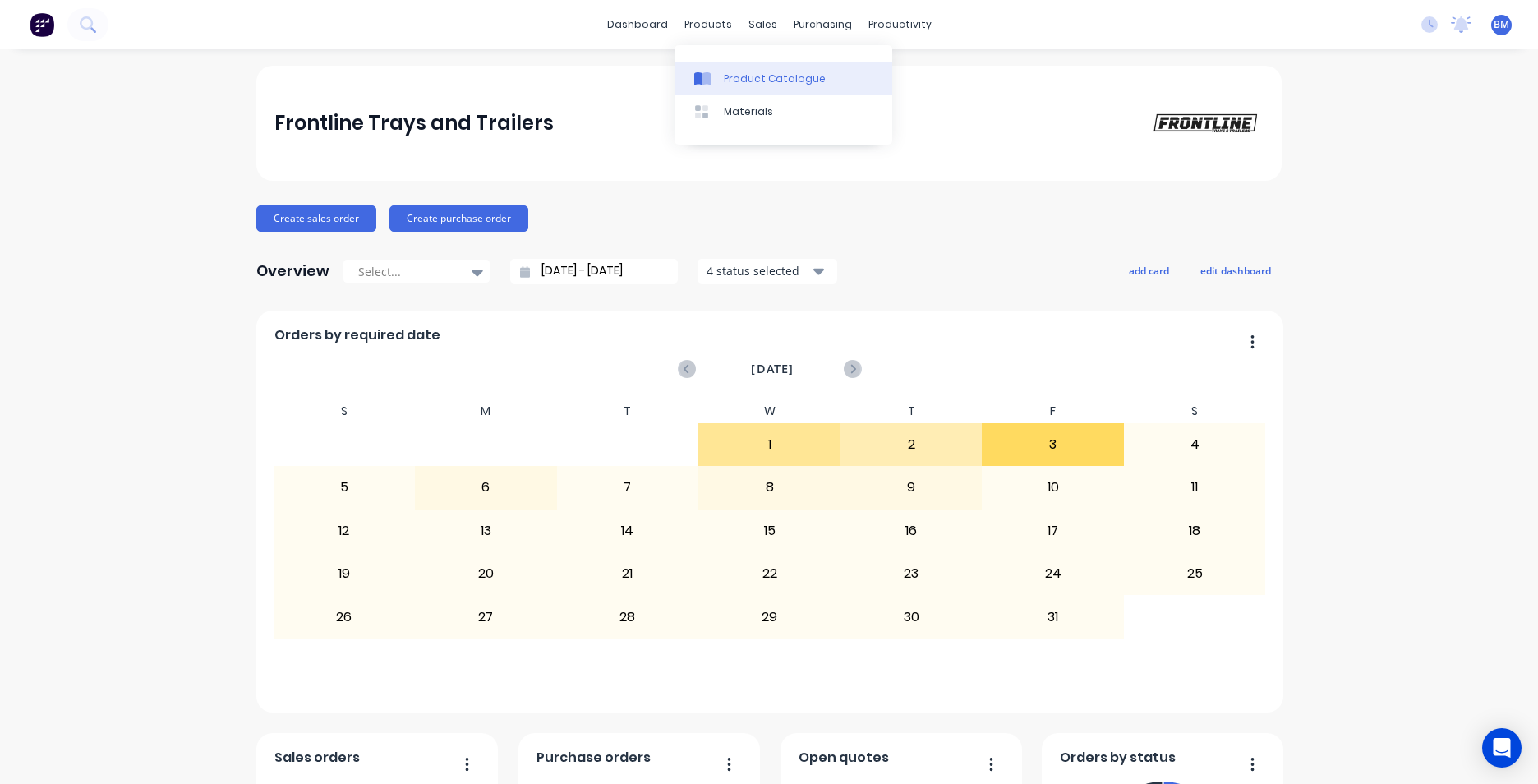
click at [726, 85] on div "Product Catalogue" at bounding box center [775, 78] width 102 height 14
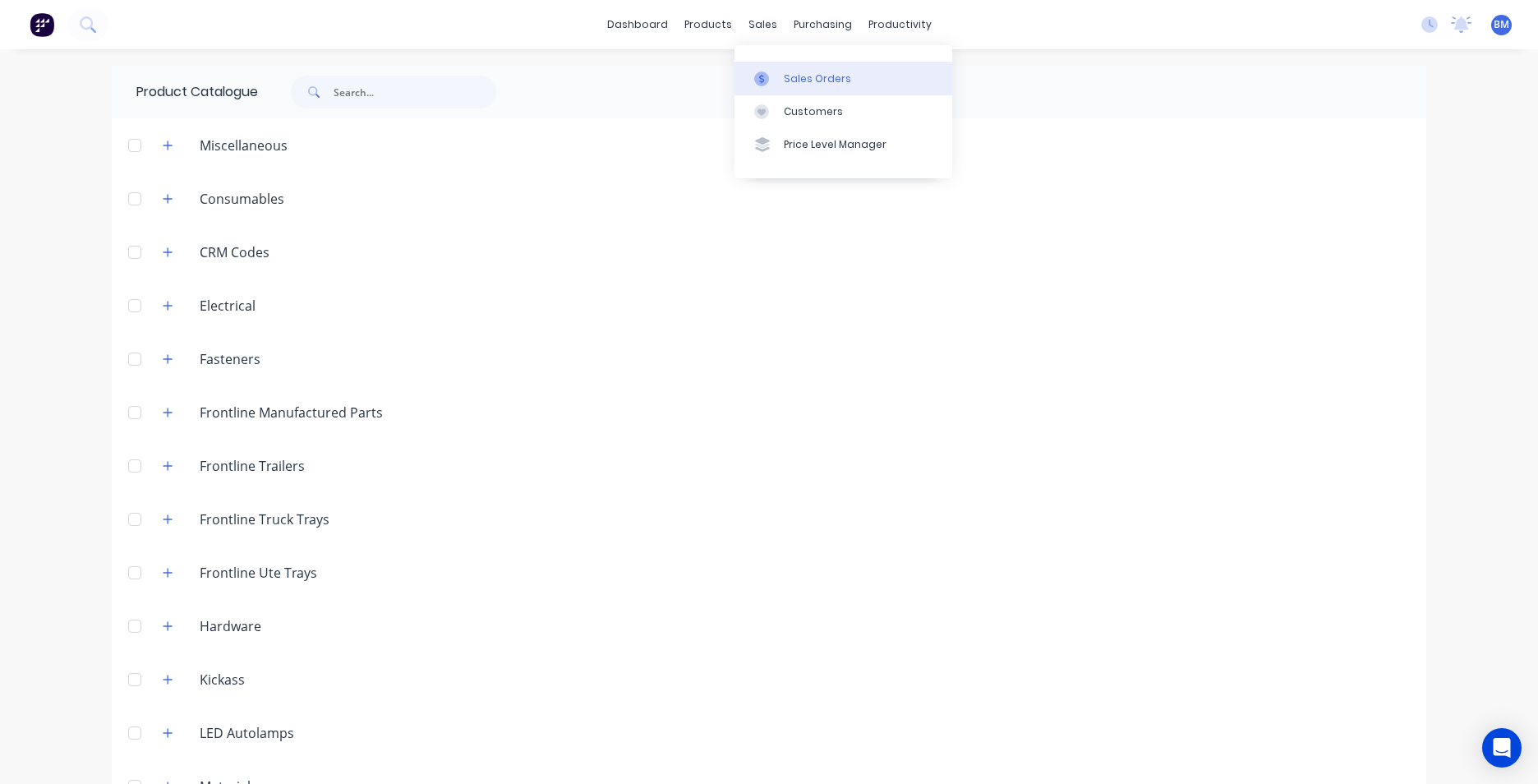
click at [777, 85] on div at bounding box center [767, 78] width 25 height 14
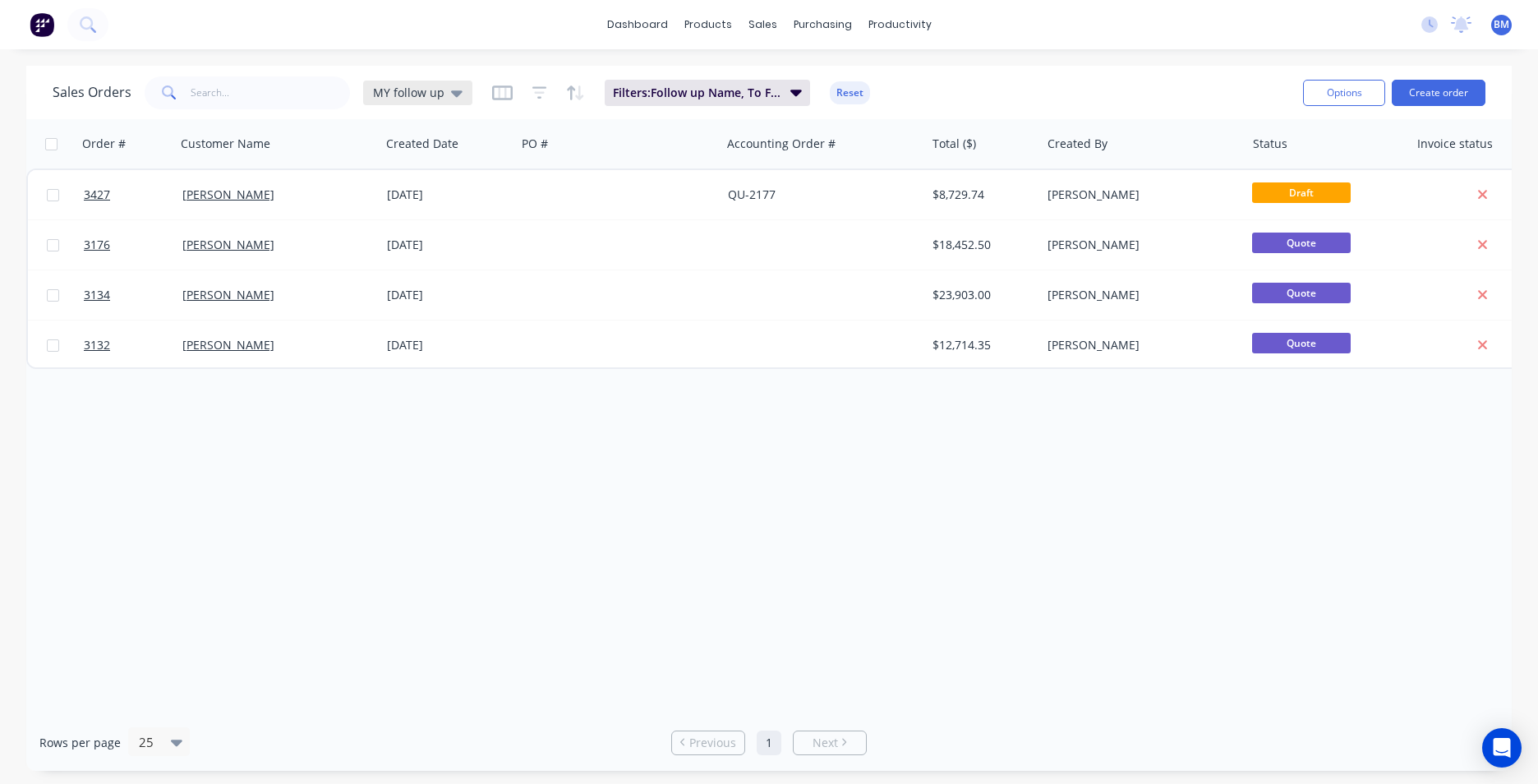
click at [437, 90] on span "MY follow up" at bounding box center [408, 93] width 72 height 17
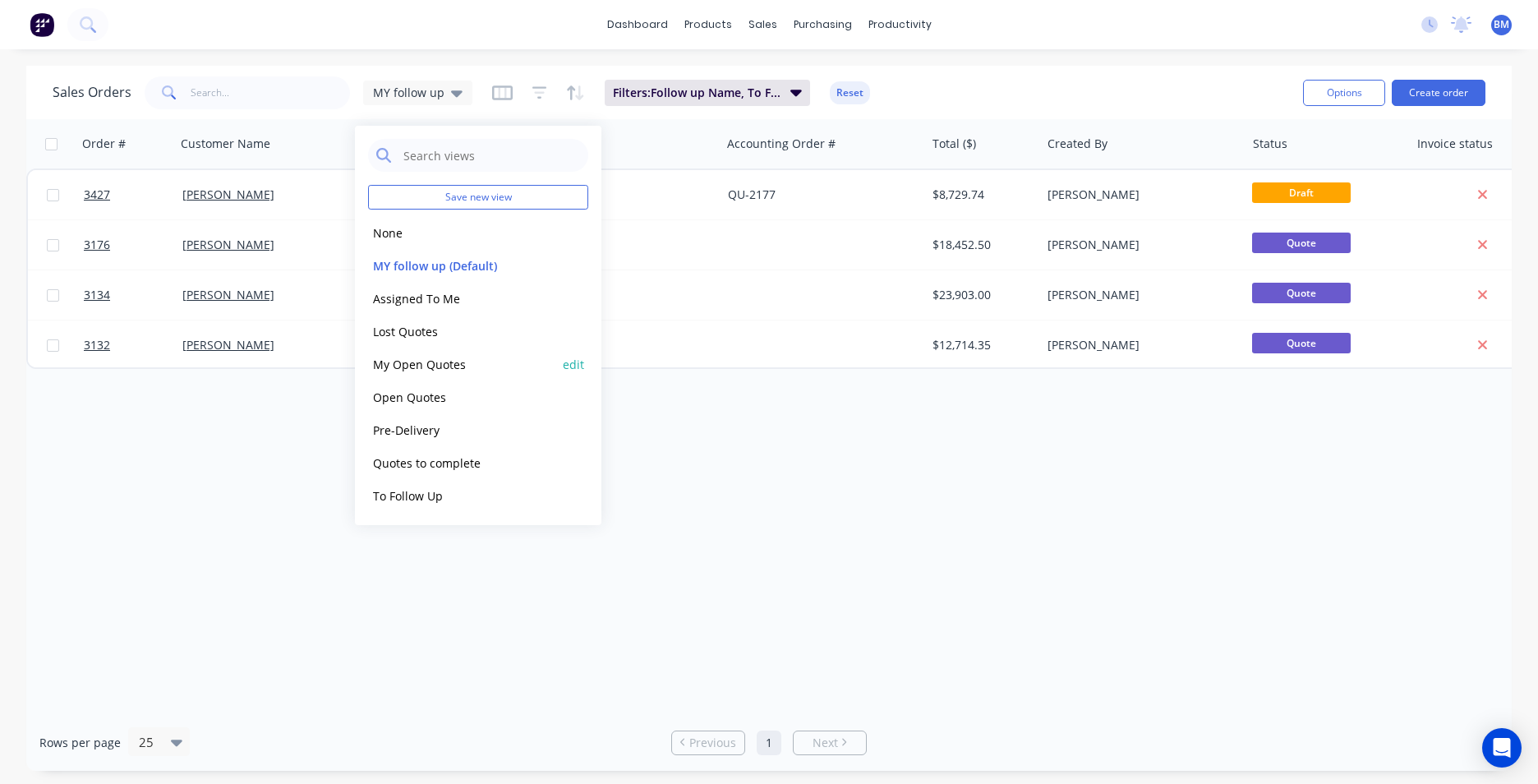
click at [467, 370] on button "My Open Quotes" at bounding box center [462, 364] width 187 height 19
